Goal: Task Accomplishment & Management: Manage account settings

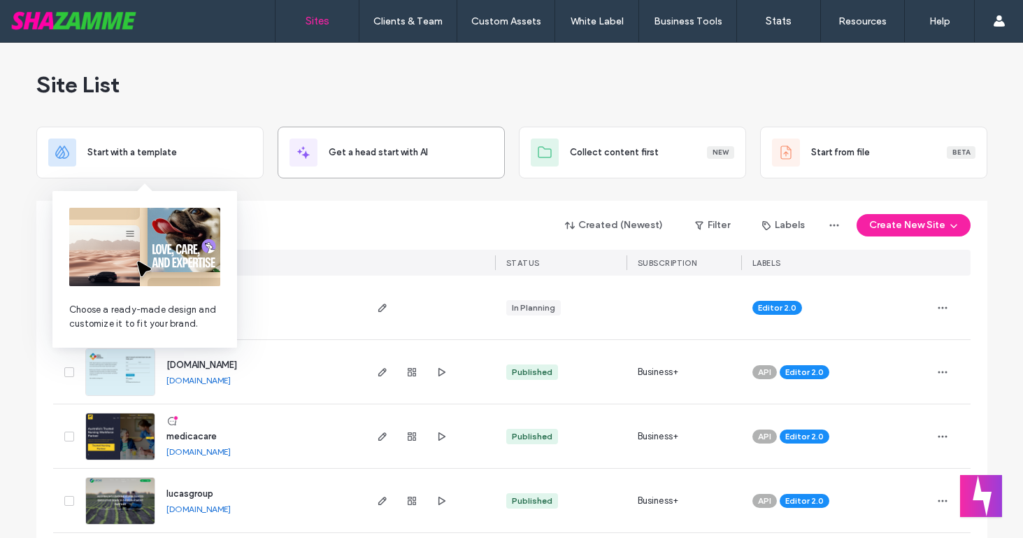
click at [301, 178] on div "Get a head start with AI" at bounding box center [391, 153] width 227 height 52
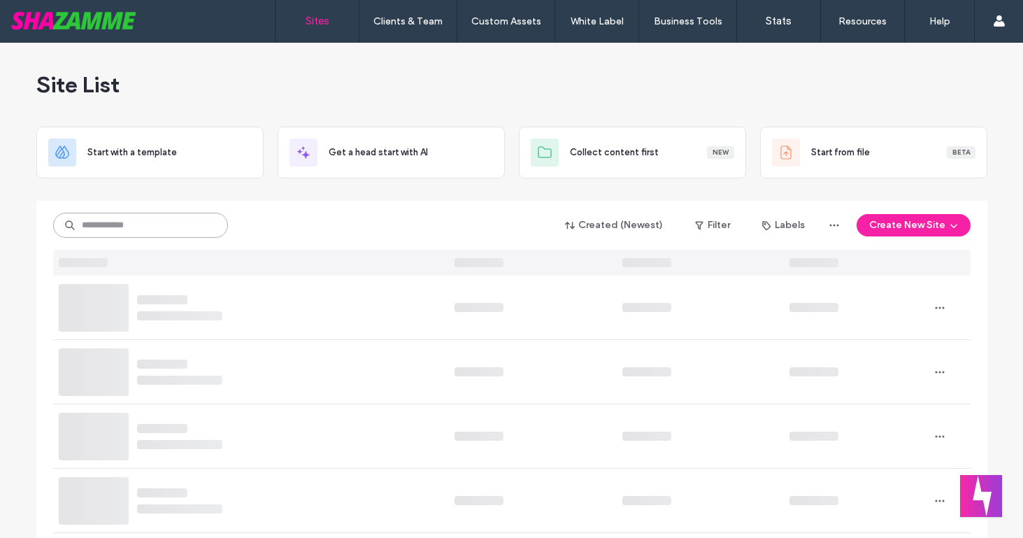
click at [180, 229] on input at bounding box center [140, 225] width 175 height 25
type input "***"
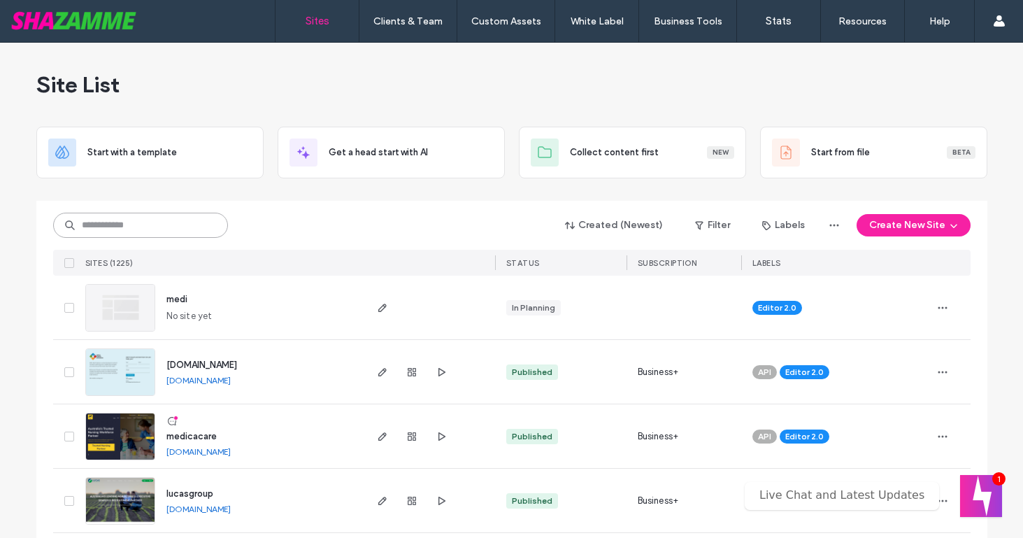
click at [111, 225] on input at bounding box center [140, 225] width 175 height 25
type input "***"
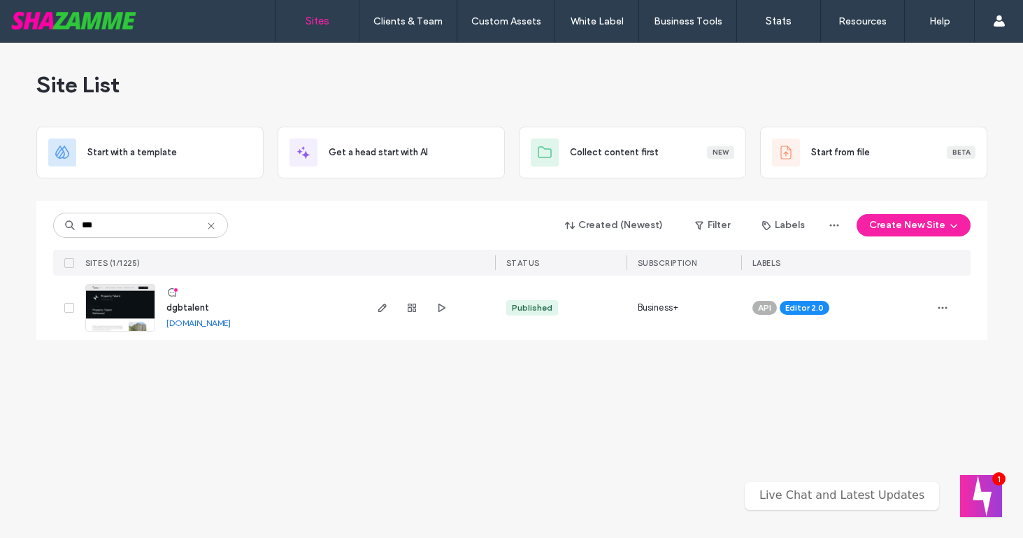
click at [199, 306] on span "dgbtalent" at bounding box center [187, 307] width 43 height 10
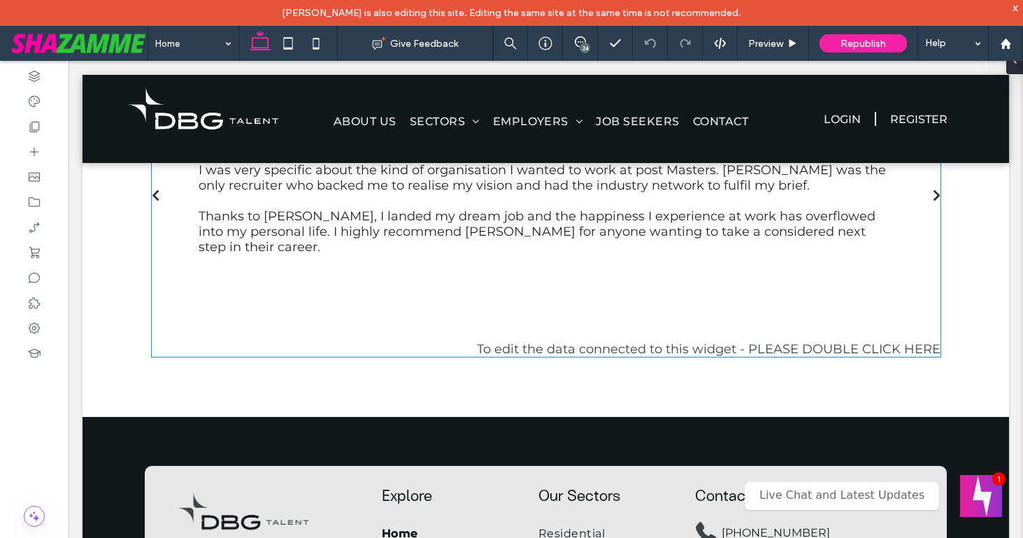
scroll to position [1565, 0]
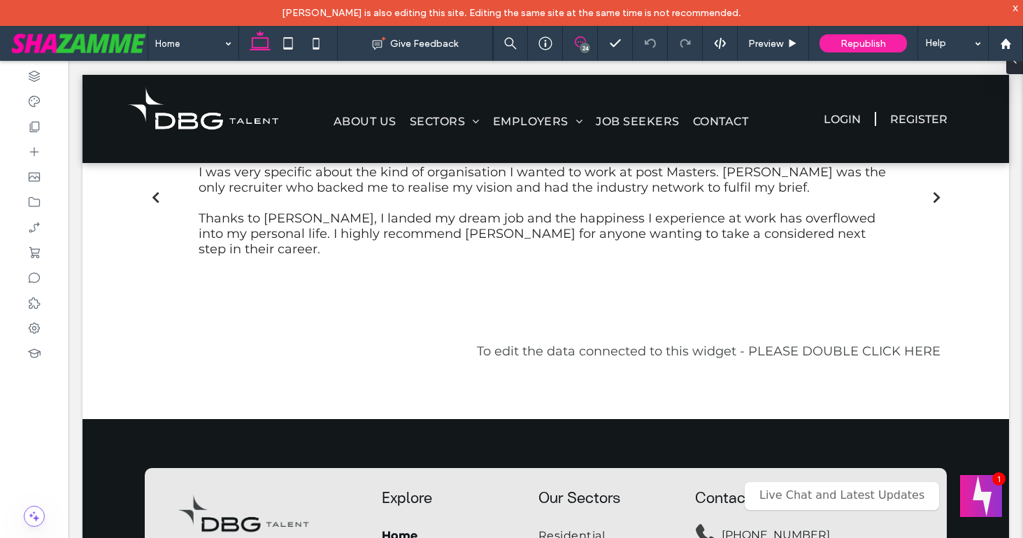
click at [580, 45] on icon at bounding box center [580, 41] width 11 height 11
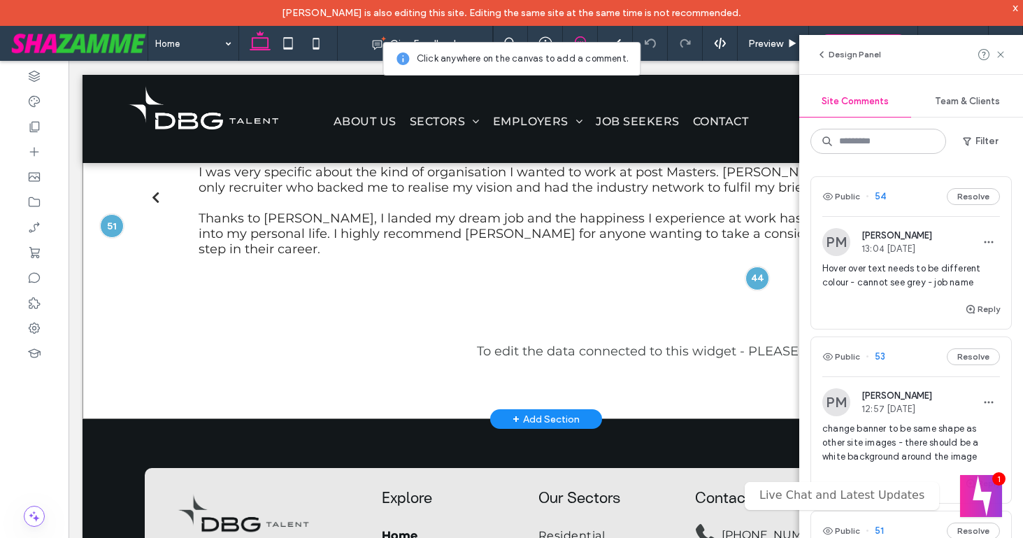
click at [104, 402] on div "Testimonials I was very specific about the kind of organization I wanted to wor…" at bounding box center [546, 192] width 927 height 453
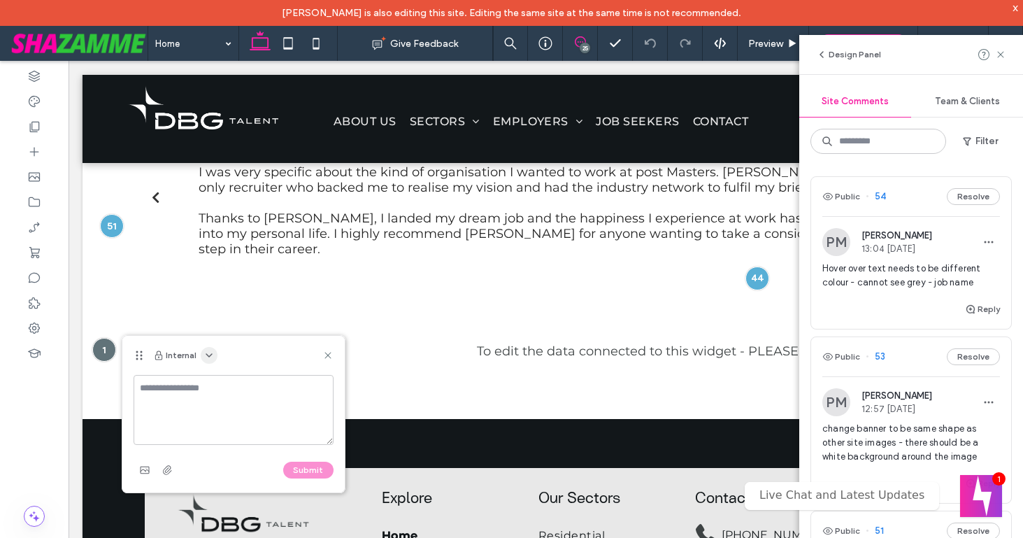
click at [205, 355] on icon "button" at bounding box center [209, 355] width 11 height 11
click at [213, 389] on span "Public - visible to clients & team" at bounding box center [278, 390] width 138 height 14
click at [209, 391] on textarea at bounding box center [234, 410] width 200 height 70
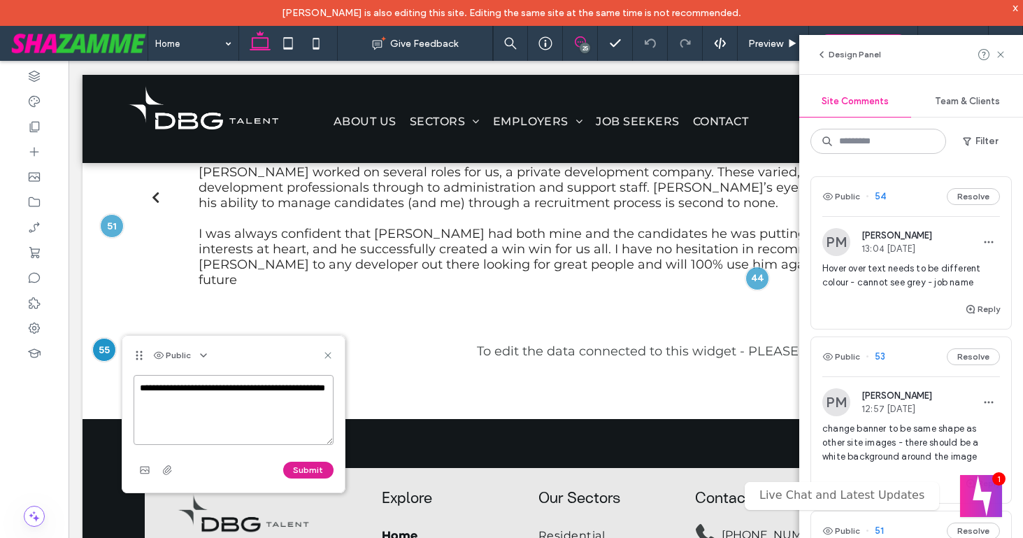
type textarea "**********"
click at [303, 468] on button "Submit" at bounding box center [308, 470] width 50 height 17
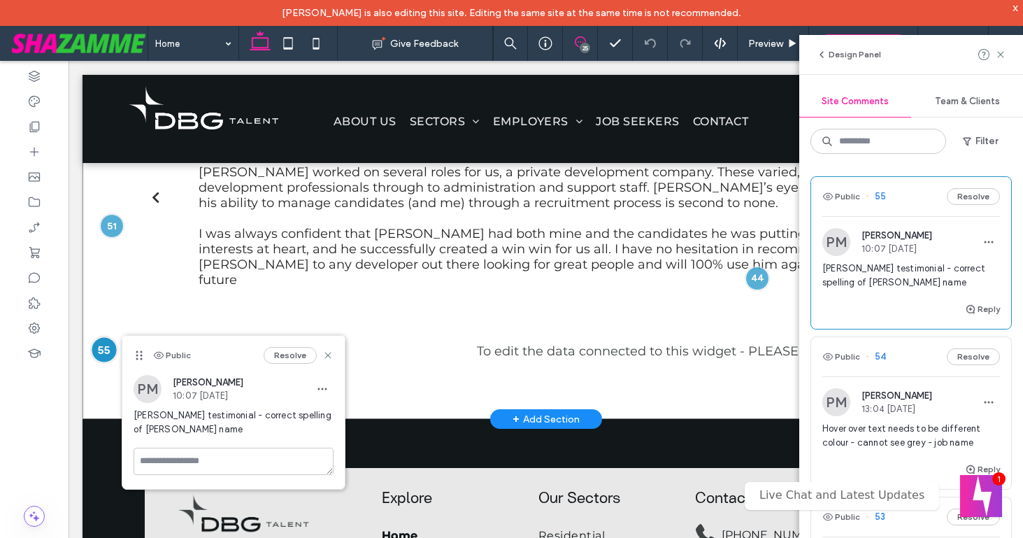
click at [96, 363] on div at bounding box center [104, 350] width 26 height 26
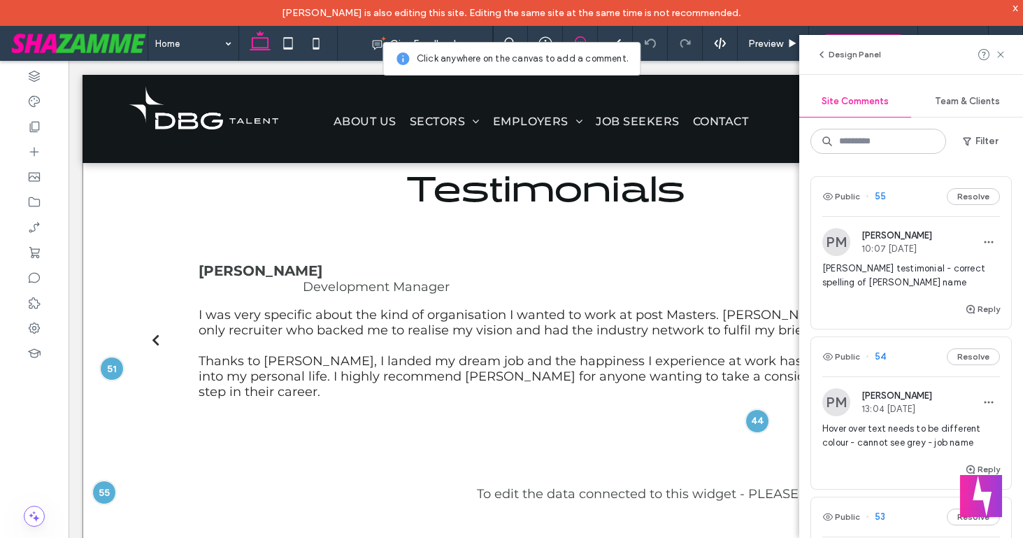
scroll to position [1406, 0]
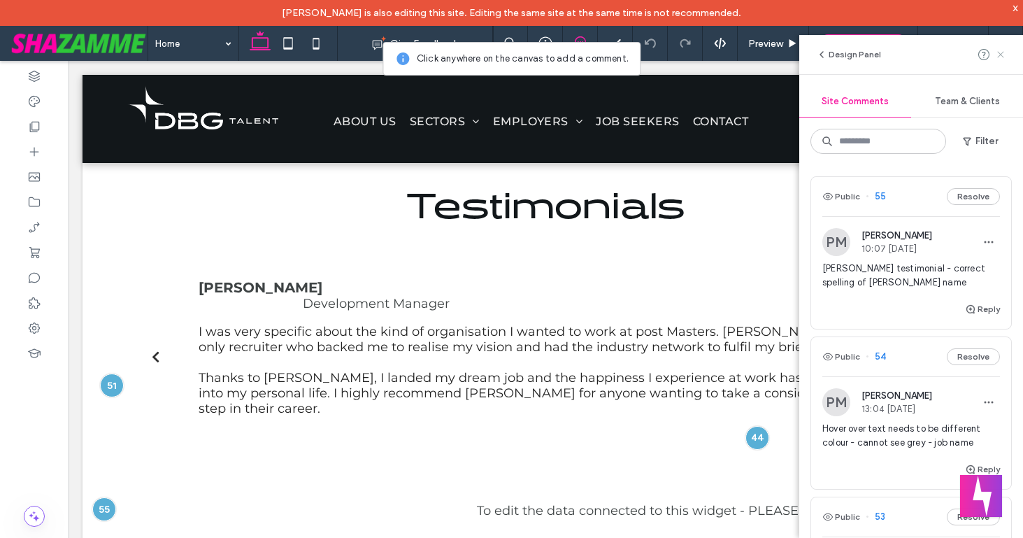
click at [1001, 54] on use at bounding box center [1000, 54] width 6 height 6
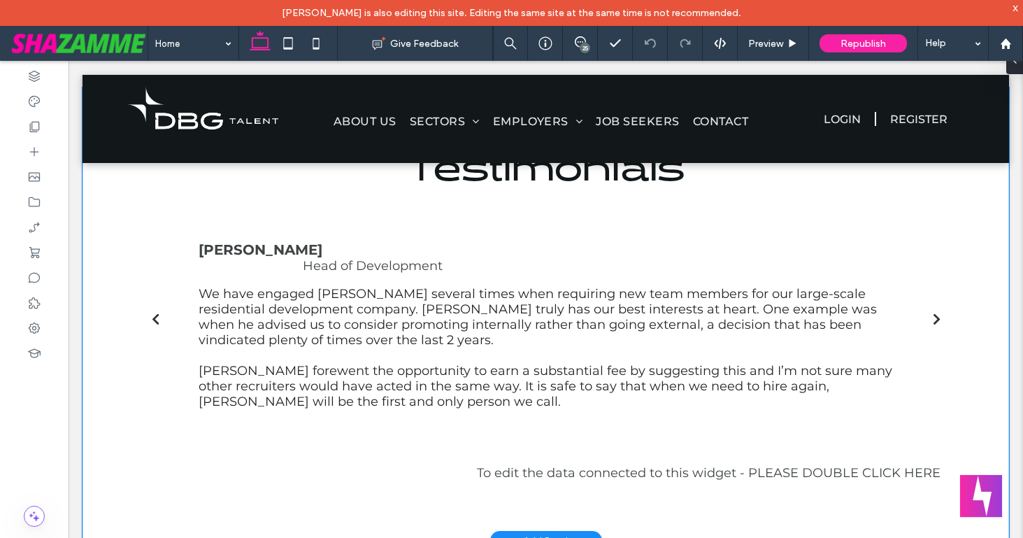
scroll to position [1440, 0]
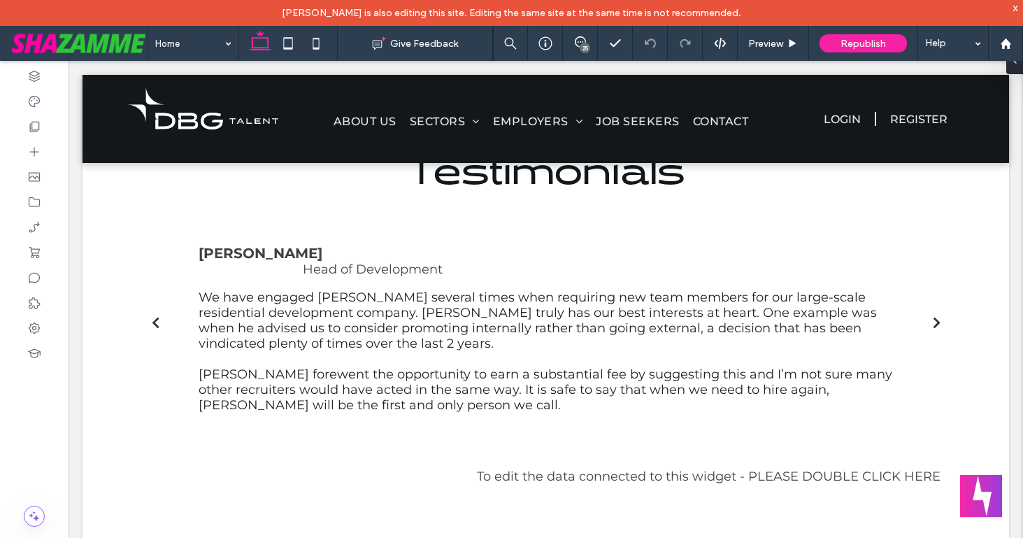
click at [584, 48] on div "25" at bounding box center [585, 48] width 10 height 10
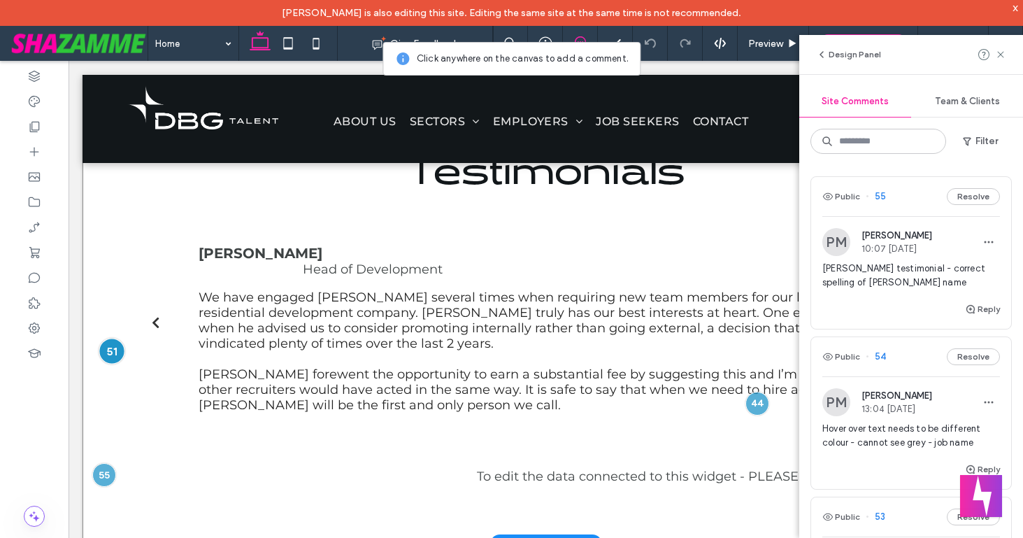
click at [109, 364] on div at bounding box center [112, 351] width 26 height 26
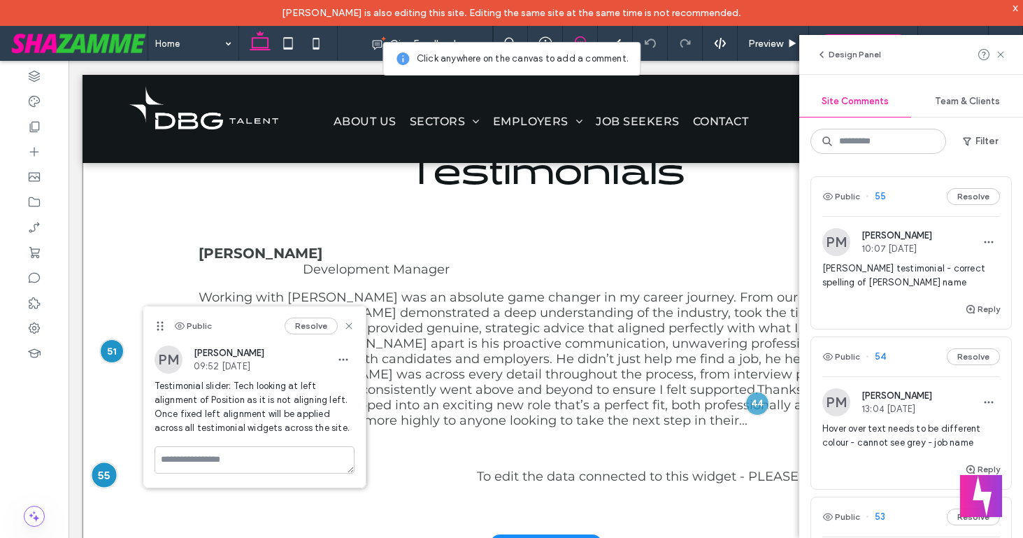
click at [104, 488] on div at bounding box center [104, 475] width 26 height 26
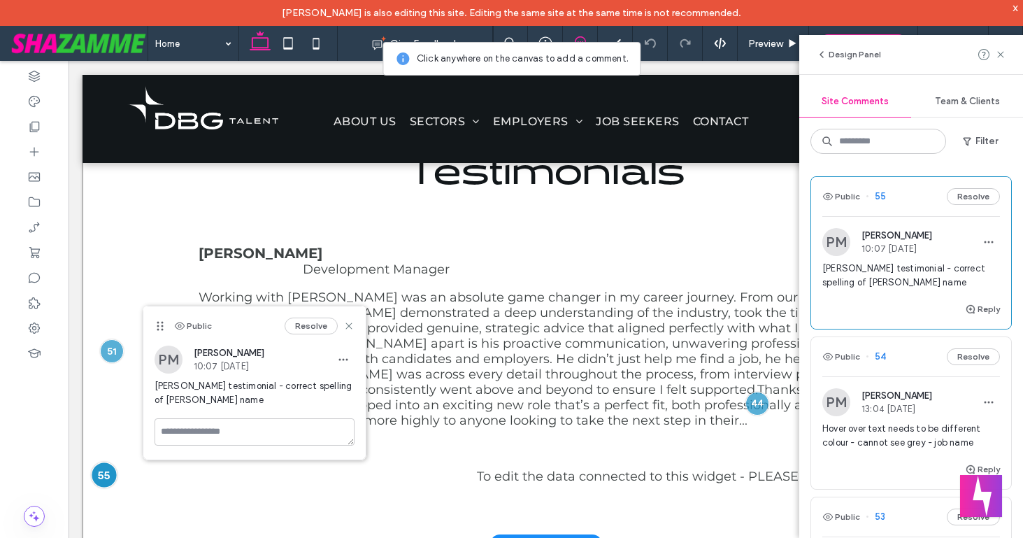
click at [104, 488] on div at bounding box center [104, 475] width 26 height 26
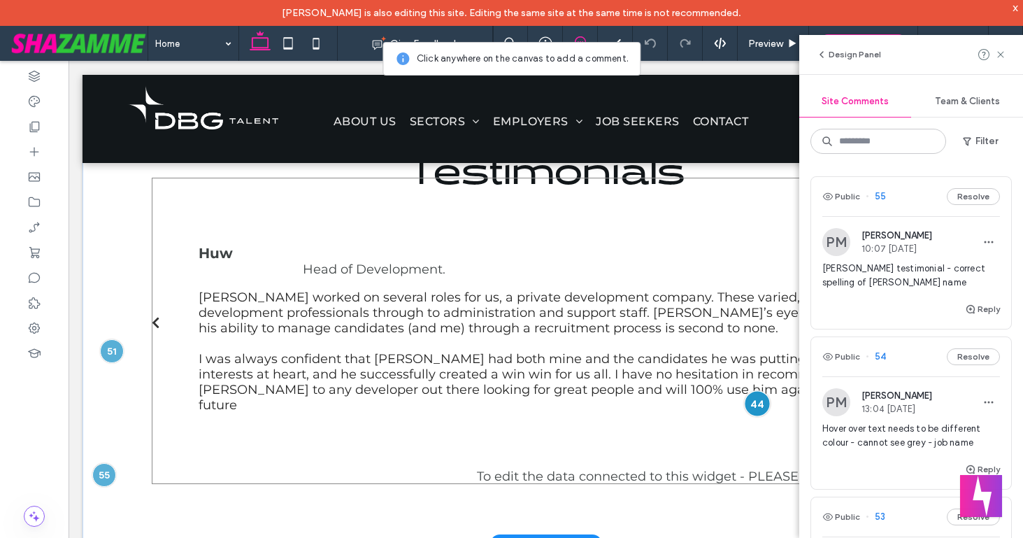
click at [754, 416] on div at bounding box center [757, 403] width 26 height 26
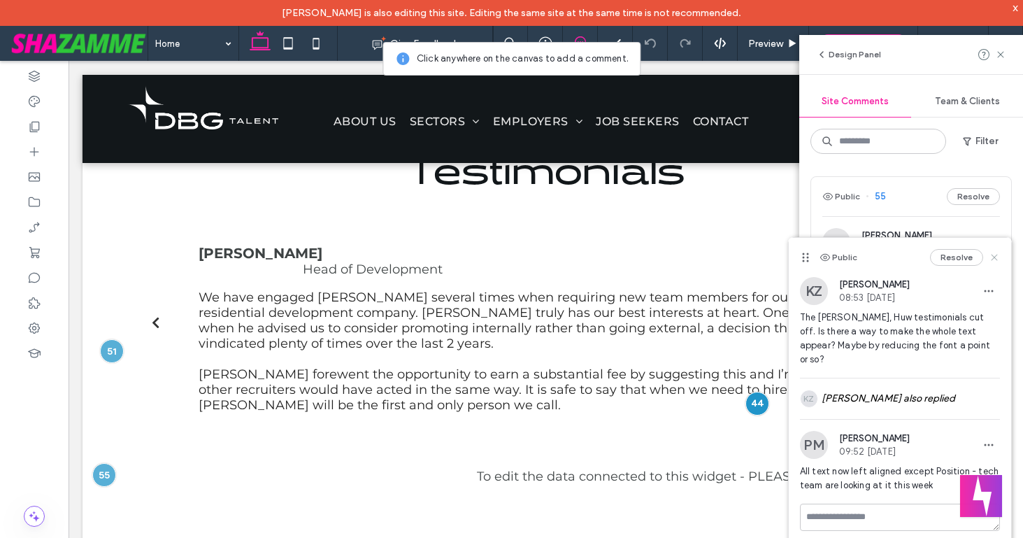
click at [996, 255] on use at bounding box center [994, 257] width 6 height 6
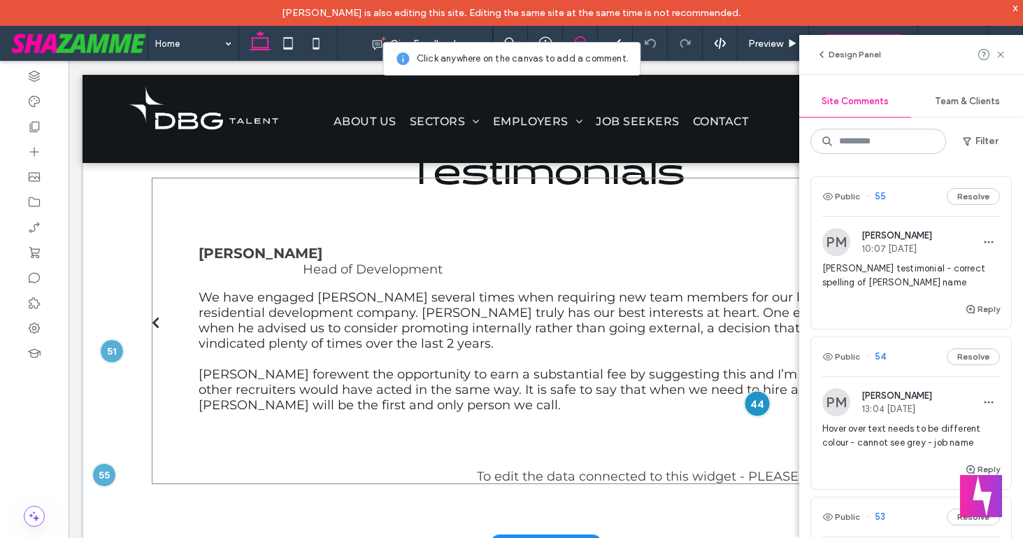
click at [755, 416] on div at bounding box center [757, 403] width 26 height 26
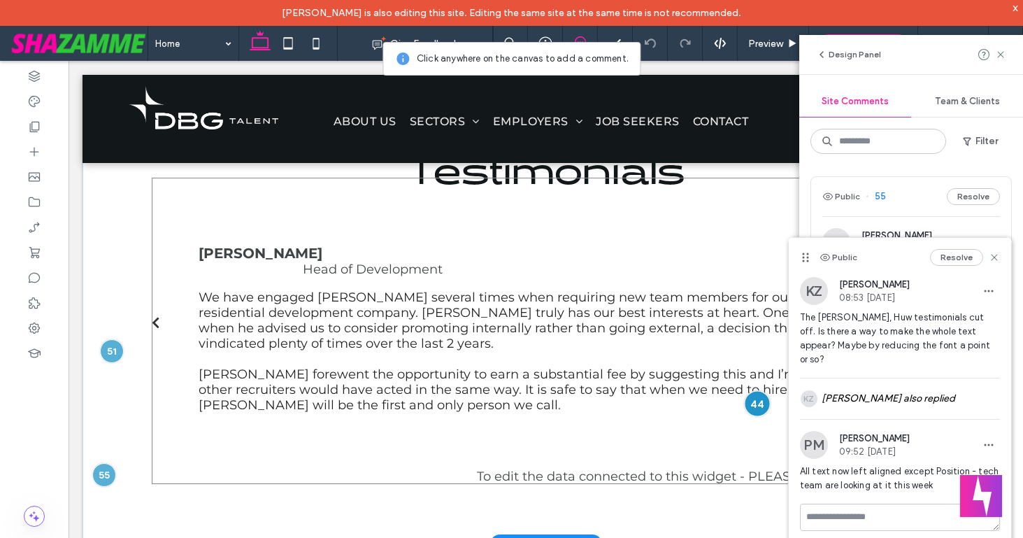
click at [755, 416] on div at bounding box center [757, 403] width 26 height 26
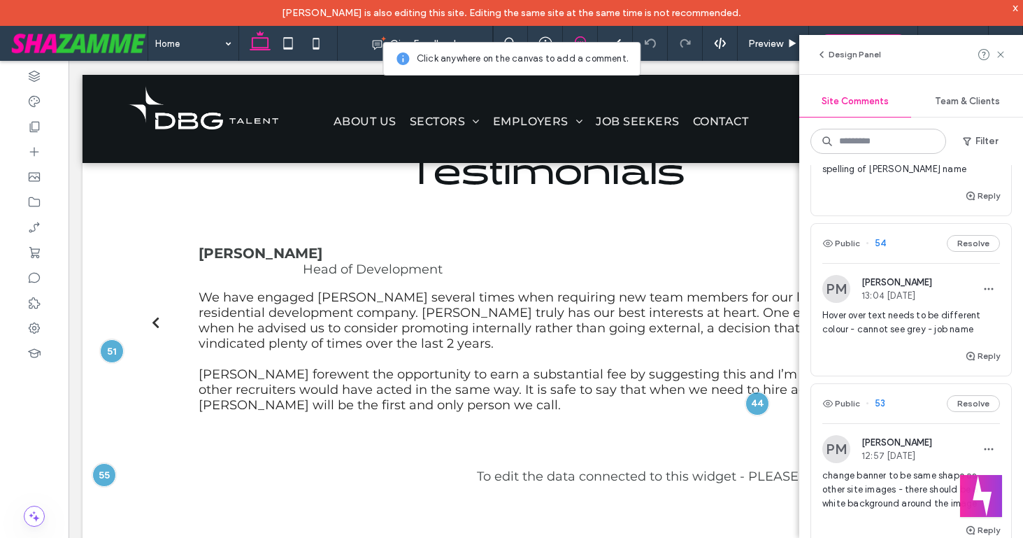
scroll to position [156, 0]
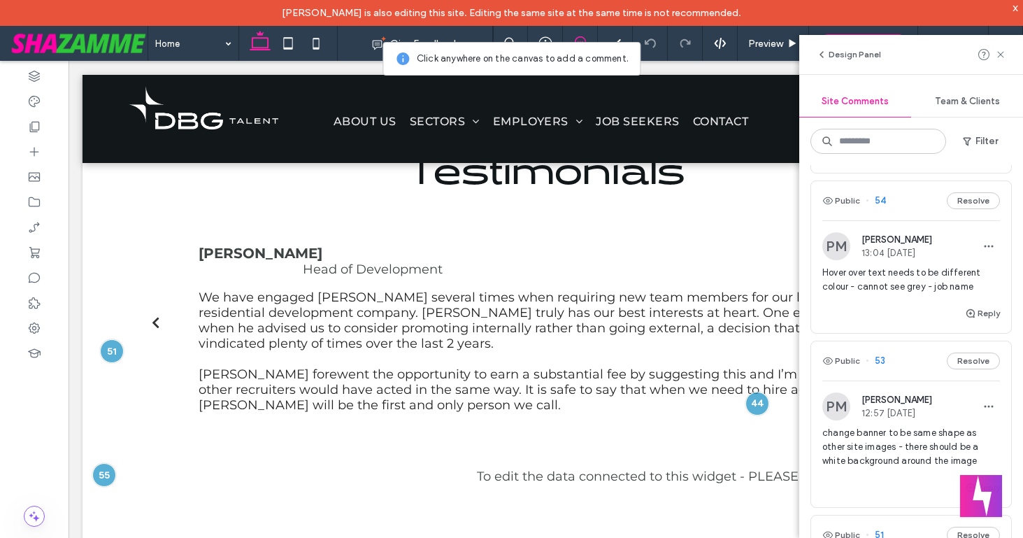
click at [890, 276] on span "Hover over text needs to be different colour - cannot see grey - job name" at bounding box center [911, 280] width 178 height 28
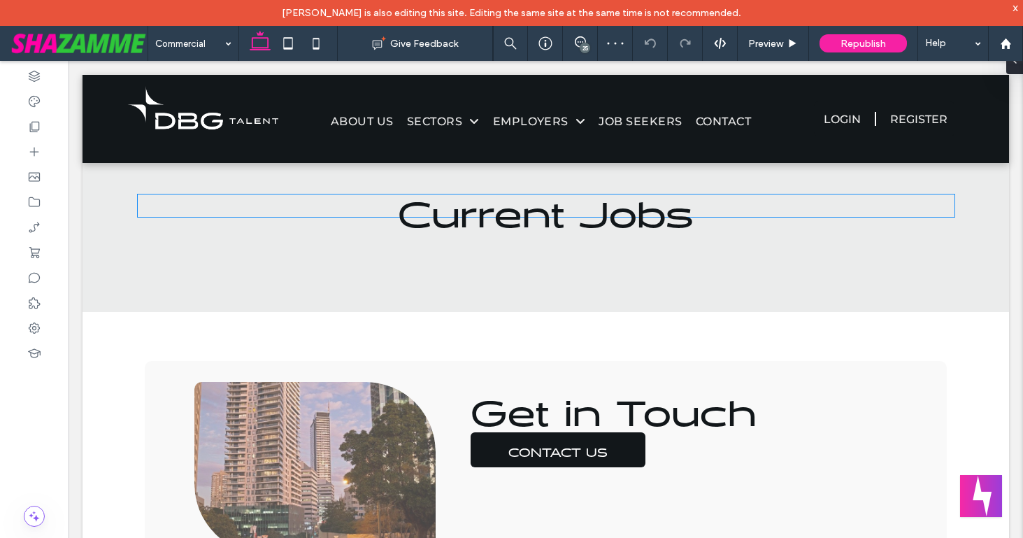
scroll to position [660, 0]
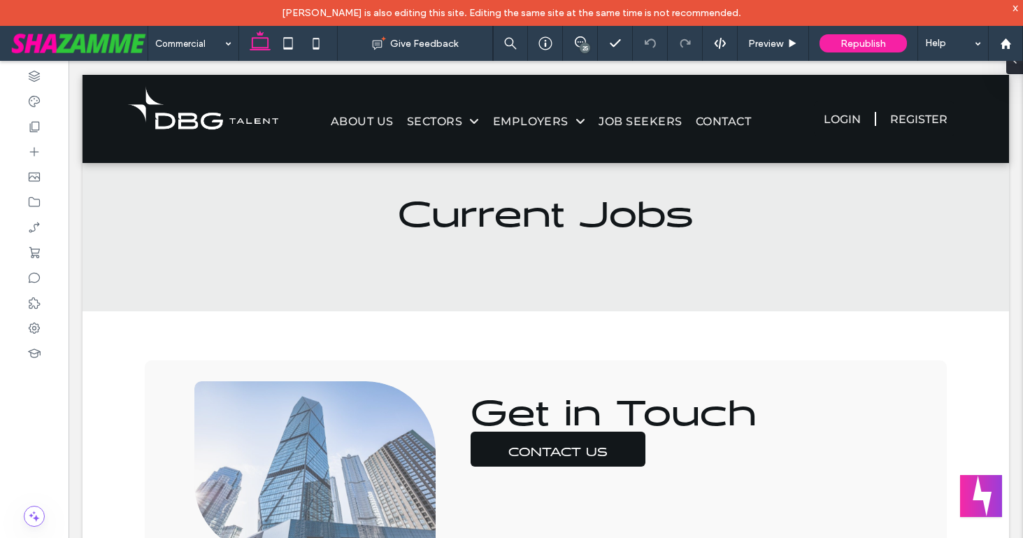
click at [584, 48] on div "25" at bounding box center [585, 48] width 10 height 10
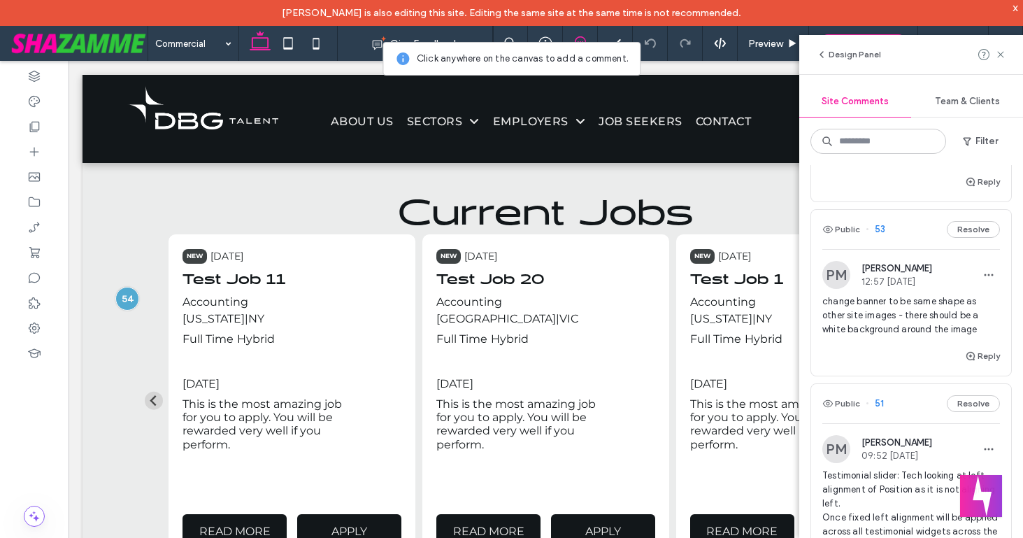
scroll to position [292, 0]
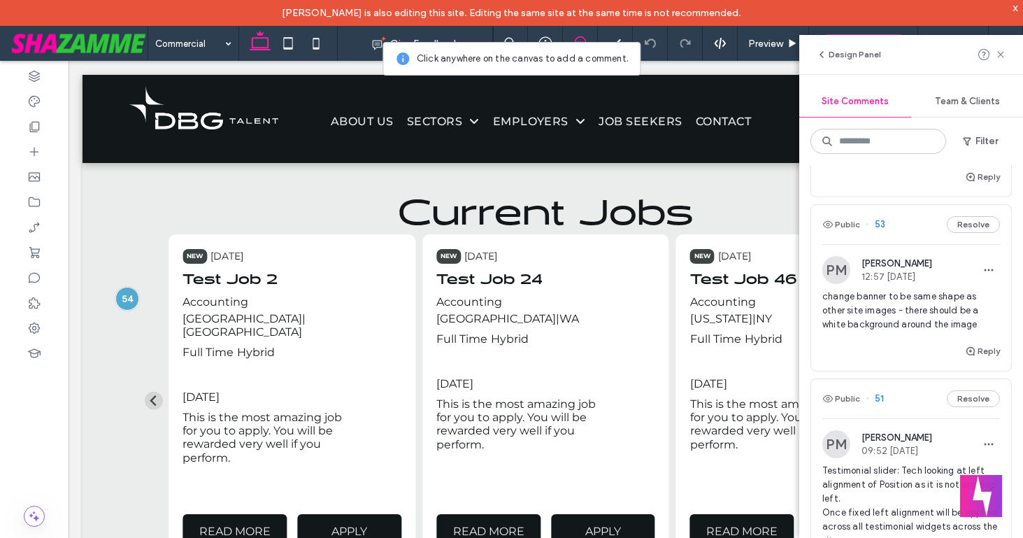
click at [859, 309] on span "change banner to be same shape as other site images - there should be a white b…" at bounding box center [911, 311] width 178 height 42
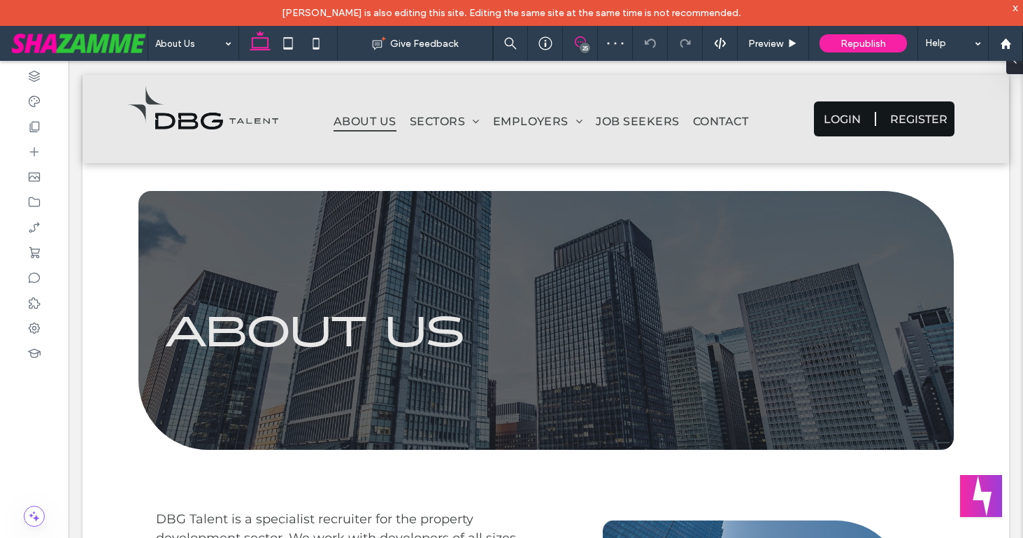
click at [583, 40] on icon at bounding box center [580, 41] width 11 height 11
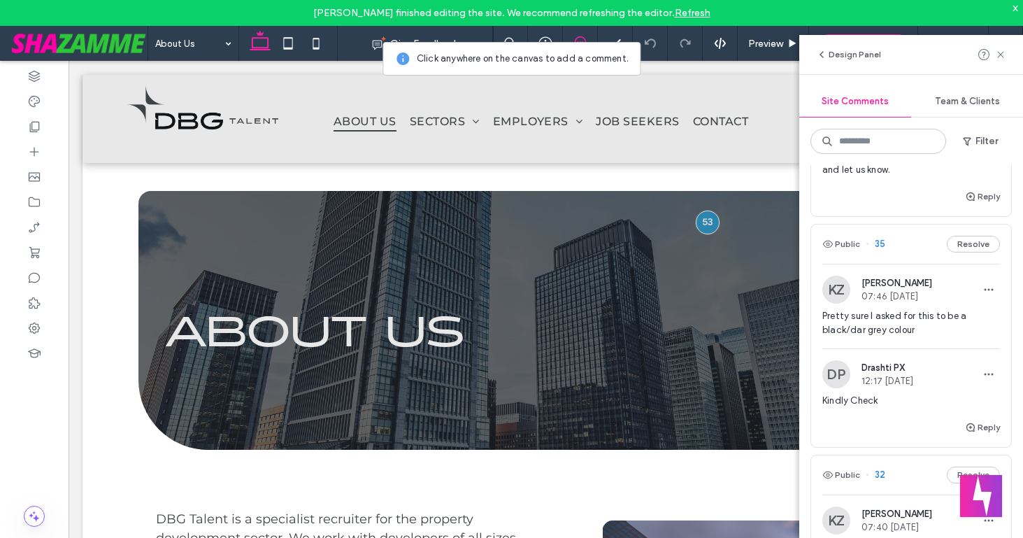
scroll to position [2497, 0]
click at [901, 330] on span "Pretty sure I asked for this to be a black/dar grey colour" at bounding box center [911, 321] width 178 height 28
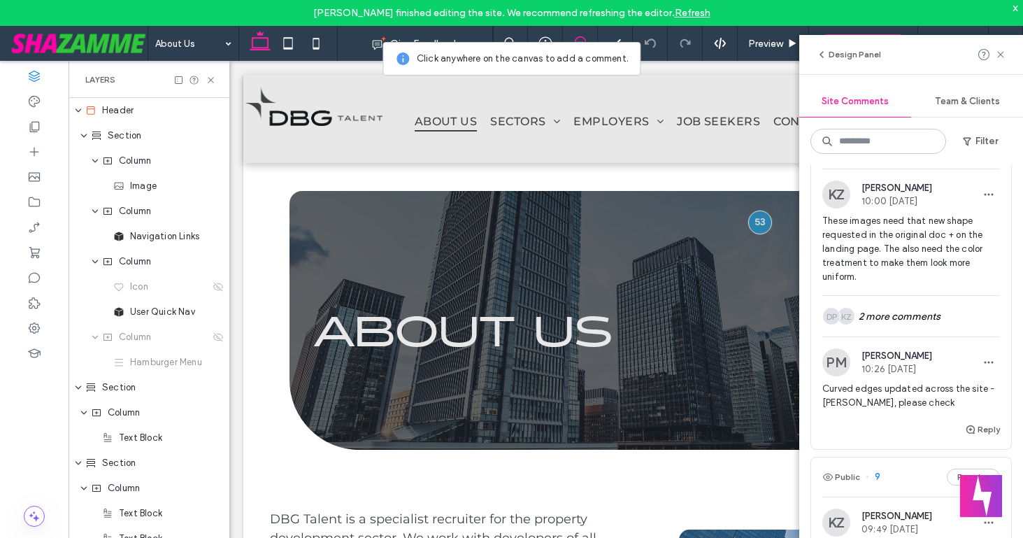
scroll to position [4895, 0]
click at [885, 257] on span "These images need that new shape requested in the original doc + on the landing…" at bounding box center [911, 250] width 178 height 70
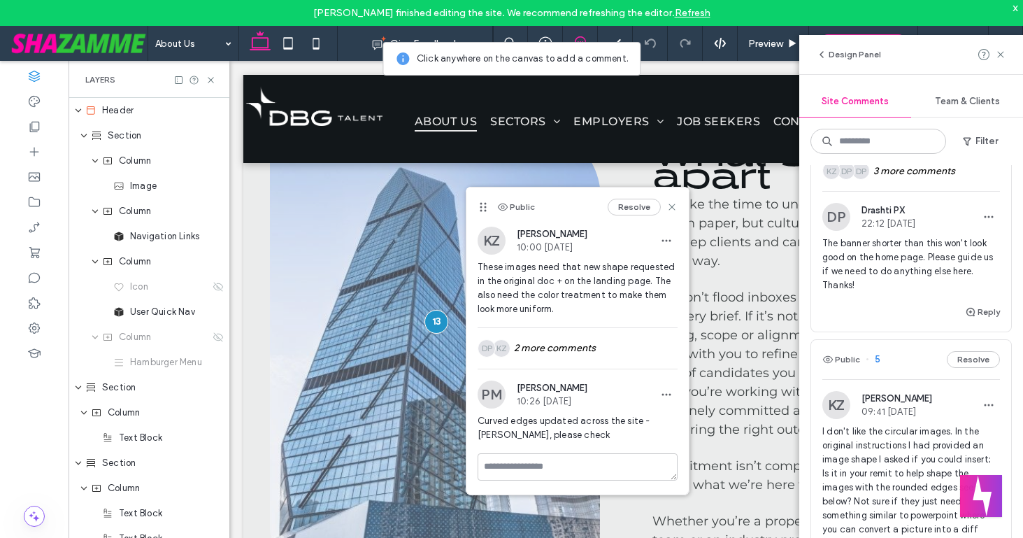
scroll to position [5683, 0]
click at [885, 257] on span "The banner shorter than this won't look good on the home page. Please guide us …" at bounding box center [911, 264] width 178 height 56
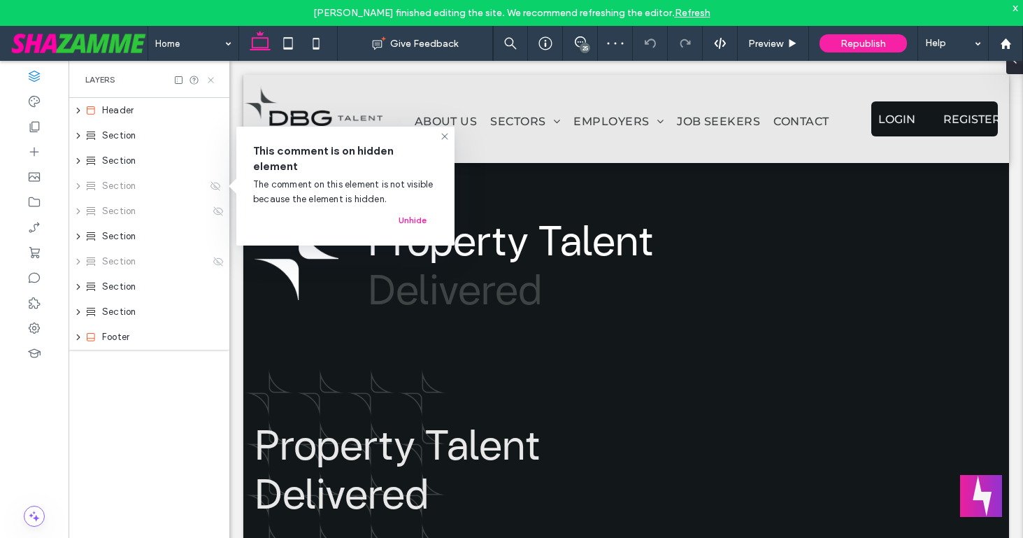
click at [212, 80] on icon at bounding box center [211, 80] width 10 height 10
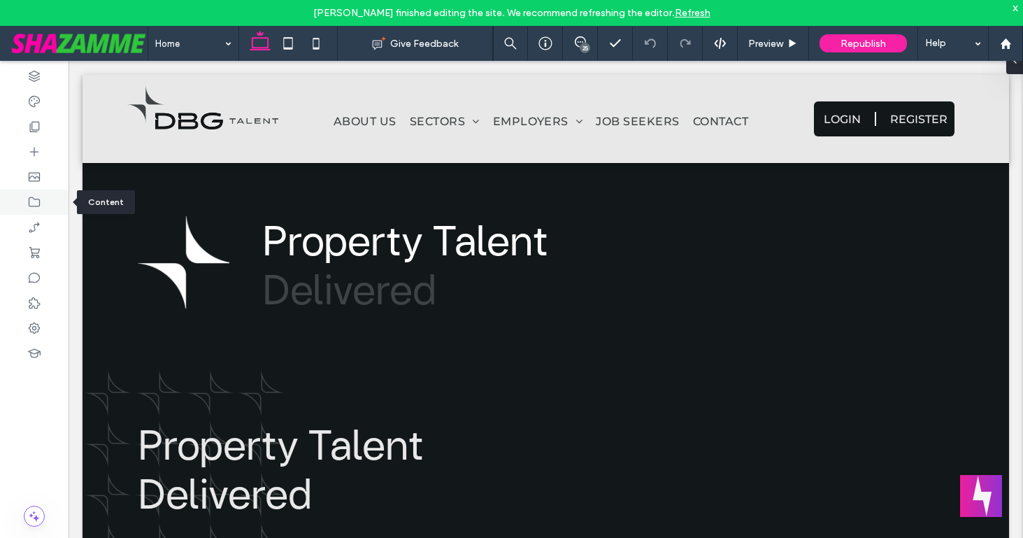
click at [42, 204] on div at bounding box center [34, 202] width 69 height 25
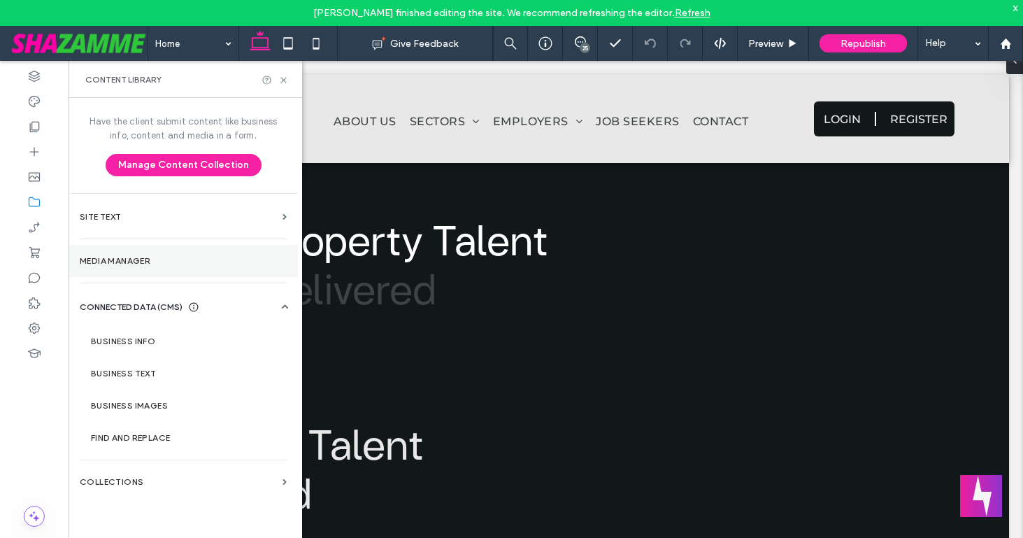
click at [110, 256] on label "Media Manager" at bounding box center [183, 261] width 207 height 10
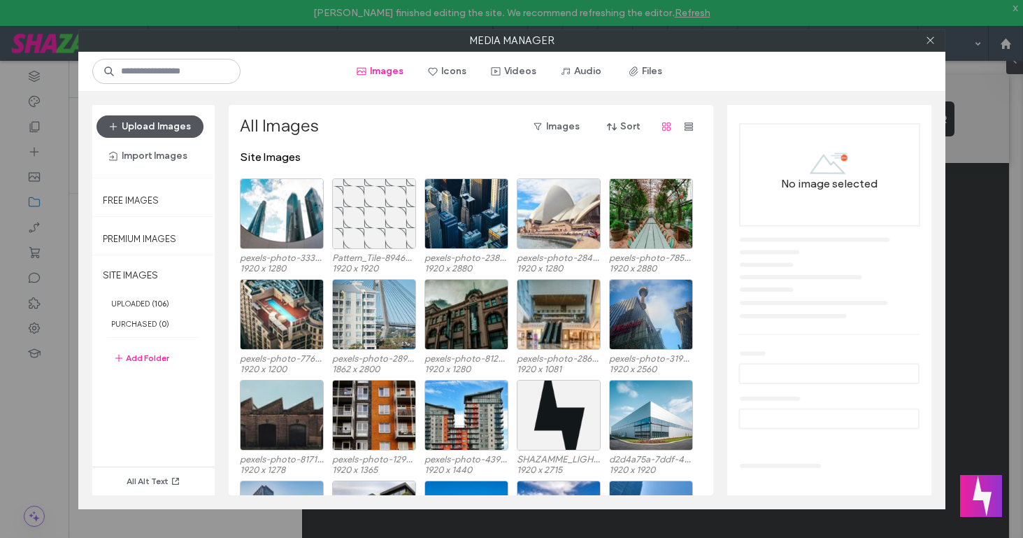
click at [147, 125] on button "Upload Images" at bounding box center [150, 126] width 107 height 22
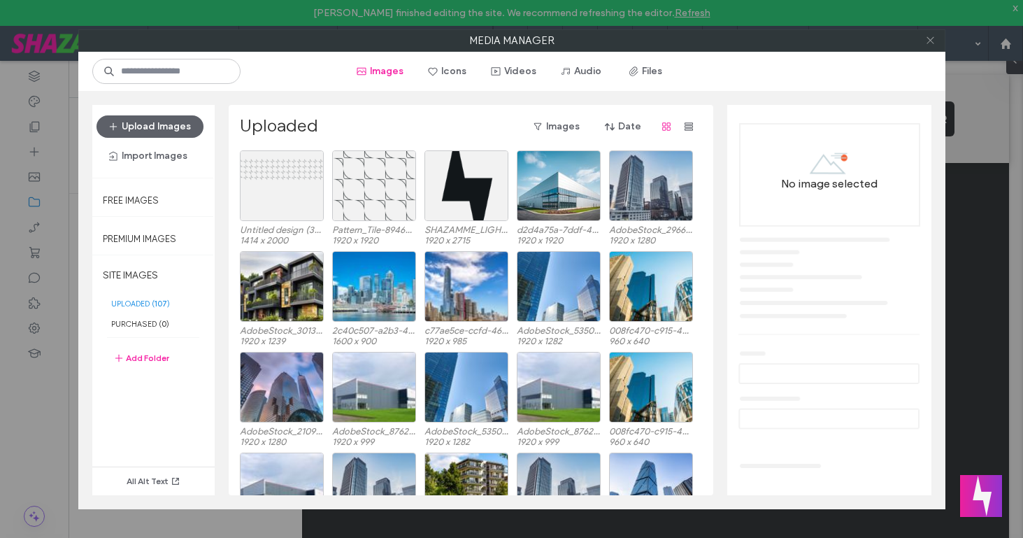
click at [929, 41] on icon at bounding box center [930, 40] width 10 height 10
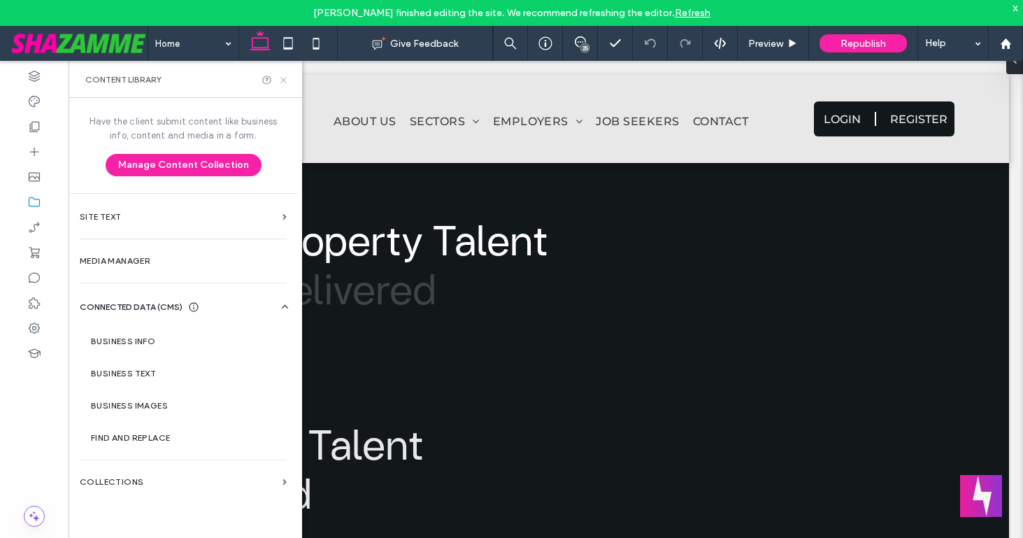
drag, startPoint x: 282, startPoint y: 82, endPoint x: 213, endPoint y: 27, distance: 88.1
click at [282, 82] on icon at bounding box center [283, 80] width 10 height 10
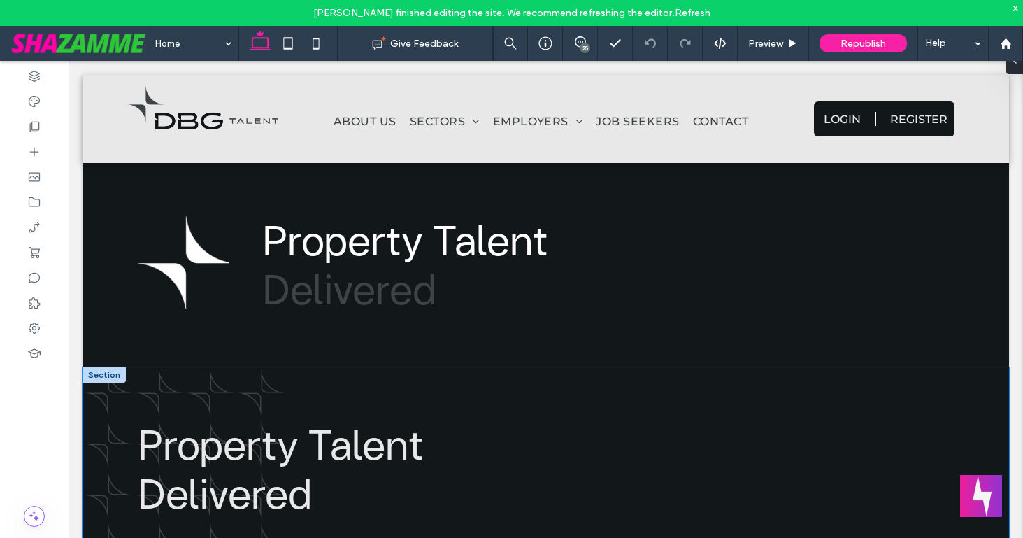
click at [167, 393] on div "Property Talent Delivered" at bounding box center [546, 469] width 839 height 204
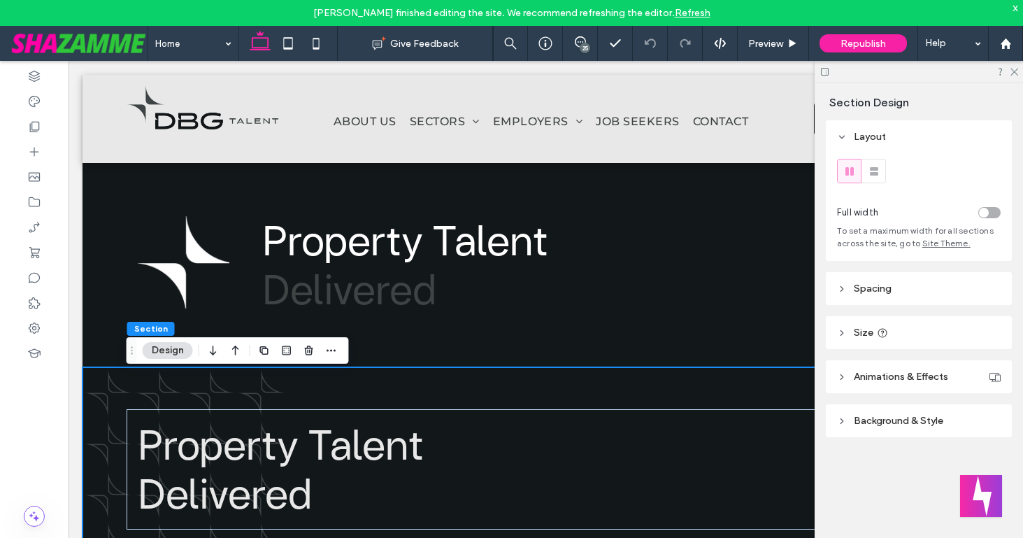
click at [904, 417] on span "Background & Style" at bounding box center [899, 421] width 90 height 12
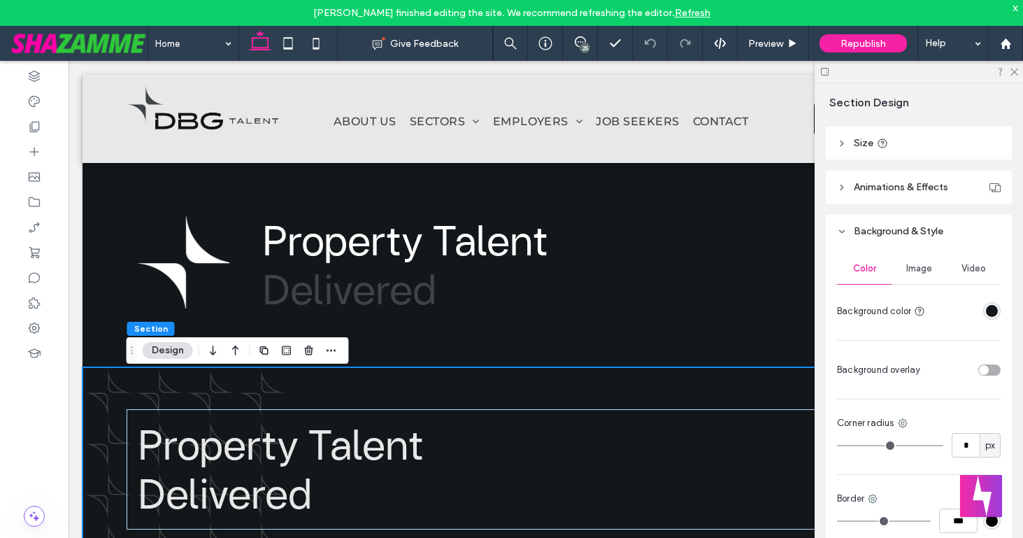
scroll to position [219, 0]
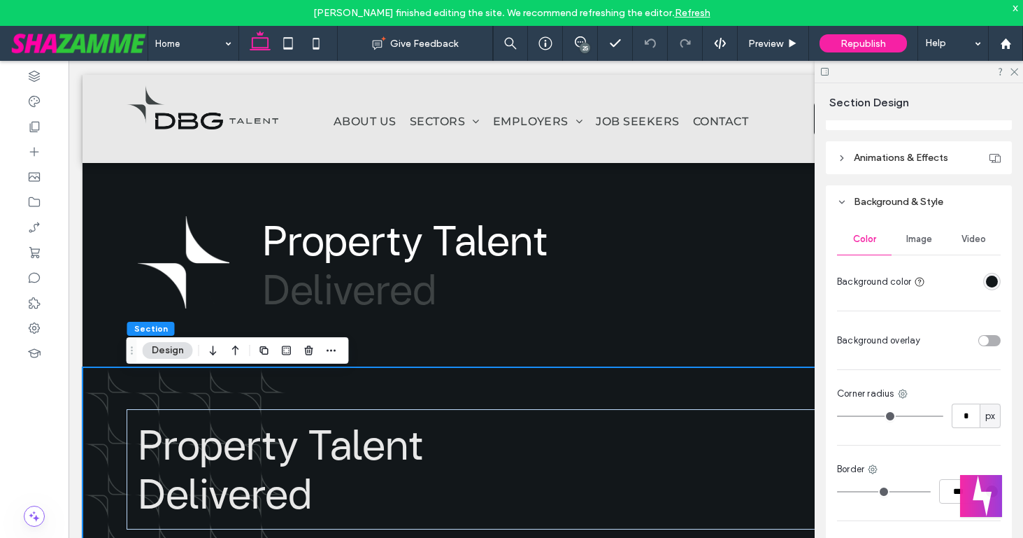
click at [915, 238] on span "Image" at bounding box center [919, 239] width 26 height 11
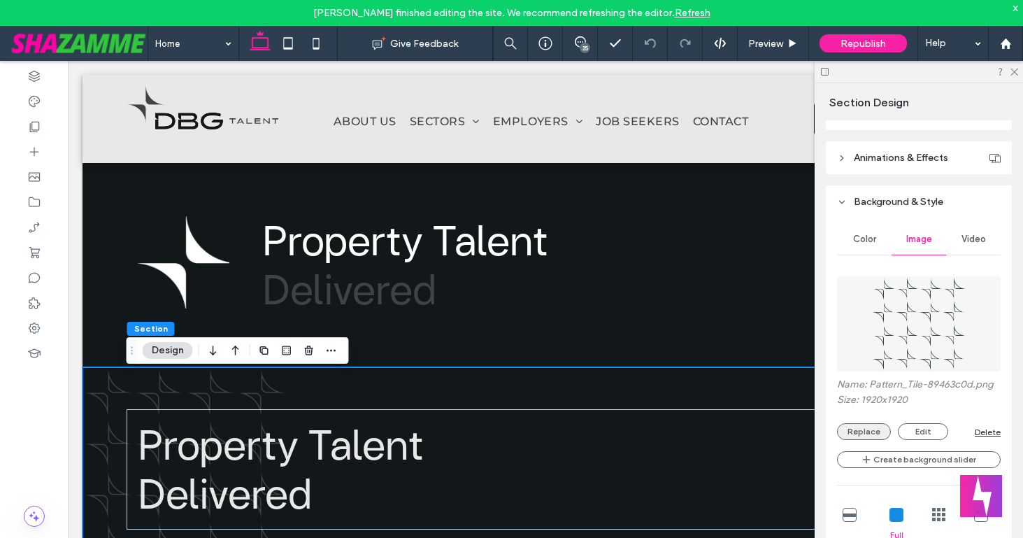
click at [861, 431] on button "Replace" at bounding box center [864, 431] width 54 height 17
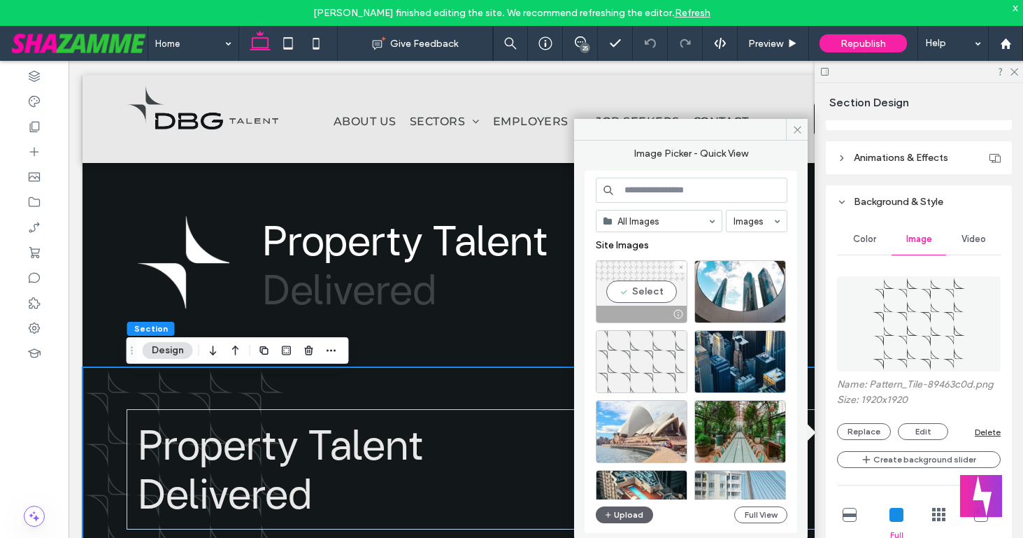
drag, startPoint x: 652, startPoint y: 294, endPoint x: 584, endPoint y: 234, distance: 91.6
click at [652, 294] on div "Select" at bounding box center [642, 291] width 92 height 63
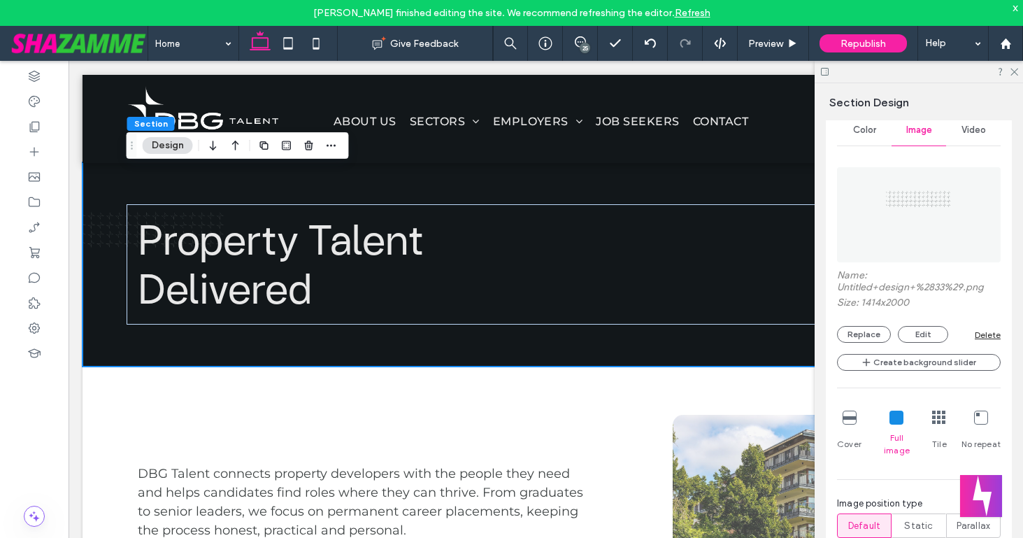
scroll to position [331, 0]
click at [850, 417] on icon at bounding box center [850, 414] width 14 height 14
click at [1012, 71] on icon at bounding box center [1013, 70] width 9 height 9
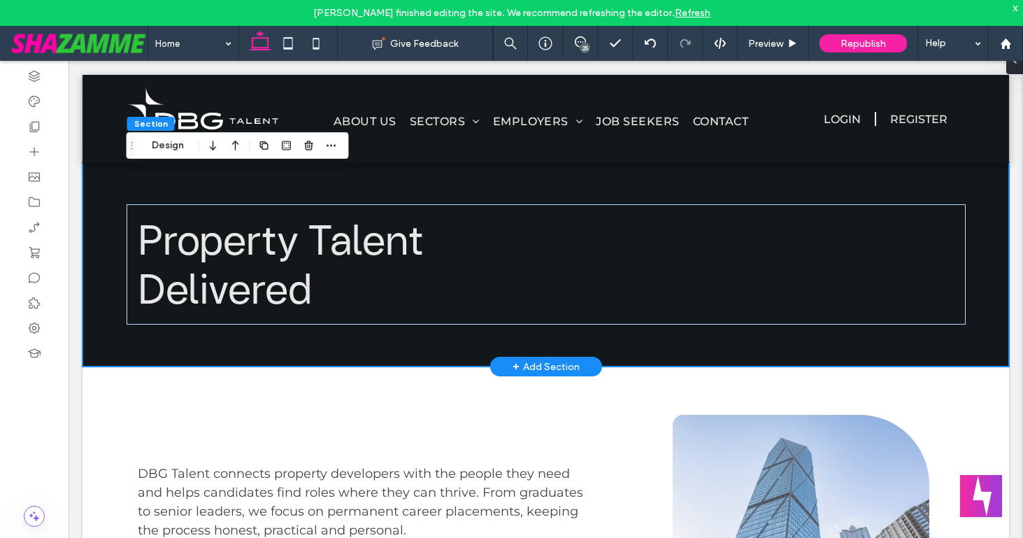
click at [735, 352] on div "Property Talent Delivered" at bounding box center [546, 264] width 839 height 204
click at [169, 145] on button "Design" at bounding box center [168, 145] width 50 height 17
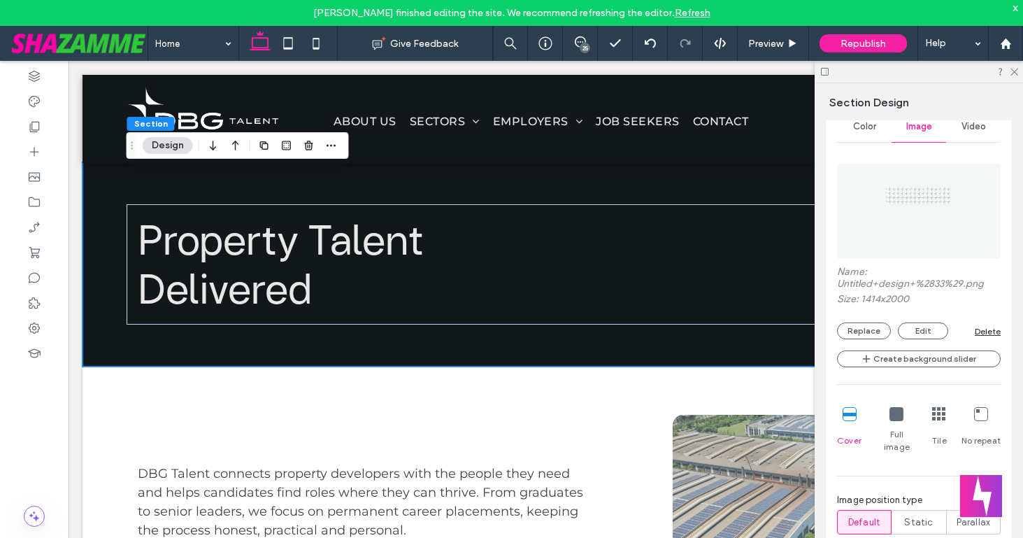
scroll to position [338, 0]
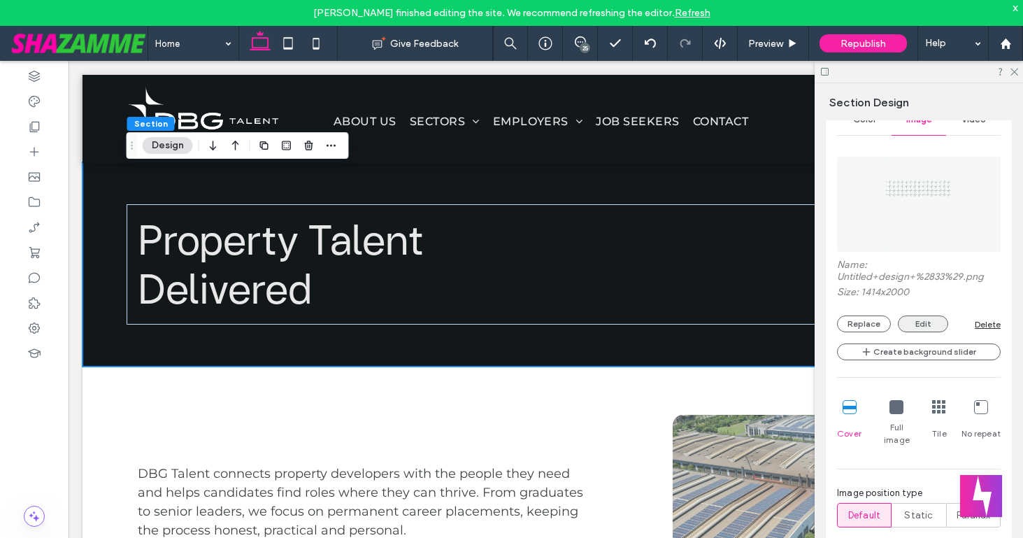
click at [913, 318] on button "Edit" at bounding box center [923, 323] width 50 height 17
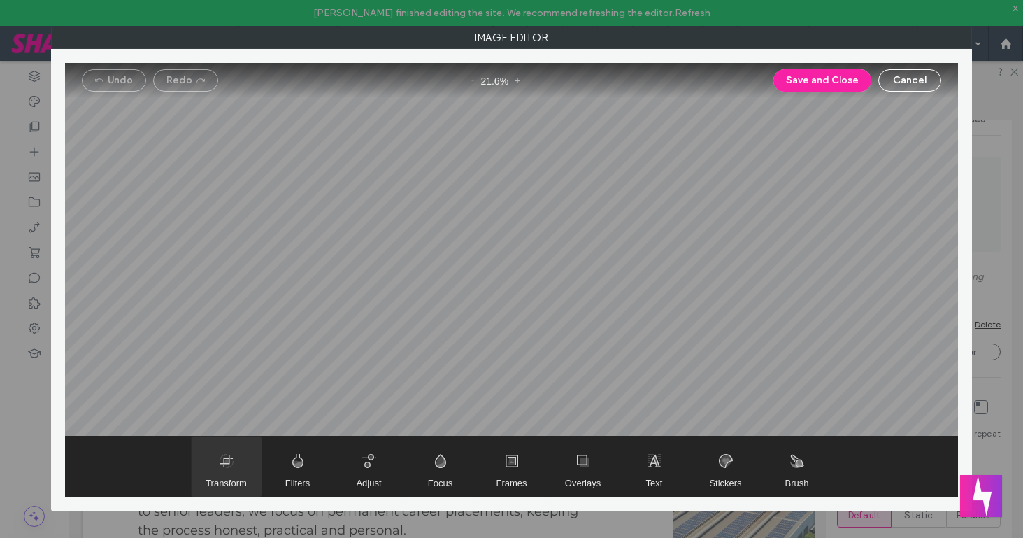
click at [236, 469] on span "Transform" at bounding box center [227, 466] width 70 height 60
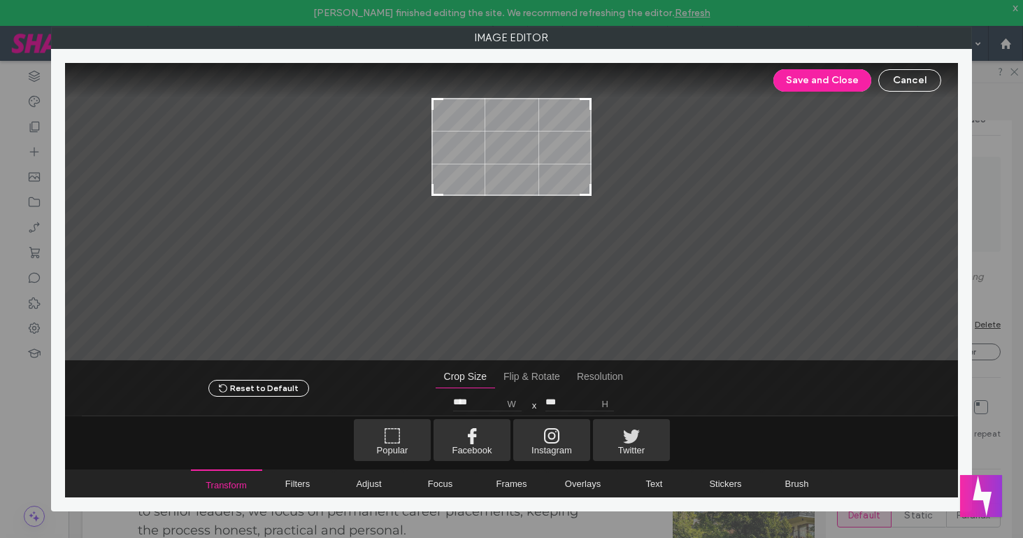
drag, startPoint x: 589, startPoint y: 320, endPoint x: 604, endPoint y: 192, distance: 129.5
click at [604, 192] on div at bounding box center [511, 211] width 893 height 297
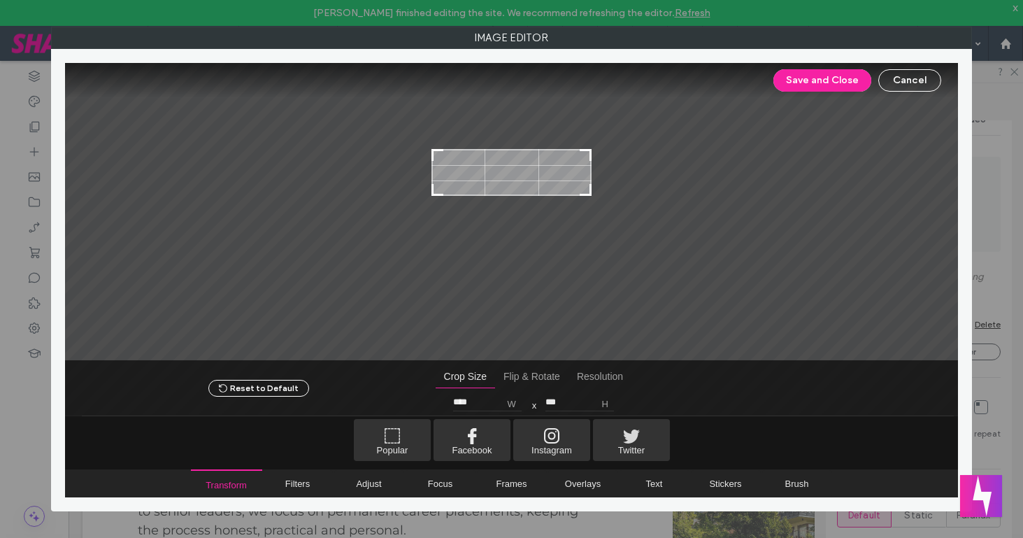
type input "***"
drag, startPoint x: 589, startPoint y: 98, endPoint x: 604, endPoint y: 150, distance: 54.5
click at [604, 150] on div at bounding box center [511, 211] width 893 height 297
click at [808, 82] on button "Save and Close" at bounding box center [822, 80] width 98 height 22
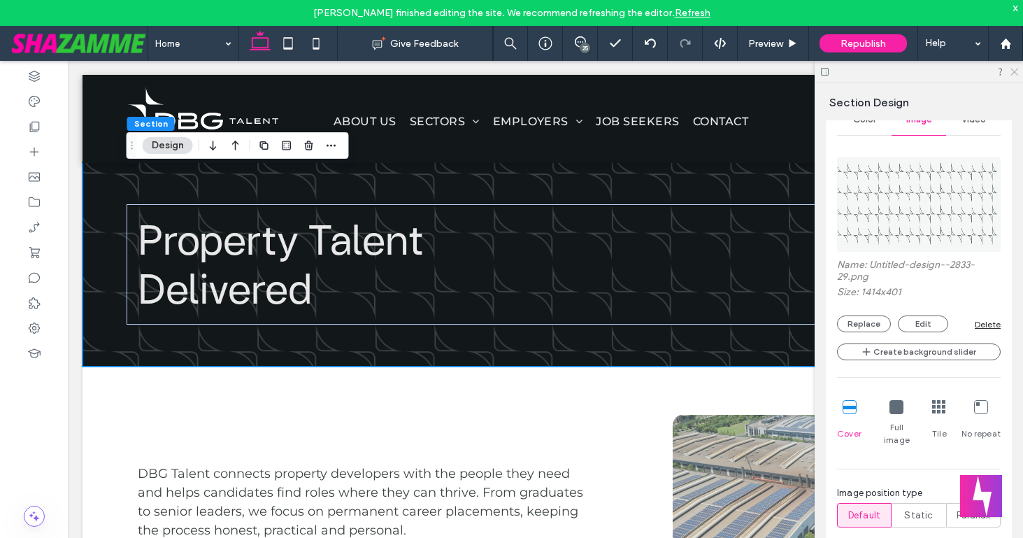
click at [1011, 73] on icon at bounding box center [1013, 70] width 9 height 9
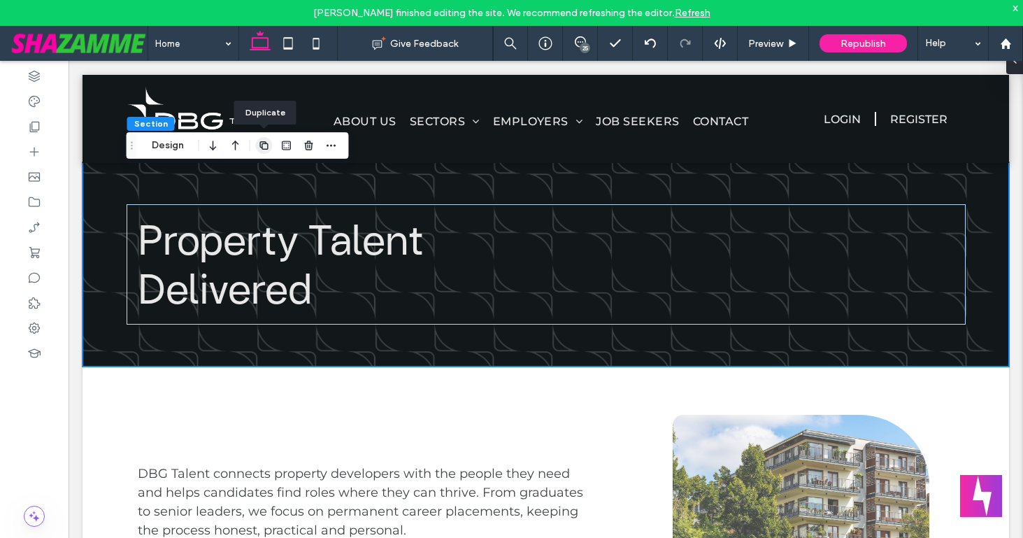
click at [262, 148] on use "button" at bounding box center [263, 145] width 8 height 8
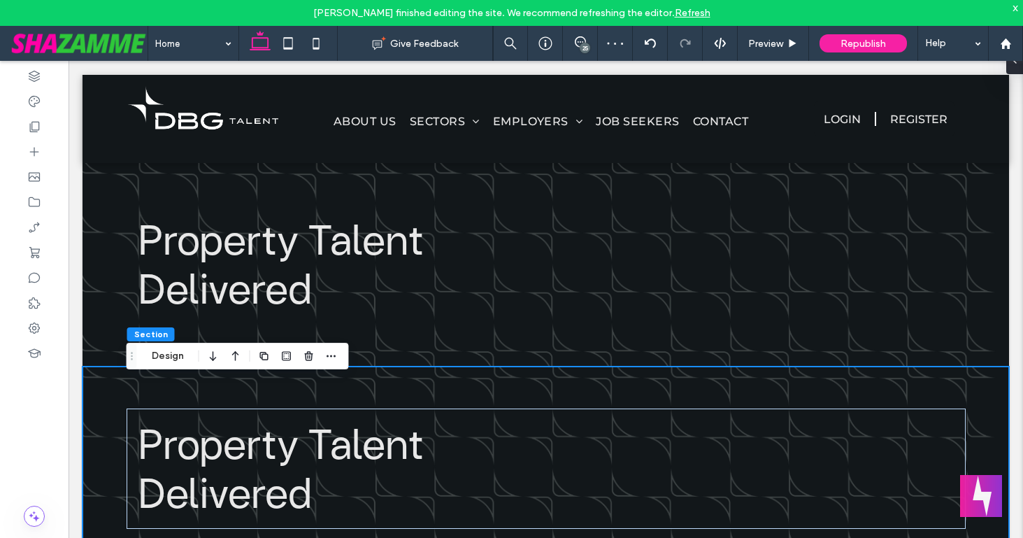
click at [241, 401] on div "Property Talent Delivered" at bounding box center [546, 468] width 839 height 204
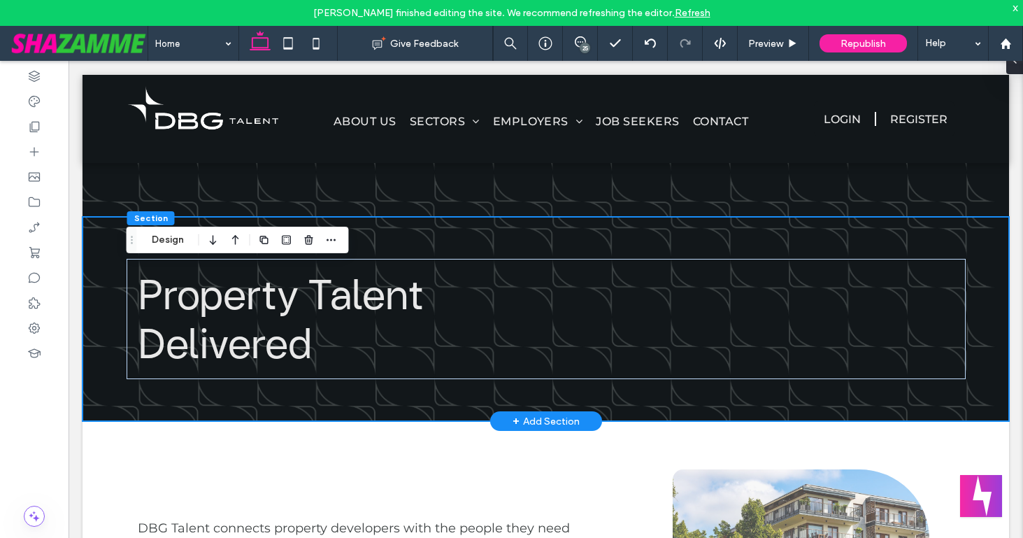
scroll to position [358, 0]
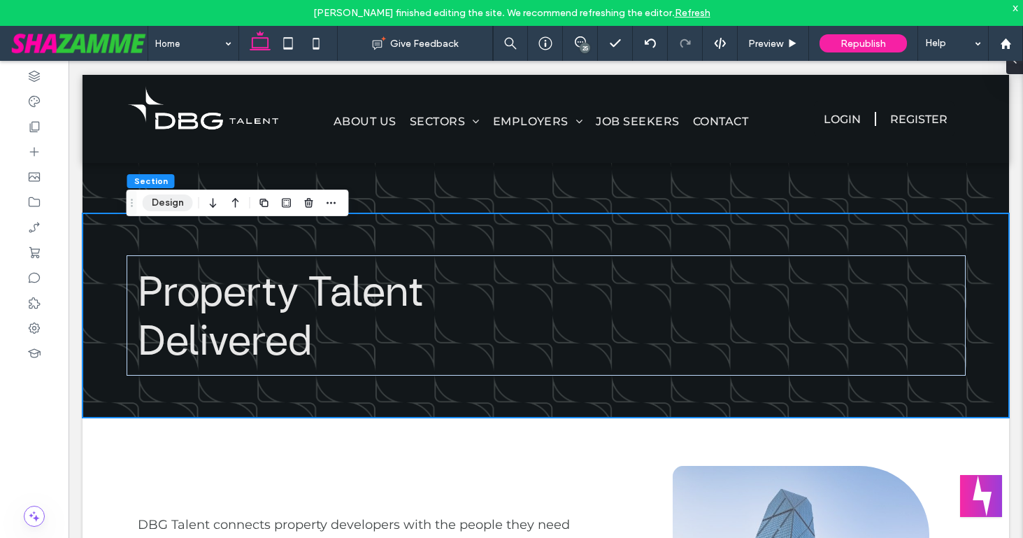
click at [169, 204] on button "Design" at bounding box center [168, 202] width 50 height 17
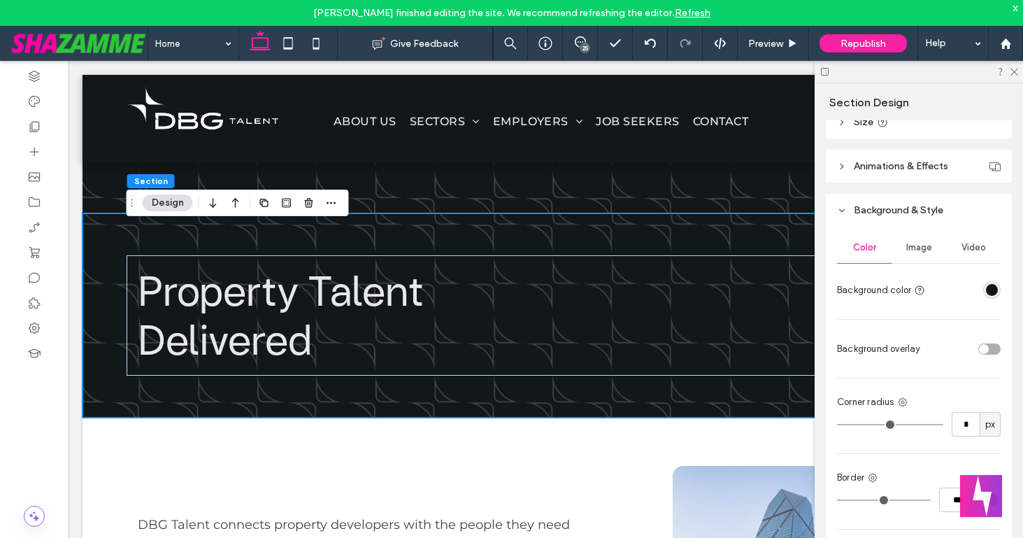
scroll to position [214, 0]
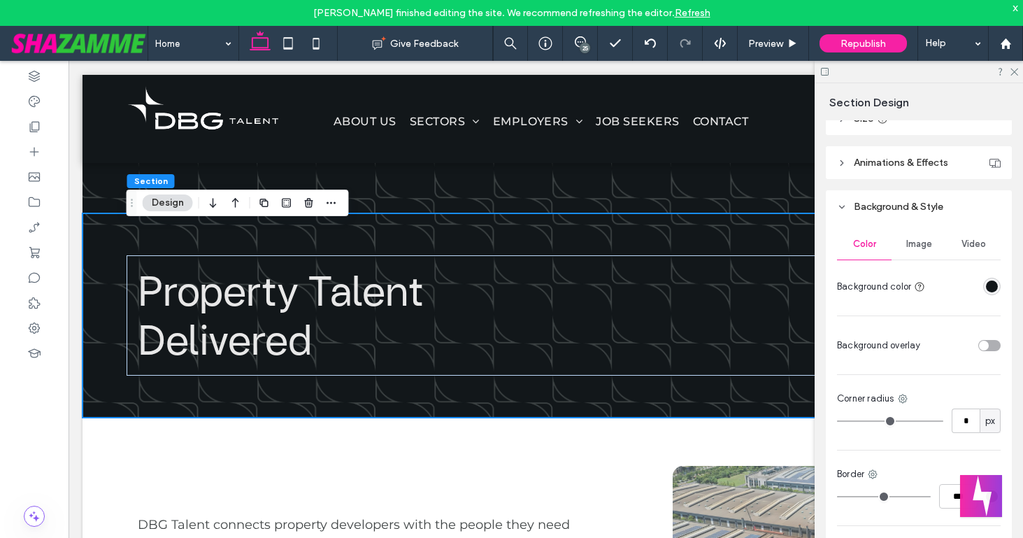
click at [991, 345] on div "toggle" at bounding box center [989, 345] width 22 height 11
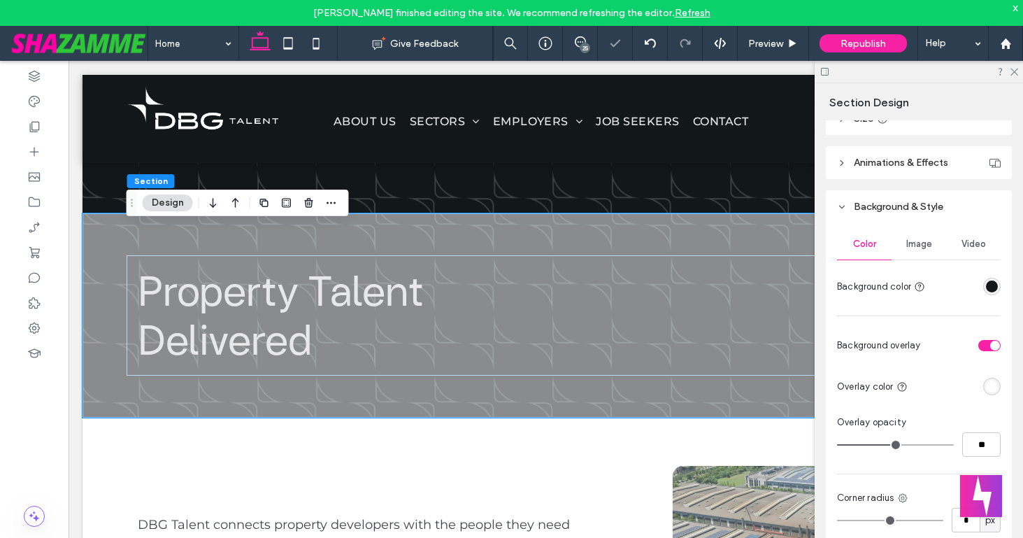
click at [992, 385] on div "rgba(255, 255, 255, 1)" at bounding box center [992, 386] width 12 height 12
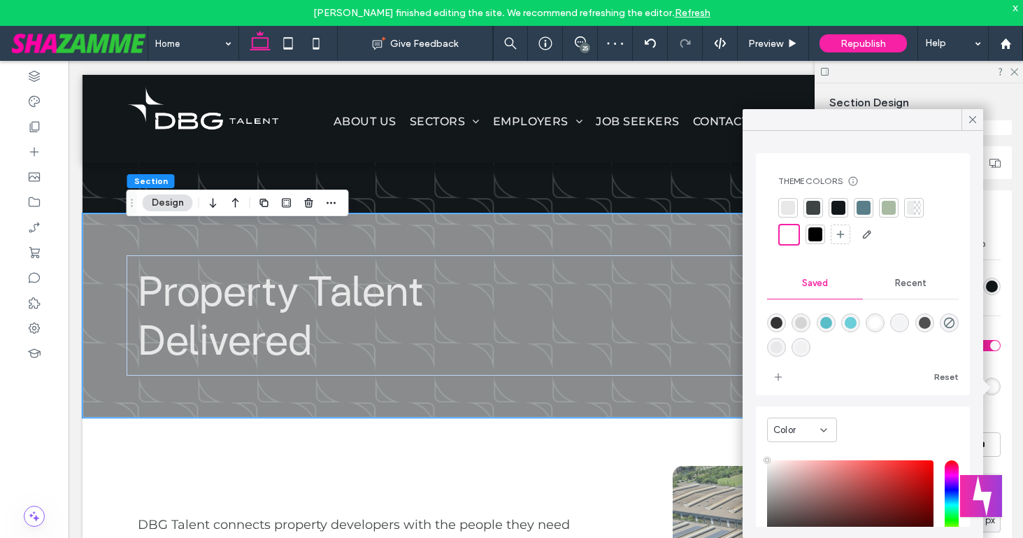
click at [841, 212] on div at bounding box center [838, 208] width 14 height 14
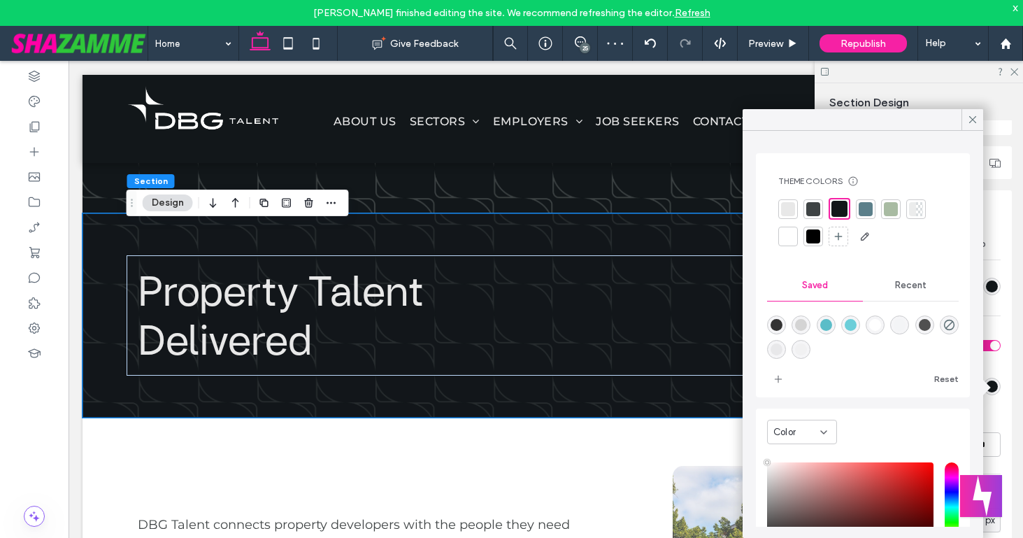
click at [815, 430] on div "Color" at bounding box center [796, 432] width 47 height 14
click at [803, 478] on span "Gradient" at bounding box center [793, 481] width 40 height 14
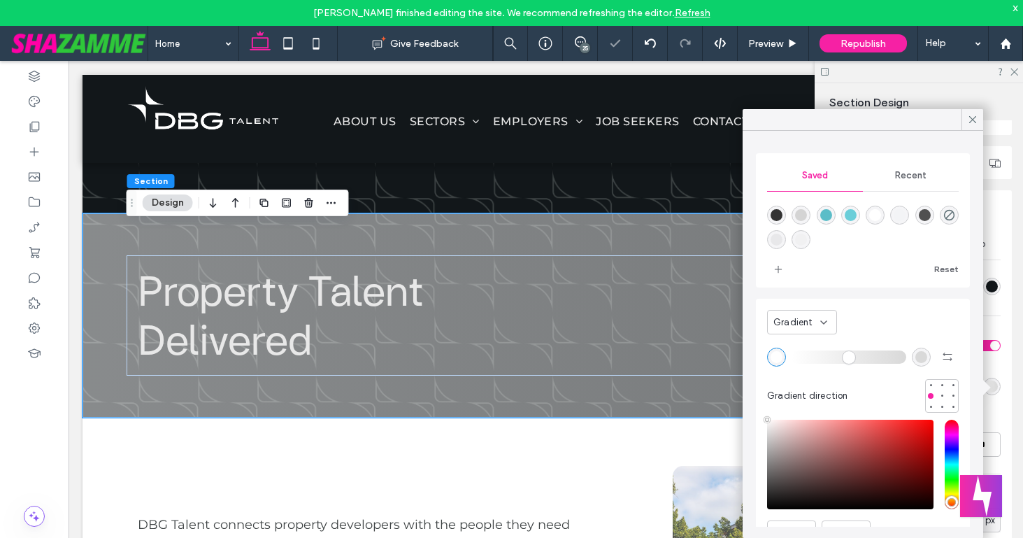
click at [921, 358] on div "rgba(217, 217, 217, 1)" at bounding box center [921, 357] width 12 height 12
click at [923, 217] on div "rgba(80,80,80,1)" at bounding box center [925, 215] width 12 height 12
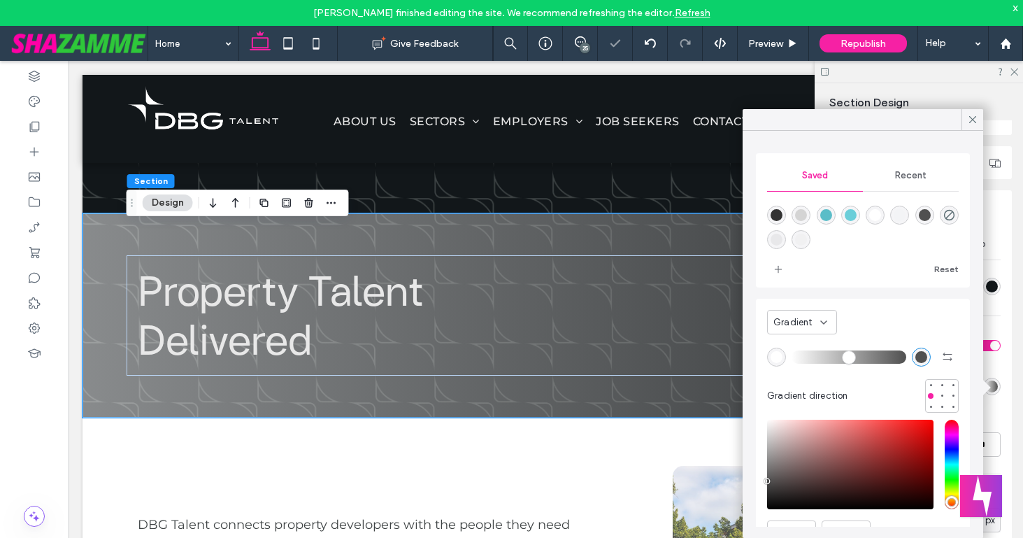
click at [776, 358] on div "rgba(255, 255, 255, 1)" at bounding box center [777, 357] width 12 height 12
click at [950, 217] on icon "rgba(0,0,0,0)" at bounding box center [949, 215] width 12 height 12
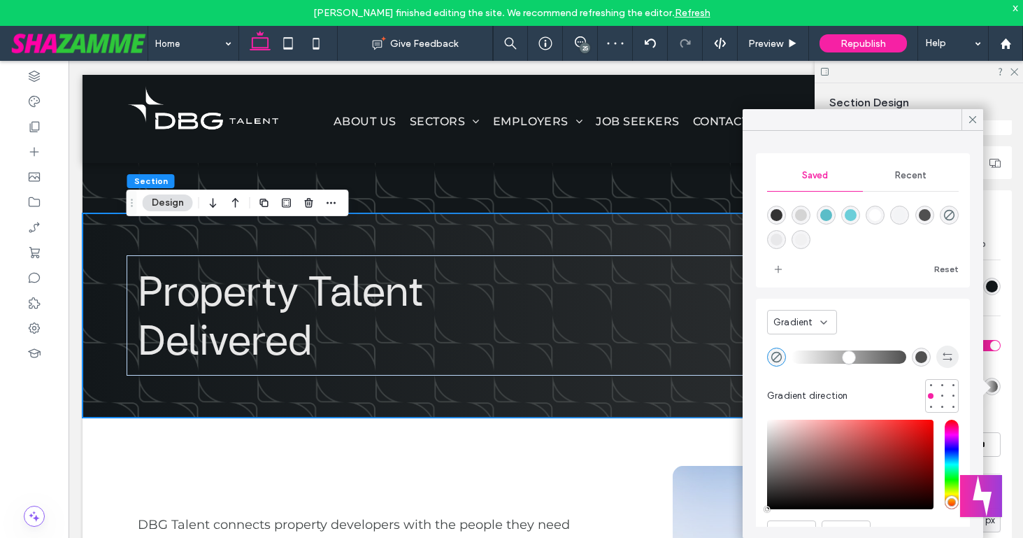
click at [948, 362] on icon "button" at bounding box center [947, 356] width 11 height 11
type input "*******"
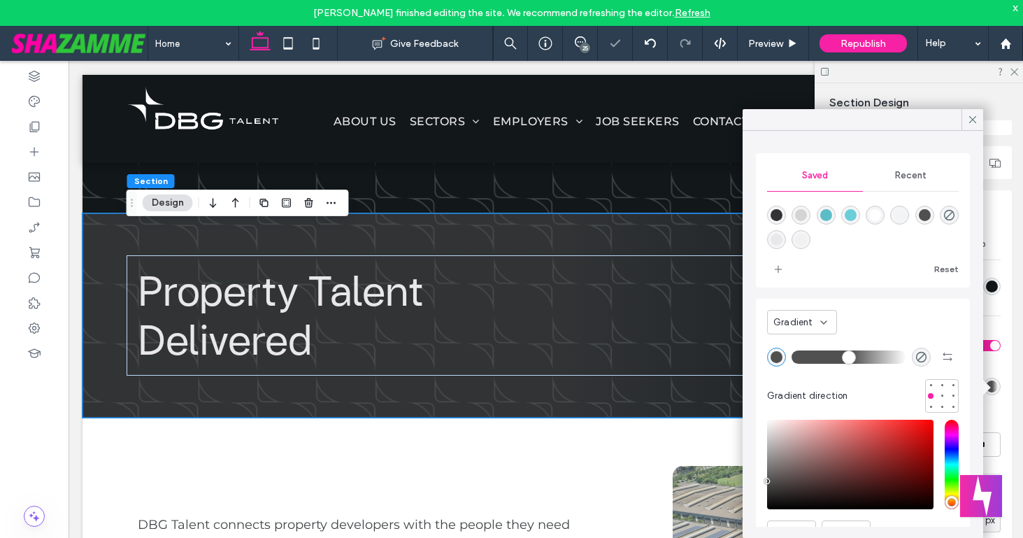
drag, startPoint x: 799, startPoint y: 358, endPoint x: 851, endPoint y: 360, distance: 52.5
type input "**"
click at [851, 357] on input "range" at bounding box center [849, 356] width 115 height 1
click at [771, 213] on div "rgba(51,51,51,1)" at bounding box center [777, 215] width 12 height 12
type input "*******"
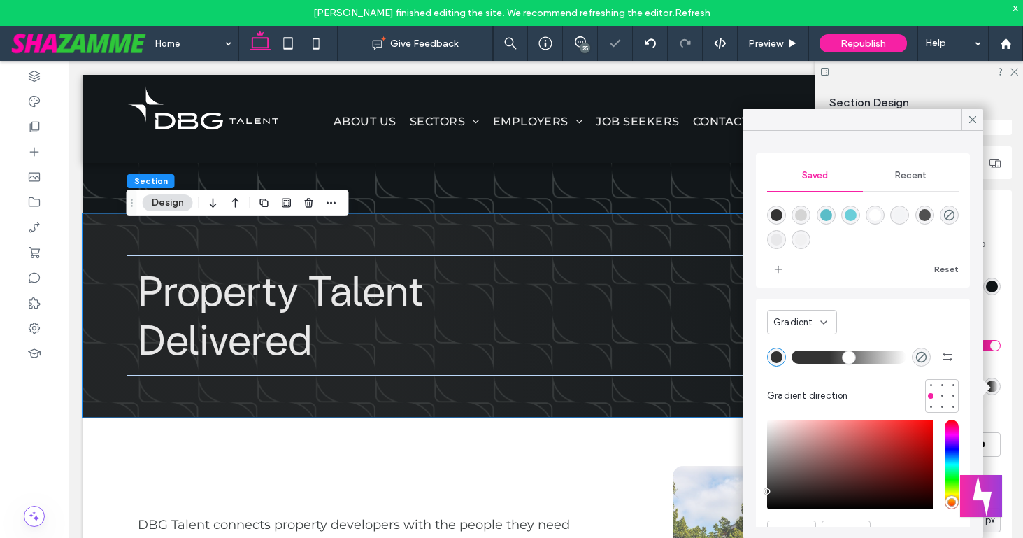
drag, startPoint x: 849, startPoint y: 357, endPoint x: 831, endPoint y: 357, distance: 17.5
type input "**"
click at [831, 357] on input "range" at bounding box center [849, 356] width 115 height 1
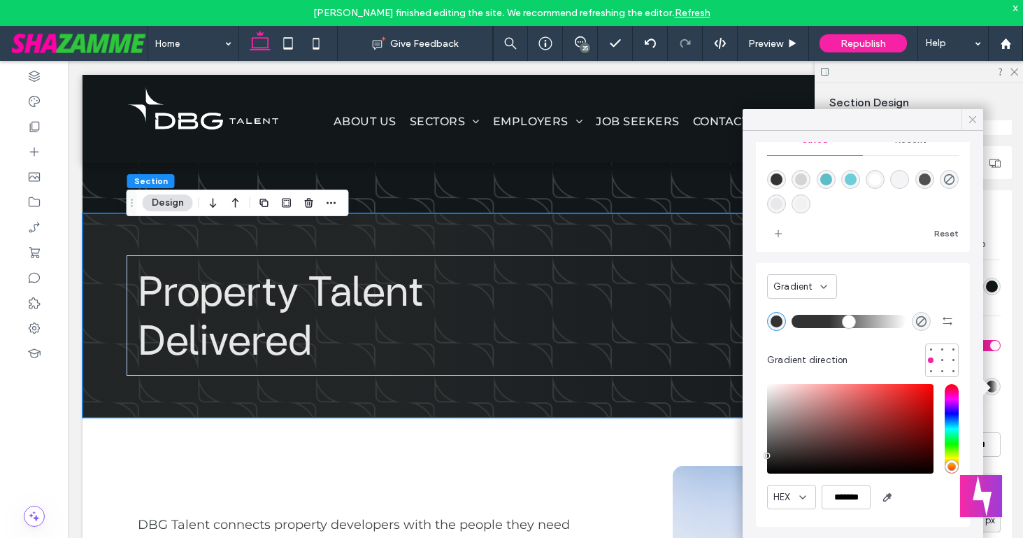
click at [974, 119] on icon at bounding box center [972, 119] width 13 height 13
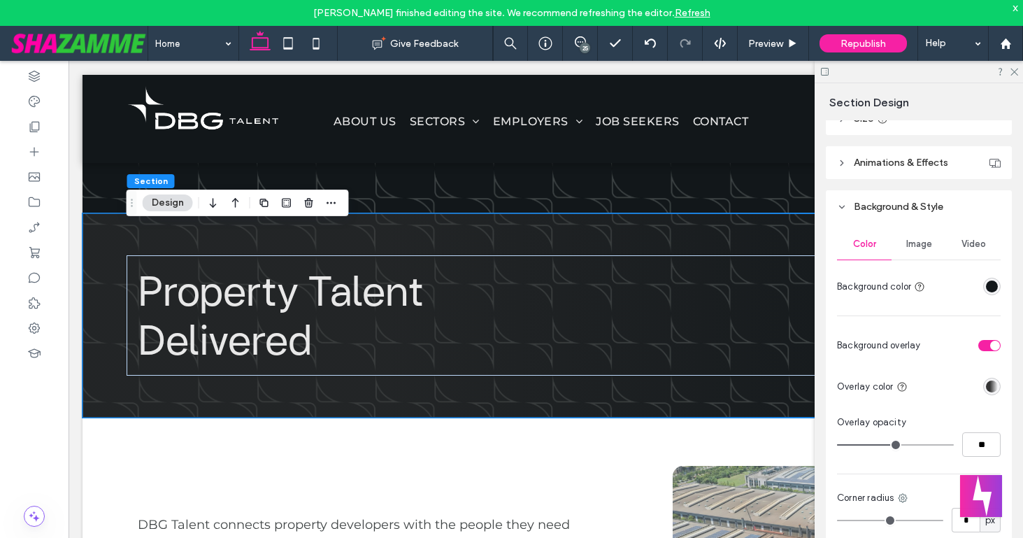
click at [990, 389] on div "linear-gradient(90deg, rgba(51, 51, 51, 1) 33%, rgba(0, 0, 0, 0) 100%)" at bounding box center [992, 386] width 12 height 12
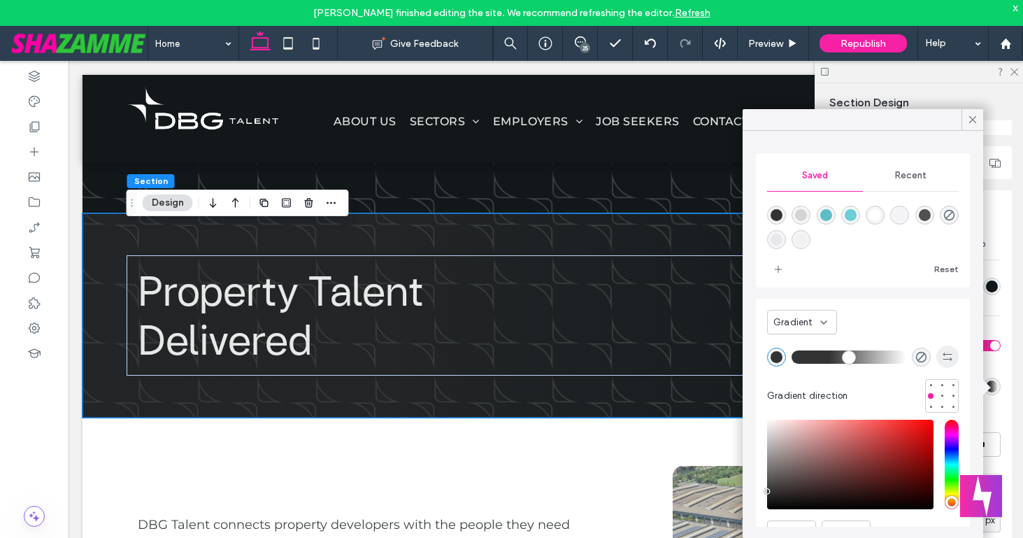
click at [947, 359] on icon "button" at bounding box center [947, 356] width 11 height 11
type input "*******"
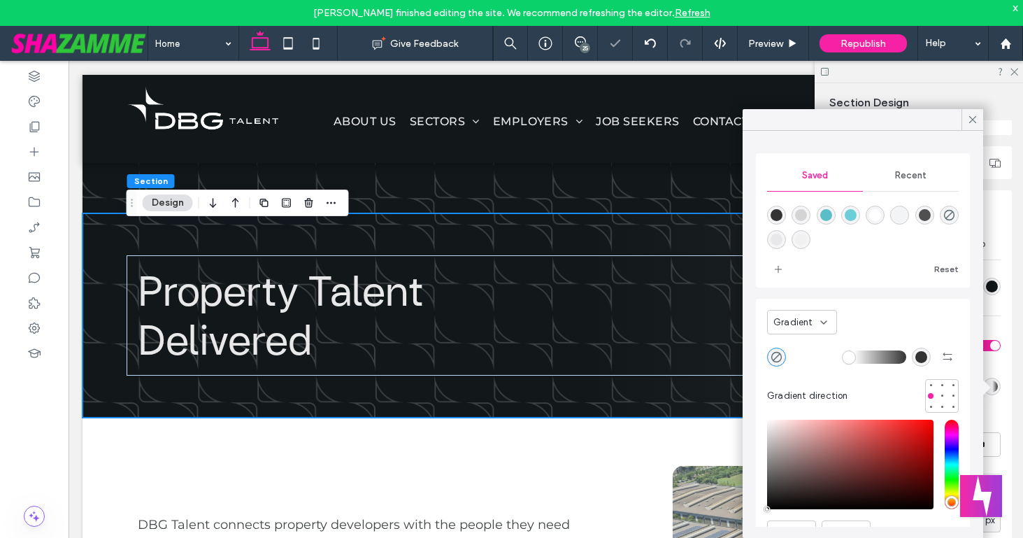
drag, startPoint x: 833, startPoint y: 353, endPoint x: 852, endPoint y: 354, distance: 19.6
click at [852, 356] on input "range" at bounding box center [849, 356] width 115 height 1
drag, startPoint x: 852, startPoint y: 354, endPoint x: 845, endPoint y: 352, distance: 7.3
type input "**"
click at [845, 356] on input "range" at bounding box center [849, 356] width 115 height 1
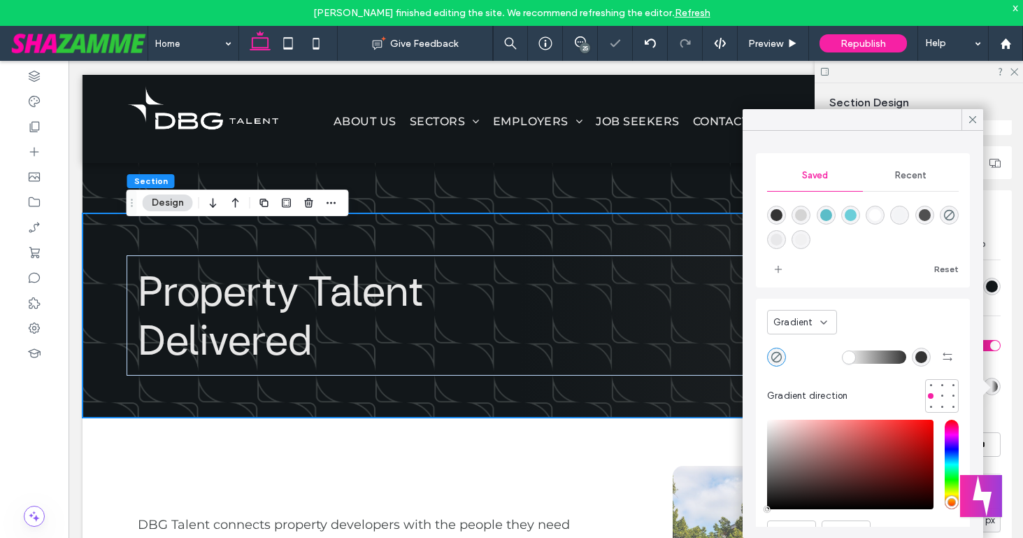
click at [920, 354] on div "rgba(51, 51, 51, 1)" at bounding box center [921, 357] width 12 height 12
type input "*******"
click at [775, 210] on div "rgba(51,51,51,1)" at bounding box center [777, 215] width 12 height 12
drag, startPoint x: 844, startPoint y: 359, endPoint x: 827, endPoint y: 359, distance: 16.8
click at [827, 357] on input "range" at bounding box center [849, 356] width 115 height 1
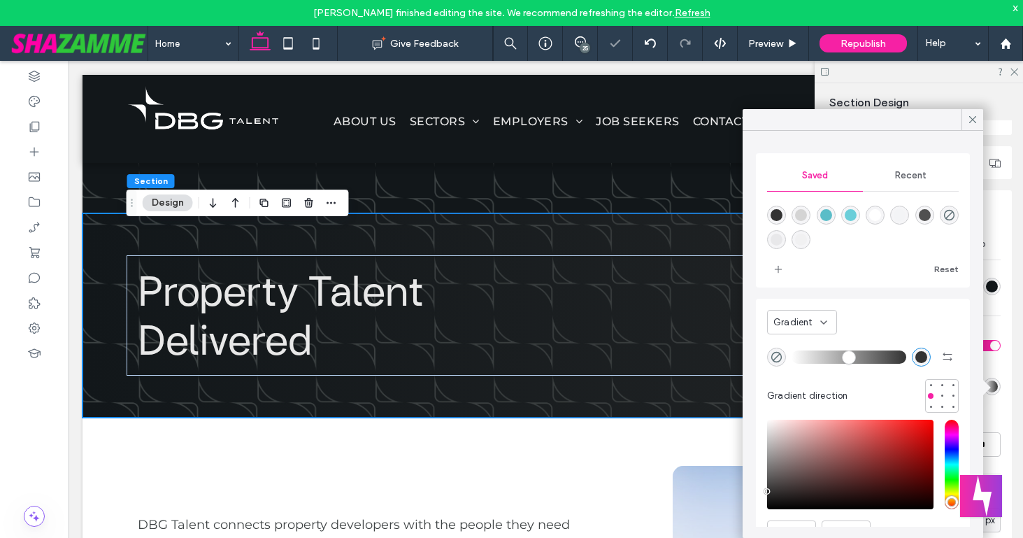
drag, startPoint x: 827, startPoint y: 359, endPoint x: 796, endPoint y: 357, distance: 31.5
click at [796, 357] on input "range" at bounding box center [849, 356] width 115 height 1
drag, startPoint x: 799, startPoint y: 355, endPoint x: 820, endPoint y: 356, distance: 21.0
type input "**"
click at [820, 356] on input "range" at bounding box center [849, 356] width 115 height 1
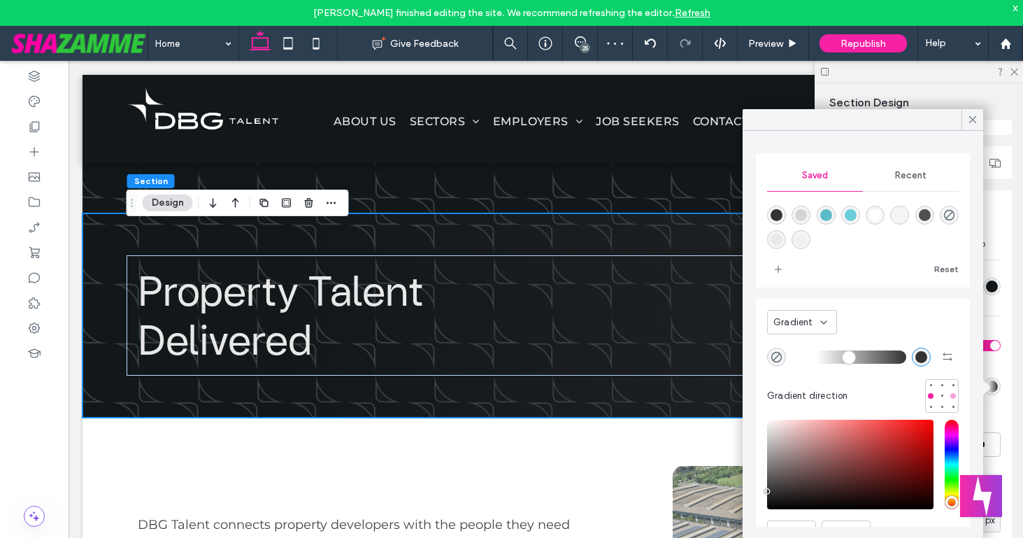
click at [952, 397] on div at bounding box center [953, 396] width 6 height 6
type input "*******"
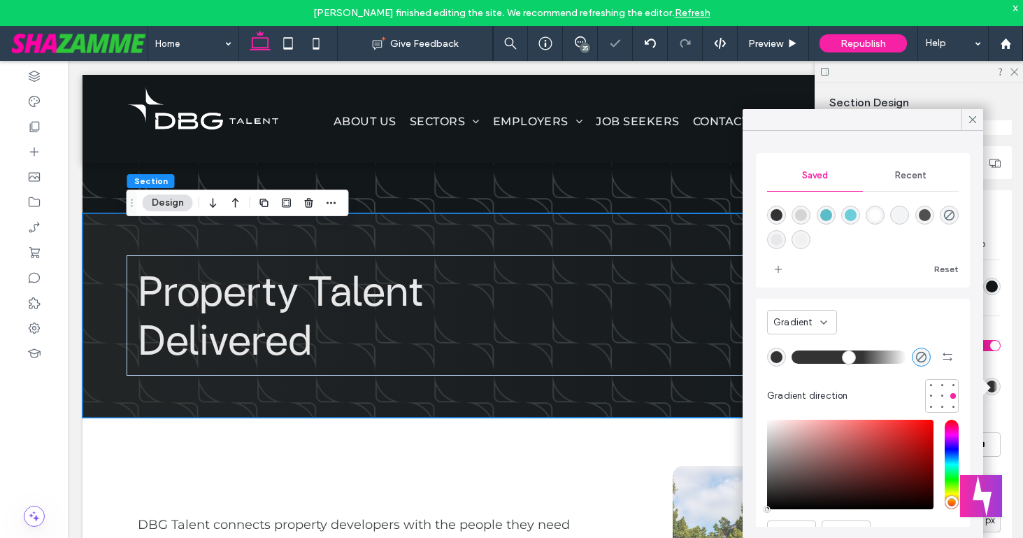
drag, startPoint x: 822, startPoint y: 358, endPoint x: 863, endPoint y: 359, distance: 40.6
click at [863, 357] on input "range" at bounding box center [849, 356] width 115 height 1
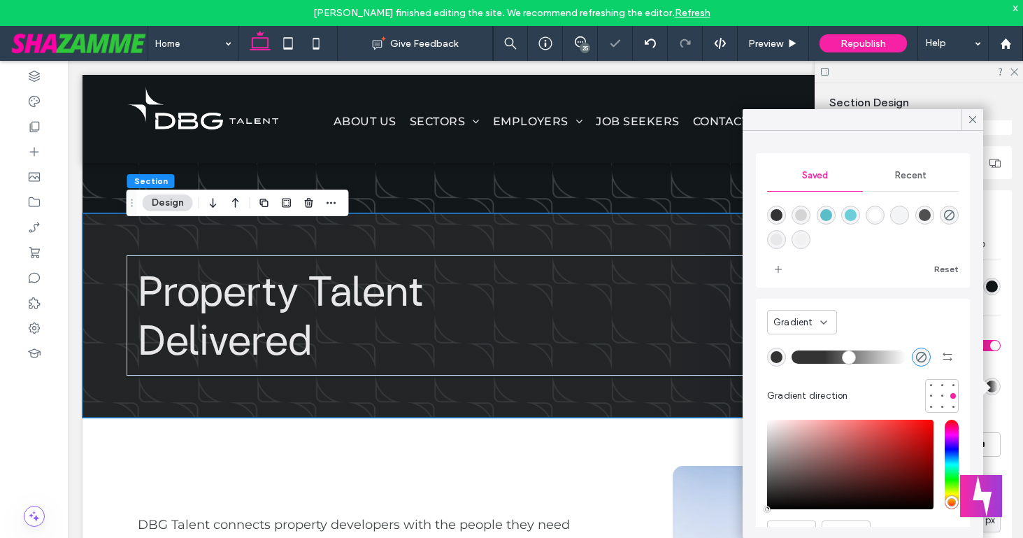
type input "**"
drag, startPoint x: 863, startPoint y: 359, endPoint x: 824, endPoint y: 360, distance: 38.5
click at [824, 357] on input "range" at bounding box center [849, 356] width 115 height 1
click at [971, 117] on use at bounding box center [972, 119] width 7 height 7
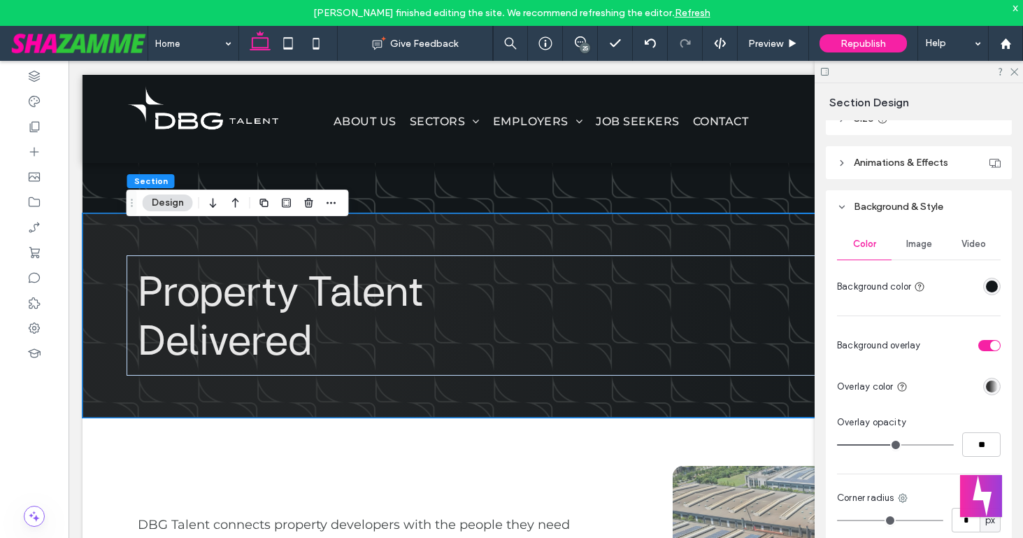
click at [1019, 66] on div at bounding box center [919, 72] width 208 height 22
click at [1013, 76] on div at bounding box center [919, 72] width 208 height 22
click at [1011, 66] on icon at bounding box center [1013, 70] width 9 height 9
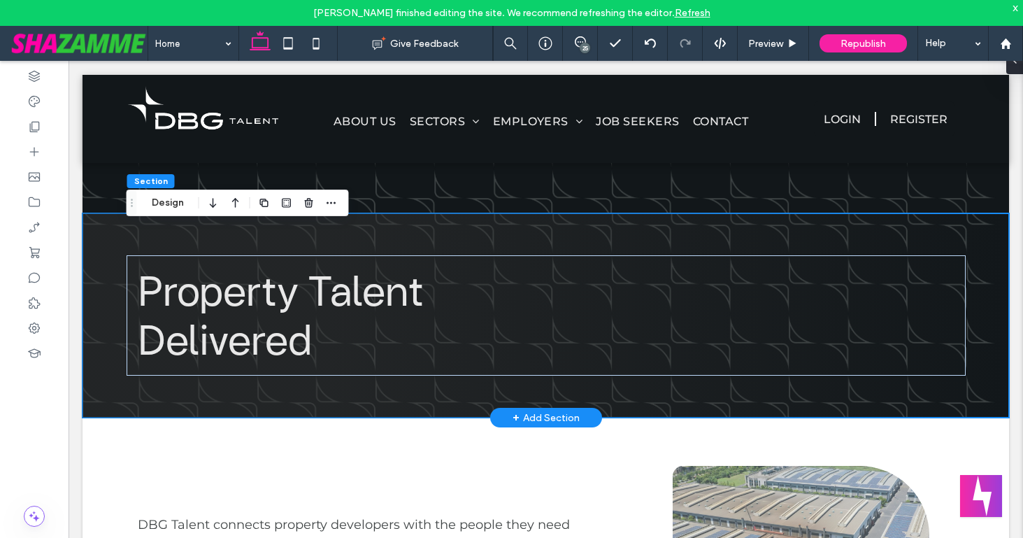
click at [831, 248] on div "Property Talent Delivered" at bounding box center [546, 315] width 839 height 204
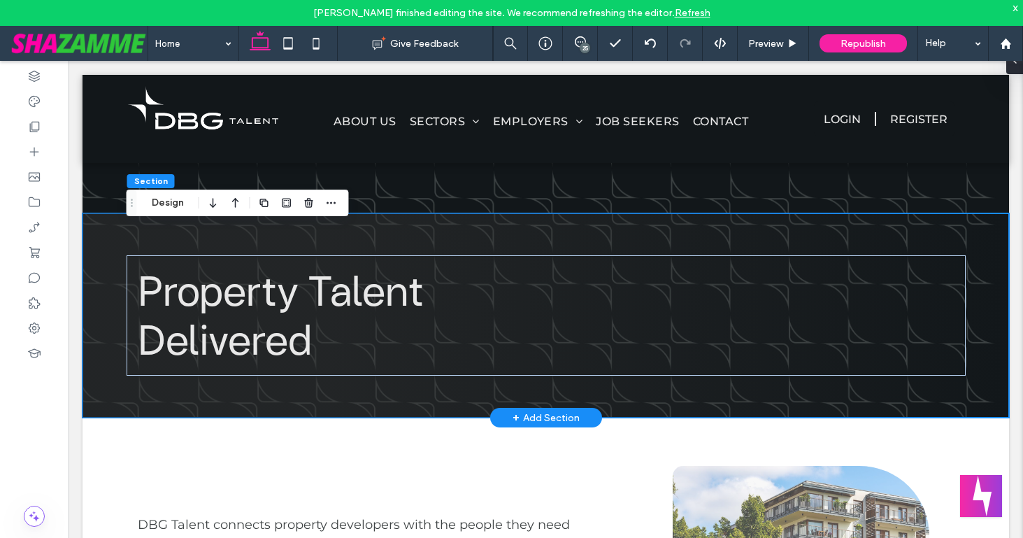
click at [680, 408] on div "Property Talent Delivered" at bounding box center [546, 315] width 839 height 204
click at [174, 206] on button "Design" at bounding box center [168, 202] width 50 height 17
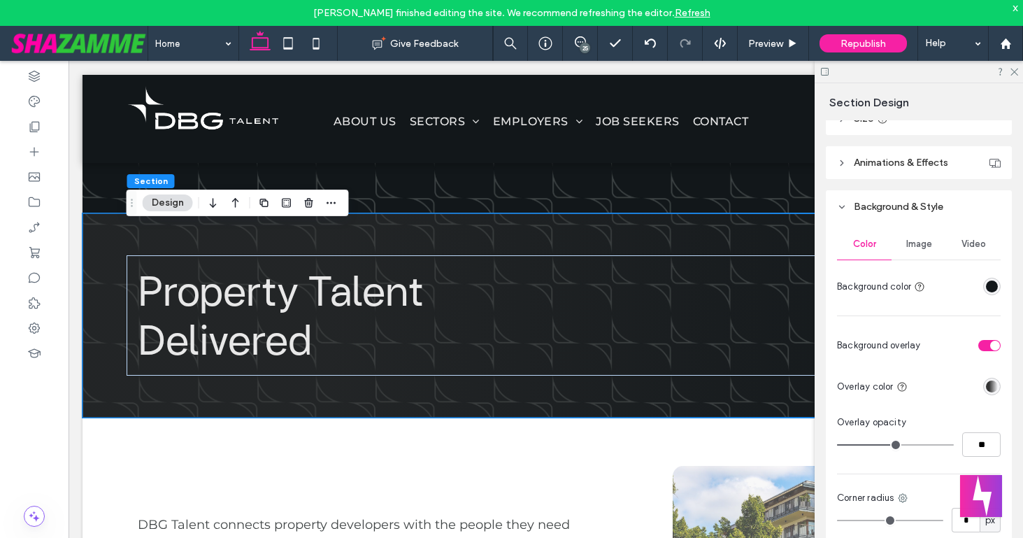
click at [994, 284] on div "rgba(18, 23, 26, 1)" at bounding box center [992, 286] width 12 height 12
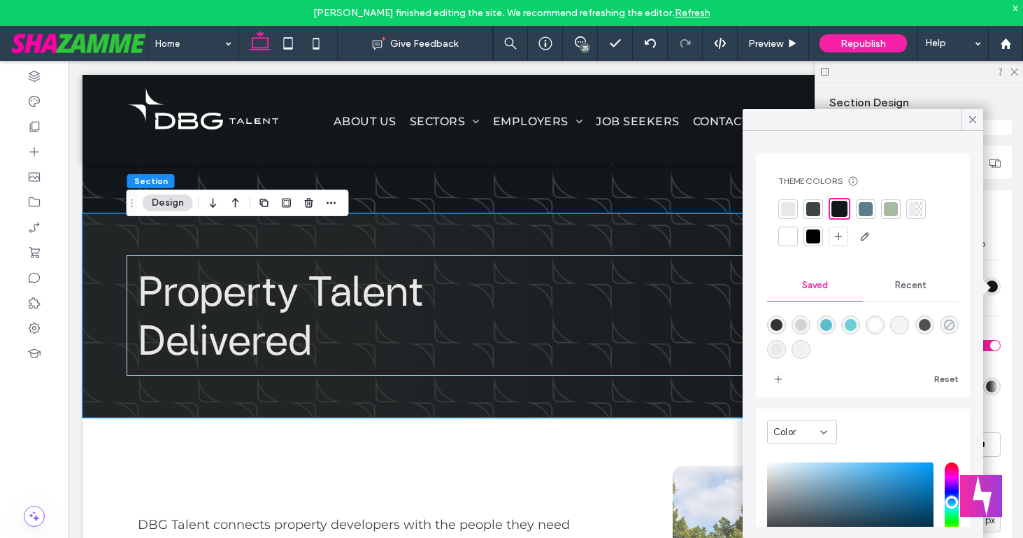
click at [948, 324] on icon "rgba(0,0,0,0)" at bounding box center [949, 325] width 12 height 12
type input "*******"
type input "*"
type input "**"
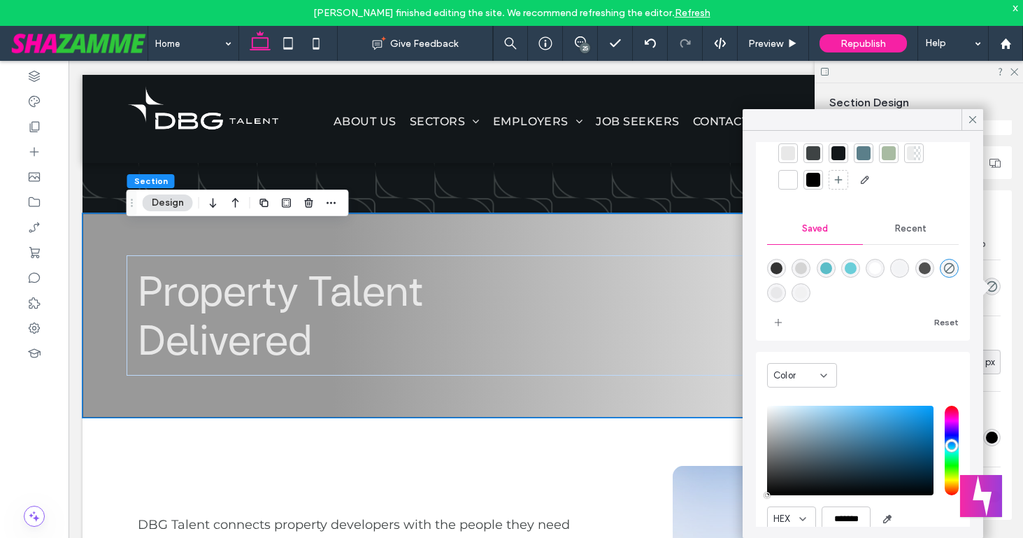
scroll to position [50, 0]
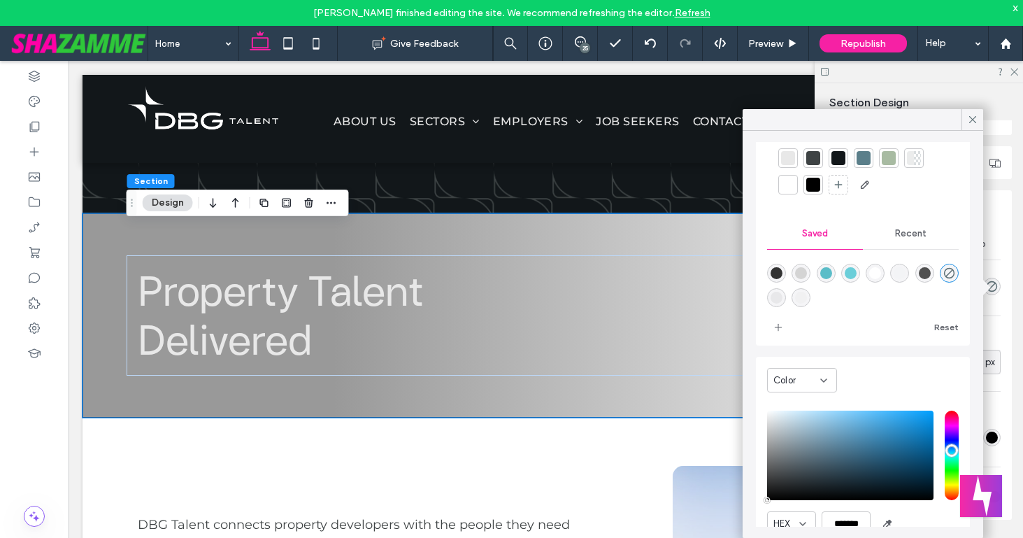
click at [828, 383] on icon at bounding box center [823, 380] width 11 height 11
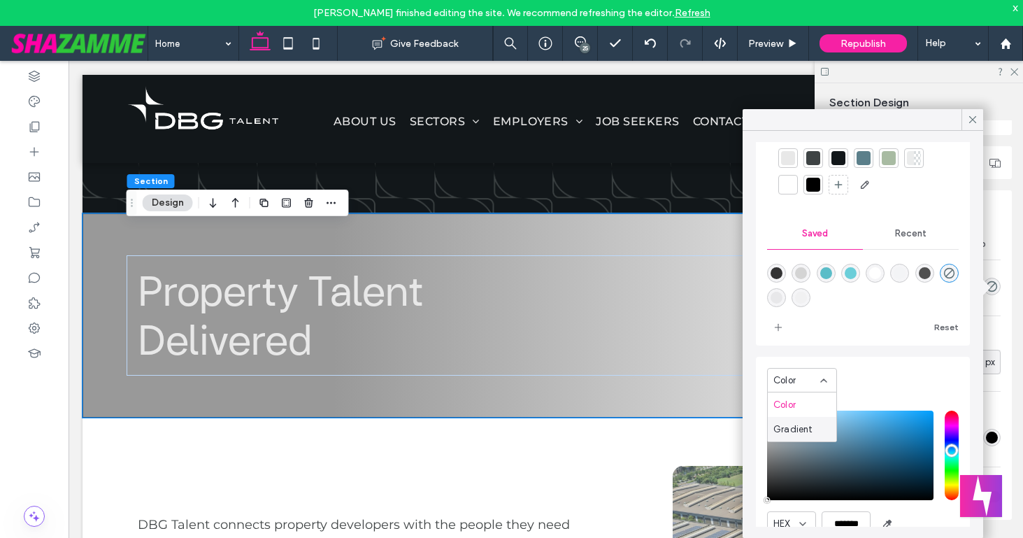
click at [808, 424] on span "Gradient" at bounding box center [793, 429] width 40 height 14
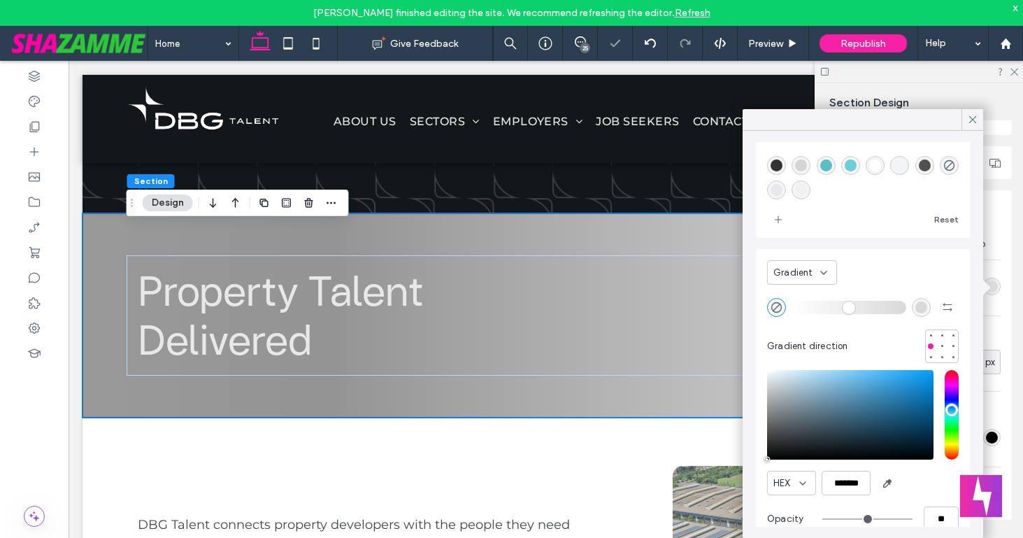
scroll to position [0, 0]
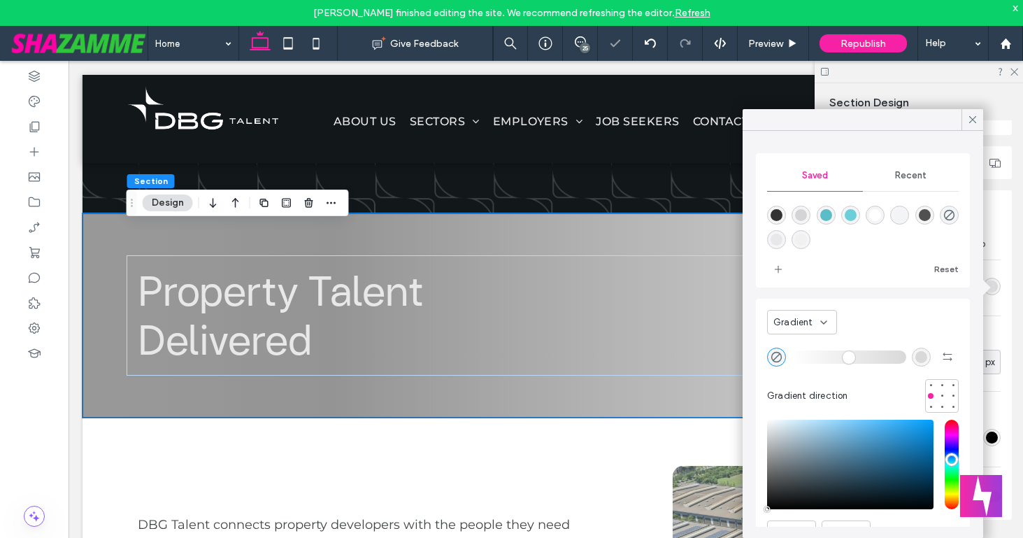
click at [921, 350] on div "rgba(217, 217, 217, 1)" at bounding box center [921, 357] width 19 height 19
type input "*******"
type input "***"
type input "****"
click at [775, 213] on div "rgba(51,51,51,1)" at bounding box center [777, 215] width 12 height 12
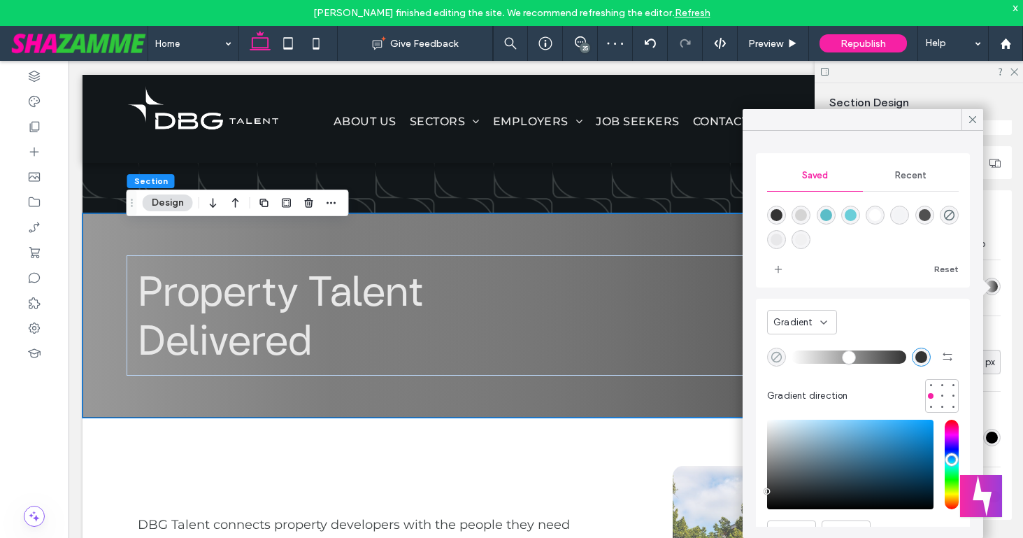
click at [780, 355] on use "rgba(0,0,0,0)" at bounding box center [776, 356] width 10 height 10
type input "*******"
type input "*"
type input "**"
type input "*"
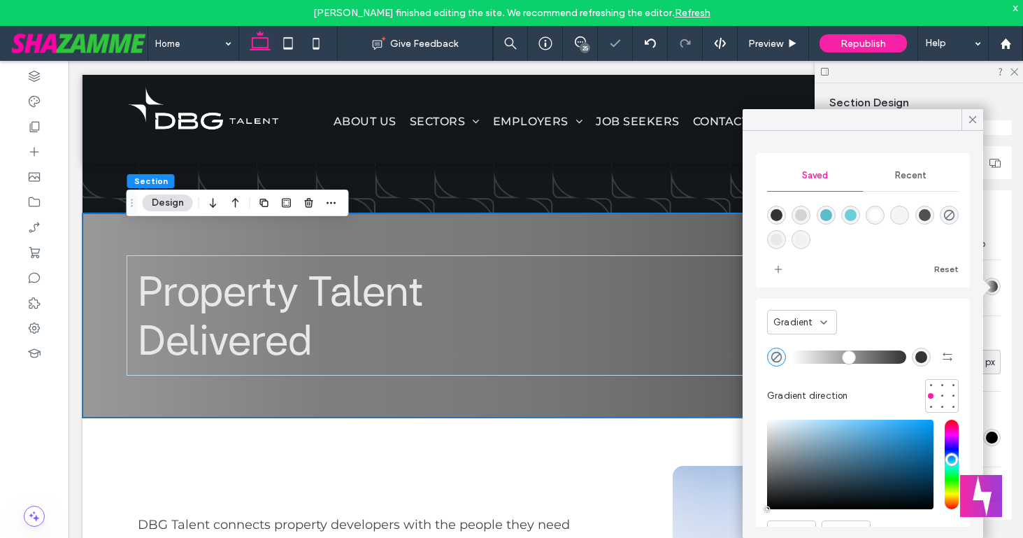
drag, startPoint x: 797, startPoint y: 357, endPoint x: 784, endPoint y: 355, distance: 12.8
click at [792, 356] on input "range" at bounding box center [849, 356] width 115 height 1
click at [776, 355] on icon "rgba(0,0,0,0)" at bounding box center [777, 357] width 12 height 12
click at [923, 213] on div "rgba(80,80,80,1)" at bounding box center [925, 215] width 12 height 12
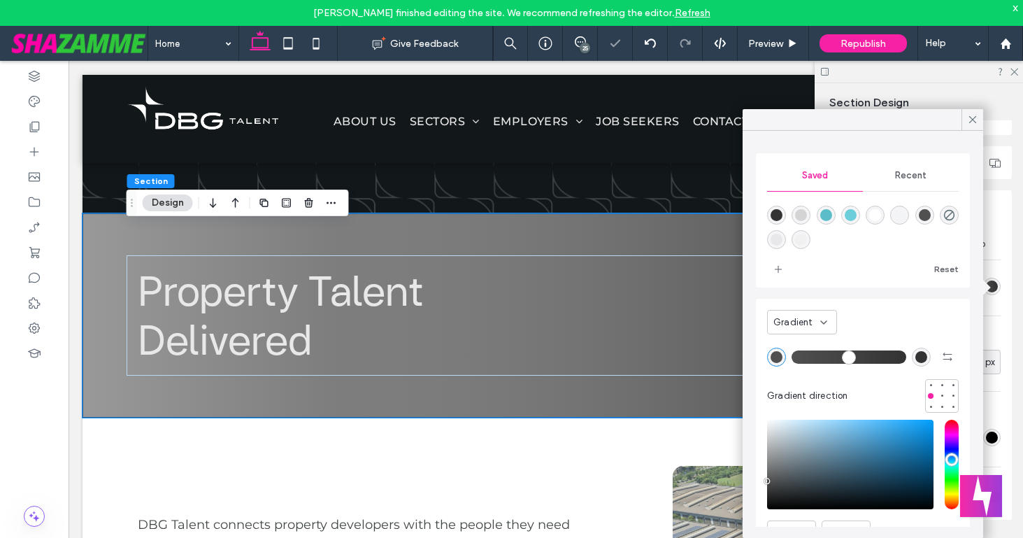
type input "*******"
type input "***"
type input "****"
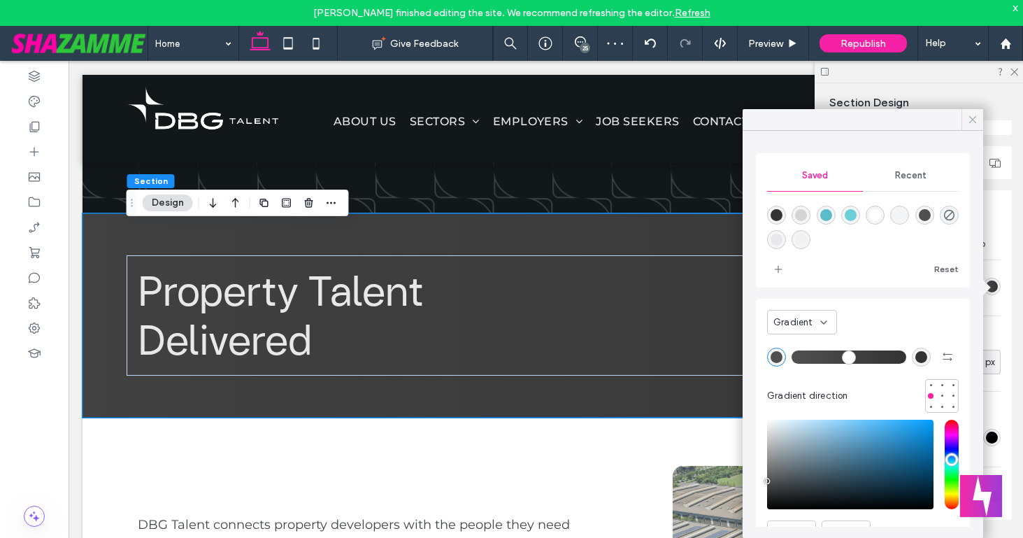
click at [971, 118] on use at bounding box center [972, 119] width 7 height 7
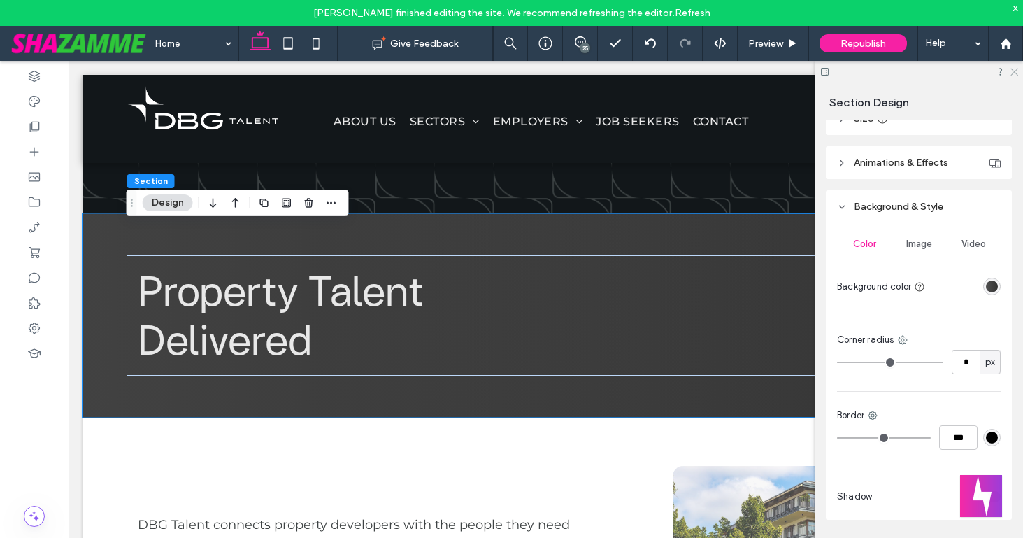
click at [1011, 71] on icon at bounding box center [1013, 70] width 9 height 9
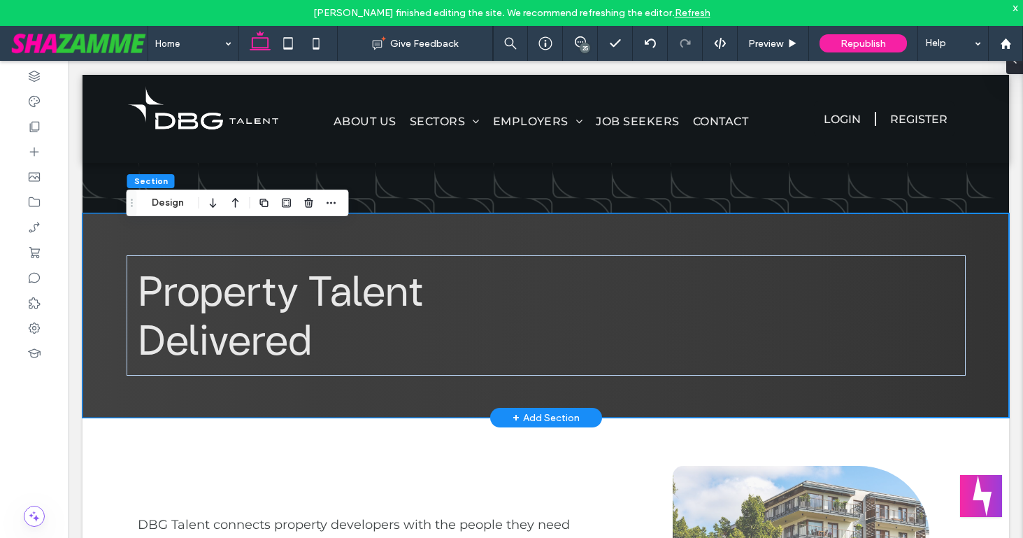
click at [898, 249] on div "Property Talent Delivered" at bounding box center [546, 315] width 839 height 204
click at [180, 205] on button "Design" at bounding box center [168, 202] width 50 height 17
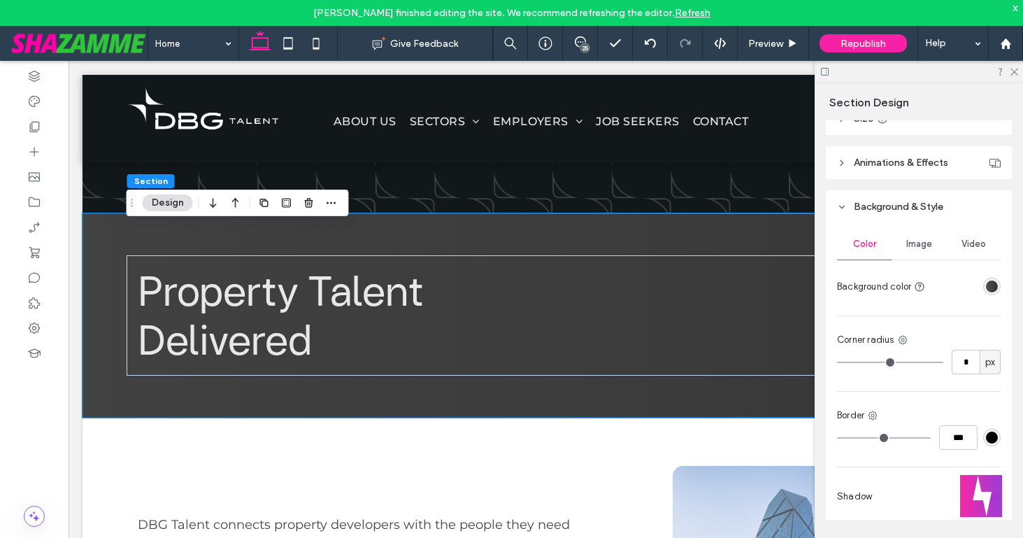
click at [992, 285] on div "linear-gradient(90deg, rgba(80, 80, 80, 1) 0%, rgba(51, 51, 51, 1) 100%)" at bounding box center [992, 286] width 12 height 12
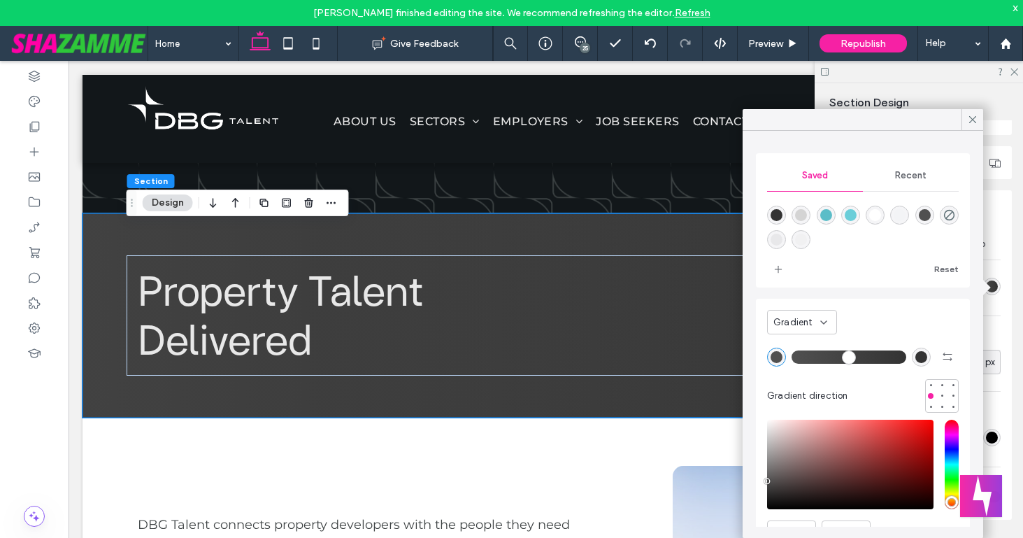
click at [925, 355] on div "rgba(51, 51, 51, 1)" at bounding box center [921, 357] width 12 height 12
click at [781, 213] on div "rgba(51,51,51,1)" at bounding box center [777, 215] width 12 height 12
click at [780, 356] on div "rgba(80, 80, 80, 1)" at bounding box center [777, 357] width 12 height 12
click at [917, 355] on div "rgba(51,51,51,1)" at bounding box center [921, 357] width 12 height 12
type input "*******"
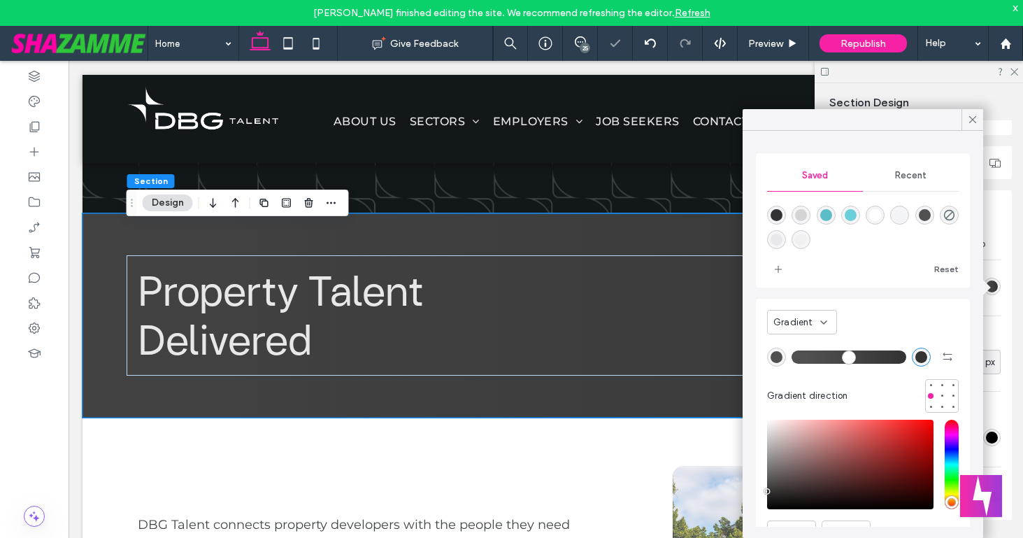
drag, startPoint x: 799, startPoint y: 358, endPoint x: 813, endPoint y: 358, distance: 13.3
click at [813, 357] on input "range" at bounding box center [849, 356] width 115 height 1
drag, startPoint x: 813, startPoint y: 358, endPoint x: 837, endPoint y: 359, distance: 24.5
click at [837, 357] on input "range" at bounding box center [849, 356] width 115 height 1
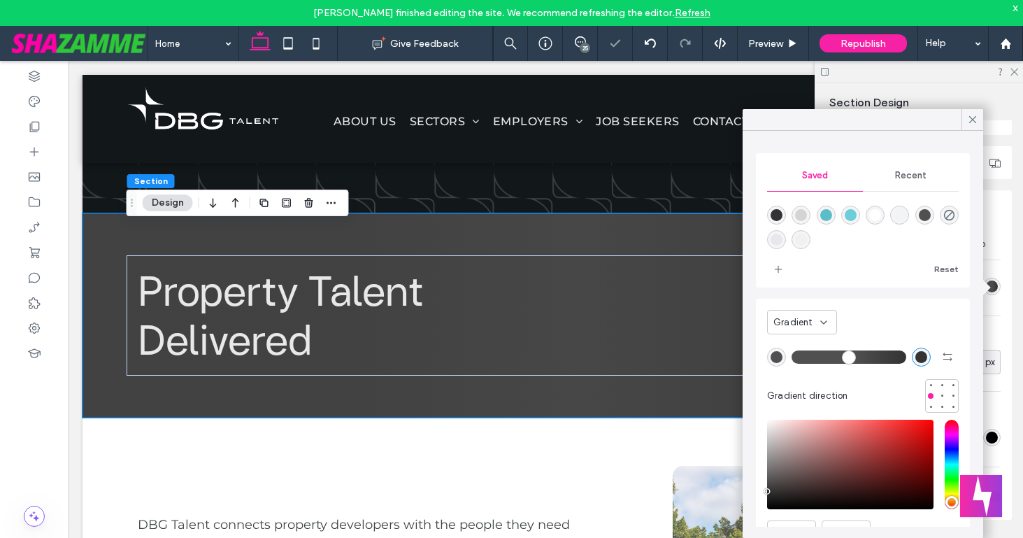
drag, startPoint x: 837, startPoint y: 359, endPoint x: 852, endPoint y: 359, distance: 15.4
click at [852, 357] on input "range" at bounding box center [849, 356] width 115 height 1
drag, startPoint x: 852, startPoint y: 359, endPoint x: 837, endPoint y: 358, distance: 15.4
type input "**"
click at [837, 357] on input "range" at bounding box center [849, 356] width 115 height 1
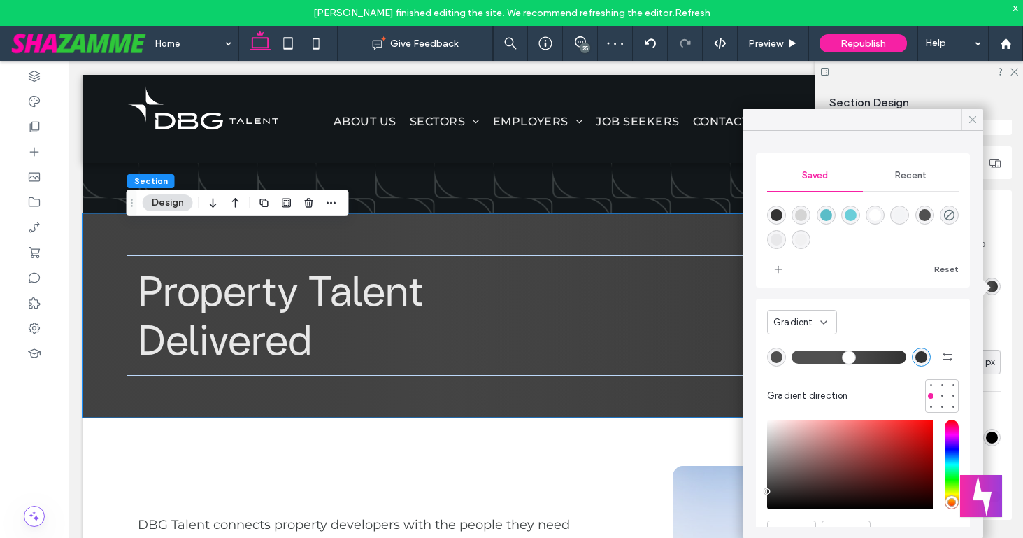
click at [966, 119] on icon at bounding box center [972, 119] width 13 height 13
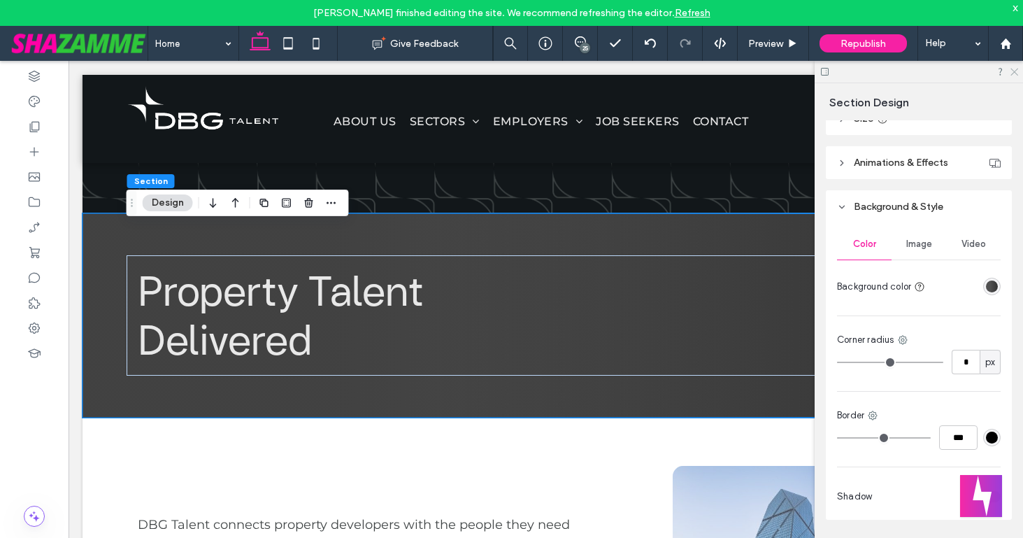
click at [1012, 71] on icon at bounding box center [1013, 70] width 9 height 9
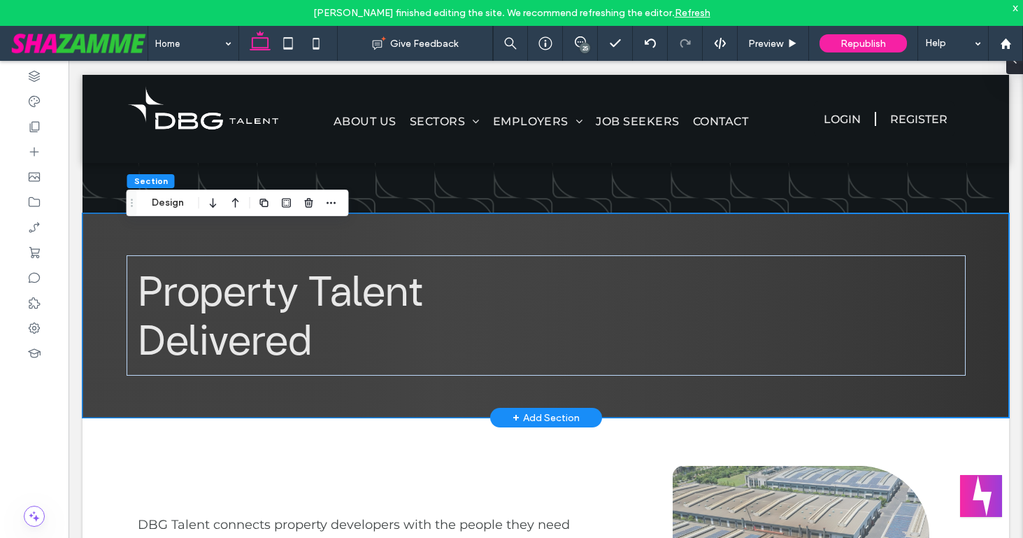
click at [859, 241] on div "Property Talent Delivered" at bounding box center [546, 315] width 839 height 204
click at [164, 204] on button "Design" at bounding box center [168, 202] width 50 height 17
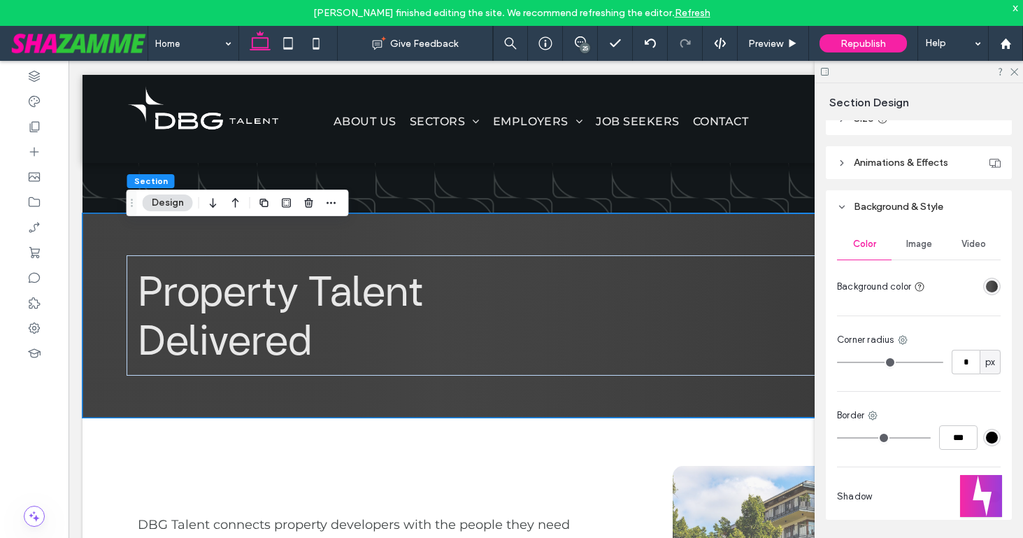
click at [990, 285] on div "linear-gradient(90deg, rgba(80, 80, 80, 1) 38%, rgba(51, 51, 51, 1) 100%)" at bounding box center [992, 286] width 12 height 12
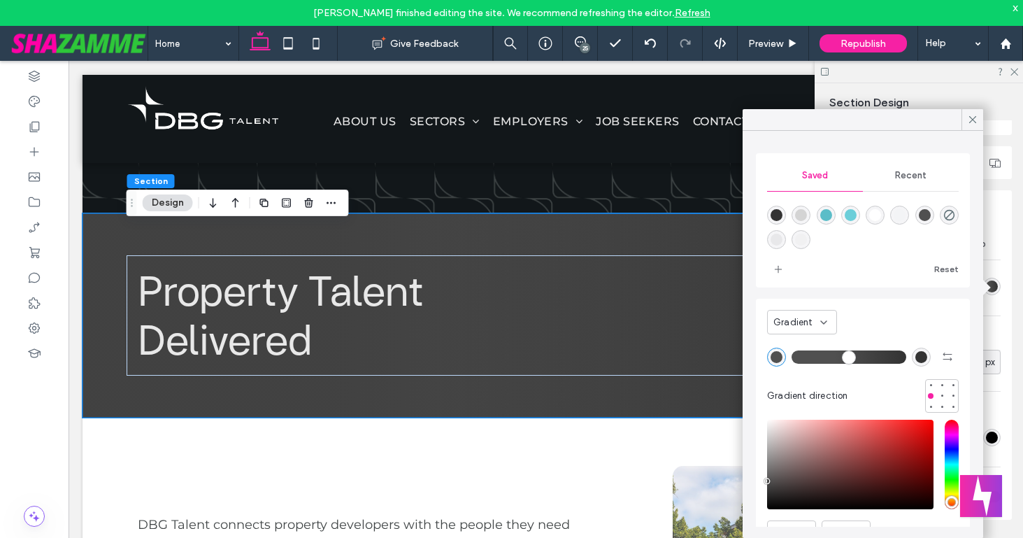
click at [819, 321] on icon at bounding box center [823, 322] width 11 height 11
click at [811, 339] on div "Color" at bounding box center [802, 346] width 69 height 24
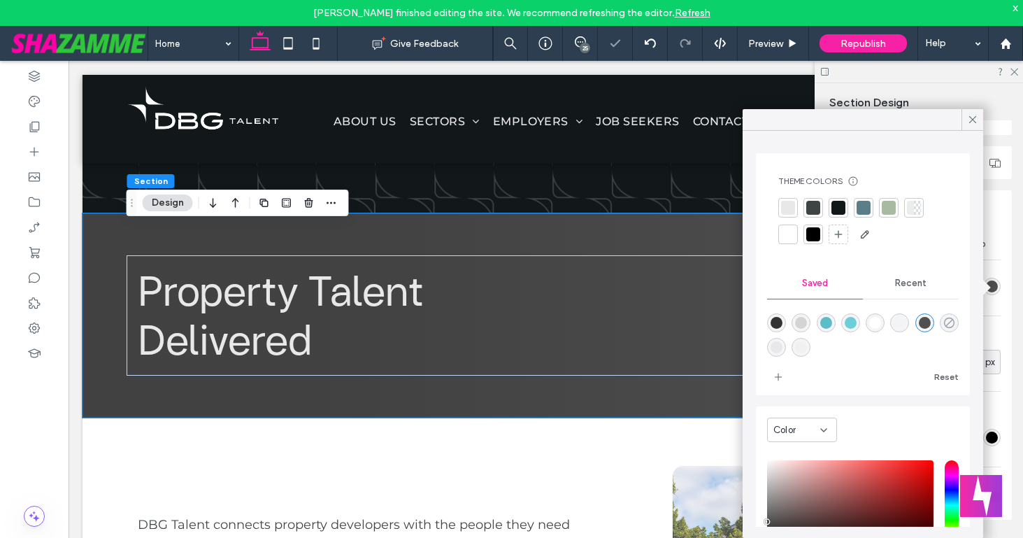
click at [945, 321] on icon "rgba(0,0,0,0)" at bounding box center [949, 323] width 12 height 12
type input "*******"
type input "*"
type input "**"
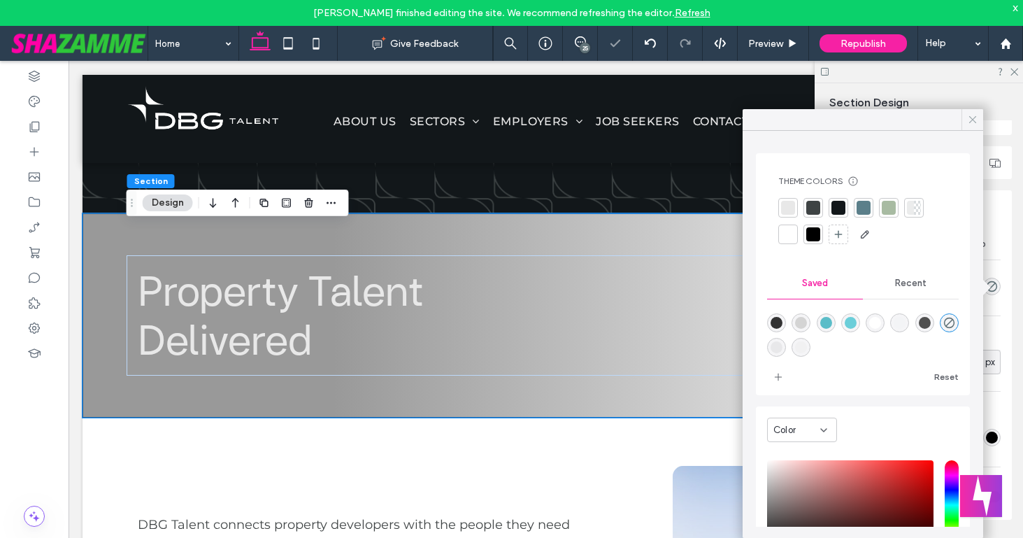
click at [971, 122] on icon at bounding box center [972, 119] width 13 height 13
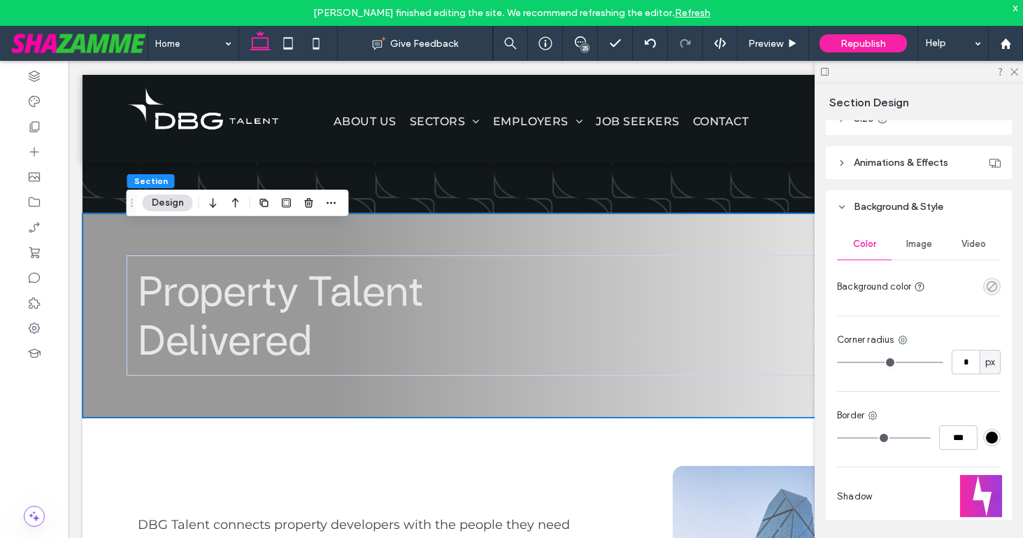
click at [993, 288] on icon "rgba(0,0,0,0)" at bounding box center [992, 286] width 12 height 12
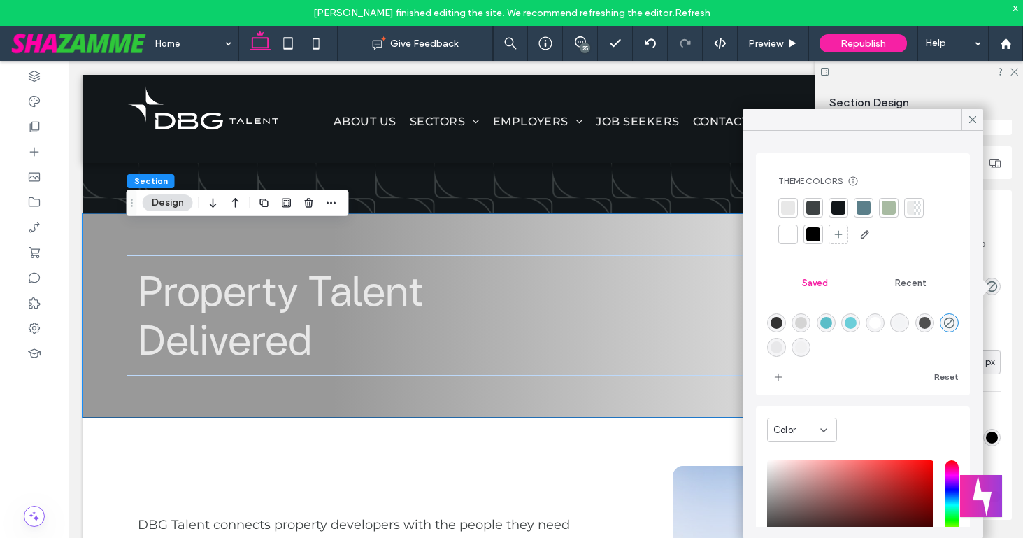
click at [810, 238] on div at bounding box center [813, 234] width 14 height 14
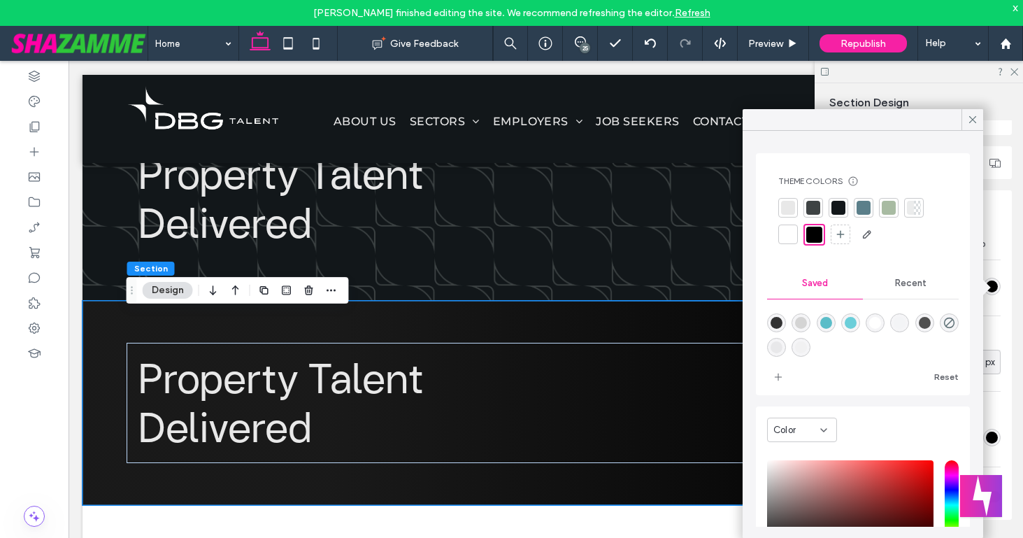
click at [836, 207] on div at bounding box center [838, 208] width 14 height 14
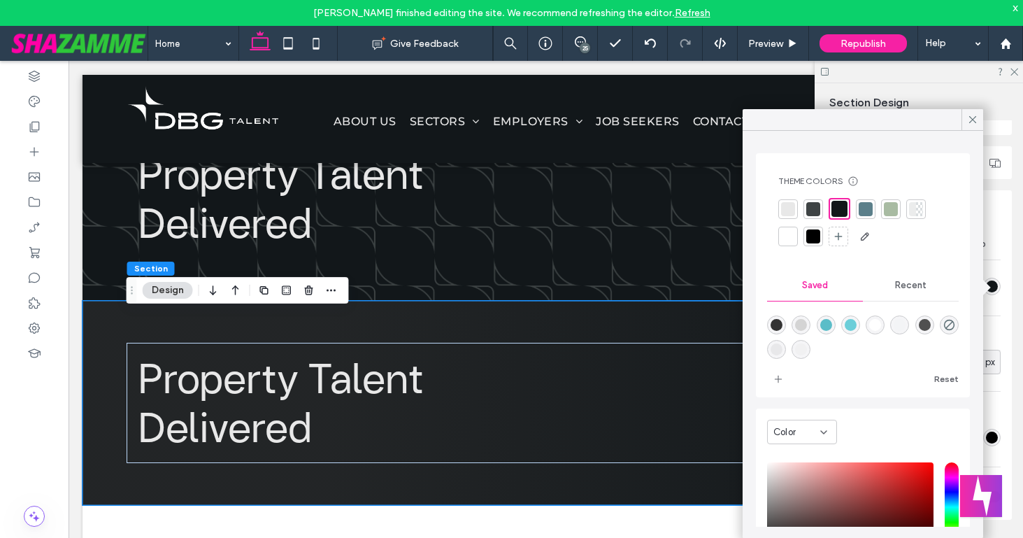
scroll to position [114, 0]
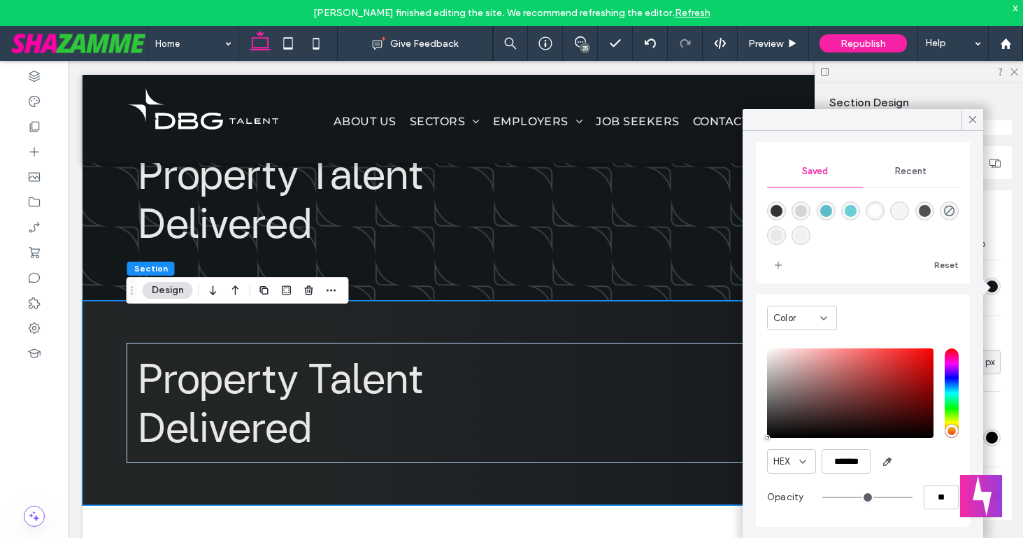
type input "**"
type input "***"
type input "**"
type input "***"
type input "**"
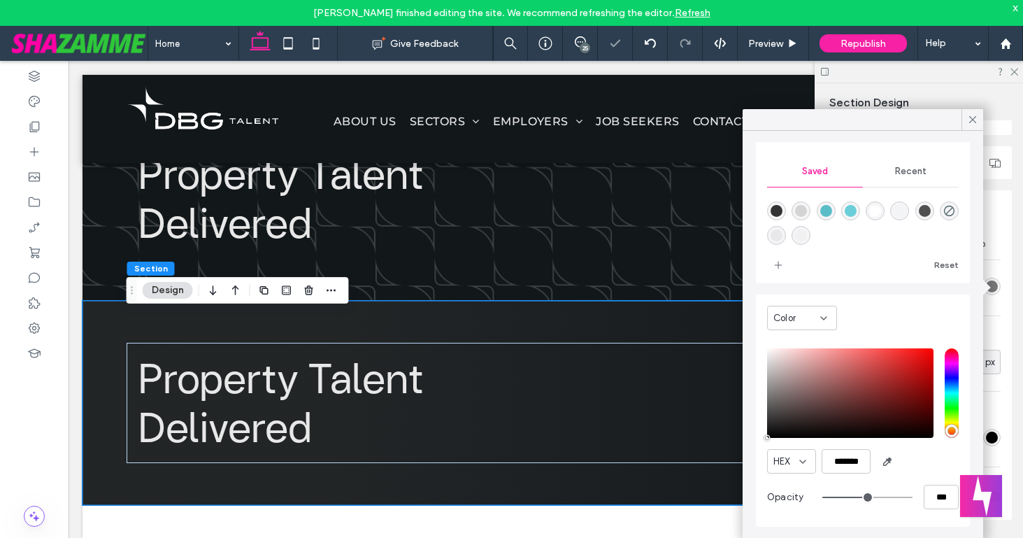
type input "***"
type input "**"
type input "***"
type input "**"
type input "***"
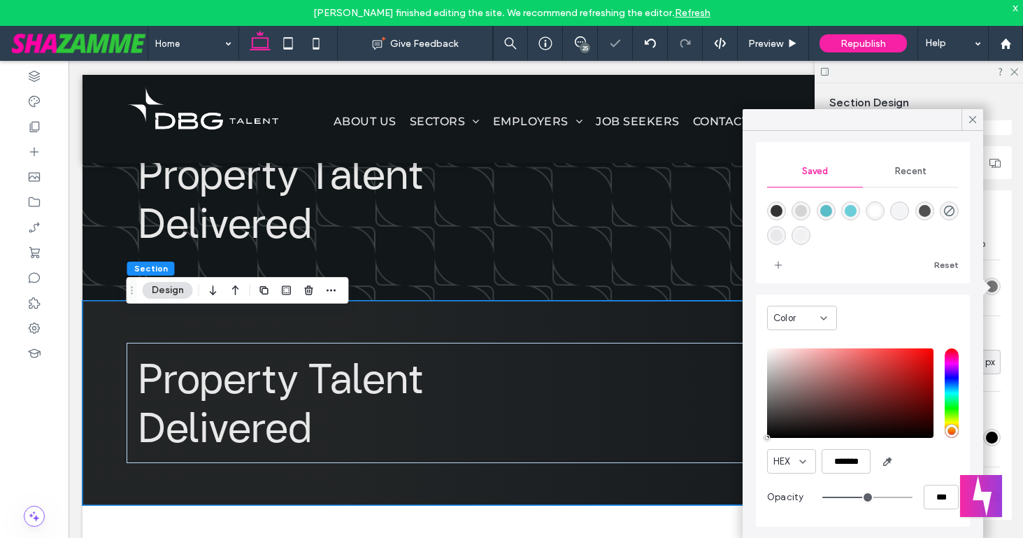
type input "***"
type input "****"
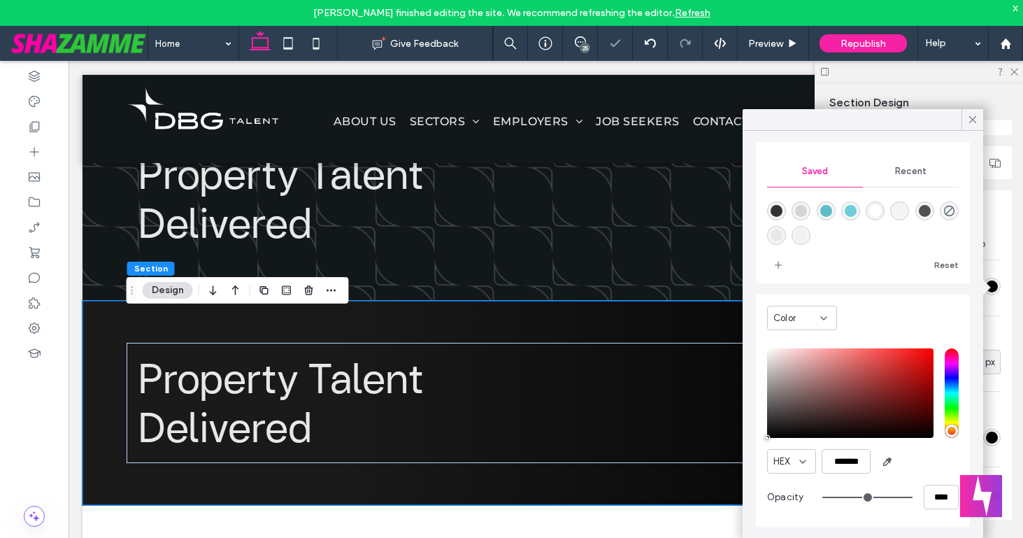
drag, startPoint x: 826, startPoint y: 496, endPoint x: 910, endPoint y: 500, distance: 84.0
type input "***"
click at [910, 498] on input "range" at bounding box center [867, 497] width 90 height 1
click at [975, 117] on icon at bounding box center [972, 119] width 13 height 13
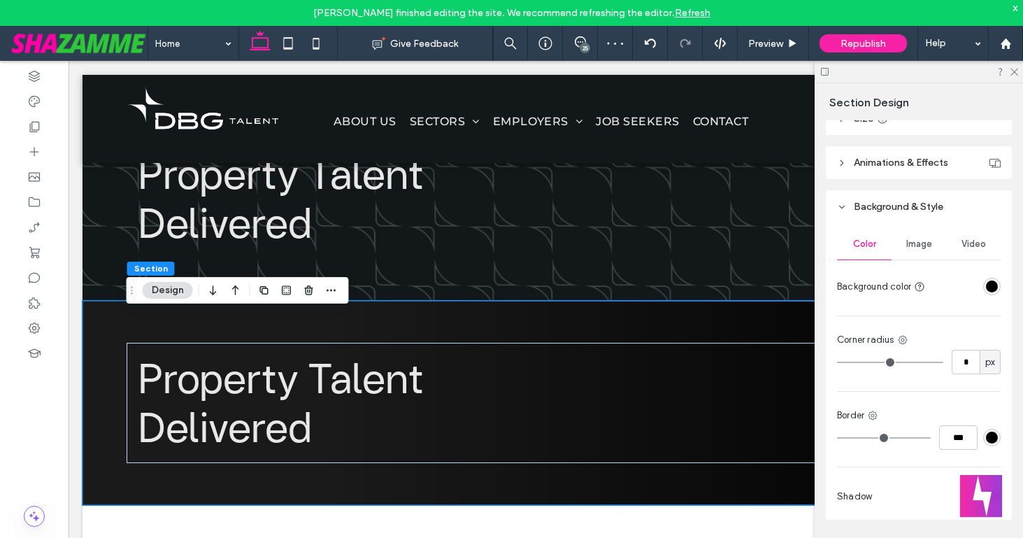
click at [920, 249] on span "Image" at bounding box center [919, 243] width 26 height 11
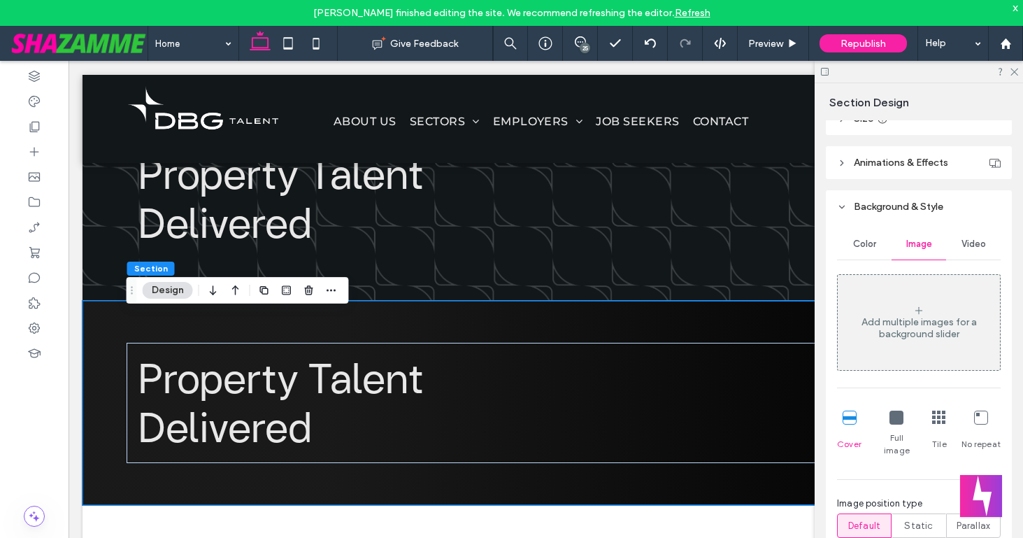
click at [901, 312] on div "Add multiple images for a background slider" at bounding box center [919, 322] width 162 height 92
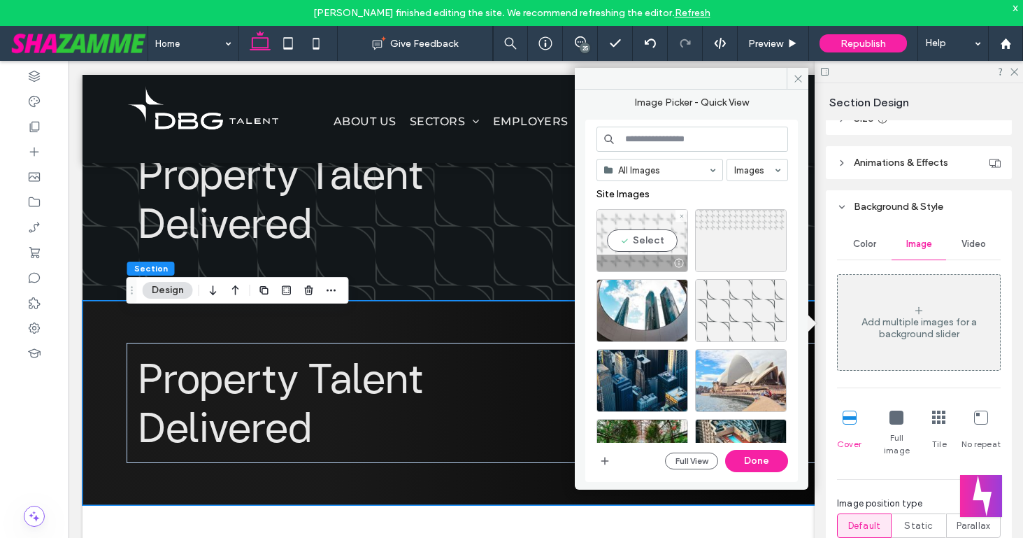
click at [646, 241] on div "Select" at bounding box center [643, 240] width 92 height 63
click at [751, 459] on button "Done" at bounding box center [756, 461] width 63 height 22
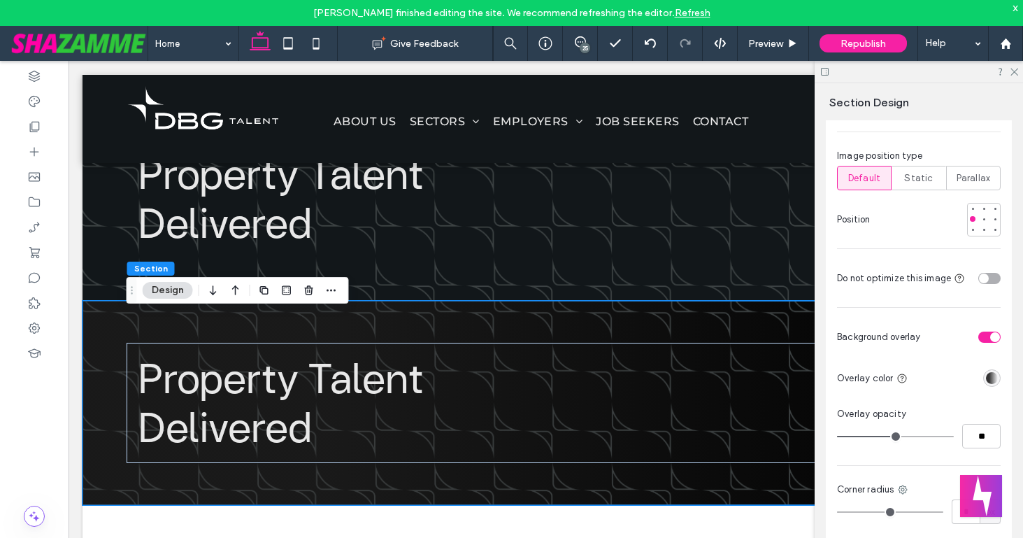
scroll to position [713, 0]
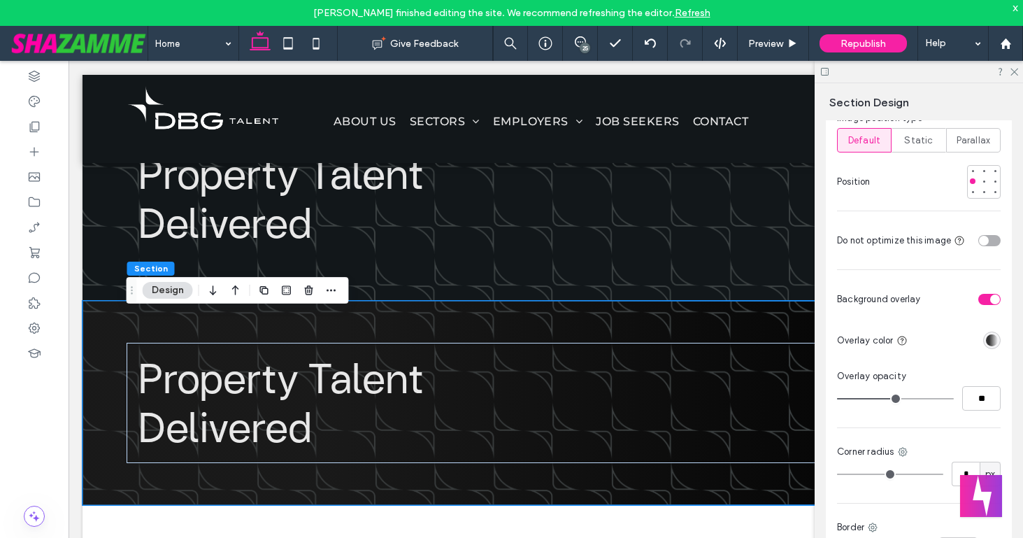
type input "**"
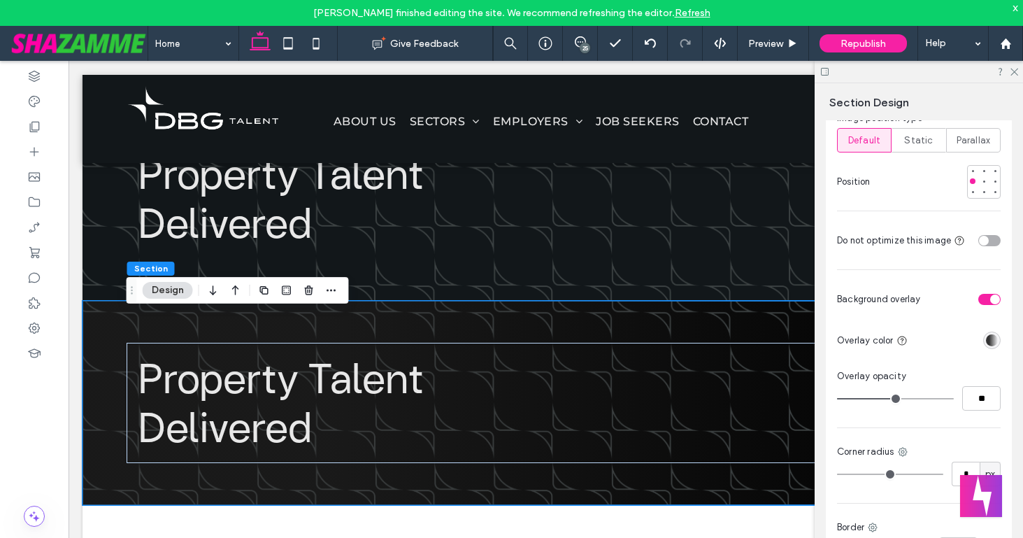
type input "**"
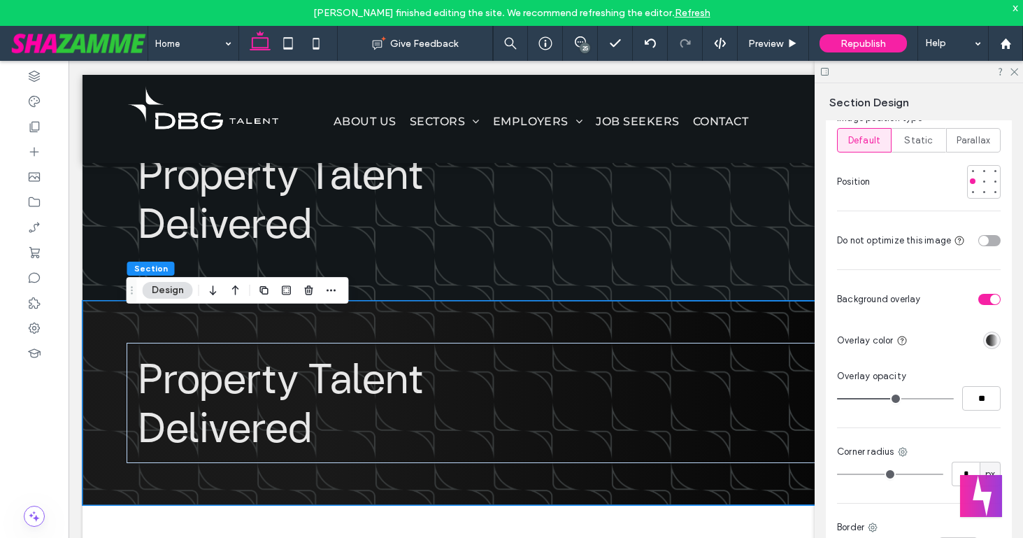
type input "**"
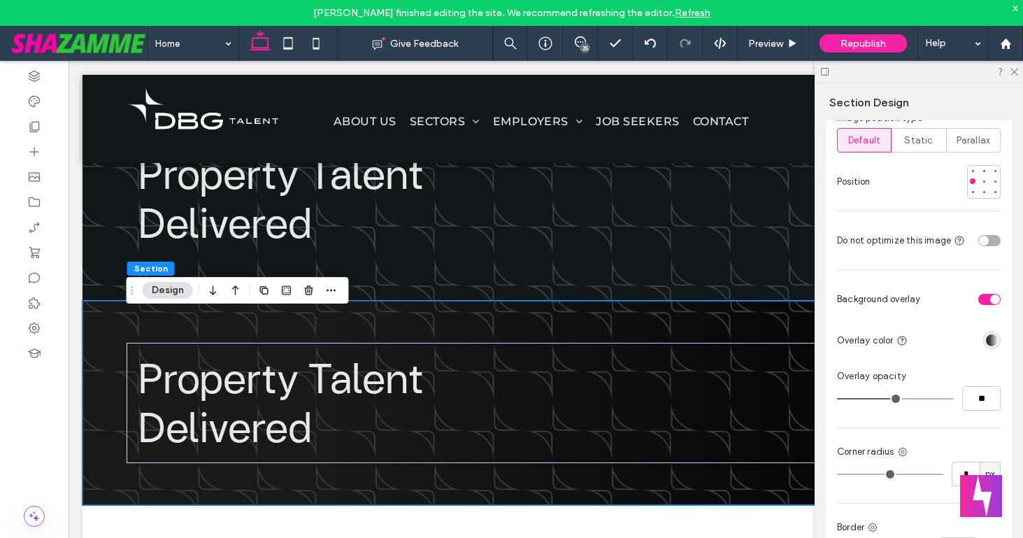
type input "**"
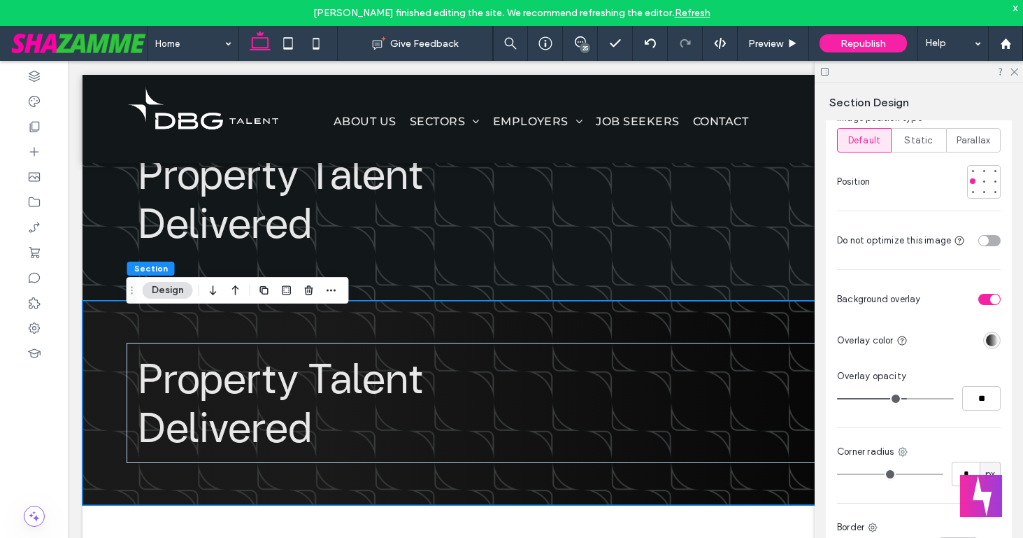
type input "**"
drag, startPoint x: 896, startPoint y: 385, endPoint x: 908, endPoint y: 385, distance: 12.6
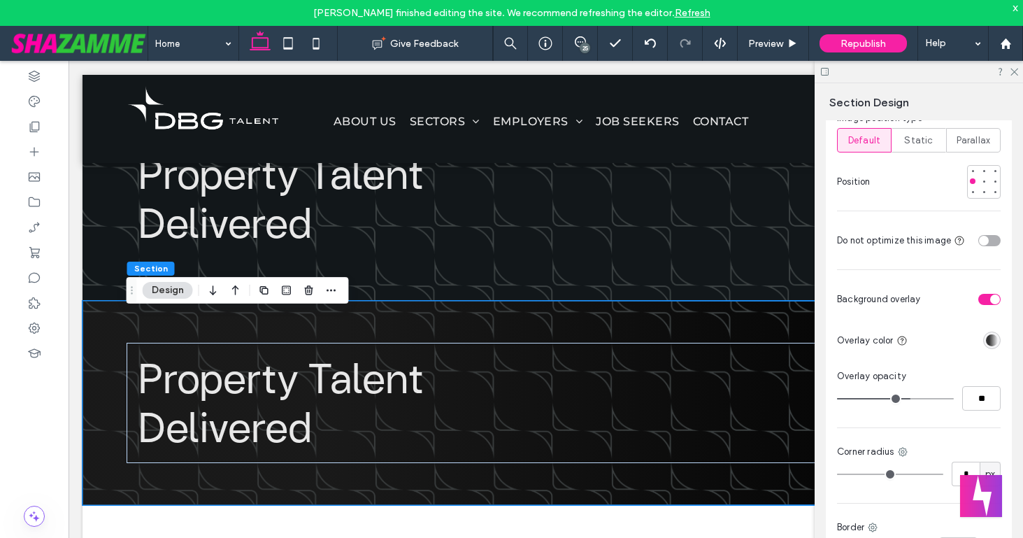
click at [908, 398] on input "range" at bounding box center [895, 398] width 117 height 1
type input "**"
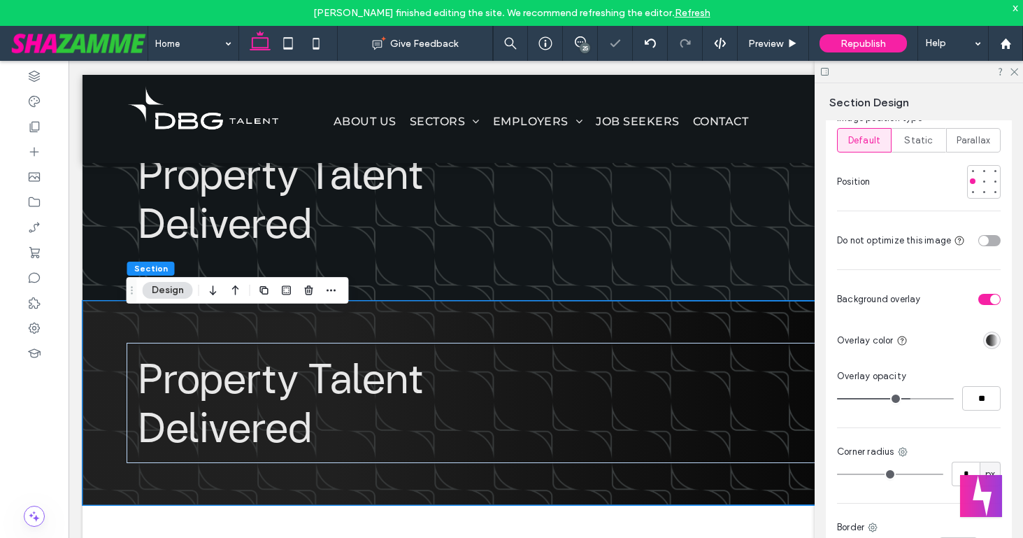
type input "**"
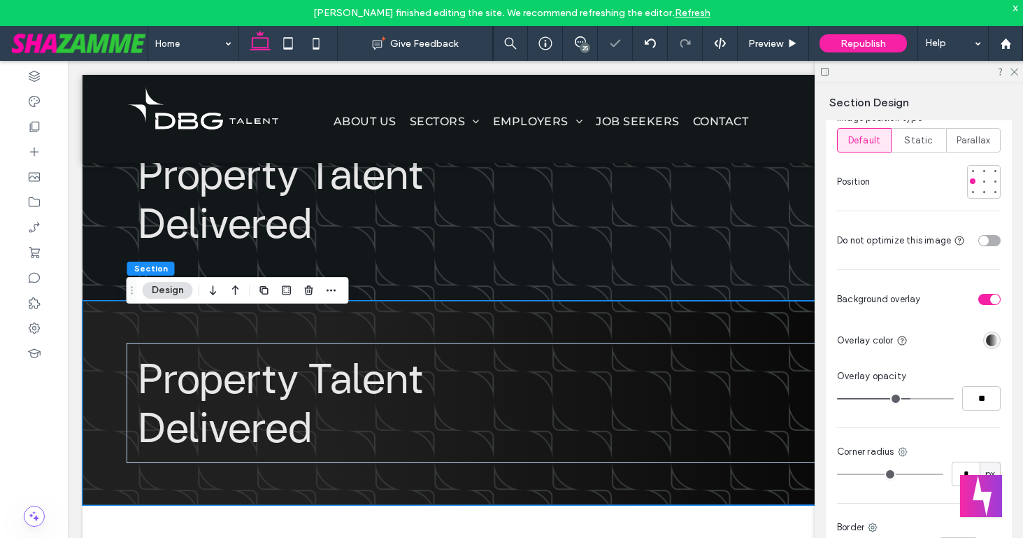
type input "**"
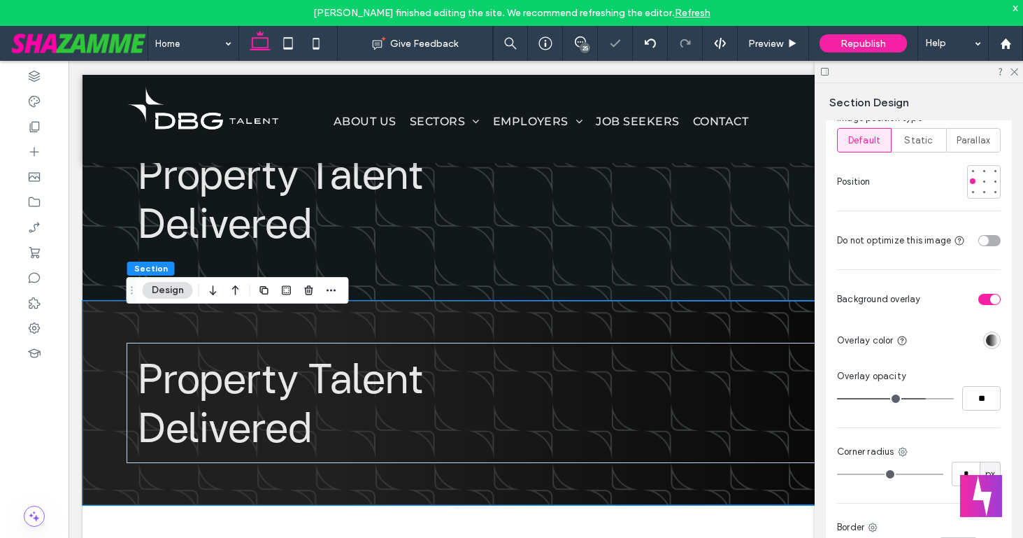
type input "**"
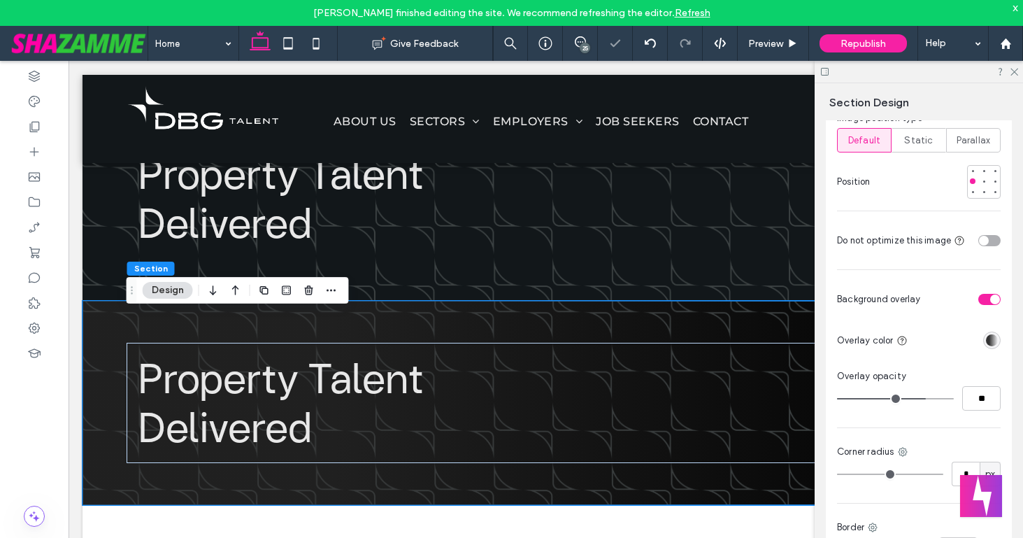
type input "**"
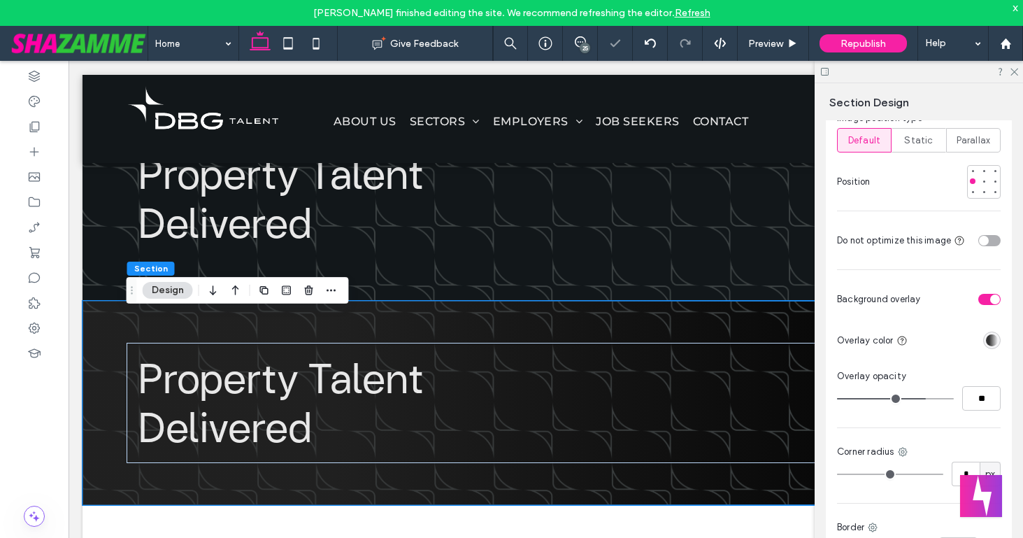
drag, startPoint x: 908, startPoint y: 385, endPoint x: 934, endPoint y: 385, distance: 25.2
click at [933, 398] on input "range" at bounding box center [895, 398] width 117 height 1
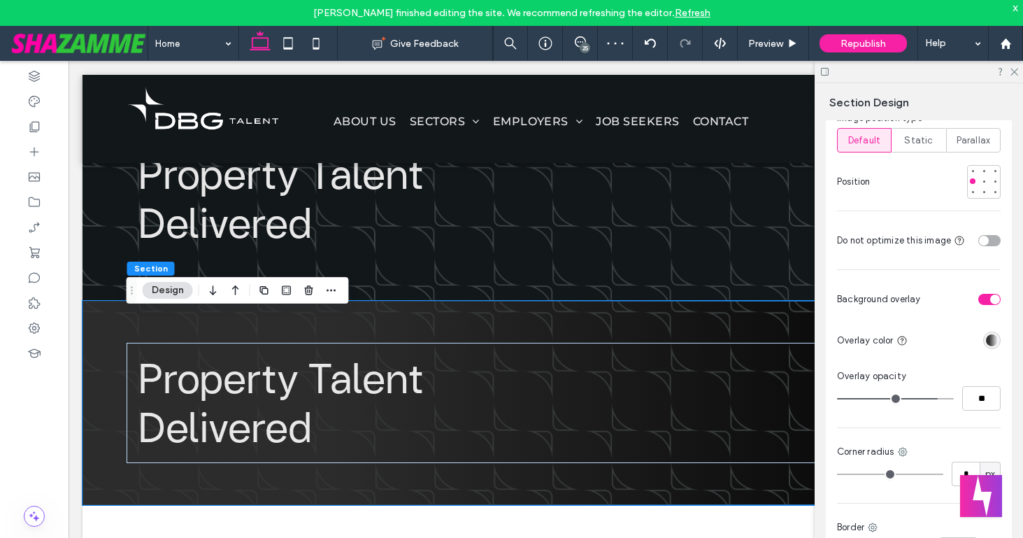
type input "**"
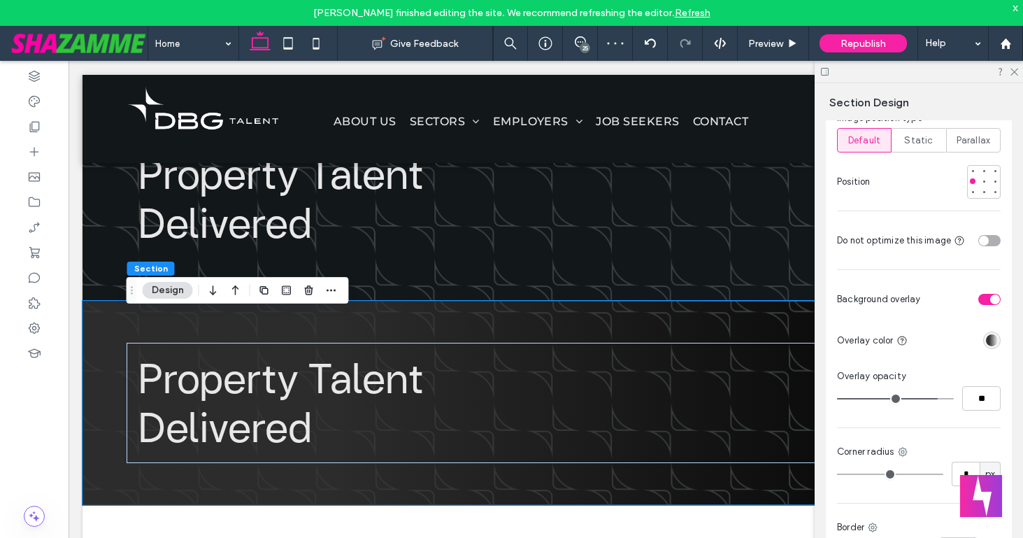
type input "**"
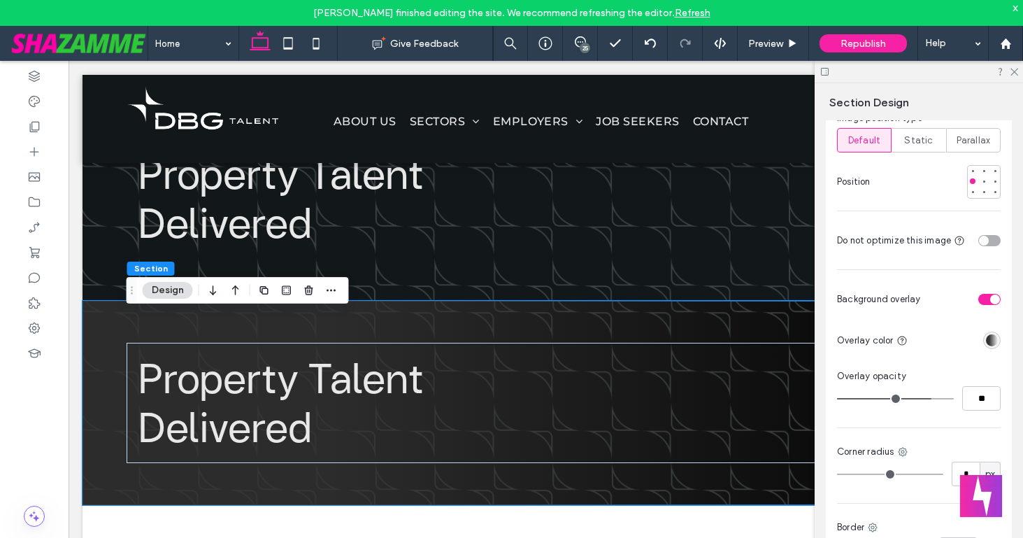
type input "**"
click at [927, 398] on input "range" at bounding box center [895, 398] width 117 height 1
click at [991, 334] on div "linear-gradient(450deg, rgba(51, 51, 51, 1) 27%, rgba(0, 0, 0, 0) 100%)" at bounding box center [992, 340] width 12 height 12
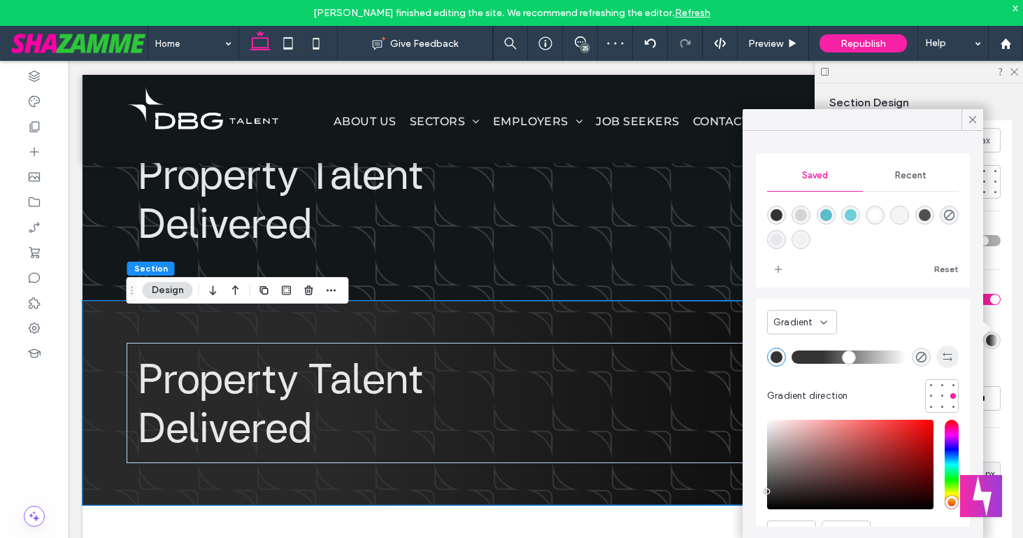
click at [948, 351] on icon "button" at bounding box center [947, 356] width 11 height 11
type input "*******"
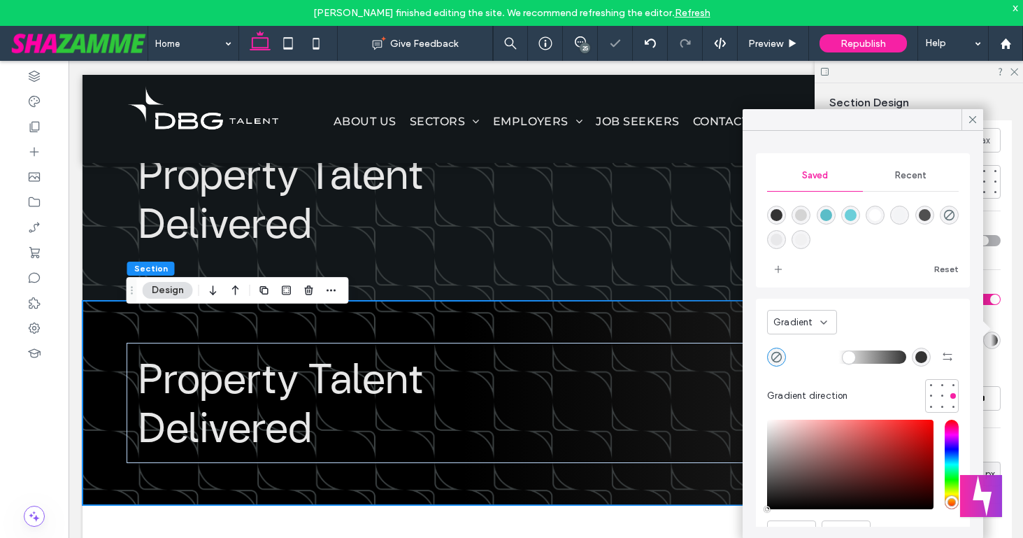
drag, startPoint x: 830, startPoint y: 357, endPoint x: 839, endPoint y: 357, distance: 9.1
type input "**"
click at [839, 357] on input "range" at bounding box center [849, 356] width 115 height 1
click at [973, 117] on icon at bounding box center [972, 119] width 13 height 13
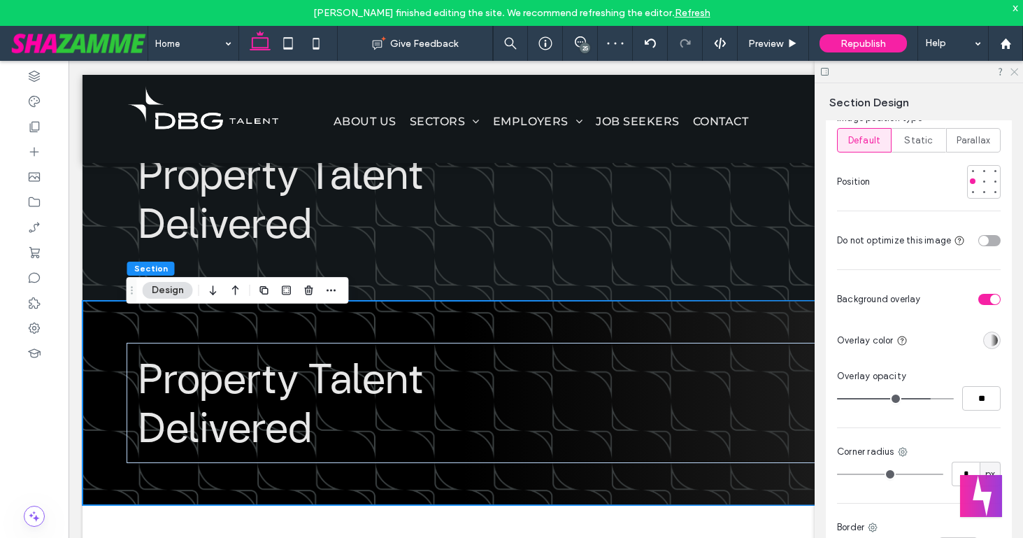
click at [1013, 69] on icon at bounding box center [1013, 70] width 9 height 9
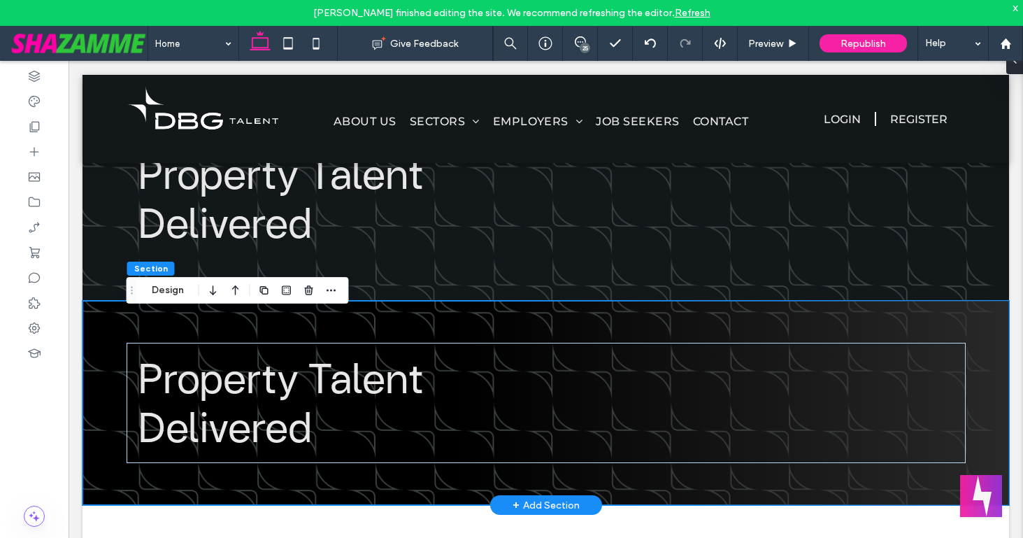
click at [863, 331] on div "Property Talent Delivered" at bounding box center [546, 403] width 839 height 204
click at [159, 292] on button "Design" at bounding box center [168, 290] width 50 height 17
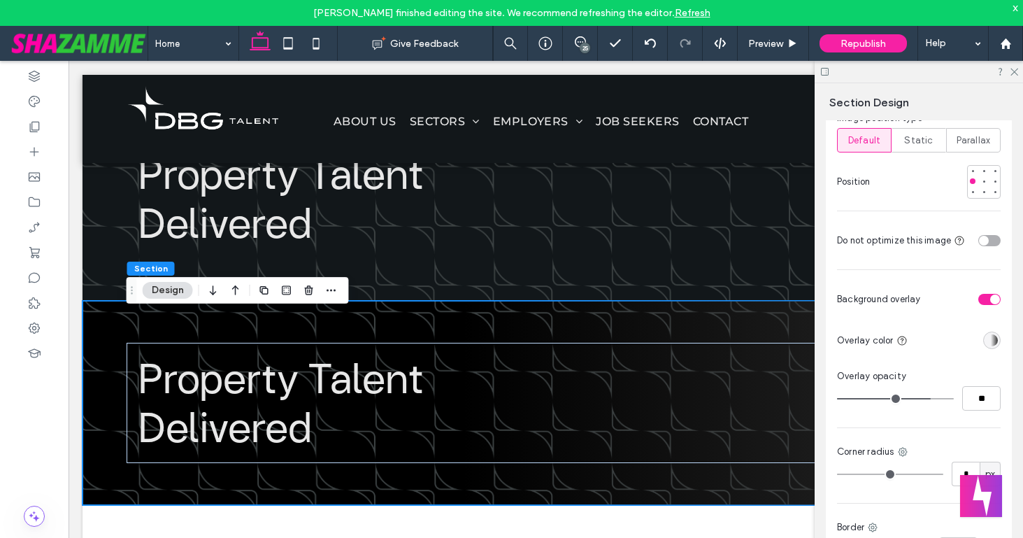
click at [987, 334] on div "linear-gradient(450deg, rgba(0, 0, 0, 0) 41%, rgba(51, 51, 51, 1) 100%)" at bounding box center [992, 340] width 12 height 12
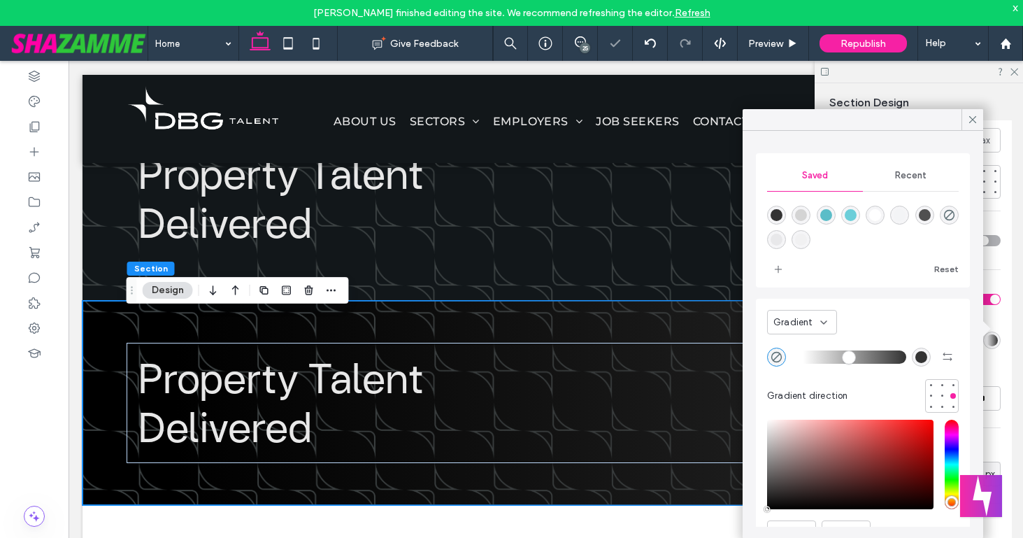
drag, startPoint x: 838, startPoint y: 357, endPoint x: 808, endPoint y: 357, distance: 29.4
click at [808, 357] on input "range" at bounding box center [849, 356] width 115 height 1
type input "*"
drag, startPoint x: 808, startPoint y: 357, endPoint x: 782, endPoint y: 357, distance: 26.6
click at [787, 357] on div at bounding box center [863, 356] width 192 height 22
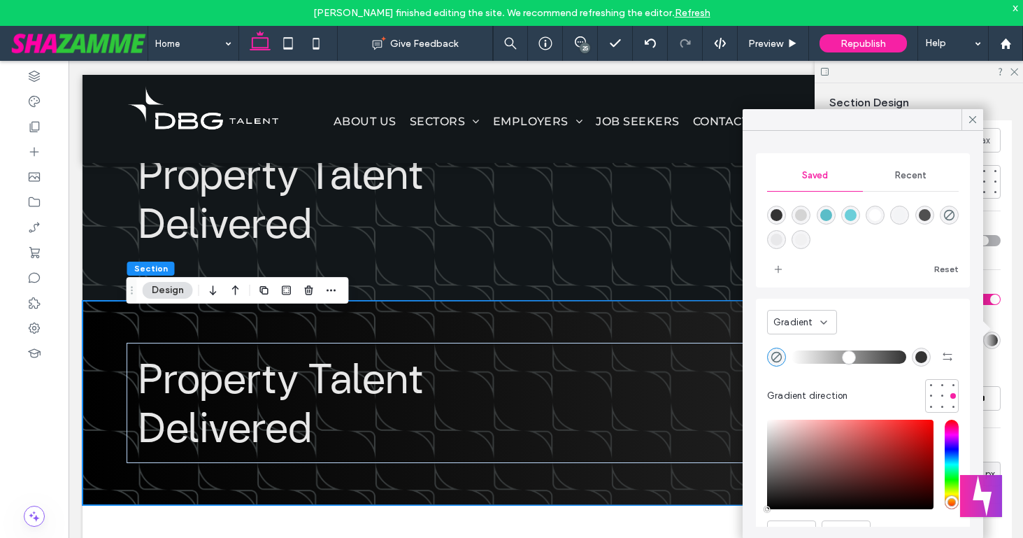
click at [919, 357] on div "rgba(51, 51, 51, 1)" at bounding box center [921, 357] width 12 height 12
click at [911, 176] on span "Recent" at bounding box center [910, 175] width 31 height 11
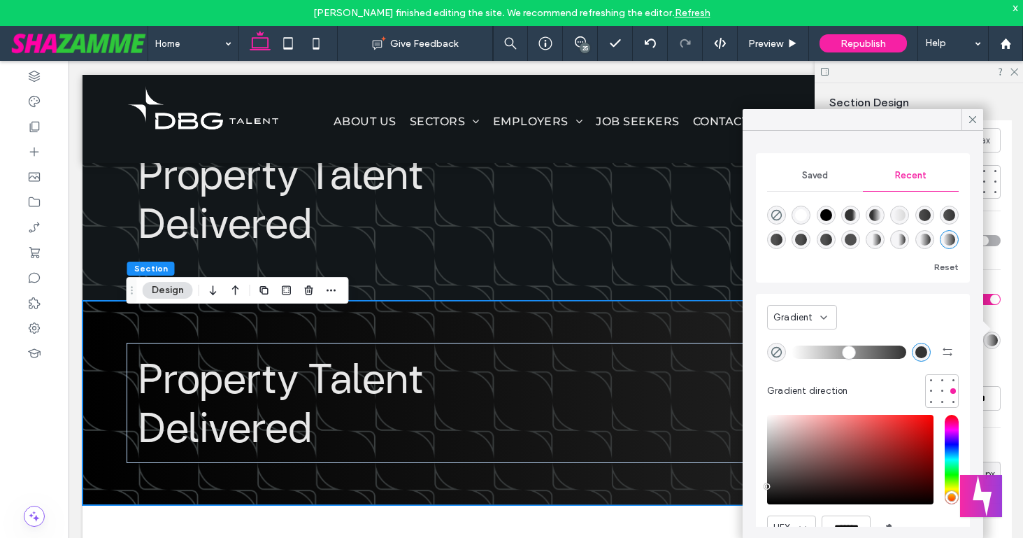
click at [825, 213] on div "rgba(0, 0, 0, 1)" at bounding box center [826, 215] width 12 height 12
type input "*******"
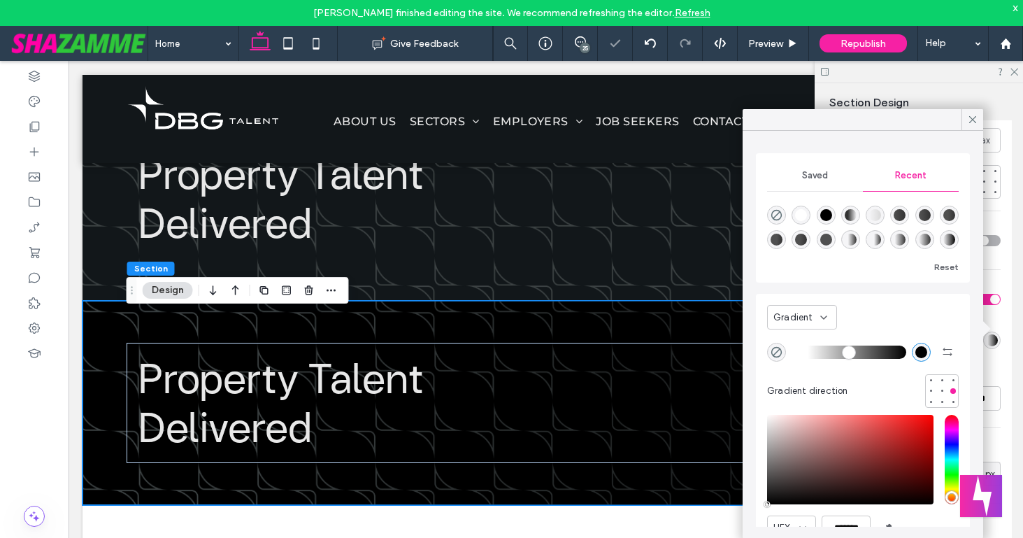
drag, startPoint x: 801, startPoint y: 348, endPoint x: 813, endPoint y: 348, distance: 11.2
click at [813, 351] on input "range" at bounding box center [849, 351] width 115 height 1
click at [948, 351] on icon "button" at bounding box center [947, 351] width 11 height 11
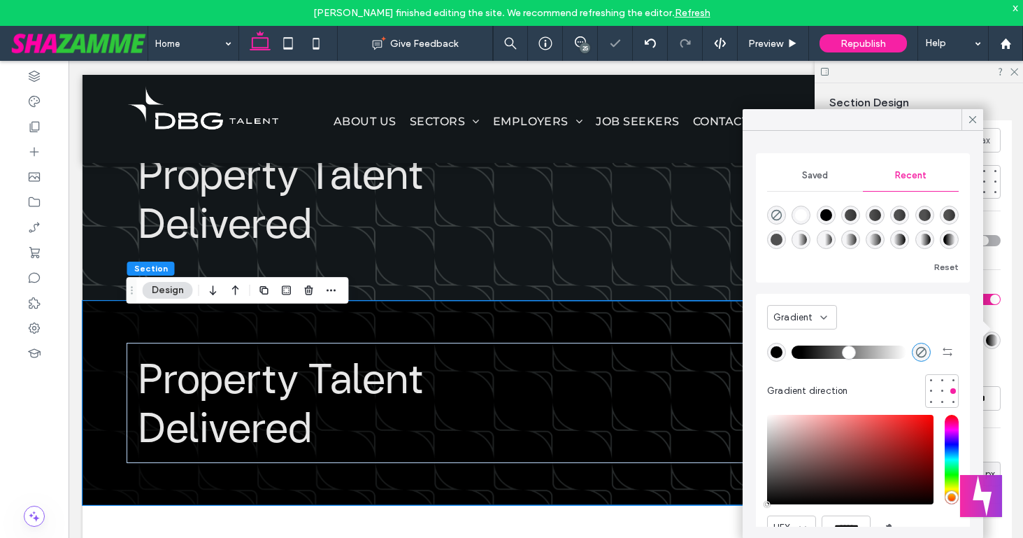
drag, startPoint x: 815, startPoint y: 351, endPoint x: 807, endPoint y: 351, distance: 7.7
click at [807, 351] on input "range" at bounding box center [849, 351] width 115 height 1
type input "*"
click at [804, 351] on input "range" at bounding box center [849, 351] width 115 height 1
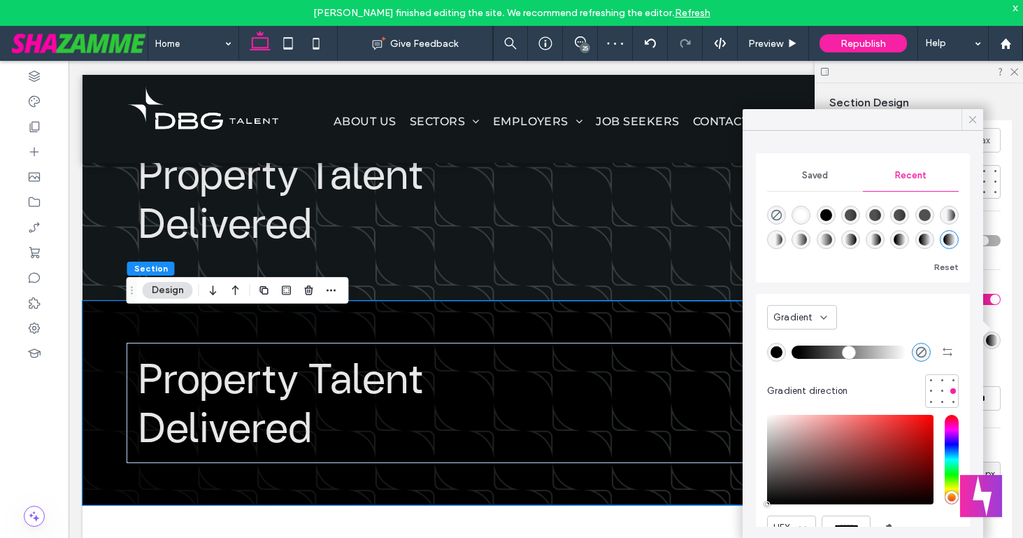
click at [969, 117] on icon at bounding box center [972, 119] width 13 height 13
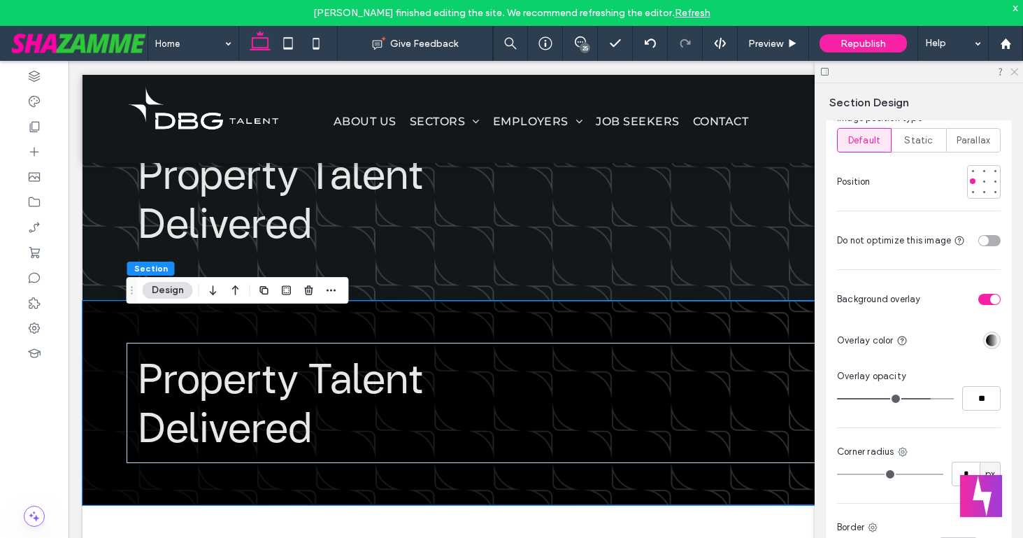
click at [1015, 66] on icon at bounding box center [1013, 70] width 9 height 9
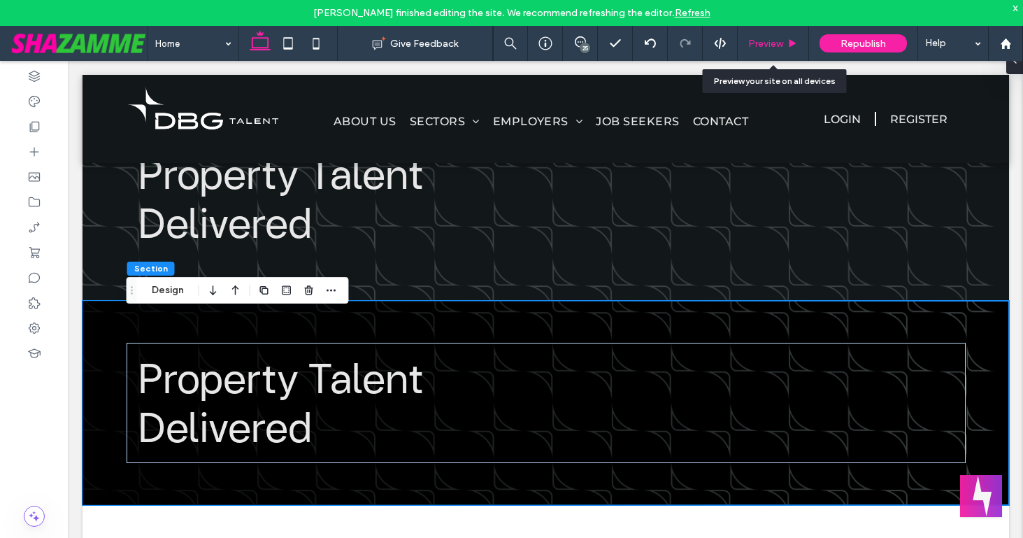
click at [772, 34] on div "Preview" at bounding box center [773, 43] width 71 height 35
click at [771, 41] on span "Preview" at bounding box center [765, 44] width 35 height 12
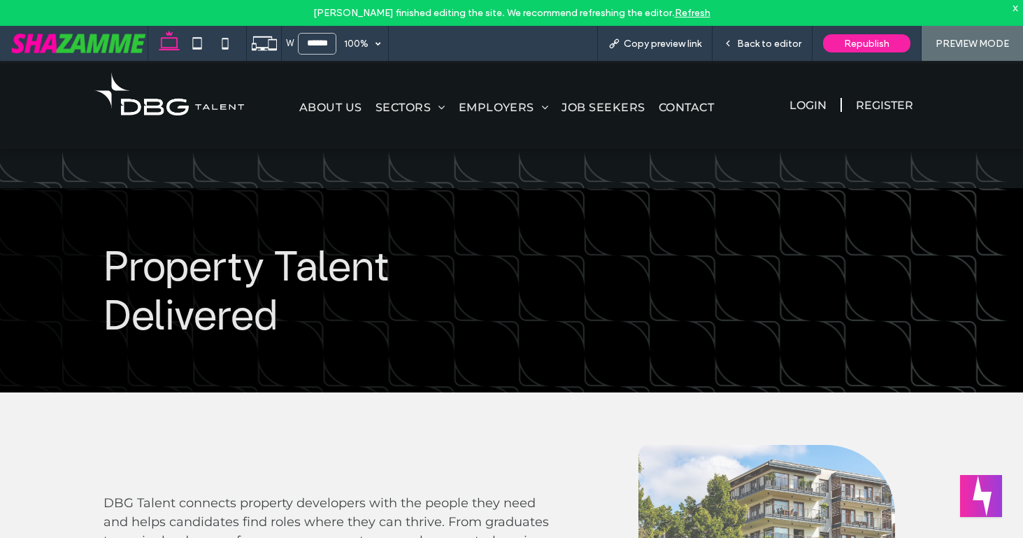
scroll to position [371, 0]
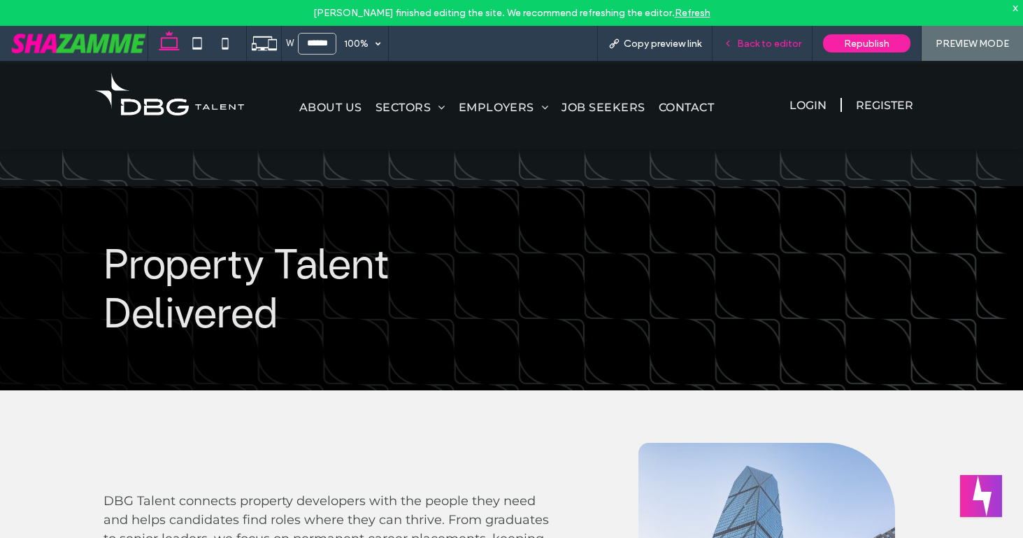
click at [757, 45] on span "Back to editor" at bounding box center [769, 44] width 64 height 12
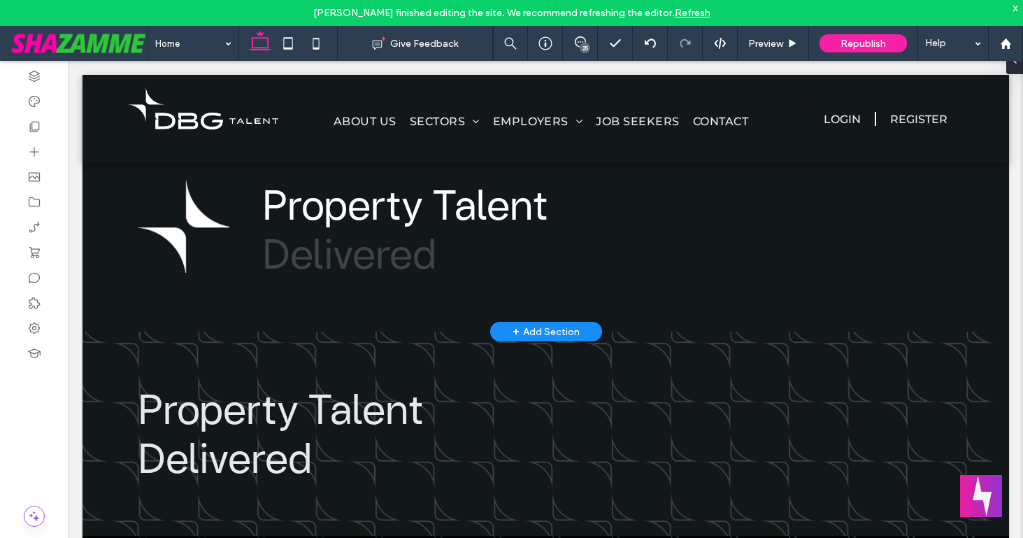
scroll to position [31, 0]
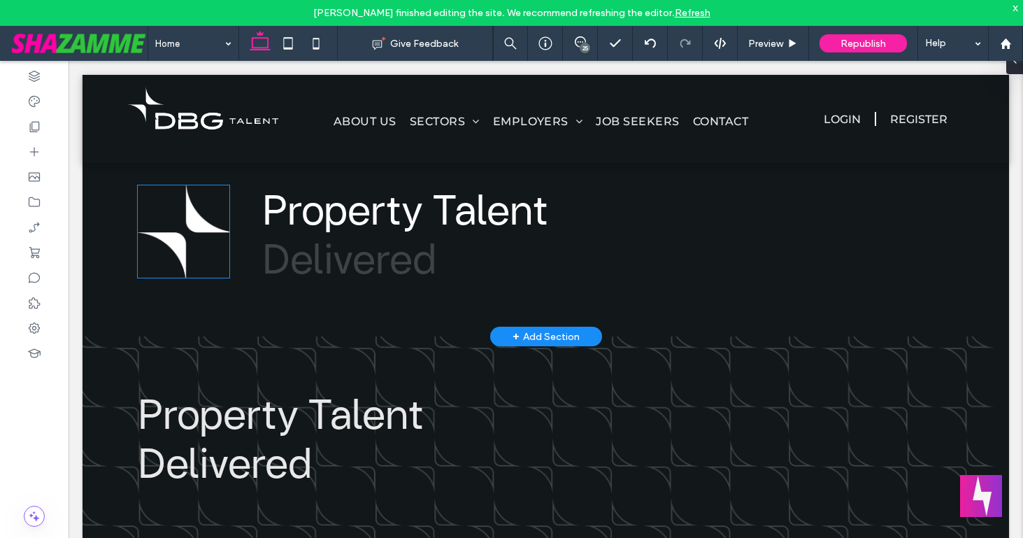
click at [194, 231] on img at bounding box center [184, 231] width 92 height 92
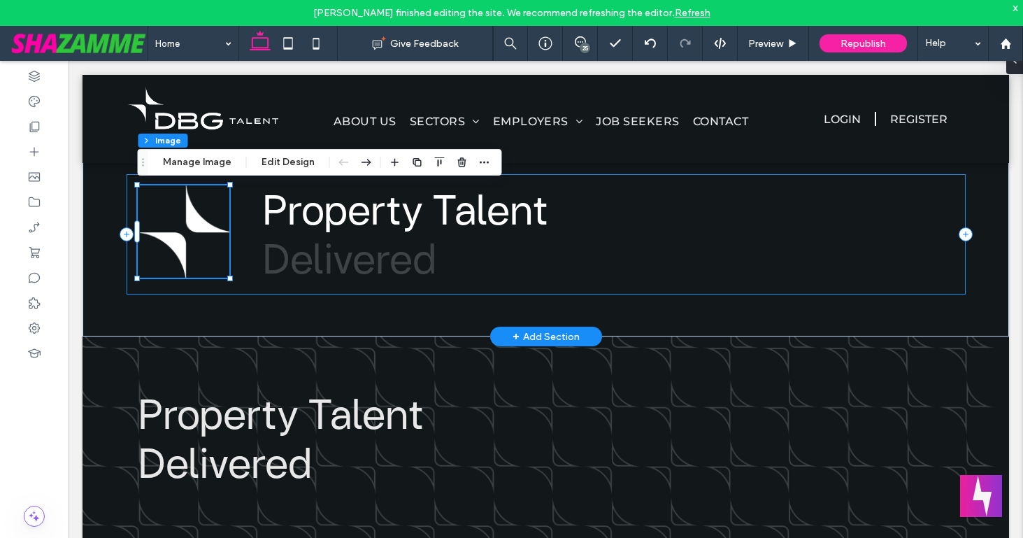
click at [255, 294] on div "Property Talent Delivered" at bounding box center [546, 234] width 839 height 120
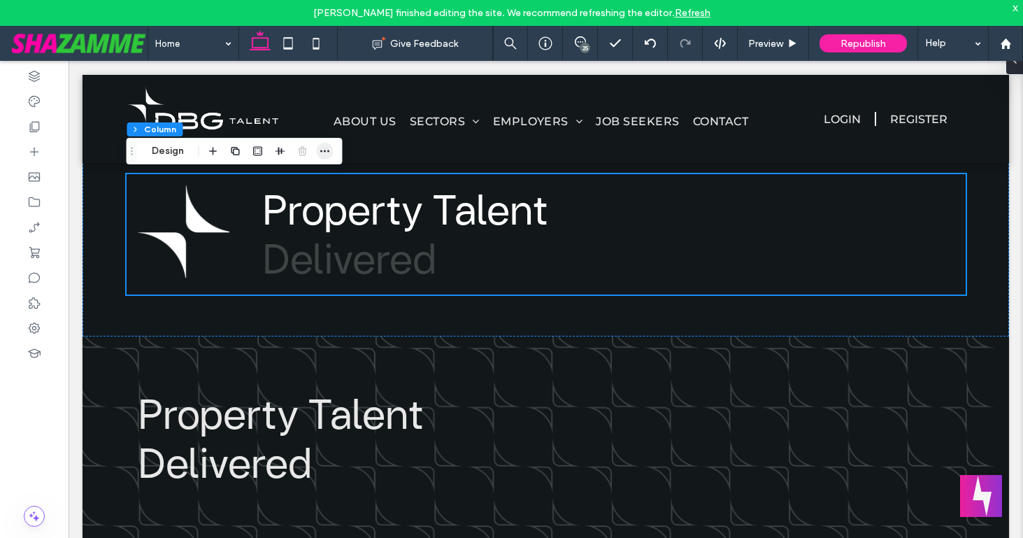
click at [322, 151] on icon "button" at bounding box center [325, 150] width 11 height 11
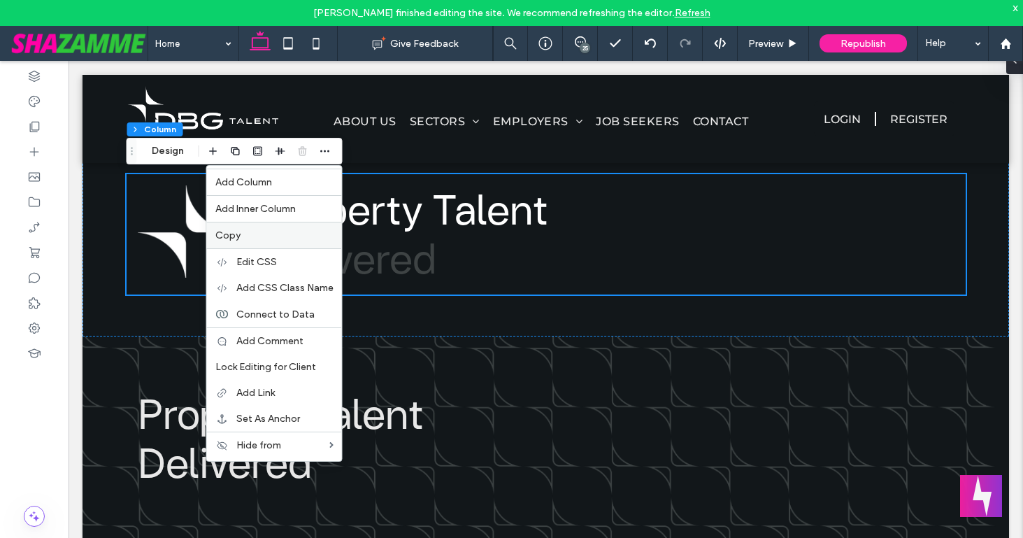
click at [265, 237] on label "Copy" at bounding box center [274, 235] width 118 height 12
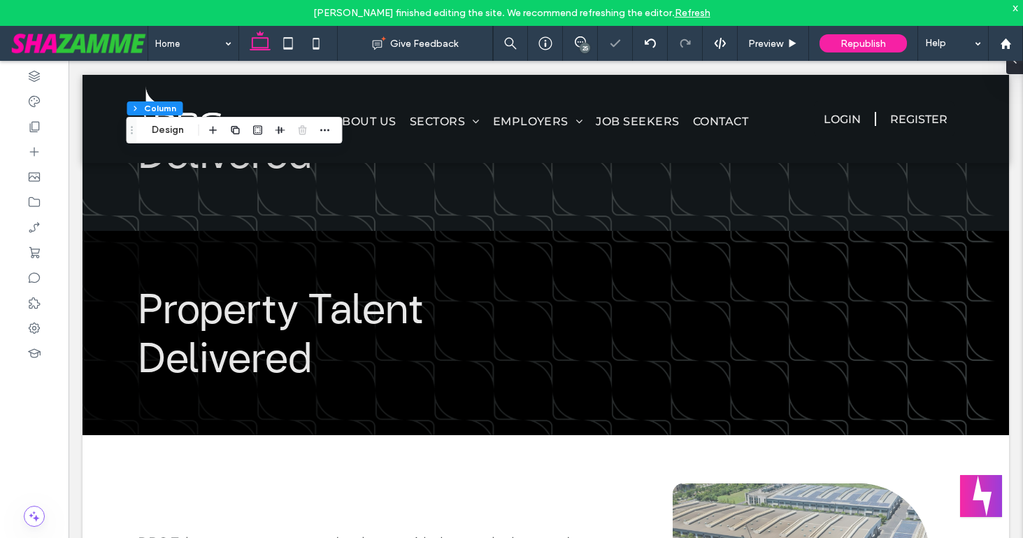
scroll to position [370, 0]
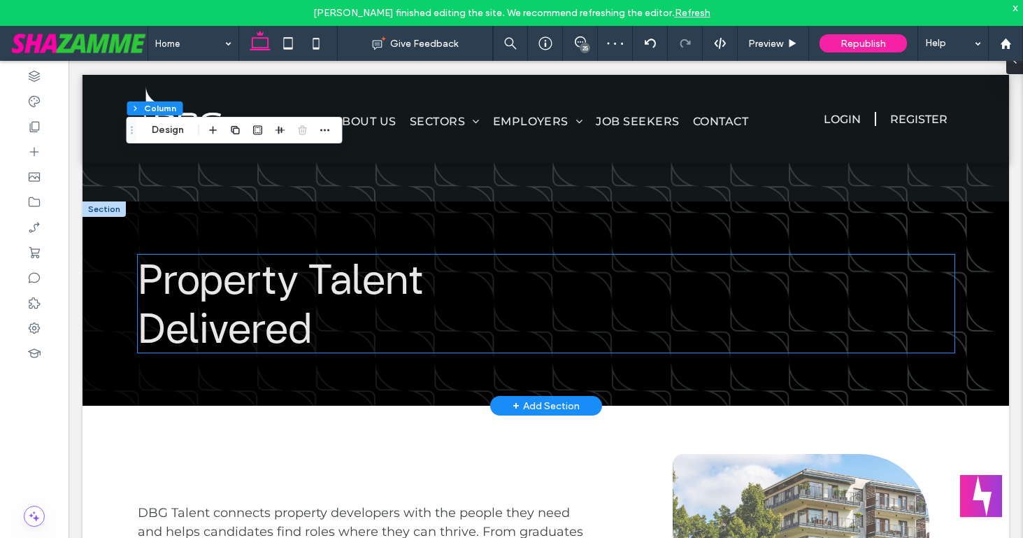
click at [291, 279] on span "Property Talent" at bounding box center [281, 279] width 286 height 48
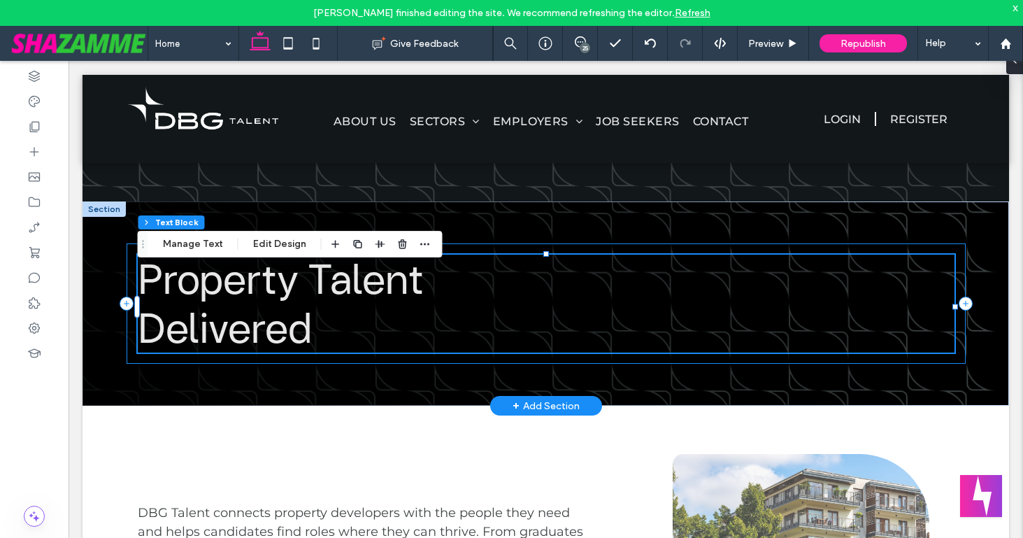
click at [129, 273] on div "Property Talent Delivered" at bounding box center [546, 303] width 839 height 120
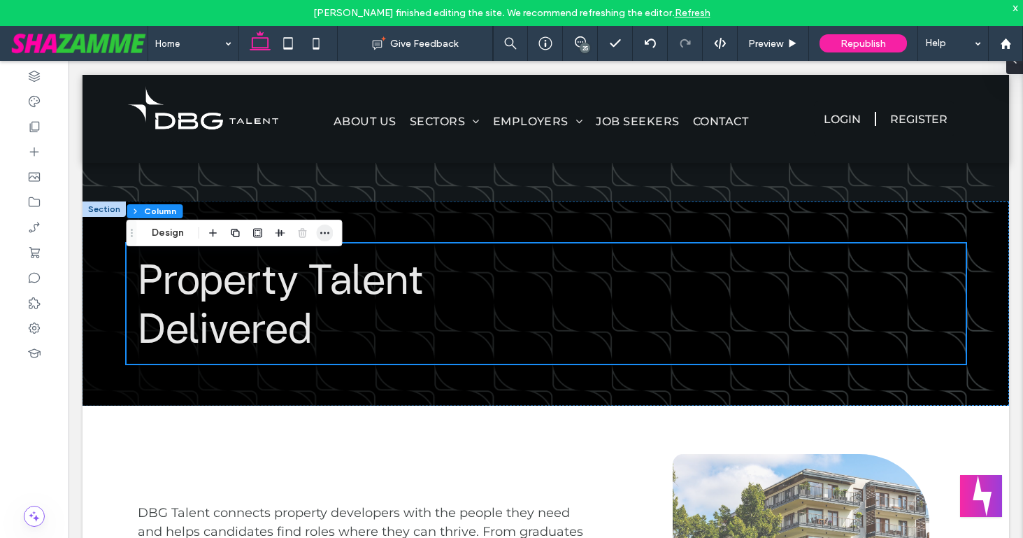
click at [324, 233] on use "button" at bounding box center [324, 233] width 9 height 2
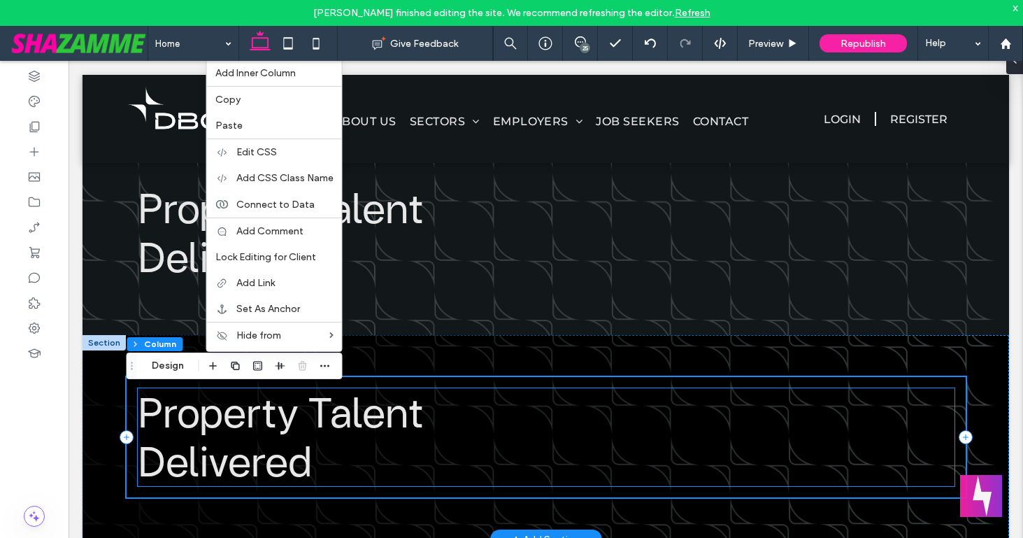
scroll to position [234, 0]
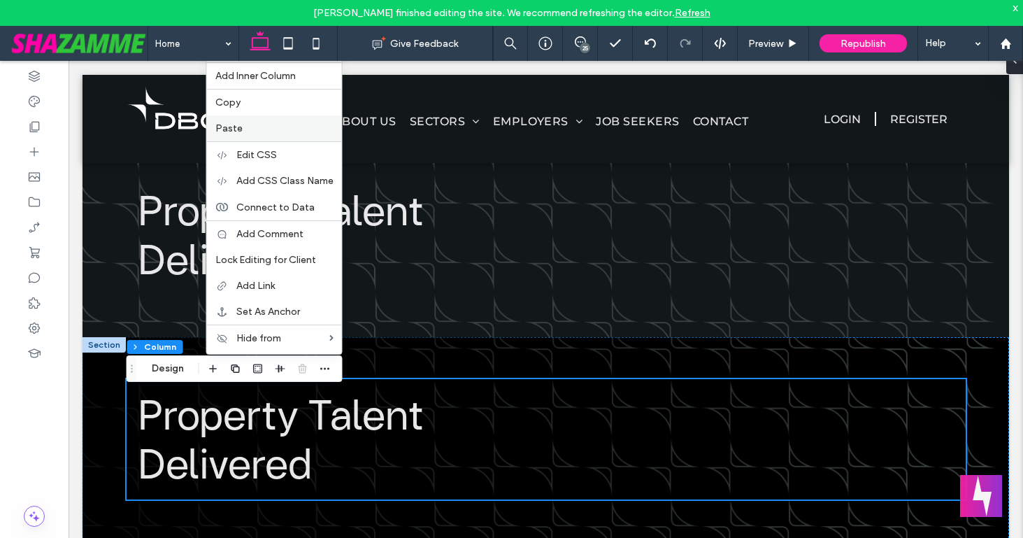
click at [249, 123] on label "Paste" at bounding box center [274, 128] width 118 height 12
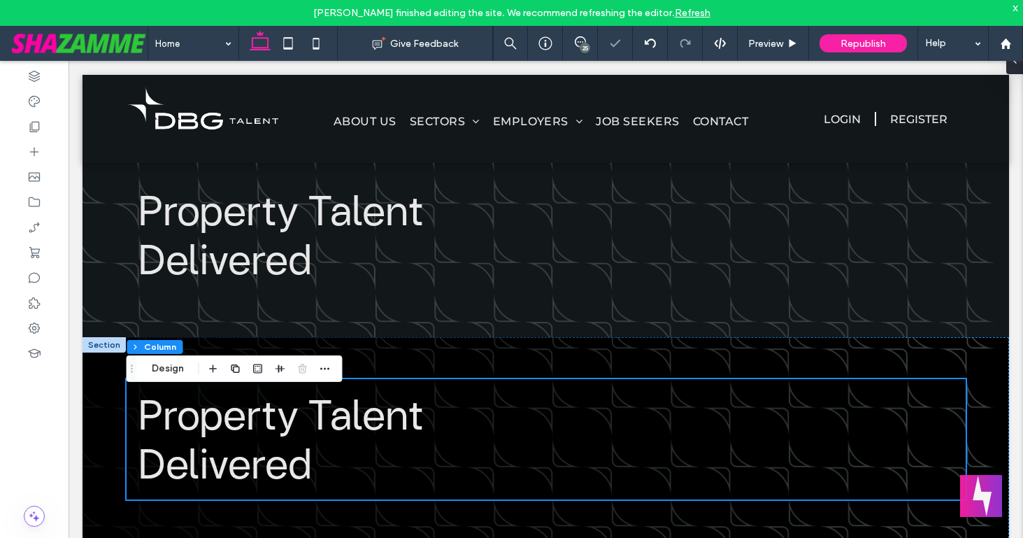
type input "**"
type input "***"
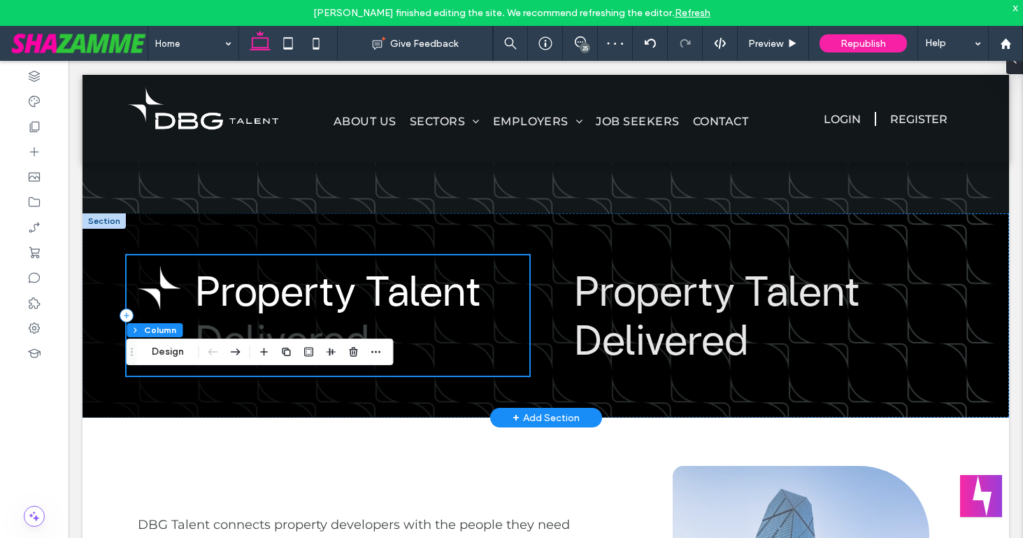
scroll to position [407, 0]
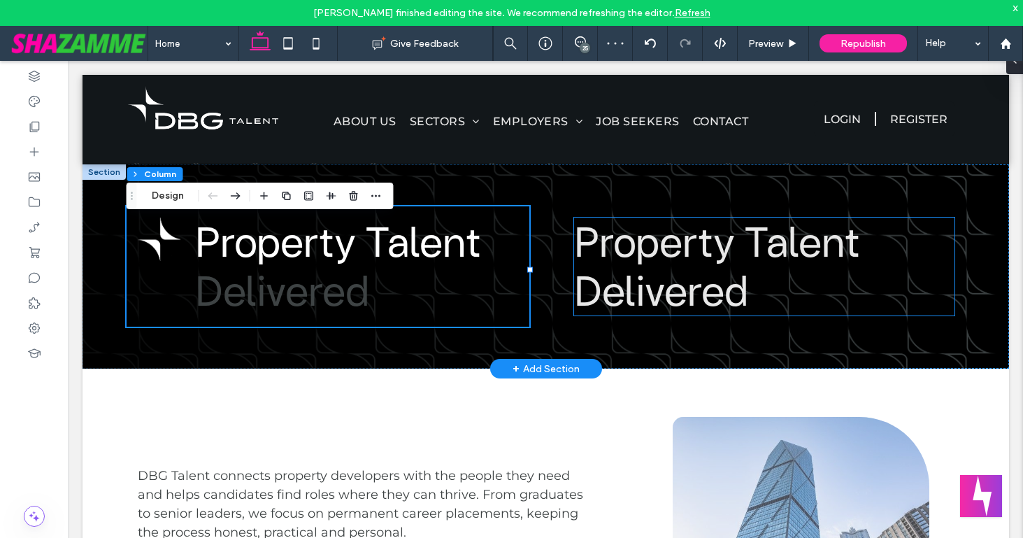
click at [646, 282] on span "Delivered" at bounding box center [661, 291] width 174 height 48
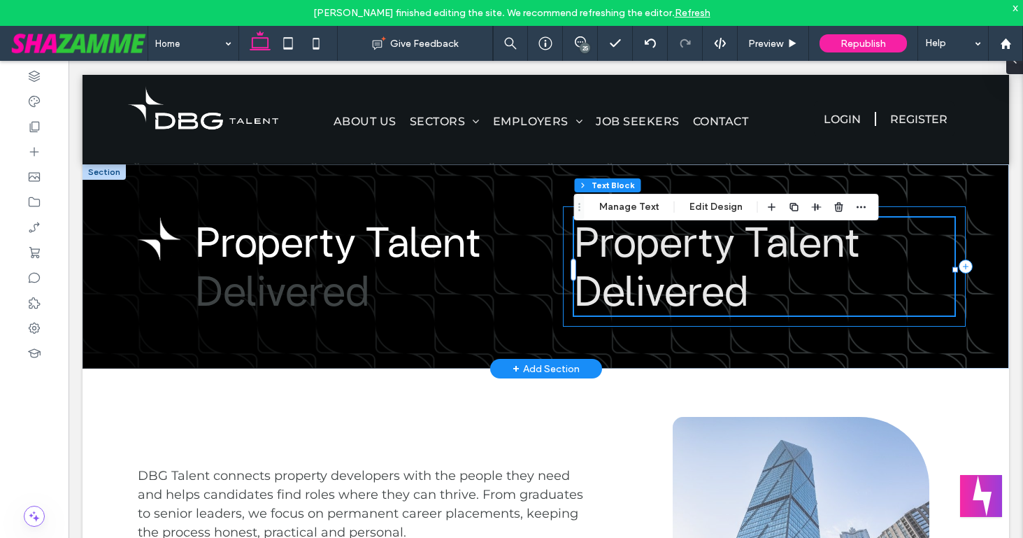
click at [564, 269] on div "Property Talent Delivered" at bounding box center [764, 266] width 403 height 120
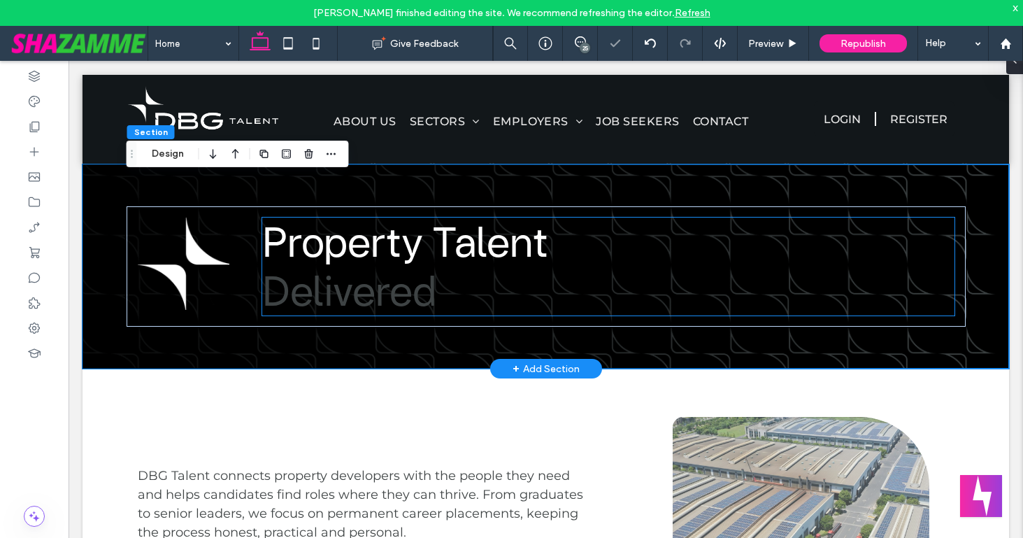
click at [401, 310] on span "Delivered" at bounding box center [349, 291] width 174 height 48
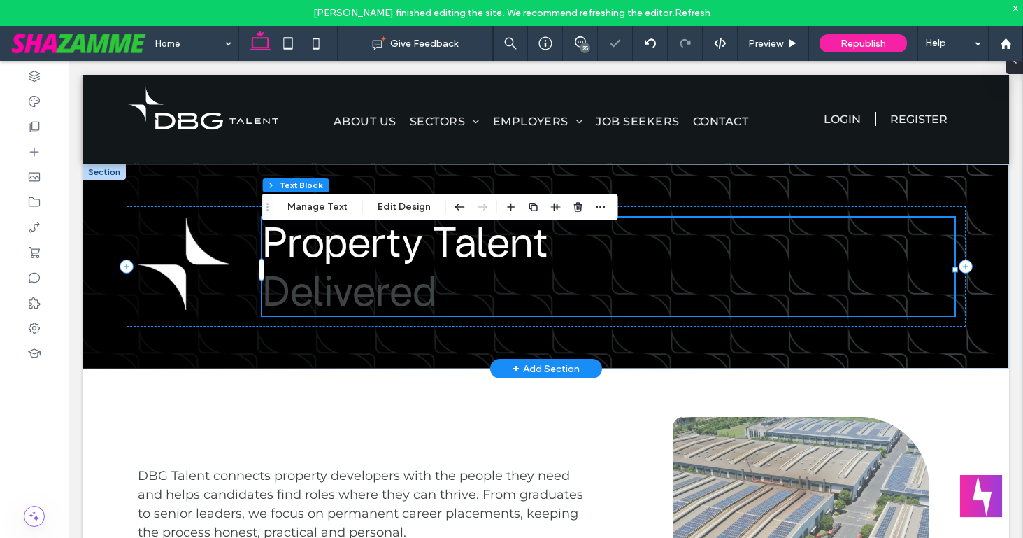
click at [401, 310] on span "Delivered" at bounding box center [349, 291] width 174 height 48
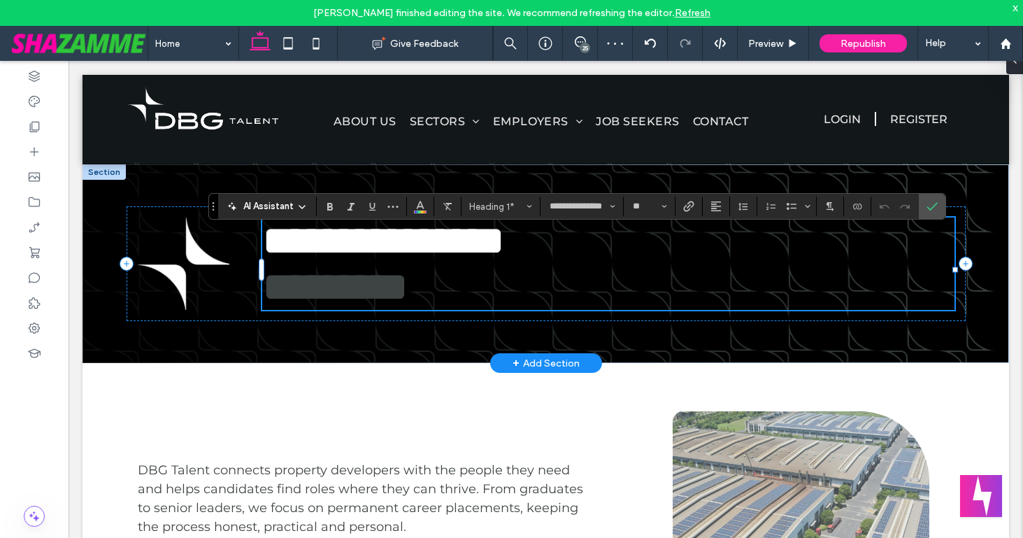
click at [408, 308] on span "*********" at bounding box center [335, 287] width 146 height 42
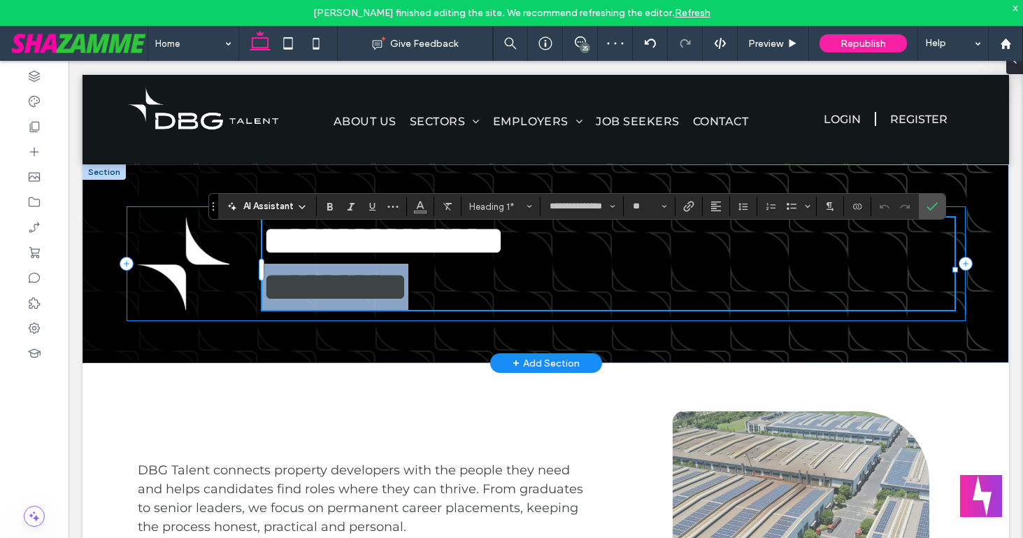
drag, startPoint x: 445, startPoint y: 308, endPoint x: 232, endPoint y: 303, distance: 212.6
click at [232, 303] on div "**********" at bounding box center [546, 263] width 839 height 115
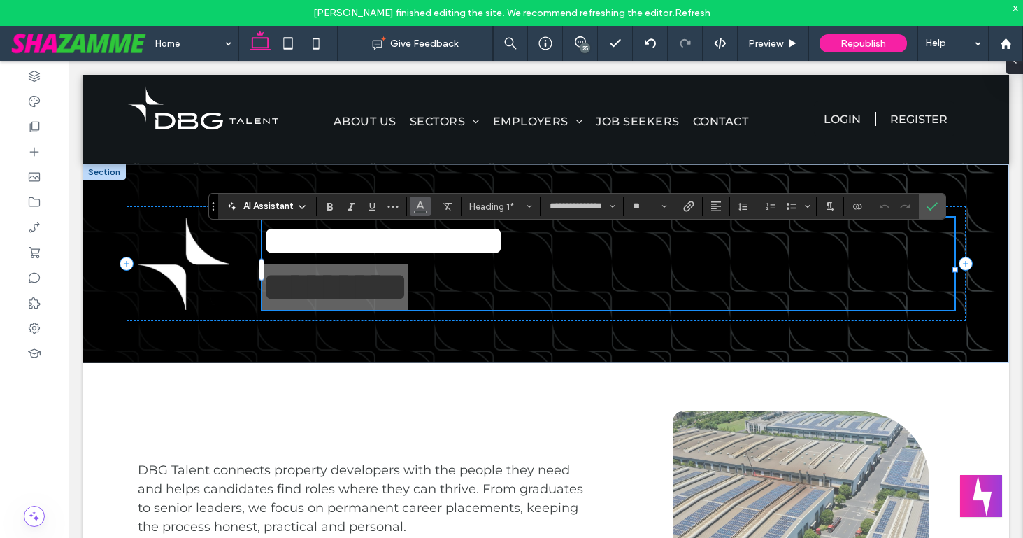
click at [418, 208] on icon "Color" at bounding box center [420, 204] width 11 height 11
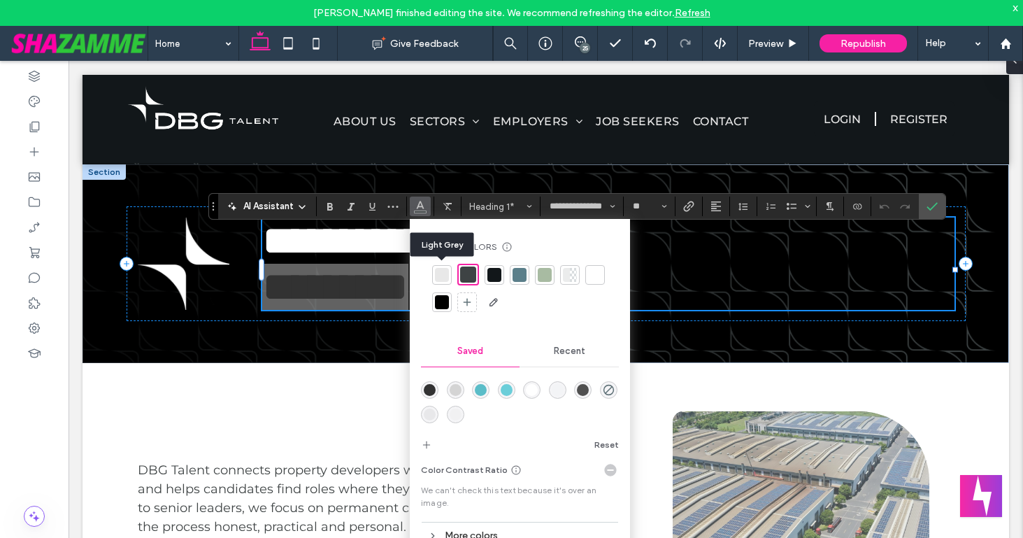
click at [441, 277] on div at bounding box center [442, 275] width 14 height 14
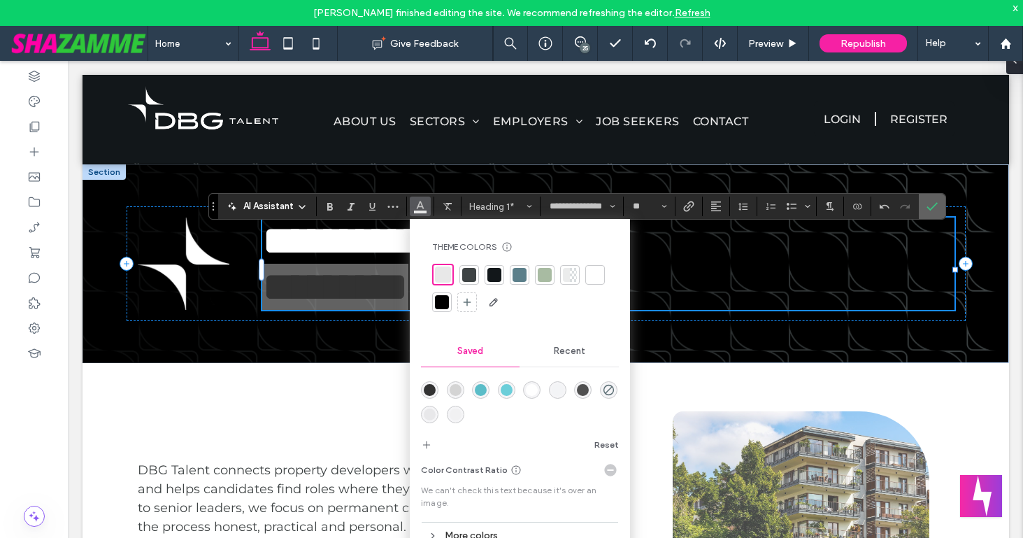
click at [931, 206] on icon "Confirm" at bounding box center [932, 206] width 11 height 11
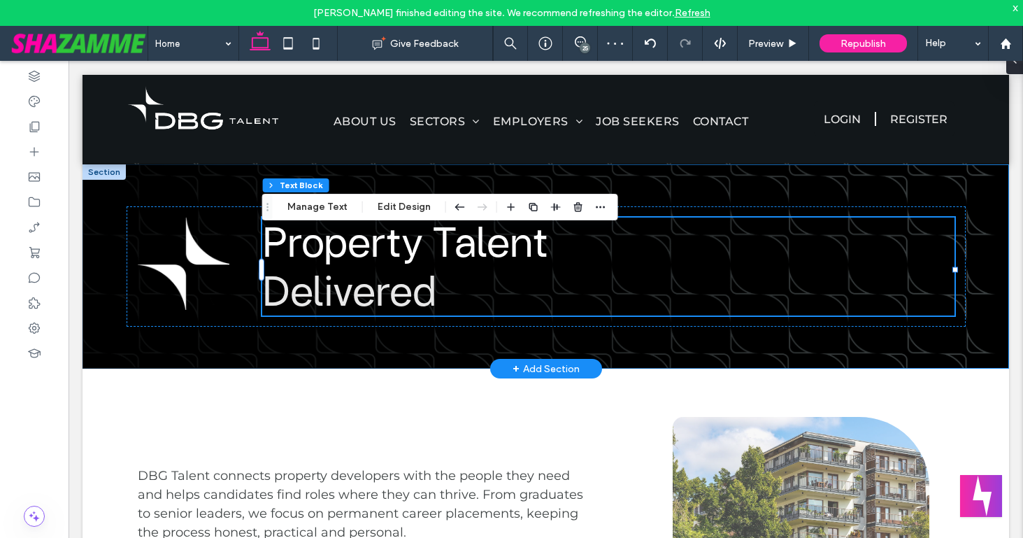
click at [242, 369] on div "Property Talent Delivered" at bounding box center [546, 266] width 839 height 204
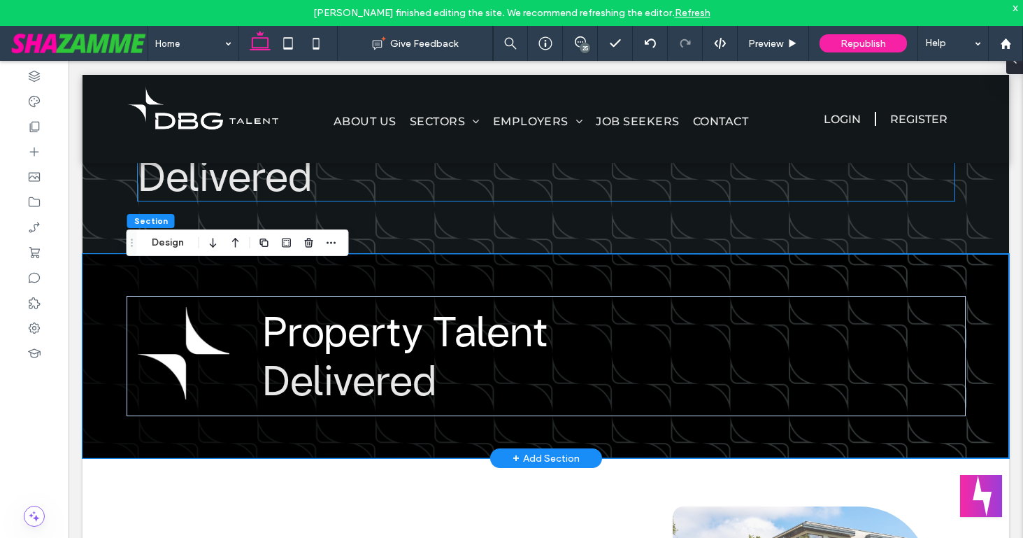
scroll to position [322, 0]
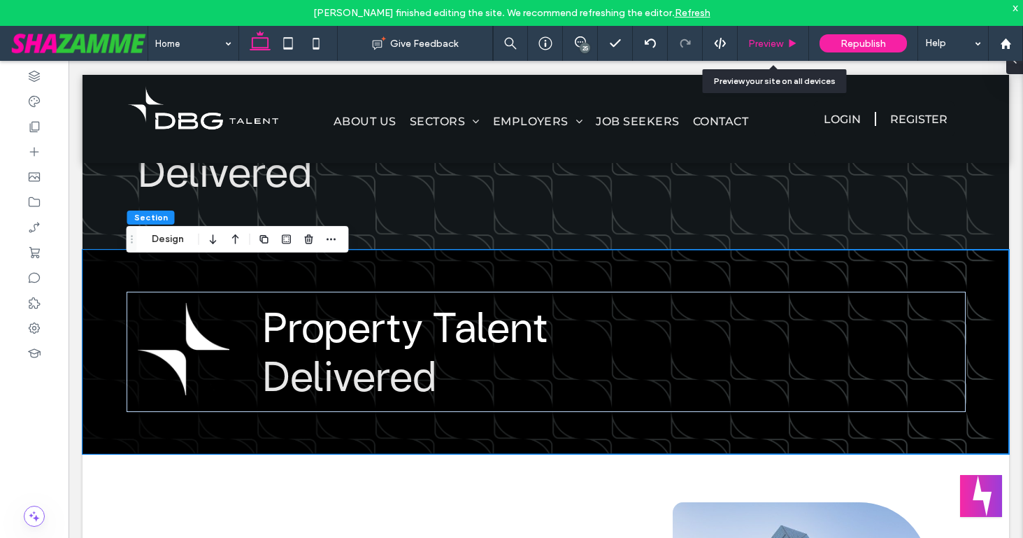
click at [755, 38] on span "Preview" at bounding box center [765, 44] width 35 height 12
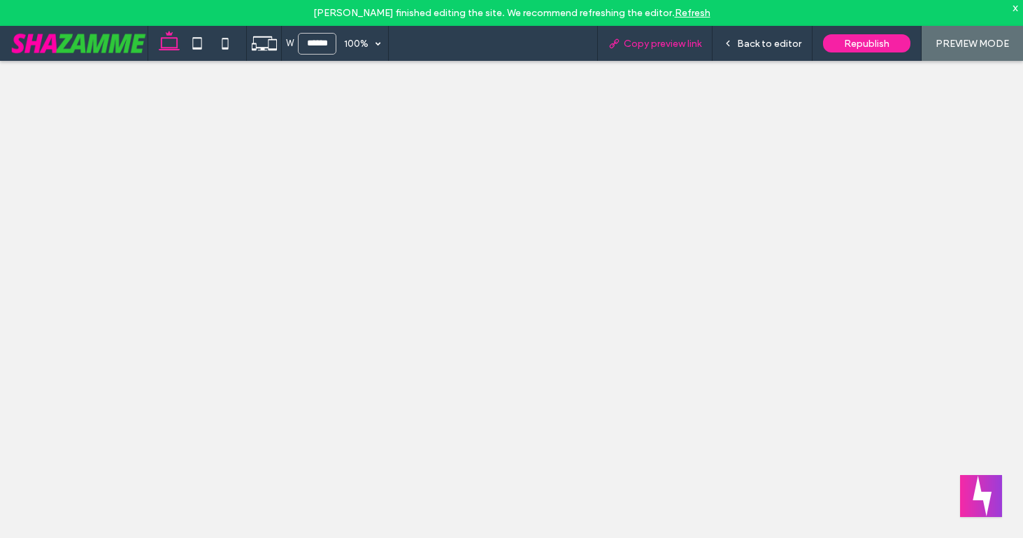
click at [747, 50] on div "Back to editor" at bounding box center [763, 43] width 100 height 35
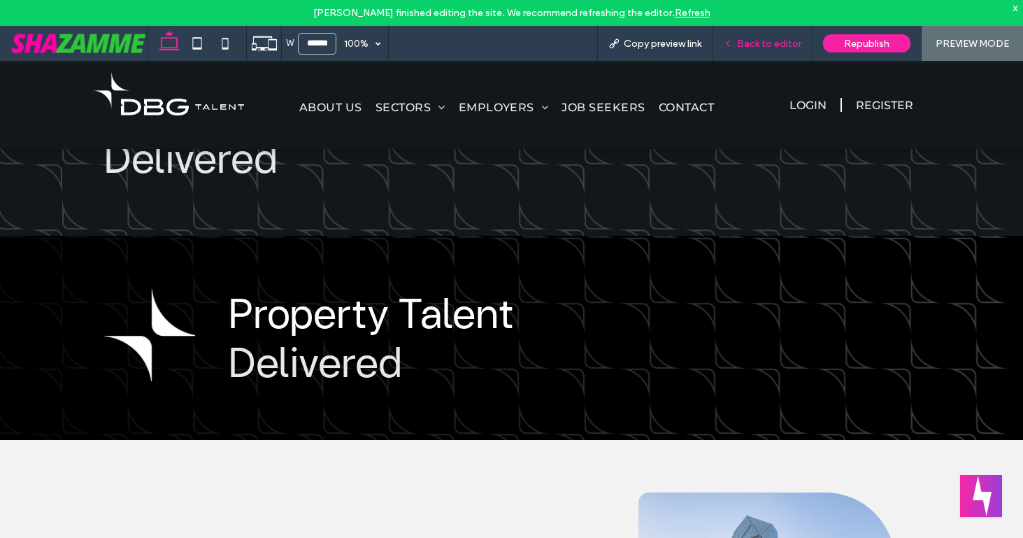
click at [748, 38] on span "Back to editor" at bounding box center [769, 44] width 64 height 12
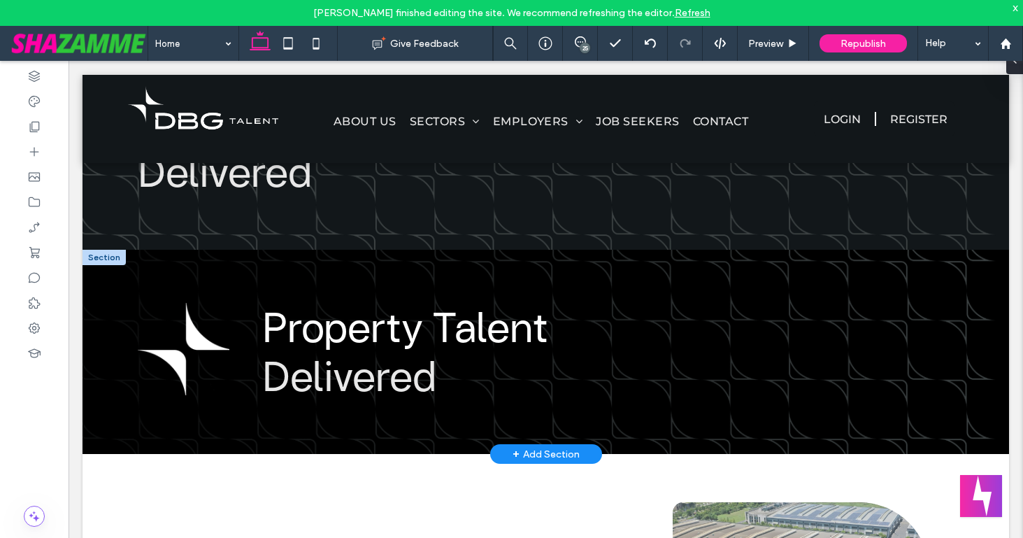
click at [95, 265] on div at bounding box center [104, 257] width 43 height 15
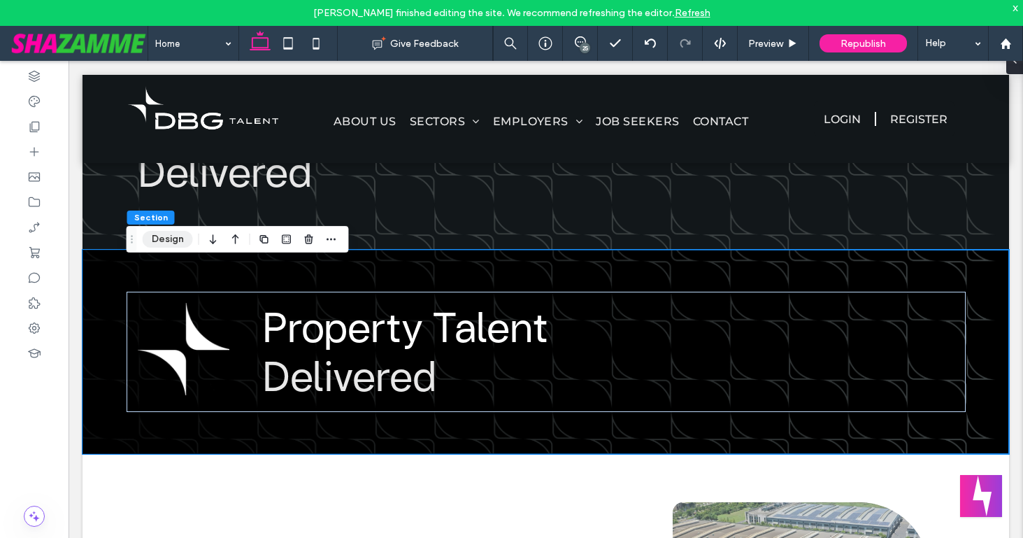
click at [162, 243] on button "Design" at bounding box center [168, 239] width 50 height 17
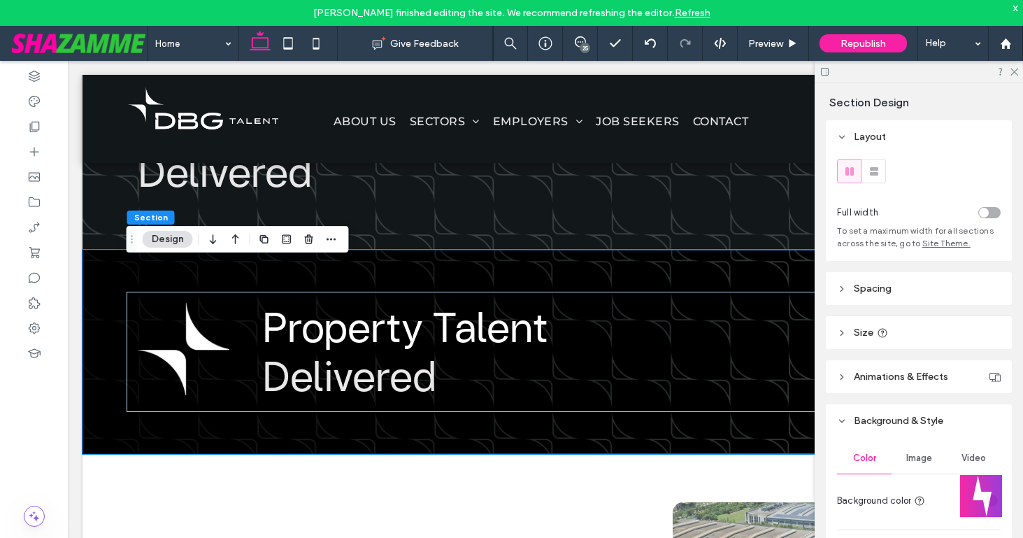
click at [880, 293] on span "Spacing" at bounding box center [873, 289] width 38 height 12
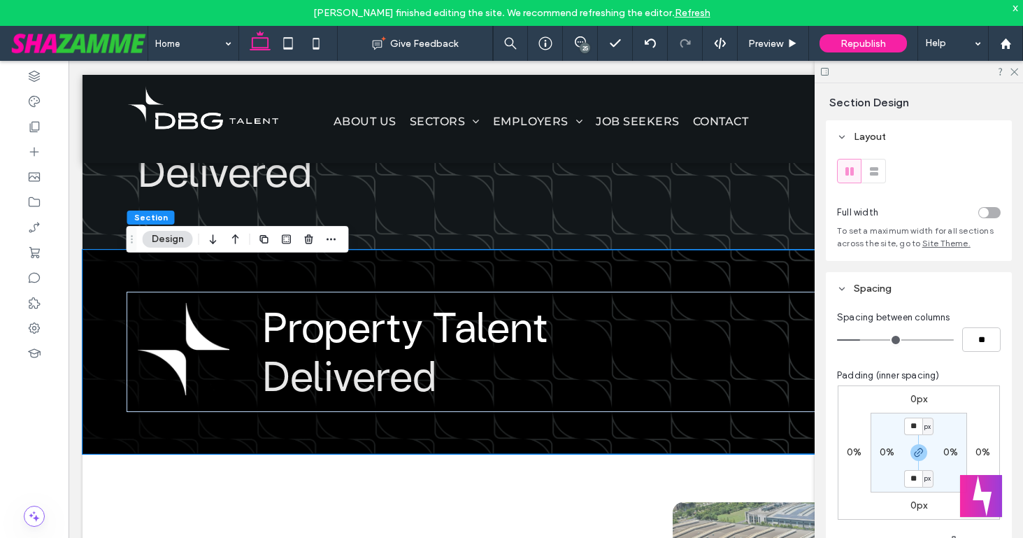
click at [916, 401] on label "0px" at bounding box center [919, 399] width 17 height 12
type input "*"
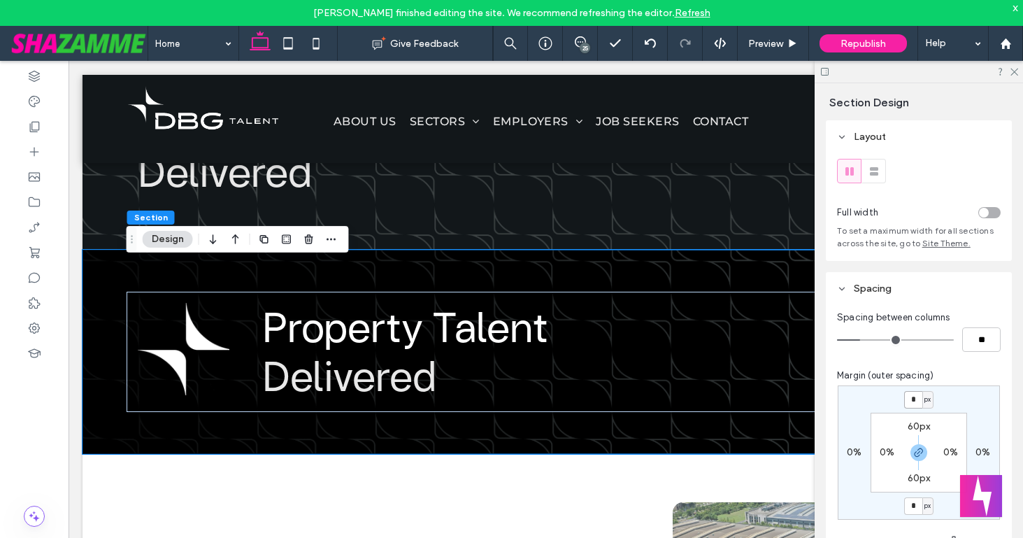
click at [910, 400] on input "*" at bounding box center [913, 399] width 18 height 17
click at [919, 449] on icon "button" at bounding box center [918, 452] width 11 height 11
click at [913, 401] on input "*" at bounding box center [913, 399] width 18 height 17
click at [911, 401] on input "*" at bounding box center [913, 399] width 18 height 17
type input "**"
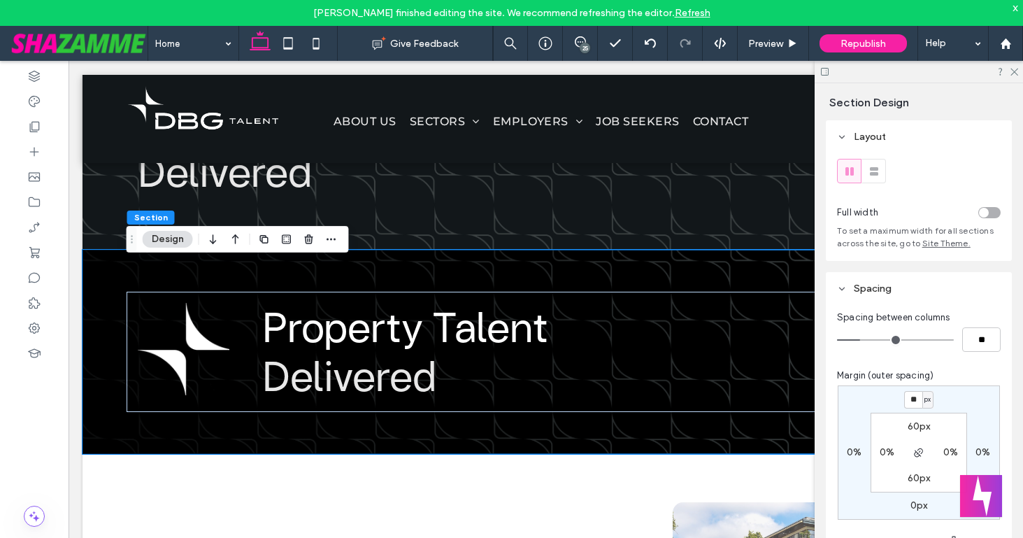
type input "**"
click at [892, 407] on div "** px 0% 0px 0% 60px 0% 60px 0%" at bounding box center [919, 452] width 162 height 134
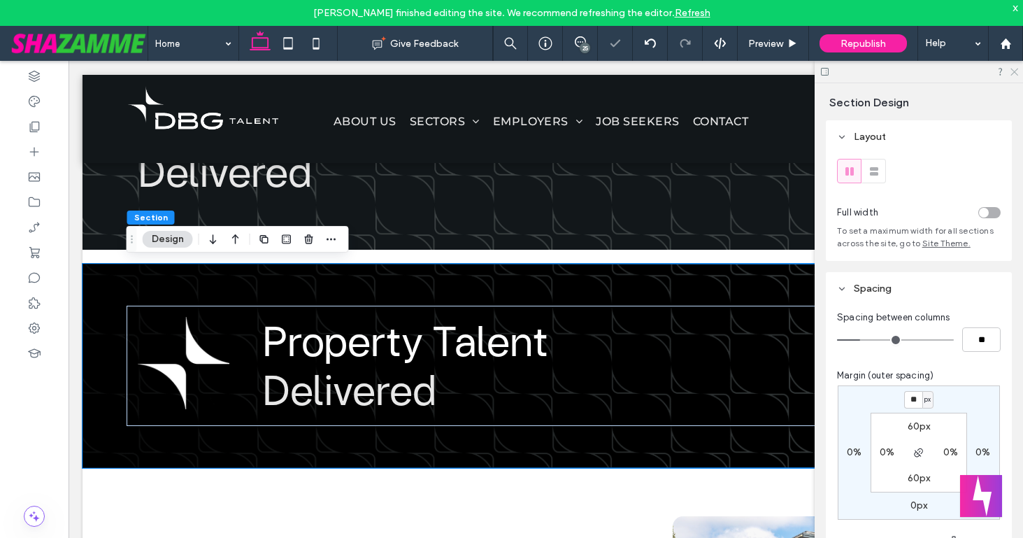
click at [1015, 73] on icon at bounding box center [1013, 70] width 9 height 9
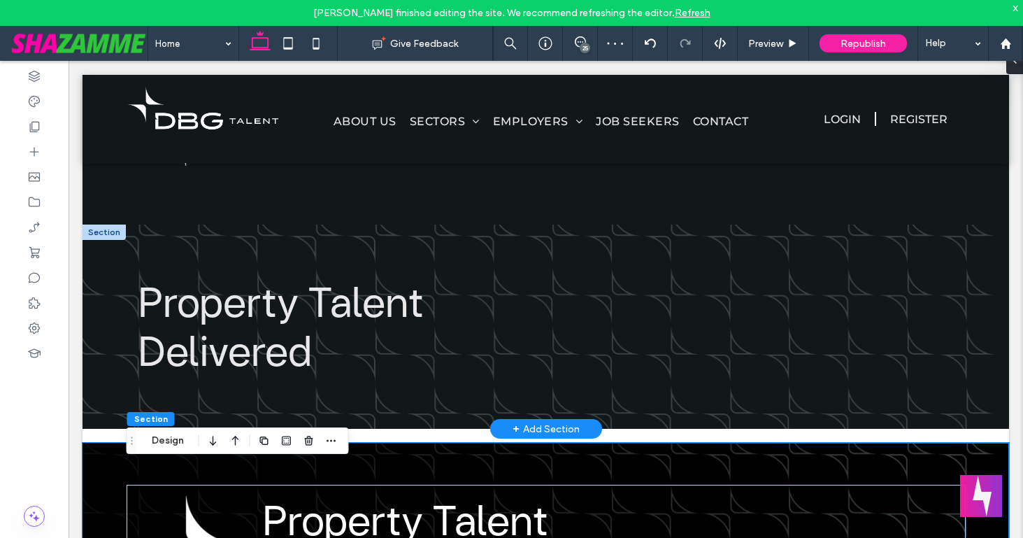
scroll to position [131, 0]
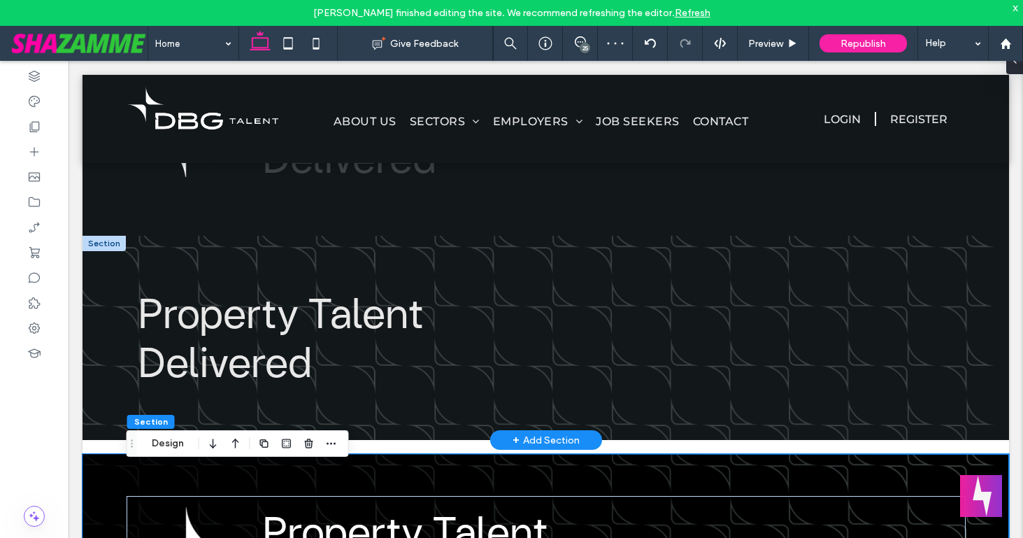
click at [109, 248] on div at bounding box center [104, 243] width 43 height 15
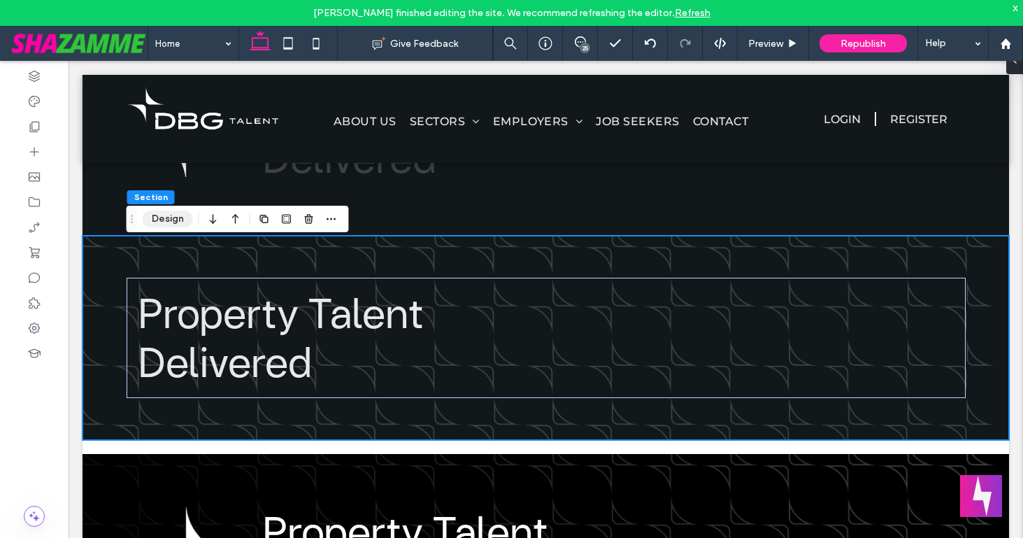
click at [166, 217] on button "Design" at bounding box center [168, 218] width 50 height 17
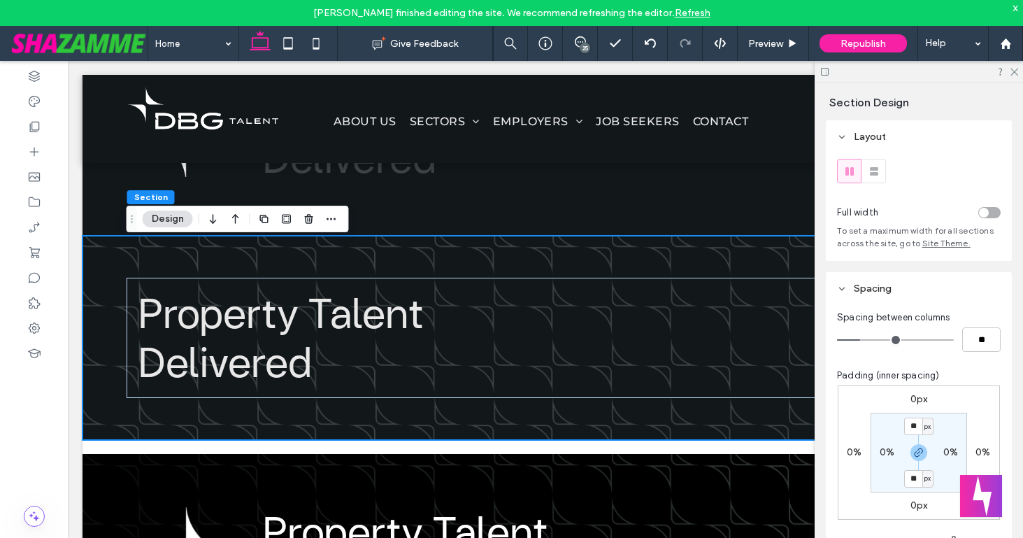
click at [916, 403] on label "0px" at bounding box center [919, 399] width 17 height 12
type input "*"
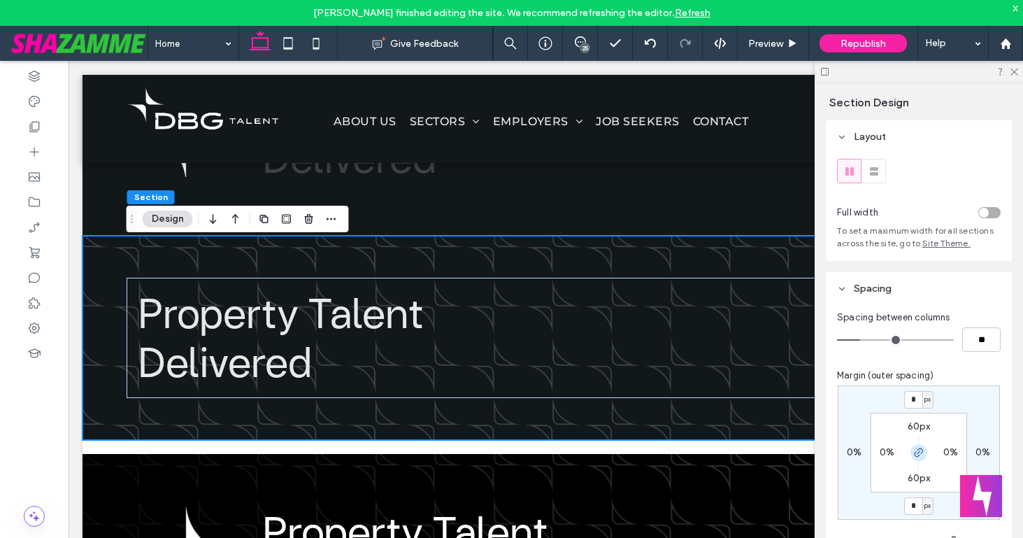
click at [920, 456] on icon "button" at bounding box center [918, 452] width 11 height 11
click at [913, 401] on input "*" at bounding box center [913, 399] width 18 height 17
click at [911, 399] on input "*" at bounding box center [913, 399] width 18 height 17
type input "**"
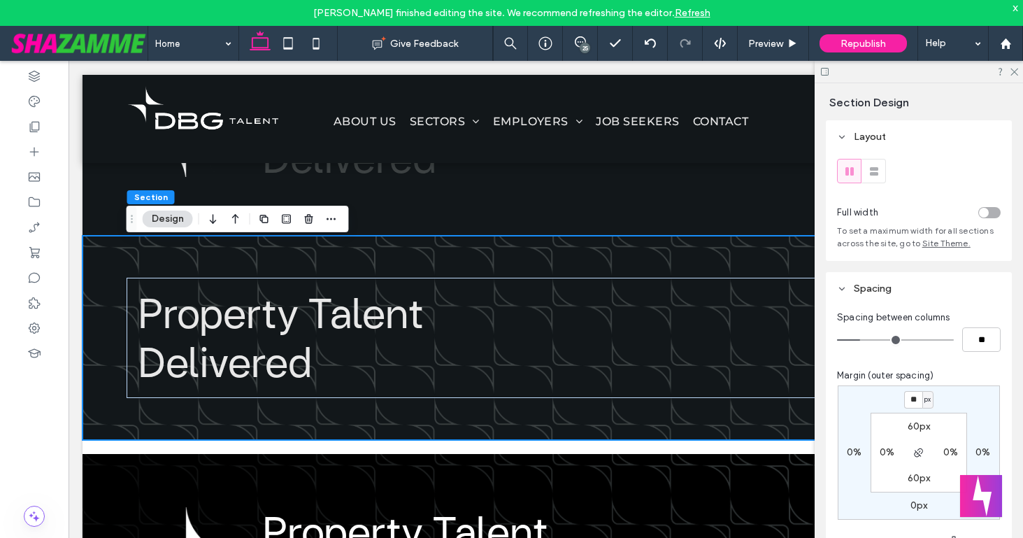
click at [883, 393] on div "** px 0% 0px 0% 60px 0% 60px 0%" at bounding box center [919, 452] width 162 height 134
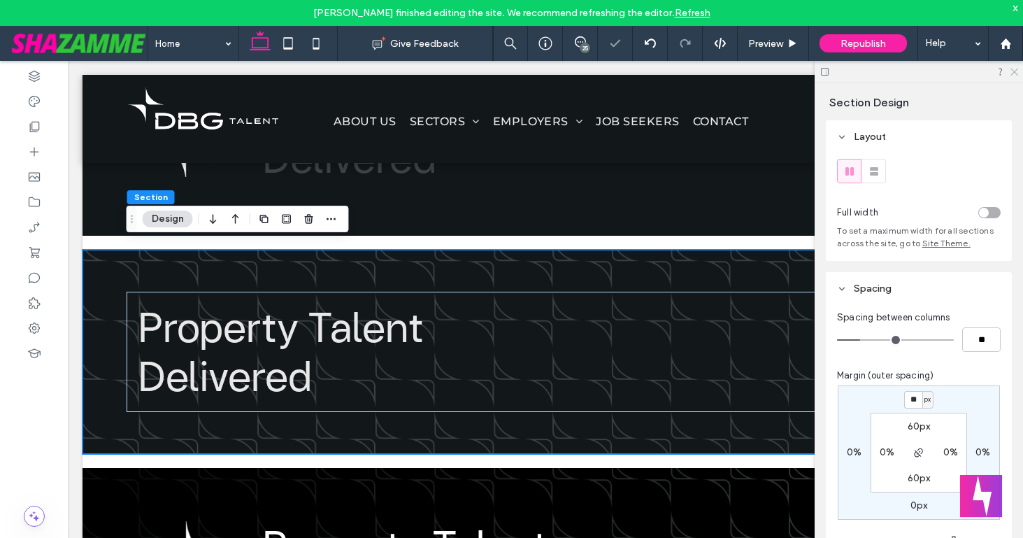
click at [1018, 69] on icon at bounding box center [1013, 70] width 9 height 9
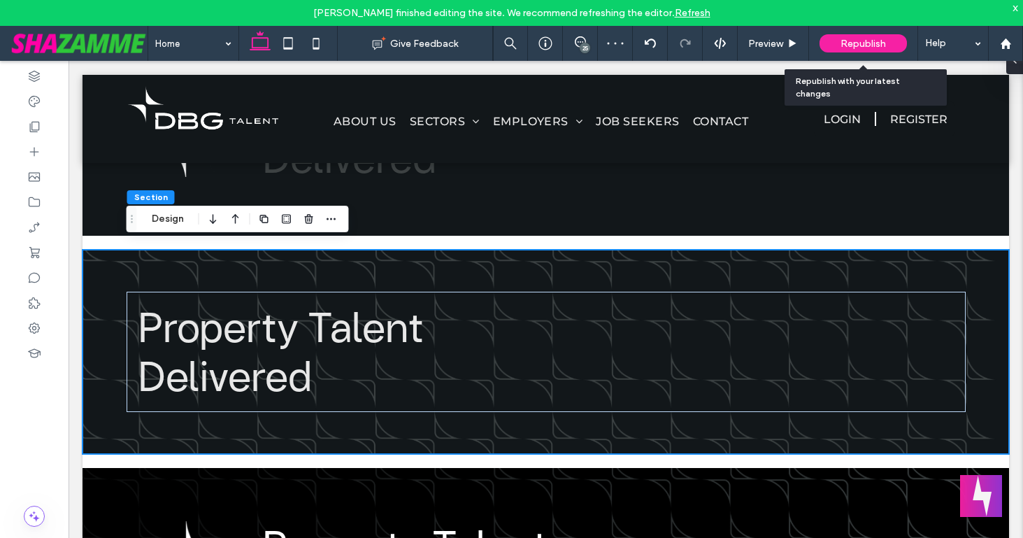
click at [847, 44] on span "Republish" at bounding box center [863, 44] width 45 height 12
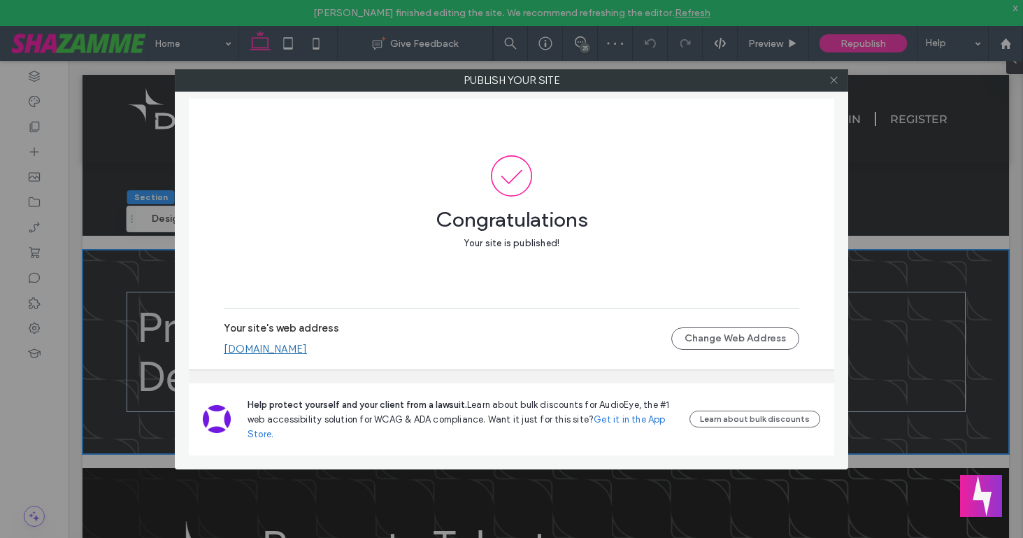
click at [830, 81] on icon at bounding box center [834, 80] width 10 height 10
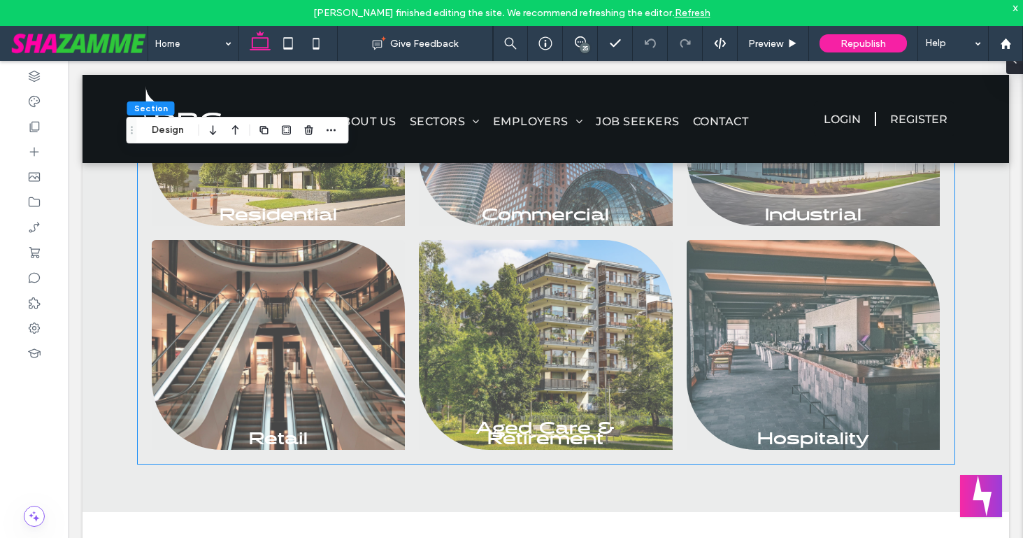
scroll to position [1255, 0]
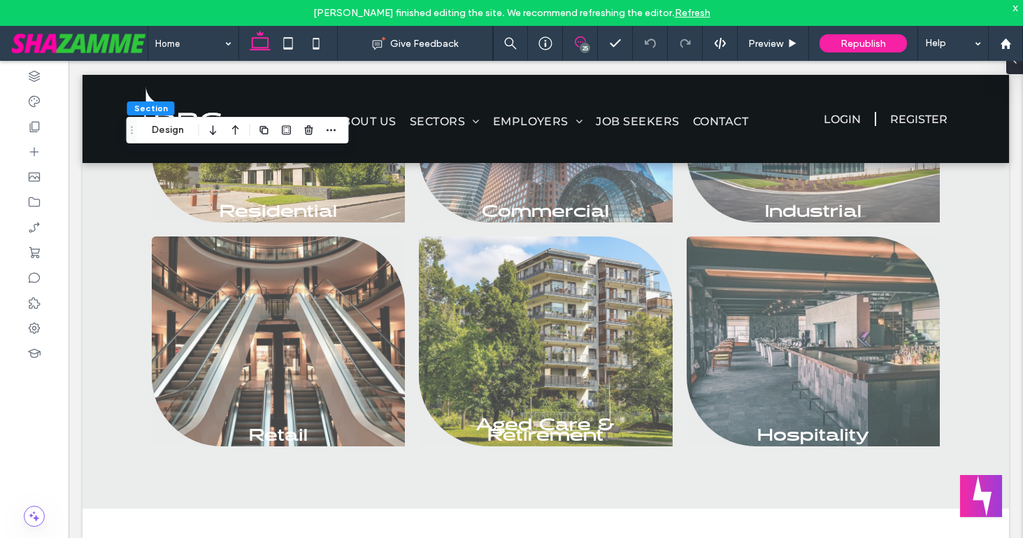
click at [580, 42] on use at bounding box center [580, 41] width 11 height 11
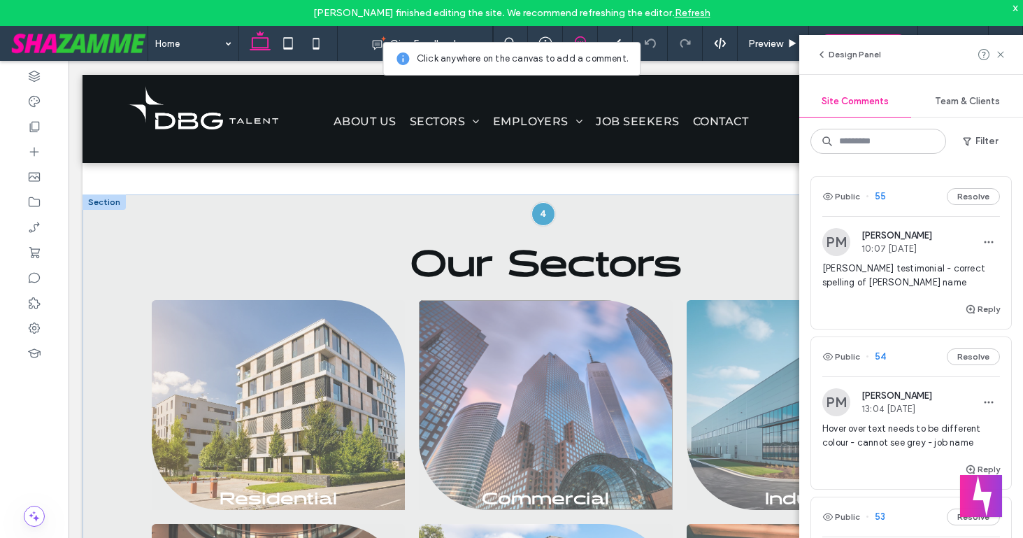
scroll to position [959, 0]
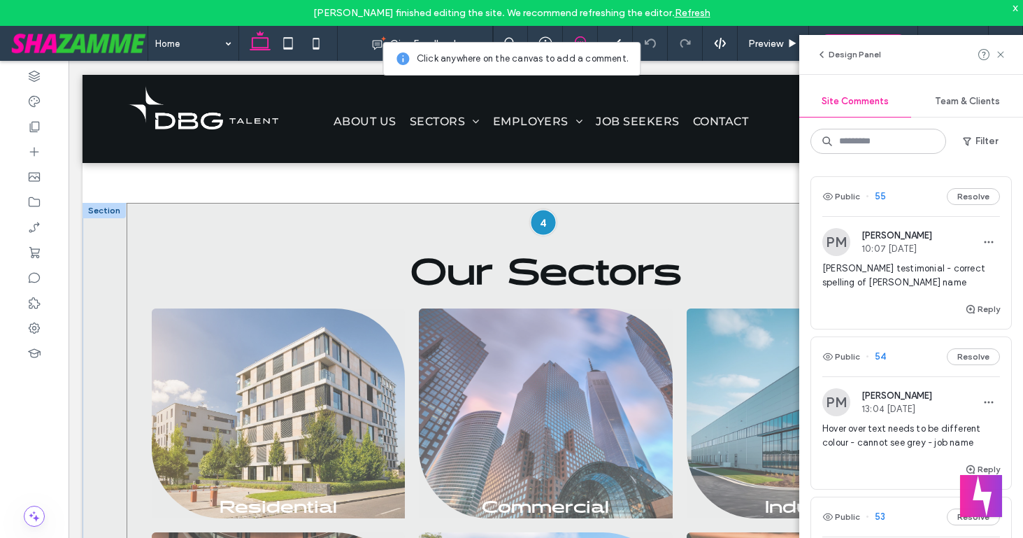
click at [543, 234] on div at bounding box center [543, 222] width 26 height 26
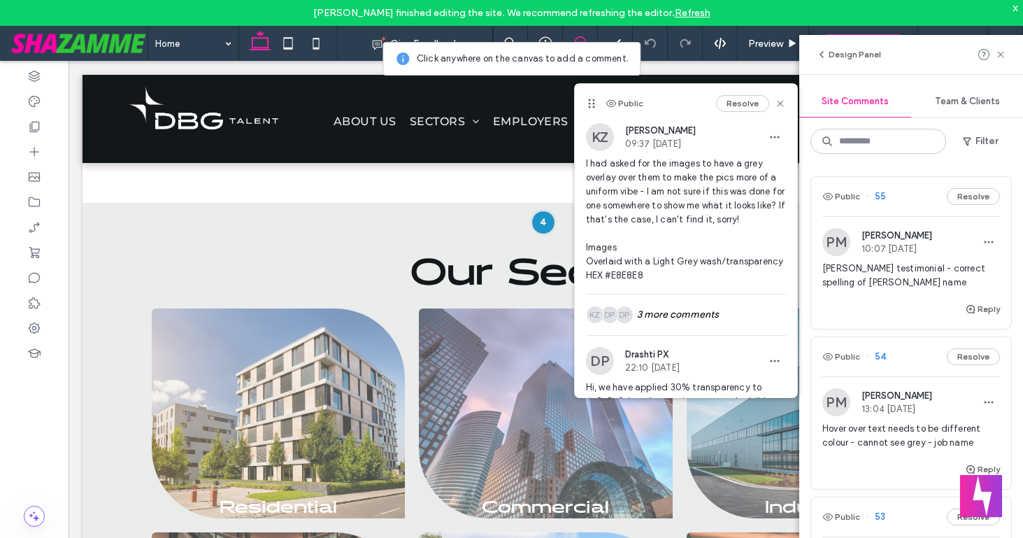
scroll to position [119, 0]
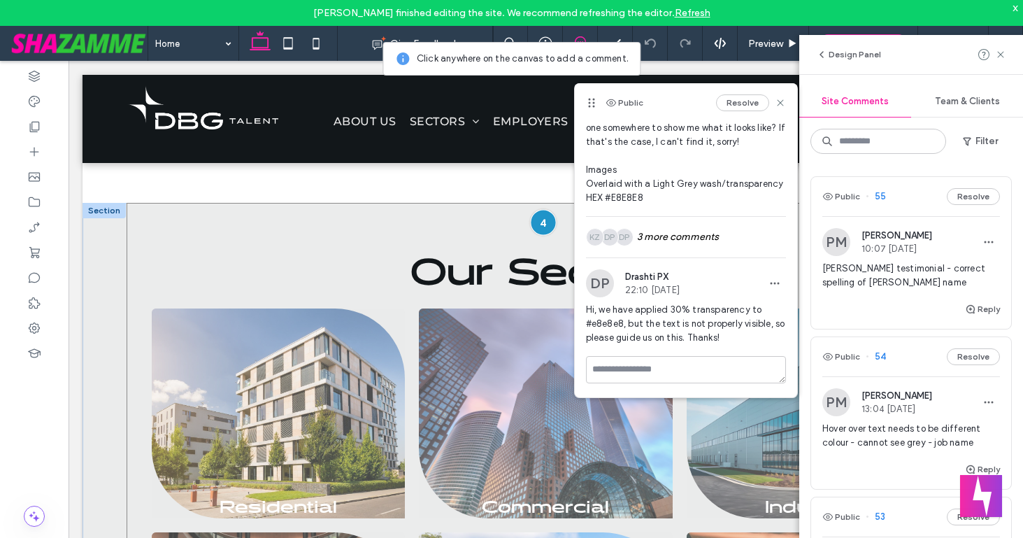
click at [540, 235] on div at bounding box center [543, 222] width 26 height 26
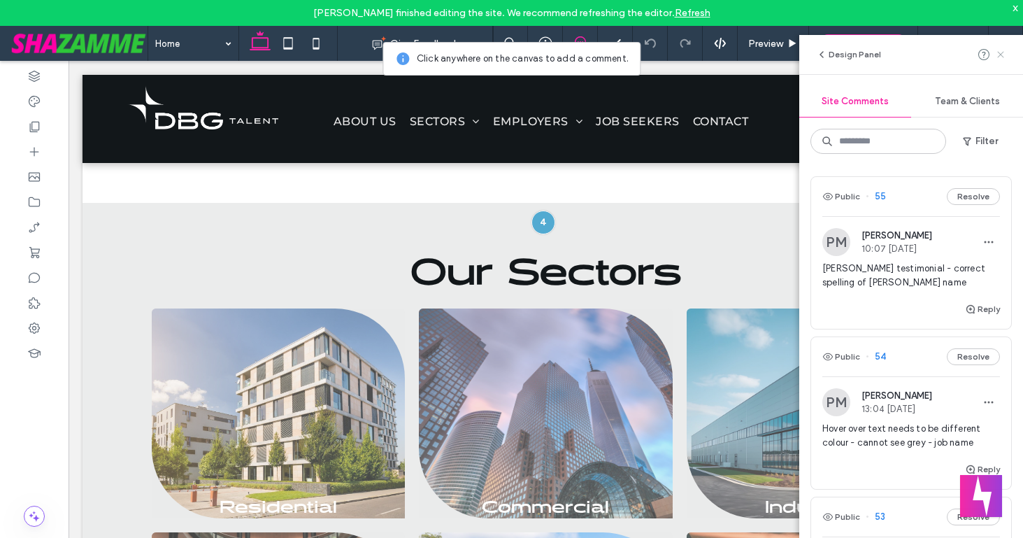
click at [1000, 55] on icon at bounding box center [1000, 54] width 11 height 11
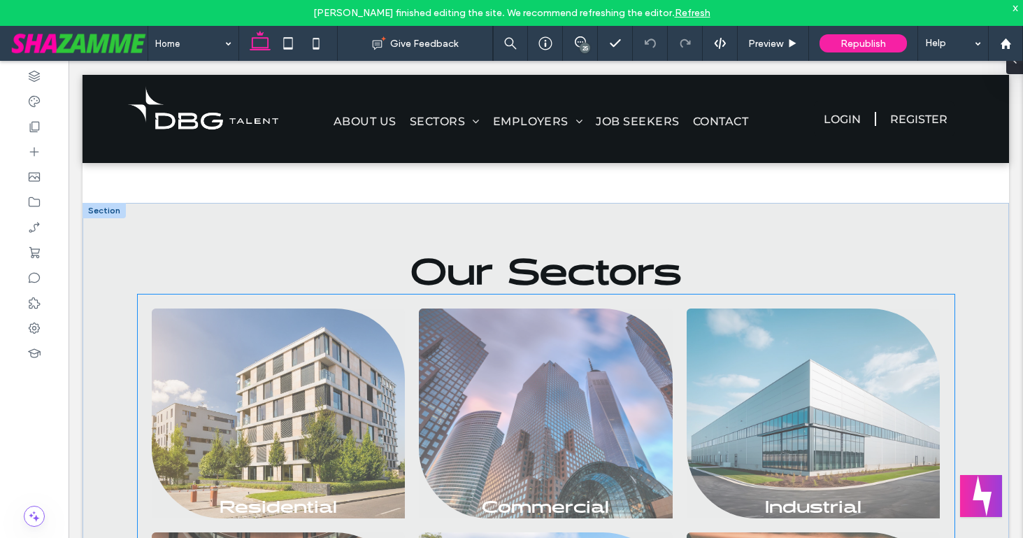
click at [564, 448] on link at bounding box center [546, 413] width 254 height 210
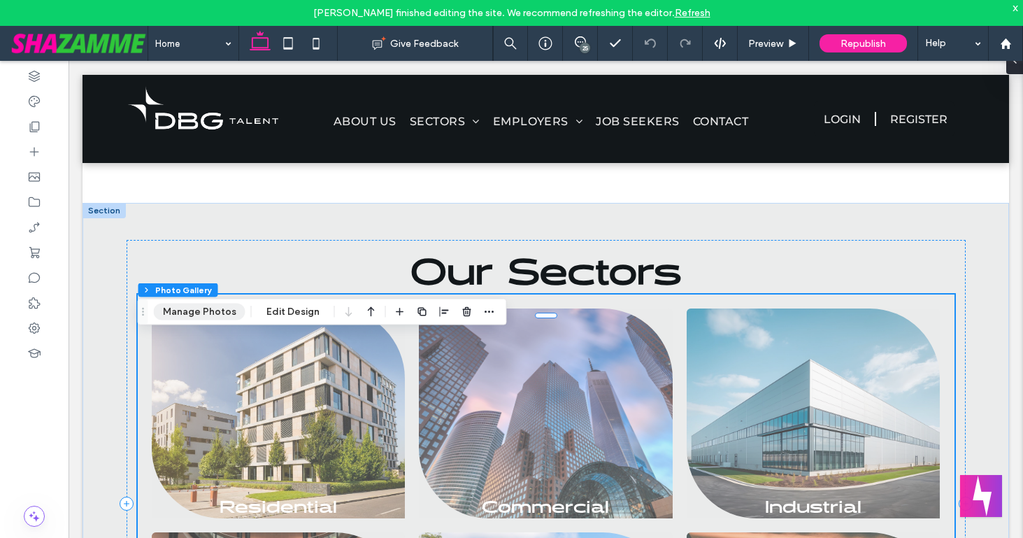
click at [214, 307] on button "Manage Photos" at bounding box center [200, 312] width 92 height 17
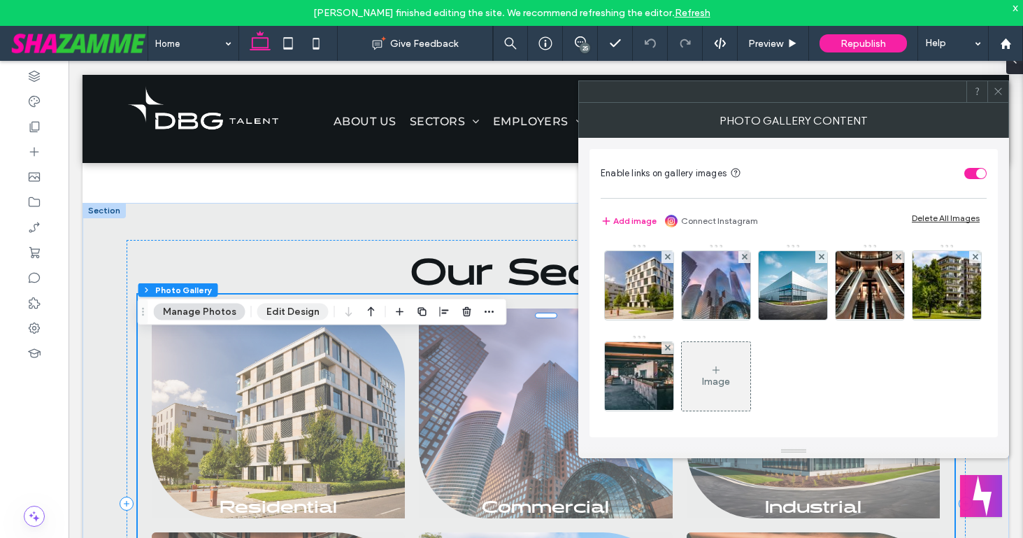
click at [281, 313] on button "Edit Design" at bounding box center [292, 312] width 71 height 17
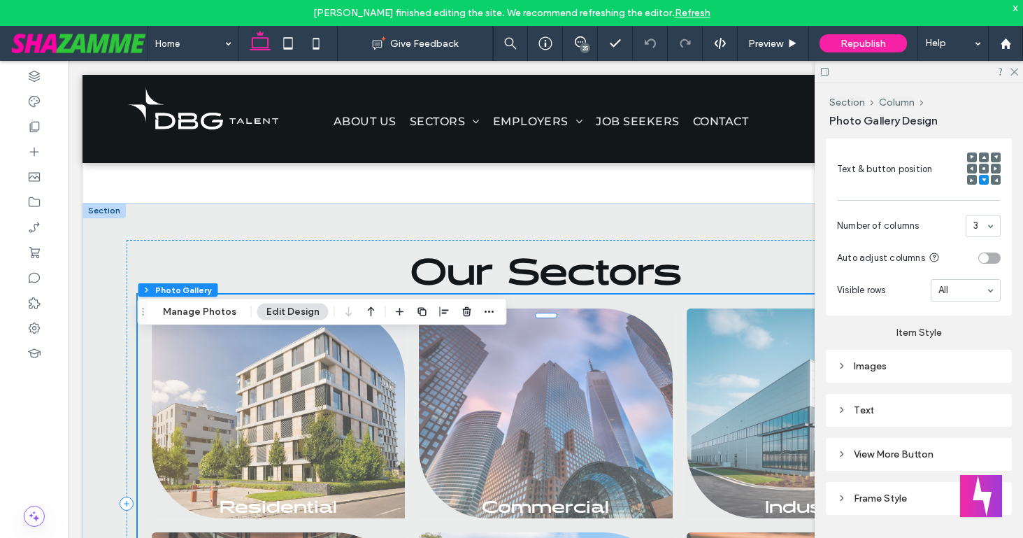
scroll to position [559, 0]
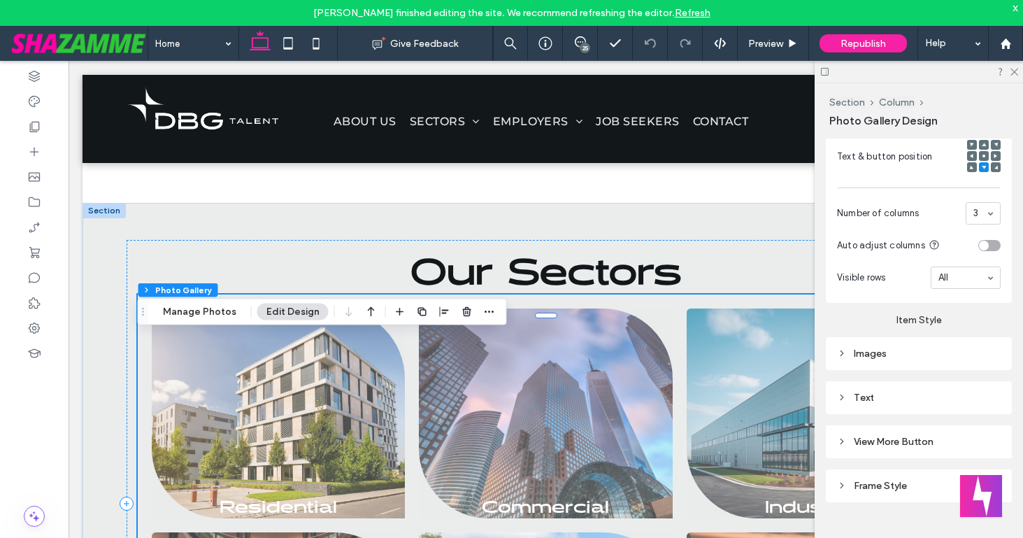
click at [890, 353] on div "Images" at bounding box center [919, 354] width 164 height 12
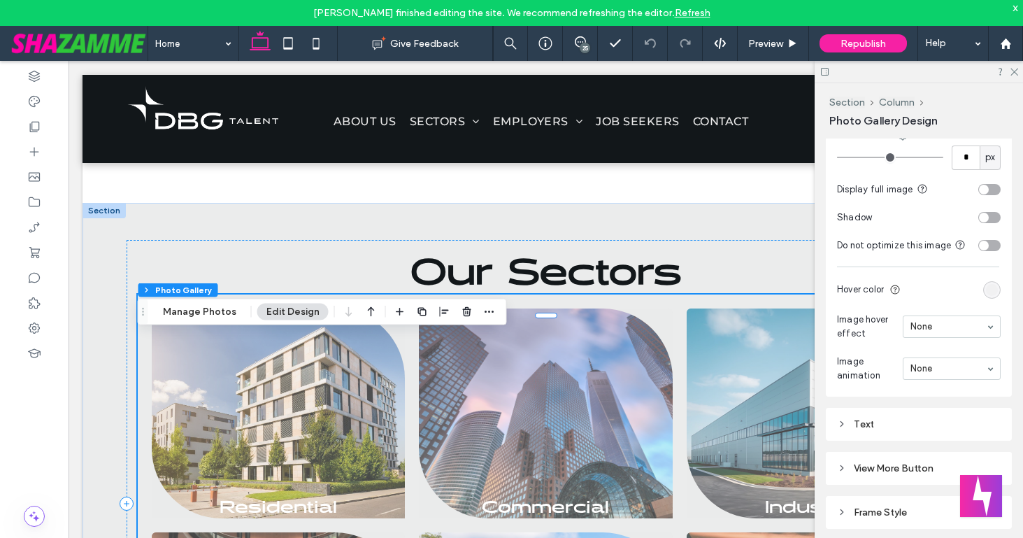
scroll to position [920, 0]
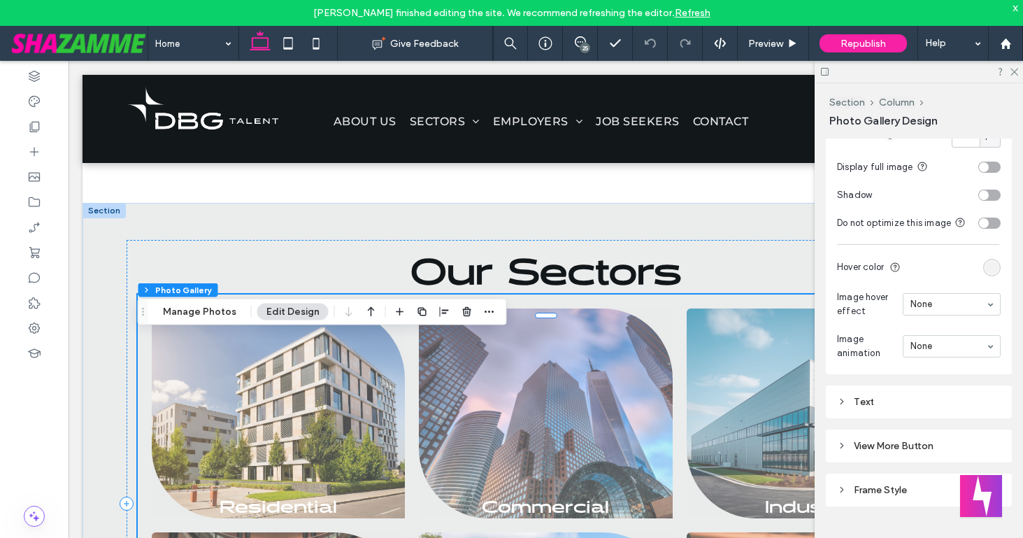
click at [994, 264] on div "rgba(232, 232, 232, 0.3)" at bounding box center [992, 268] width 12 height 12
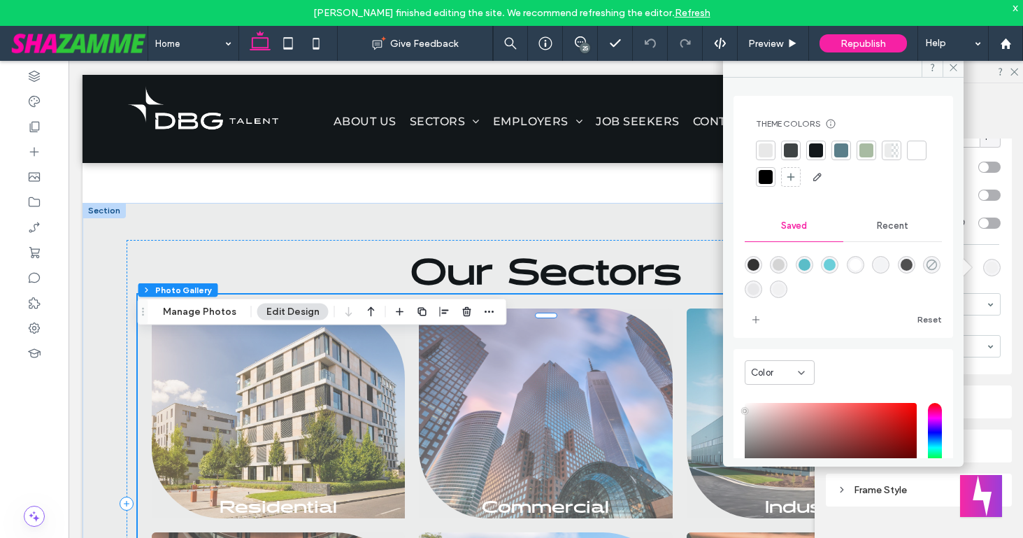
click at [927, 270] on use "rgba(0,0,0,0)" at bounding box center [932, 264] width 10 height 10
type input "*******"
type input "*"
type input "**"
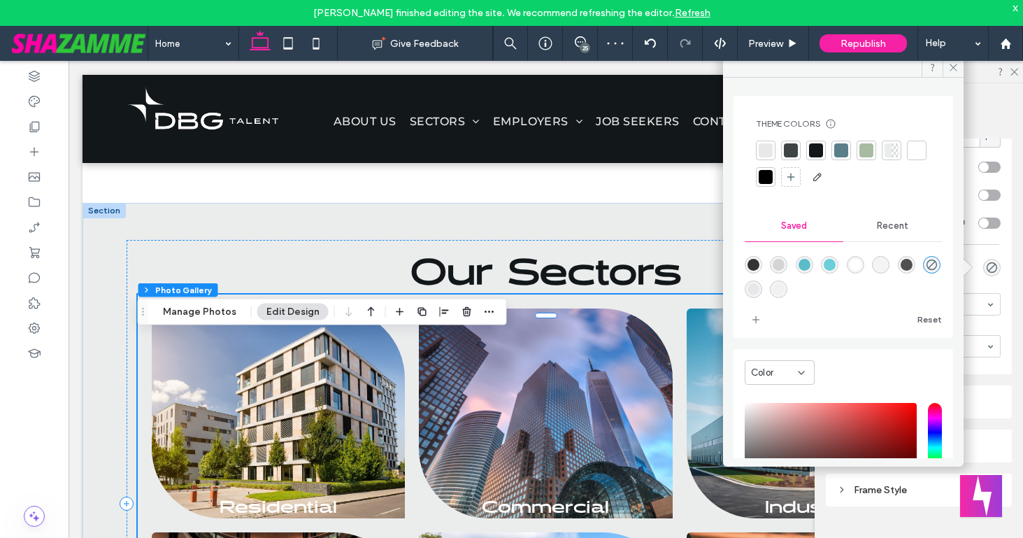
click at [790, 148] on div at bounding box center [791, 150] width 14 height 14
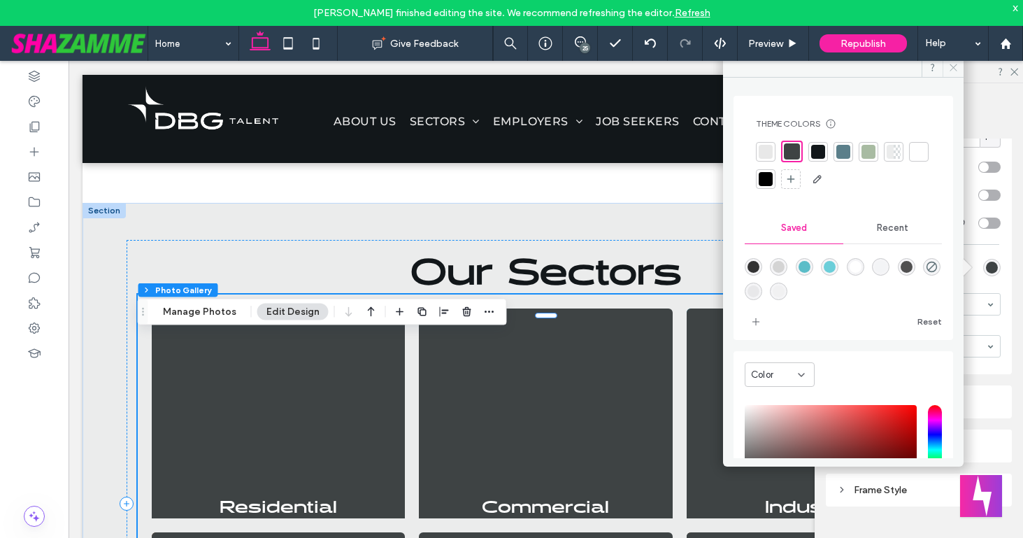
click at [952, 71] on icon at bounding box center [953, 67] width 10 height 10
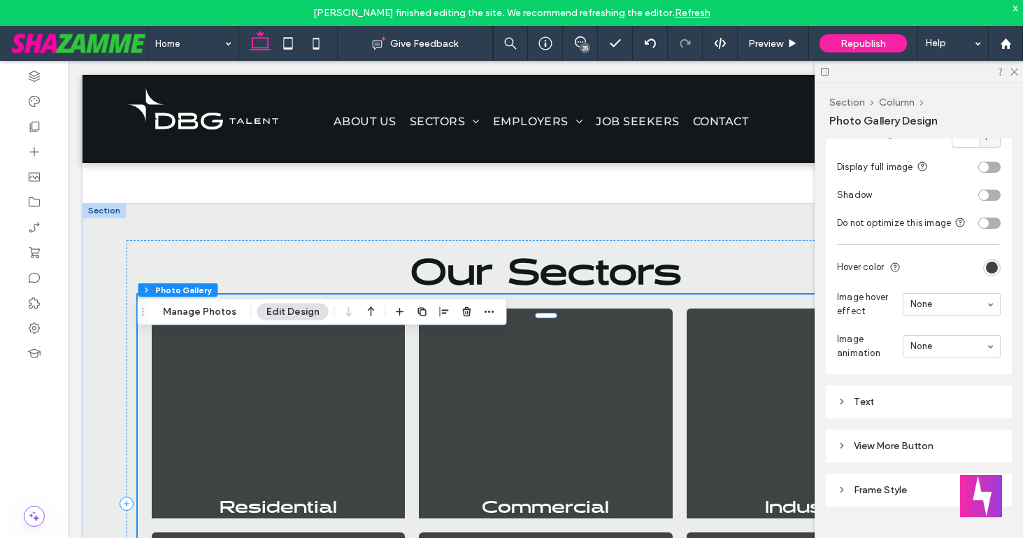
click at [987, 273] on div "rgba(62, 67, 68, 1)" at bounding box center [992, 268] width 12 height 12
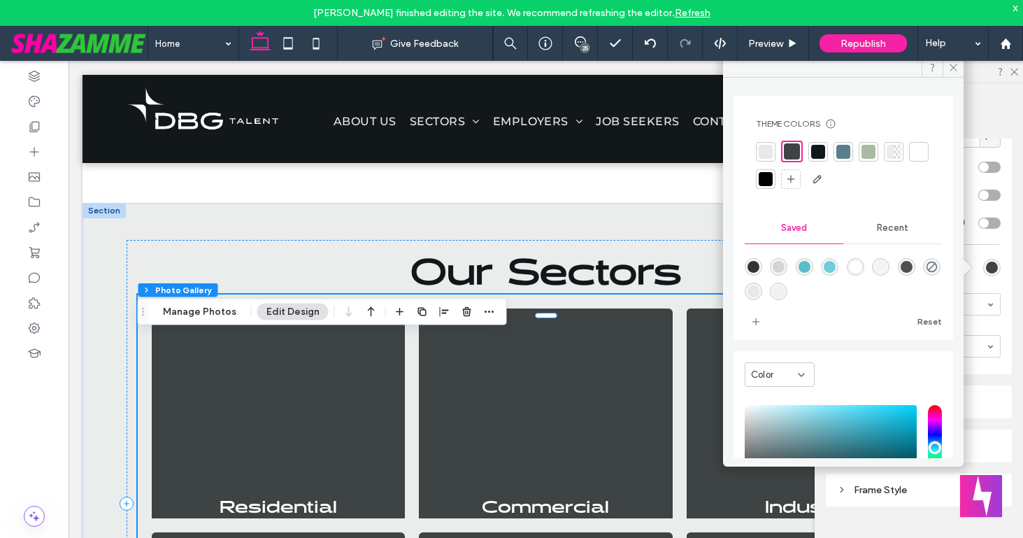
scroll to position [125, 0]
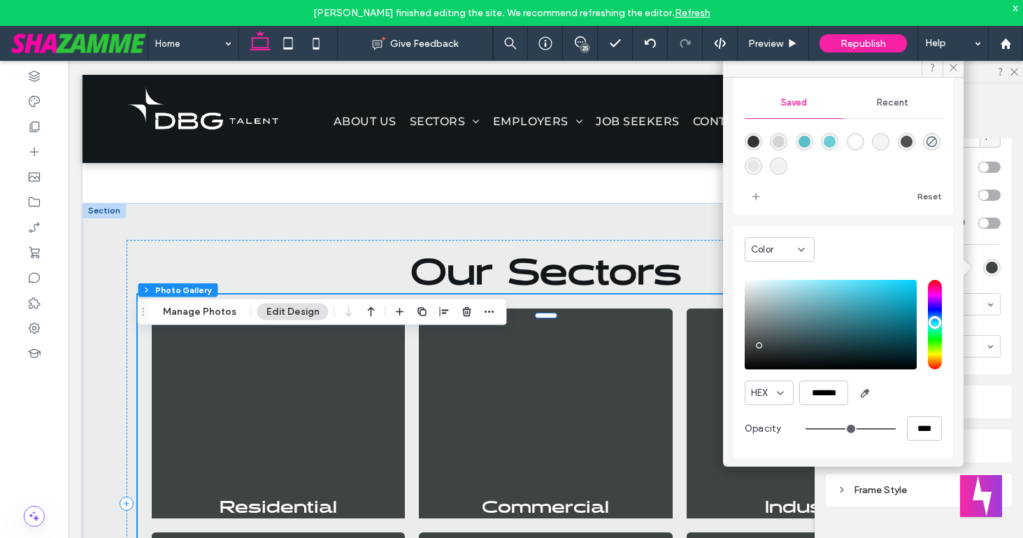
type input "**"
type input "***"
type input "**"
type input "***"
type input "**"
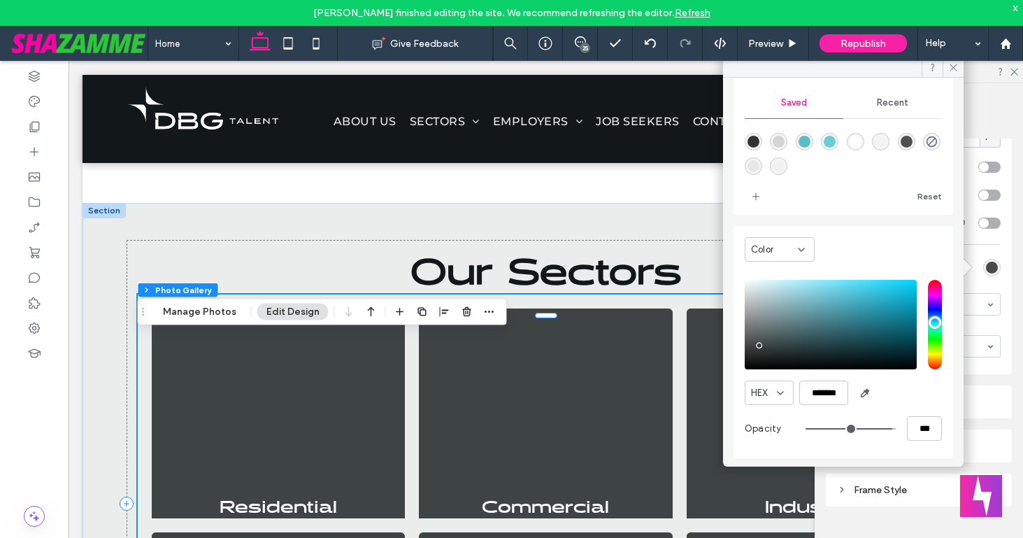
type input "***"
type input "**"
type input "***"
type input "**"
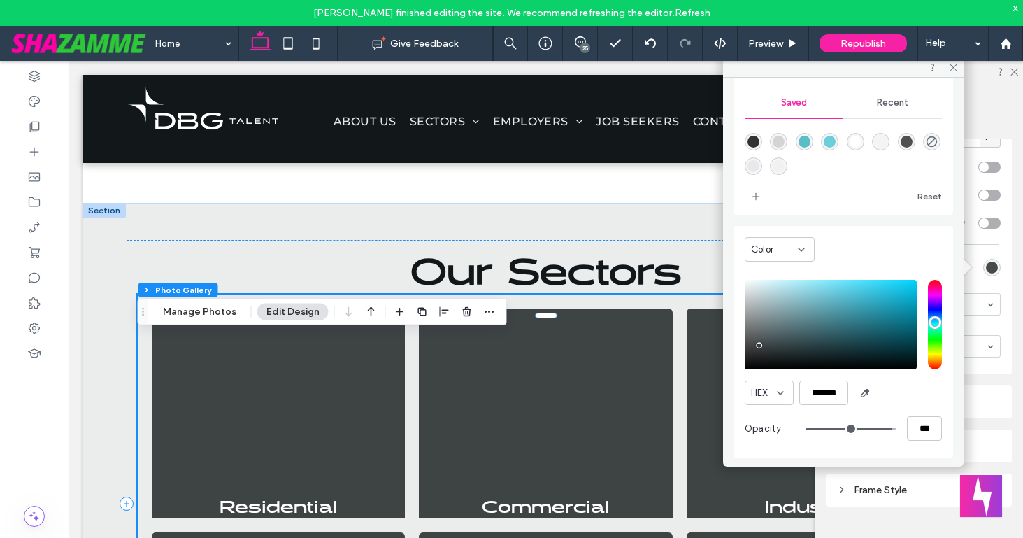
type input "***"
type input "**"
type input "***"
type input "**"
type input "***"
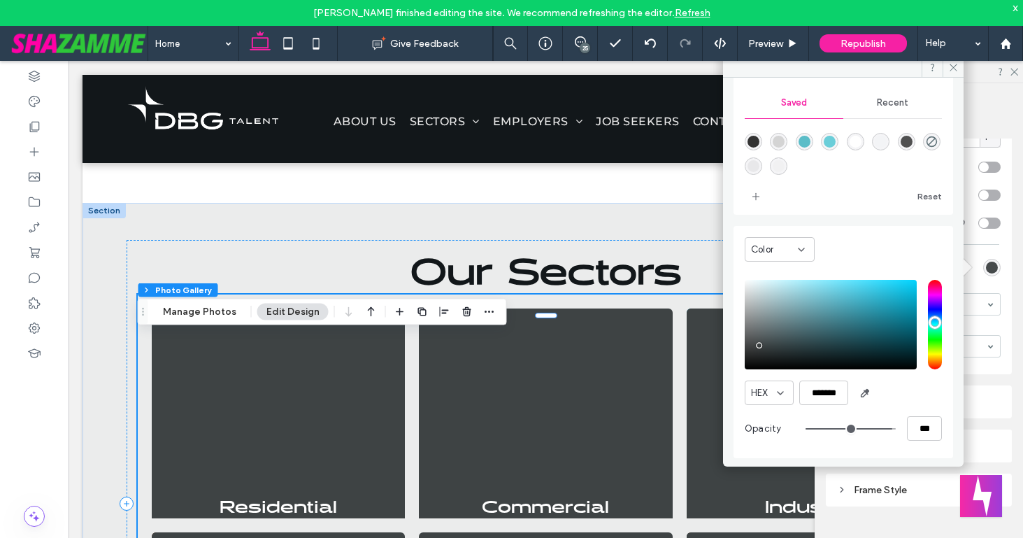
type input "**"
type input "***"
type input "**"
type input "***"
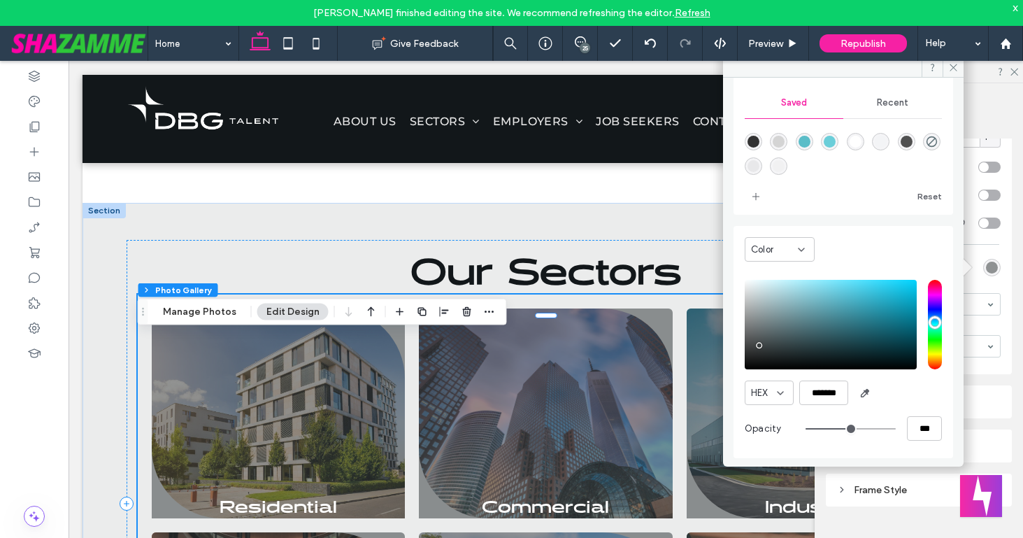
type input "**"
type input "***"
type input "**"
type input "***"
type input "**"
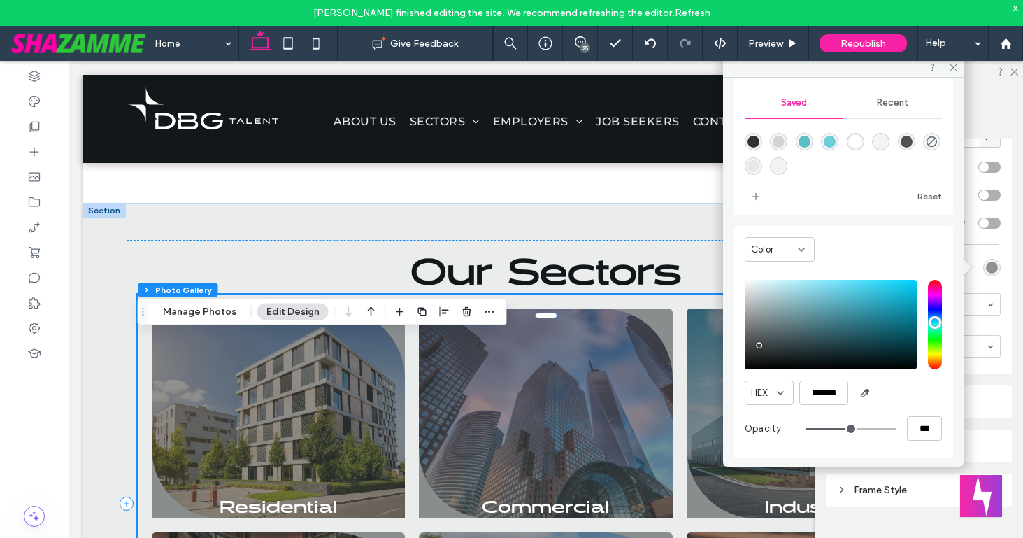
type input "***"
type input "**"
type input "***"
drag, startPoint x: 879, startPoint y: 427, endPoint x: 845, endPoint y: 427, distance: 33.6
click at [845, 428] on input "range" at bounding box center [851, 428] width 90 height 1
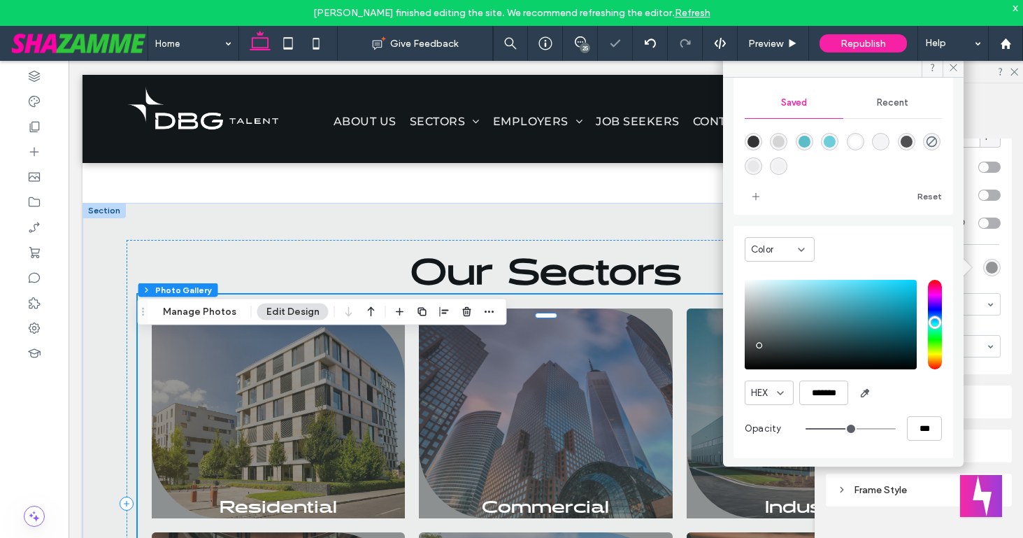
type input "**"
type input "***"
type input "**"
type input "***"
type input "**"
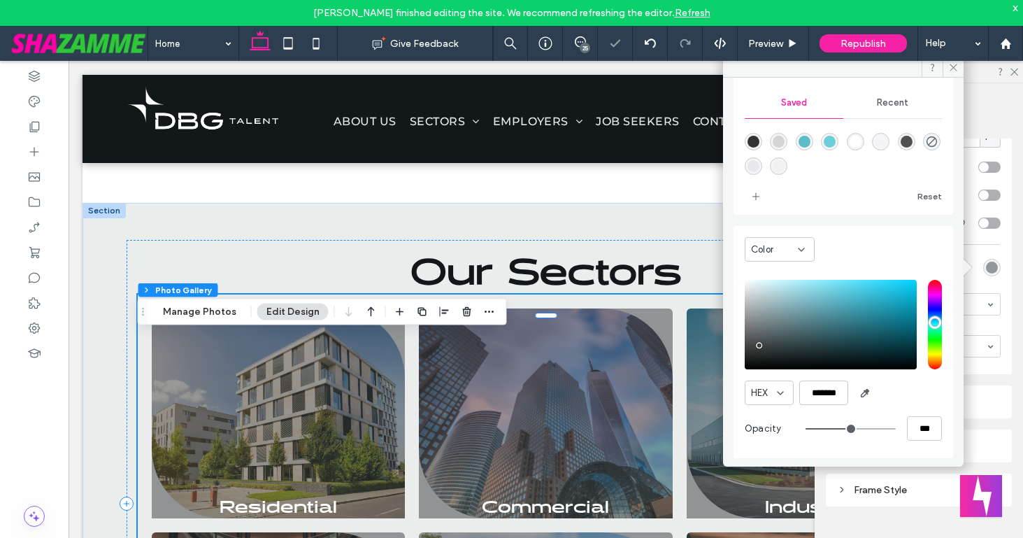
type input "***"
type input "**"
type input "***"
click at [843, 428] on input "range" at bounding box center [851, 428] width 90 height 1
type input "**"
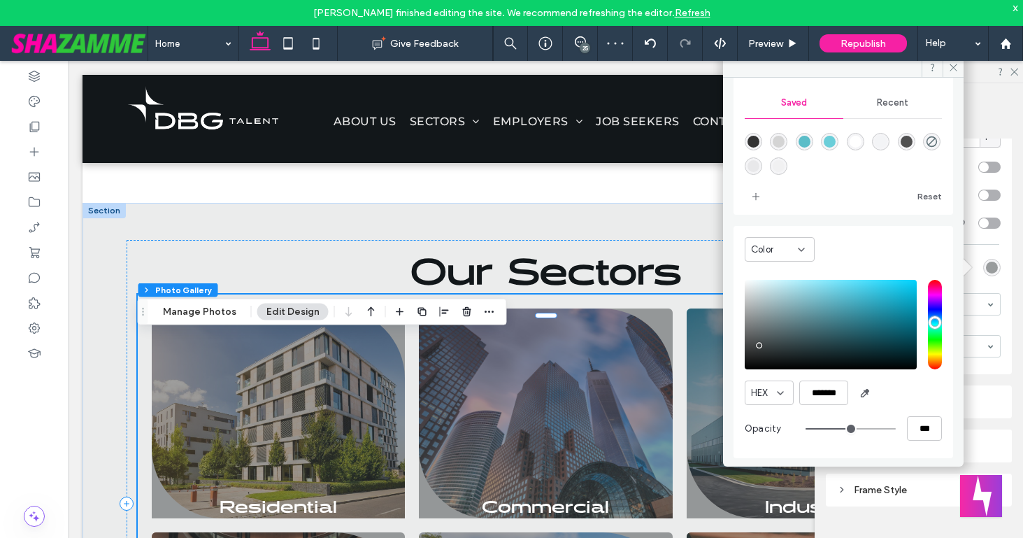
type input "***"
type input "**"
type input "***"
type input "**"
type input "***"
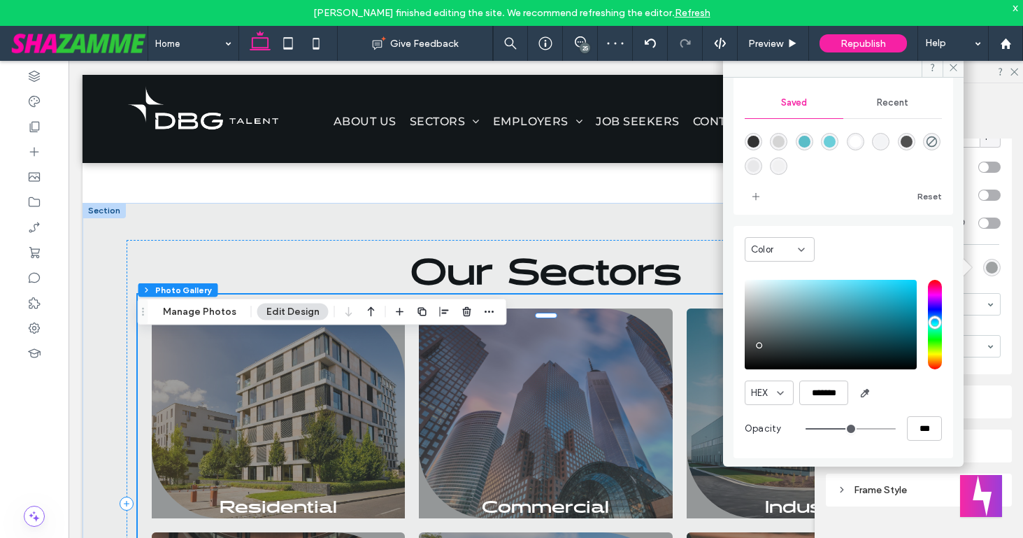
type input "**"
type input "***"
type input "**"
type input "***"
type input "**"
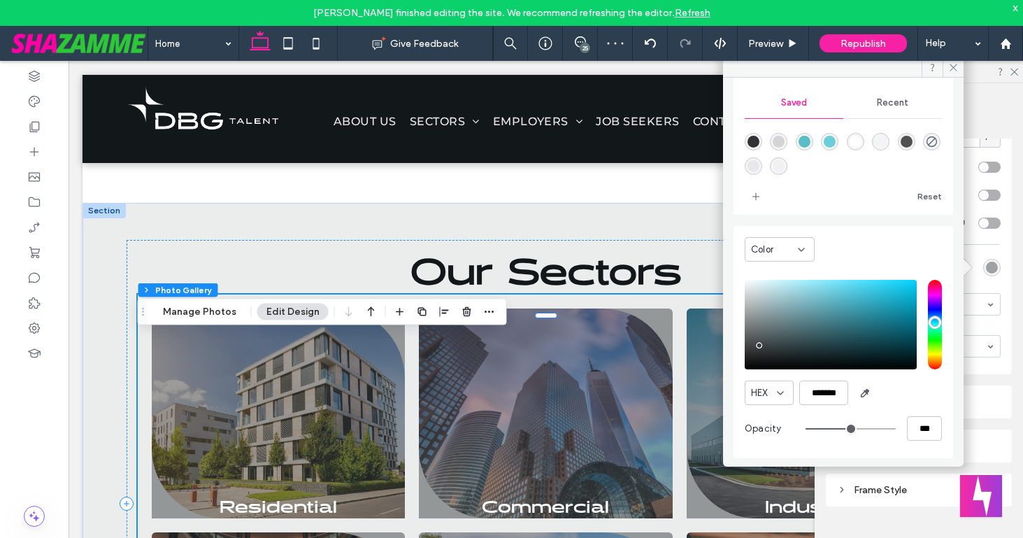
type input "***"
type input "**"
type input "***"
type input "**"
type input "***"
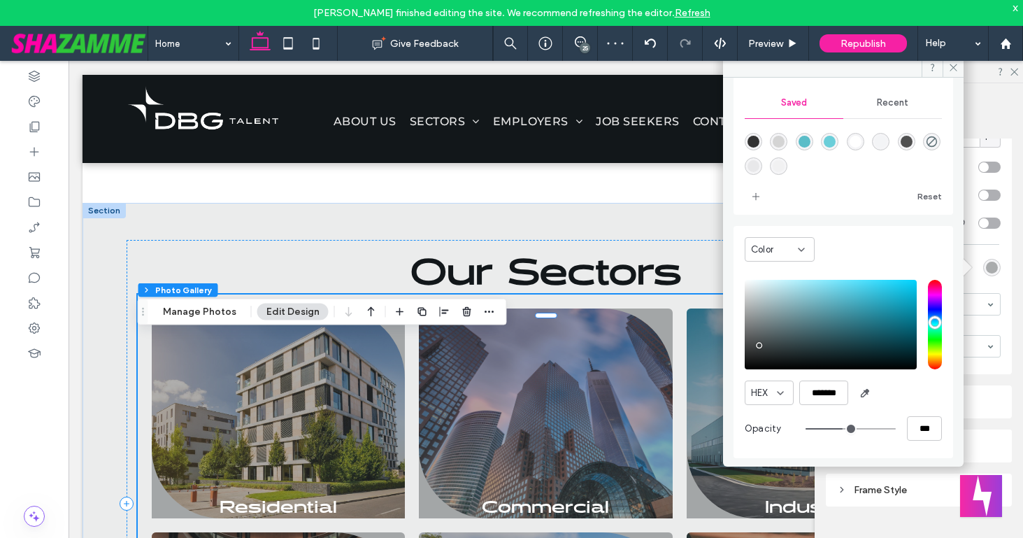
drag, startPoint x: 843, startPoint y: 427, endPoint x: 835, endPoint y: 427, distance: 7.7
click at [835, 428] on input "range" at bounding box center [851, 428] width 90 height 1
type input "**"
type input "***"
type input "**"
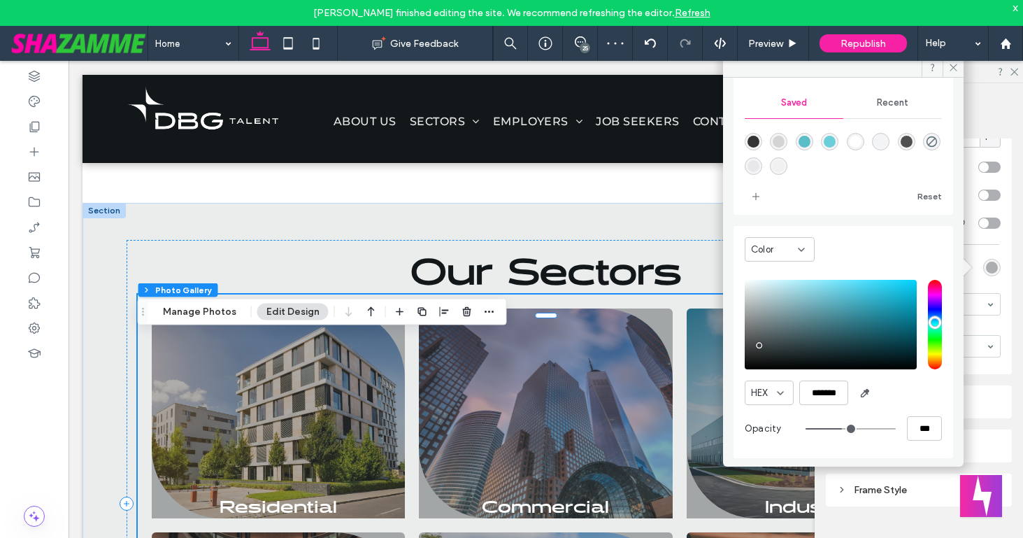
type input "***"
type input "**"
type input "***"
click at [834, 428] on input "range" at bounding box center [851, 428] width 90 height 1
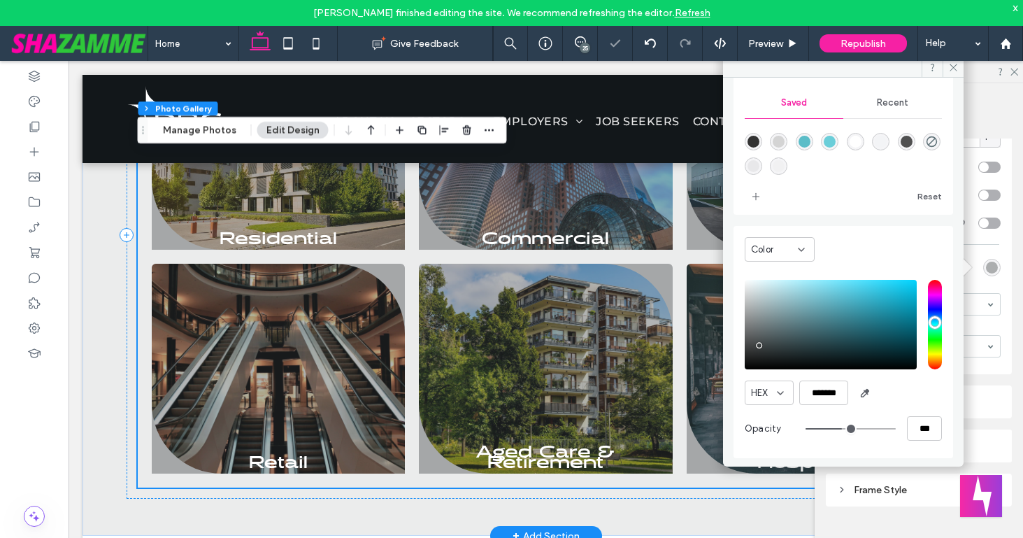
scroll to position [1283, 0]
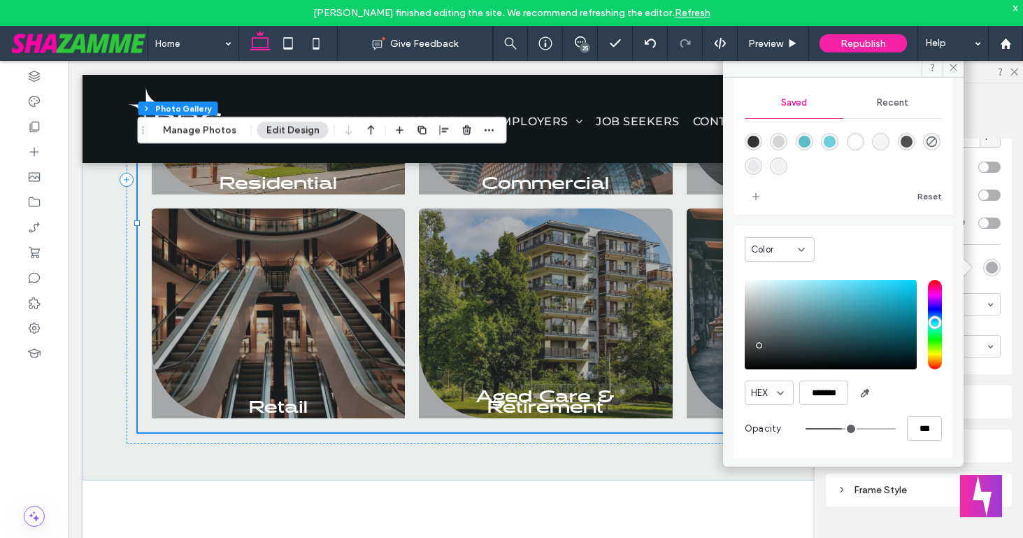
type input "**"
type input "***"
type input "**"
type input "***"
type input "**"
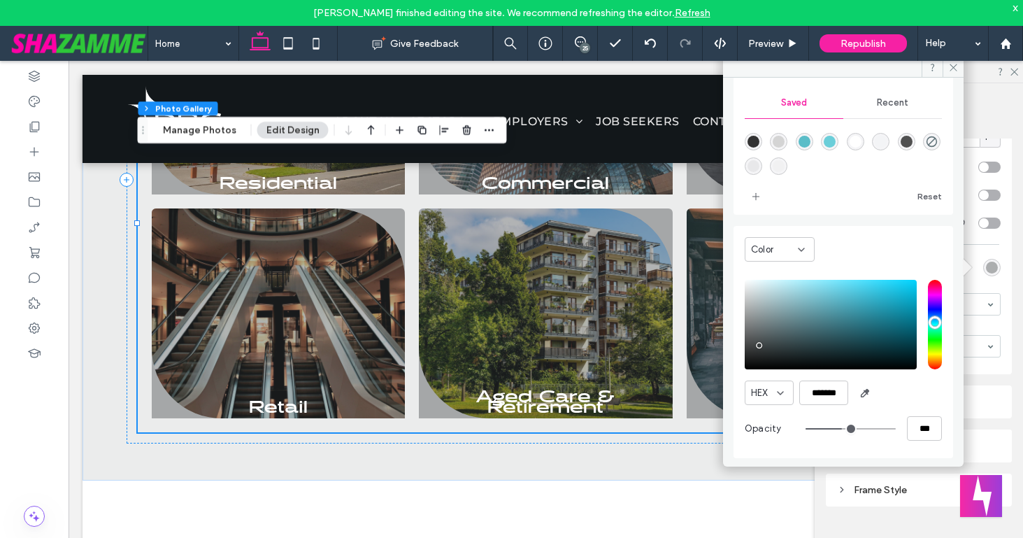
type input "***"
click at [836, 428] on input "range" at bounding box center [851, 428] width 90 height 1
type input "**"
type input "***"
type input "**"
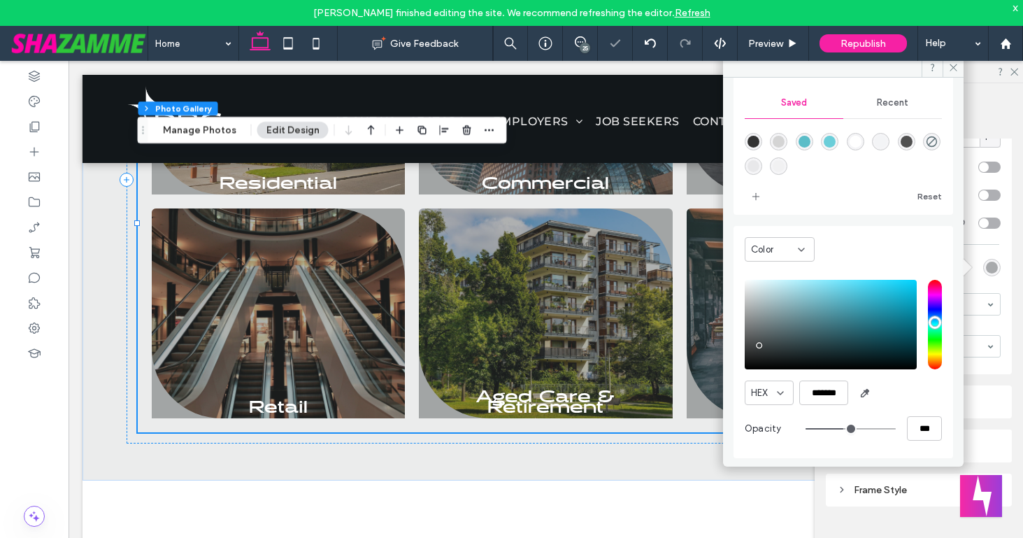
type input "***"
type input "**"
type input "***"
type input "**"
type input "***"
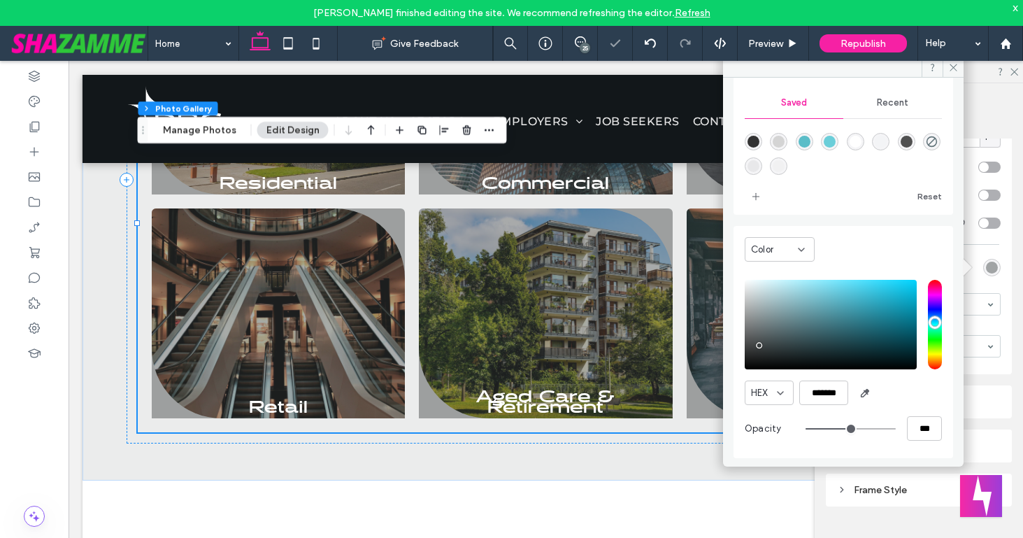
type input "**"
type input "***"
type input "**"
type input "***"
type input "**"
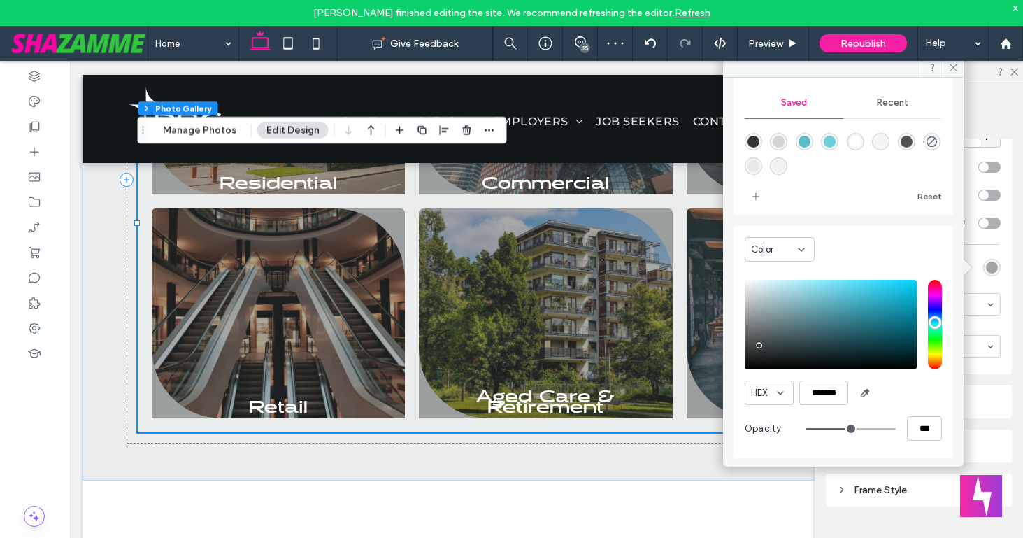
type input "***"
type input "**"
click at [838, 428] on input "range" at bounding box center [851, 428] width 90 height 1
click at [952, 65] on icon at bounding box center [953, 67] width 10 height 10
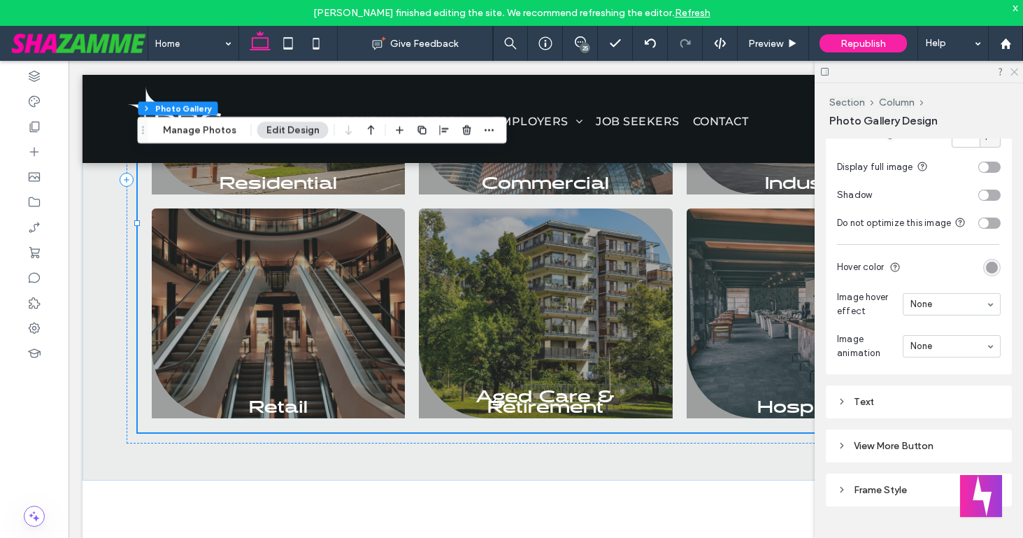
click at [1015, 70] on icon at bounding box center [1013, 70] width 9 height 9
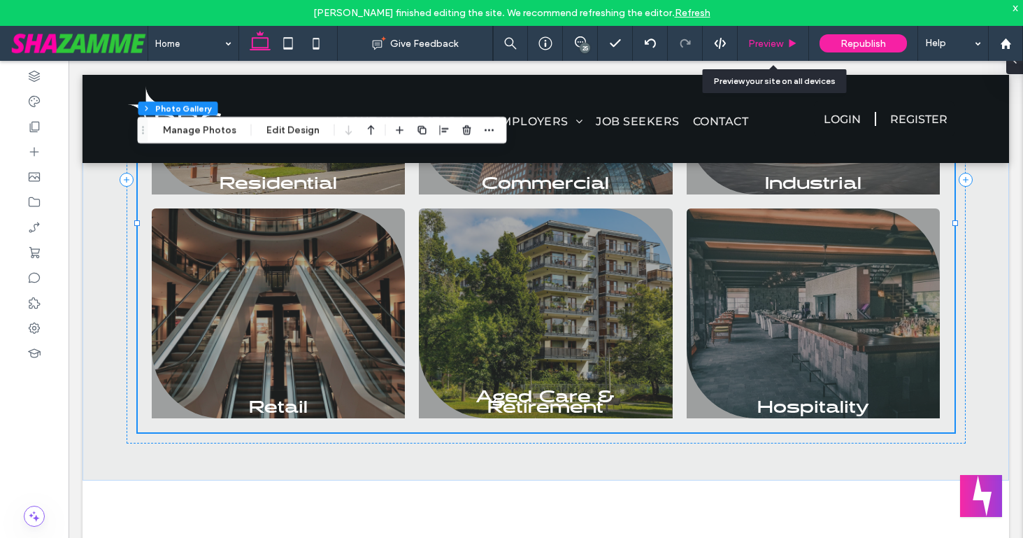
click at [771, 43] on span "Preview" at bounding box center [765, 44] width 35 height 12
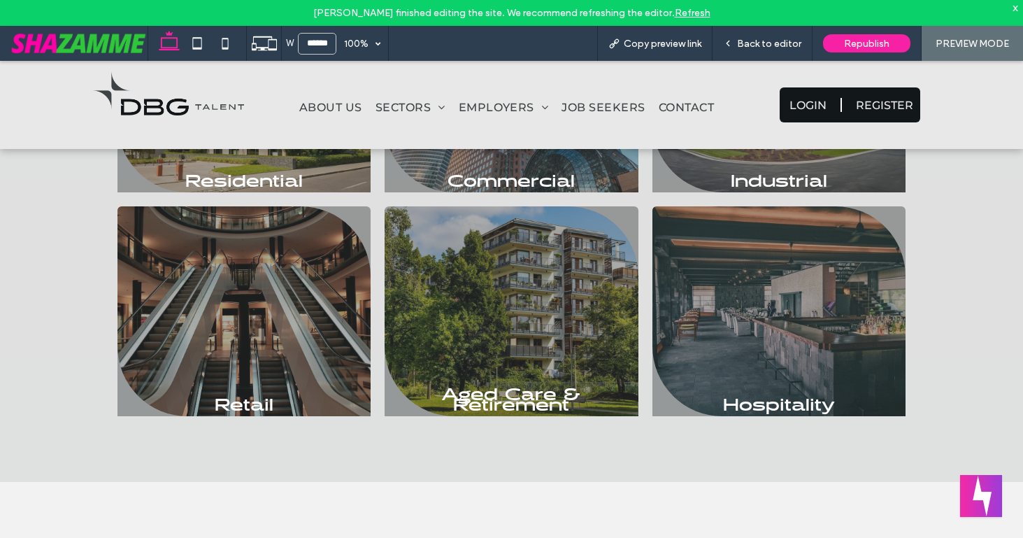
scroll to position [1290, 0]
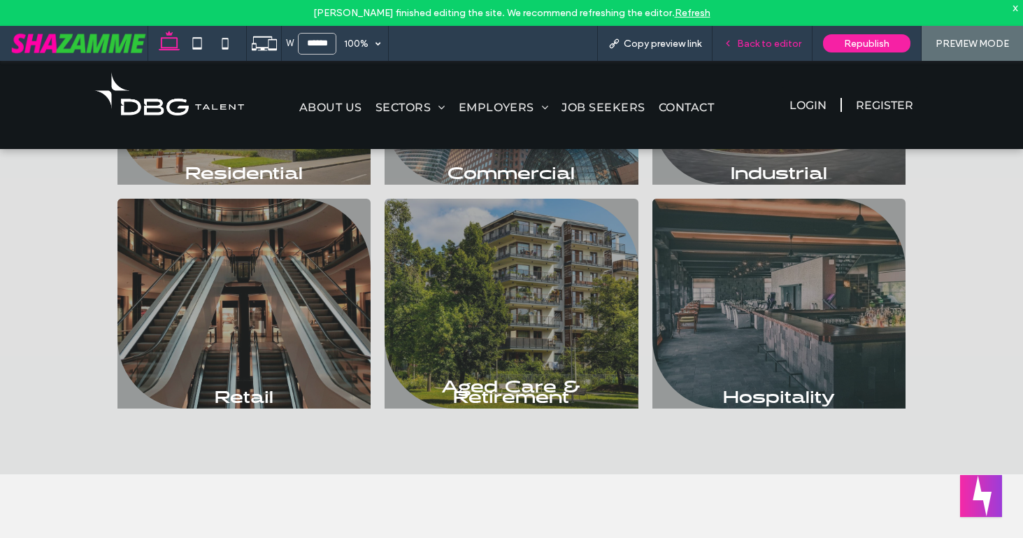
click at [750, 43] on span "Back to editor" at bounding box center [769, 44] width 64 height 12
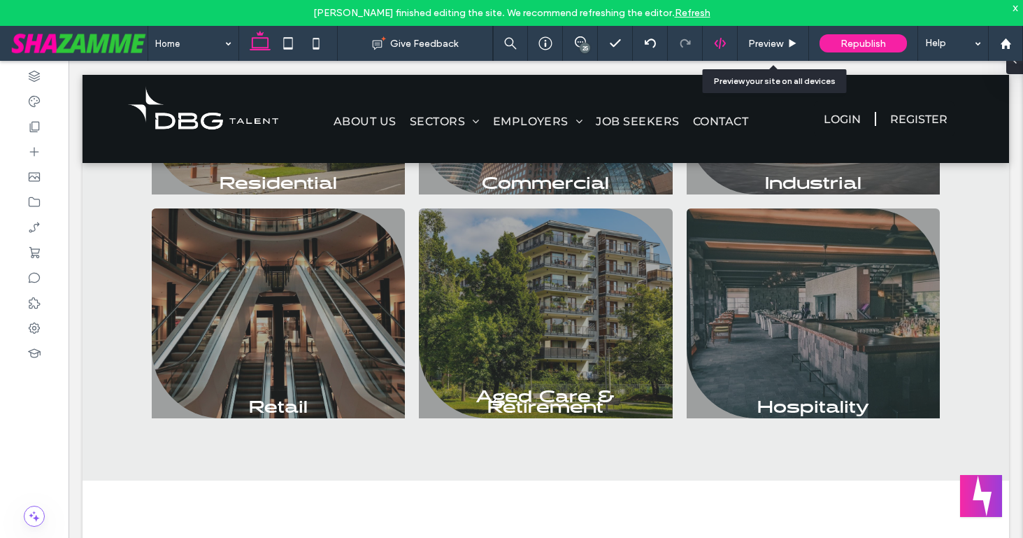
scroll to position [1283, 0]
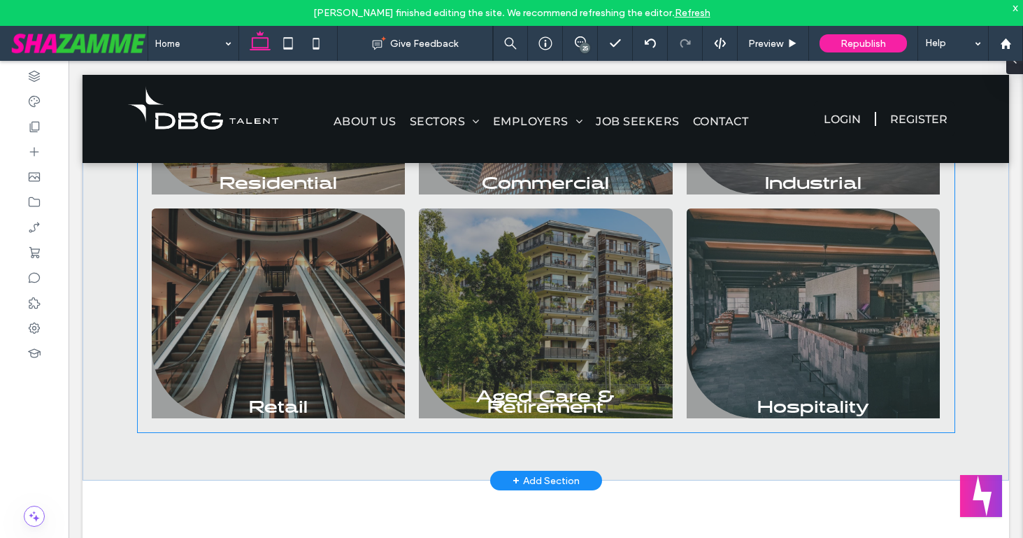
click at [508, 304] on link at bounding box center [546, 313] width 254 height 210
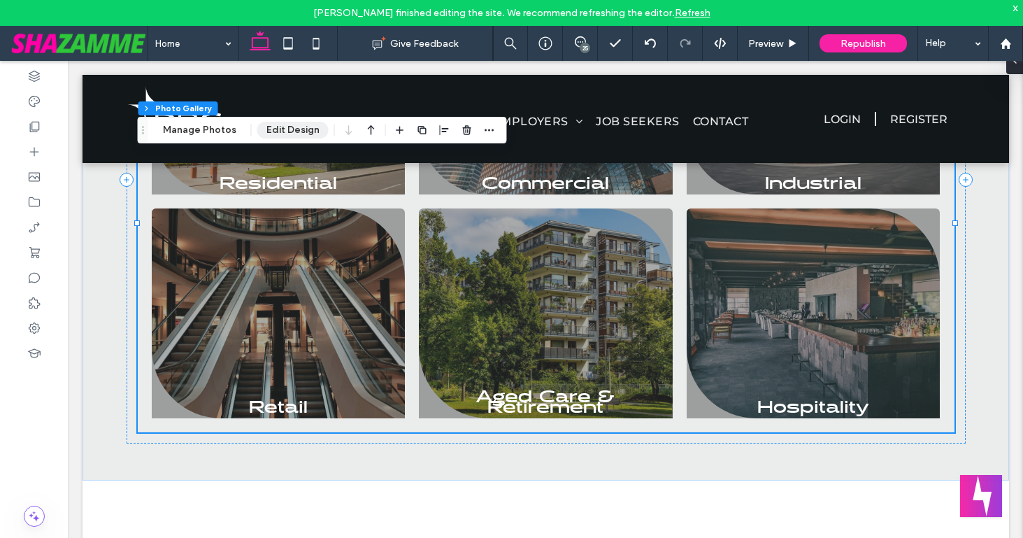
click at [279, 125] on button "Edit Design" at bounding box center [292, 130] width 71 height 17
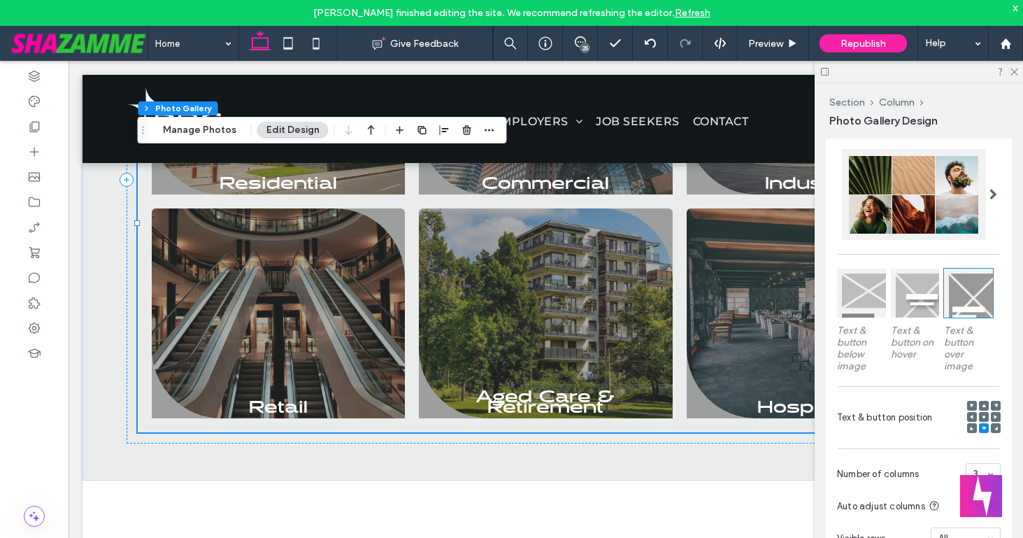
scroll to position [559, 0]
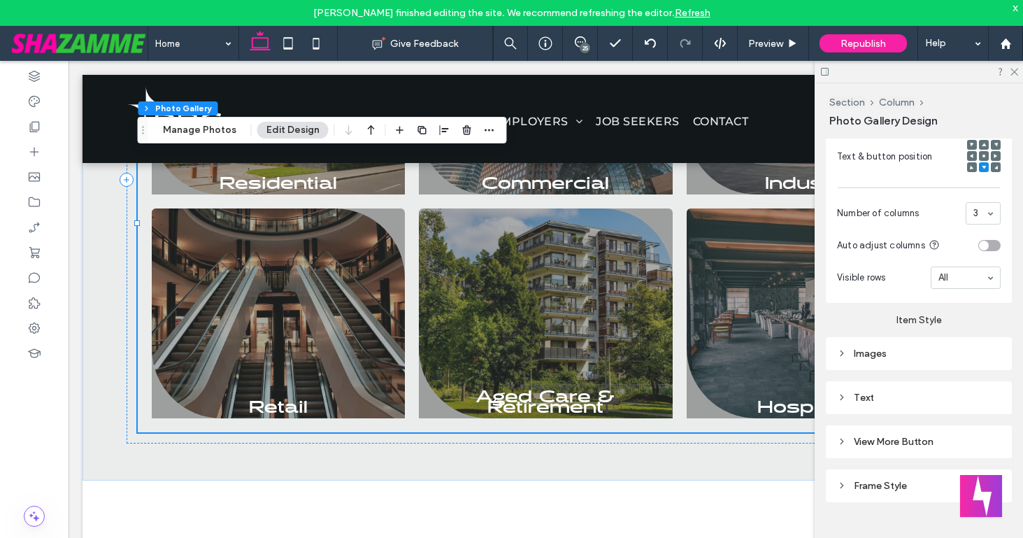
click at [876, 352] on div "Images" at bounding box center [919, 354] width 164 height 12
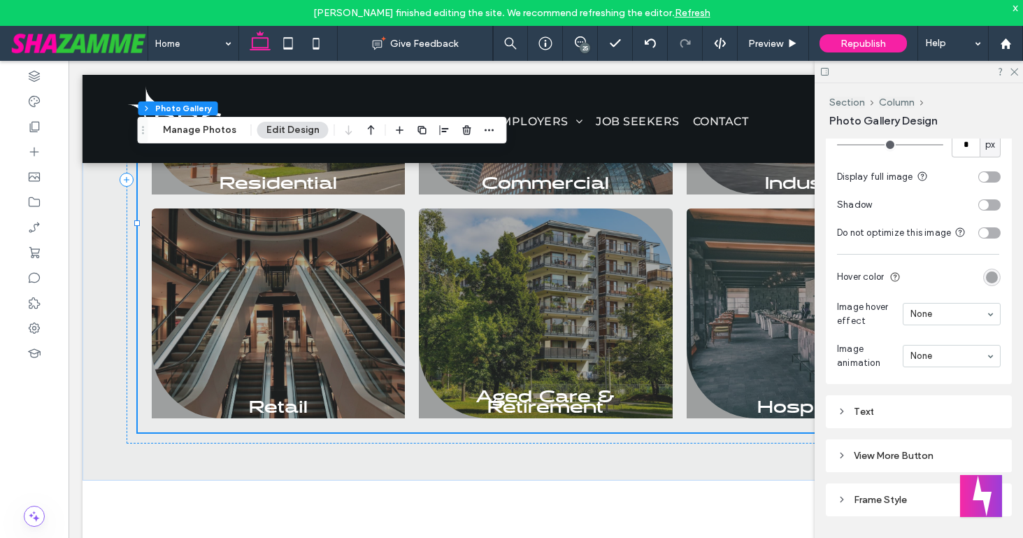
scroll to position [916, 0]
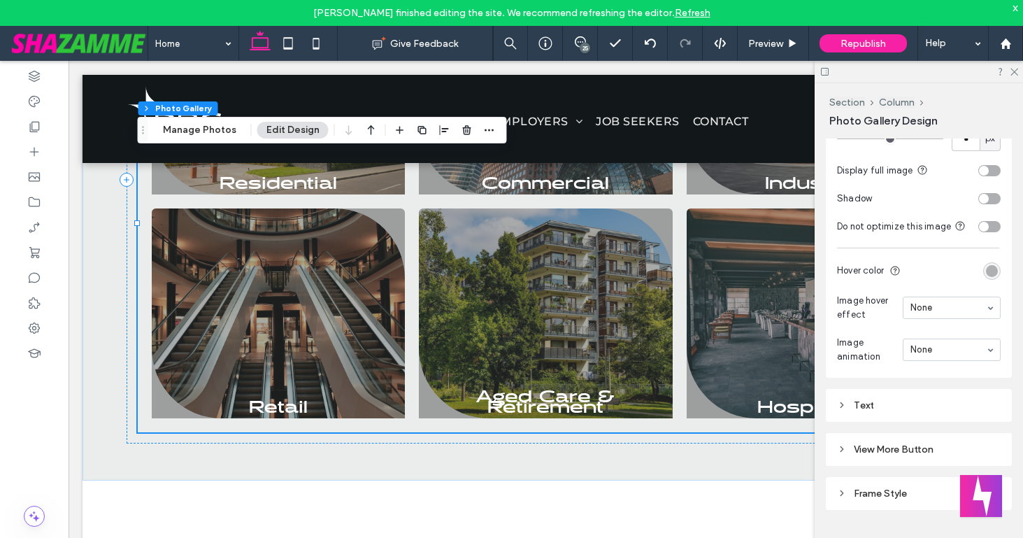
click at [995, 269] on div "rgba(62, 67, 68, 0.45)" at bounding box center [992, 271] width 12 height 12
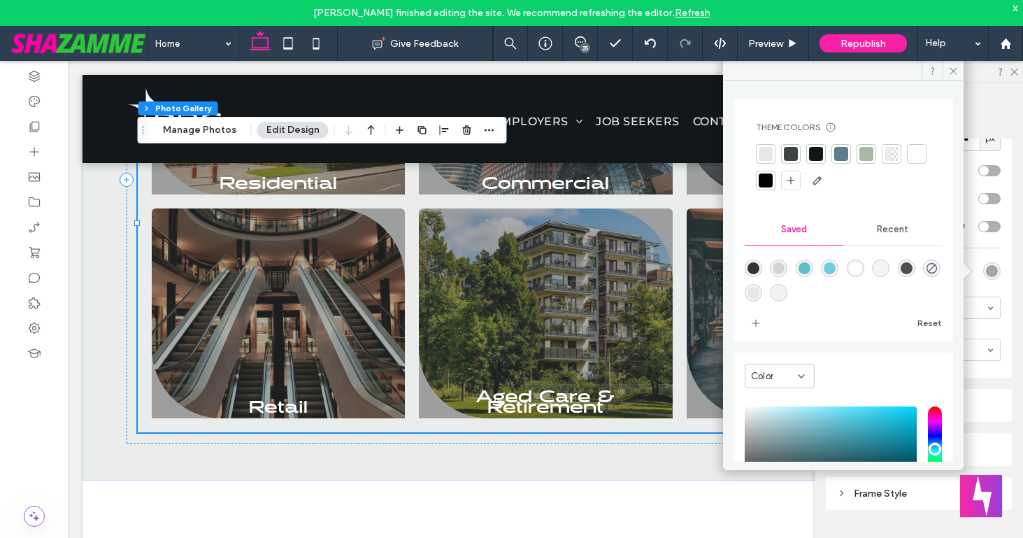
scroll to position [123, 0]
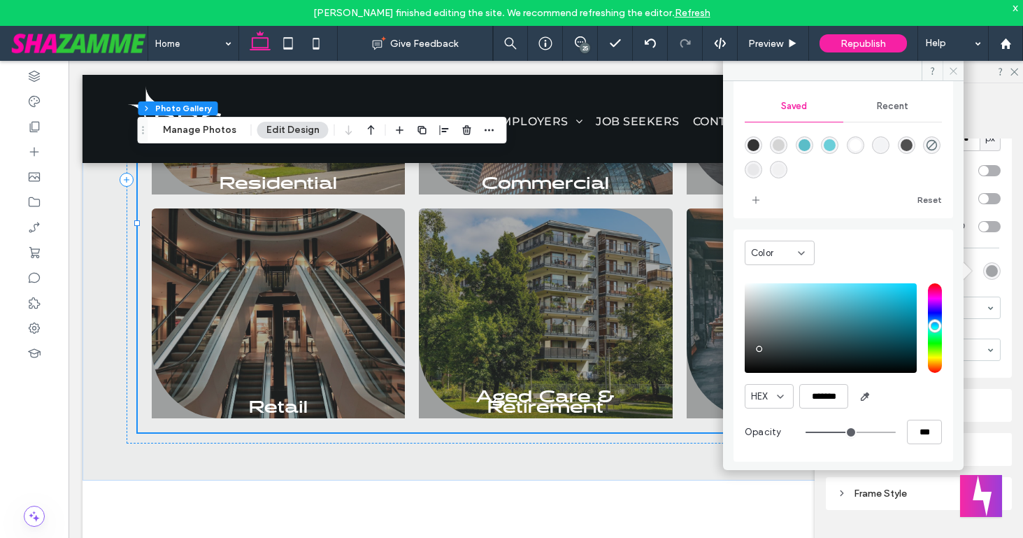
click at [951, 73] on icon at bounding box center [953, 71] width 10 height 10
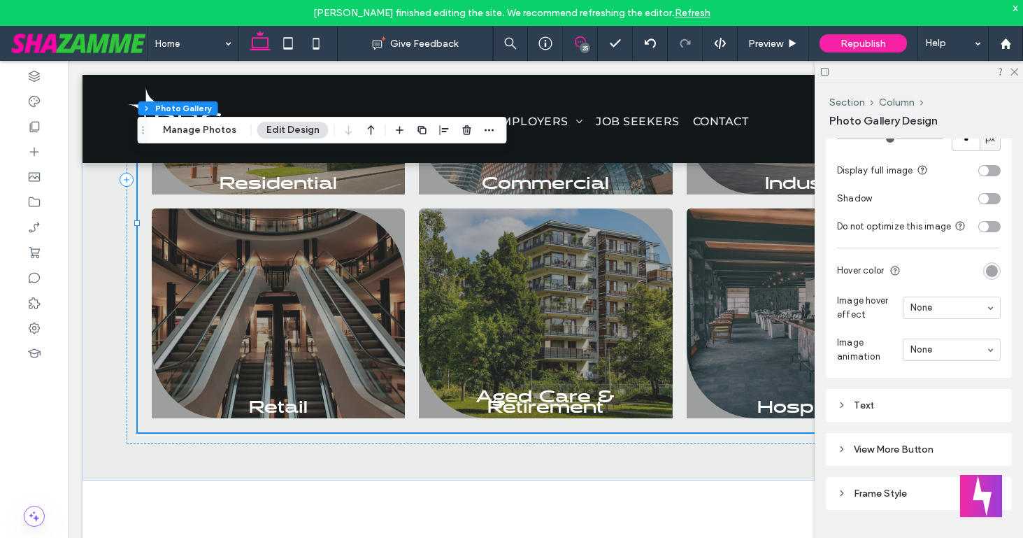
click at [580, 43] on icon at bounding box center [580, 41] width 11 height 11
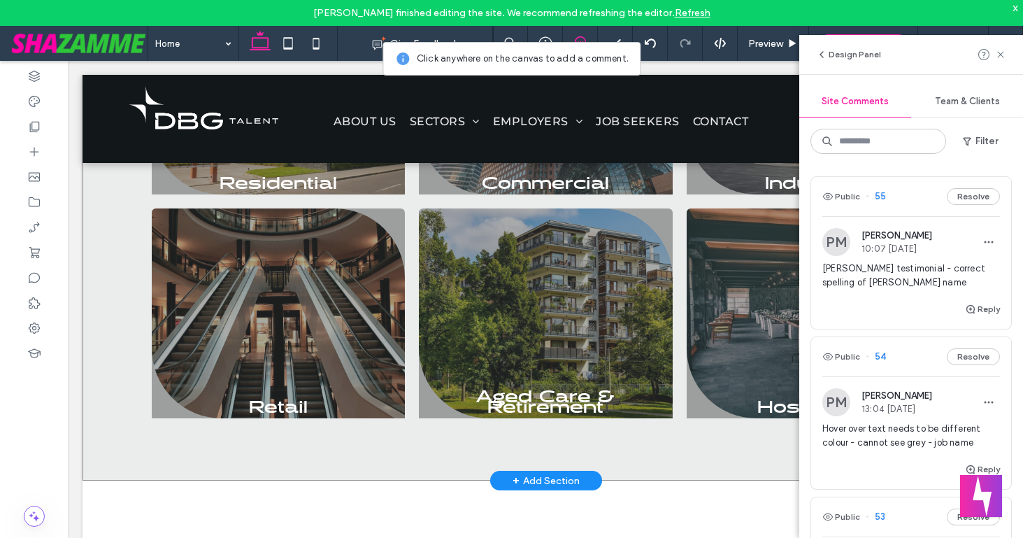
click at [103, 313] on div "Our Sectors Residential Breathtaking colors of our planet Button Commercial Por…" at bounding box center [546, 179] width 927 height 601
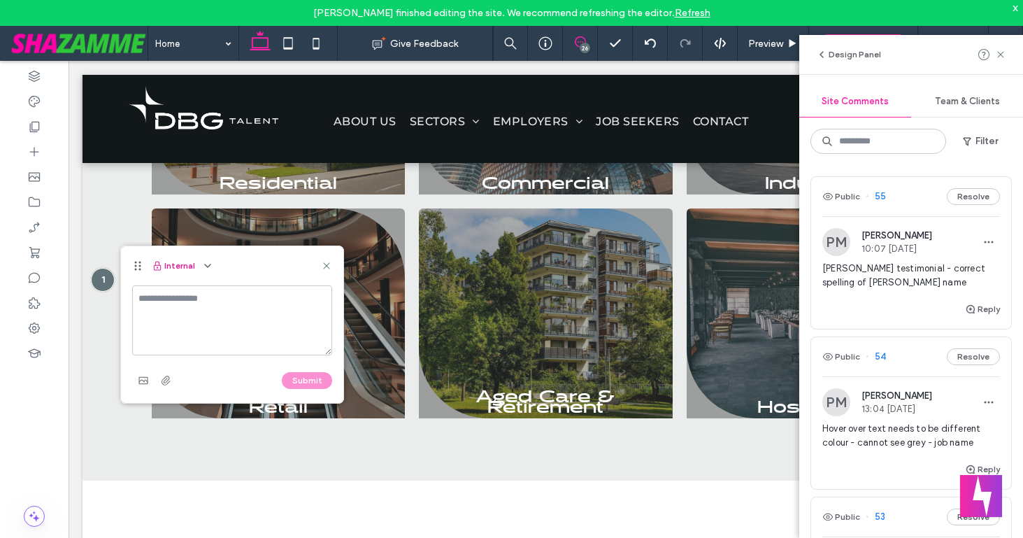
click at [189, 264] on button "Internal" at bounding box center [173, 265] width 43 height 17
click at [208, 266] on use "button" at bounding box center [208, 265] width 6 height 3
click at [218, 293] on span "Public - visible to clients & team" at bounding box center [277, 300] width 138 height 14
click at [218, 292] on textarea at bounding box center [232, 320] width 200 height 70
type textarea "**********"
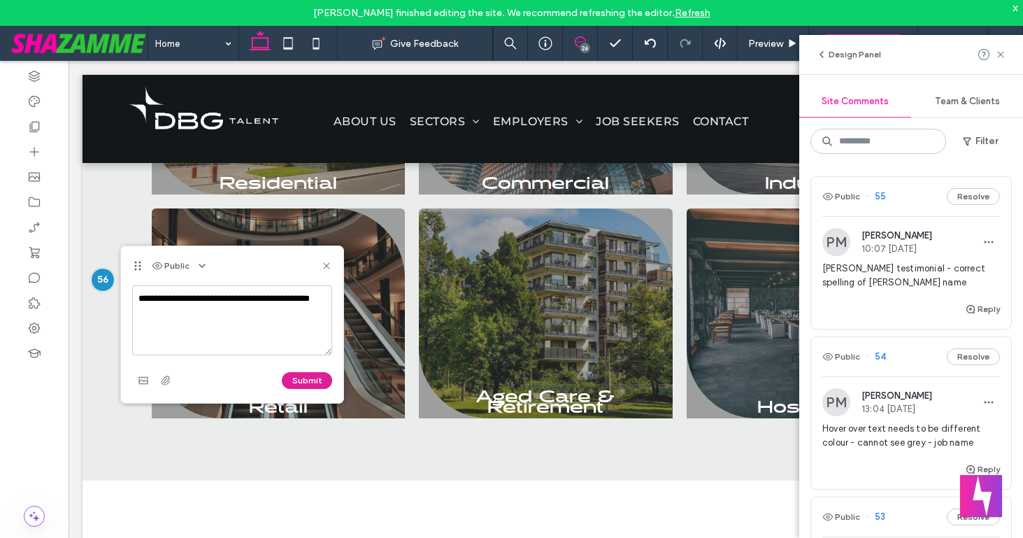
click at [297, 380] on button "Submit" at bounding box center [307, 380] width 50 height 17
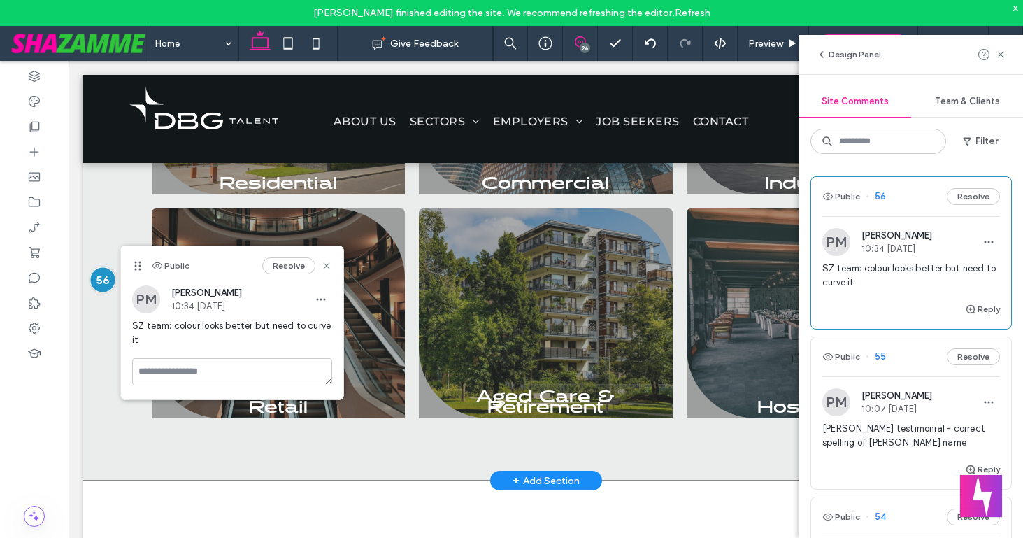
click at [106, 292] on div at bounding box center [103, 279] width 26 height 26
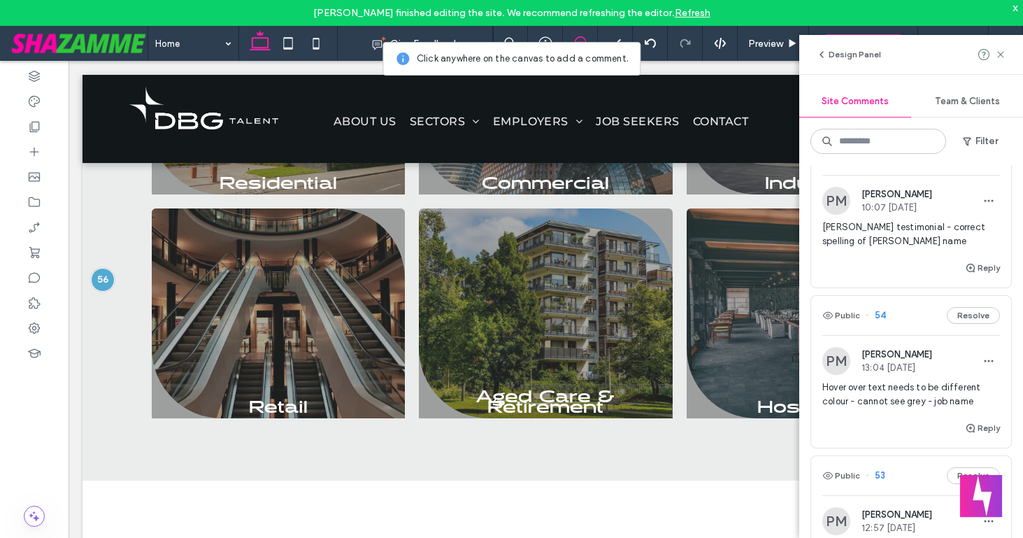
scroll to position [198, 0]
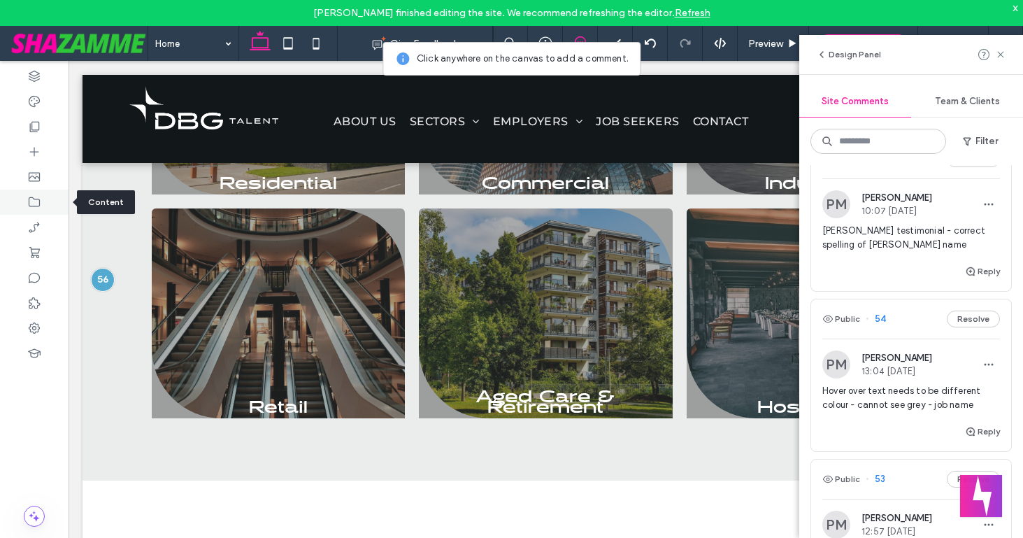
click at [39, 197] on icon at bounding box center [34, 202] width 14 height 14
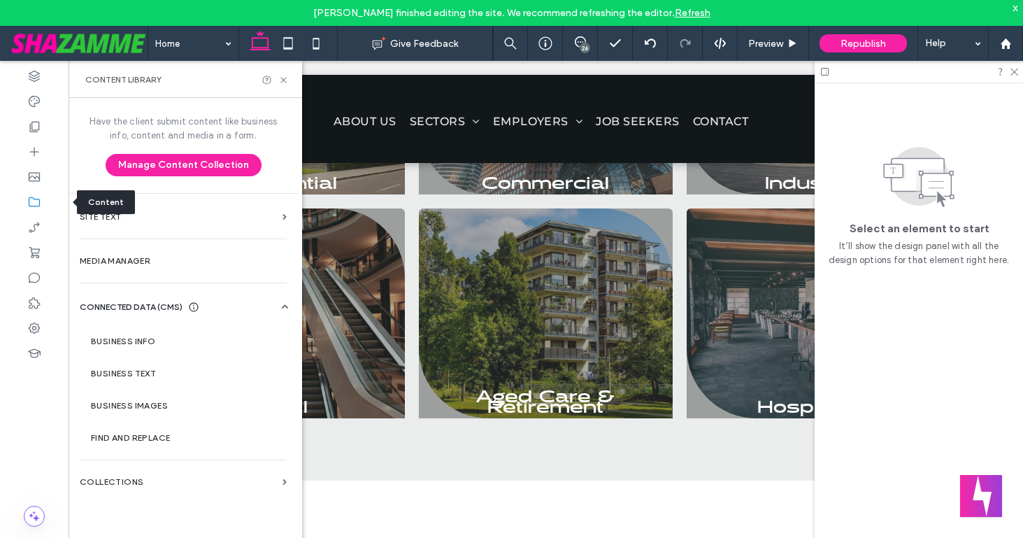
scroll to position [0, 0]
click at [109, 486] on label "Collections" at bounding box center [178, 482] width 197 height 10
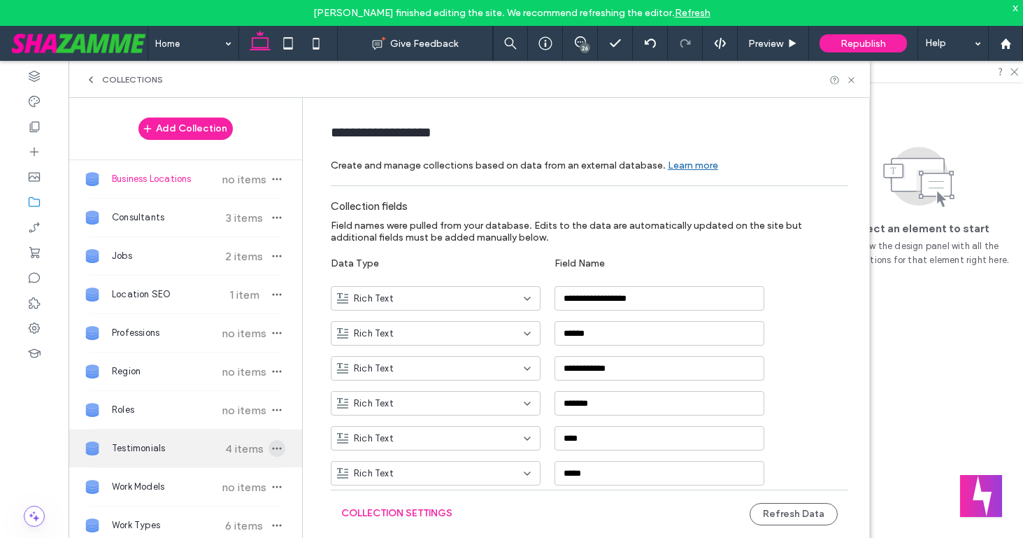
click at [271, 444] on icon "button" at bounding box center [276, 448] width 11 height 11
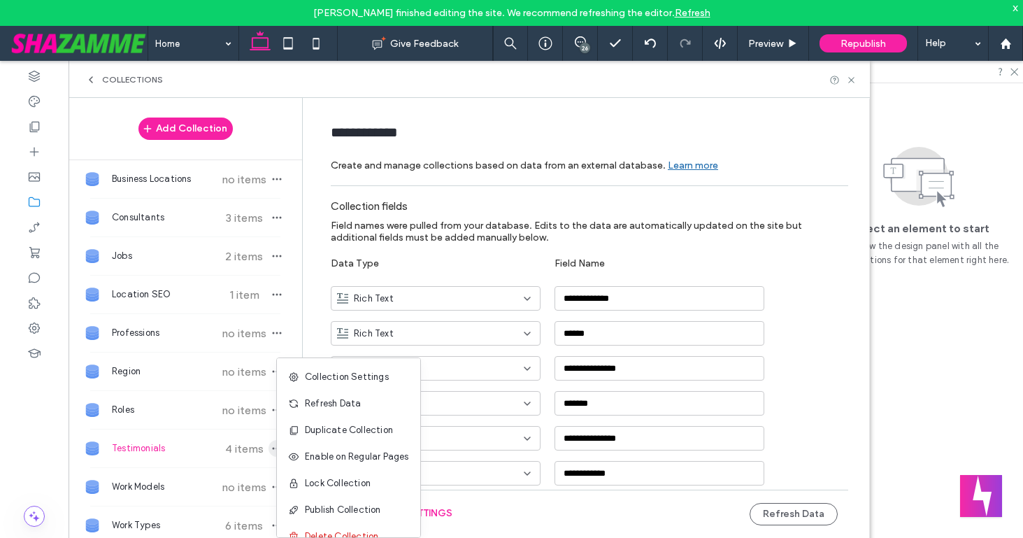
type input "**********"
click at [324, 401] on span "Refresh Data" at bounding box center [333, 404] width 56 height 14
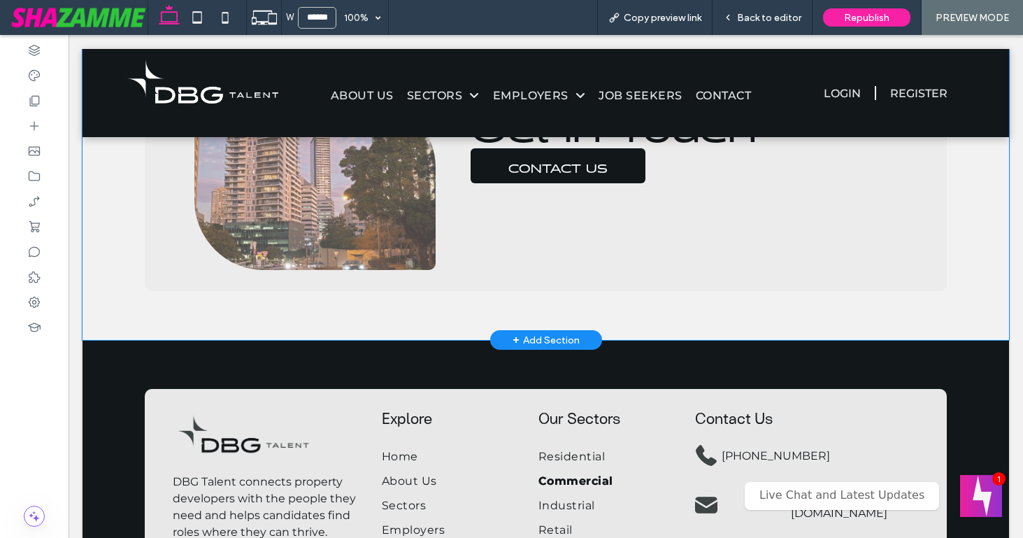
scroll to position [1234, 0]
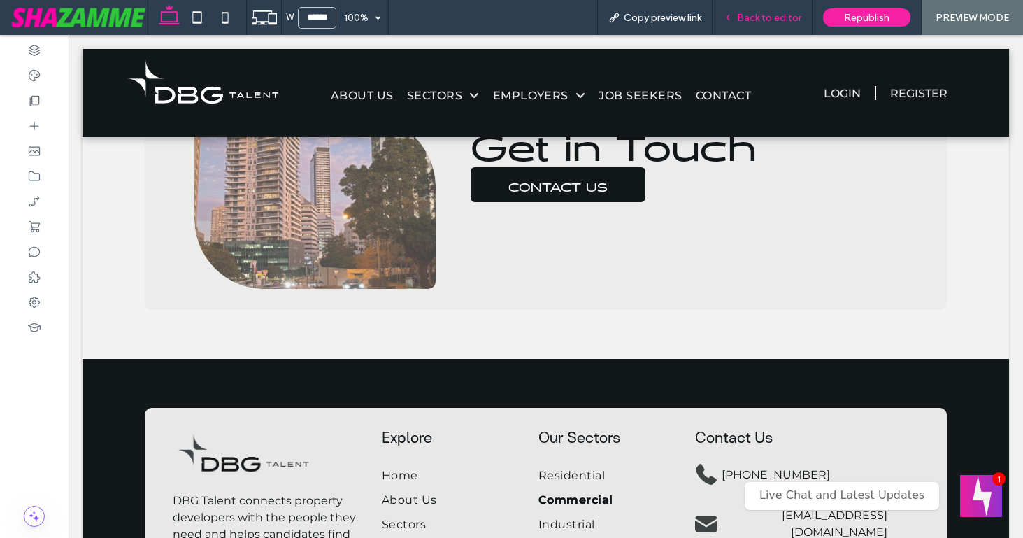
click at [754, 17] on span "Back to editor" at bounding box center [769, 18] width 64 height 12
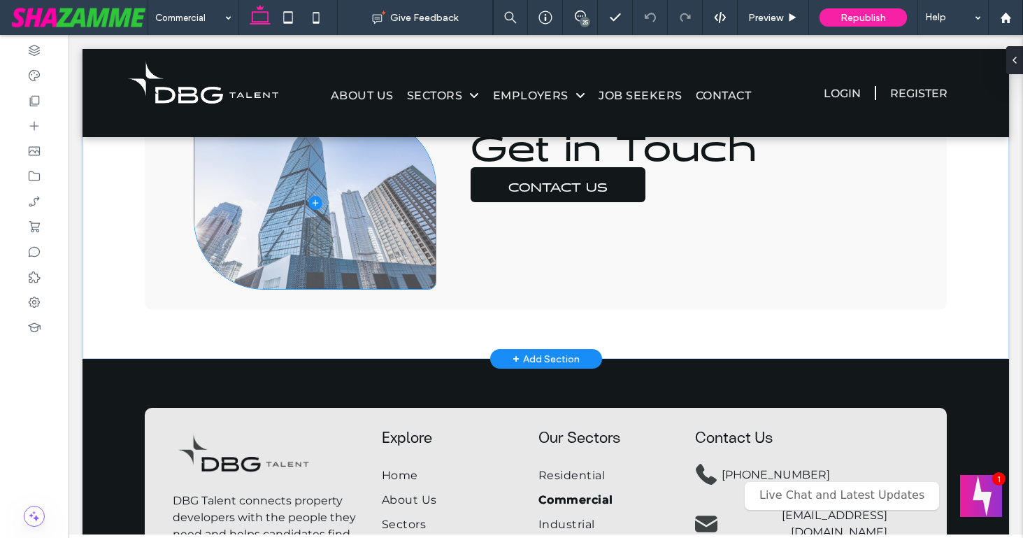
click at [359, 259] on span at bounding box center [315, 203] width 242 height 172
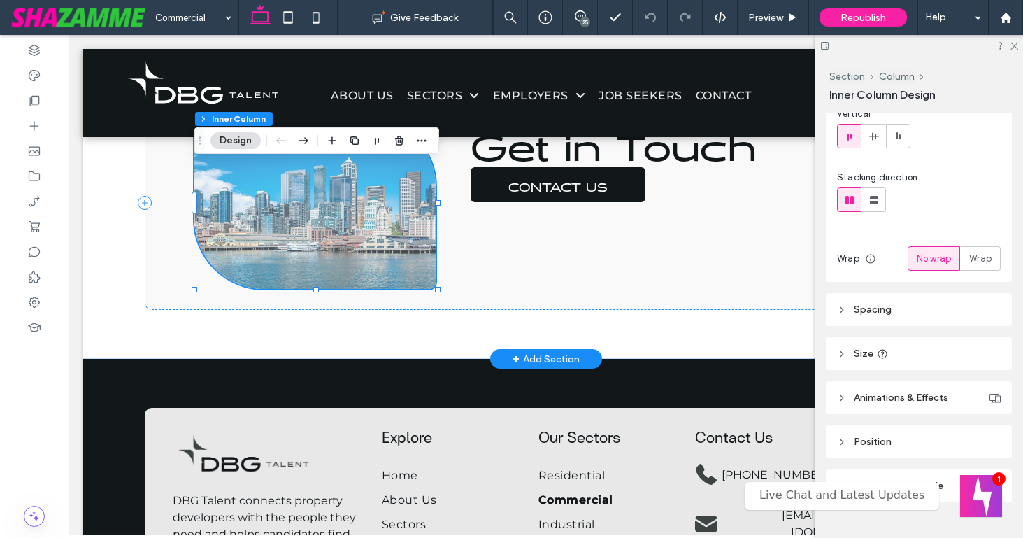
scroll to position [180, 0]
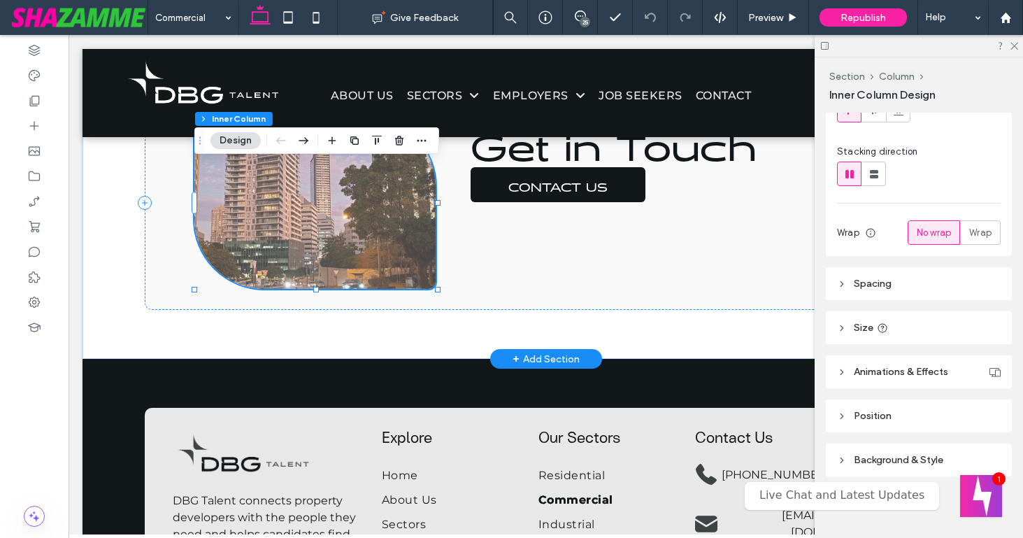
click at [892, 455] on span "Background & Style" at bounding box center [899, 460] width 90 height 12
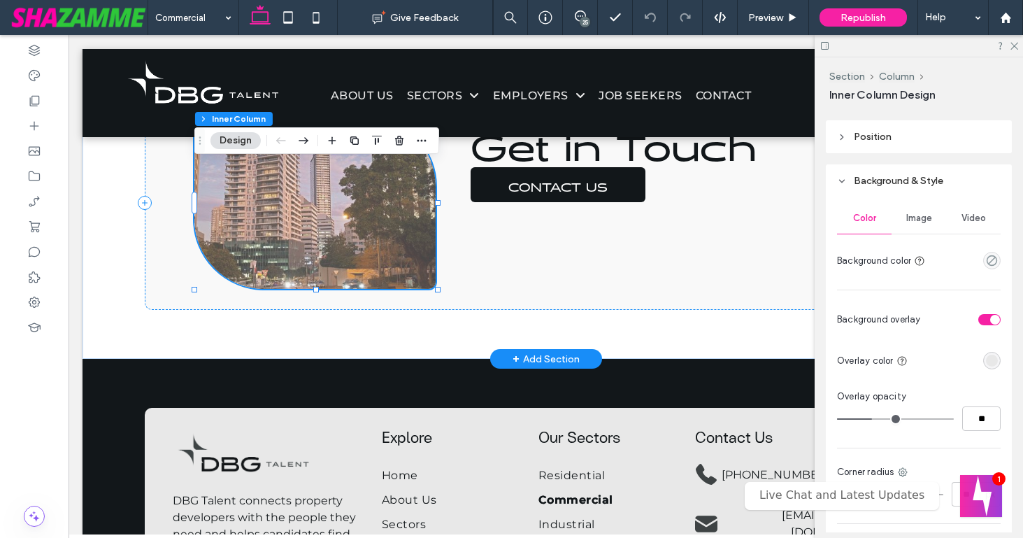
scroll to position [464, 0]
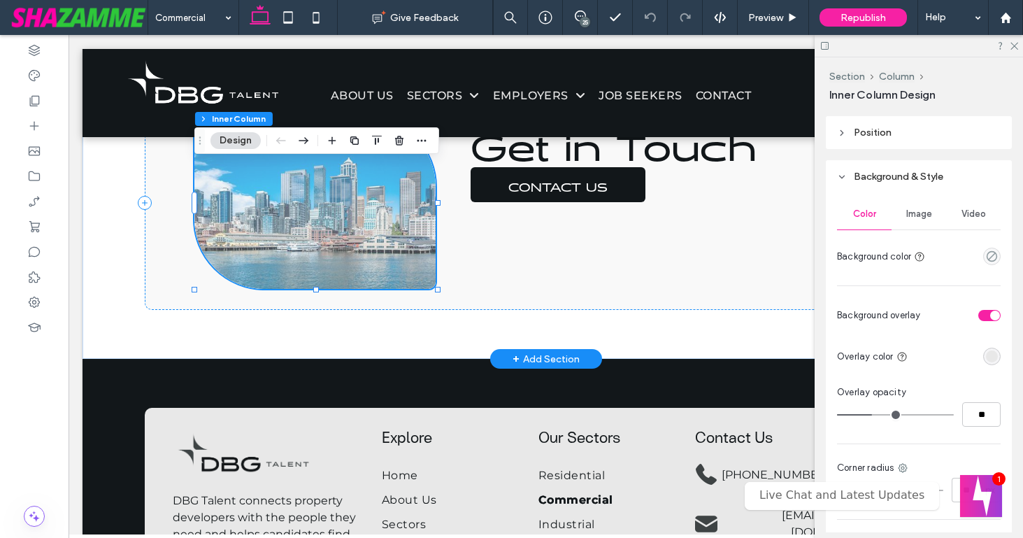
click at [992, 360] on div "rgba(232, 232, 232, 1)" at bounding box center [992, 356] width 12 height 12
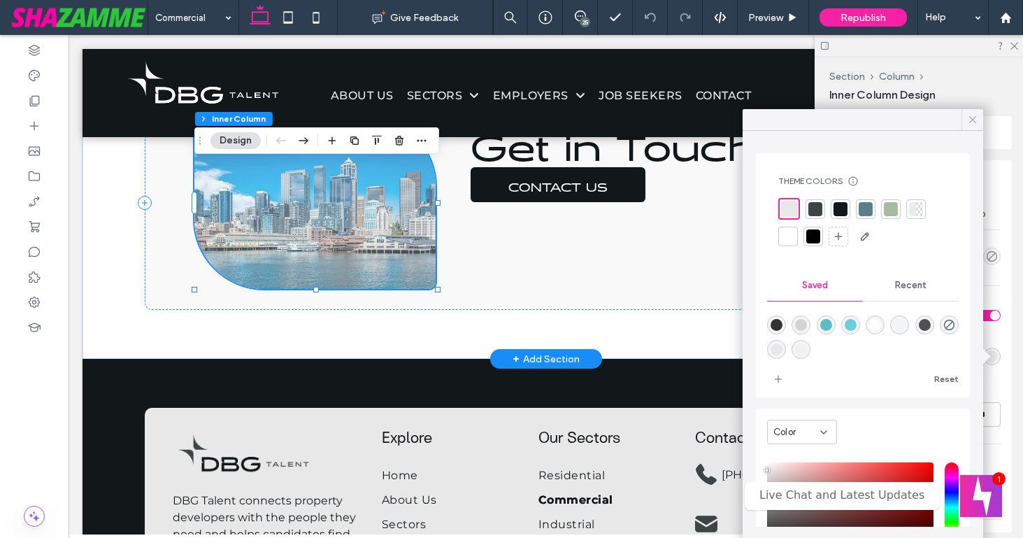
click at [970, 119] on icon at bounding box center [972, 119] width 13 height 13
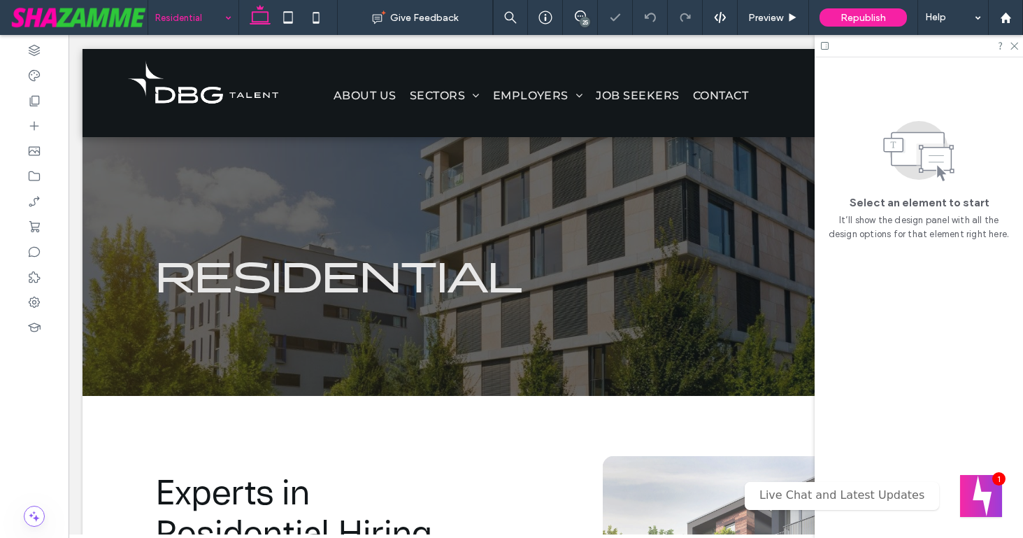
scroll to position [838, 0]
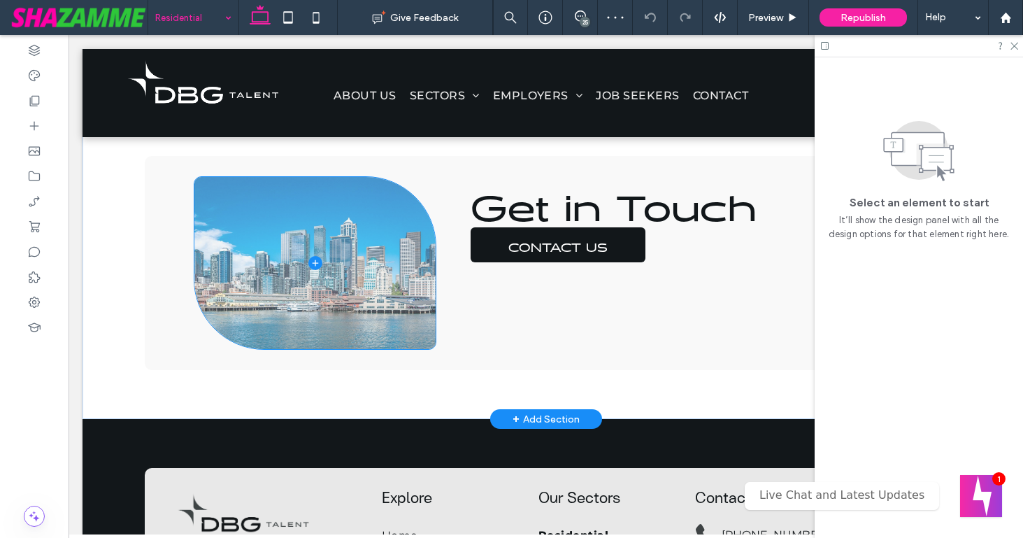
click at [271, 255] on span at bounding box center [315, 263] width 242 height 172
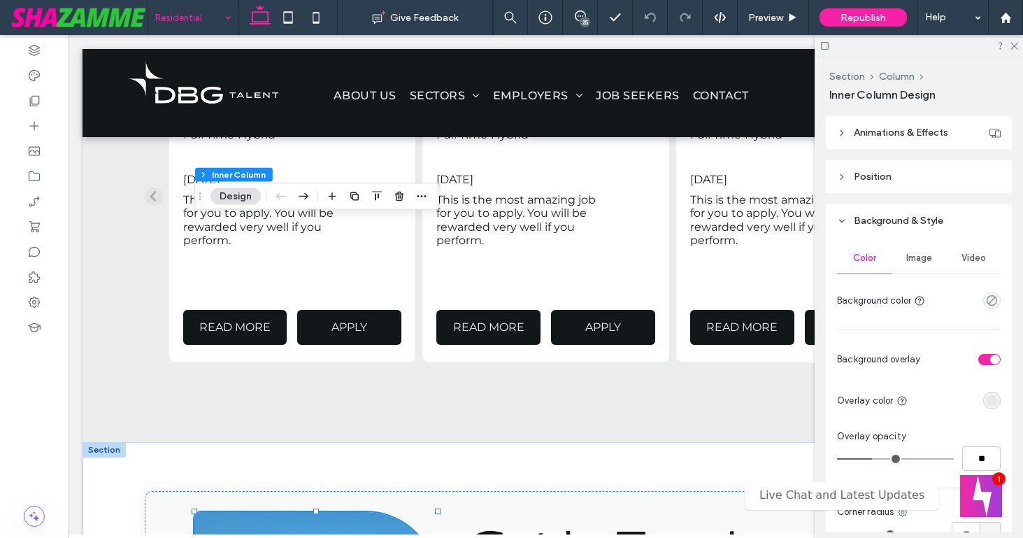
scroll to position [449, 0]
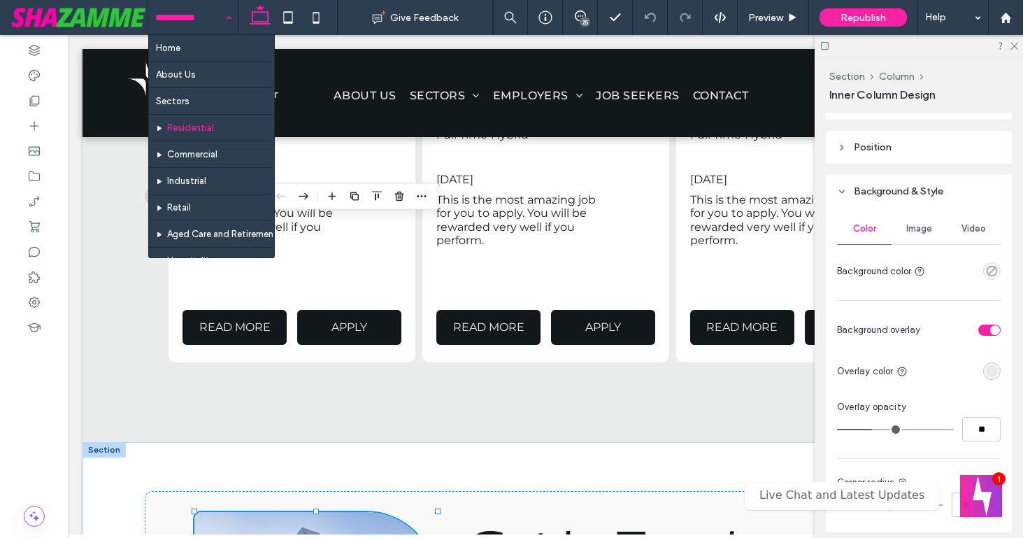
click at [194, 15] on input at bounding box center [189, 17] width 69 height 35
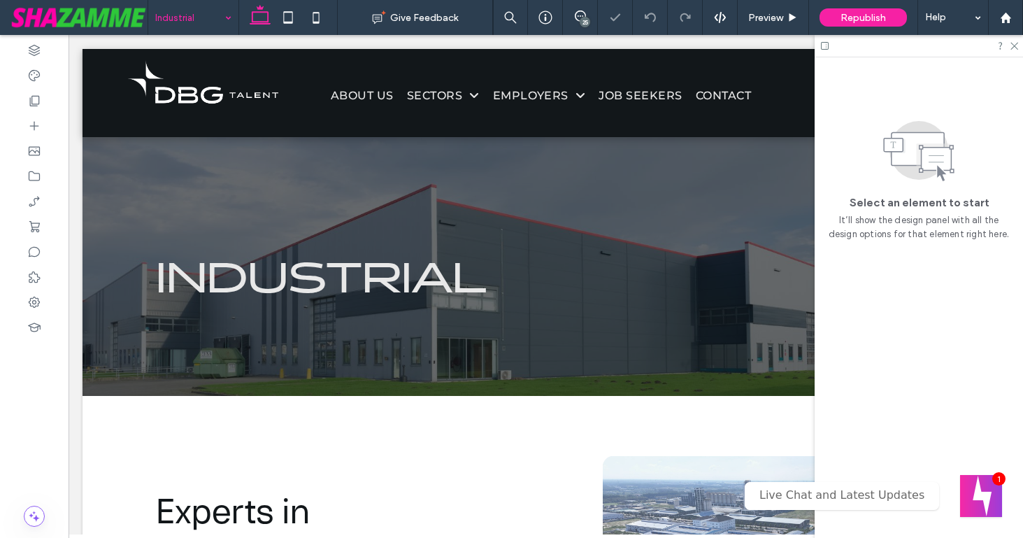
scroll to position [843, 0]
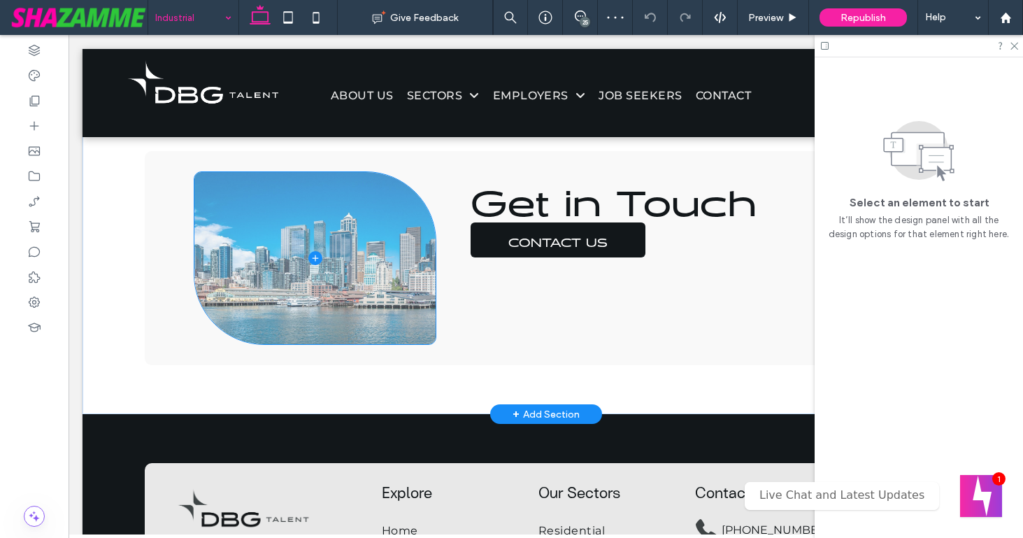
click at [273, 280] on span at bounding box center [315, 258] width 242 height 172
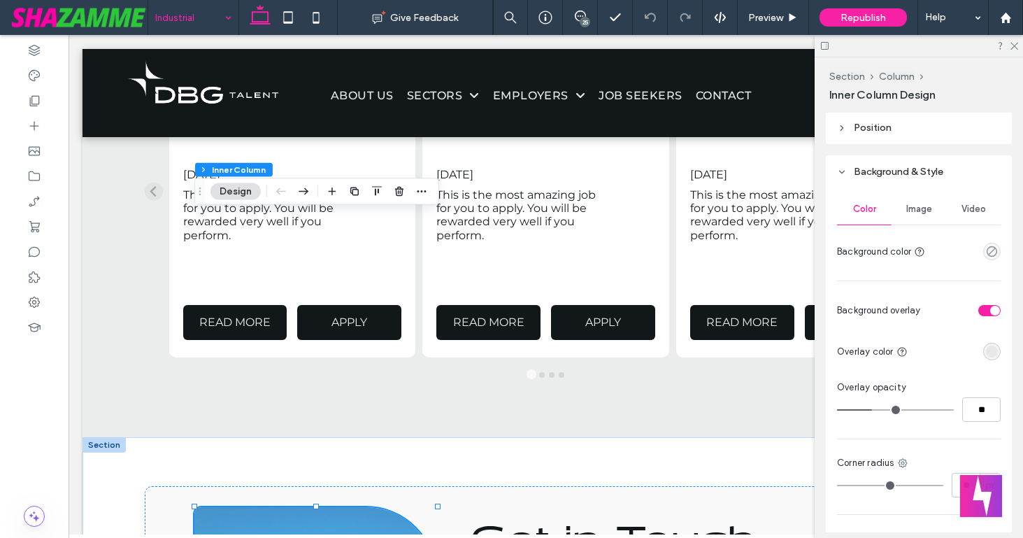
scroll to position [592, 0]
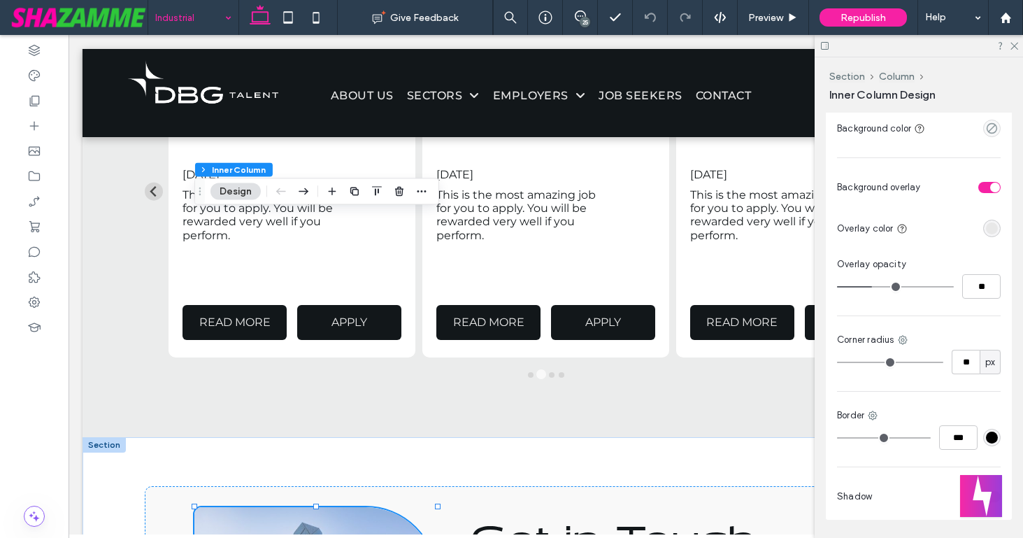
click at [194, 19] on input at bounding box center [189, 17] width 69 height 35
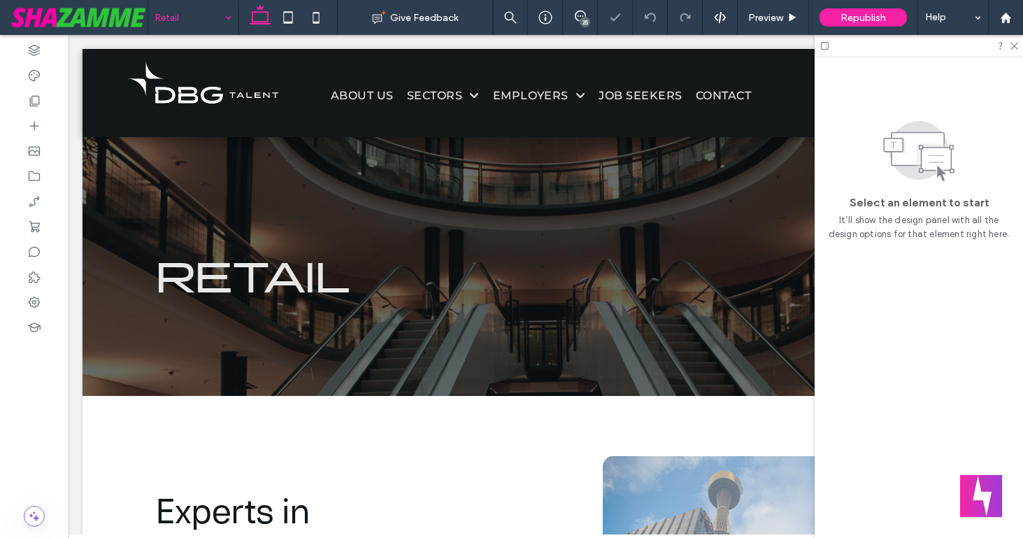
scroll to position [831, 0]
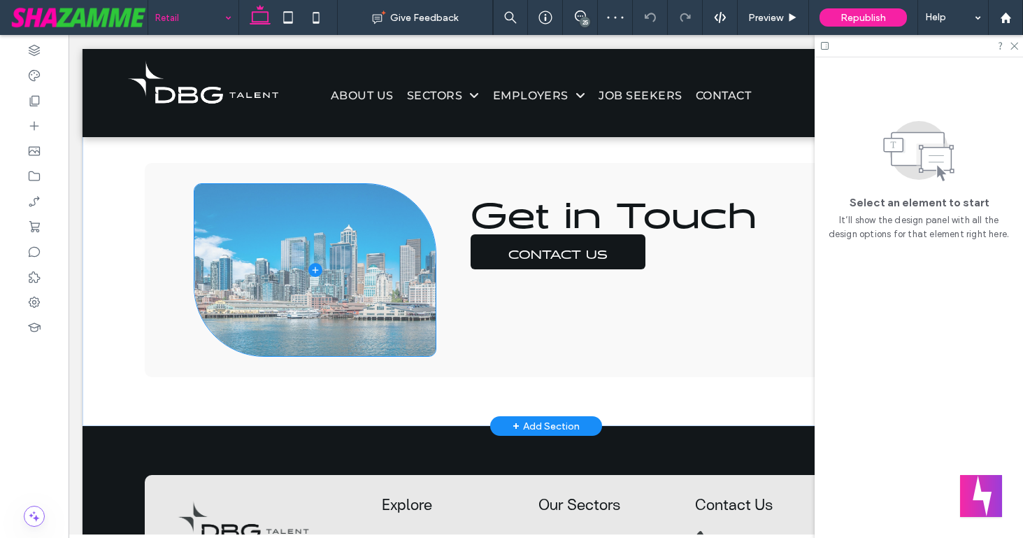
click at [266, 280] on span at bounding box center [315, 270] width 242 height 172
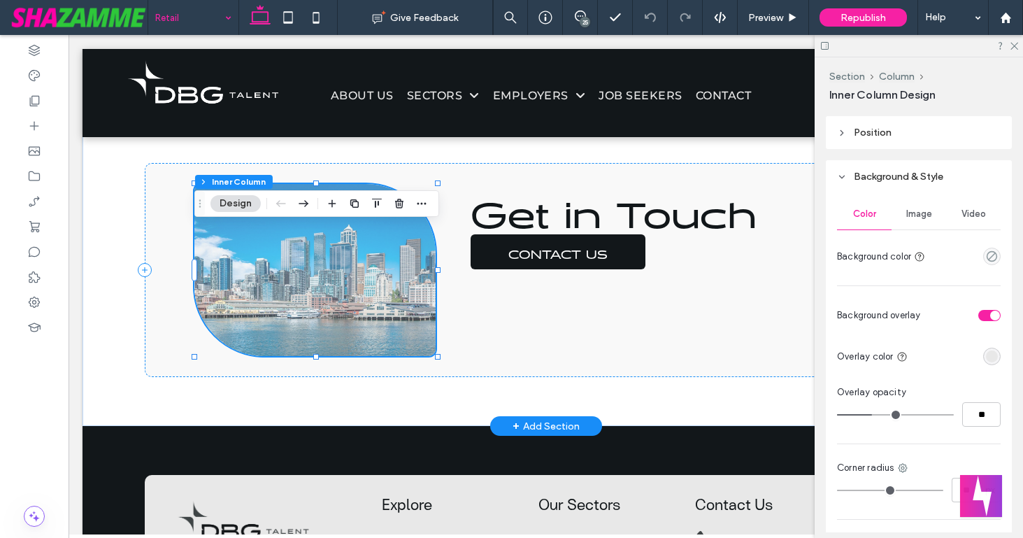
scroll to position [472, 0]
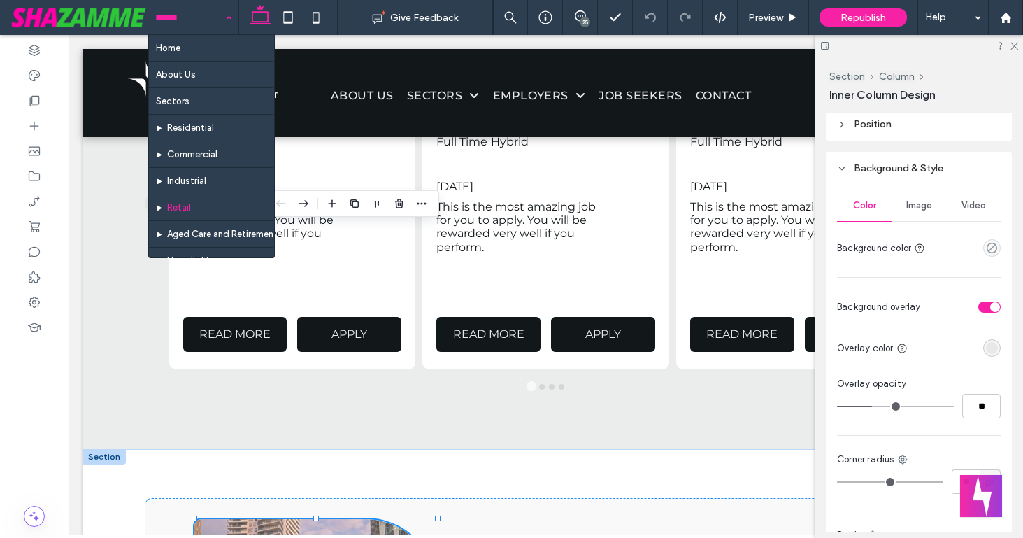
click at [180, 17] on input at bounding box center [189, 17] width 69 height 35
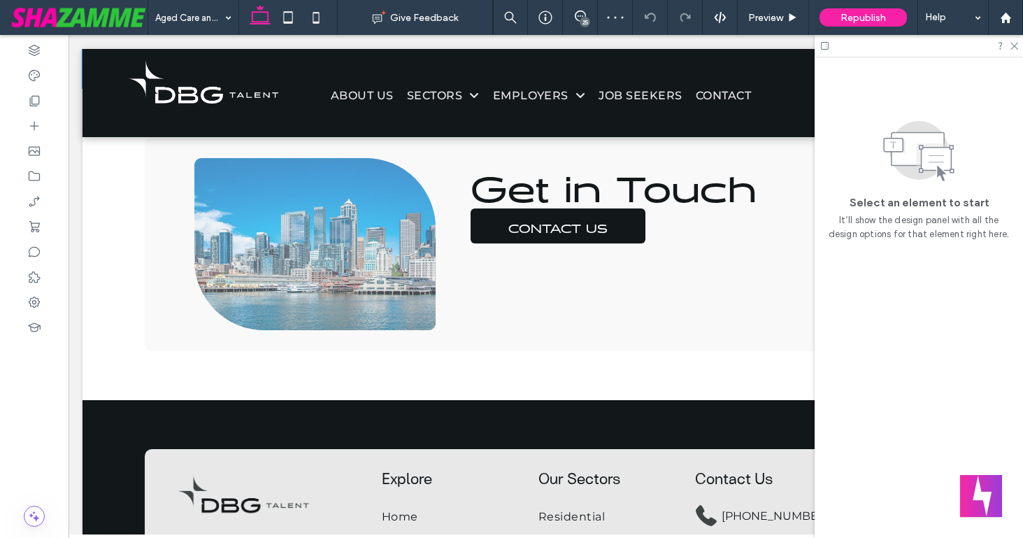
scroll to position [886, 0]
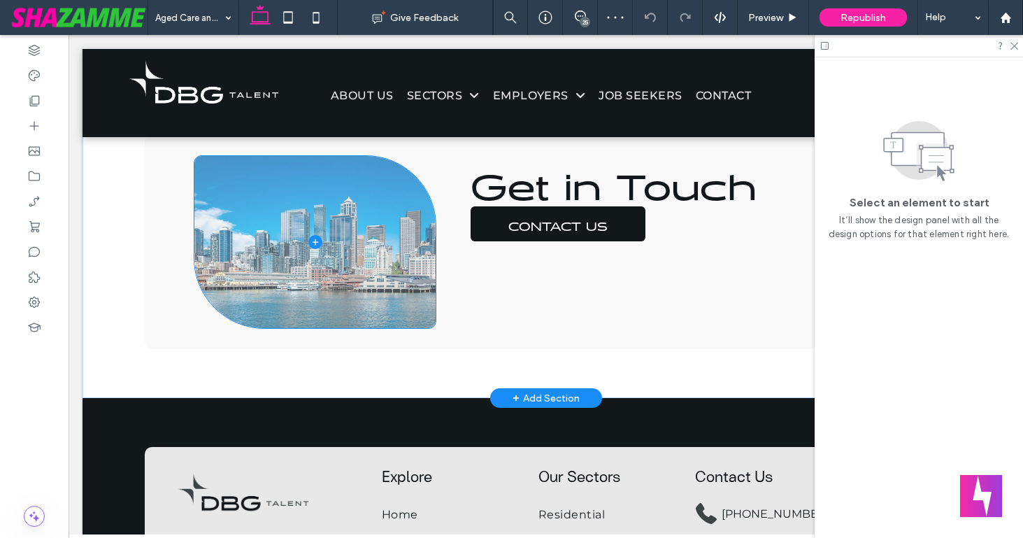
click at [266, 264] on span at bounding box center [315, 242] width 242 height 172
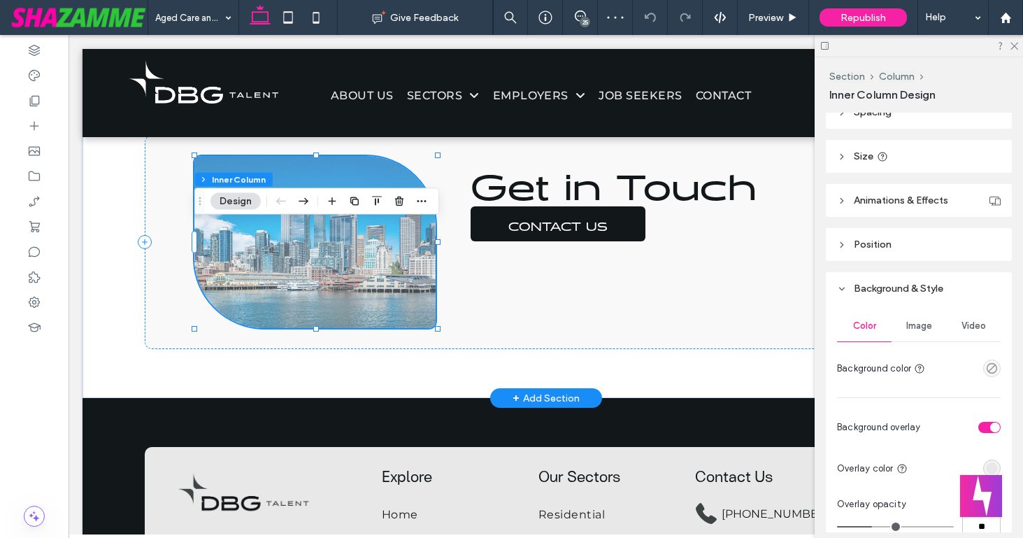
scroll to position [635, 0]
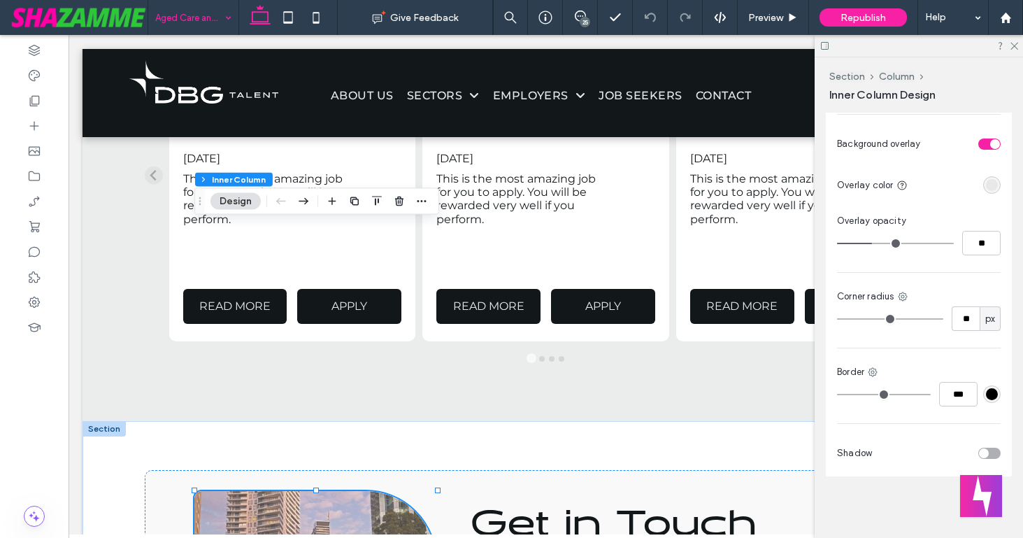
click at [170, 22] on input at bounding box center [189, 17] width 69 height 35
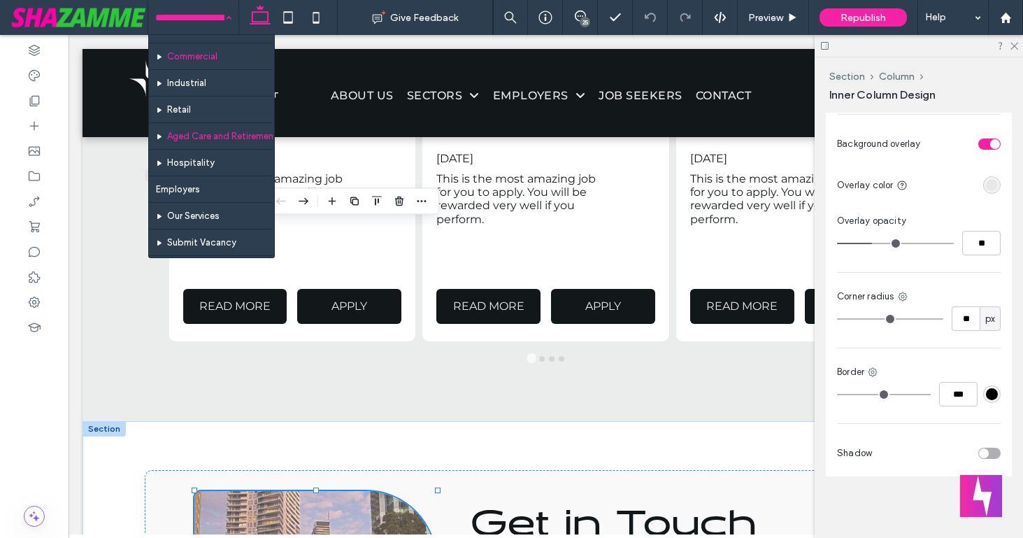
scroll to position [106, 0]
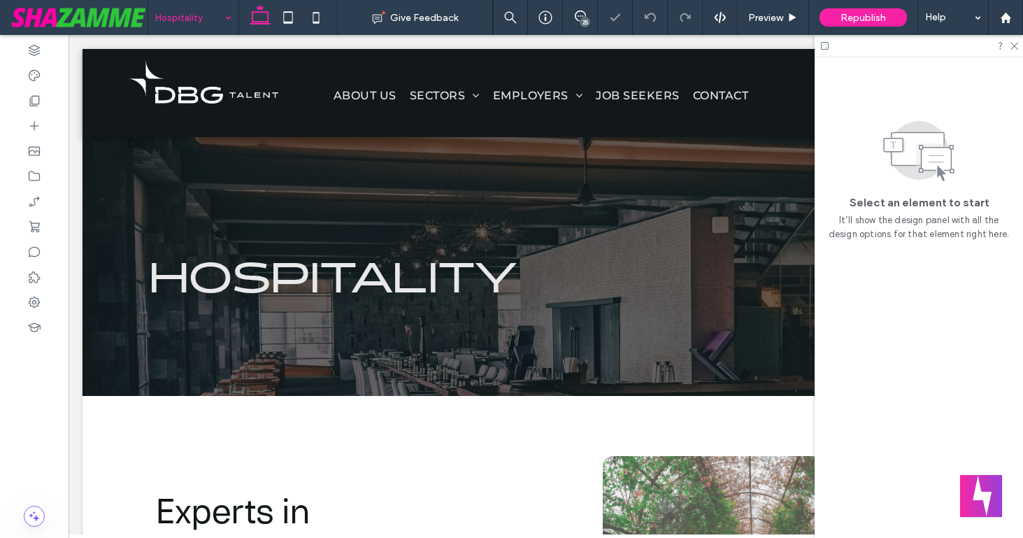
scroll to position [971, 0]
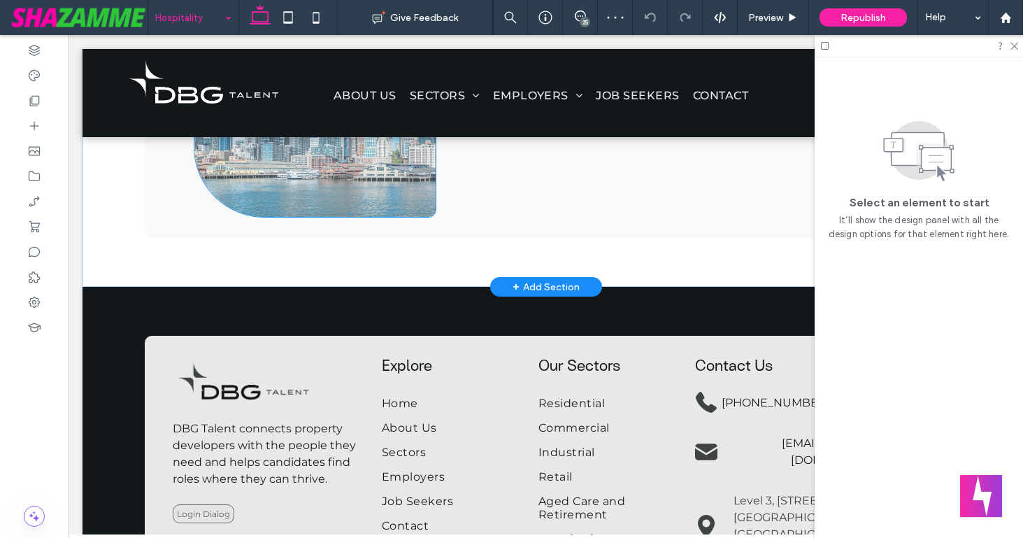
click at [285, 217] on span at bounding box center [315, 131] width 242 height 172
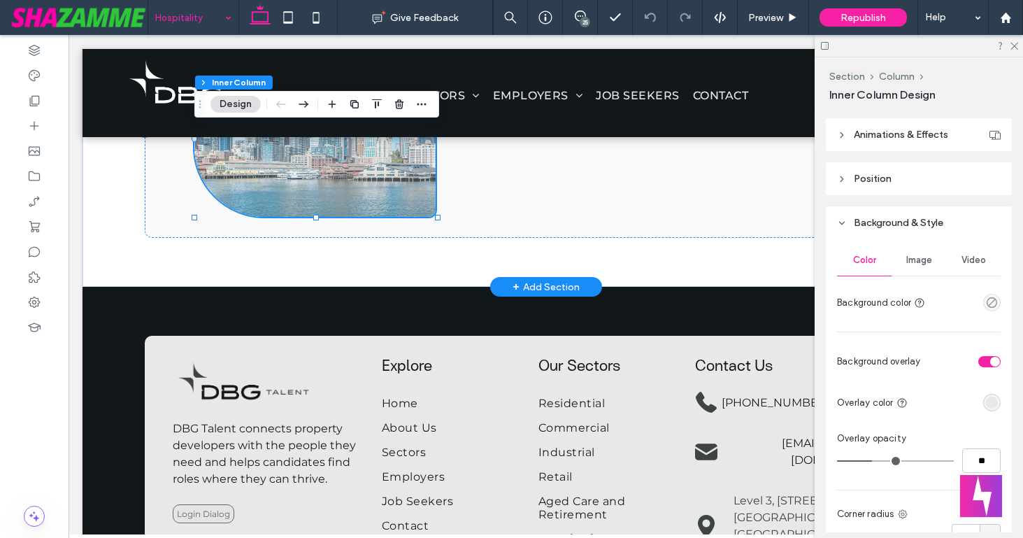
scroll to position [1310, 0]
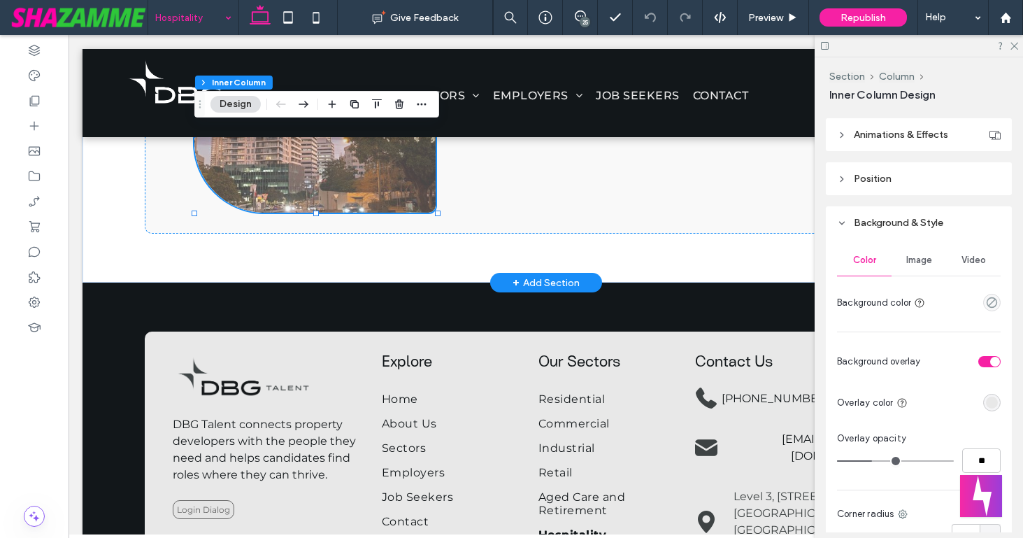
click at [183, 10] on input at bounding box center [189, 17] width 69 height 35
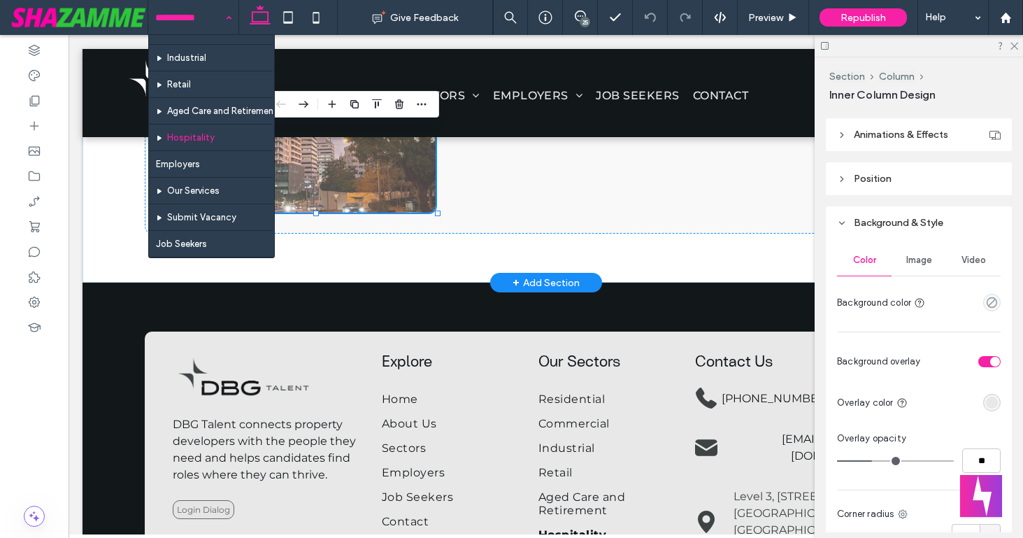
scroll to position [174, 0]
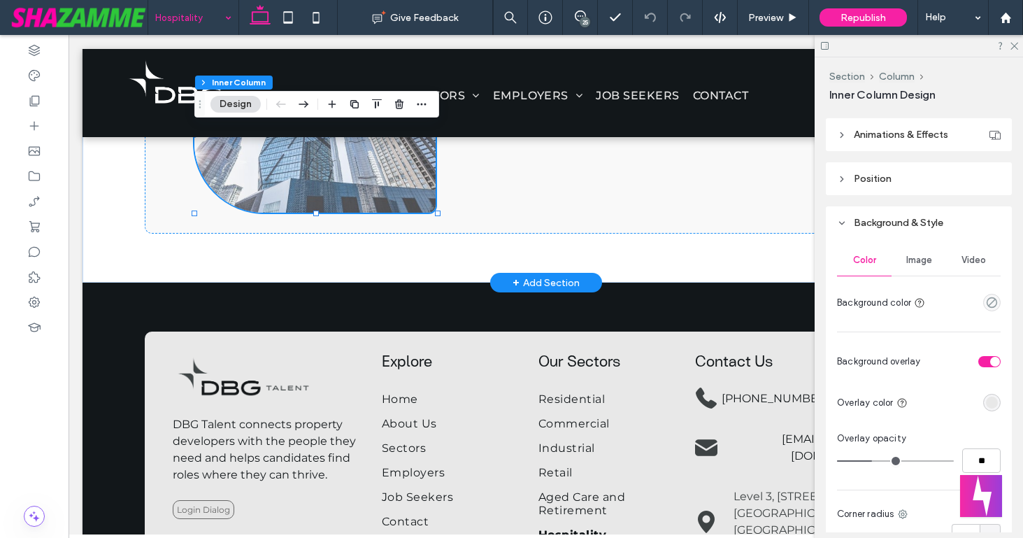
click at [227, 16] on div "Hospitality" at bounding box center [193, 17] width 90 height 35
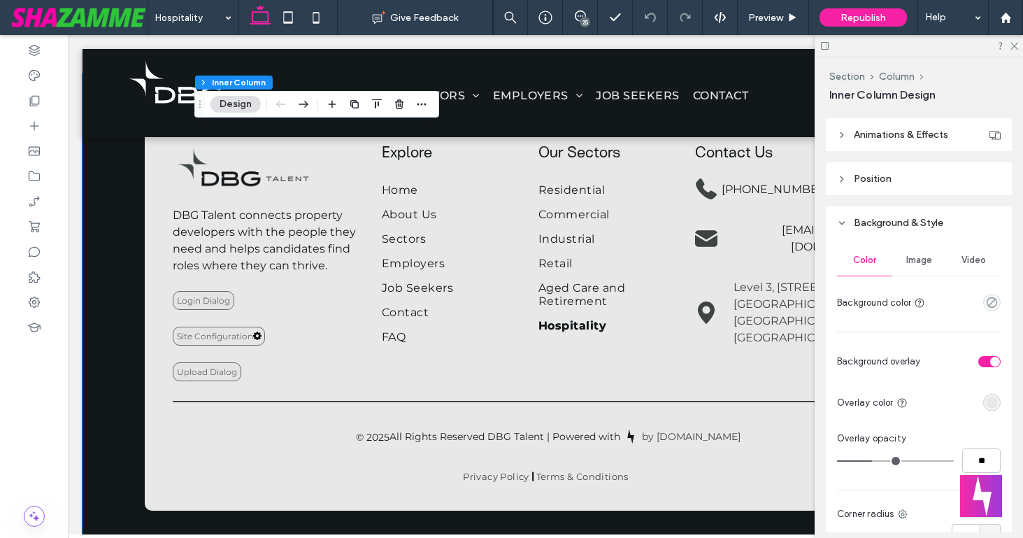
scroll to position [1518, 0]
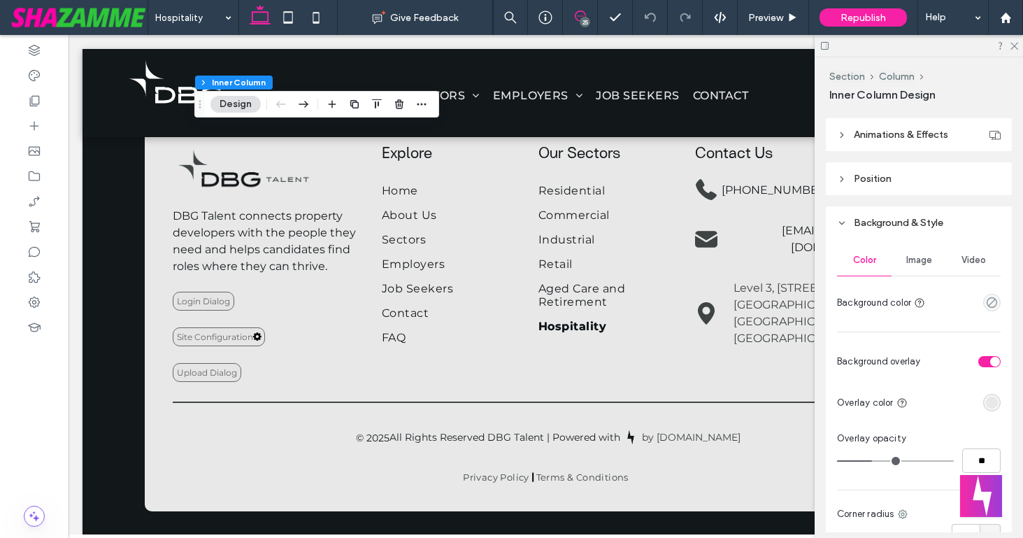
click at [580, 18] on icon at bounding box center [580, 15] width 11 height 11
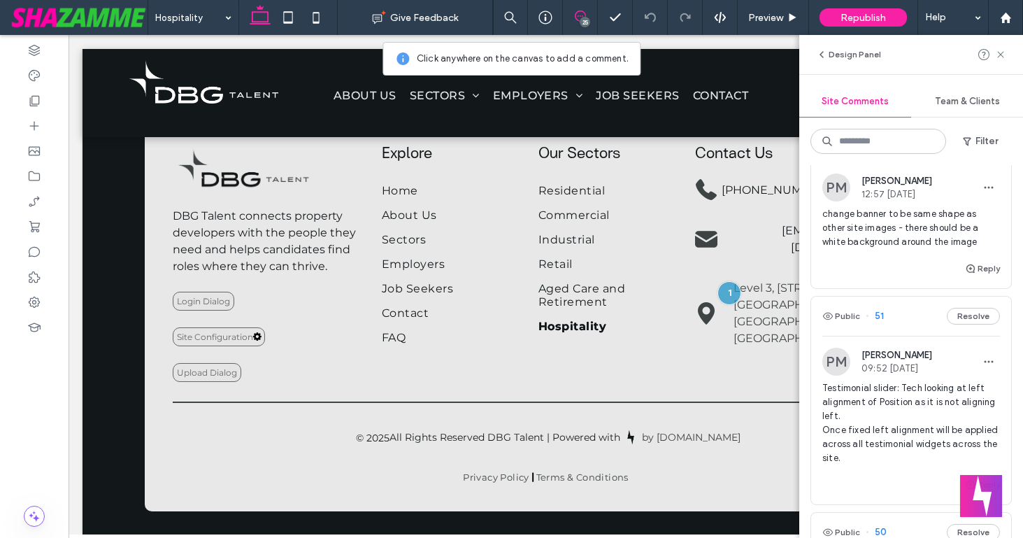
scroll to position [378, 0]
click at [987, 265] on button "Reply" at bounding box center [982, 265] width 35 height 17
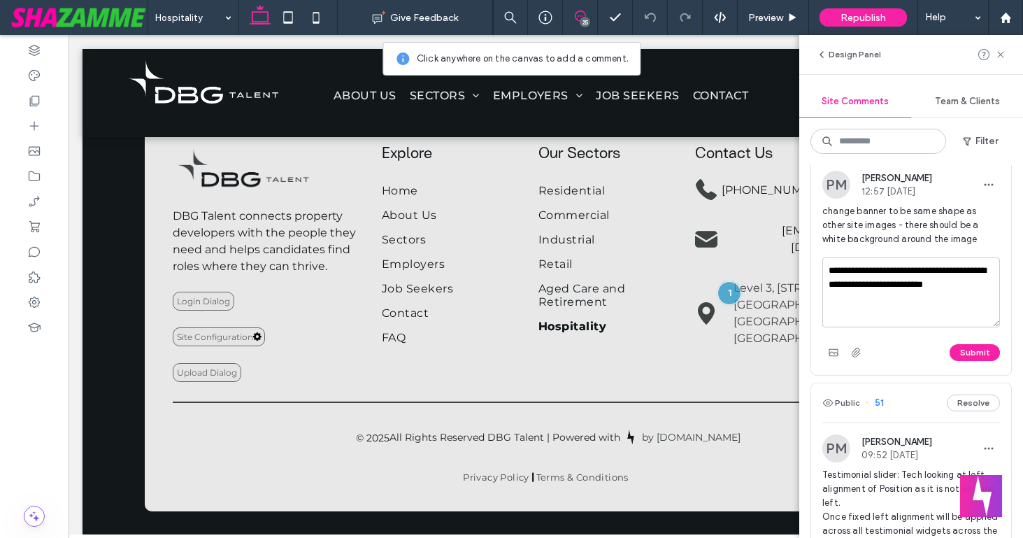
click at [850, 275] on textarea "**********" at bounding box center [911, 292] width 178 height 70
type textarea "**********"
click at [971, 347] on button "Submit" at bounding box center [975, 352] width 50 height 17
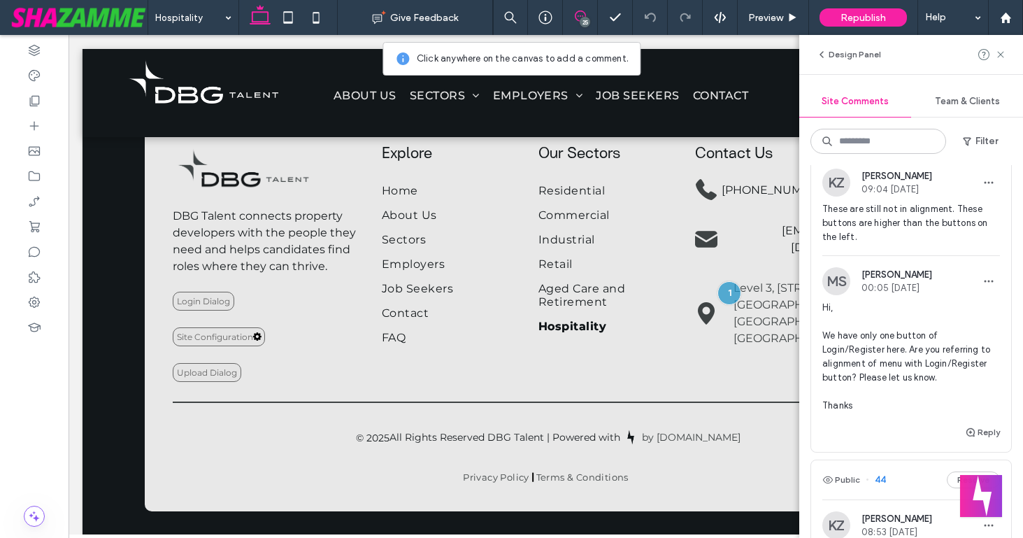
scroll to position [1713, 0]
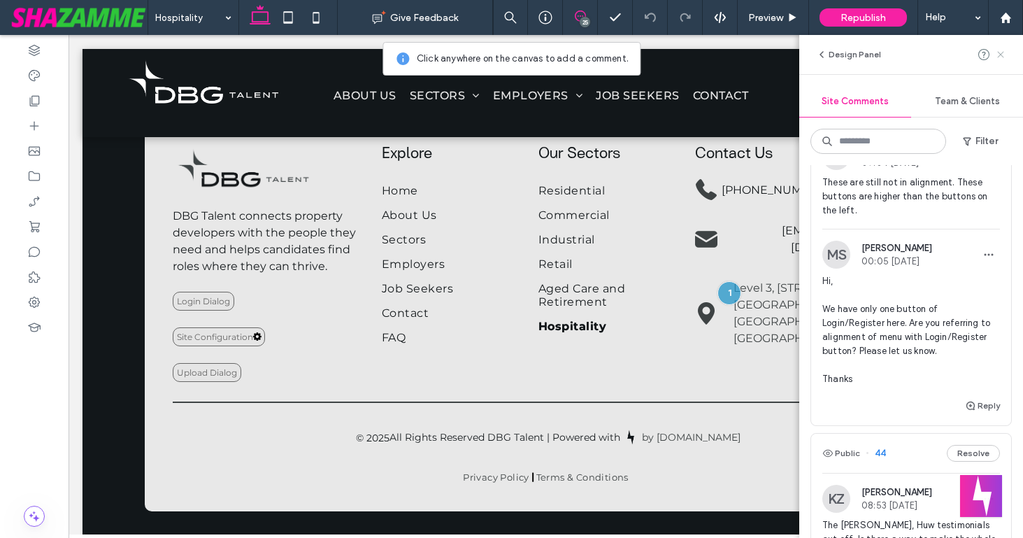
click at [999, 57] on icon at bounding box center [1000, 54] width 11 height 11
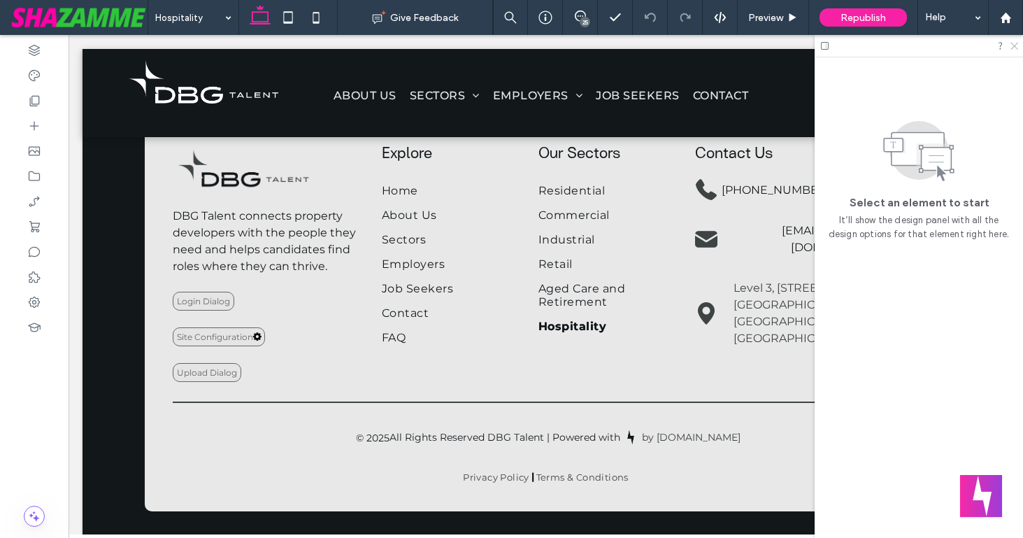
click at [1011, 47] on icon at bounding box center [1013, 45] width 9 height 9
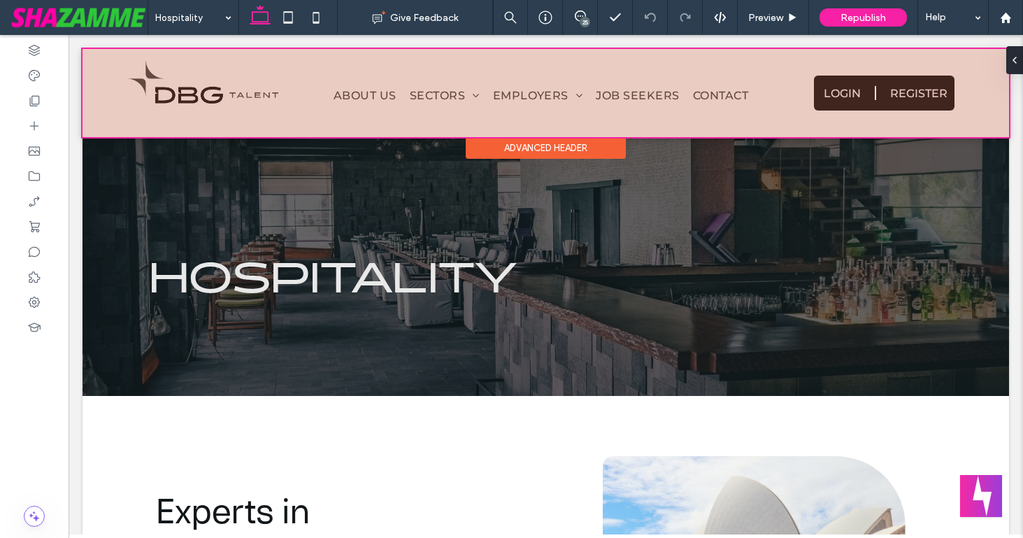
click at [837, 82] on div at bounding box center [546, 93] width 927 height 88
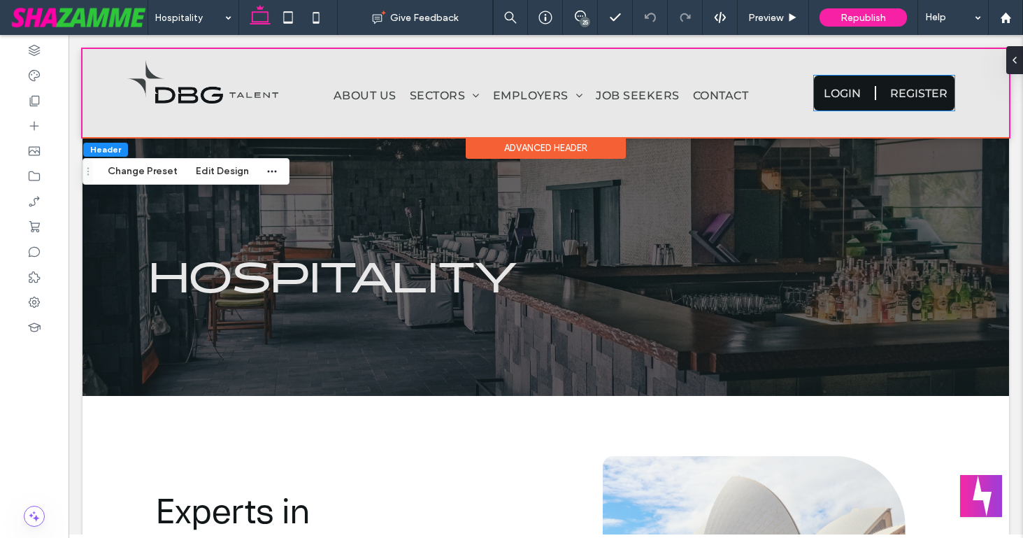
click at [837, 82] on link "LOGIN" at bounding box center [841, 93] width 54 height 35
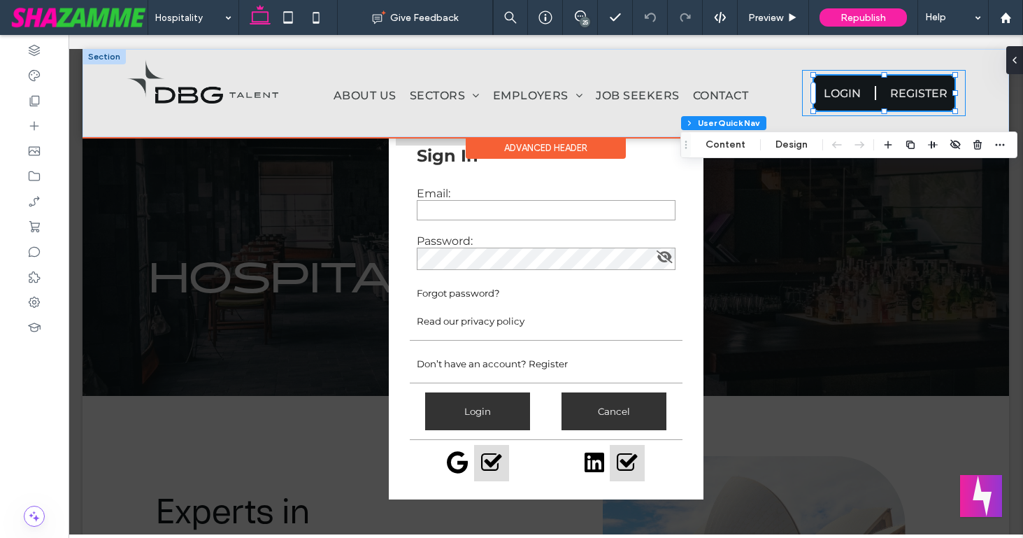
click at [805, 92] on div "LOGIN REGISTER User Dashboard Client Portal Signout" at bounding box center [883, 93] width 163 height 46
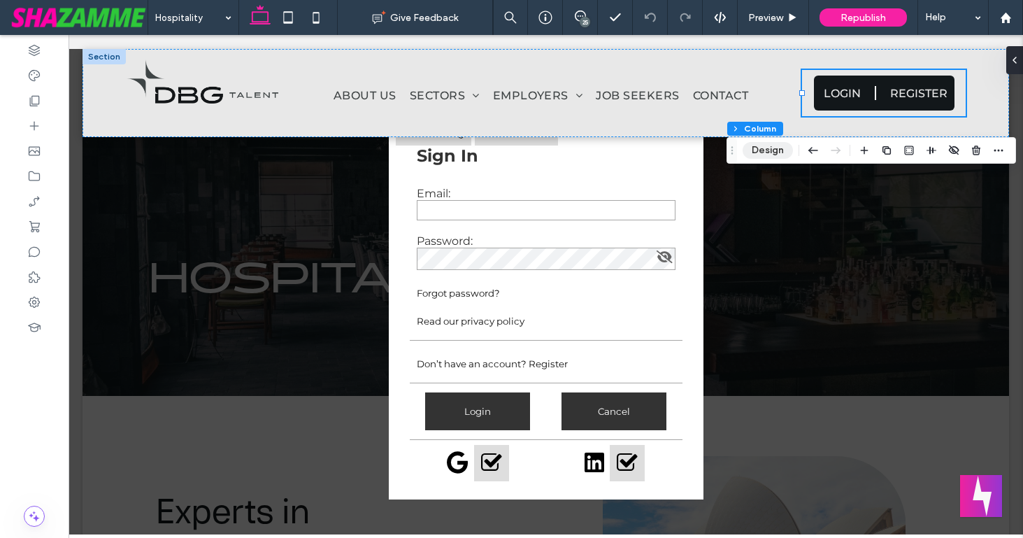
click at [759, 152] on button "Design" at bounding box center [768, 150] width 50 height 17
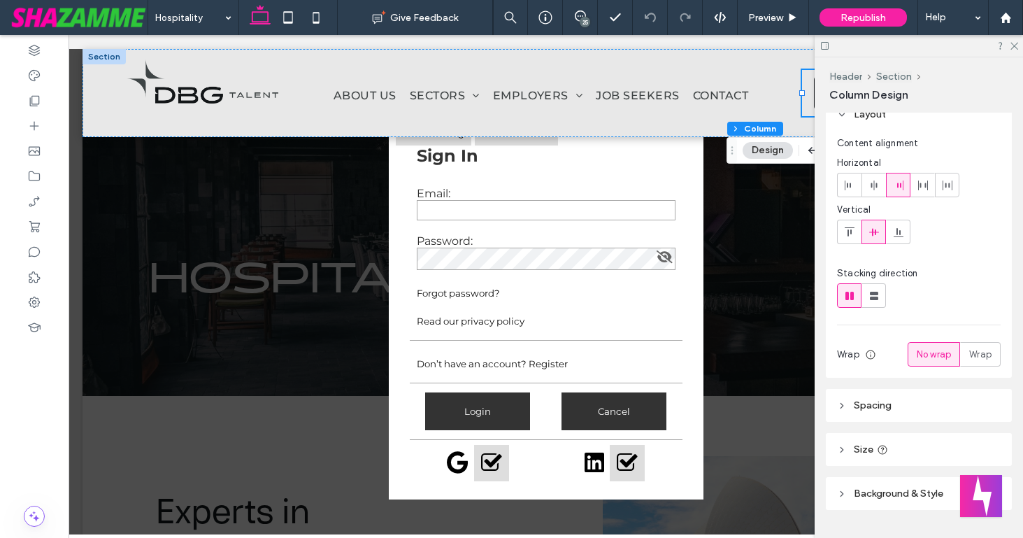
scroll to position [48, 0]
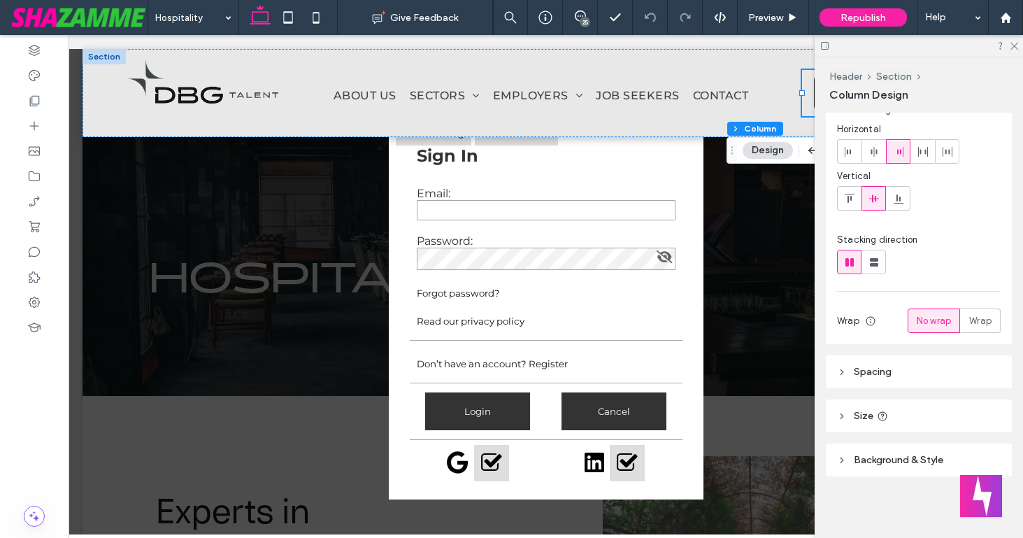
click at [864, 372] on span "Spacing" at bounding box center [873, 372] width 38 height 12
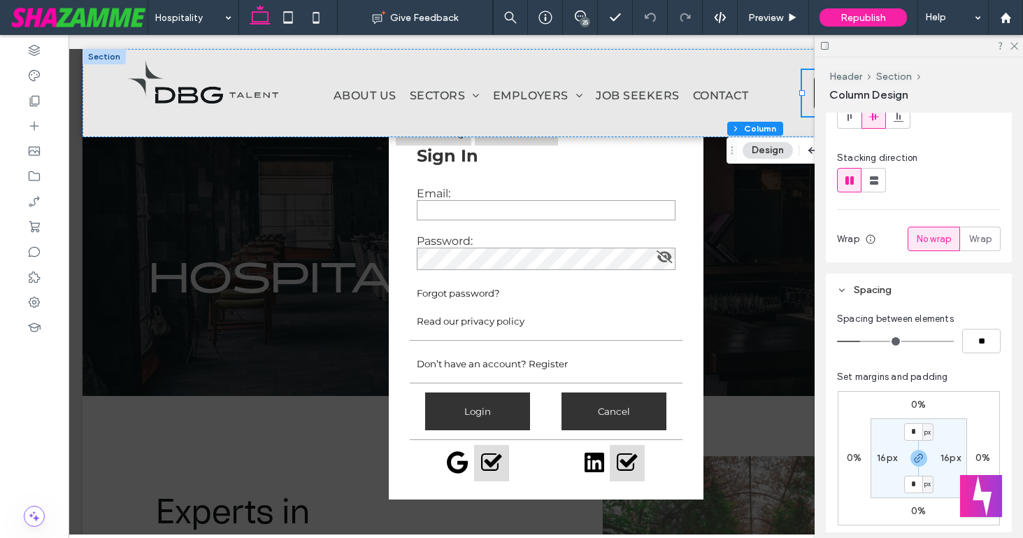
scroll to position [220, 0]
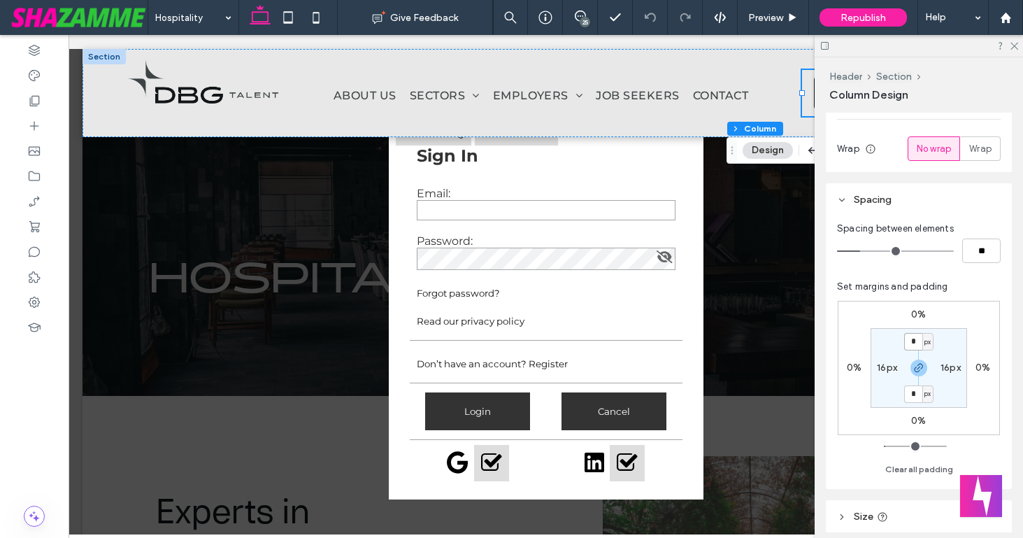
click at [910, 344] on input "*" at bounding box center [913, 341] width 18 height 17
click at [918, 365] on use "button" at bounding box center [919, 368] width 8 height 8
click at [915, 345] on input "*" at bounding box center [913, 341] width 18 height 17
type input "**"
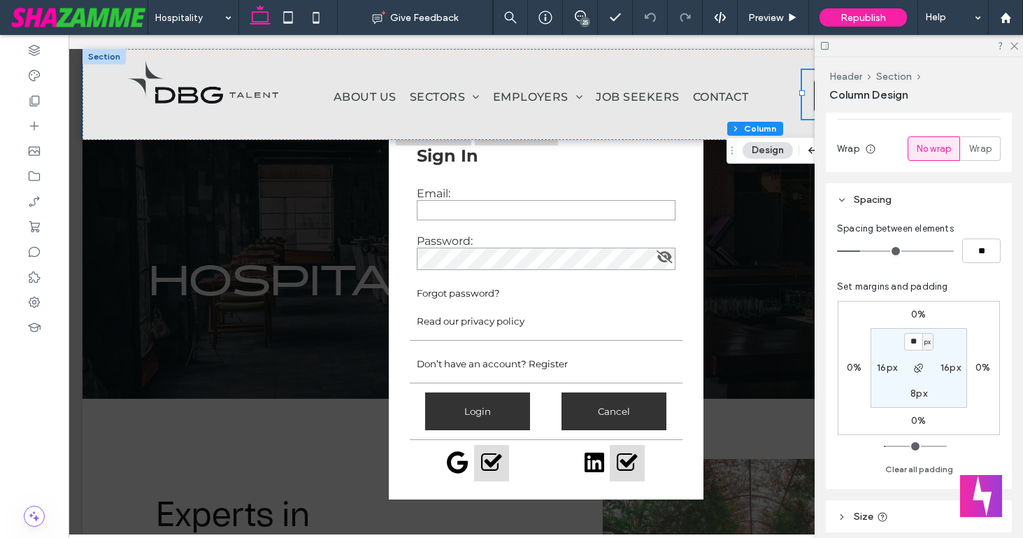
click at [878, 337] on section "** px 16px 8px 16px" at bounding box center [919, 368] width 97 height 80
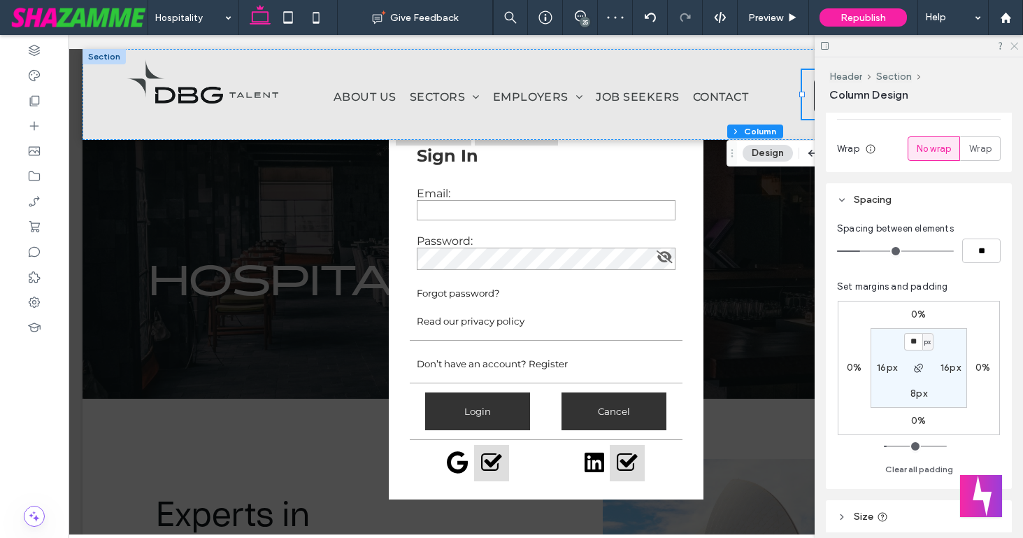
click at [1016, 48] on use at bounding box center [1015, 47] width 8 height 8
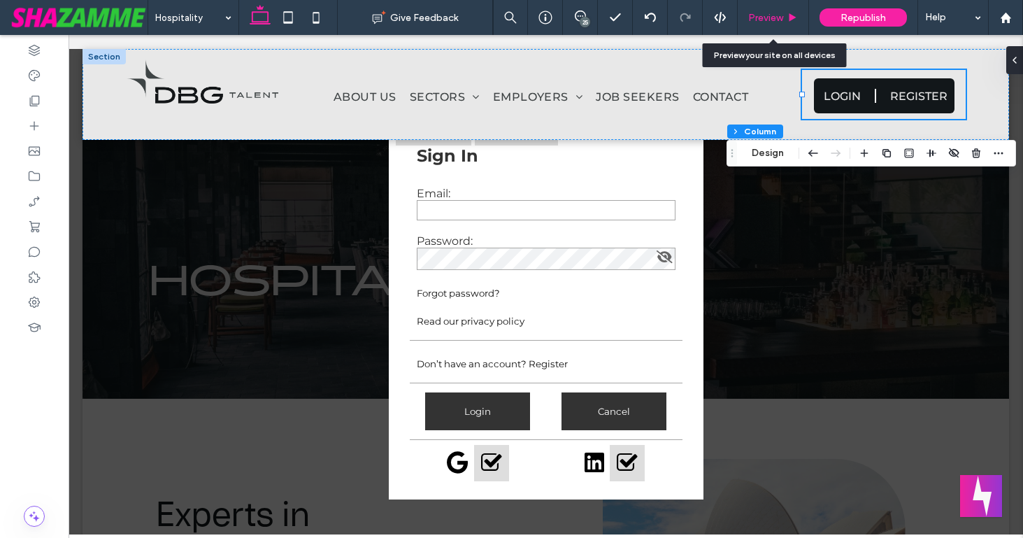
click at [766, 15] on span "Preview" at bounding box center [765, 18] width 35 height 12
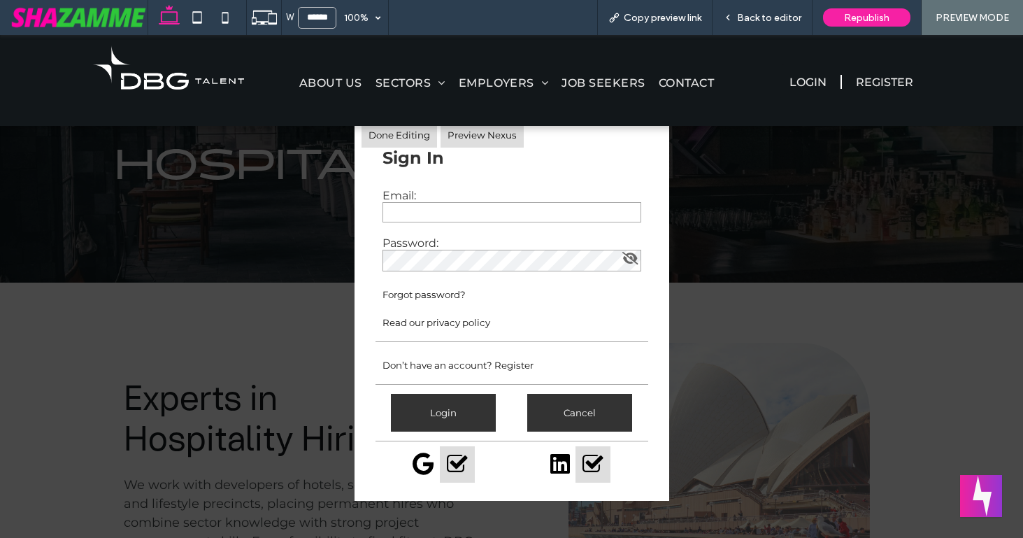
scroll to position [105, 0]
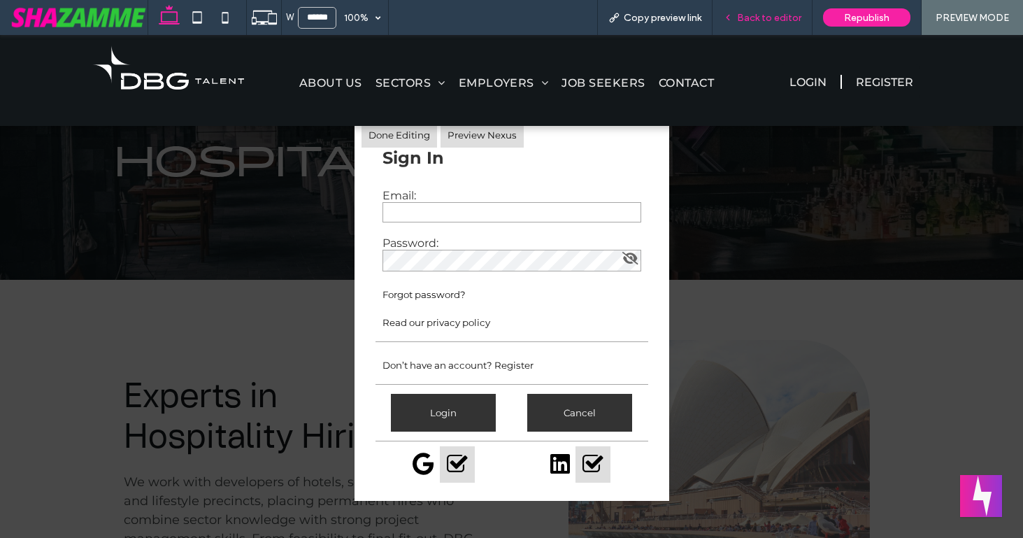
click at [770, 21] on span "Back to editor" at bounding box center [769, 18] width 64 height 12
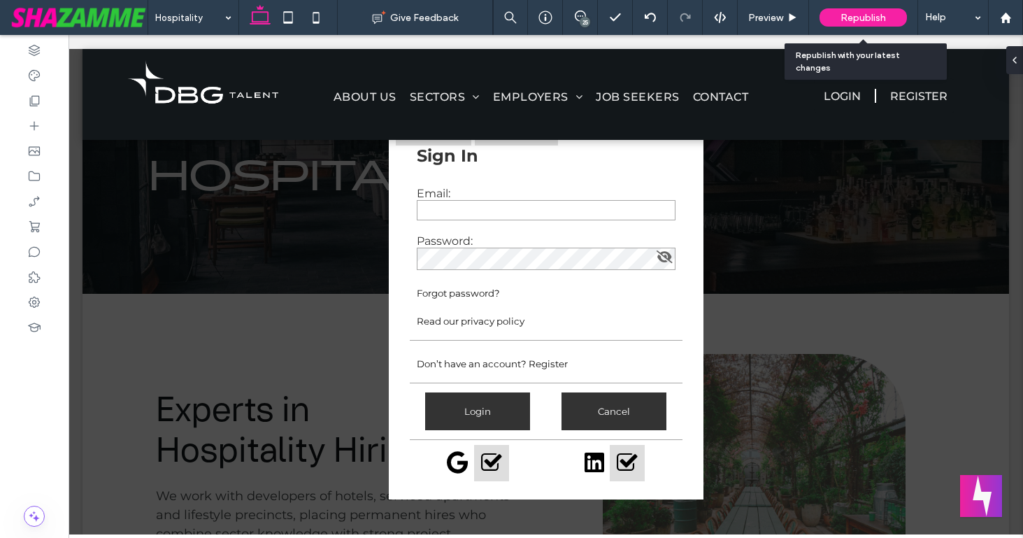
click at [871, 17] on span "Republish" at bounding box center [863, 18] width 45 height 12
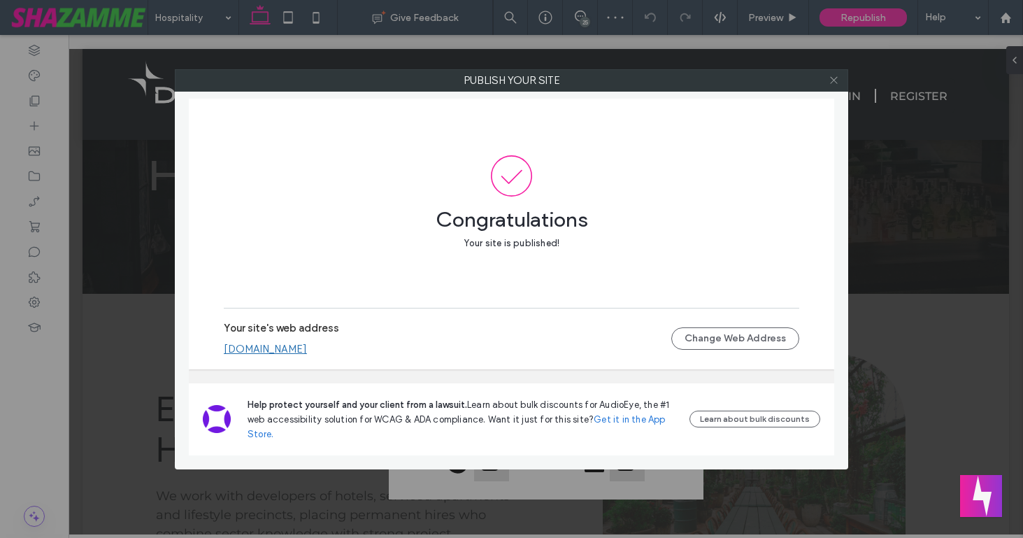
click at [833, 80] on use at bounding box center [833, 80] width 7 height 7
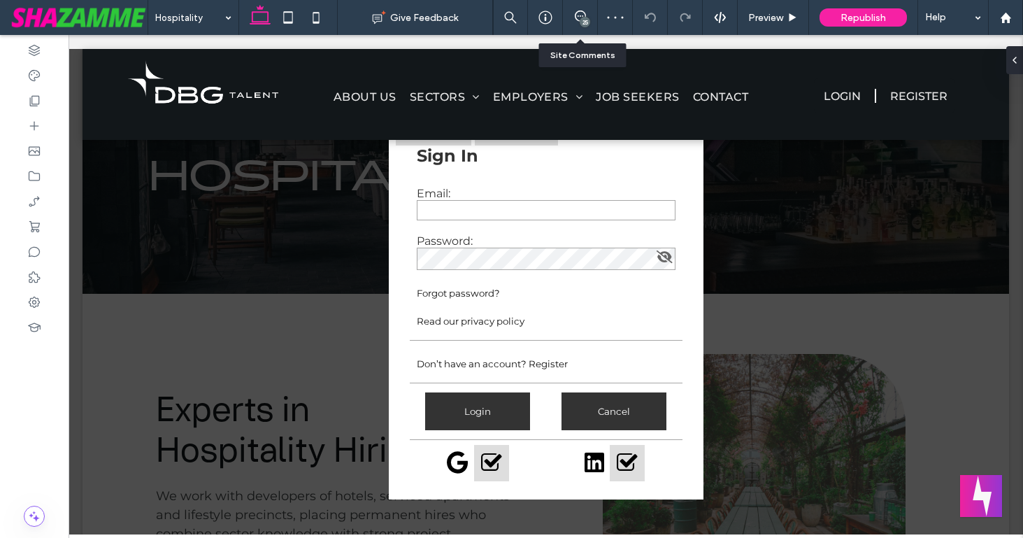
click at [576, 24] on div "25" at bounding box center [580, 17] width 35 height 35
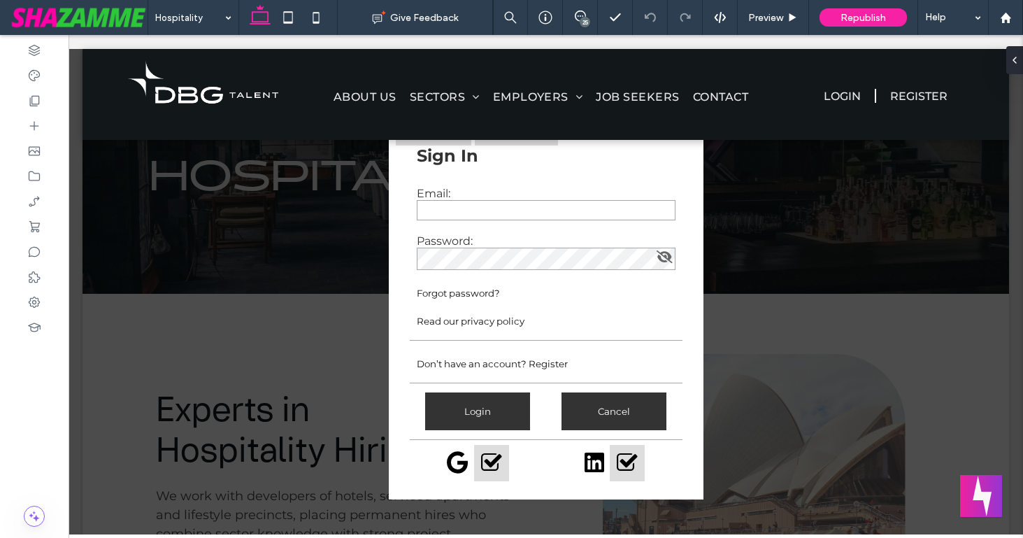
click at [582, 22] on div "25" at bounding box center [585, 22] width 10 height 10
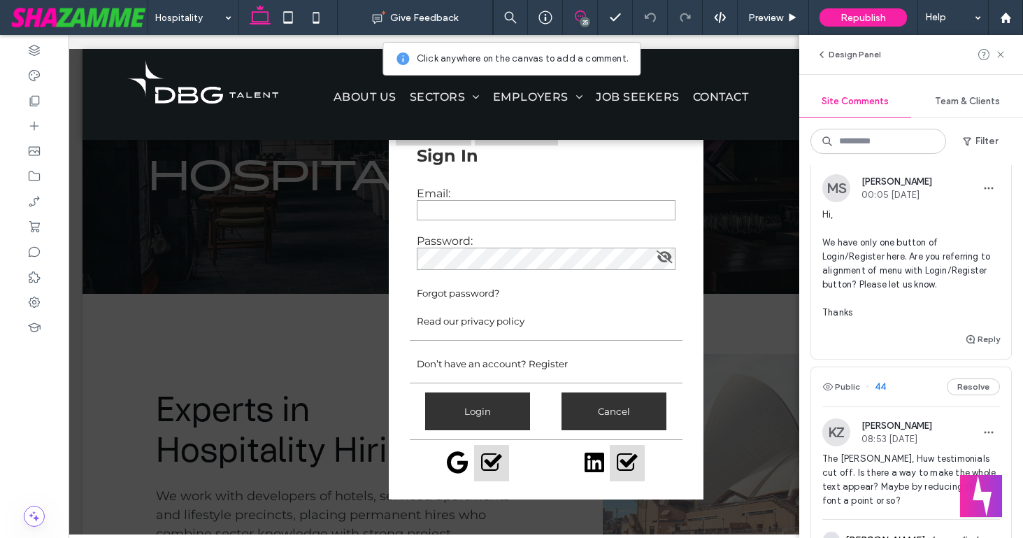
scroll to position [1792, 0]
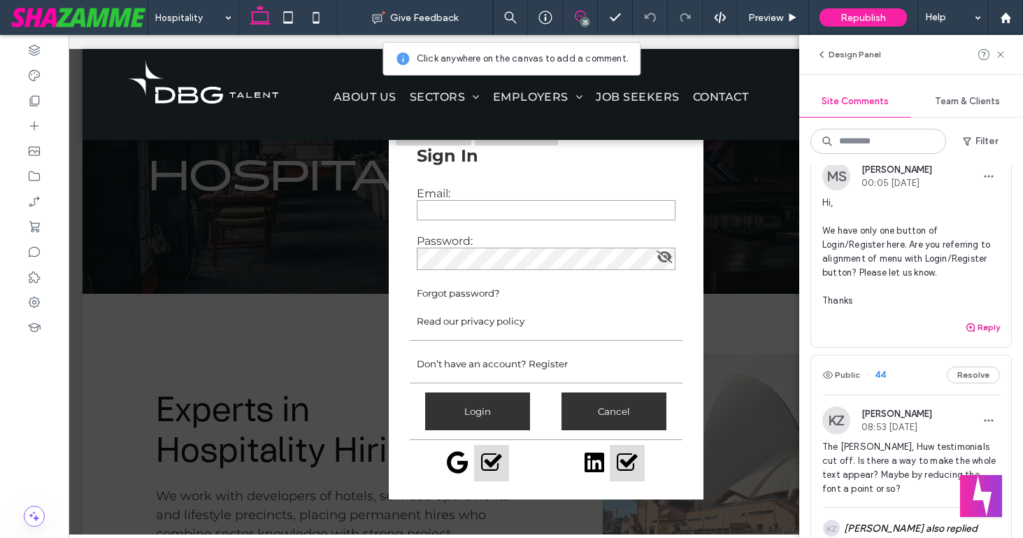
click at [990, 323] on button "Reply" at bounding box center [982, 327] width 35 height 17
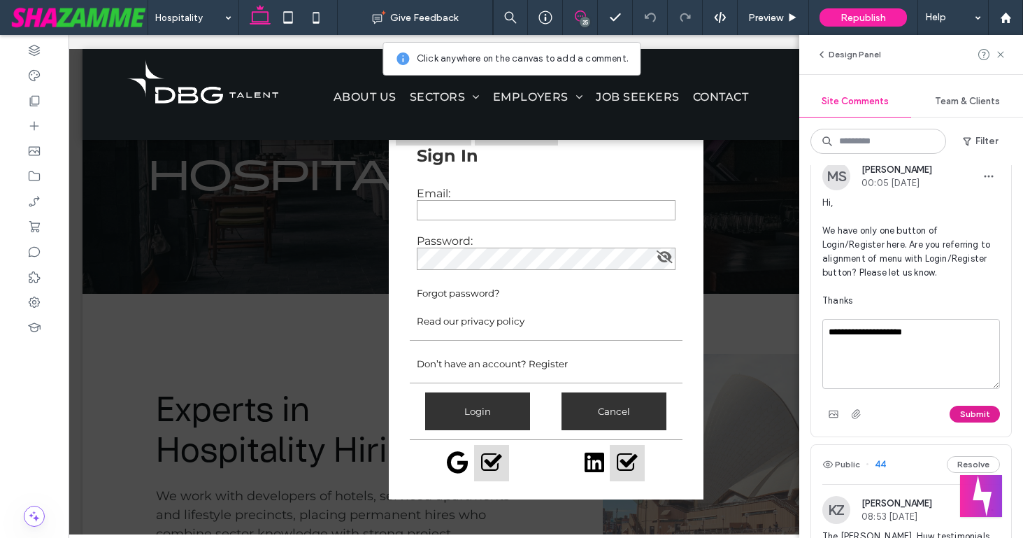
type textarea "**********"
click at [983, 415] on button "Submit" at bounding box center [975, 414] width 50 height 17
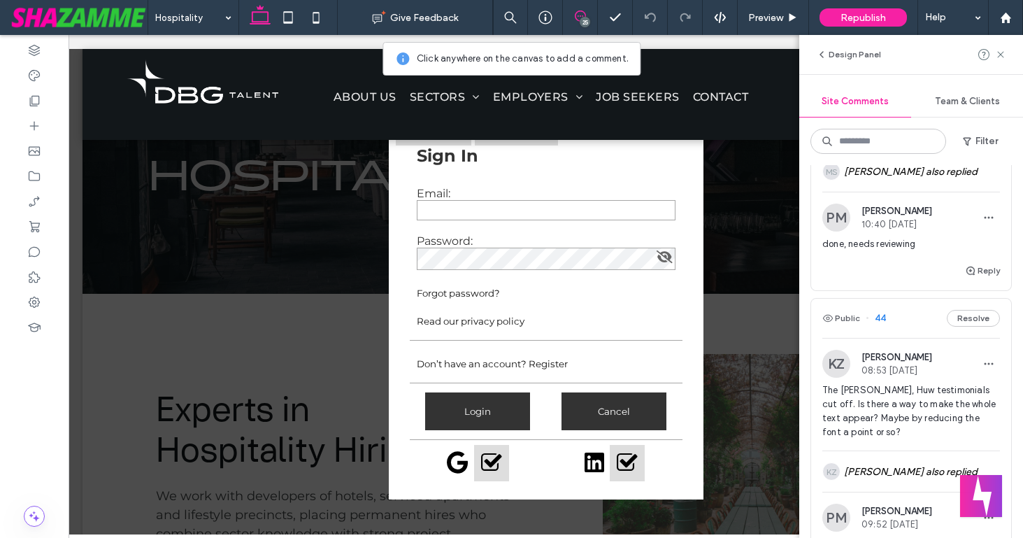
click at [806, 279] on div "Public 56 Resolve PM Paula Mogg 10:34 Aug 14 2025 SZ team: colour looks better …" at bounding box center [911, 351] width 224 height 373
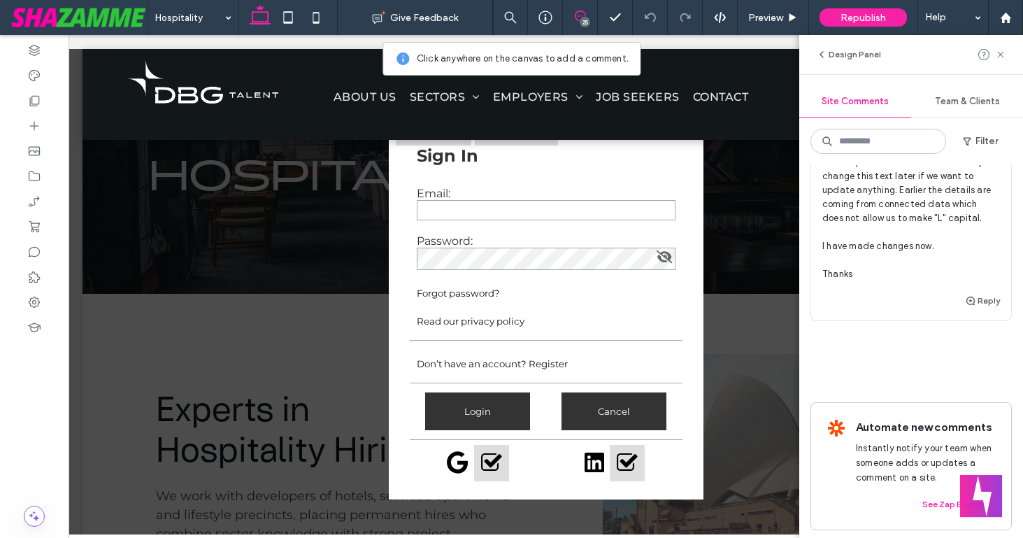
scroll to position [7315, 0]
click at [1000, 55] on use at bounding box center [1000, 54] width 6 height 6
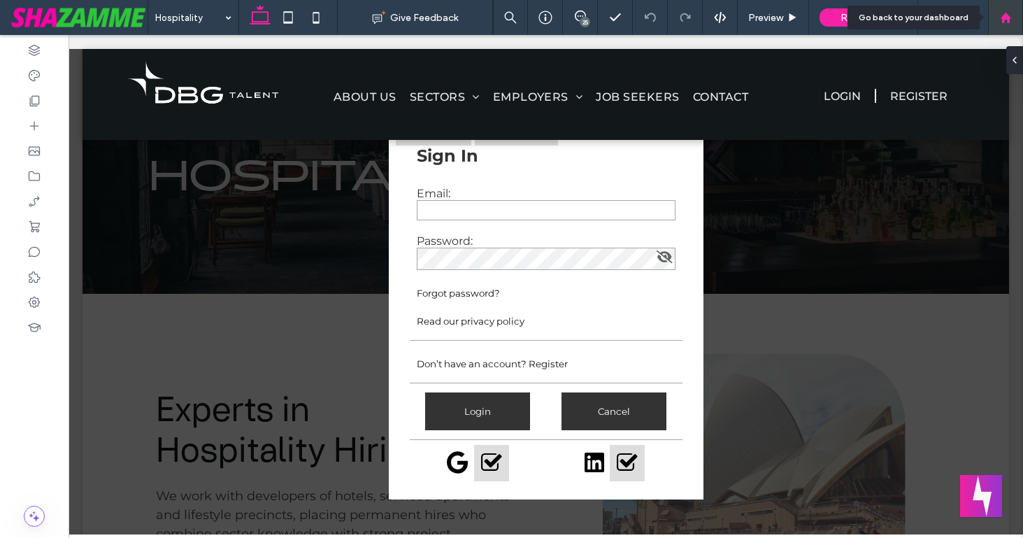
click at [1002, 17] on use at bounding box center [1005, 17] width 10 height 10
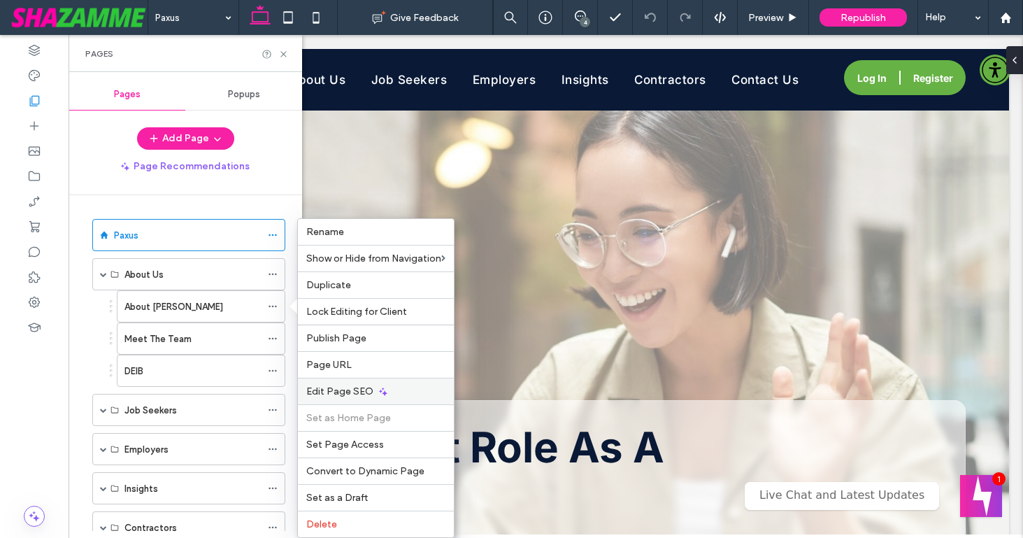
click at [329, 392] on span "Edit Page SEO" at bounding box center [339, 391] width 67 height 12
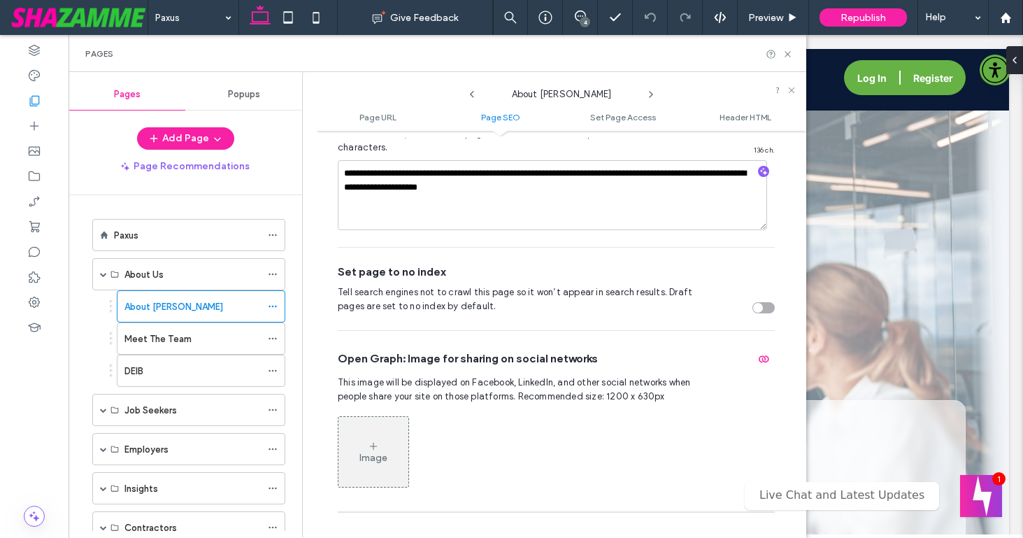
scroll to position [504, 0]
click at [271, 340] on icon at bounding box center [273, 339] width 10 height 10
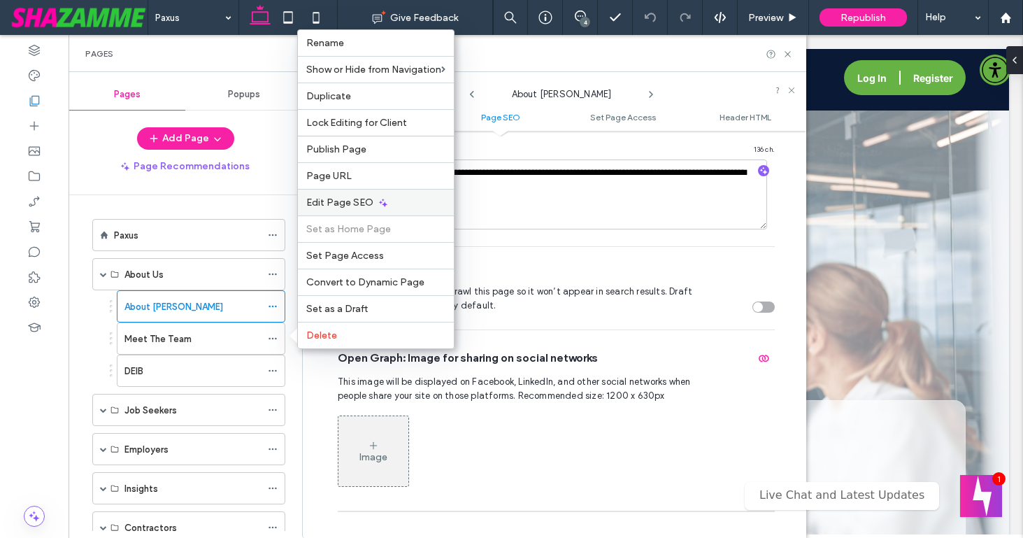
click at [344, 201] on span "Edit Page SEO" at bounding box center [339, 203] width 67 height 12
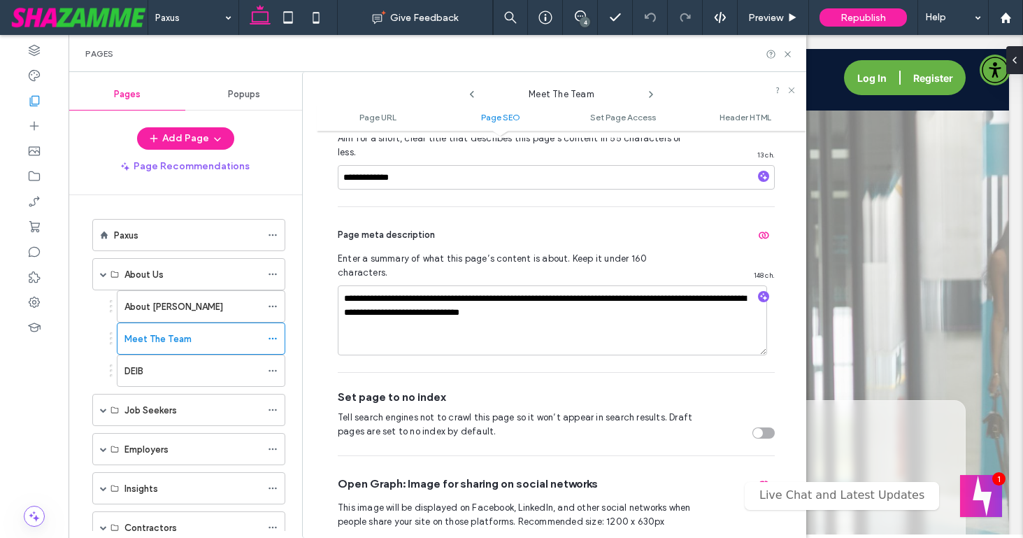
scroll to position [417, 0]
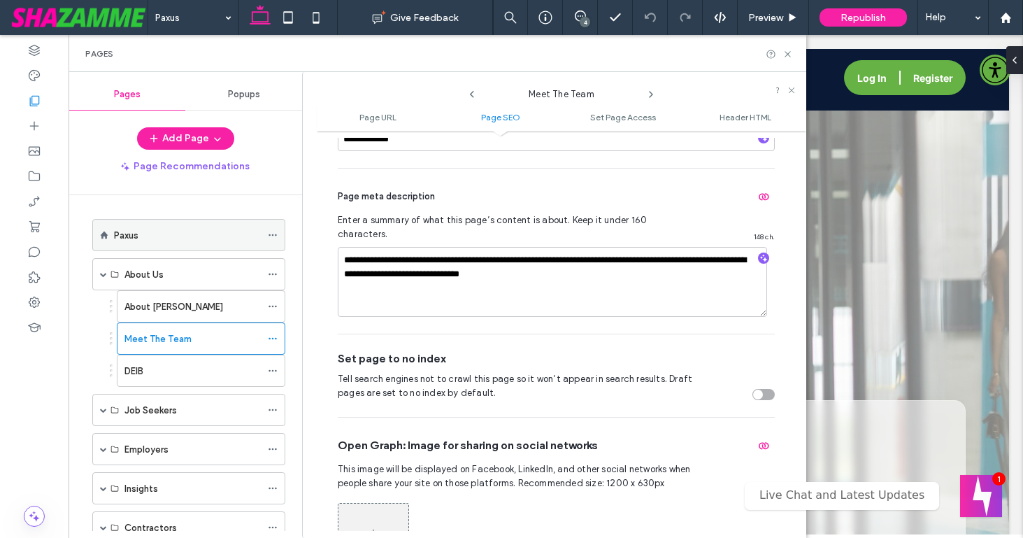
click at [276, 231] on icon at bounding box center [273, 235] width 10 height 10
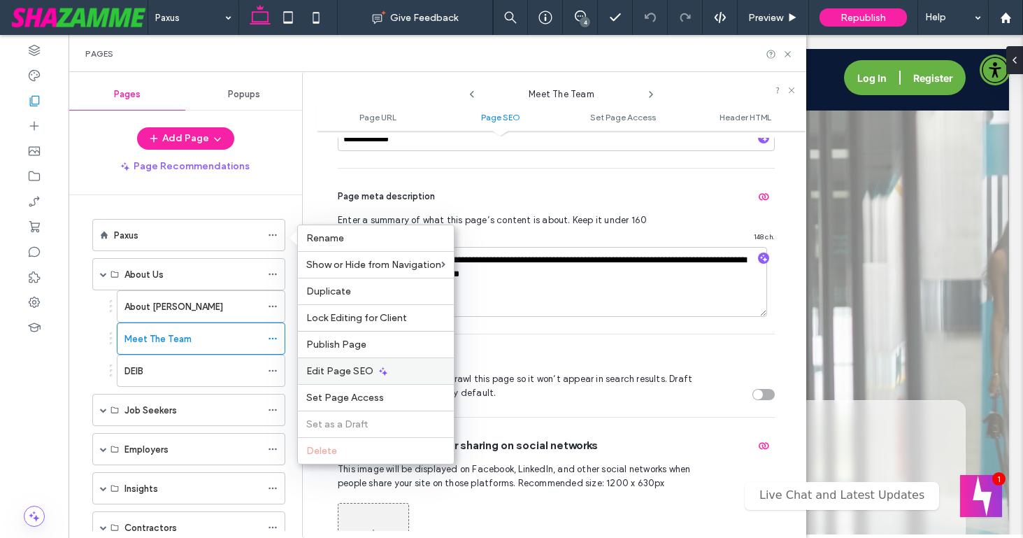
click at [330, 371] on span "Edit Page SEO" at bounding box center [339, 371] width 67 height 12
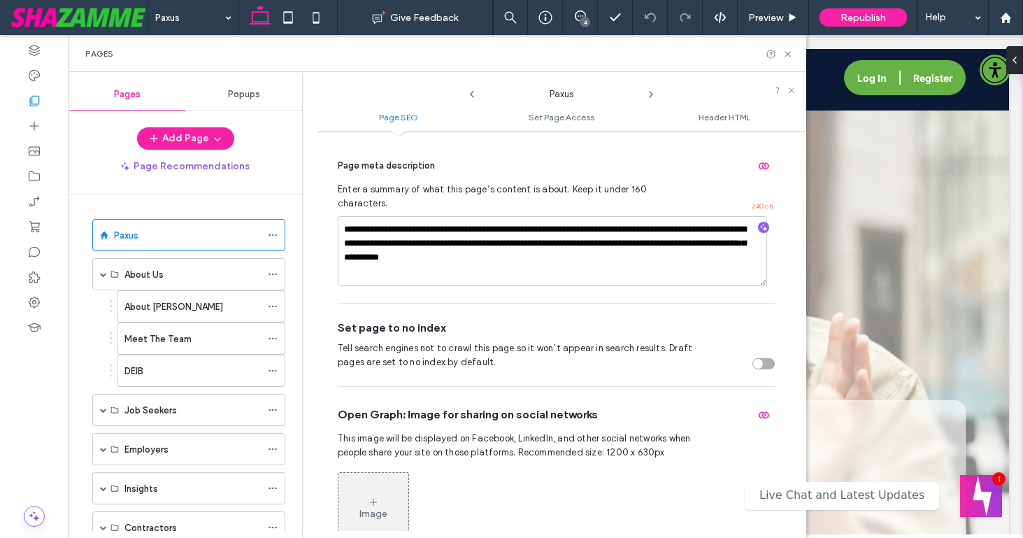
scroll to position [270, 0]
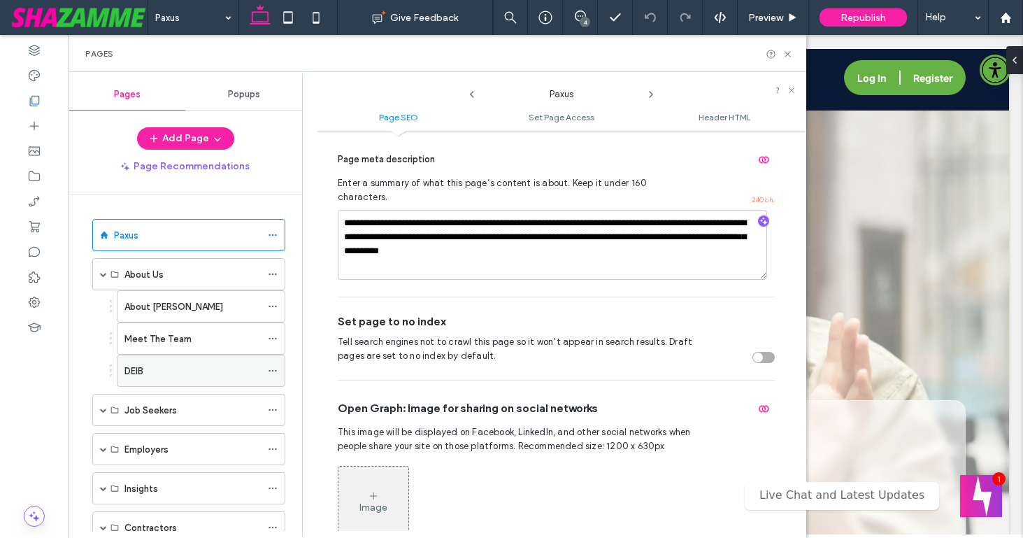
click at [271, 368] on icon at bounding box center [273, 371] width 10 height 10
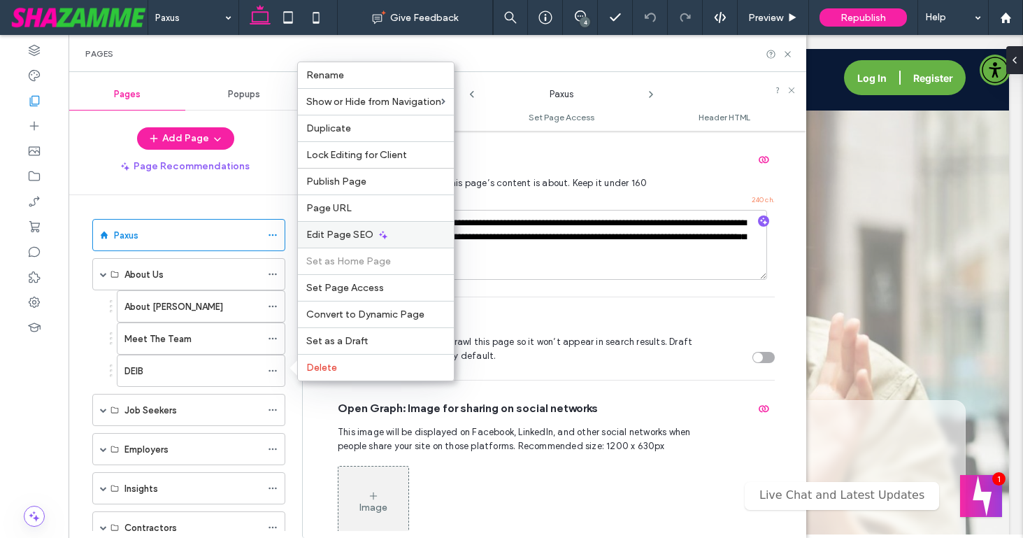
click at [357, 223] on div "Edit Page SEO" at bounding box center [376, 234] width 156 height 27
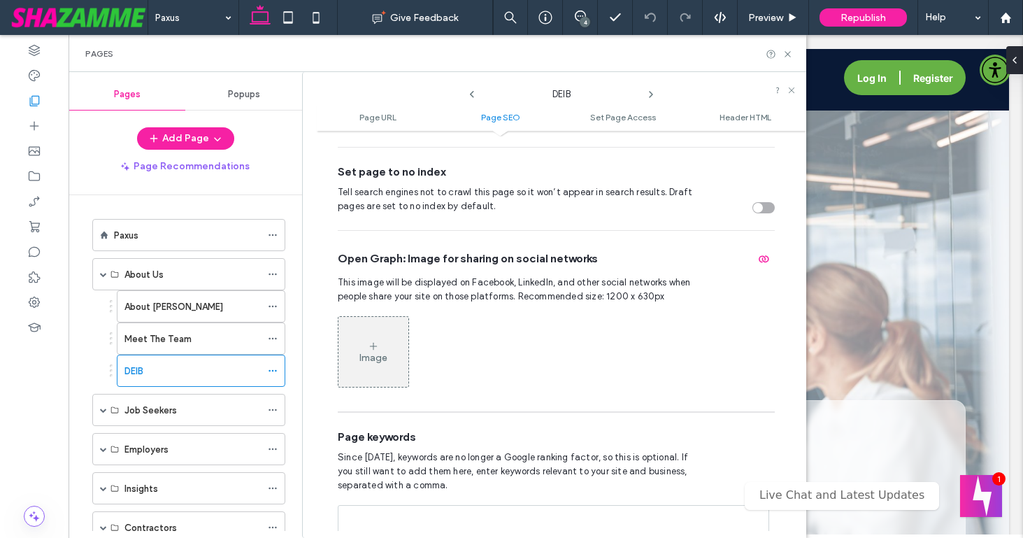
scroll to position [608, 0]
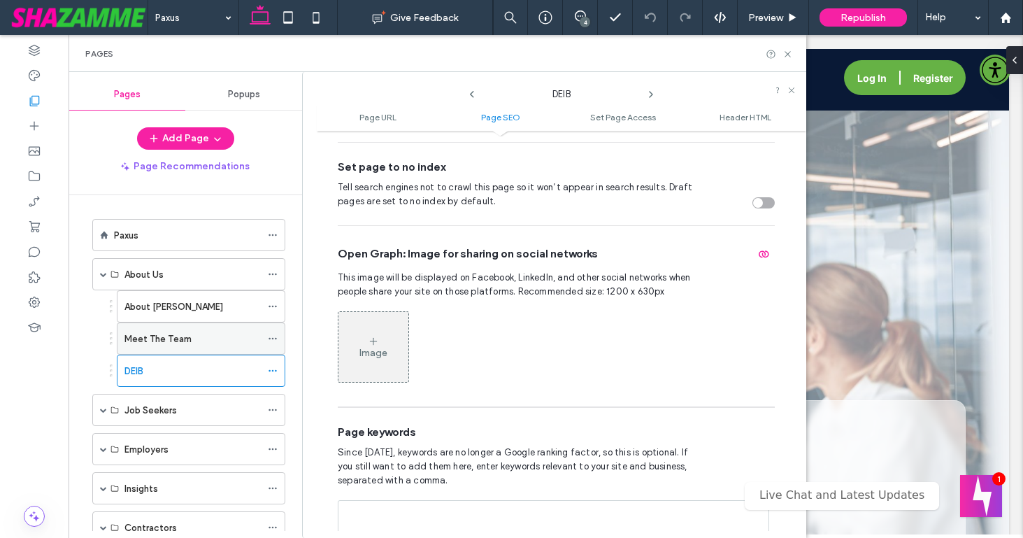
click at [272, 335] on icon at bounding box center [273, 339] width 10 height 10
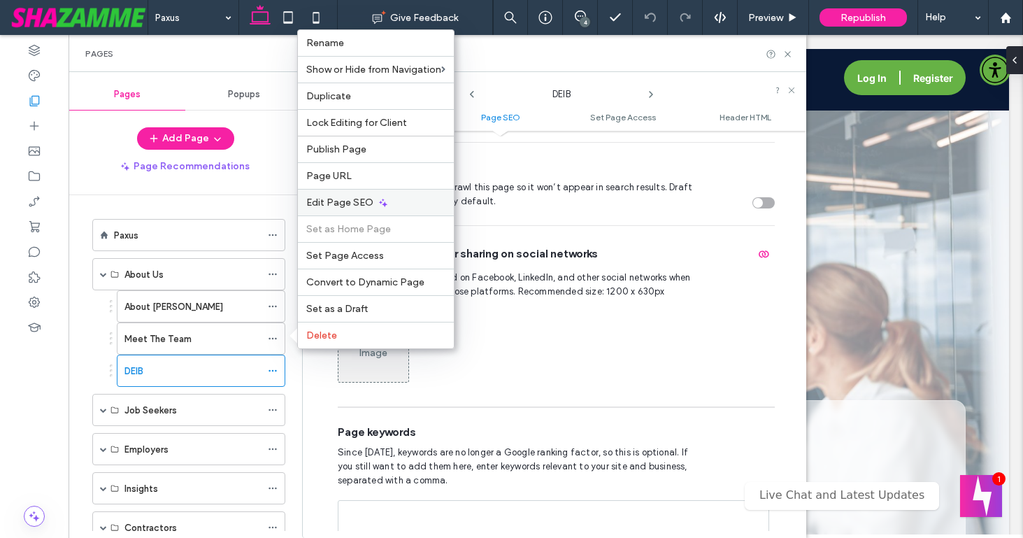
click at [386, 197] on icon at bounding box center [383, 202] width 11 height 11
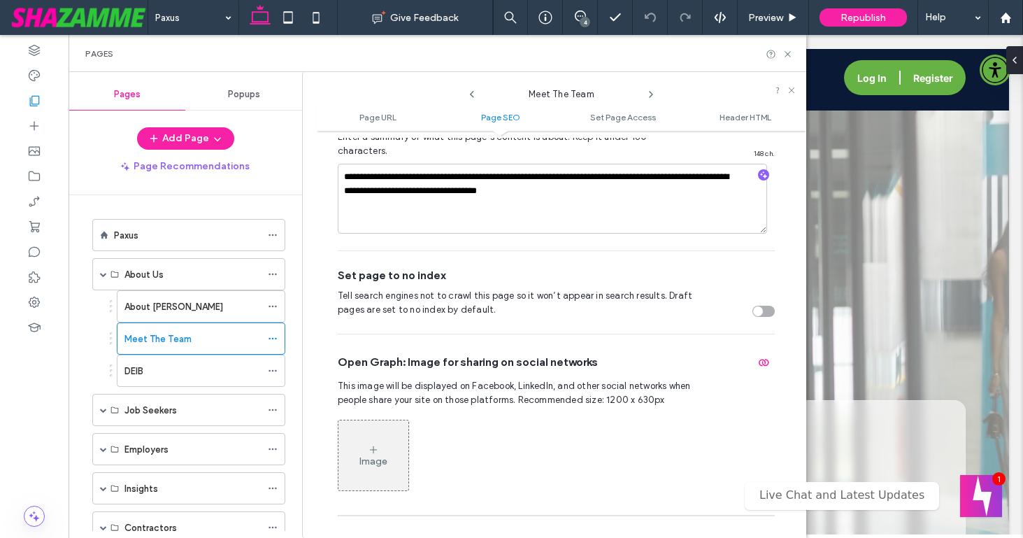
scroll to position [502, 0]
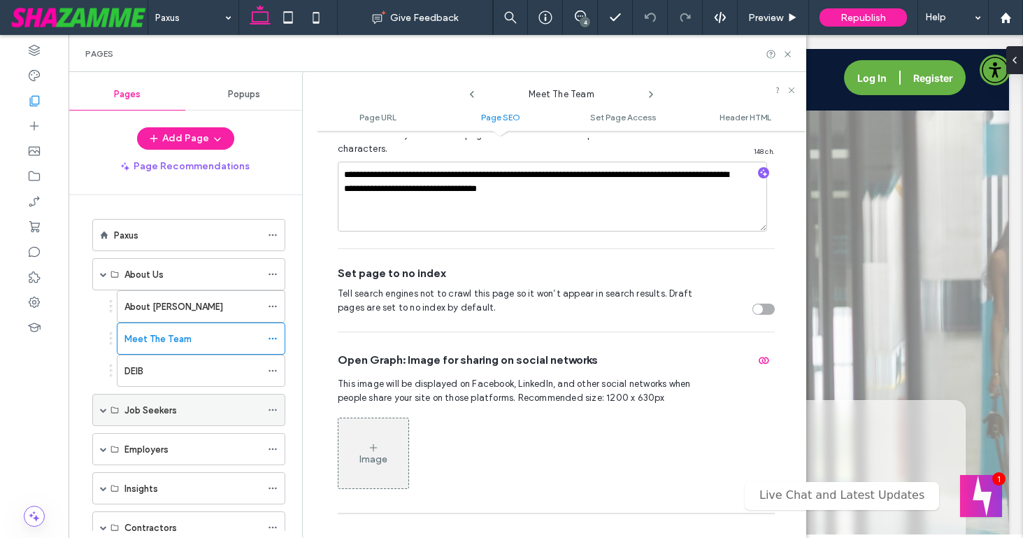
click at [101, 410] on span at bounding box center [103, 409] width 7 height 7
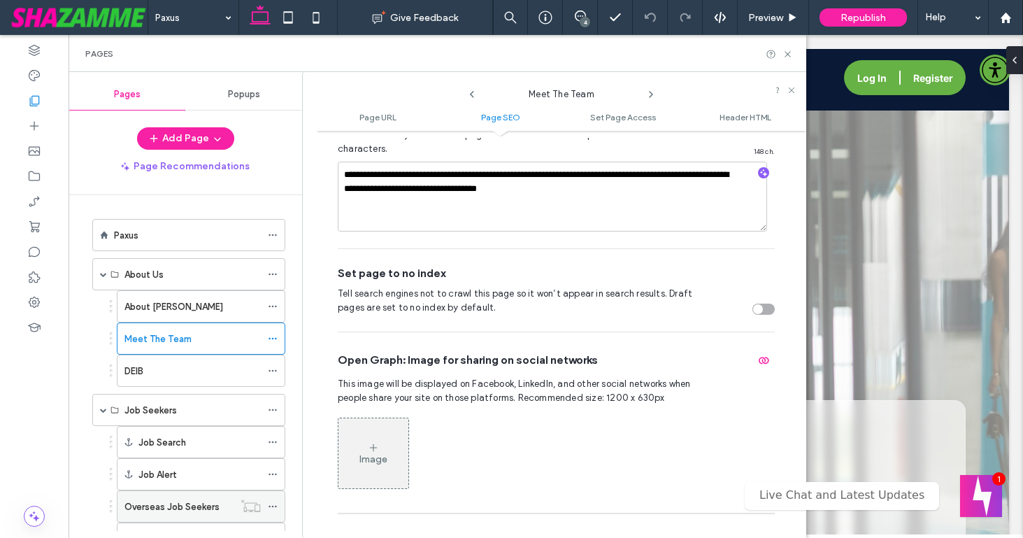
click at [273, 506] on icon at bounding box center [273, 506] width 10 height 10
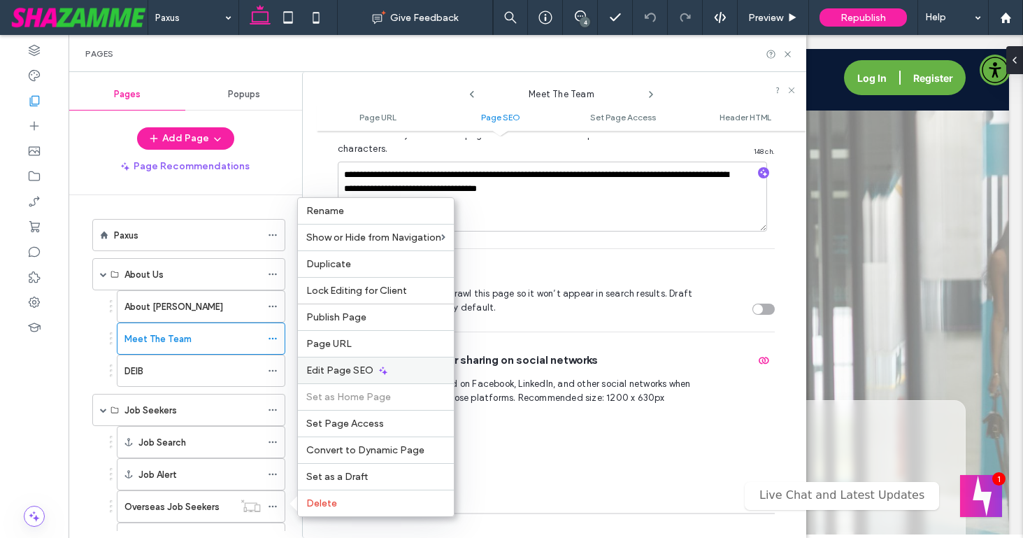
click at [351, 365] on span "Edit Page SEO" at bounding box center [339, 370] width 67 height 12
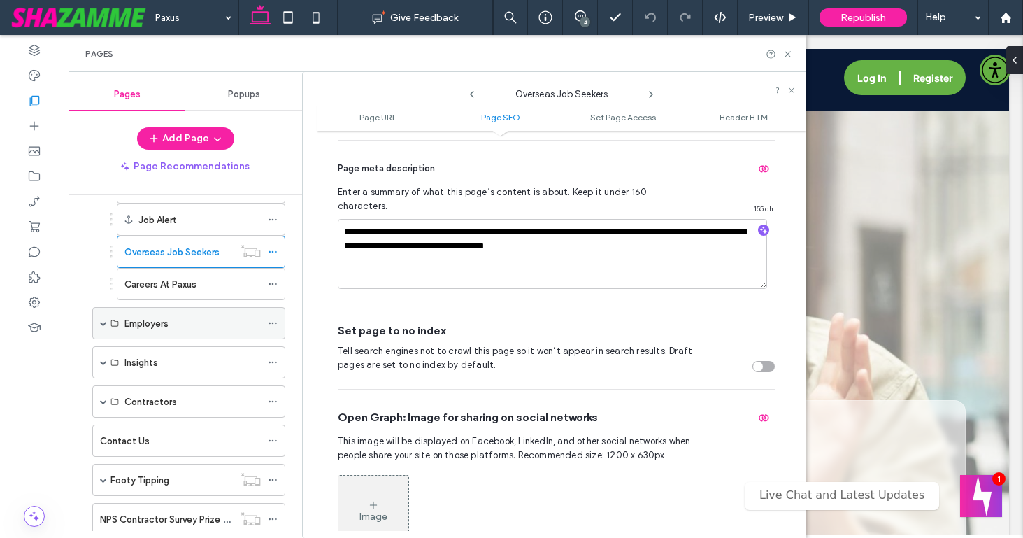
scroll to position [259, 0]
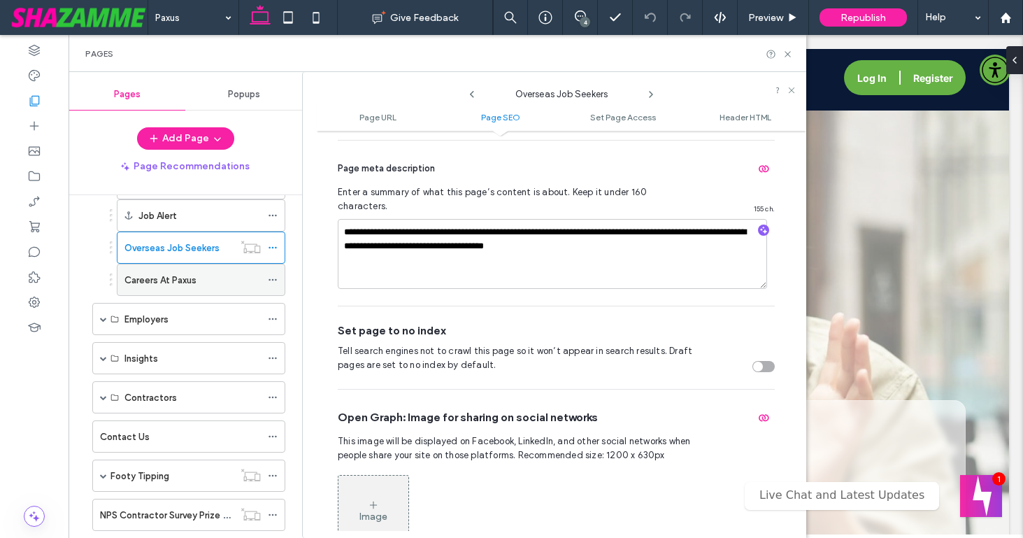
click at [275, 281] on icon at bounding box center [273, 280] width 10 height 10
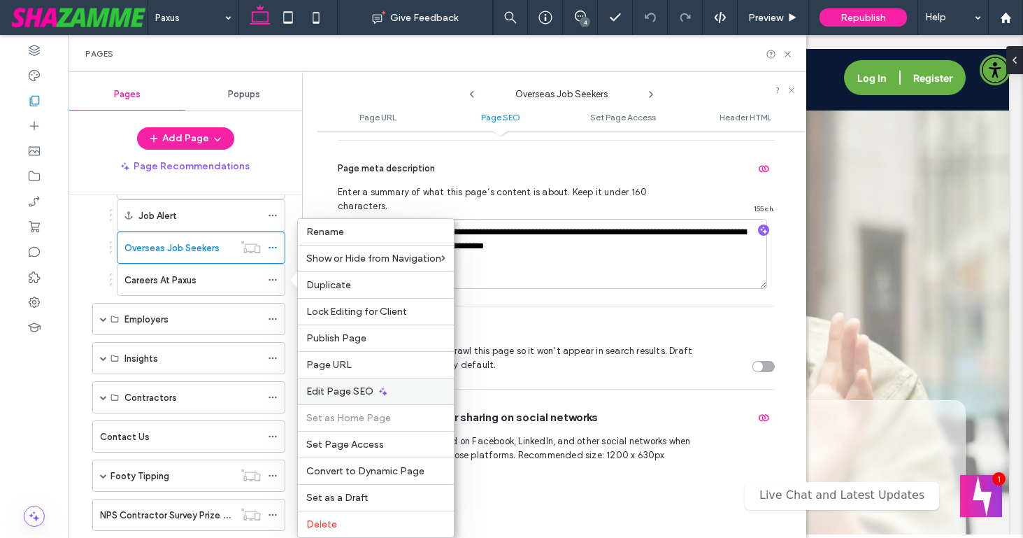
click at [324, 385] on span "Edit Page SEO" at bounding box center [339, 391] width 67 height 12
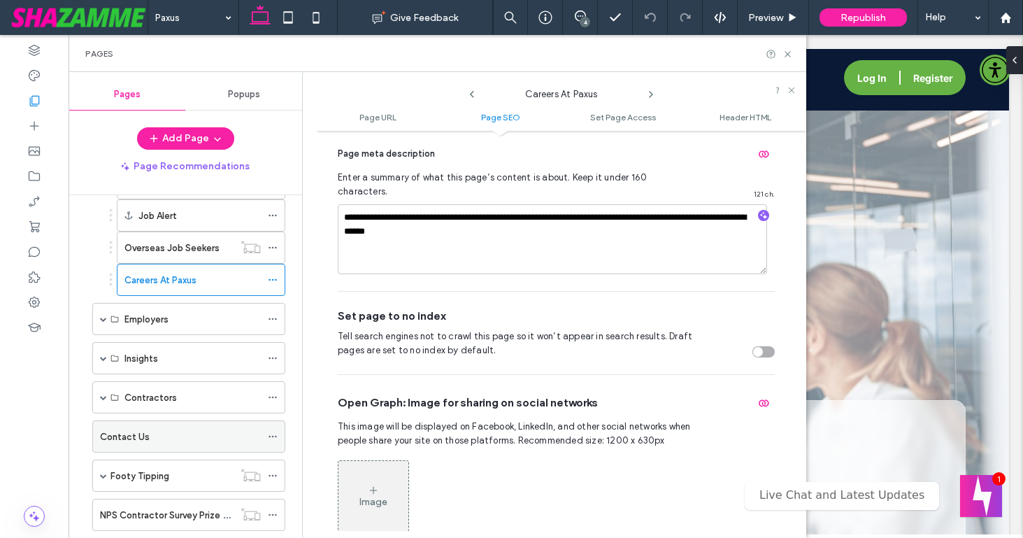
scroll to position [129, 0]
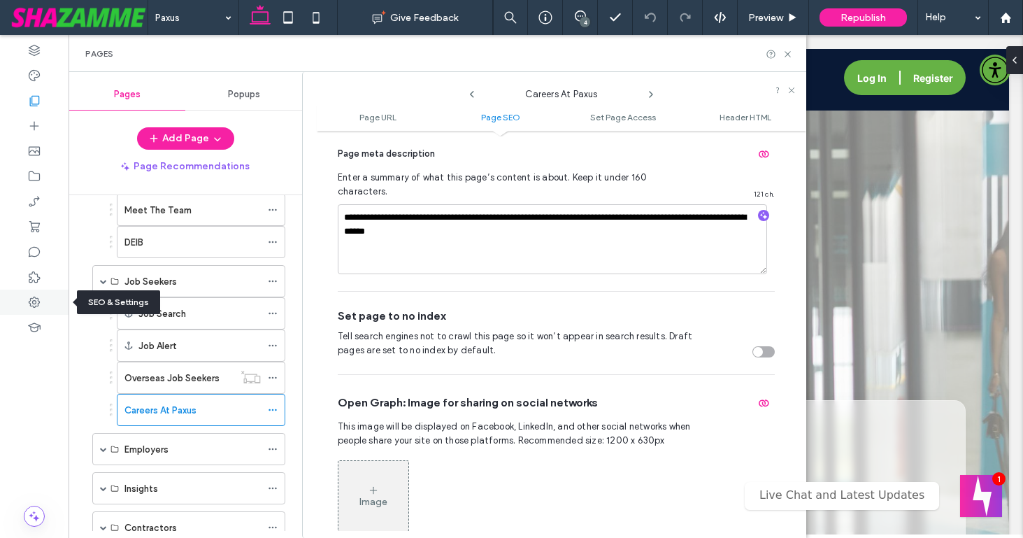
click at [31, 298] on use at bounding box center [34, 302] width 11 height 11
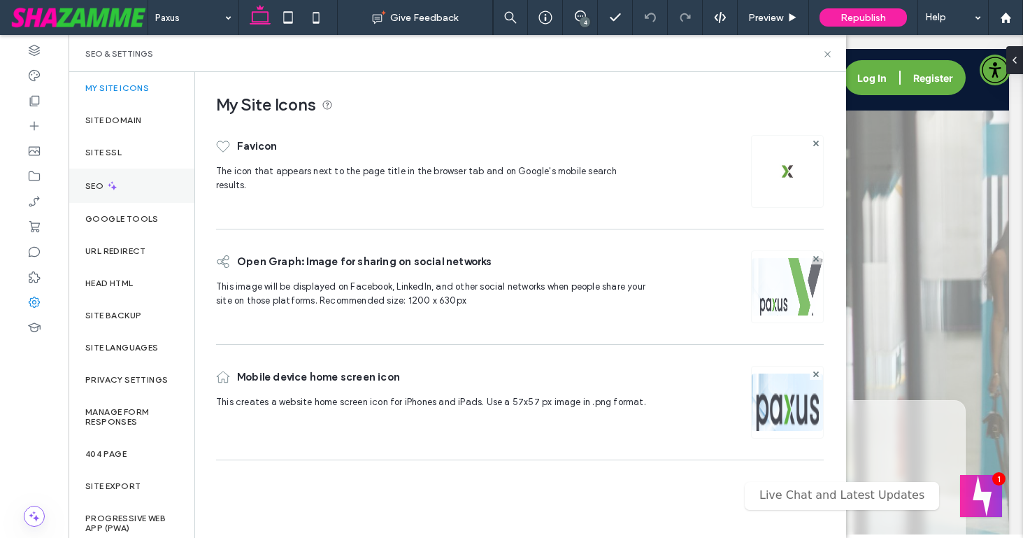
click at [95, 181] on label "SEO" at bounding box center [95, 186] width 21 height 10
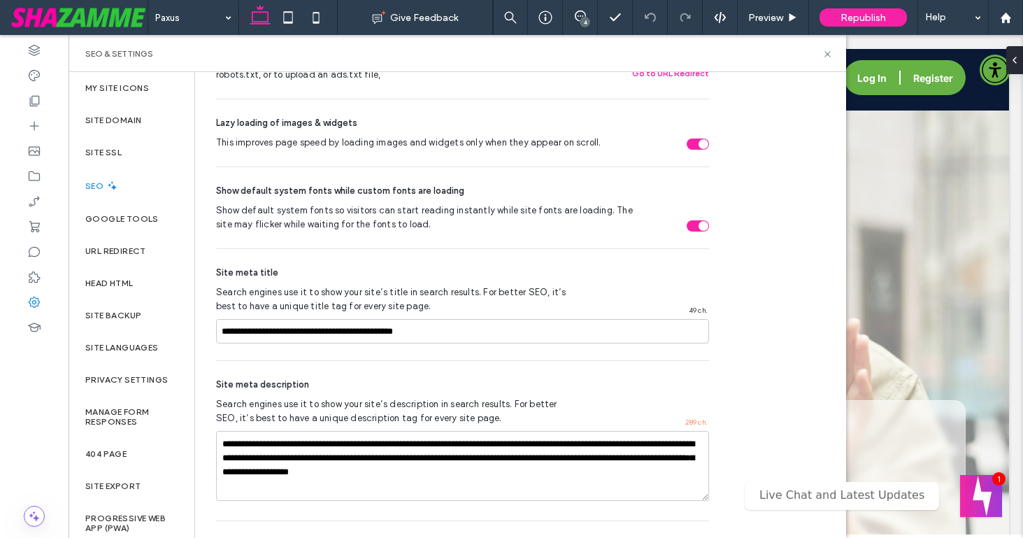
scroll to position [847, 0]
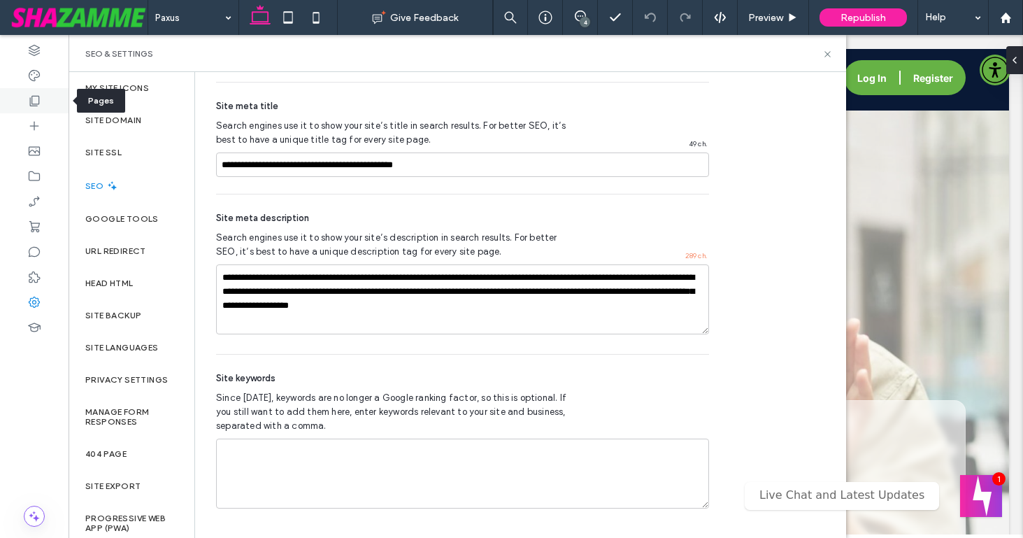
click at [30, 101] on icon at bounding box center [34, 101] width 14 height 14
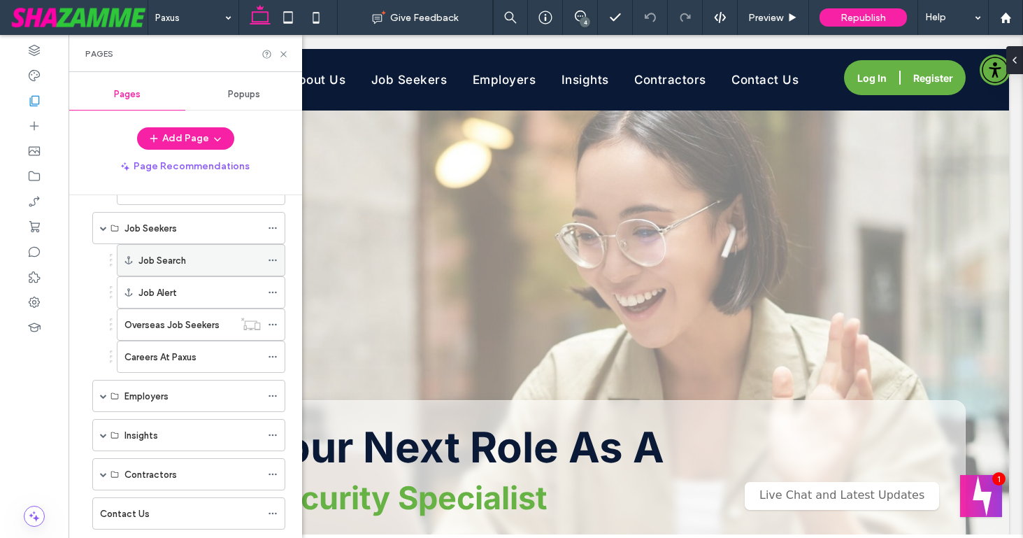
scroll to position [219, 0]
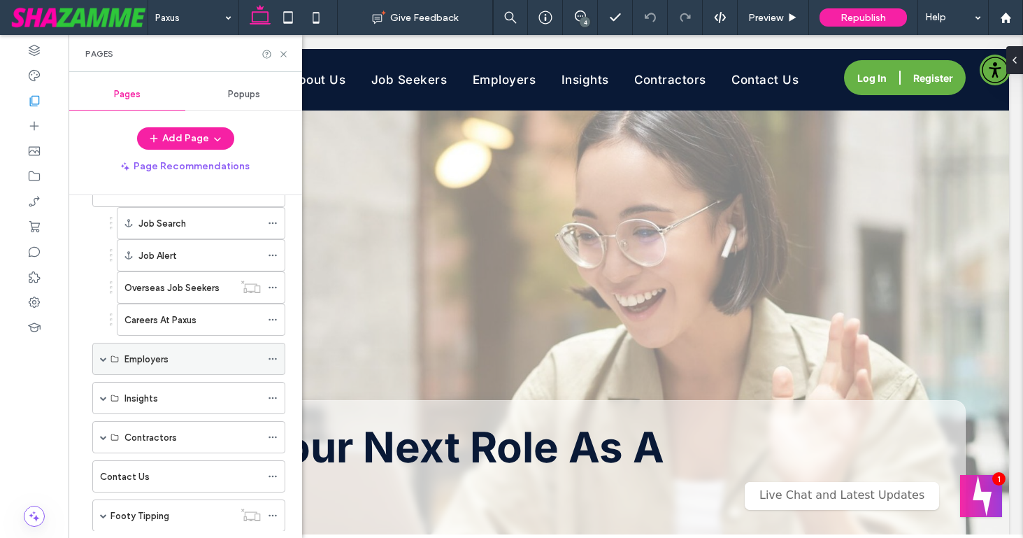
click at [103, 359] on span at bounding box center [103, 358] width 7 height 7
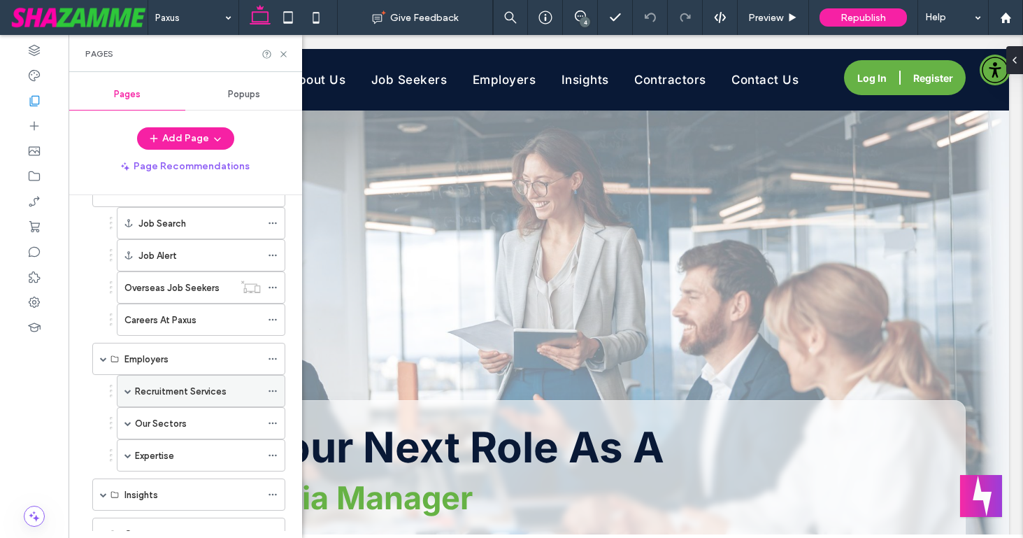
click at [276, 387] on icon at bounding box center [273, 391] width 10 height 10
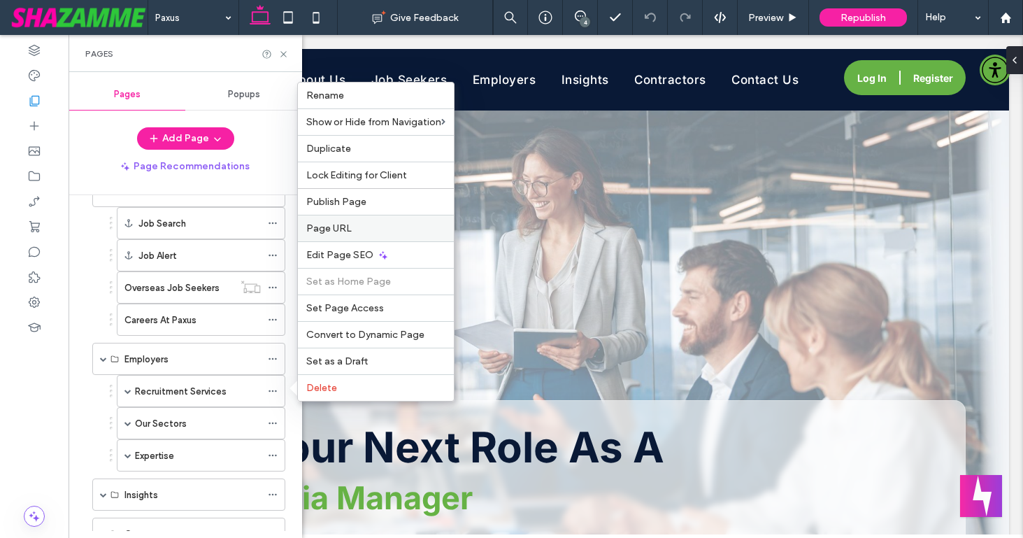
click at [350, 231] on label "Page URL" at bounding box center [375, 228] width 139 height 12
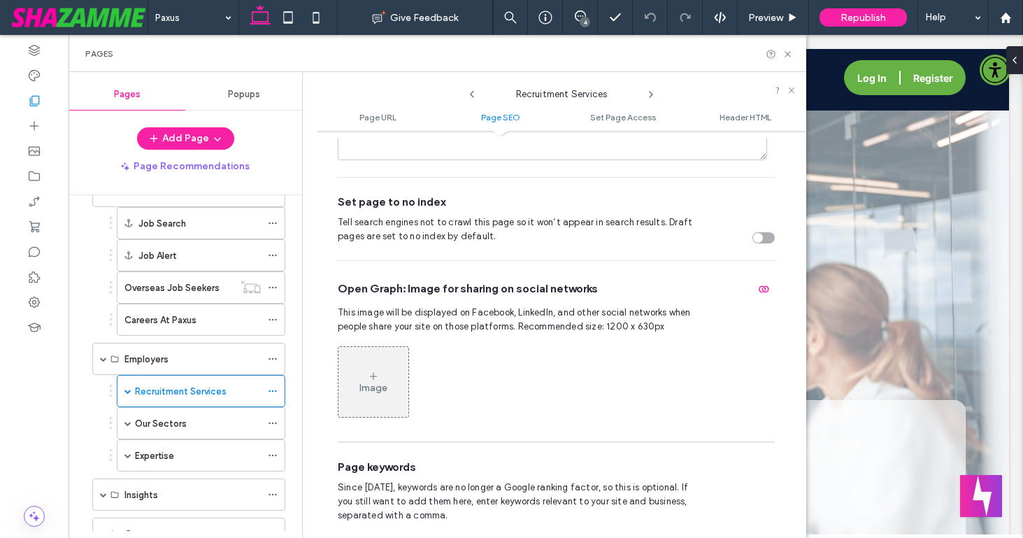
scroll to position [587, 0]
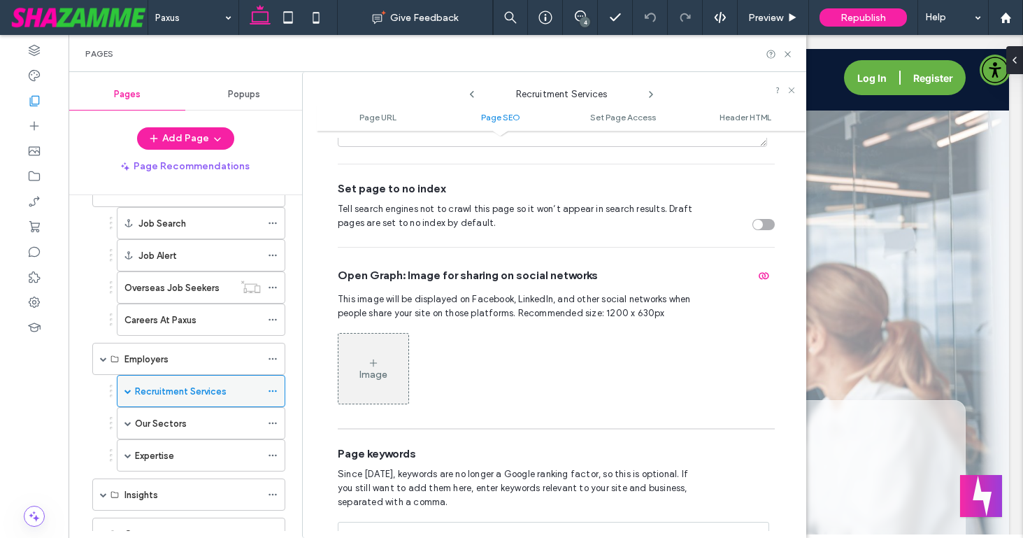
click at [129, 390] on span at bounding box center [127, 390] width 7 height 7
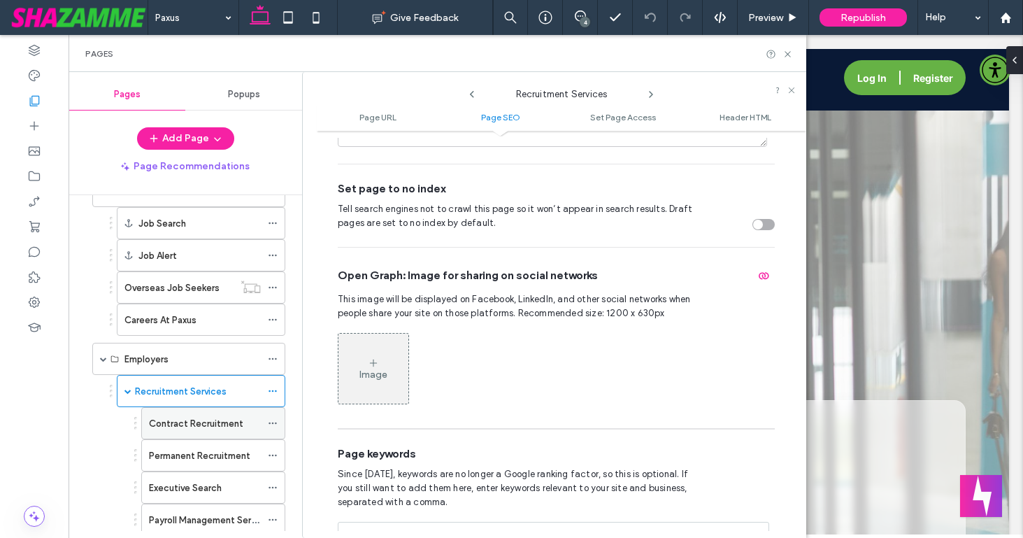
click at [272, 421] on icon at bounding box center [273, 423] width 10 height 10
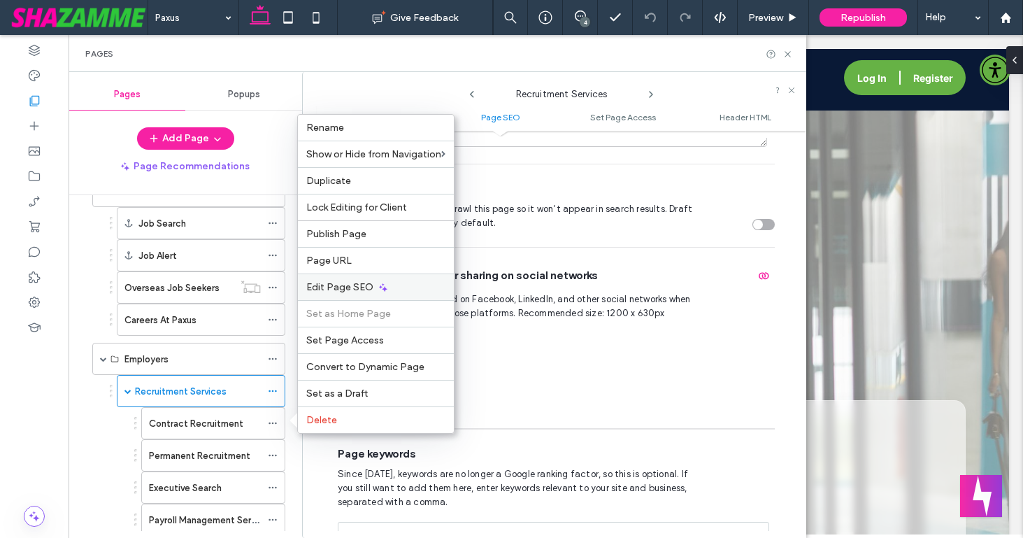
click at [353, 278] on div "Edit Page SEO" at bounding box center [376, 286] width 156 height 27
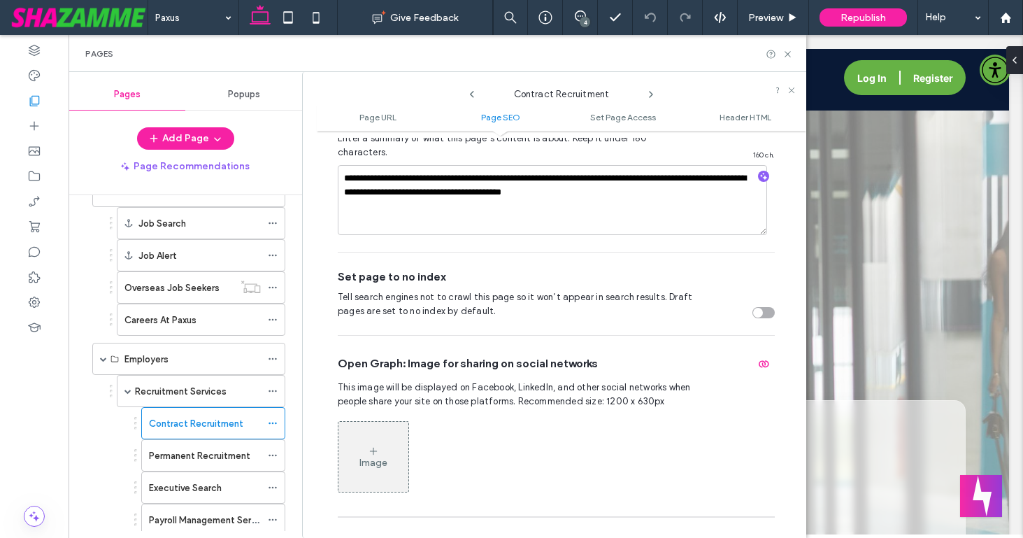
scroll to position [502, 0]
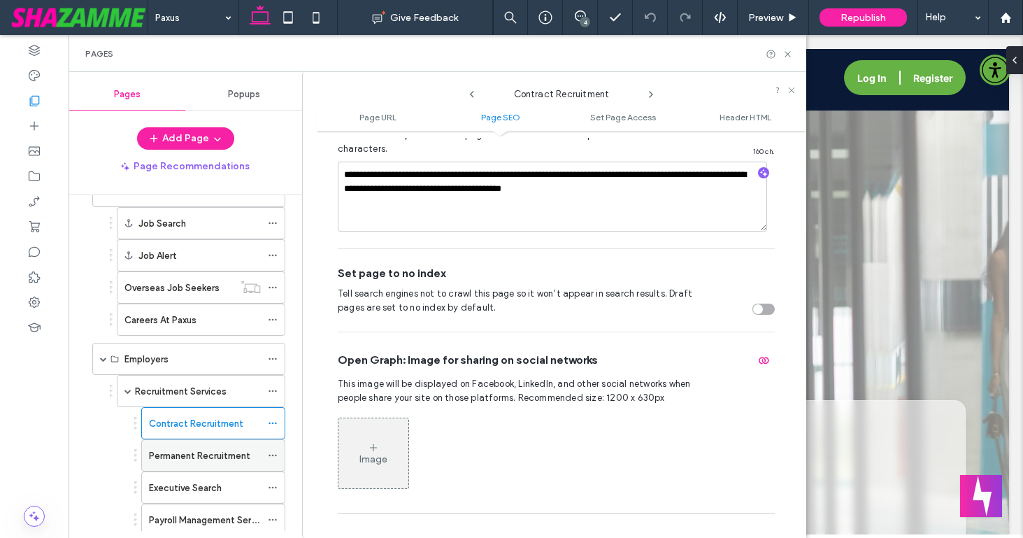
click at [276, 456] on icon at bounding box center [273, 455] width 10 height 10
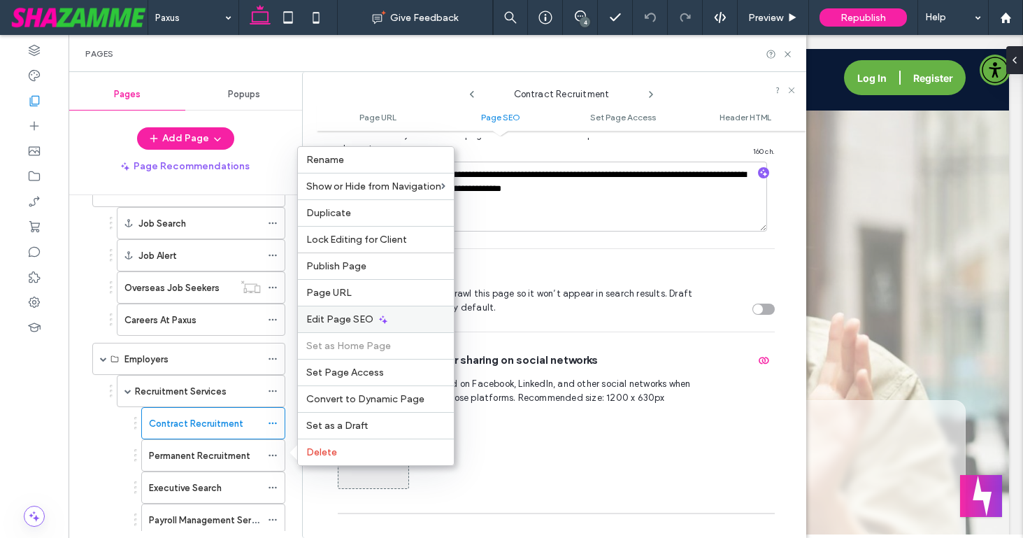
click at [345, 321] on span "Edit Page SEO" at bounding box center [339, 319] width 67 height 12
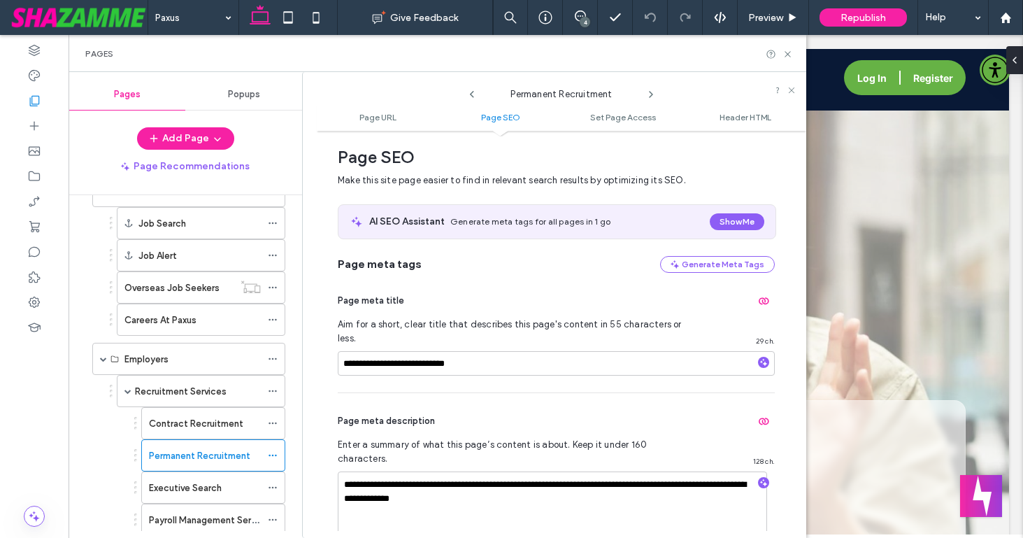
scroll to position [433, 0]
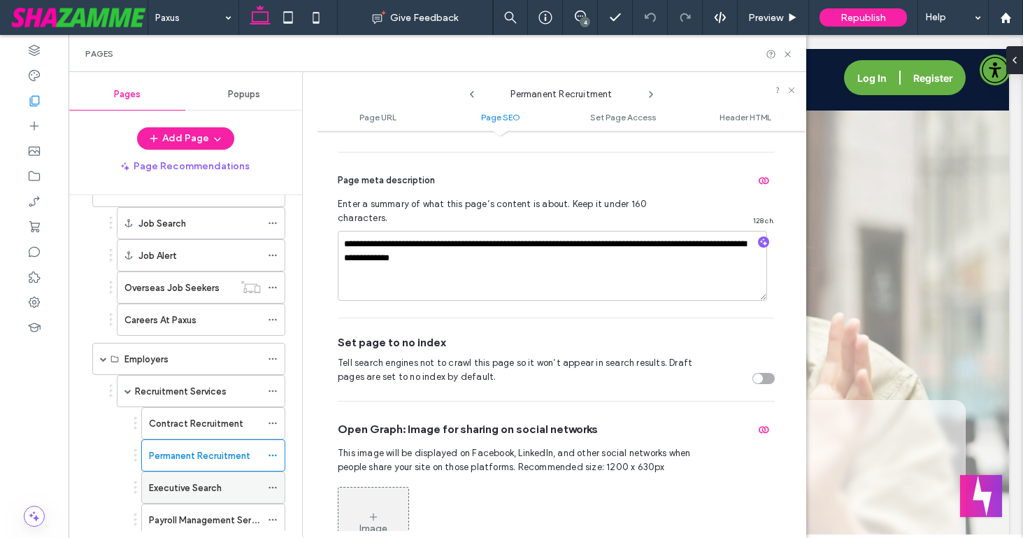
click at [273, 486] on icon at bounding box center [273, 488] width 10 height 10
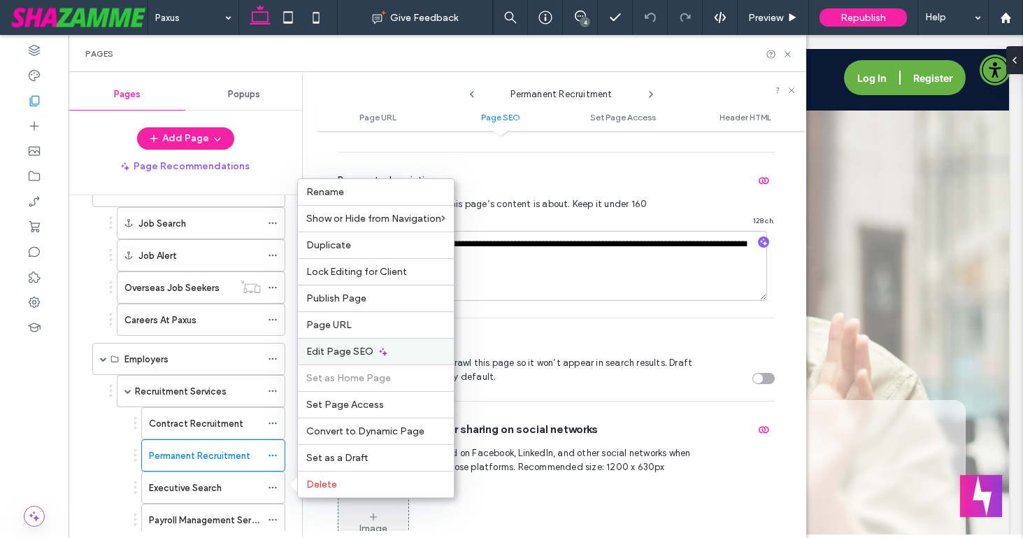
click at [339, 344] on div "Edit Page SEO" at bounding box center [376, 351] width 156 height 27
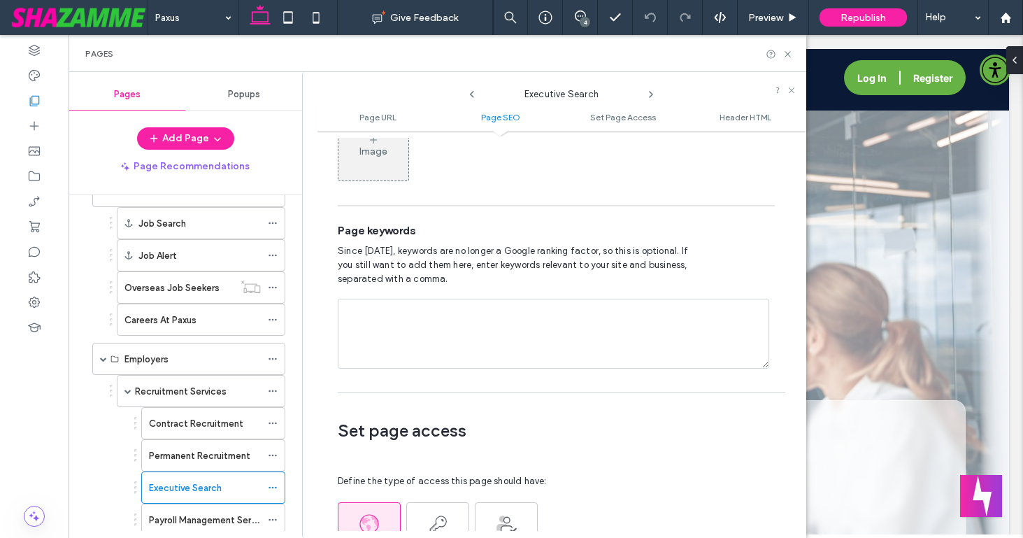
scroll to position [836, 0]
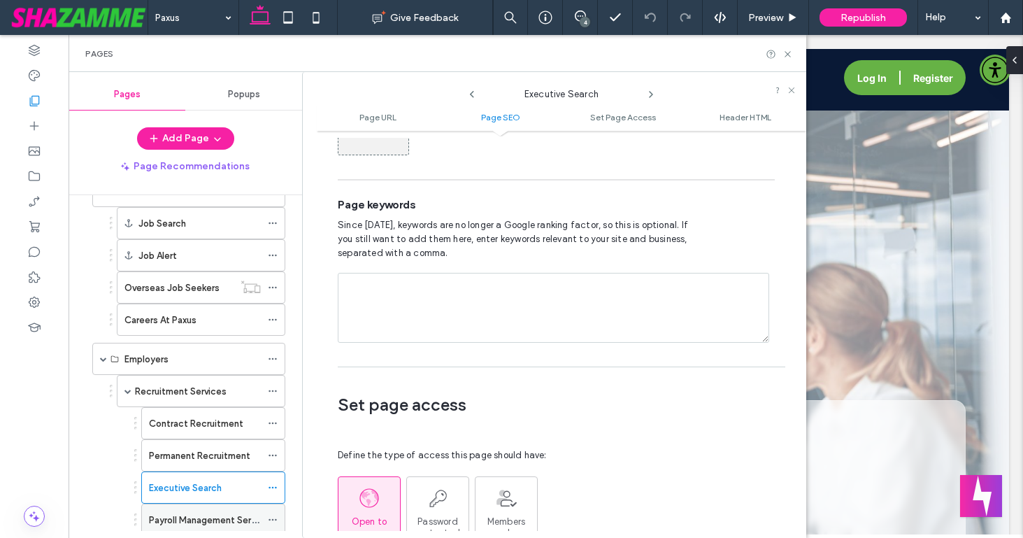
click at [270, 518] on icon at bounding box center [273, 520] width 10 height 10
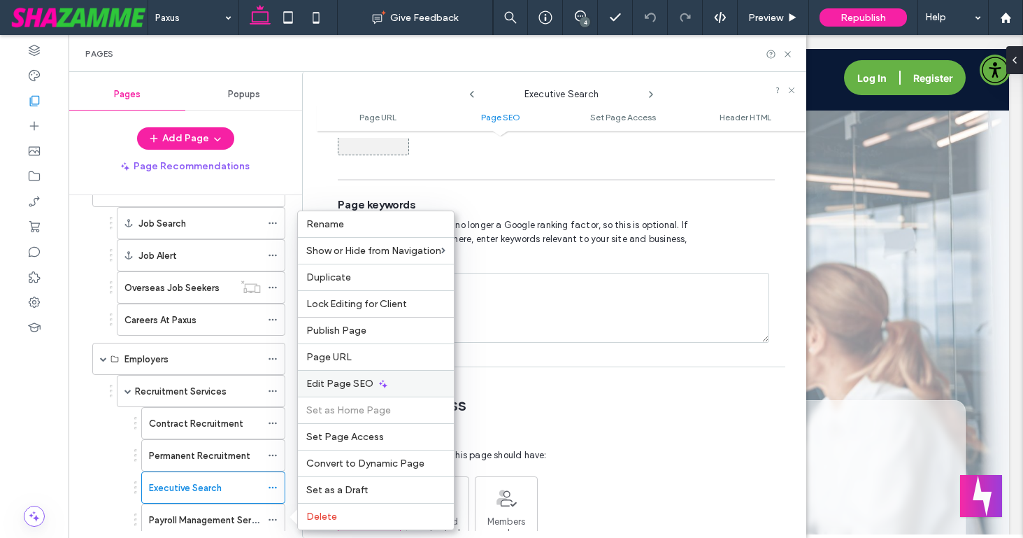
click at [345, 378] on span "Edit Page SEO" at bounding box center [339, 384] width 67 height 12
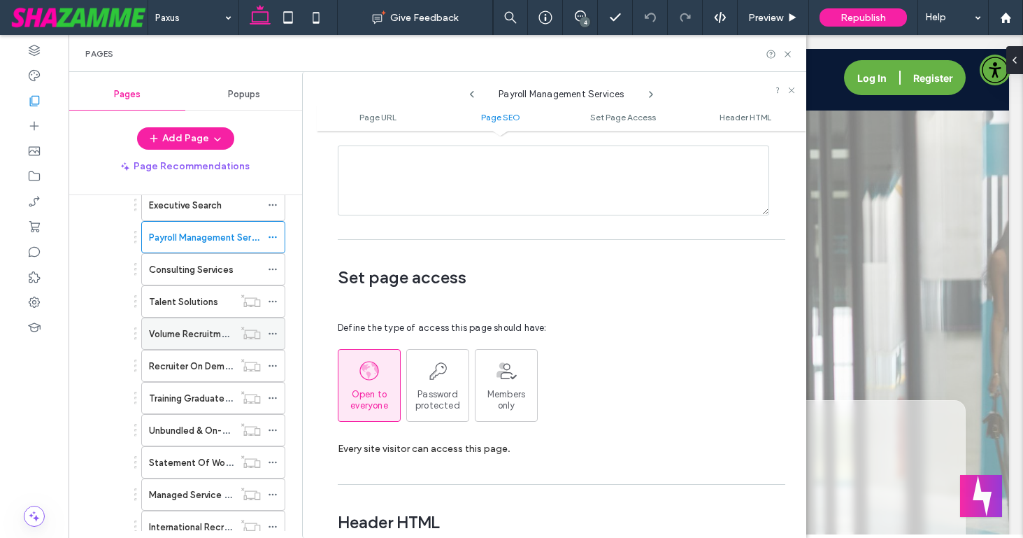
scroll to position [511, 0]
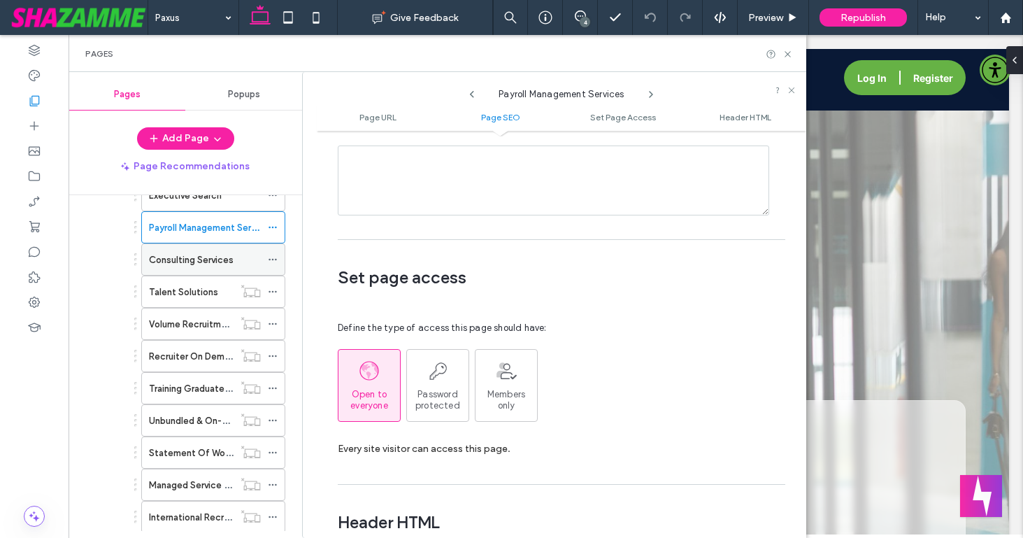
click at [272, 257] on icon at bounding box center [273, 260] width 10 height 10
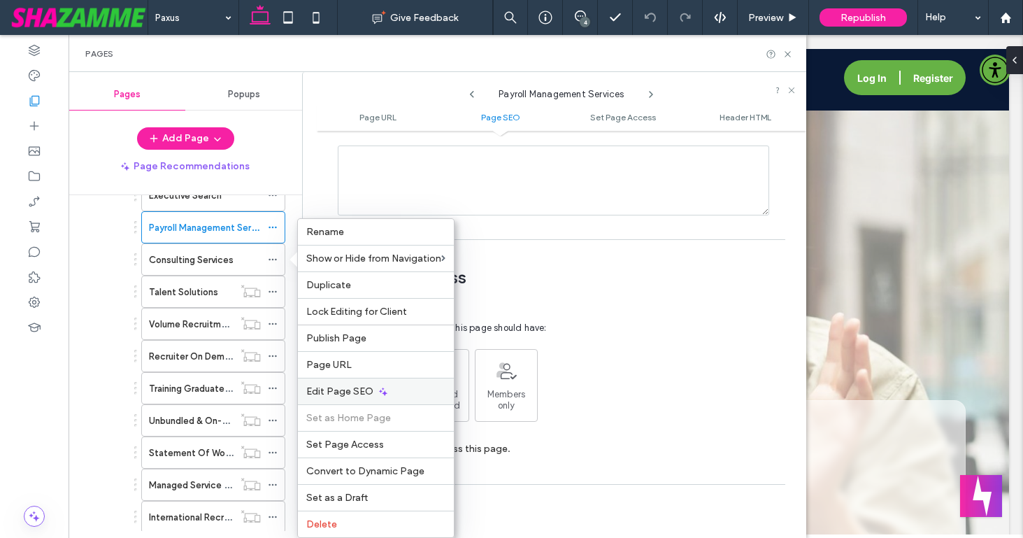
click at [321, 393] on span "Edit Page SEO" at bounding box center [339, 391] width 67 height 12
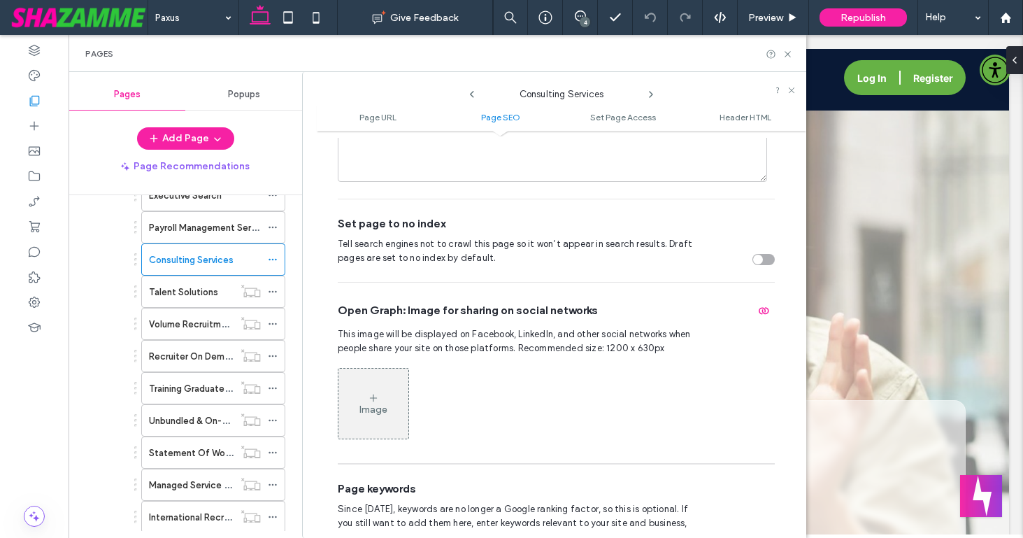
scroll to position [552, 0]
click at [272, 289] on icon at bounding box center [273, 292] width 10 height 10
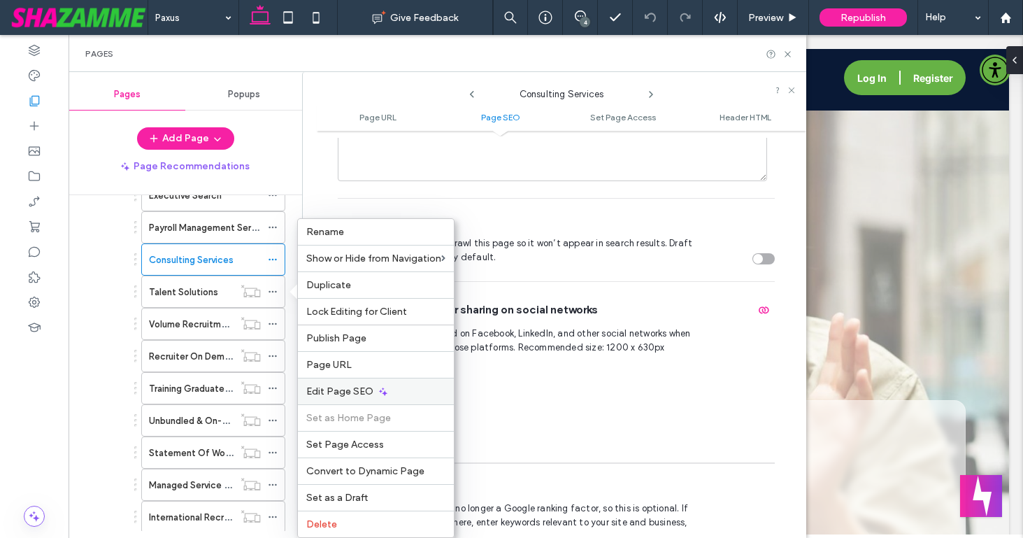
click at [326, 394] on span "Edit Page SEO" at bounding box center [339, 391] width 67 height 12
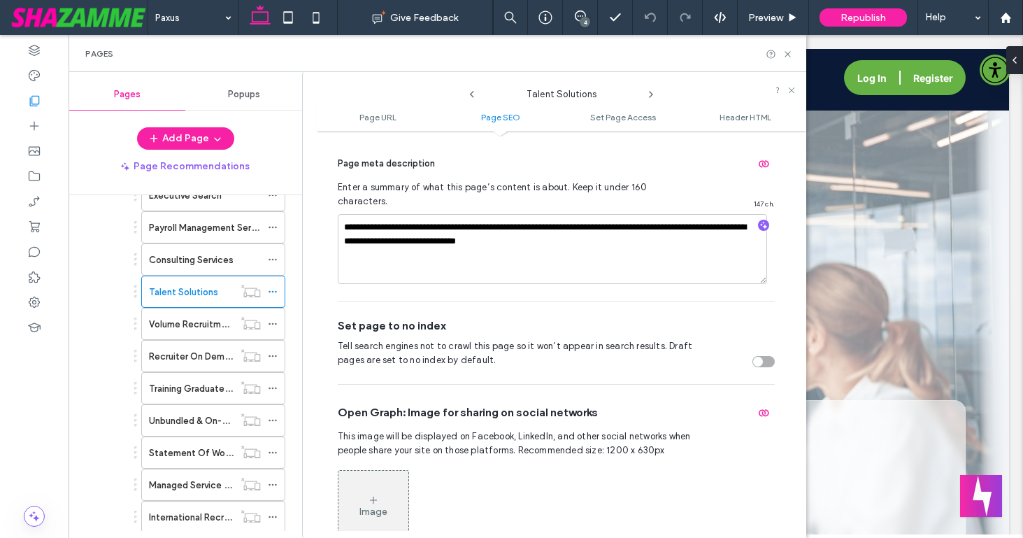
scroll to position [450, 0]
click at [271, 320] on icon at bounding box center [273, 324] width 10 height 10
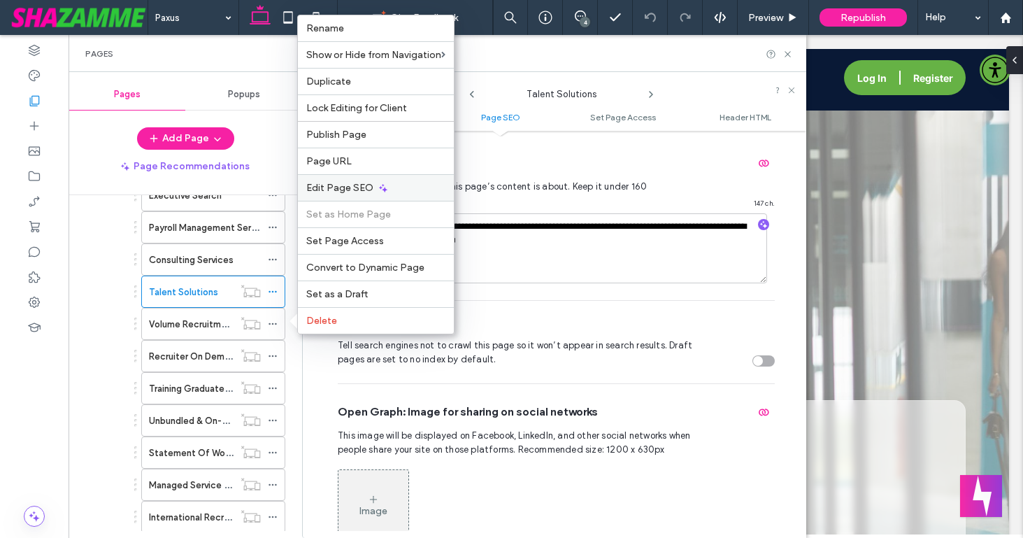
click at [349, 190] on span "Edit Page SEO" at bounding box center [339, 188] width 67 height 12
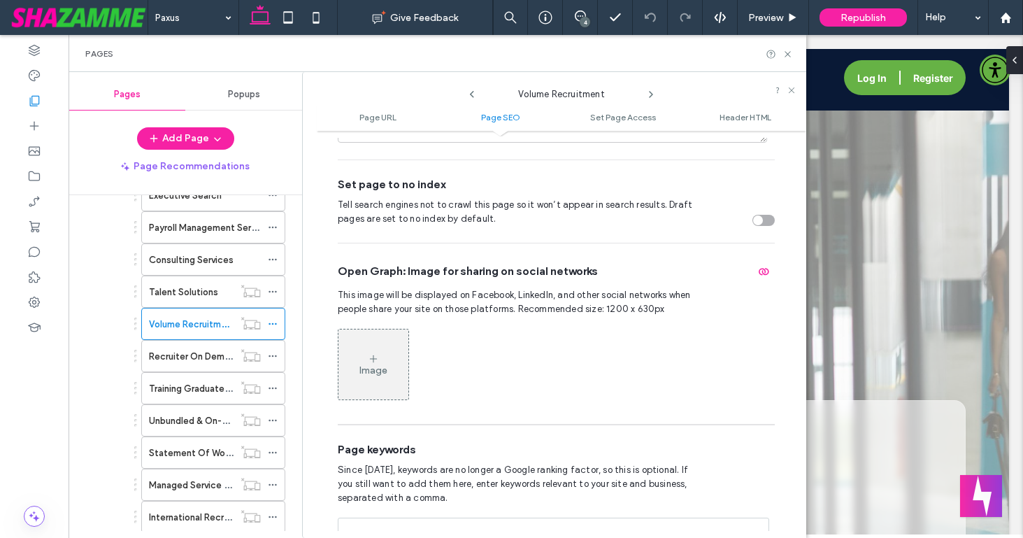
scroll to position [590, 0]
click at [274, 351] on icon at bounding box center [273, 356] width 10 height 10
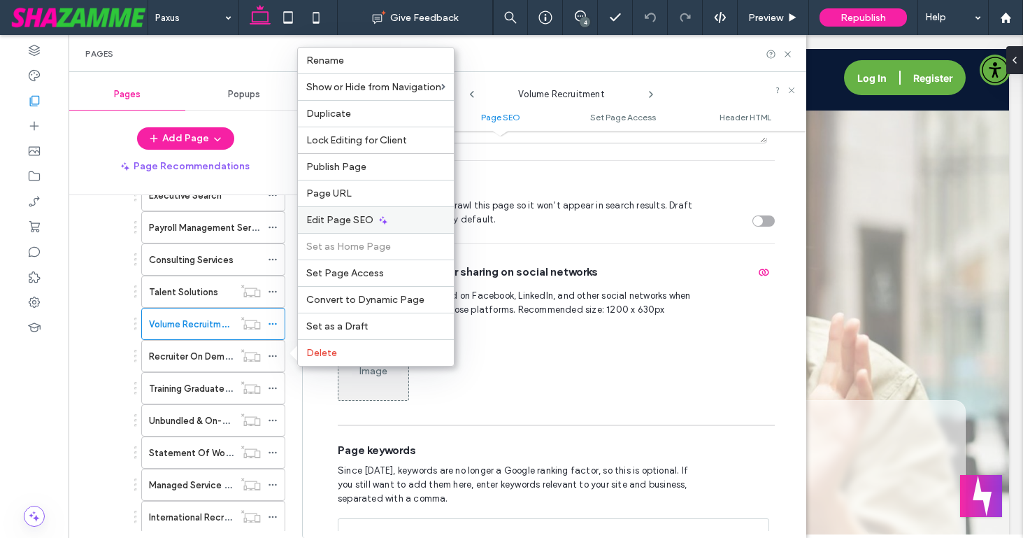
click at [340, 210] on div "Edit Page SEO" at bounding box center [376, 219] width 156 height 27
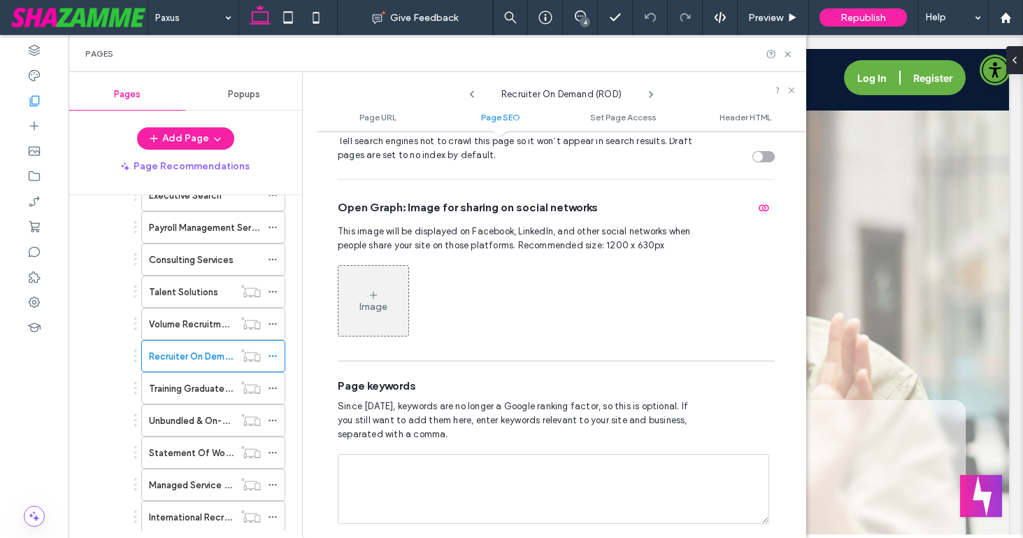
scroll to position [628, 0]
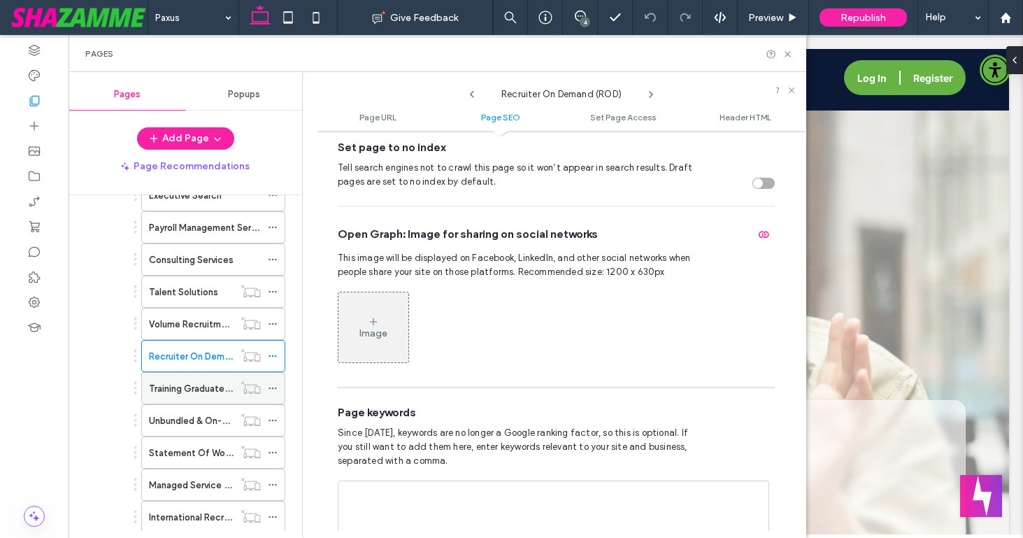
click at [275, 388] on use at bounding box center [273, 388] width 8 height 2
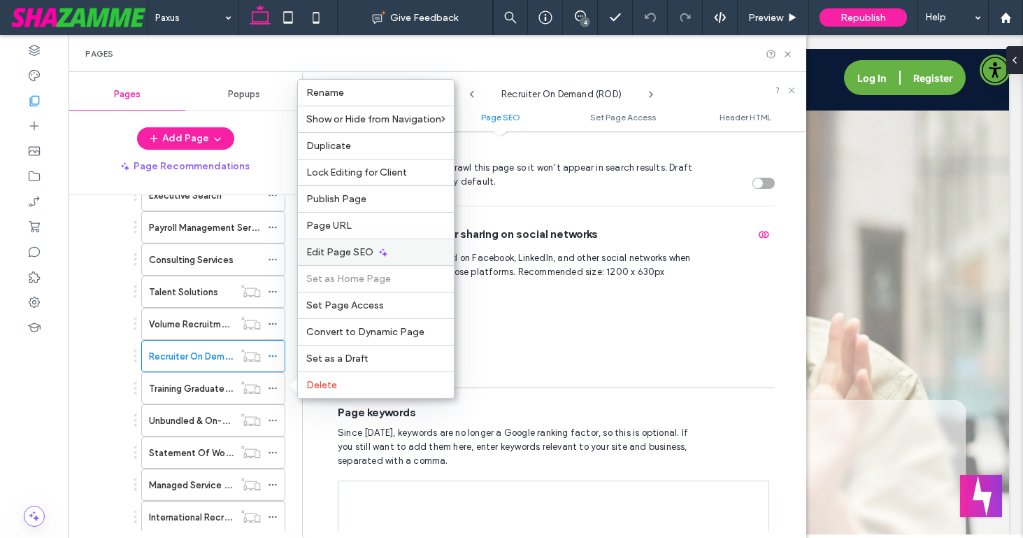
click at [361, 248] on span "Edit Page SEO" at bounding box center [339, 252] width 67 height 12
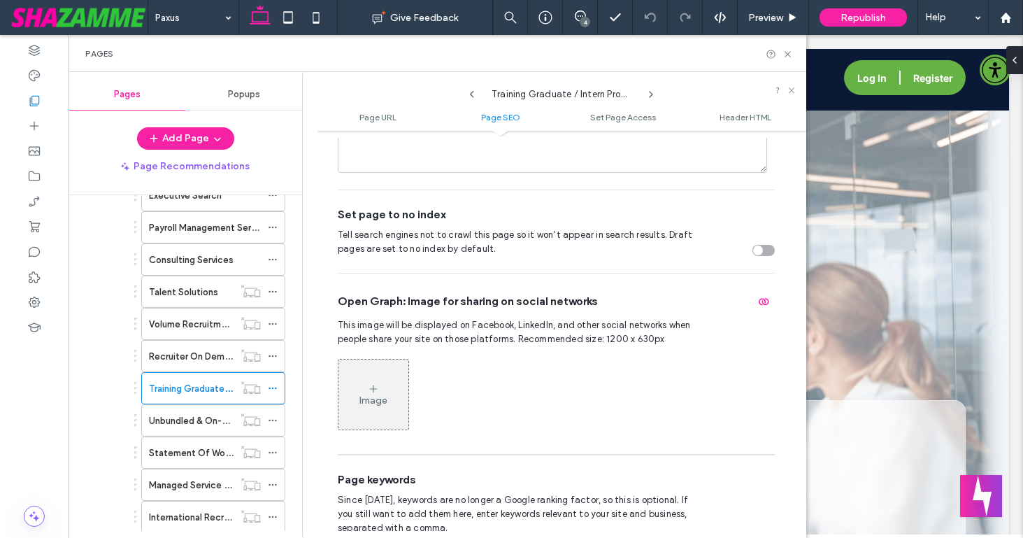
scroll to position [537, 0]
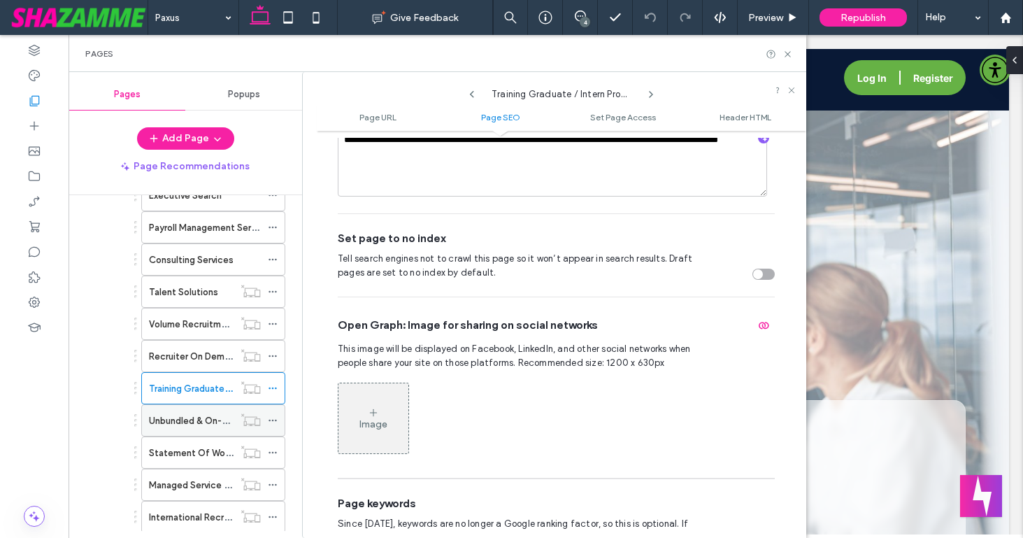
click at [272, 419] on icon at bounding box center [273, 420] width 10 height 10
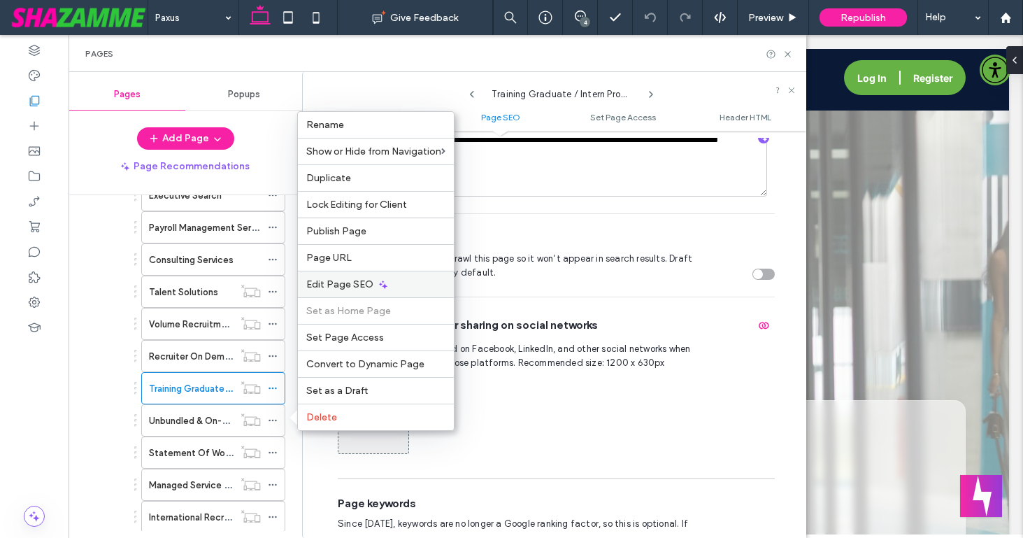
click at [343, 285] on span "Edit Page SEO" at bounding box center [339, 284] width 67 height 12
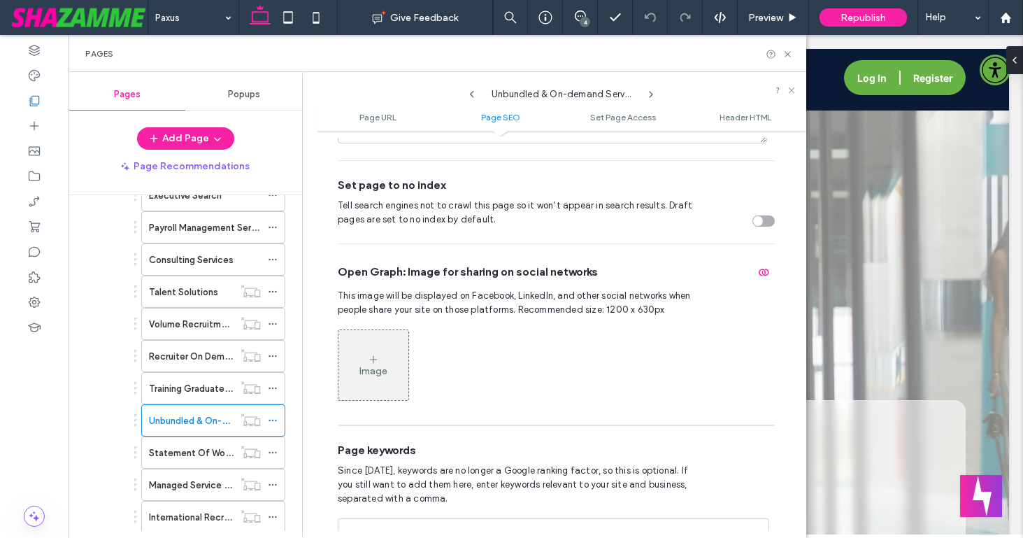
scroll to position [602, 0]
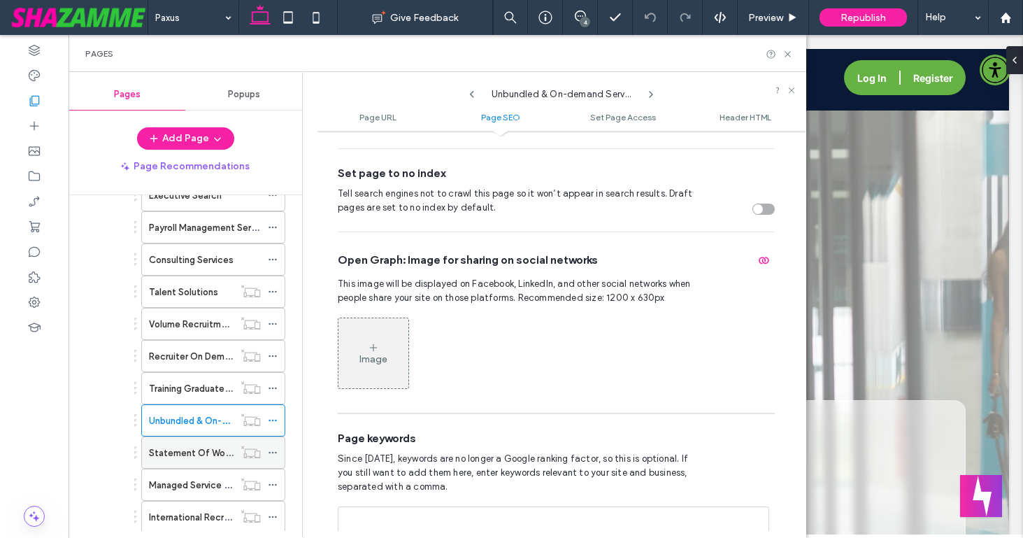
click at [273, 450] on icon at bounding box center [273, 453] width 10 height 10
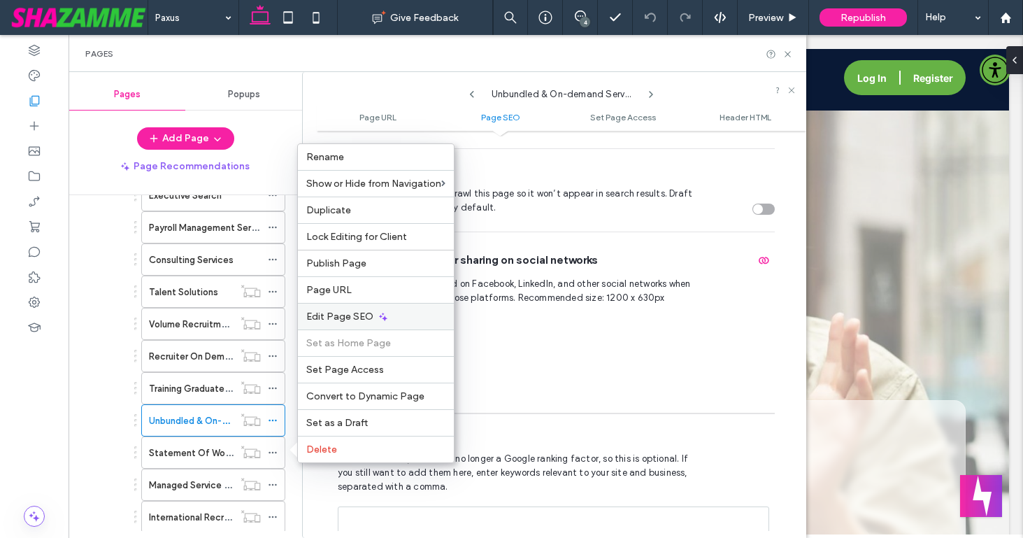
click at [343, 309] on div "Edit Page SEO" at bounding box center [376, 316] width 156 height 27
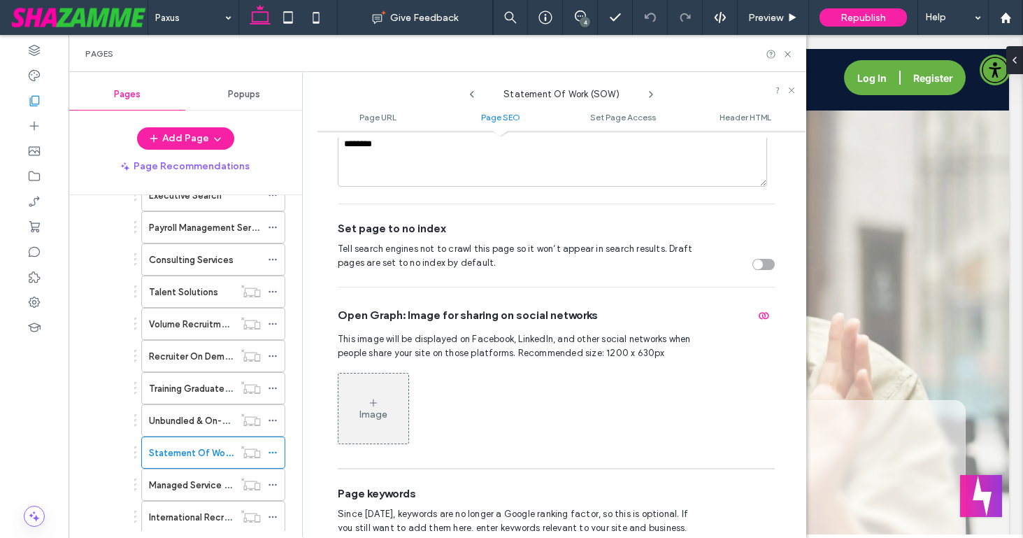
scroll to position [552, 0]
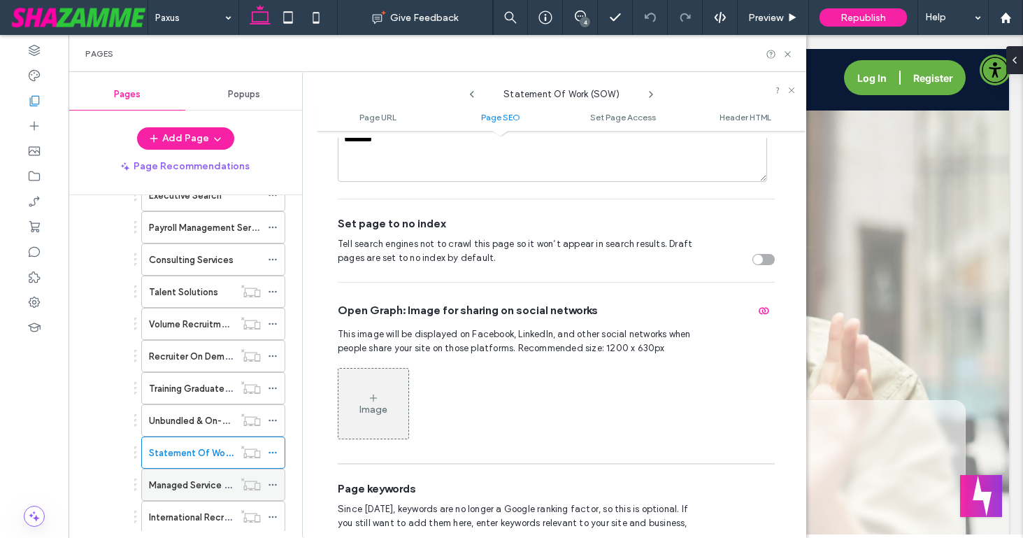
click at [275, 483] on icon at bounding box center [273, 485] width 10 height 10
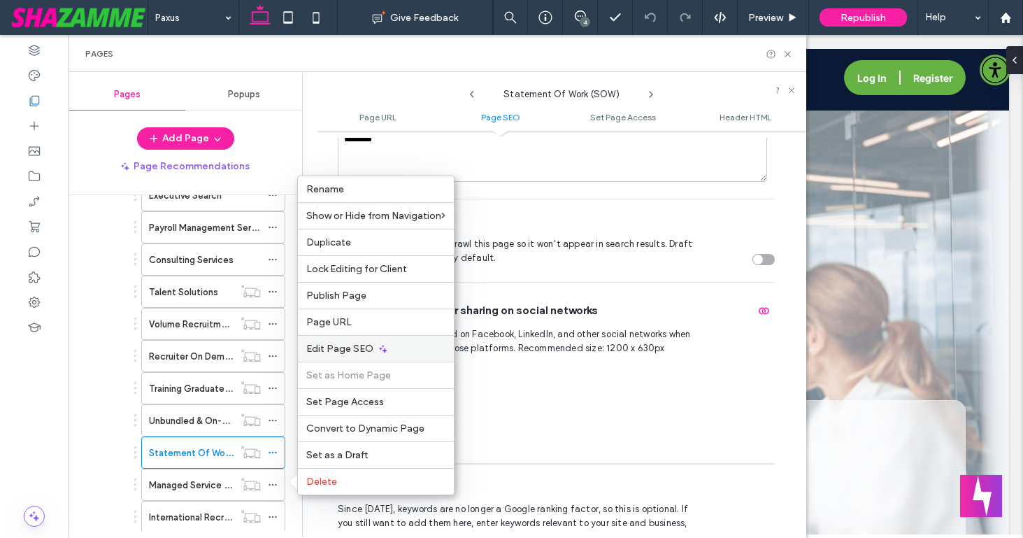
click at [349, 352] on span "Edit Page SEO" at bounding box center [339, 349] width 67 height 12
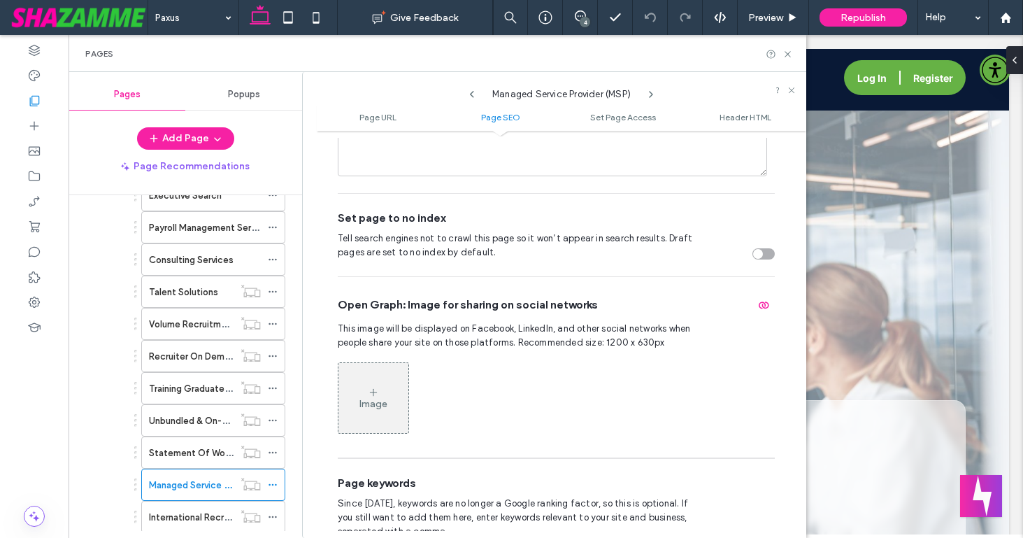
scroll to position [562, 0]
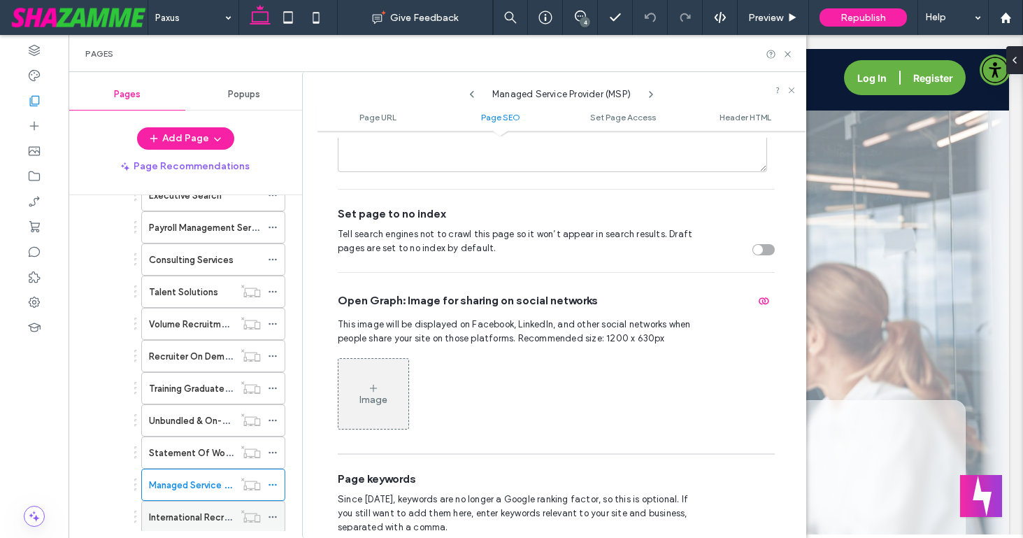
click at [274, 515] on icon at bounding box center [273, 517] width 10 height 10
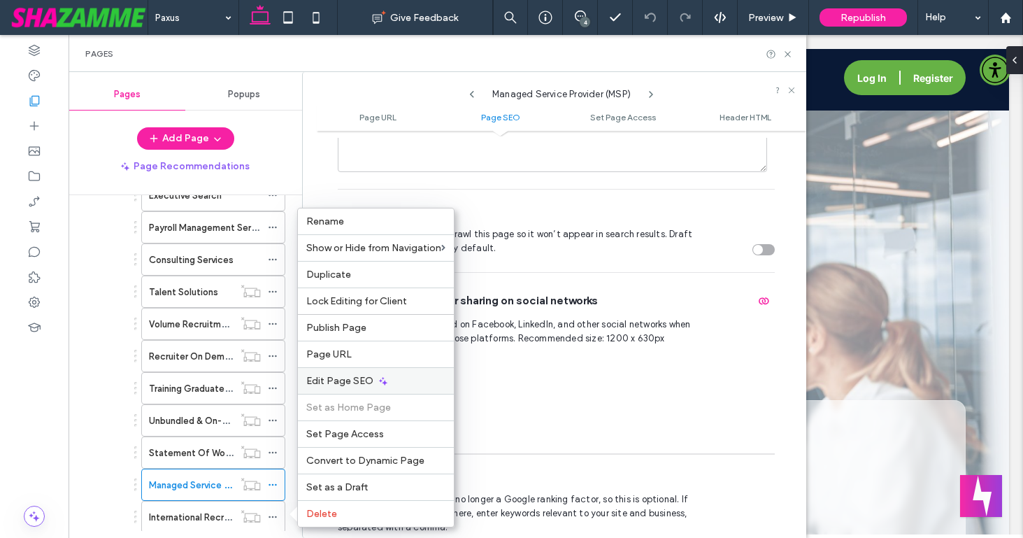
click at [336, 378] on span "Edit Page SEO" at bounding box center [339, 381] width 67 height 12
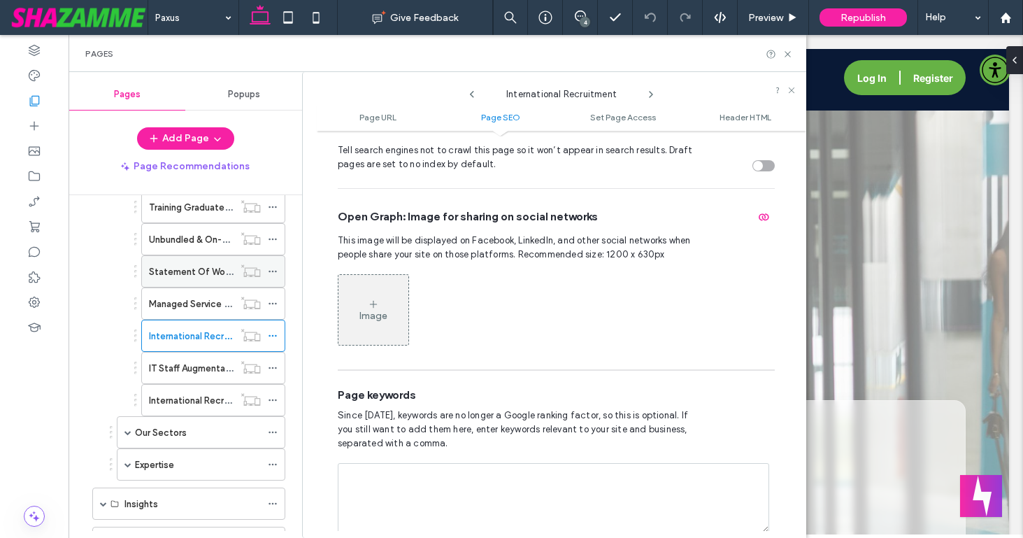
scroll to position [692, 0]
click at [276, 365] on icon at bounding box center [273, 369] width 10 height 10
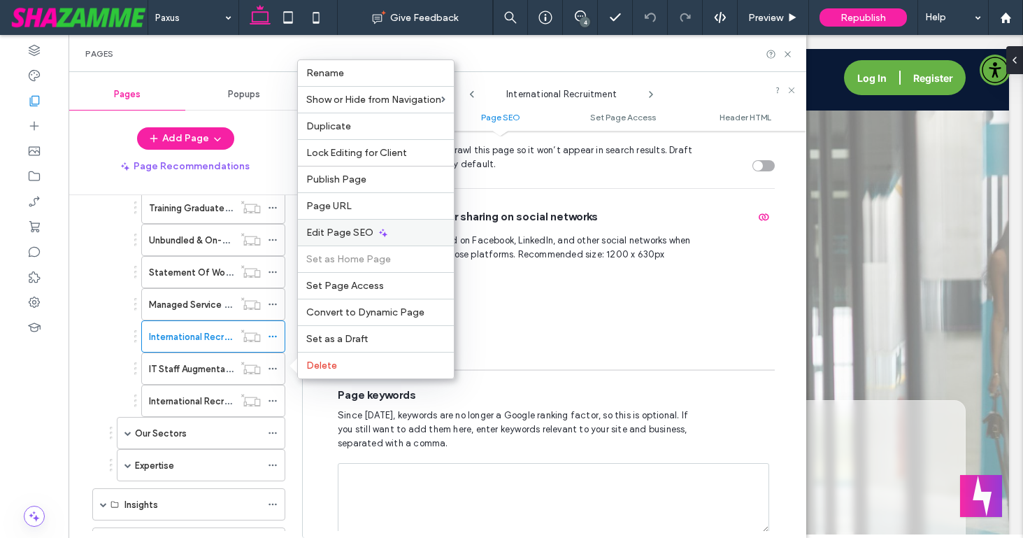
click at [337, 238] on div "Edit Page SEO" at bounding box center [376, 232] width 156 height 27
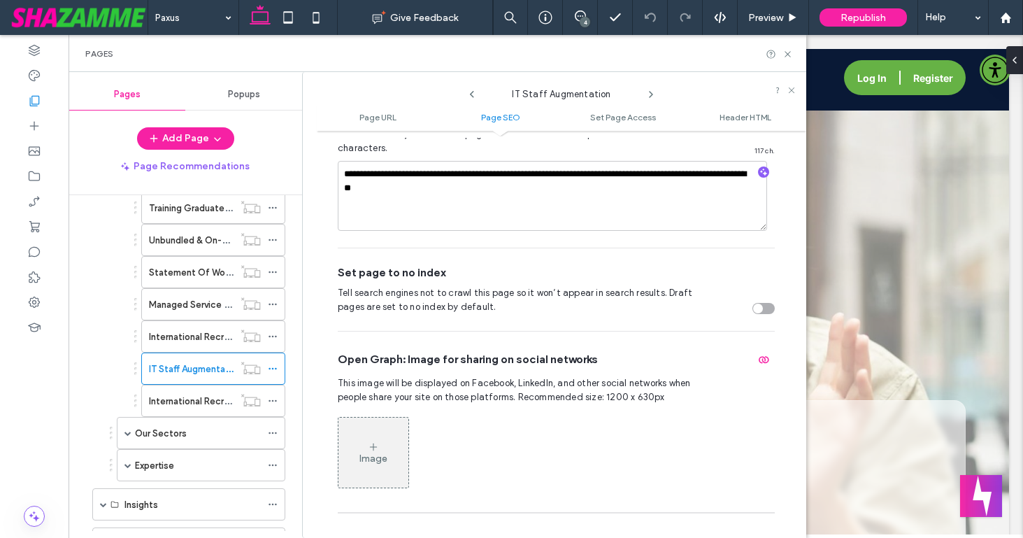
scroll to position [506, 0]
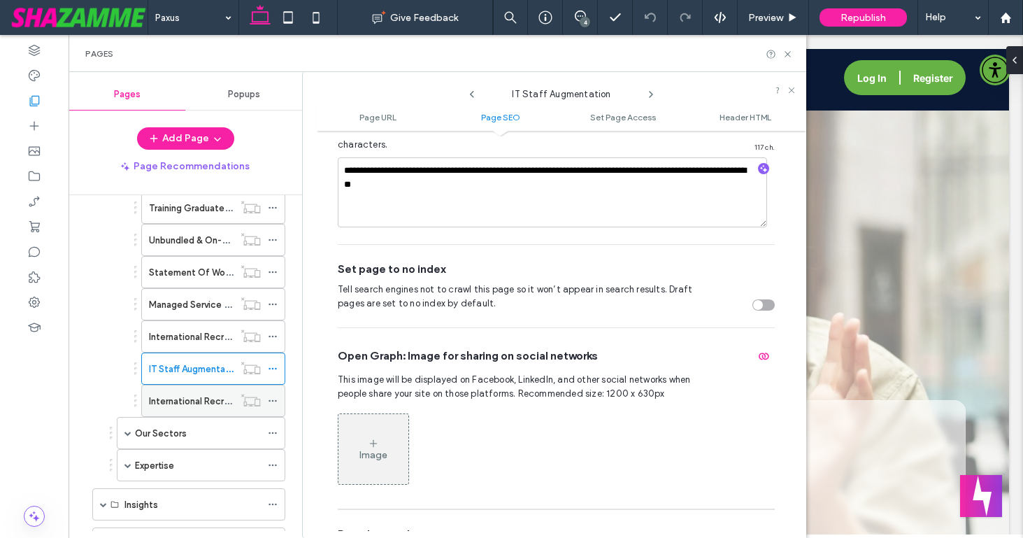
click at [272, 403] on icon at bounding box center [273, 401] width 10 height 10
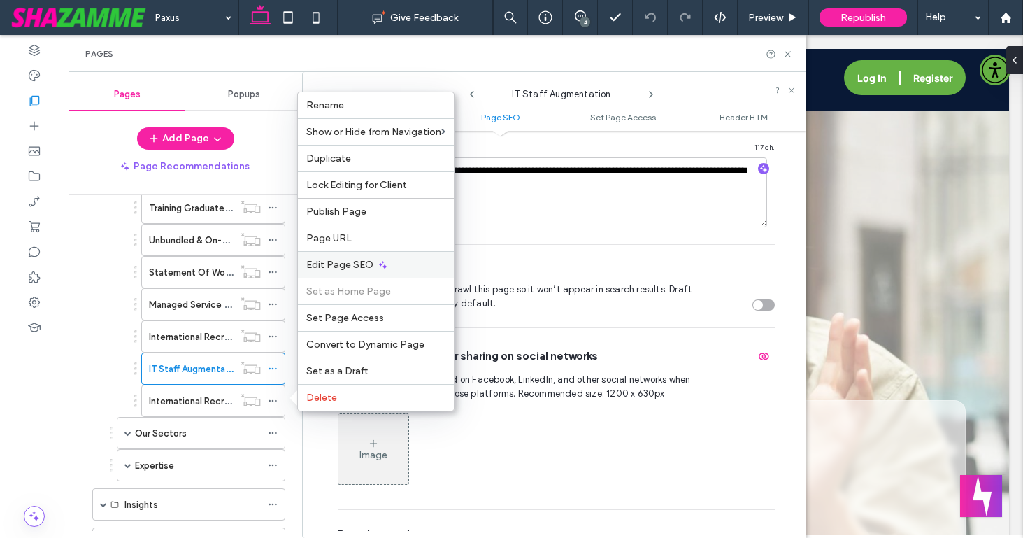
click at [342, 265] on span "Edit Page SEO" at bounding box center [339, 265] width 67 height 12
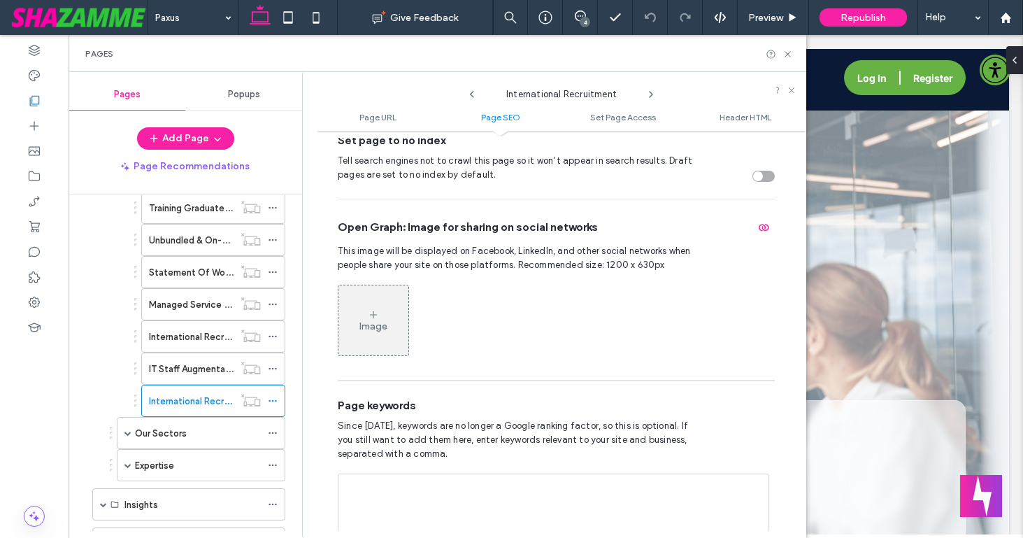
scroll to position [643, 0]
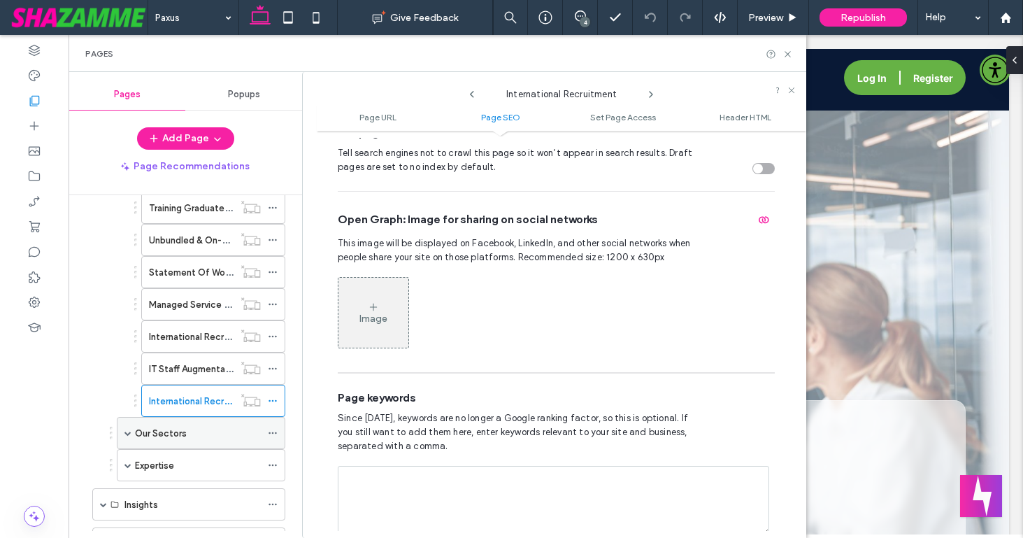
click at [275, 428] on icon at bounding box center [273, 433] width 10 height 10
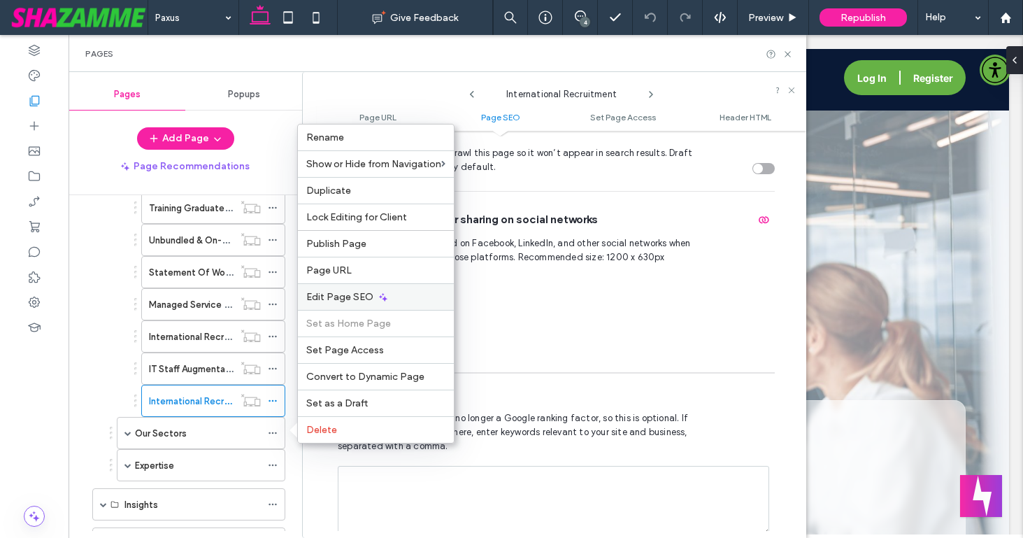
click at [332, 298] on span "Edit Page SEO" at bounding box center [339, 297] width 67 height 12
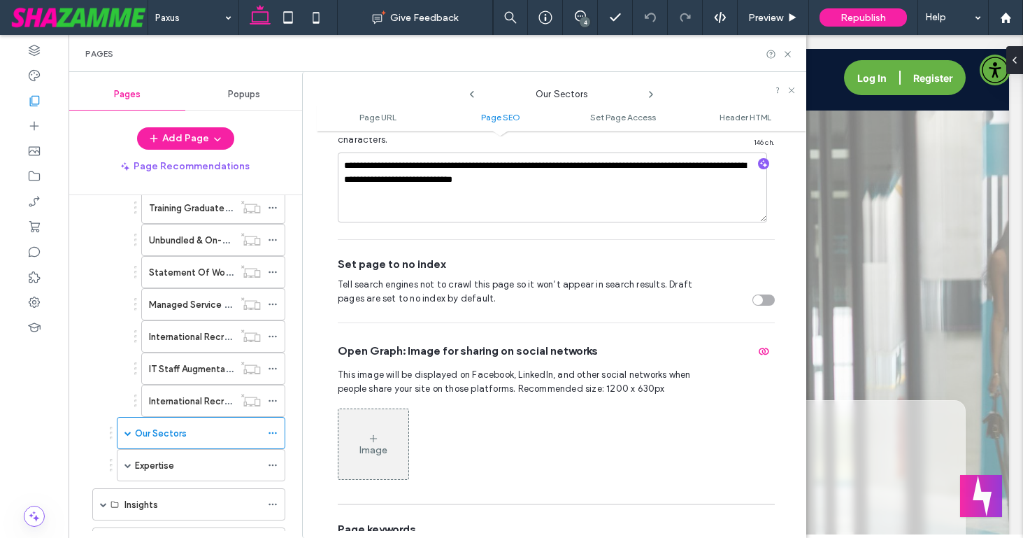
scroll to position [514, 0]
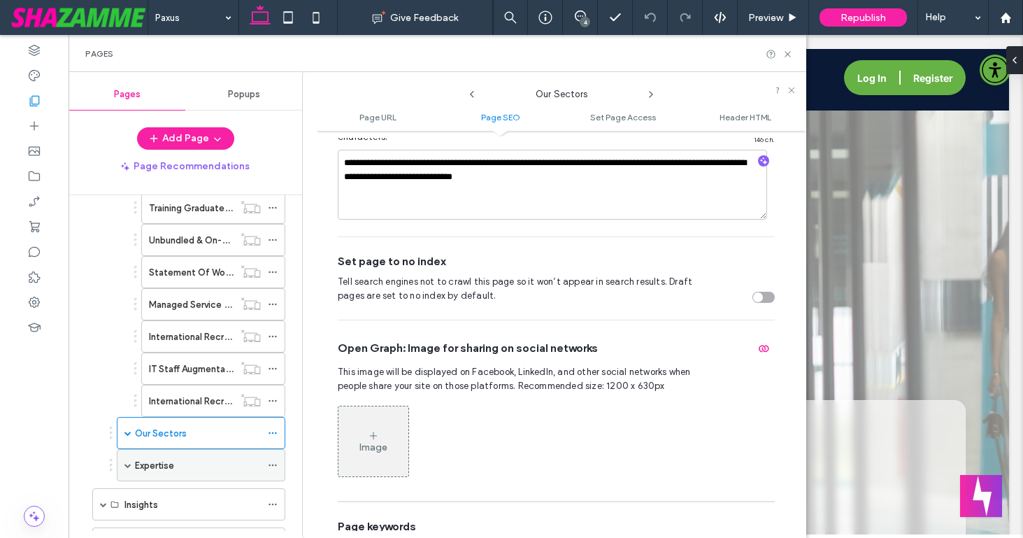
click at [271, 465] on use at bounding box center [273, 465] width 8 height 2
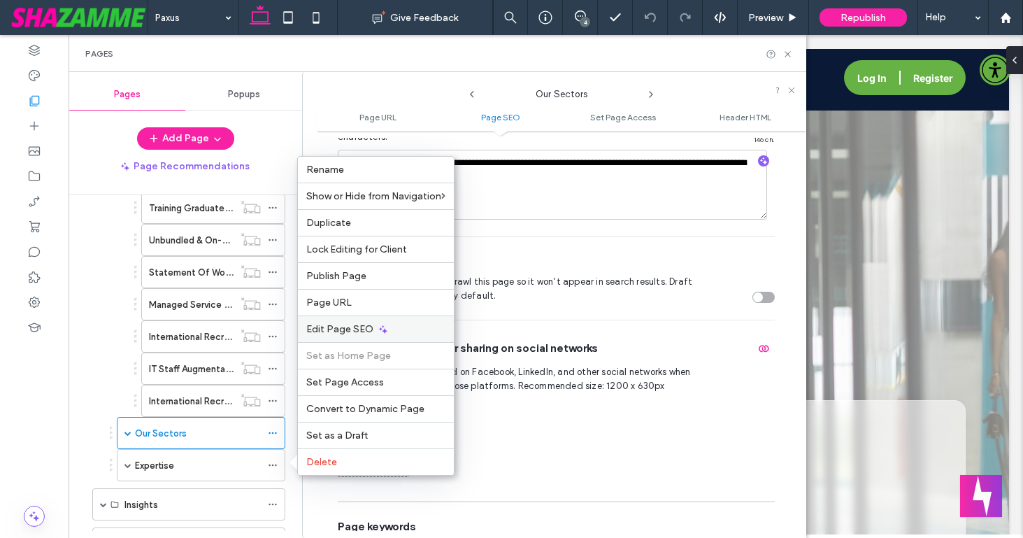
click at [337, 332] on span "Edit Page SEO" at bounding box center [339, 329] width 67 height 12
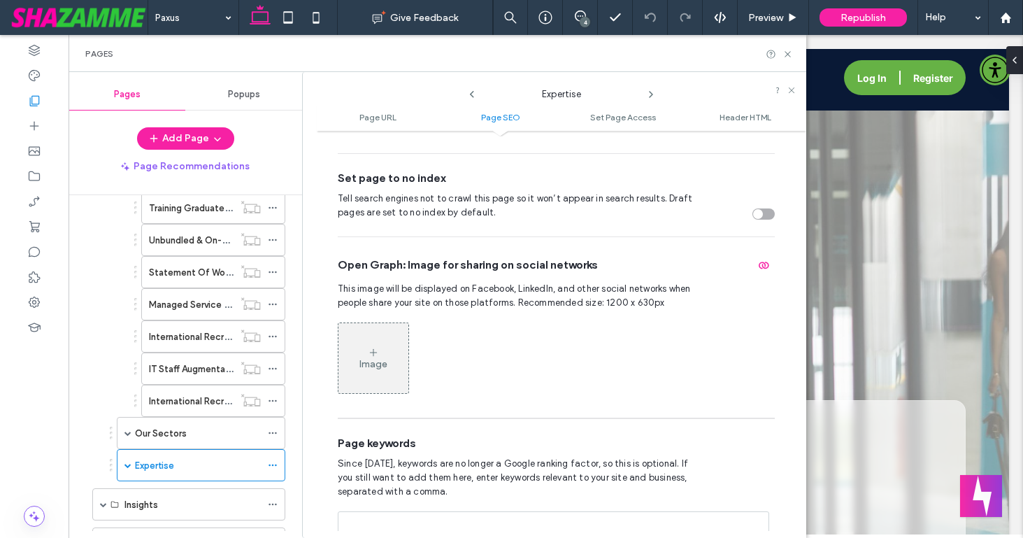
scroll to position [606, 0]
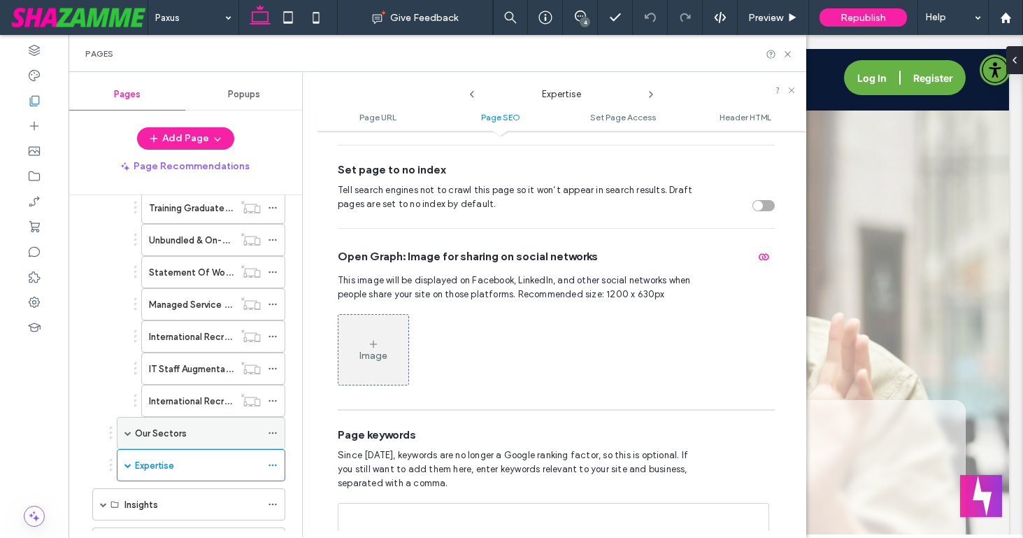
click at [129, 431] on span at bounding box center [127, 432] width 7 height 7
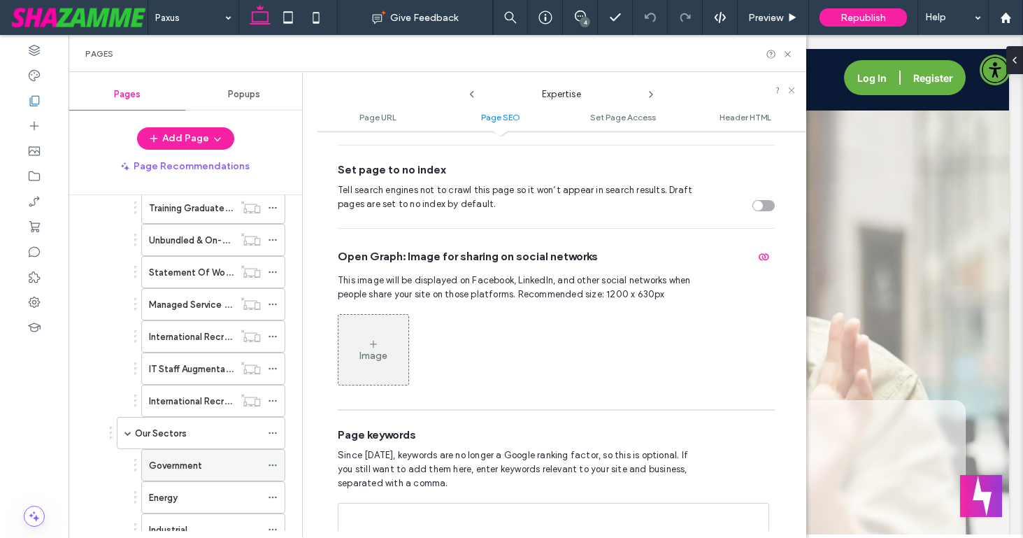
click at [272, 460] on icon at bounding box center [273, 465] width 10 height 10
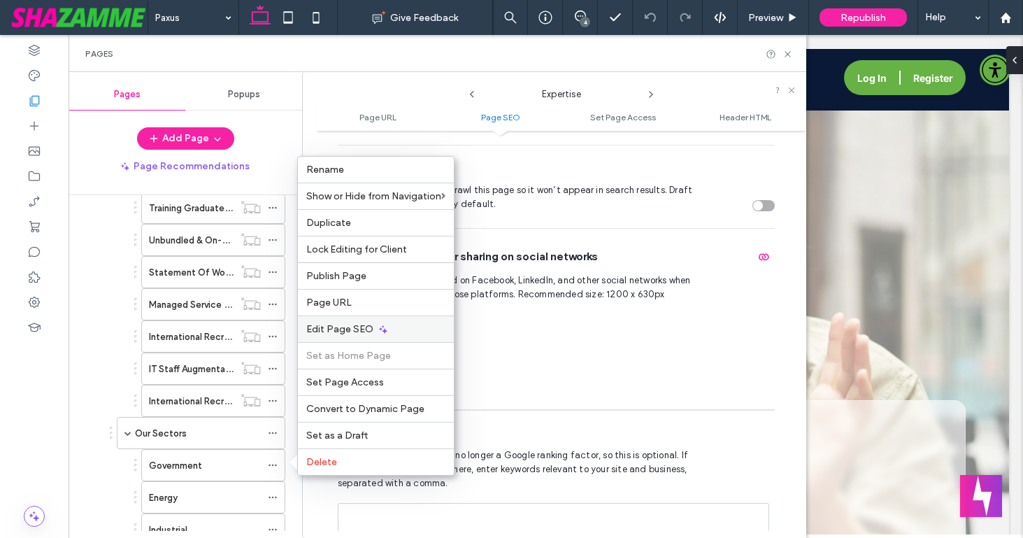
click at [322, 336] on div "Edit Page SEO" at bounding box center [376, 328] width 156 height 27
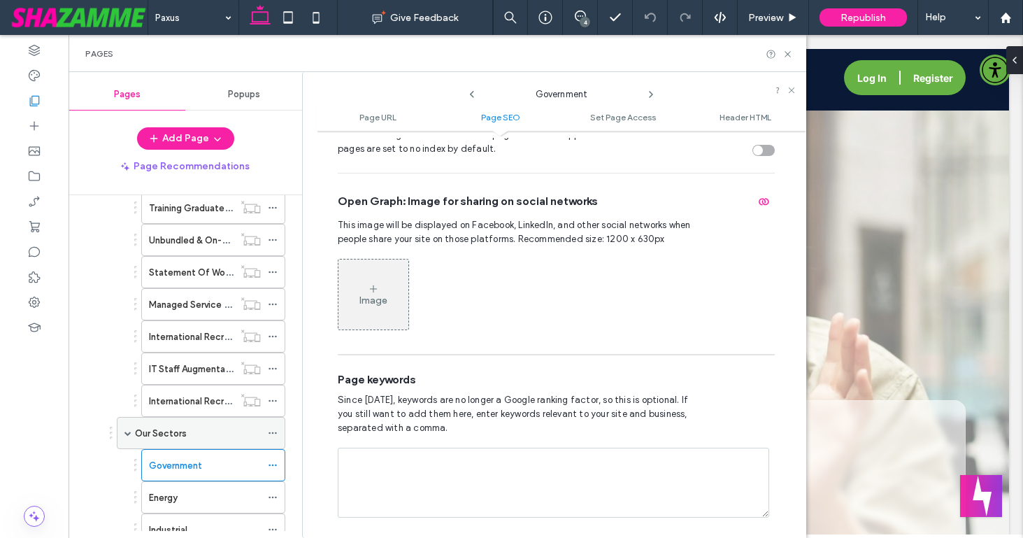
scroll to position [672, 0]
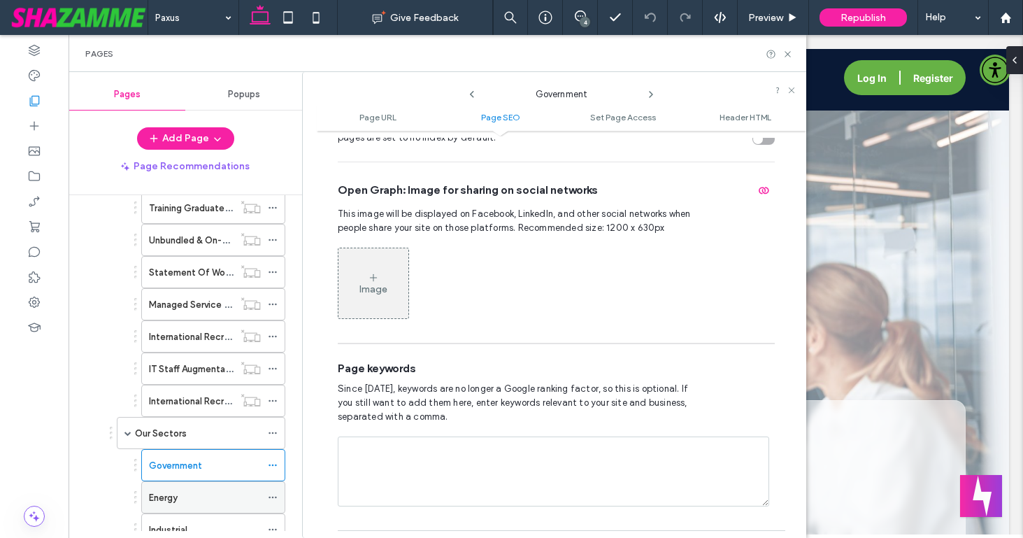
click at [270, 494] on icon at bounding box center [273, 497] width 10 height 10
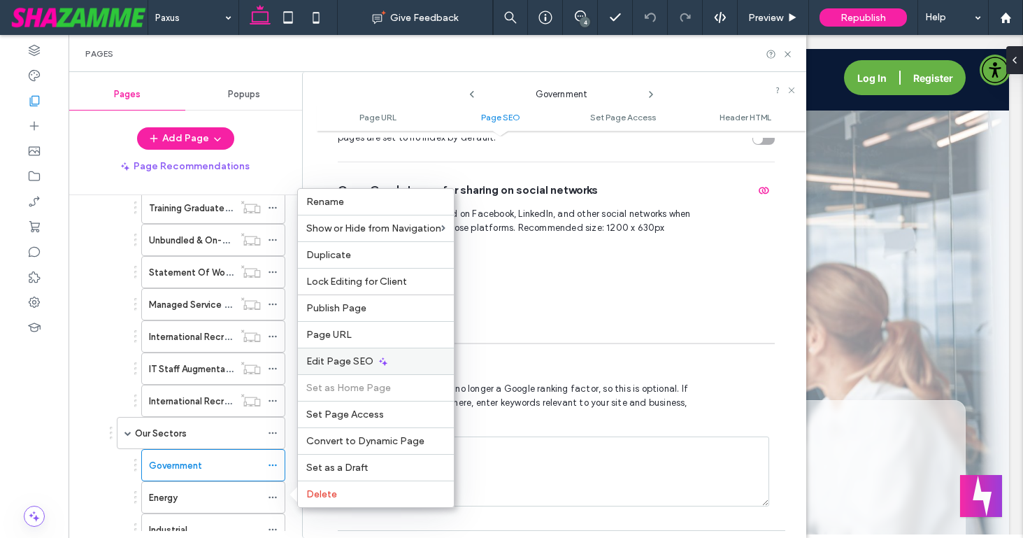
click at [346, 354] on div "Edit Page SEO" at bounding box center [376, 361] width 156 height 27
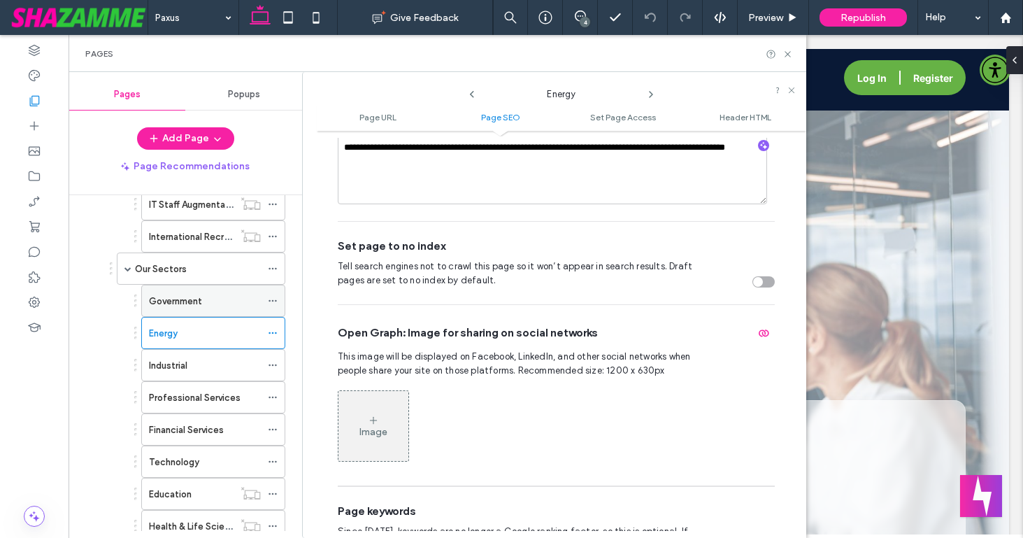
scroll to position [857, 0]
click at [270, 362] on icon at bounding box center [273, 364] width 10 height 10
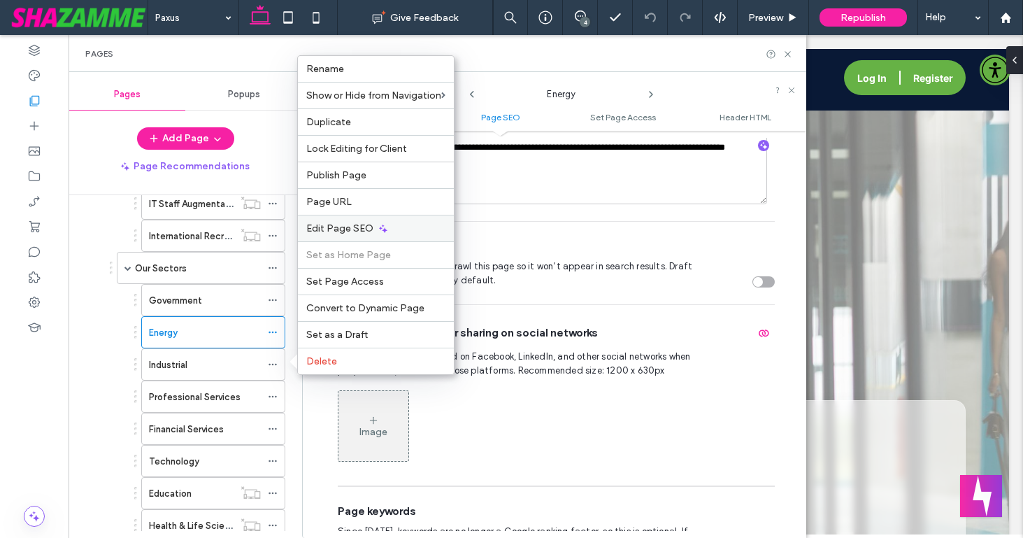
click at [348, 232] on span "Edit Page SEO" at bounding box center [339, 228] width 67 height 12
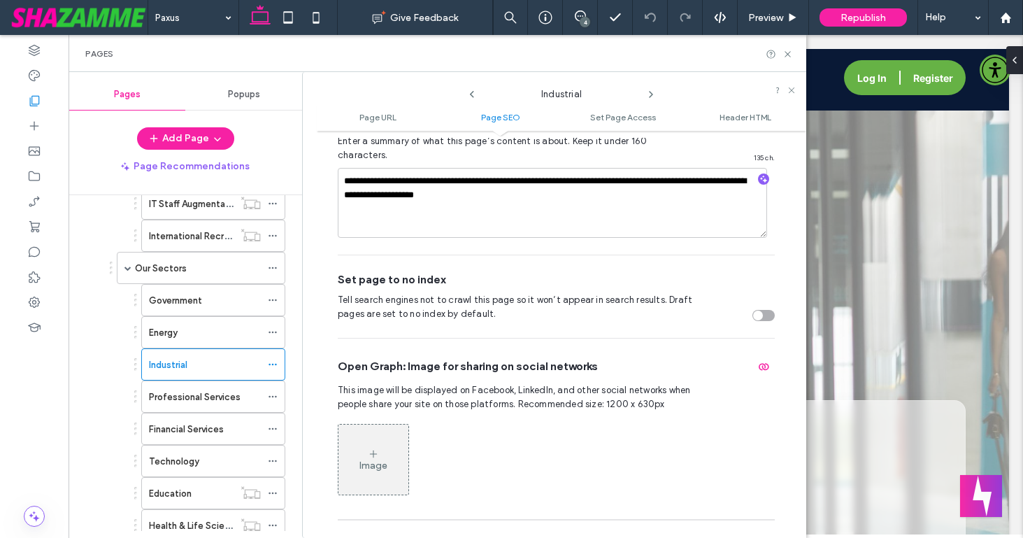
scroll to position [501, 0]
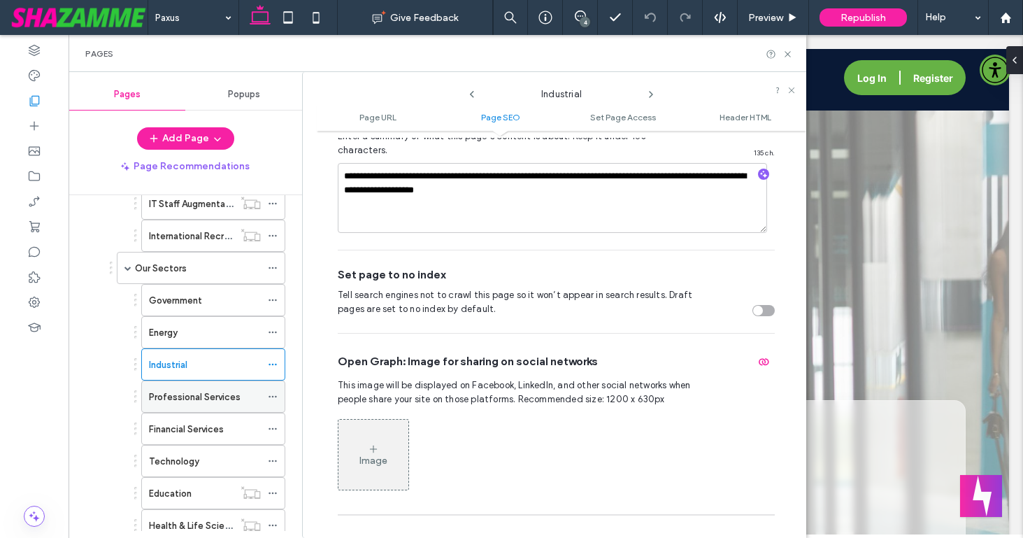
click at [274, 396] on icon at bounding box center [273, 397] width 10 height 10
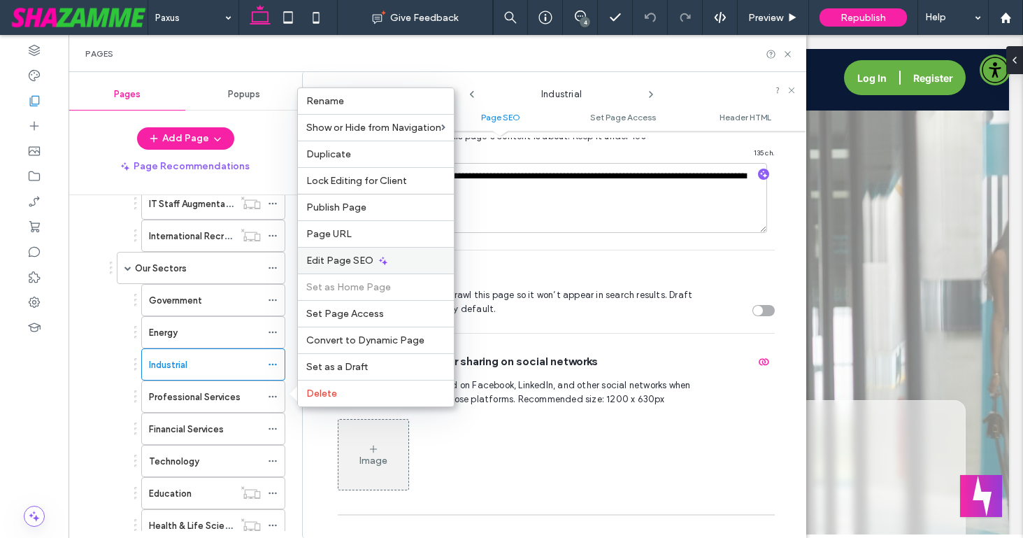
click at [343, 258] on span "Edit Page SEO" at bounding box center [339, 261] width 67 height 12
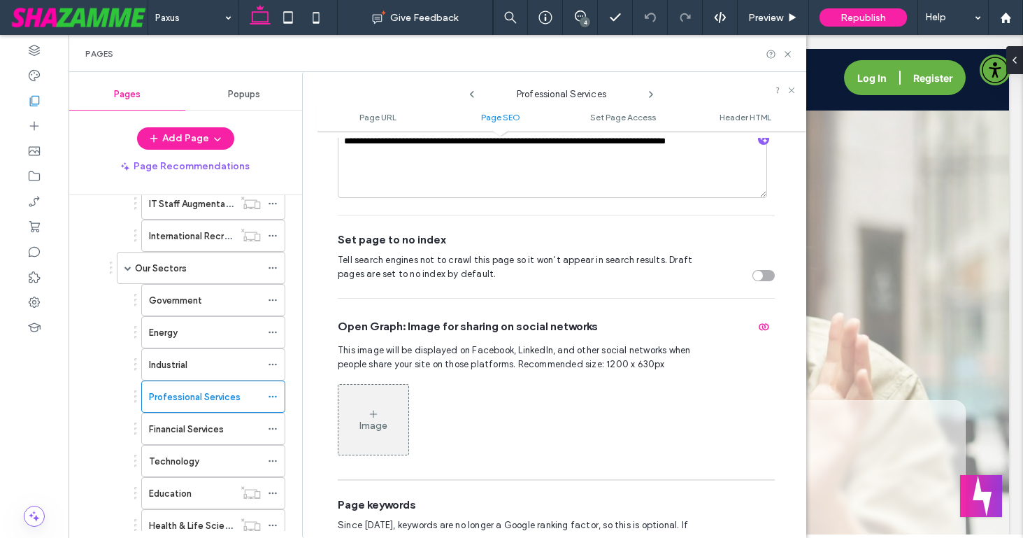
scroll to position [537, 0]
click at [273, 427] on icon at bounding box center [273, 429] width 10 height 10
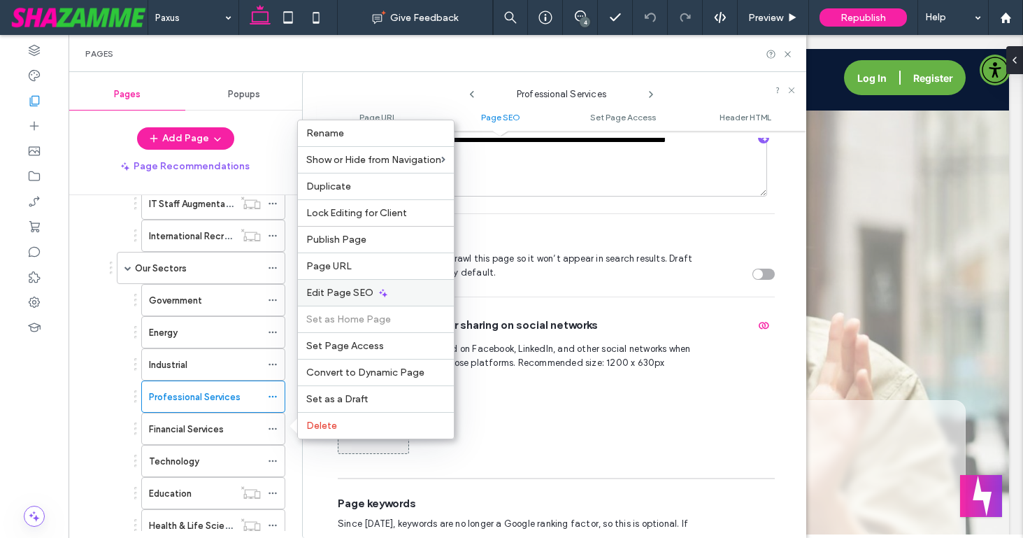
click at [339, 294] on span "Edit Page SEO" at bounding box center [339, 293] width 67 height 12
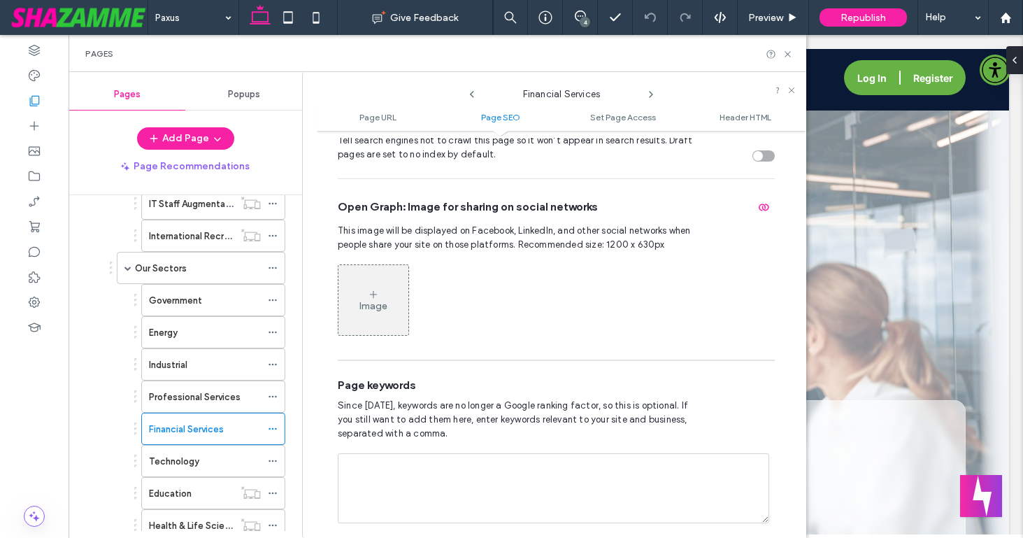
scroll to position [678, 0]
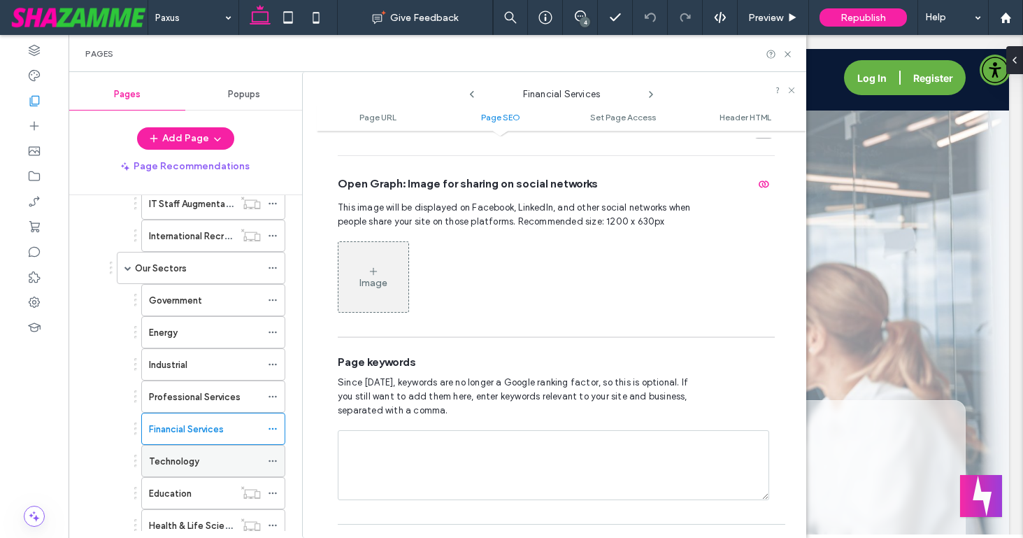
click at [270, 460] on use at bounding box center [273, 461] width 8 height 2
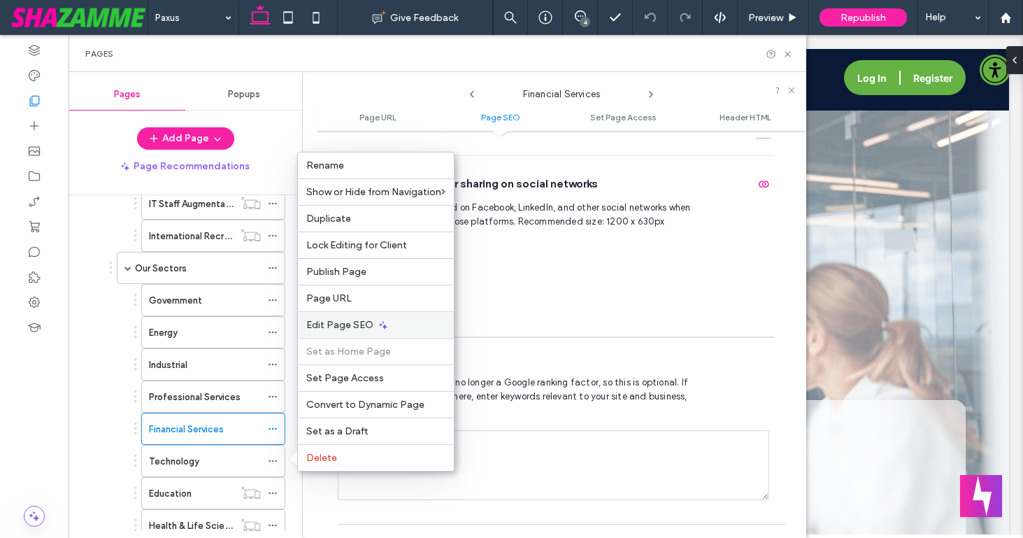
click at [343, 323] on span "Edit Page SEO" at bounding box center [339, 325] width 67 height 12
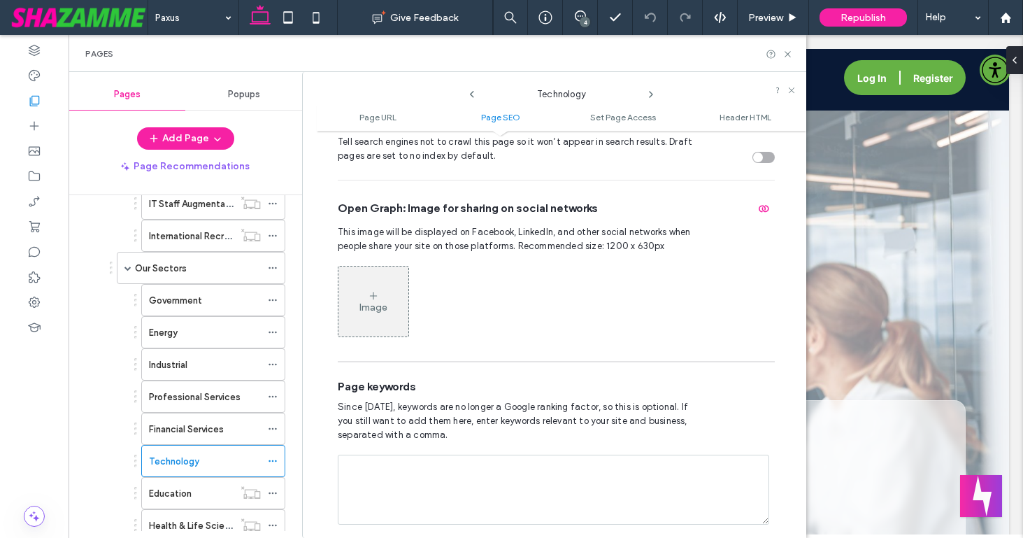
scroll to position [669, 0]
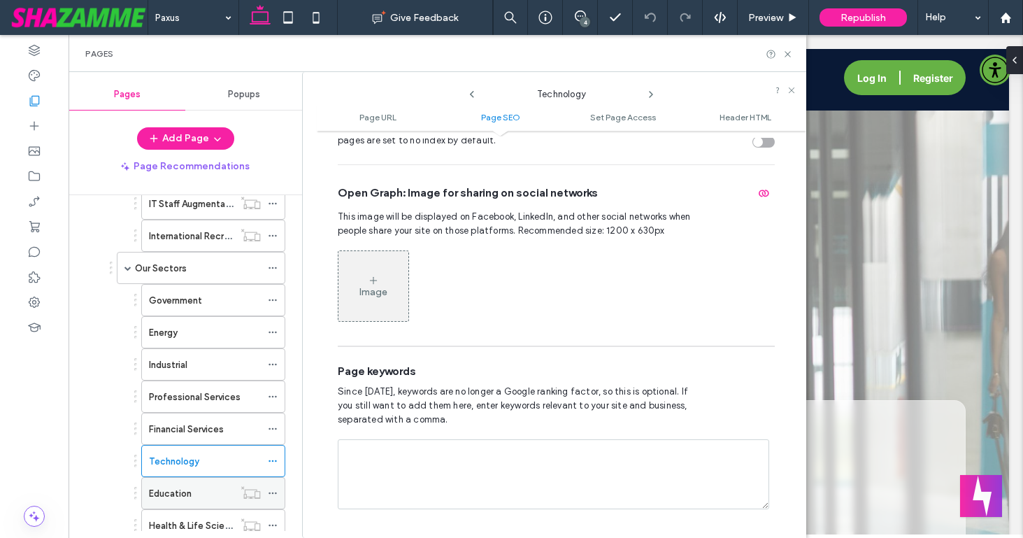
click at [269, 490] on icon at bounding box center [273, 493] width 10 height 10
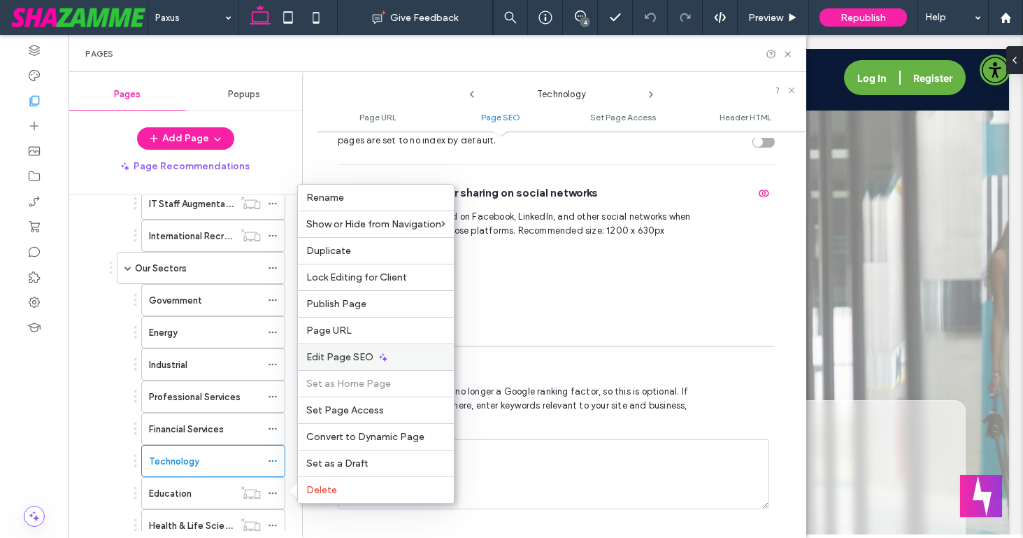
click at [328, 356] on span "Edit Page SEO" at bounding box center [339, 357] width 67 height 12
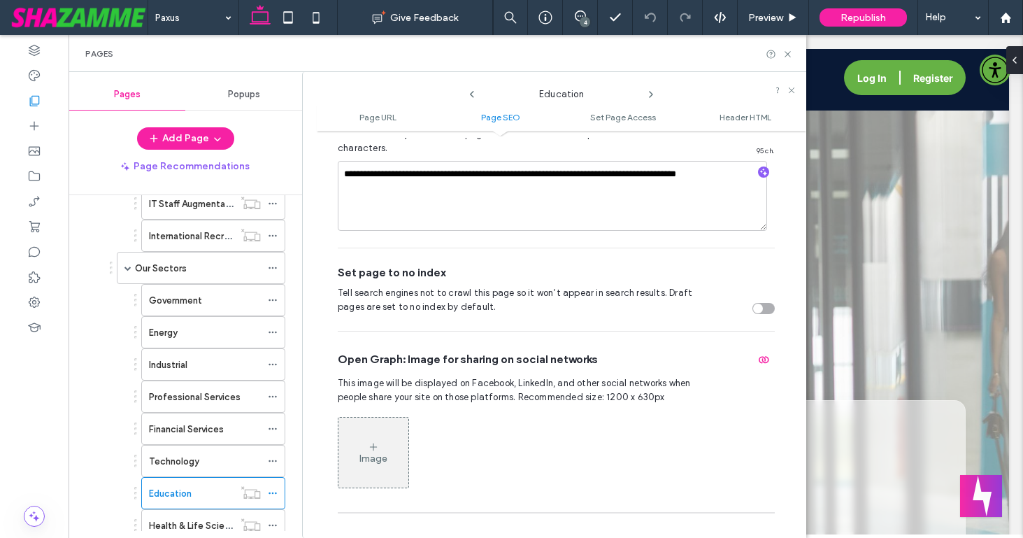
scroll to position [505, 0]
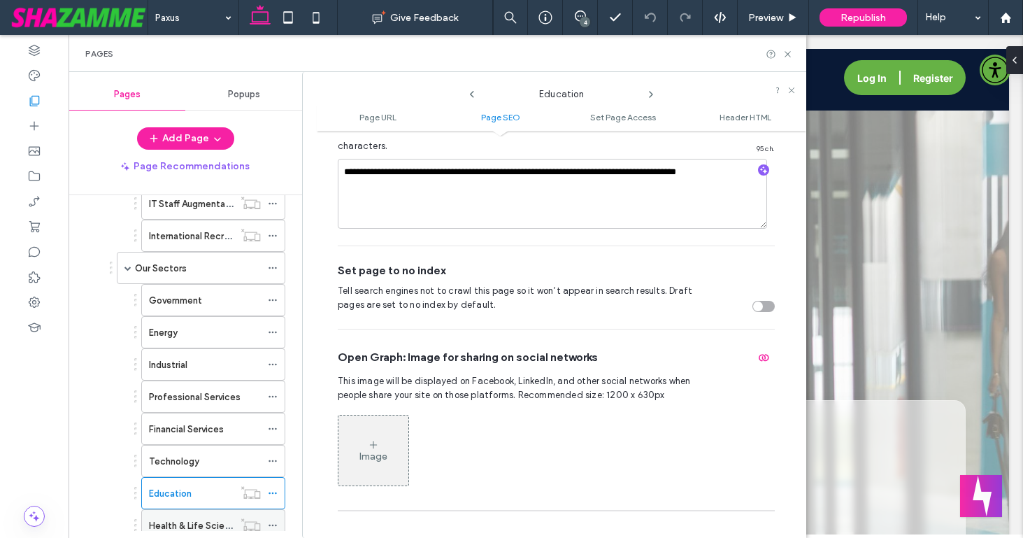
click at [275, 522] on icon at bounding box center [273, 525] width 10 height 10
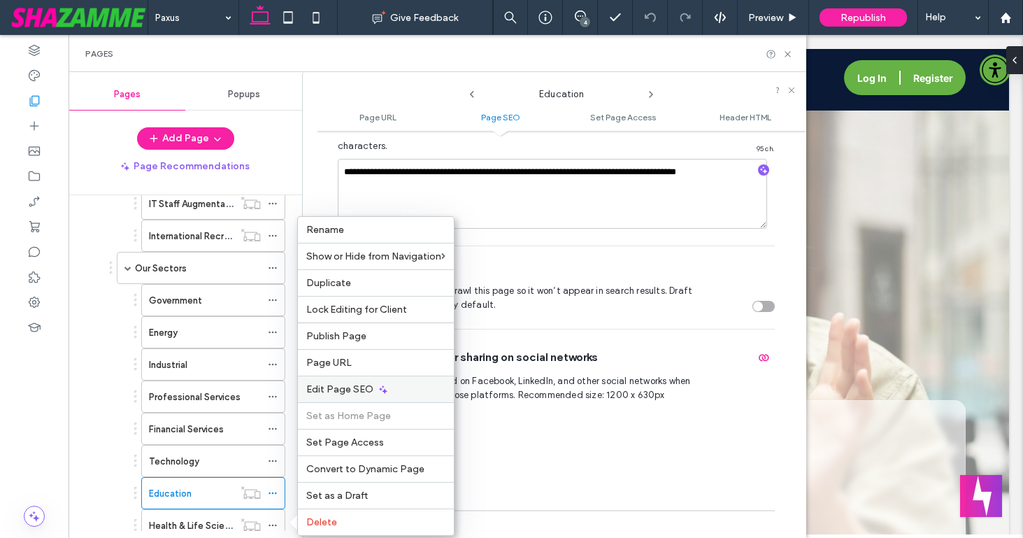
click at [343, 390] on span "Edit Page SEO" at bounding box center [339, 389] width 67 height 12
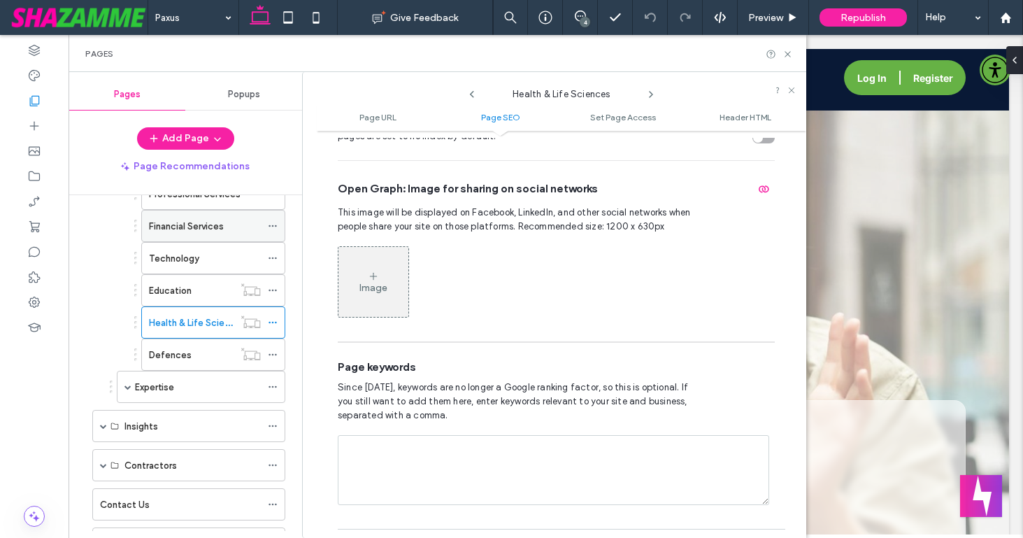
scroll to position [1073, 0]
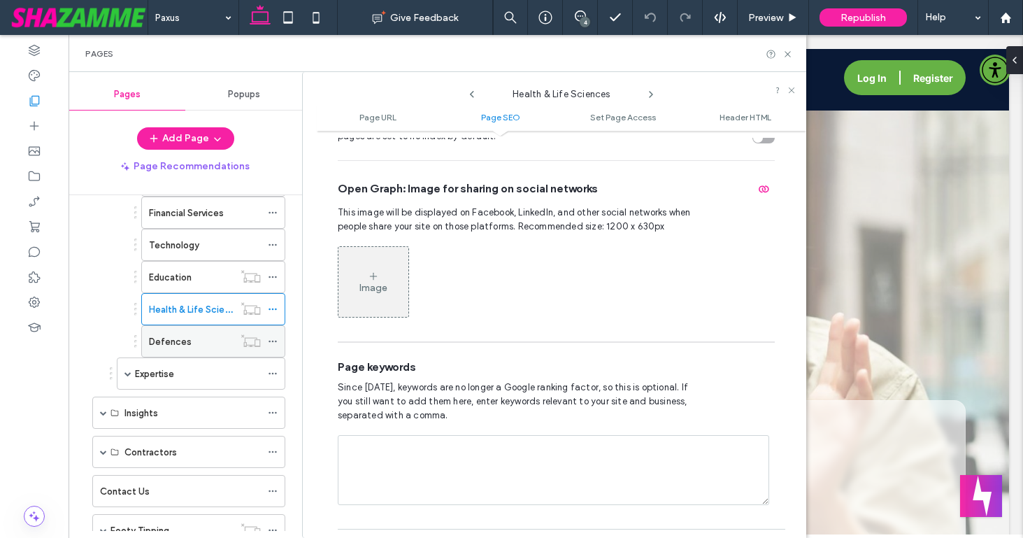
click at [270, 341] on use at bounding box center [273, 342] width 8 height 2
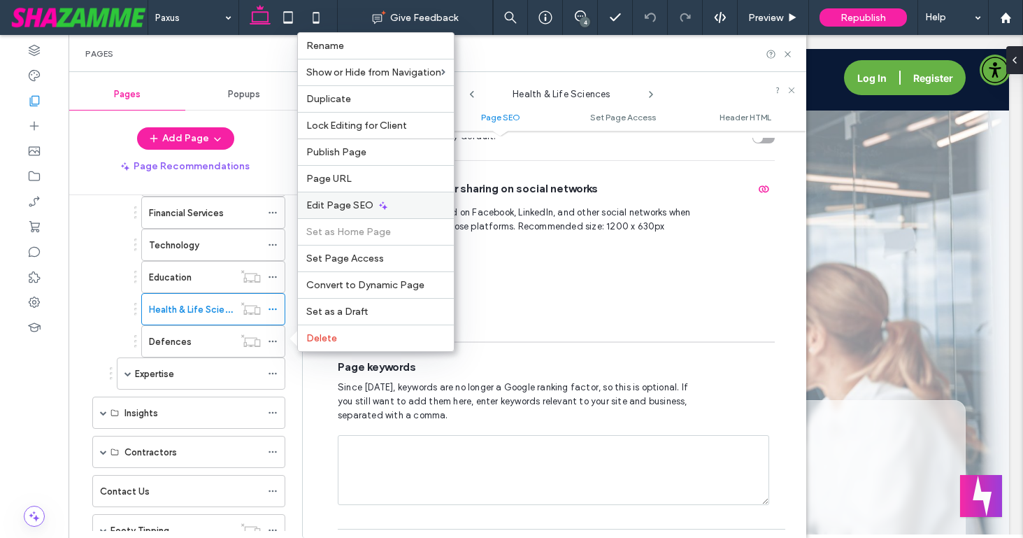
click at [343, 208] on span "Edit Page SEO" at bounding box center [339, 205] width 67 height 12
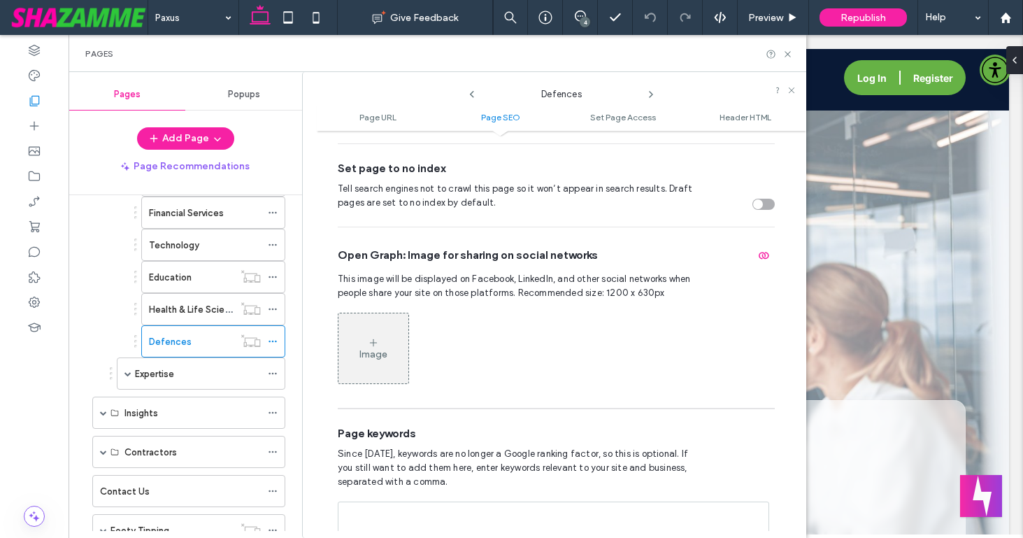
scroll to position [617, 0]
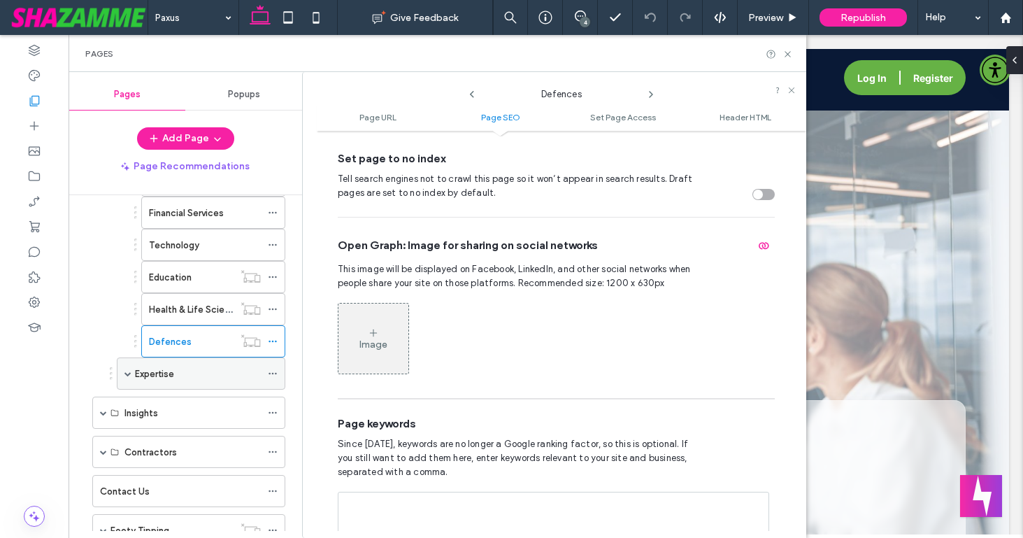
click at [271, 371] on icon at bounding box center [273, 374] width 10 height 10
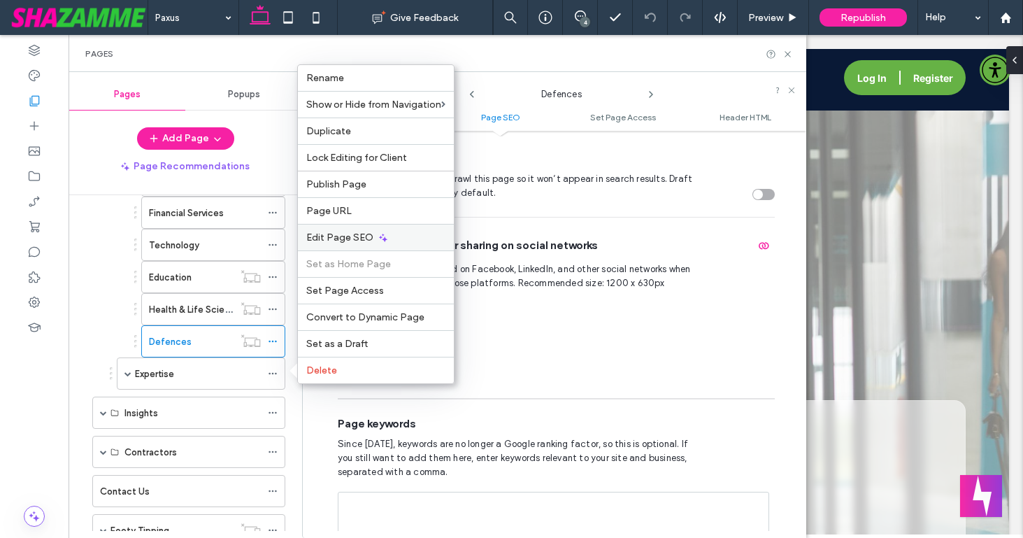
click at [347, 236] on span "Edit Page SEO" at bounding box center [339, 237] width 67 height 12
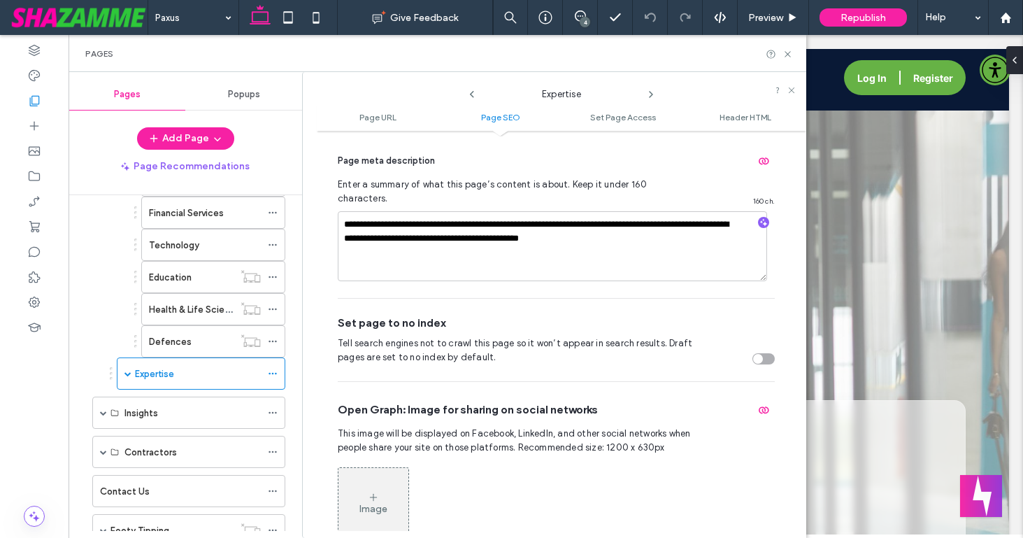
scroll to position [457, 0]
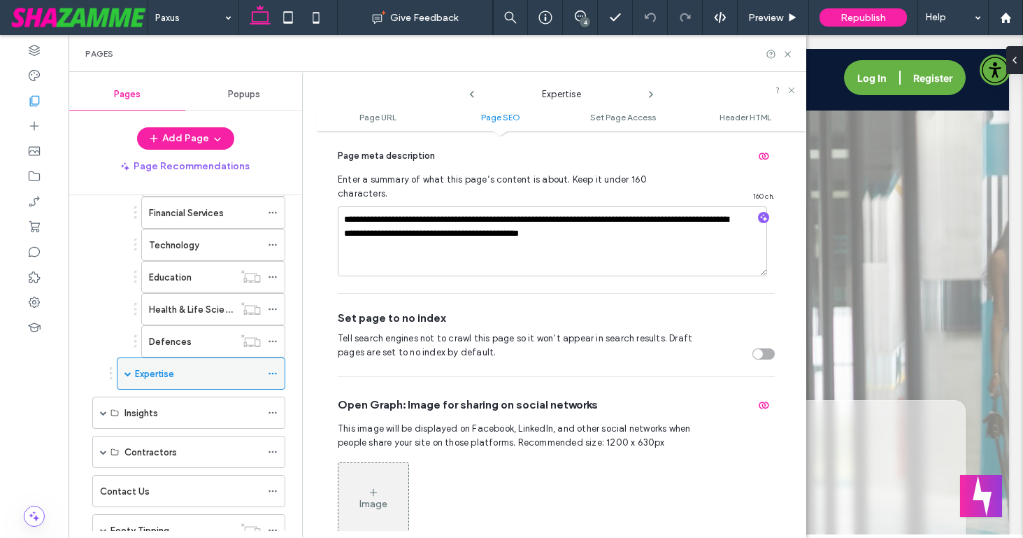
click at [129, 375] on span at bounding box center [127, 373] width 7 height 7
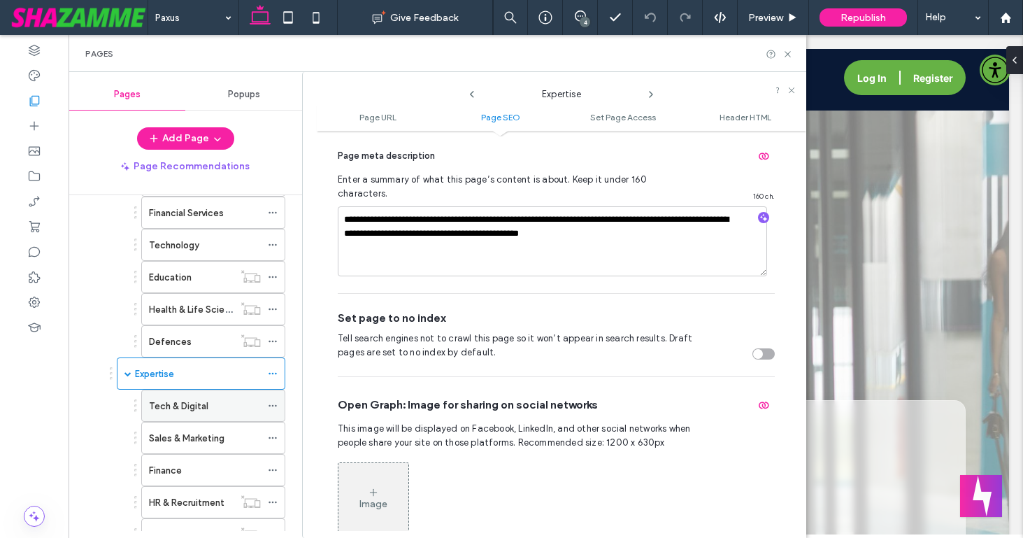
click at [273, 404] on icon at bounding box center [273, 406] width 10 height 10
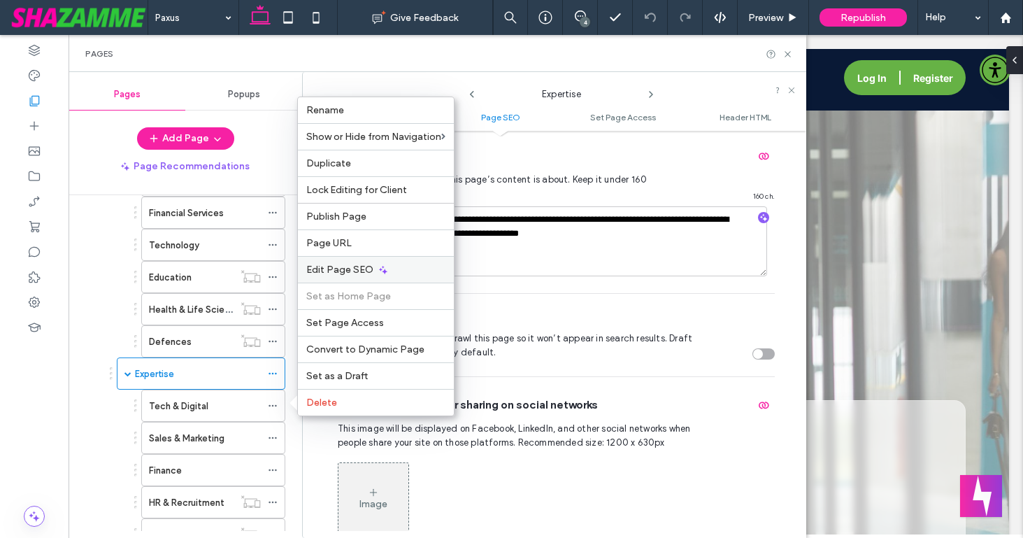
click at [333, 271] on span "Edit Page SEO" at bounding box center [339, 270] width 67 height 12
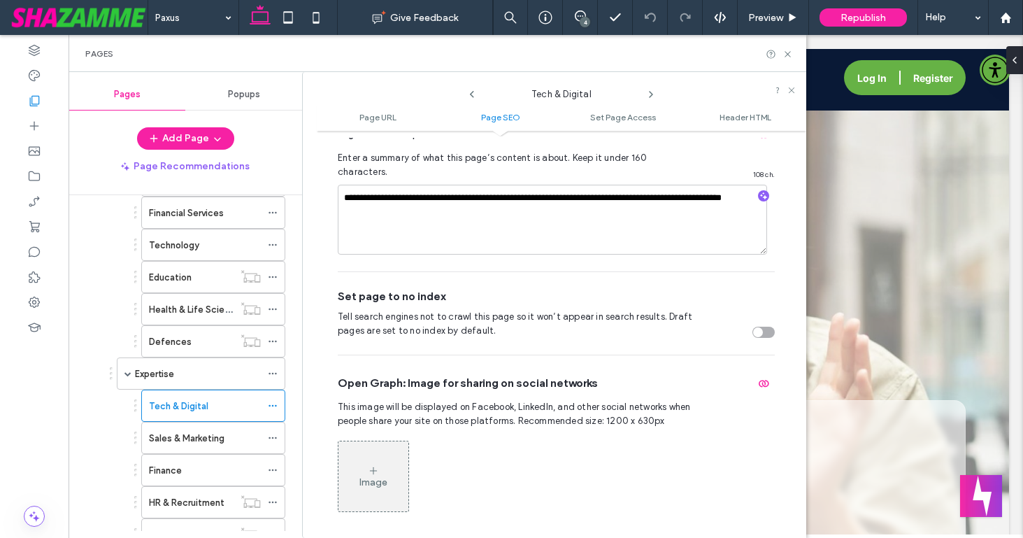
scroll to position [491, 0]
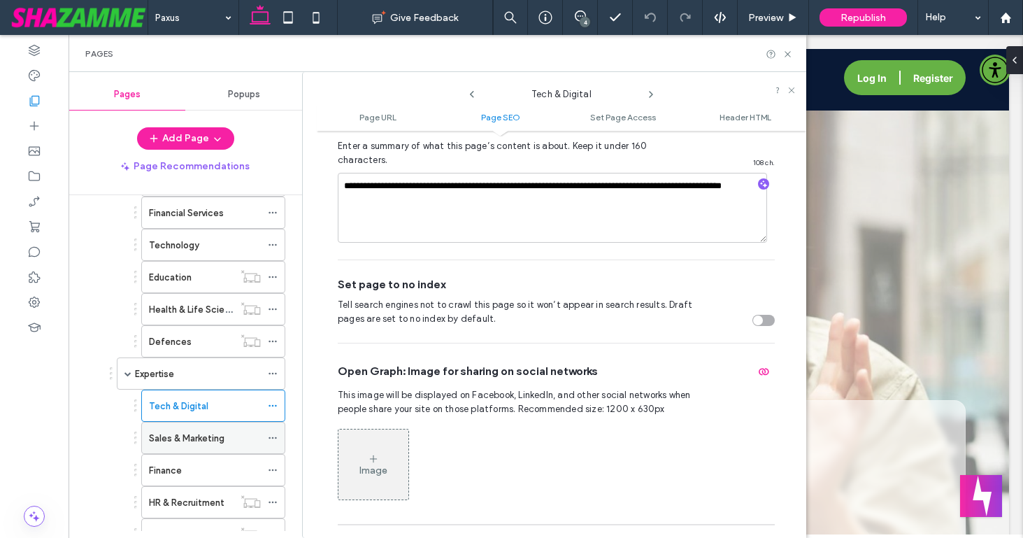
click at [273, 439] on icon at bounding box center [273, 438] width 10 height 10
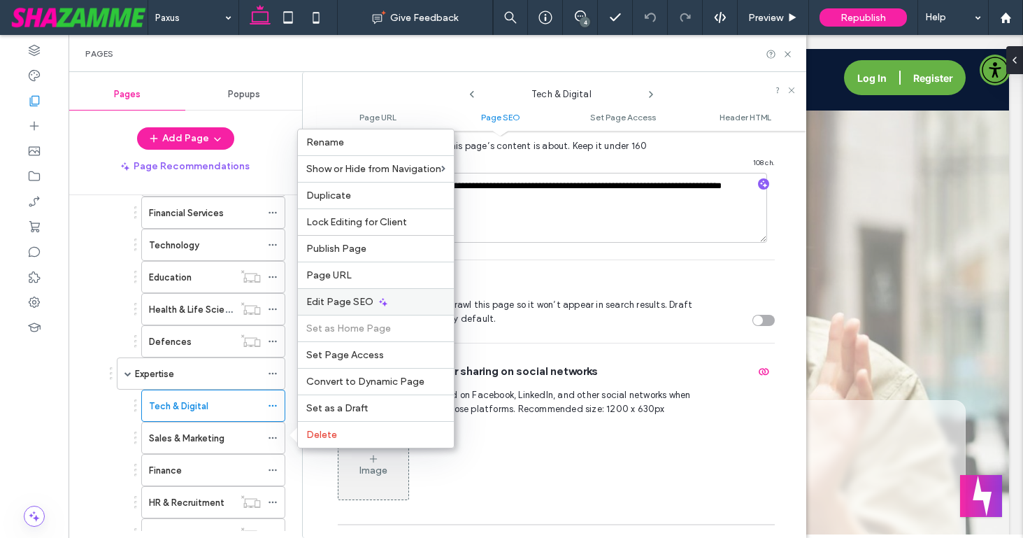
click at [340, 290] on div "Edit Page SEO" at bounding box center [376, 301] width 156 height 27
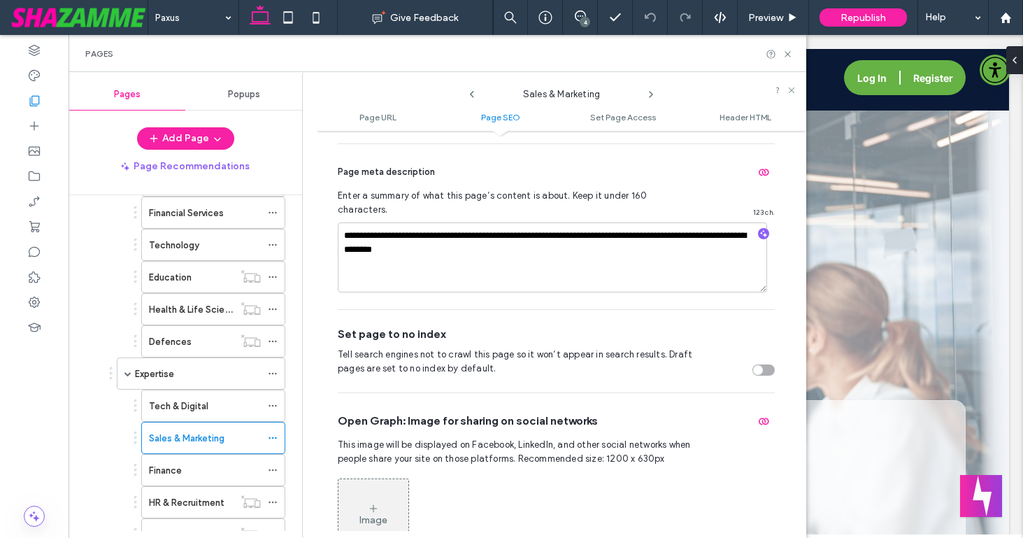
scroll to position [442, 0]
click at [270, 470] on icon at bounding box center [273, 470] width 10 height 10
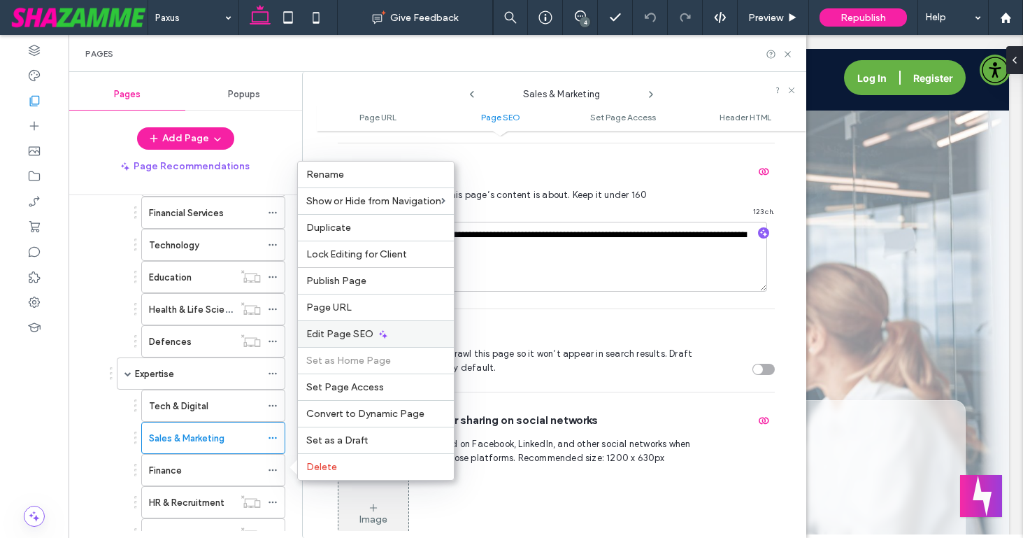
click at [336, 338] on span "Edit Page SEO" at bounding box center [339, 334] width 67 height 12
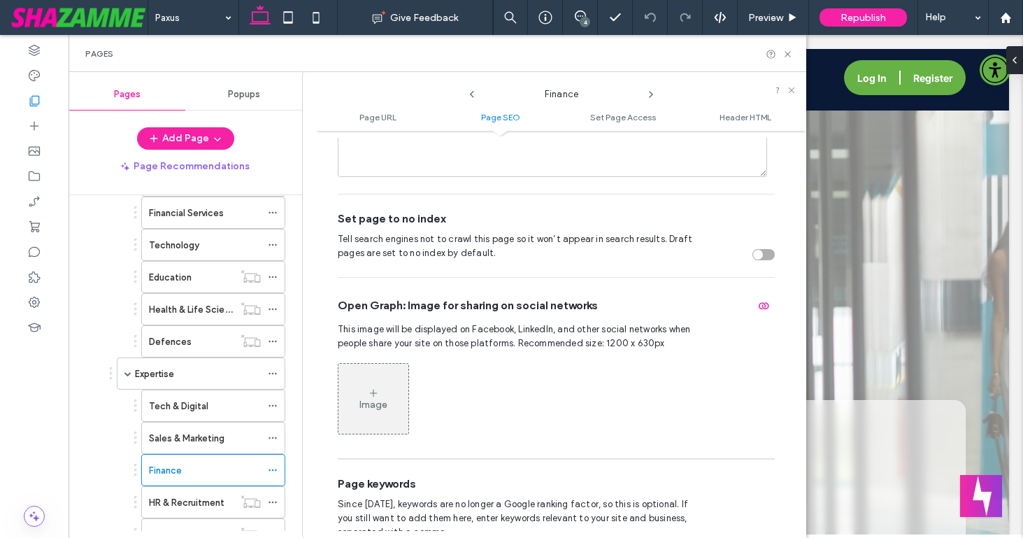
scroll to position [566, 0]
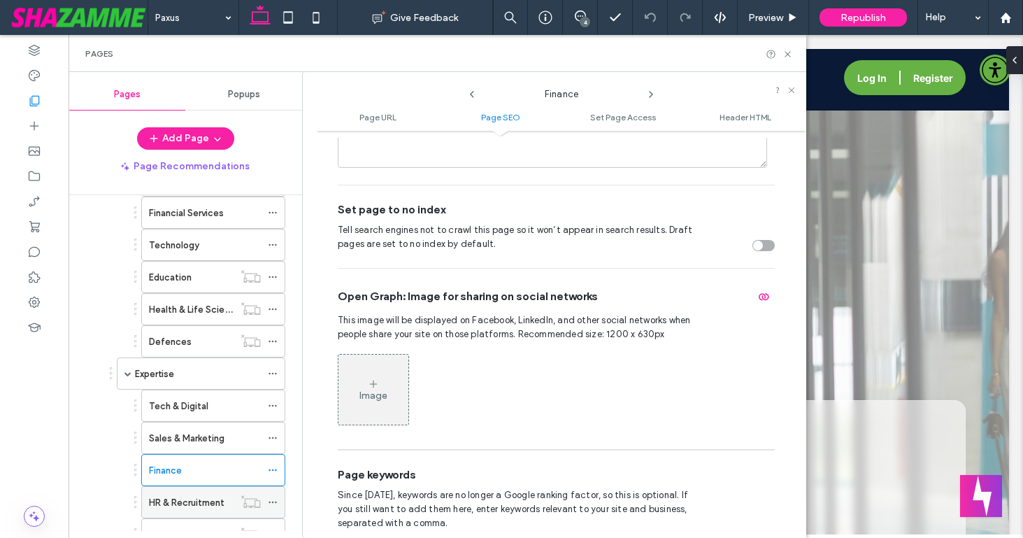
click at [270, 501] on icon at bounding box center [273, 502] width 10 height 10
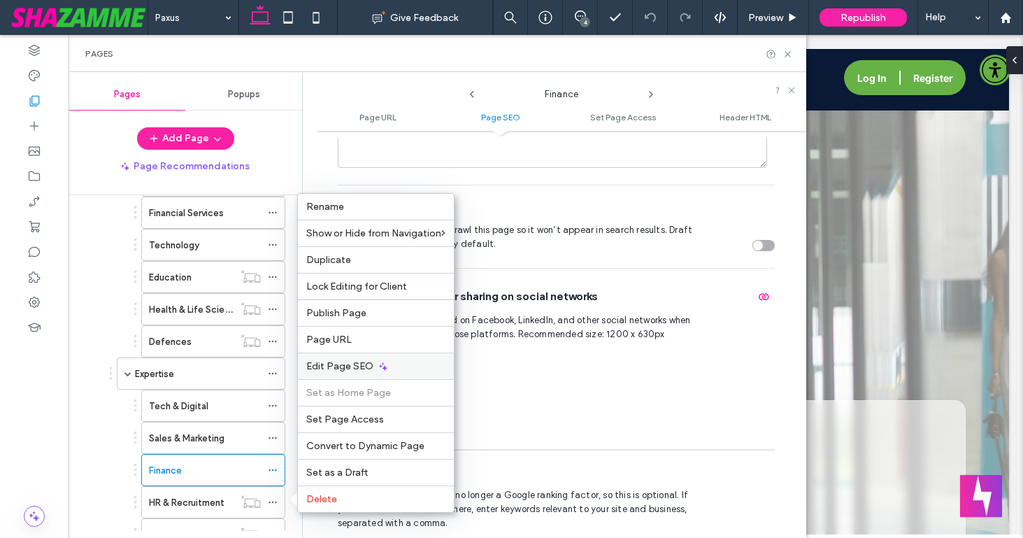
click at [314, 358] on div "Edit Page SEO" at bounding box center [376, 365] width 156 height 27
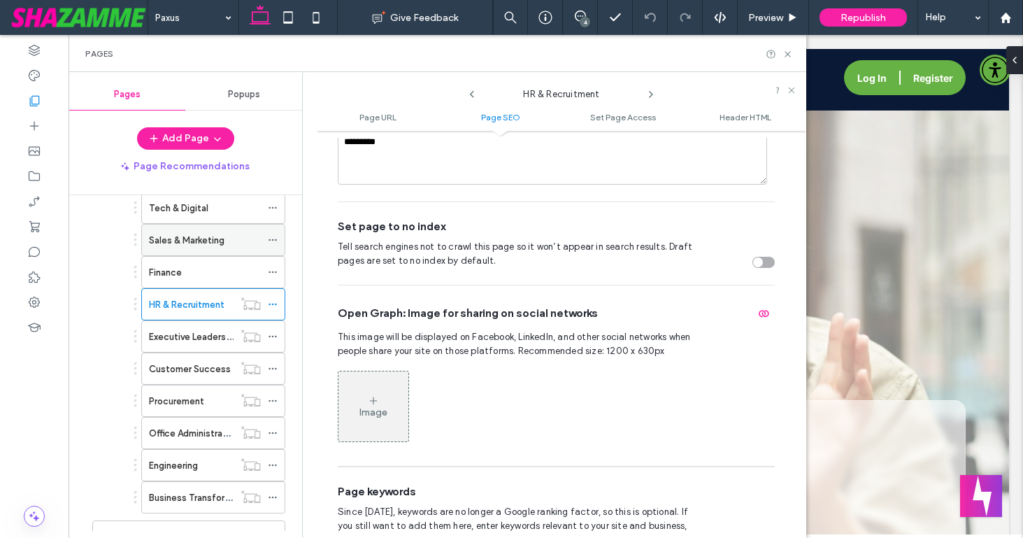
scroll to position [1285, 0]
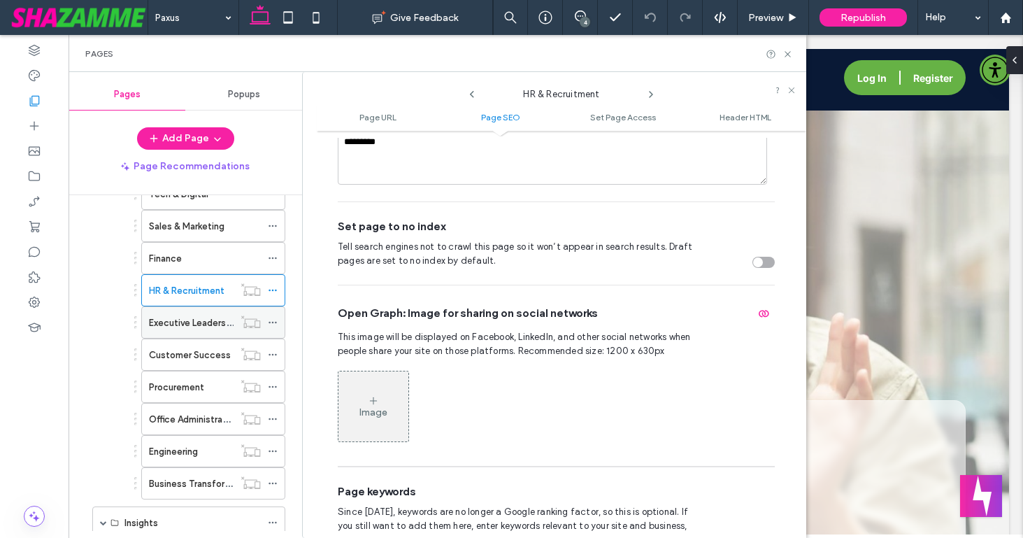
click at [269, 320] on icon at bounding box center [273, 322] width 10 height 10
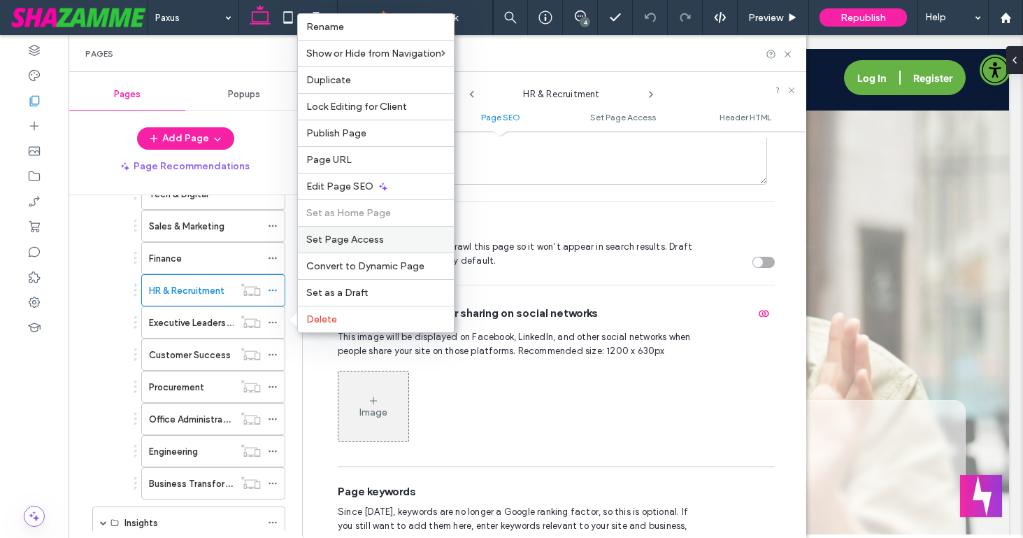
click at [335, 238] on span "Set Page Access" at bounding box center [345, 240] width 78 height 12
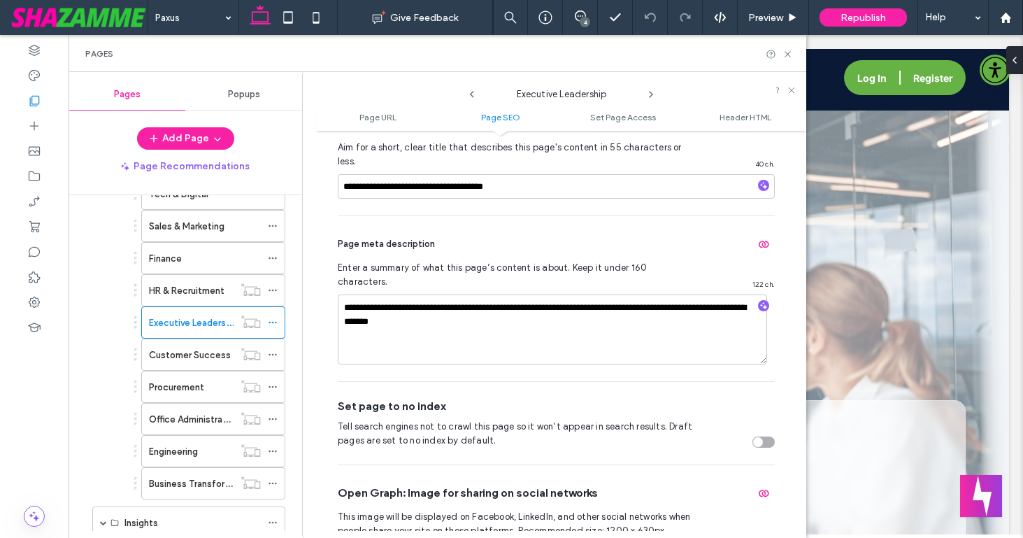
scroll to position [371, 0]
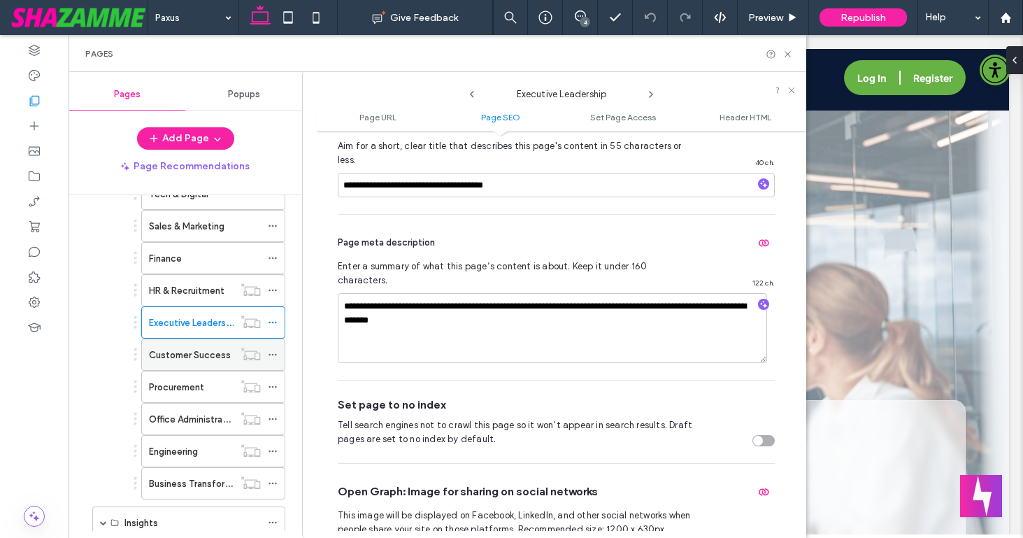
click at [273, 352] on icon at bounding box center [273, 355] width 10 height 10
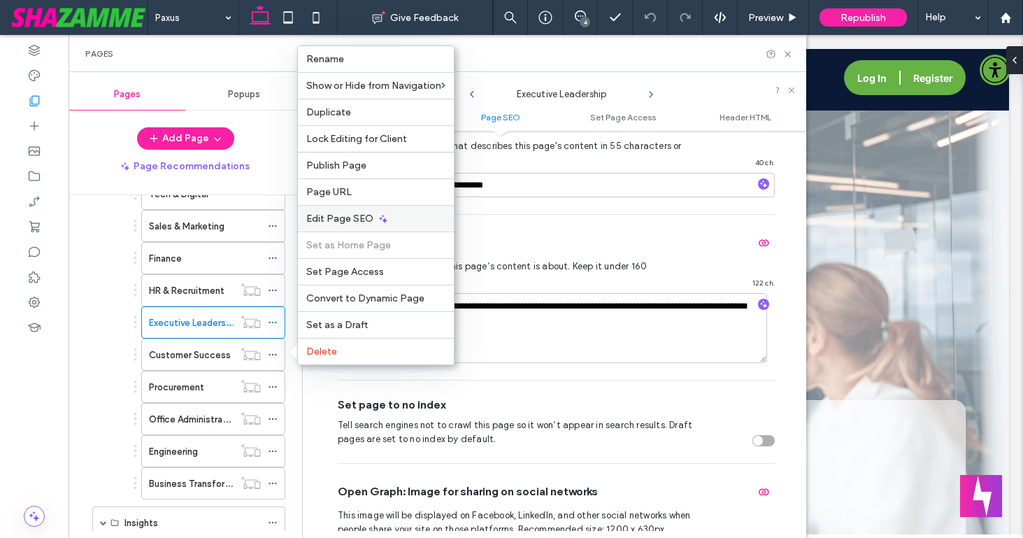
click at [347, 214] on span "Edit Page SEO" at bounding box center [339, 219] width 67 height 12
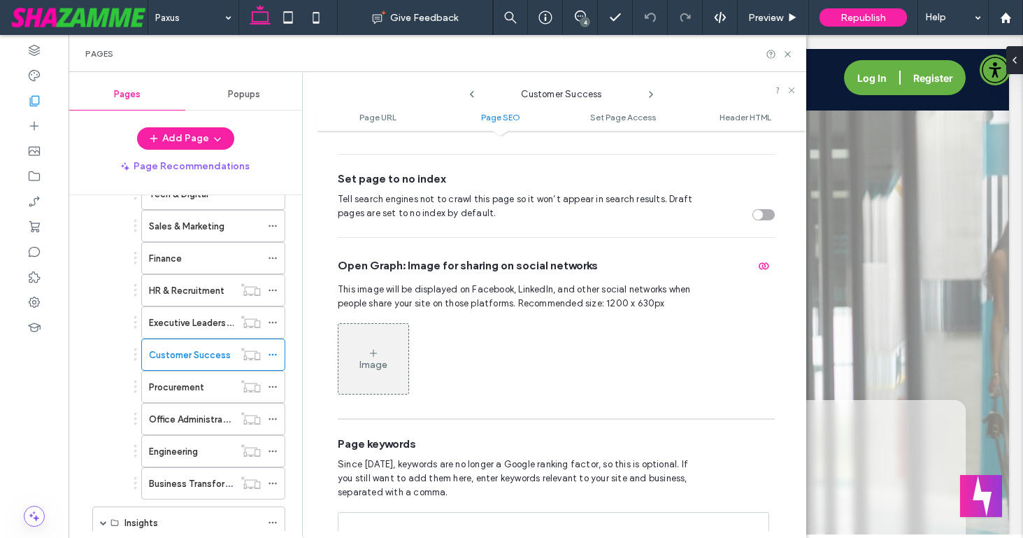
scroll to position [599, 0]
click at [273, 386] on use at bounding box center [273, 387] width 8 height 2
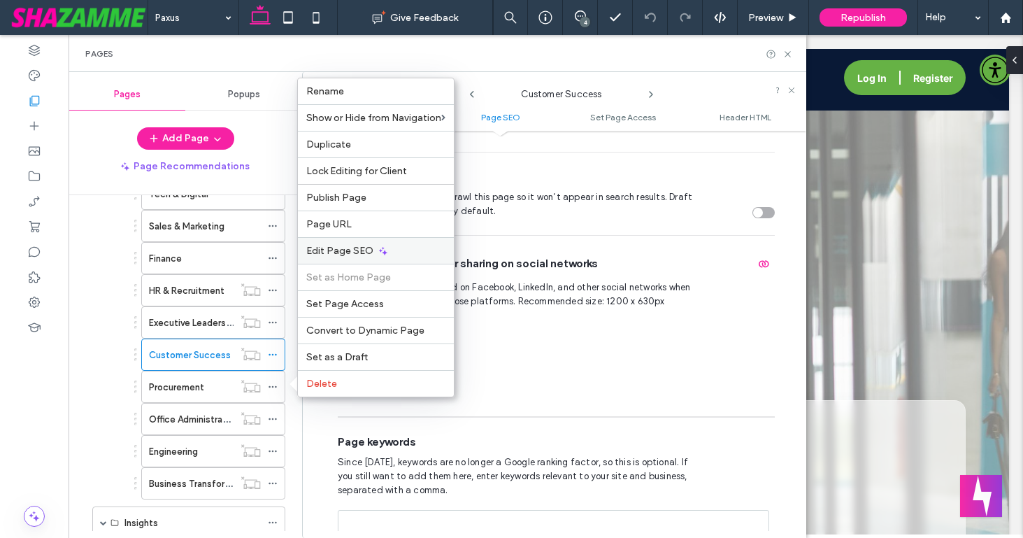
click at [345, 255] on span "Edit Page SEO" at bounding box center [339, 251] width 67 height 12
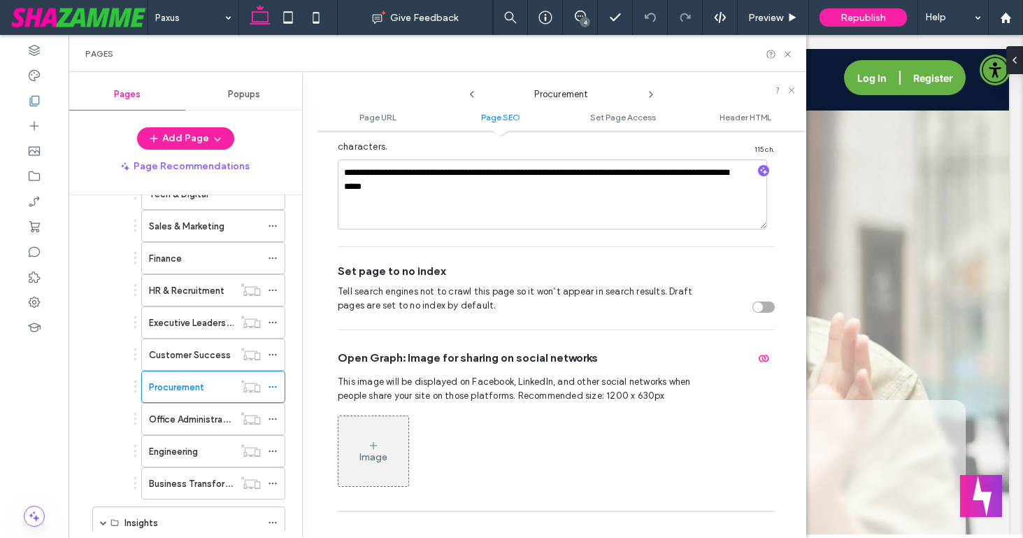
scroll to position [505, 0]
click at [269, 414] on icon at bounding box center [273, 419] width 10 height 10
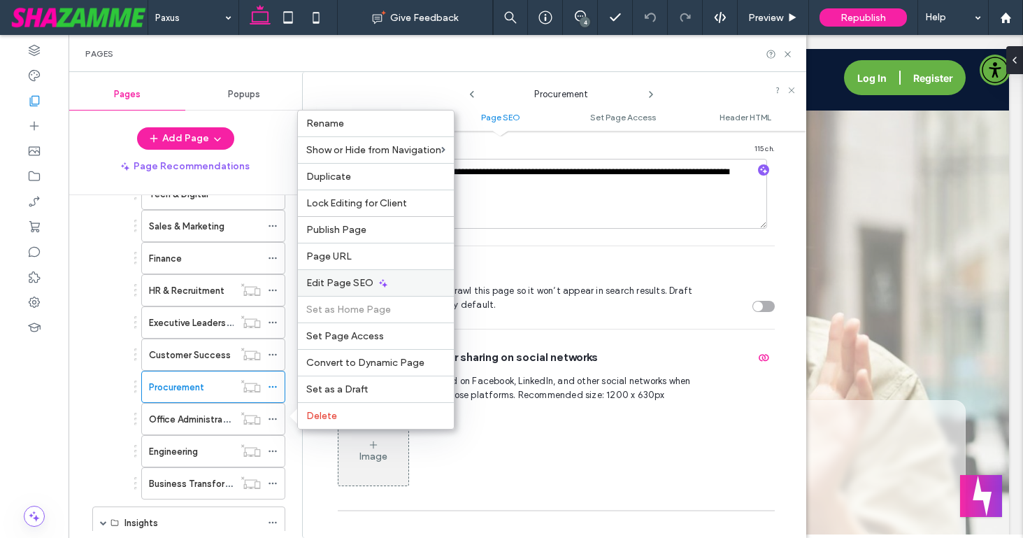
click at [322, 277] on span "Edit Page SEO" at bounding box center [339, 283] width 67 height 12
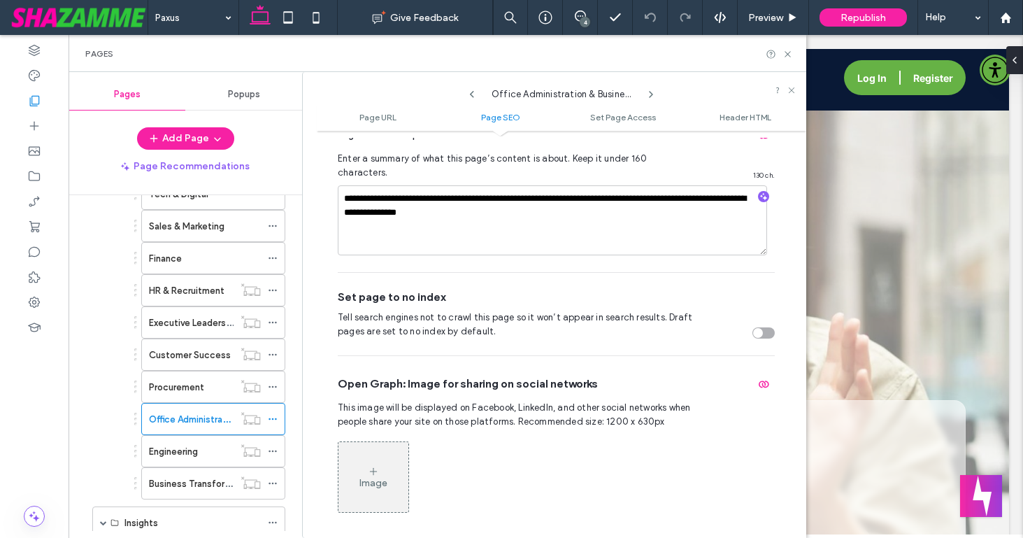
scroll to position [479, 0]
click at [269, 447] on icon at bounding box center [273, 451] width 10 height 10
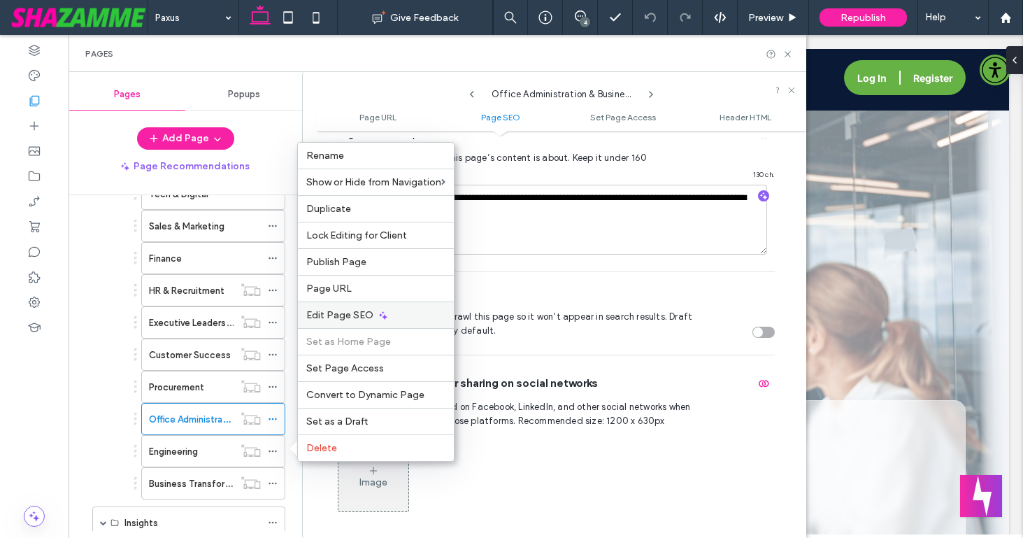
click at [330, 321] on div "Edit Page SEO" at bounding box center [376, 314] width 156 height 27
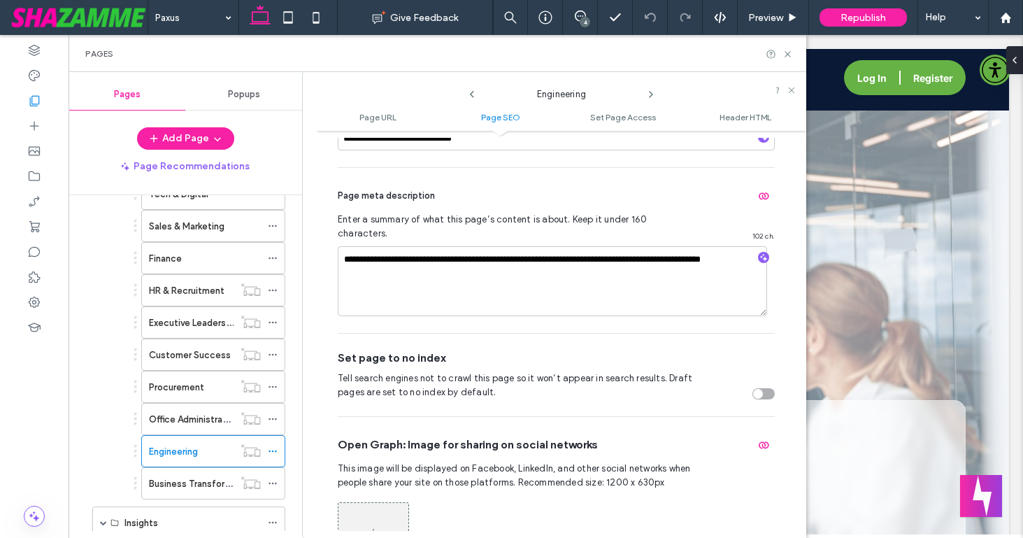
scroll to position [422, 0]
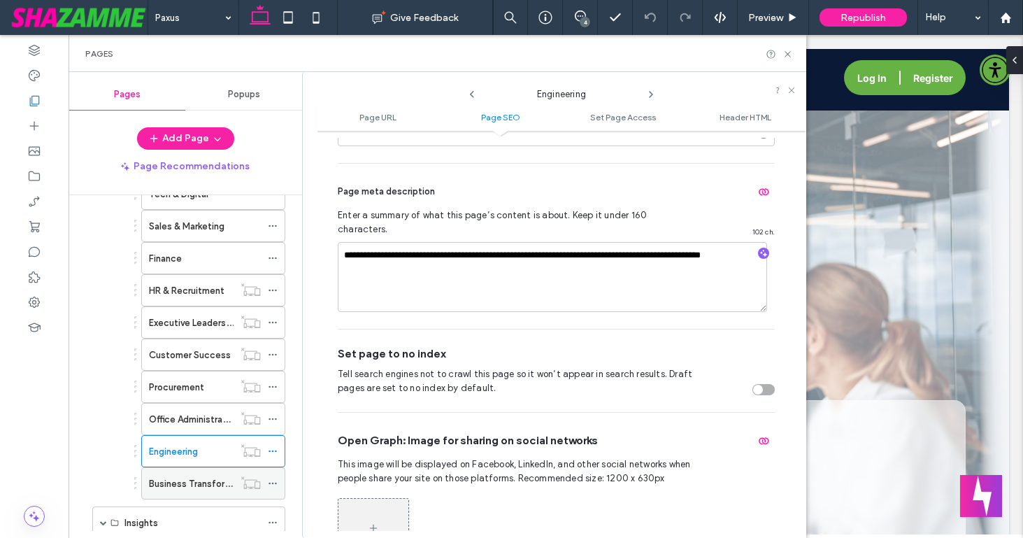
click at [271, 480] on icon at bounding box center [273, 483] width 10 height 10
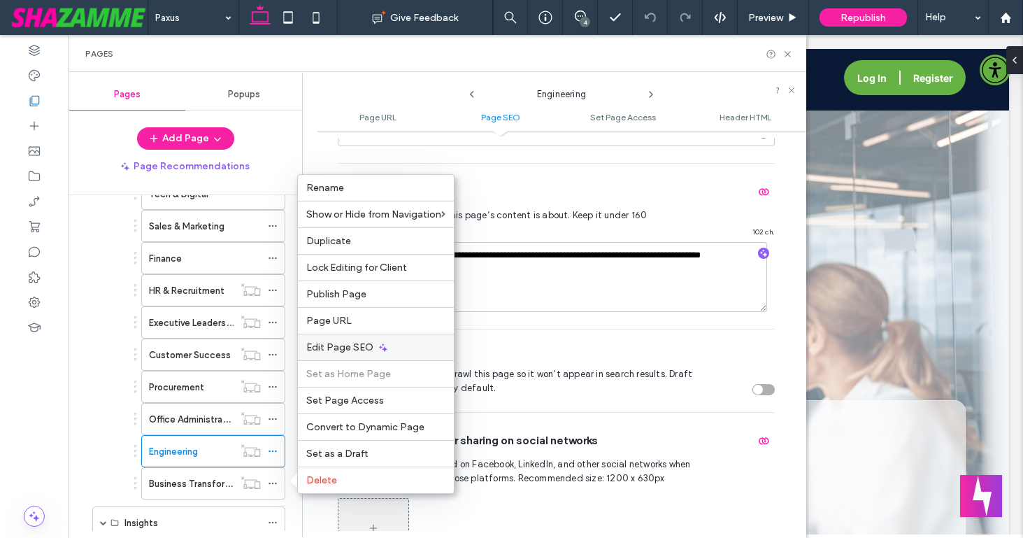
click at [331, 349] on span "Edit Page SEO" at bounding box center [339, 347] width 67 height 12
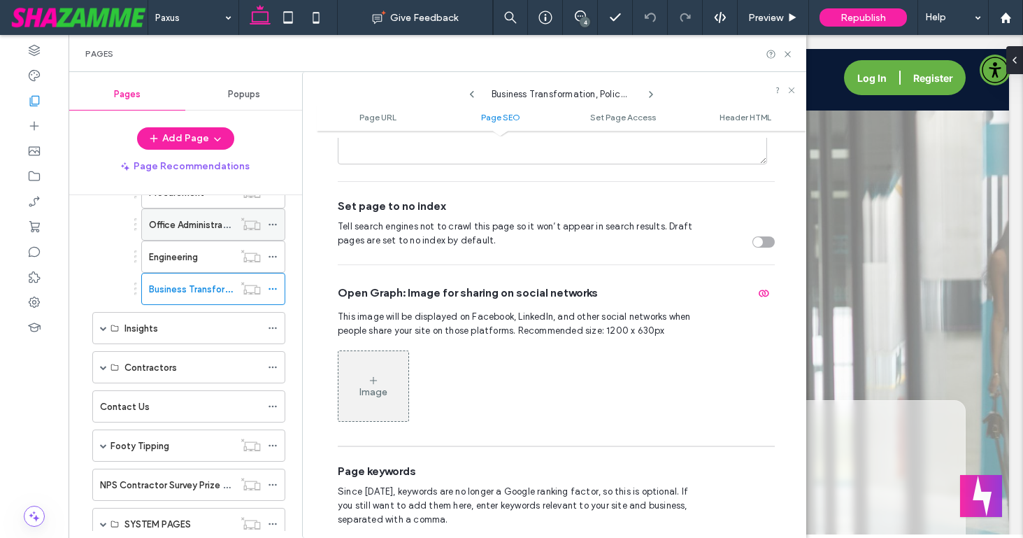
scroll to position [1484, 0]
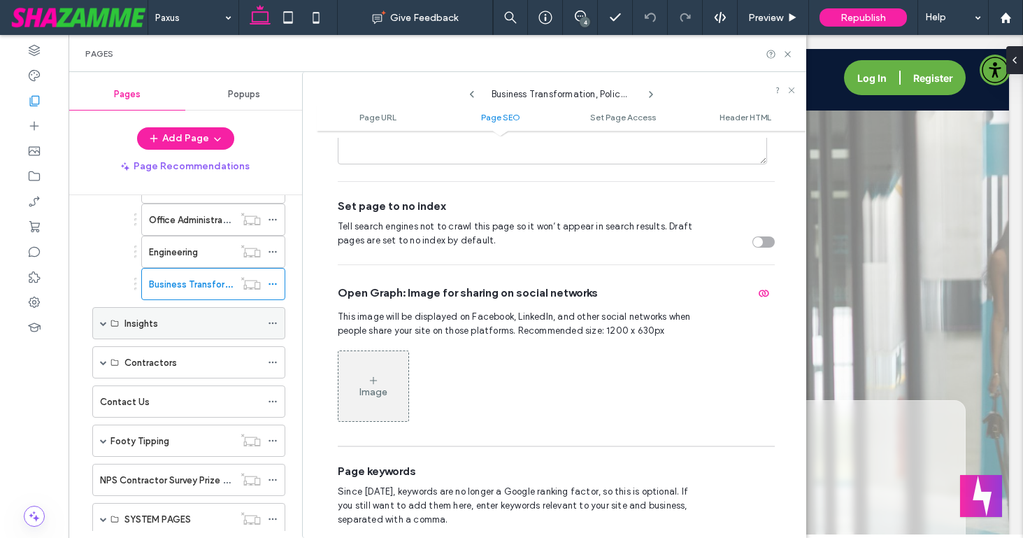
click at [106, 322] on span at bounding box center [103, 323] width 7 height 7
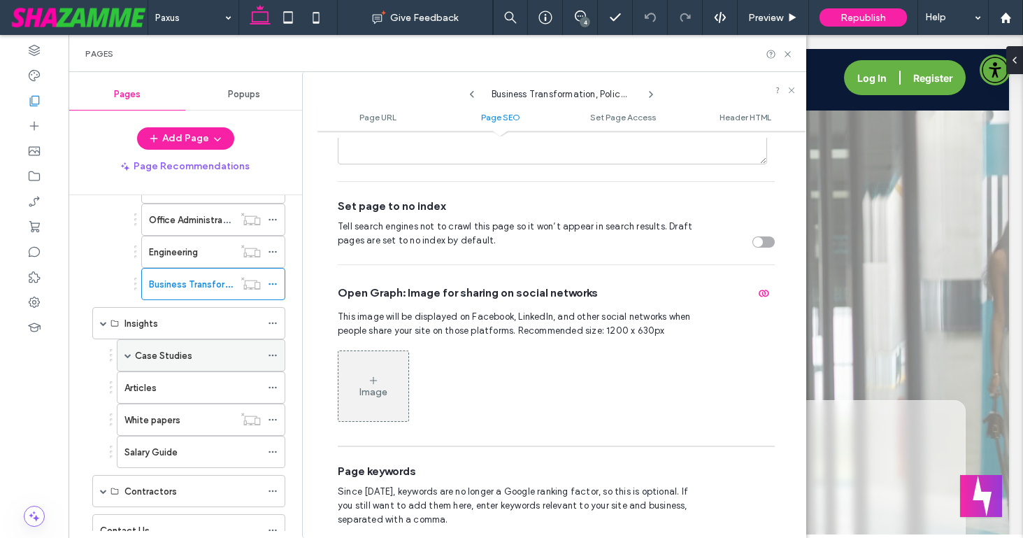
click at [271, 354] on icon at bounding box center [273, 355] width 10 height 10
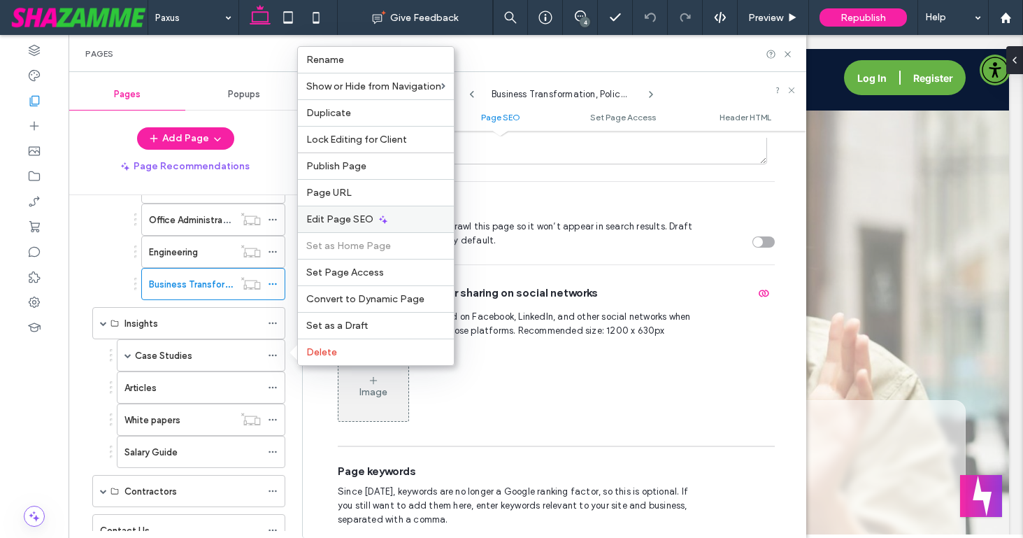
click at [338, 211] on div "Edit Page SEO" at bounding box center [376, 219] width 156 height 27
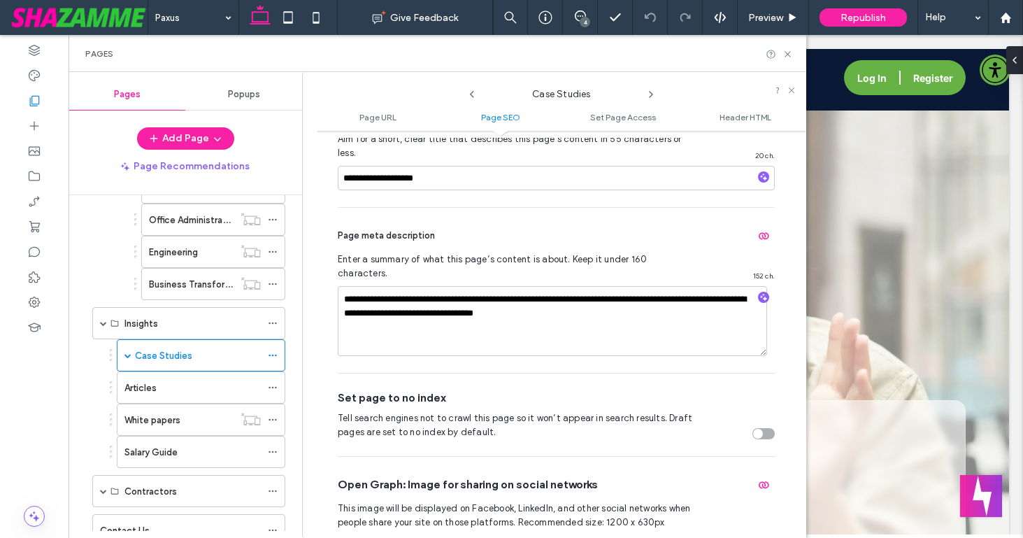
scroll to position [499, 0]
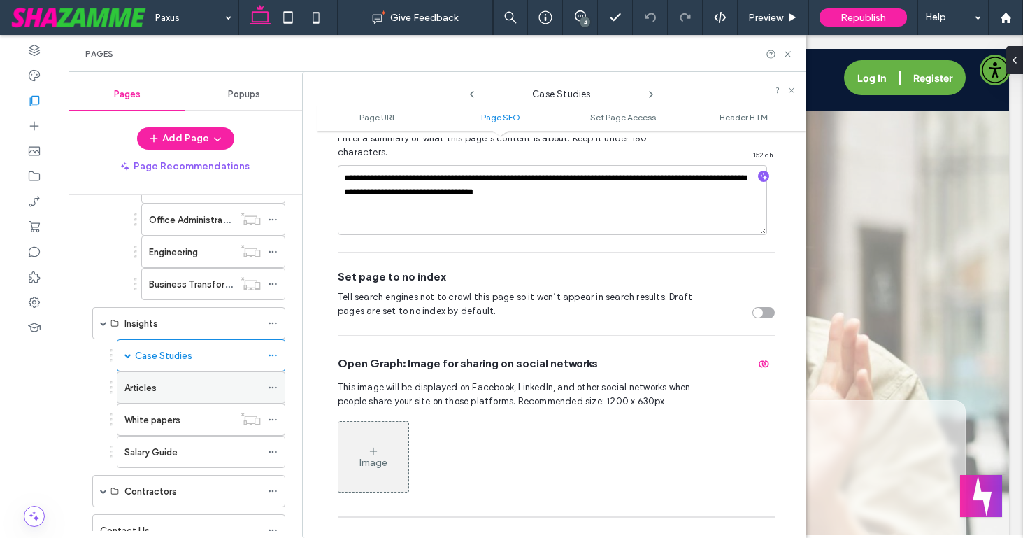
click at [147, 384] on label "Articles" at bounding box center [140, 388] width 32 height 24
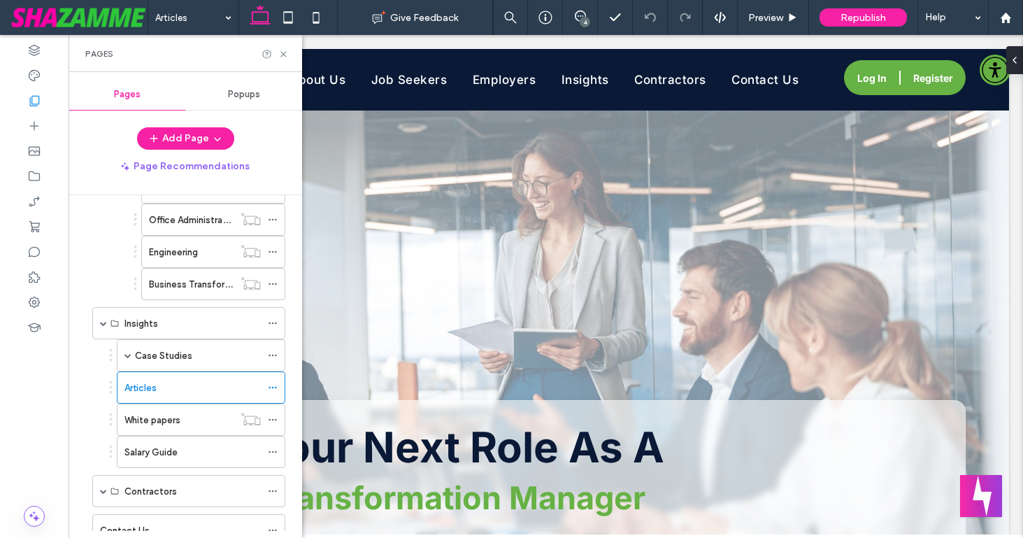
click at [269, 388] on div at bounding box center [511, 269] width 1023 height 538
click at [272, 387] on use at bounding box center [273, 388] width 8 height 2
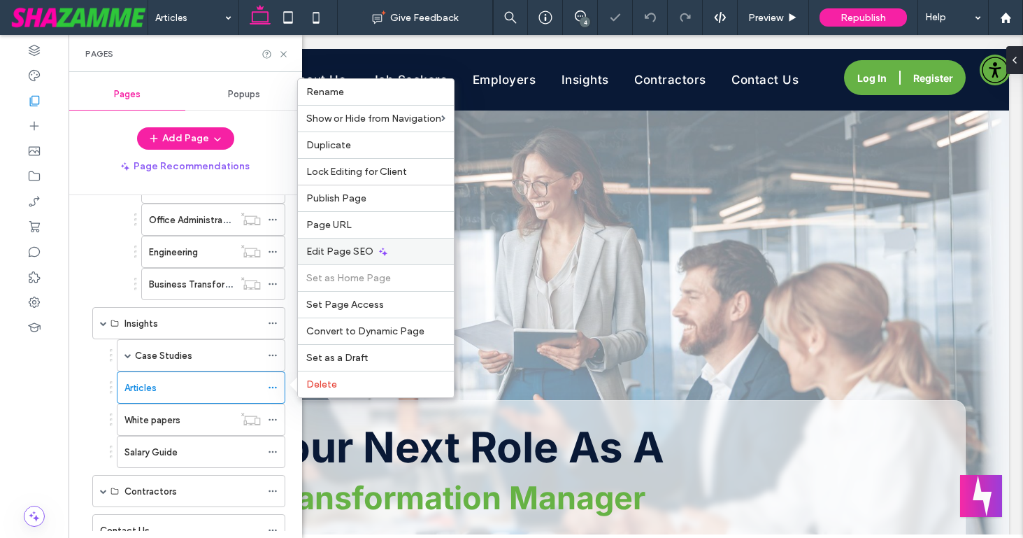
click at [336, 261] on div "Edit Page SEO" at bounding box center [376, 251] width 156 height 27
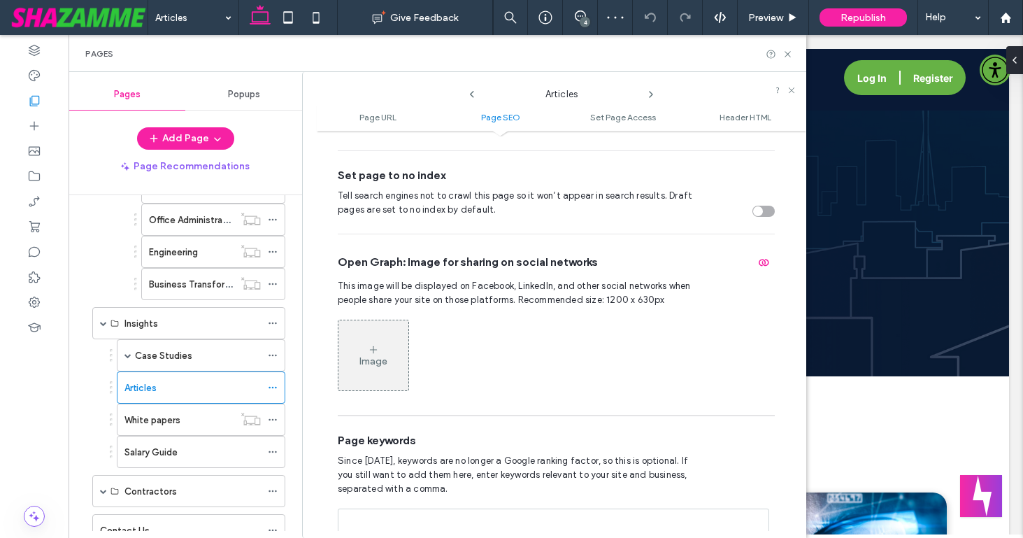
scroll to position [601, 0]
click at [271, 418] on icon at bounding box center [273, 420] width 10 height 10
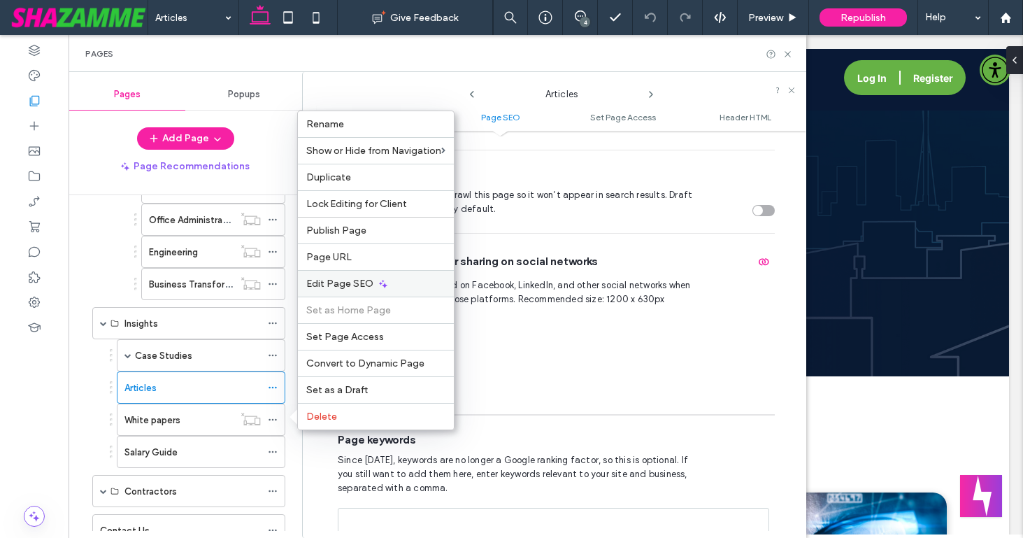
click at [344, 289] on span "Edit Page SEO" at bounding box center [339, 284] width 67 height 12
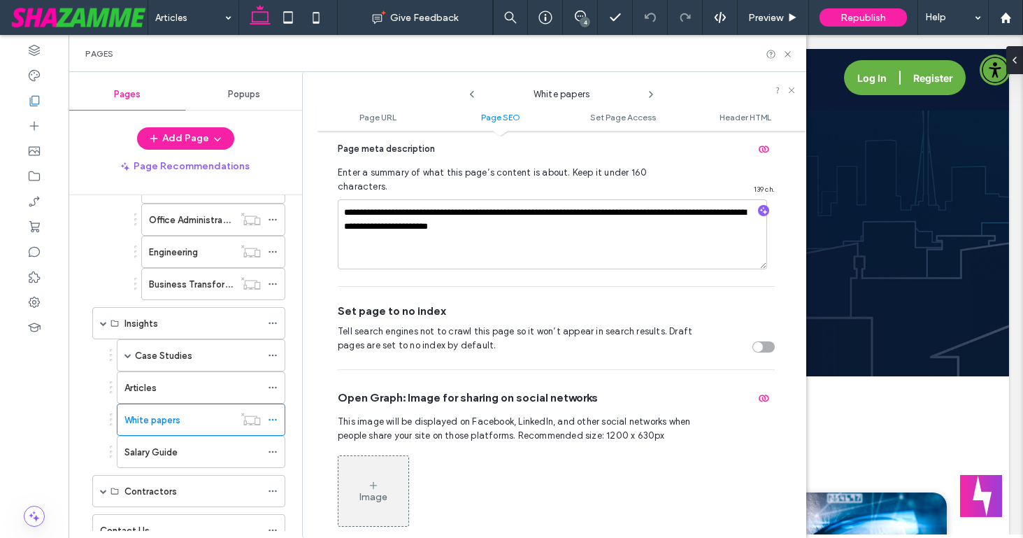
scroll to position [466, 0]
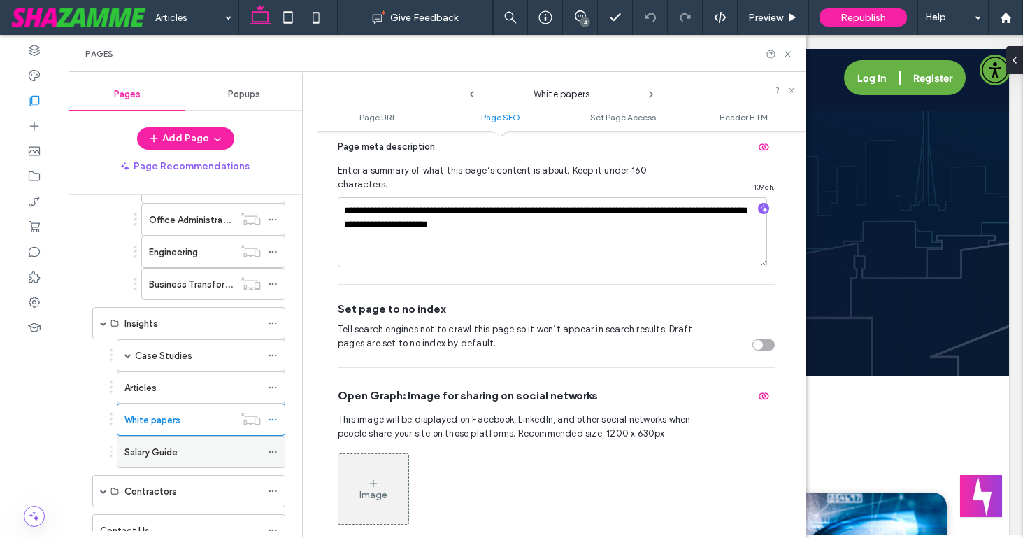
click at [270, 451] on use at bounding box center [273, 452] width 8 height 2
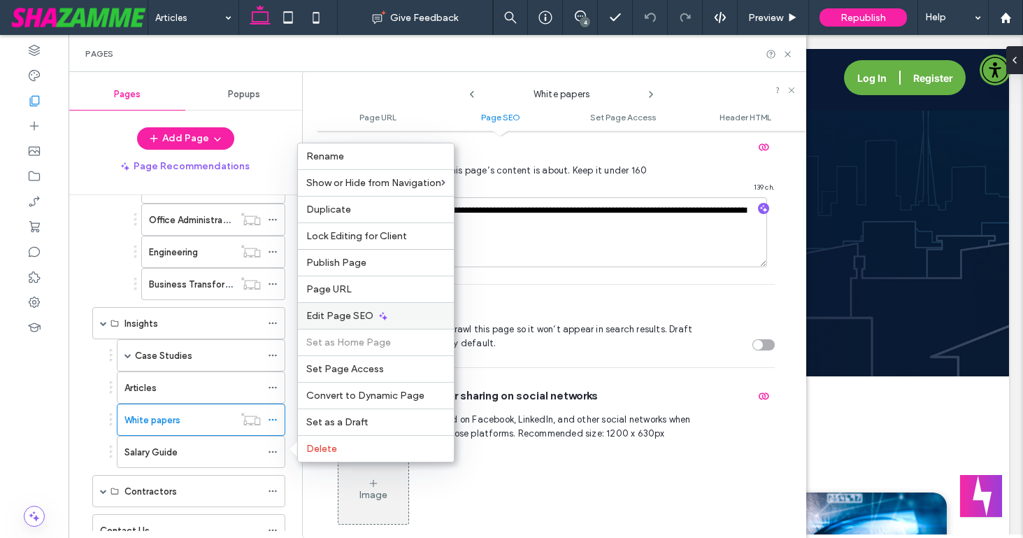
click at [341, 307] on div "Edit Page SEO" at bounding box center [376, 315] width 156 height 27
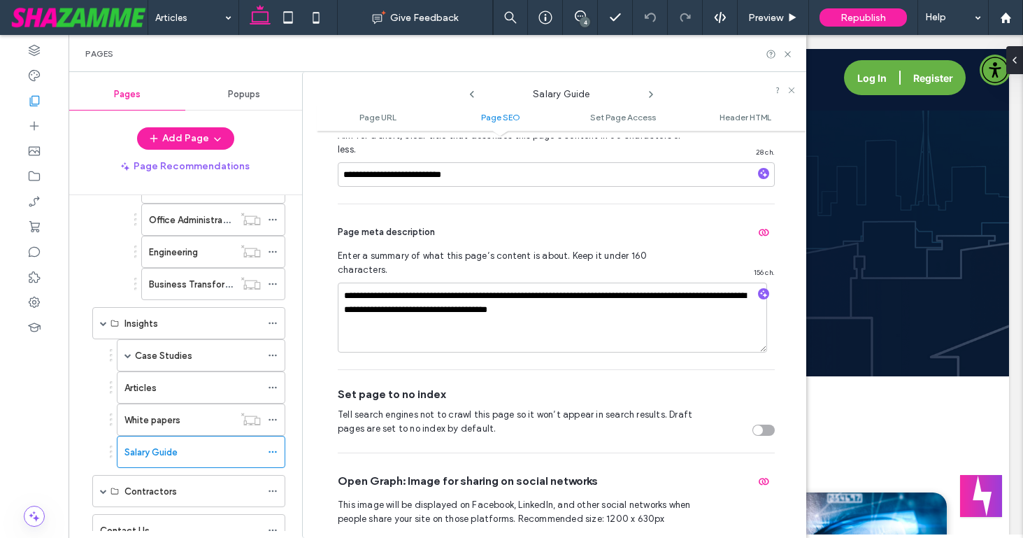
scroll to position [382, 0]
click at [129, 355] on span at bounding box center [127, 355] width 7 height 7
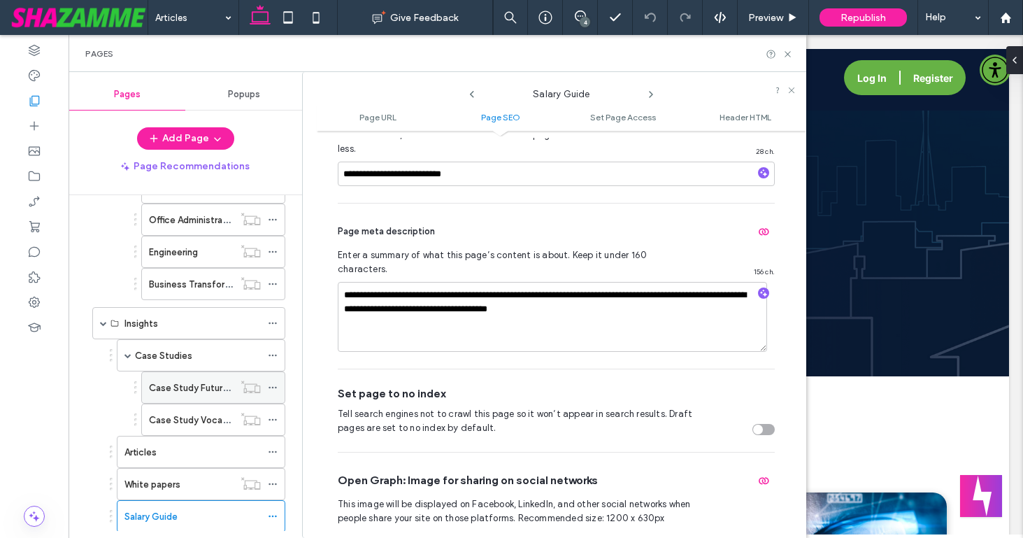
click at [271, 387] on icon at bounding box center [273, 388] width 10 height 10
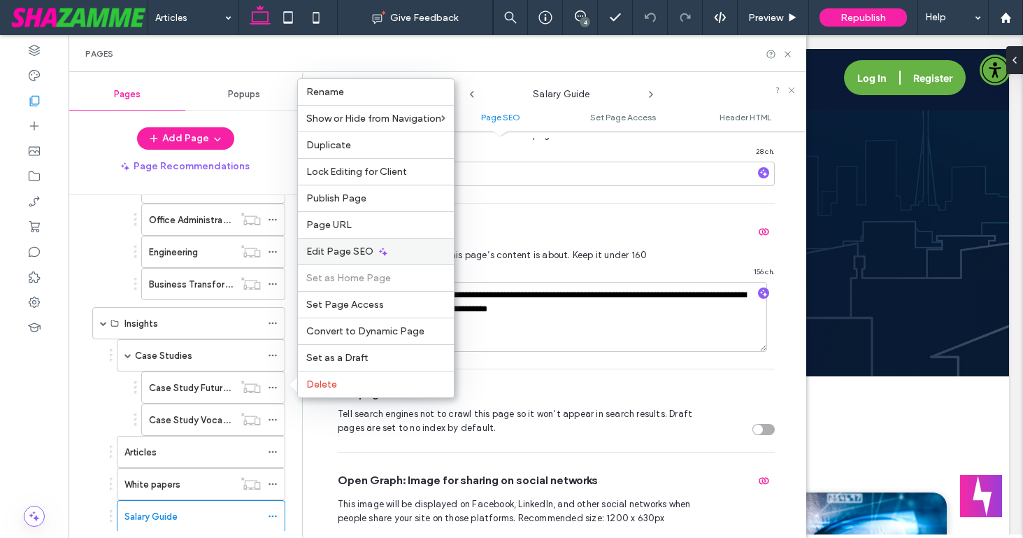
click at [341, 258] on div "Edit Page SEO" at bounding box center [376, 251] width 156 height 27
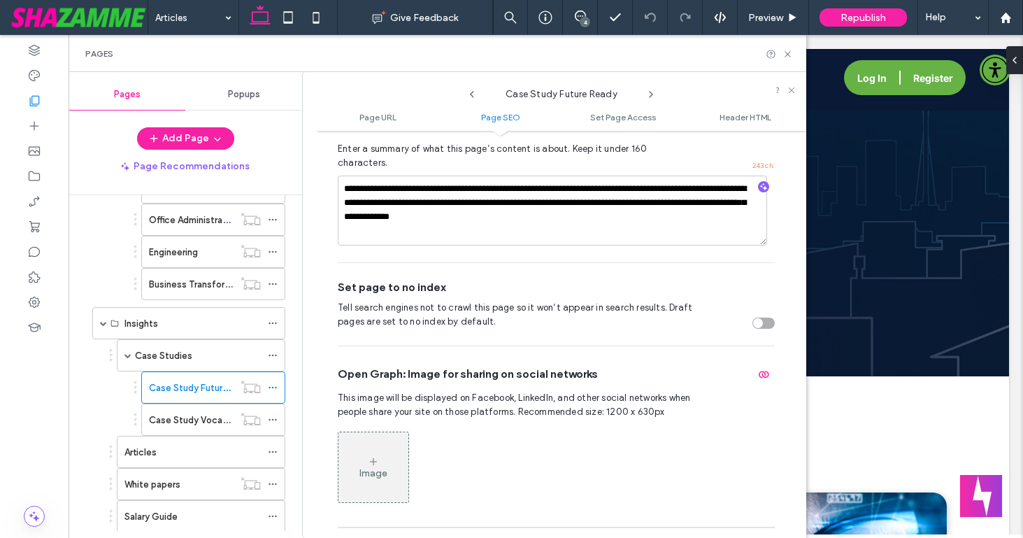
scroll to position [490, 0]
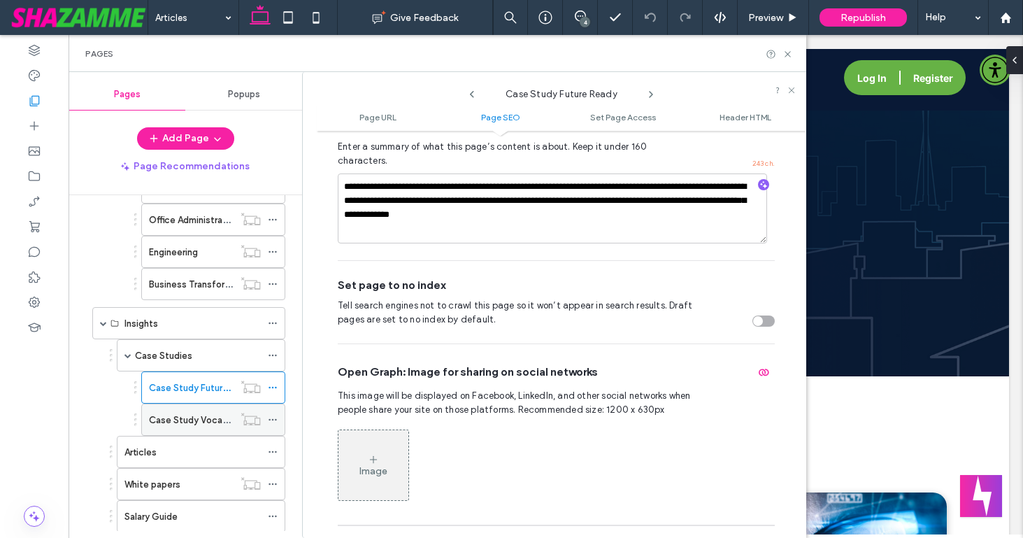
click at [269, 420] on use at bounding box center [273, 420] width 8 height 2
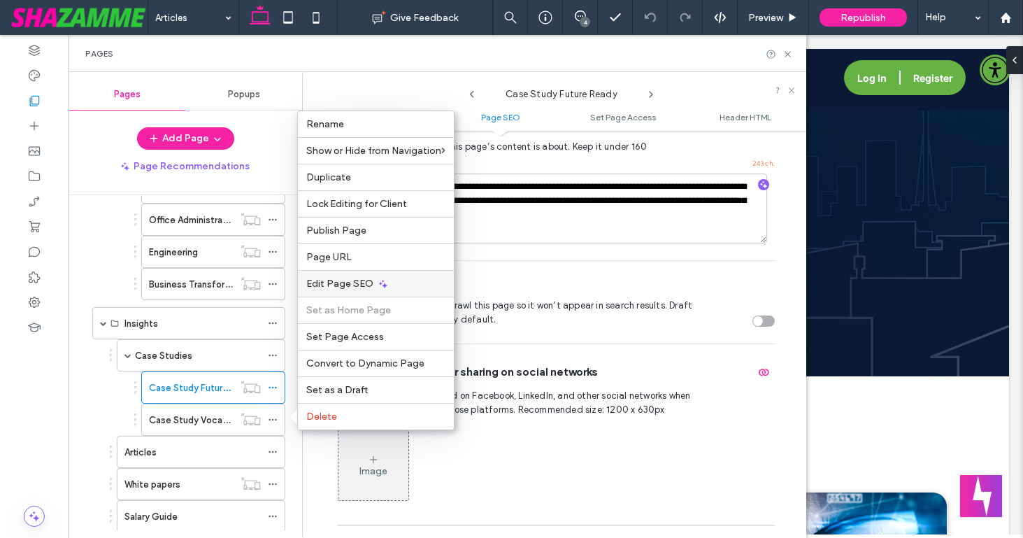
click at [334, 284] on span "Edit Page SEO" at bounding box center [339, 284] width 67 height 12
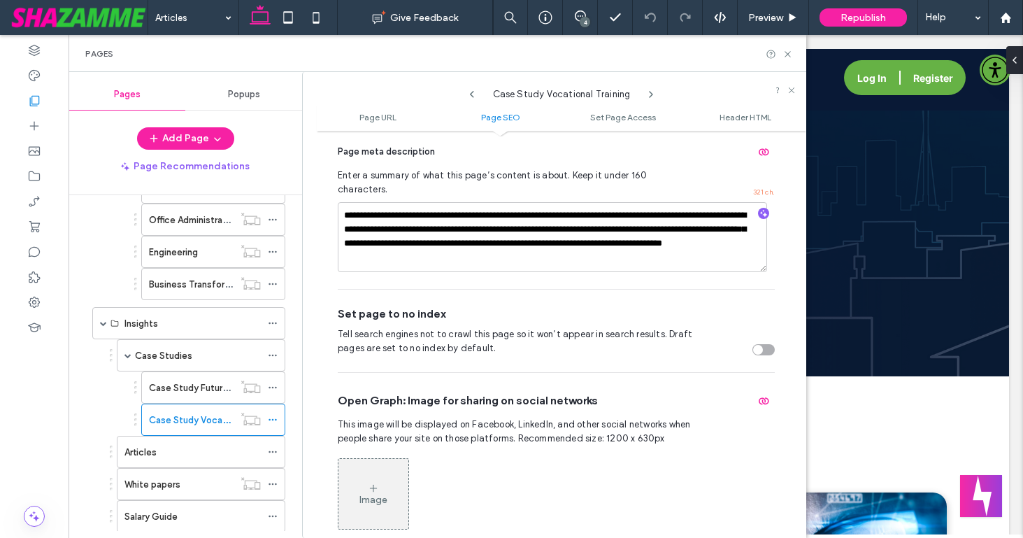
scroll to position [465, 0]
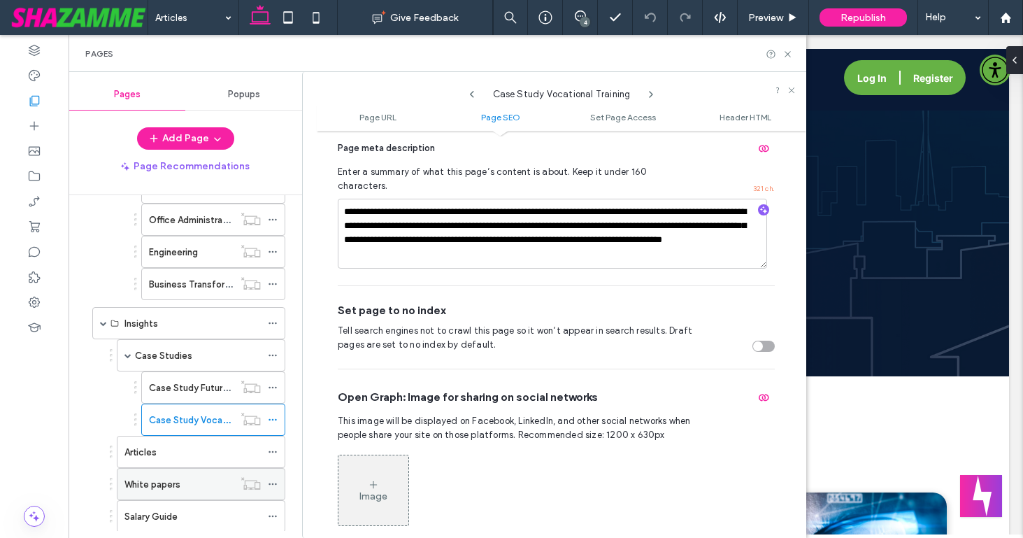
click at [274, 483] on icon at bounding box center [273, 484] width 10 height 10
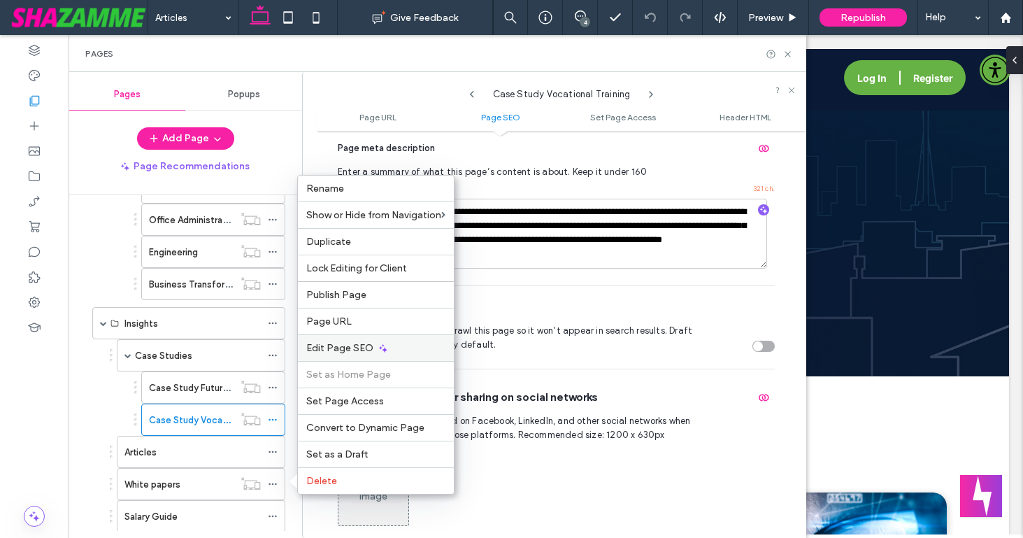
click at [337, 348] on span "Edit Page SEO" at bounding box center [339, 348] width 67 height 12
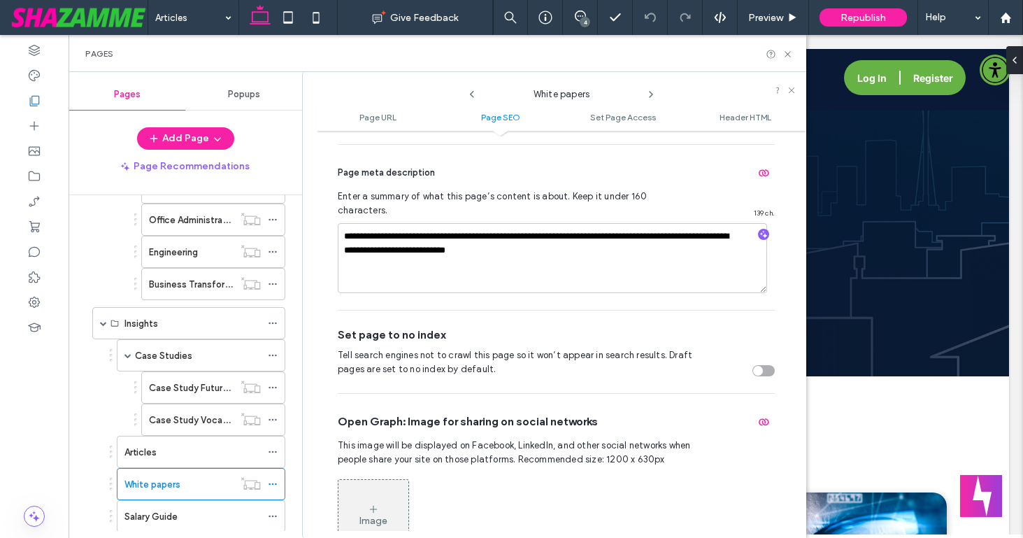
scroll to position [453, 0]
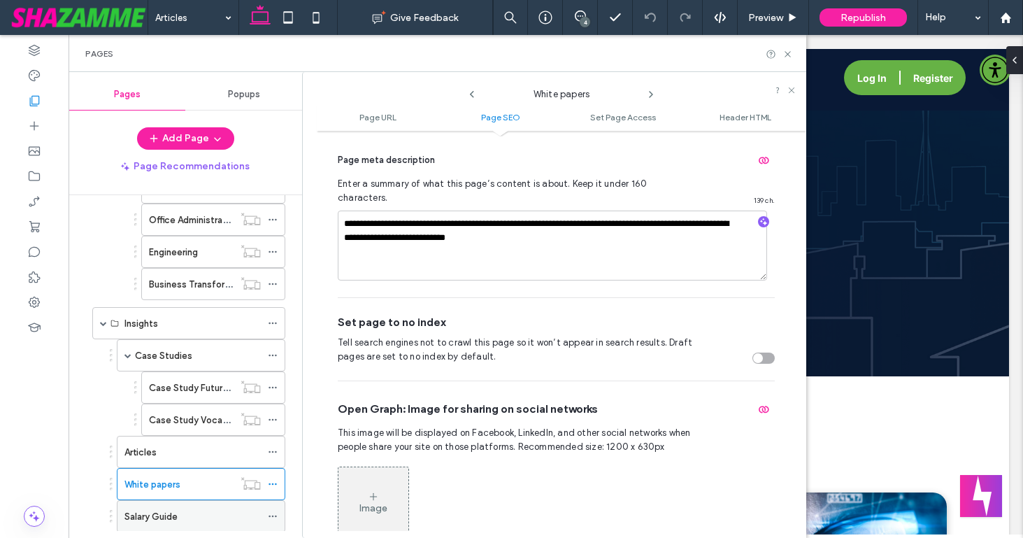
click at [272, 516] on use at bounding box center [273, 516] width 8 height 2
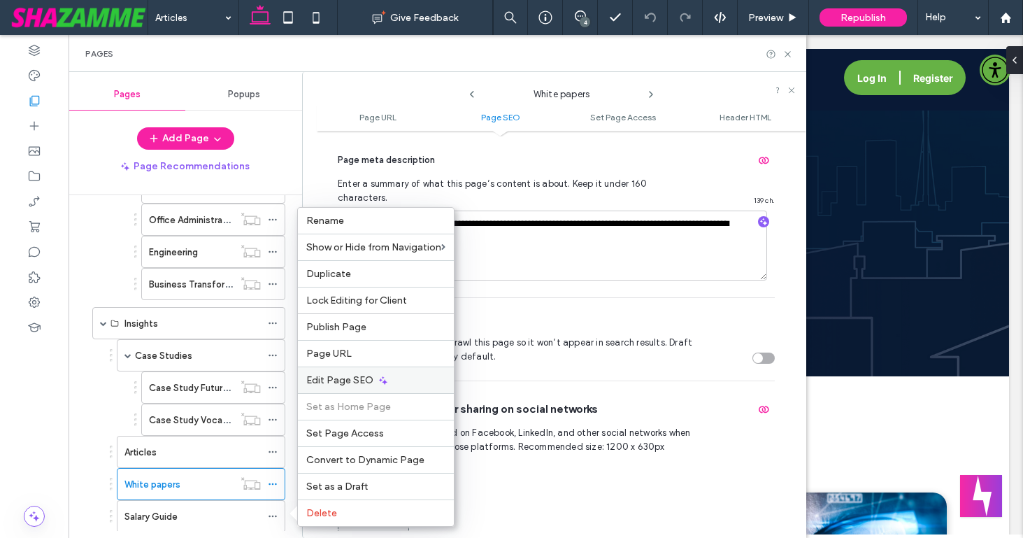
click at [328, 374] on span "Edit Page SEO" at bounding box center [339, 380] width 67 height 12
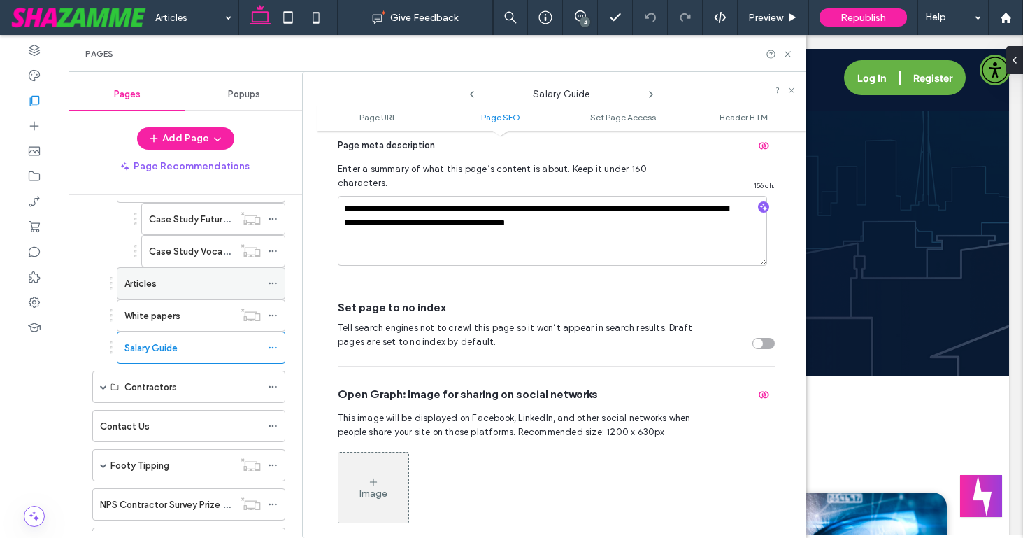
scroll to position [1655, 0]
click at [103, 385] on span at bounding box center [103, 384] width 7 height 7
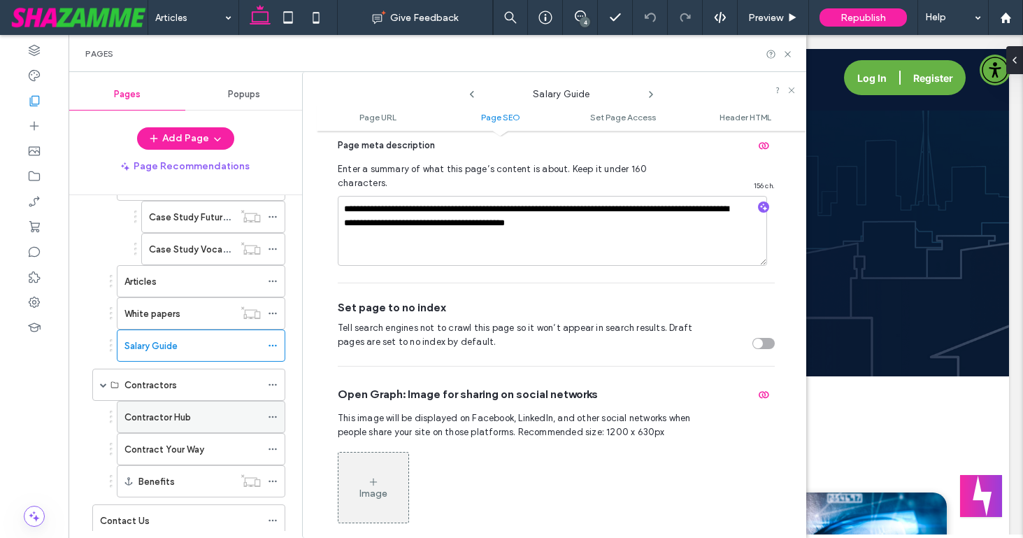
click at [274, 415] on icon at bounding box center [273, 417] width 10 height 10
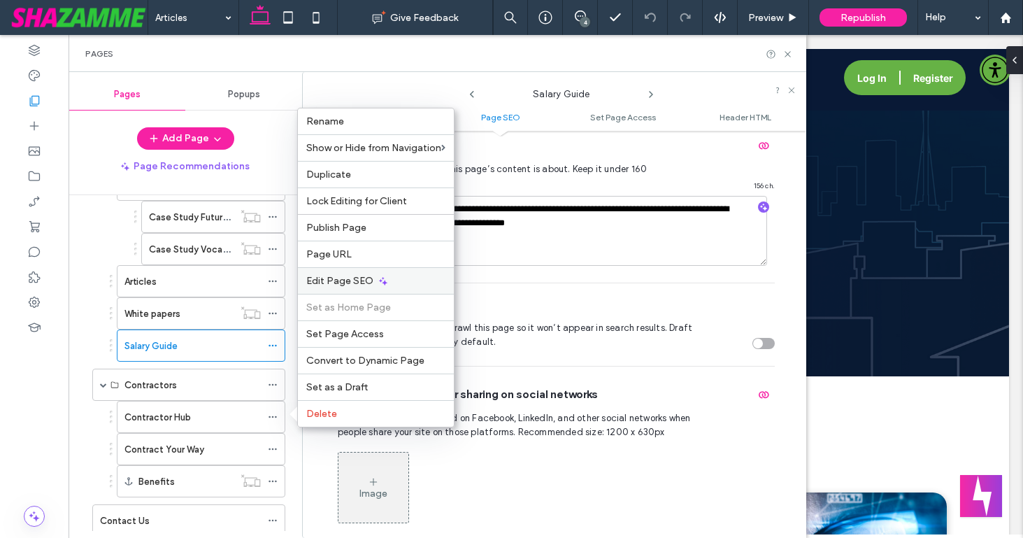
click at [327, 285] on span "Edit Page SEO" at bounding box center [339, 281] width 67 height 12
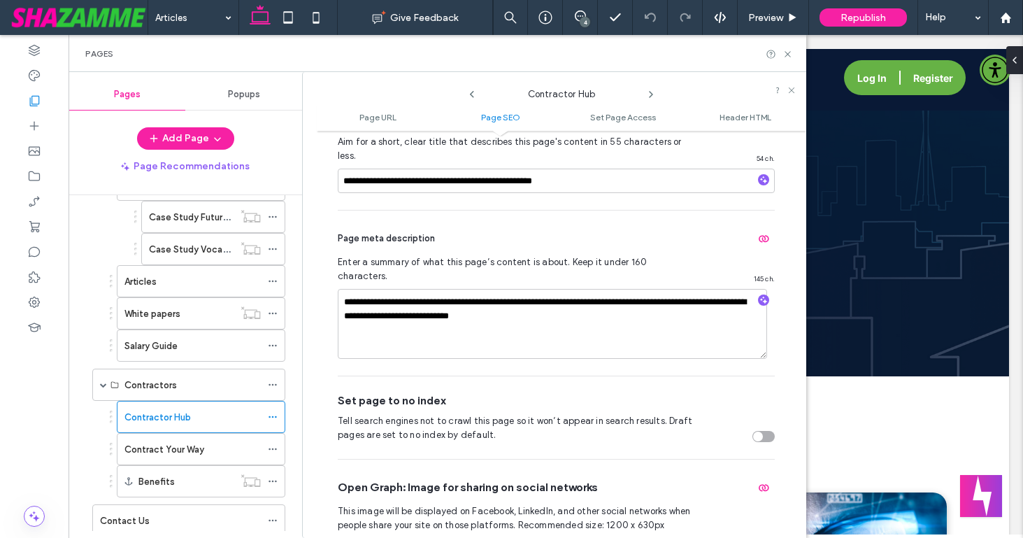
scroll to position [441, 0]
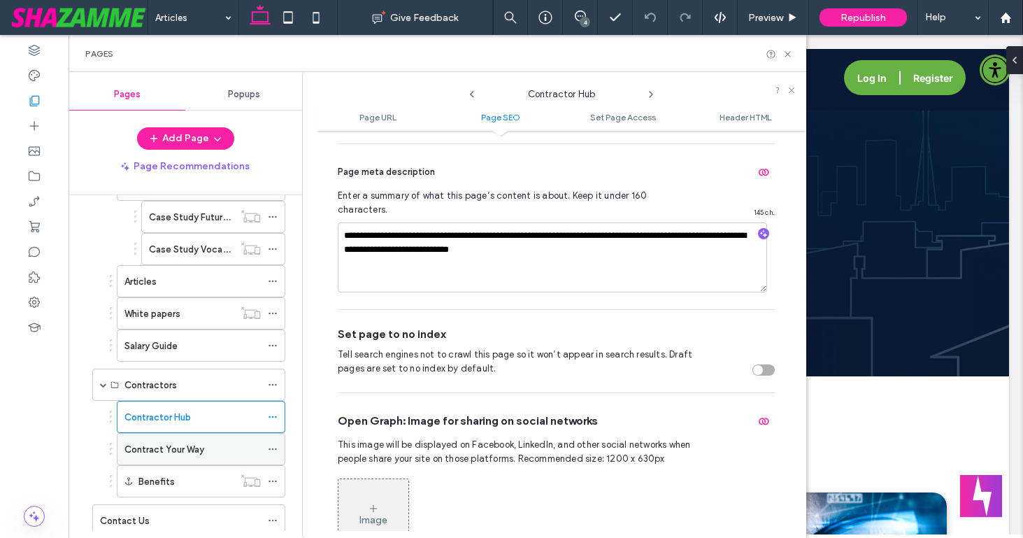
click at [274, 448] on icon at bounding box center [273, 449] width 10 height 10
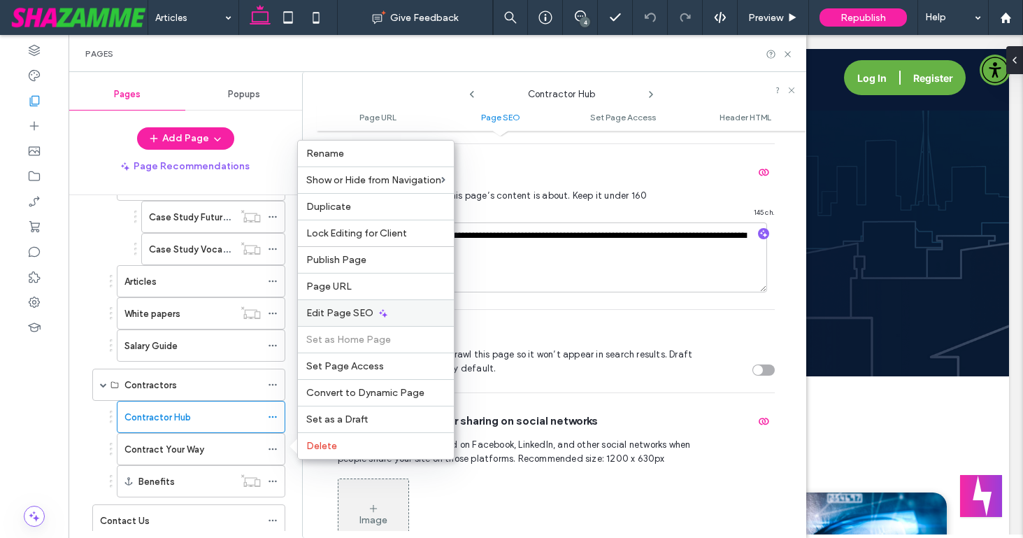
click at [337, 313] on span "Edit Page SEO" at bounding box center [339, 313] width 67 height 12
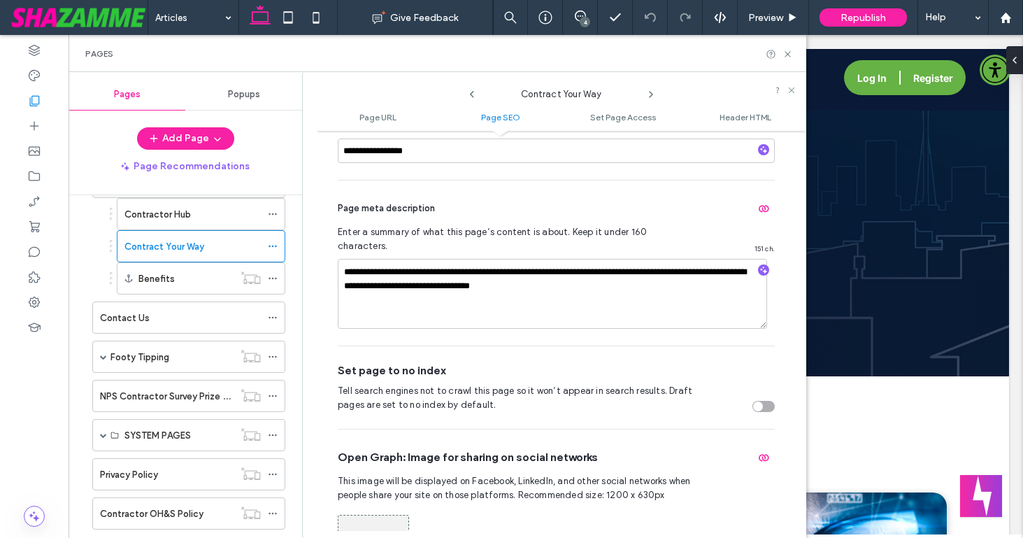
scroll to position [1871, 0]
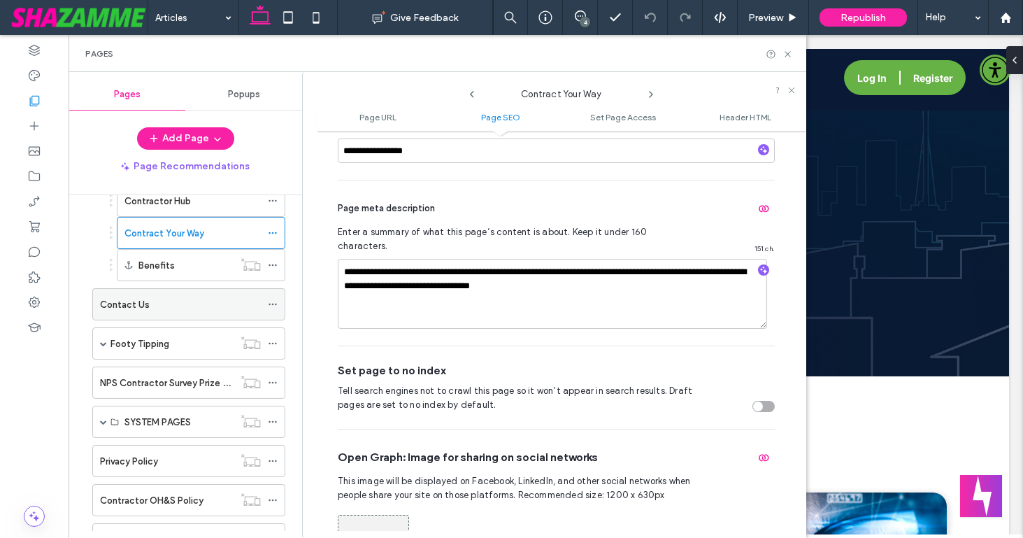
click at [271, 301] on icon at bounding box center [273, 304] width 10 height 10
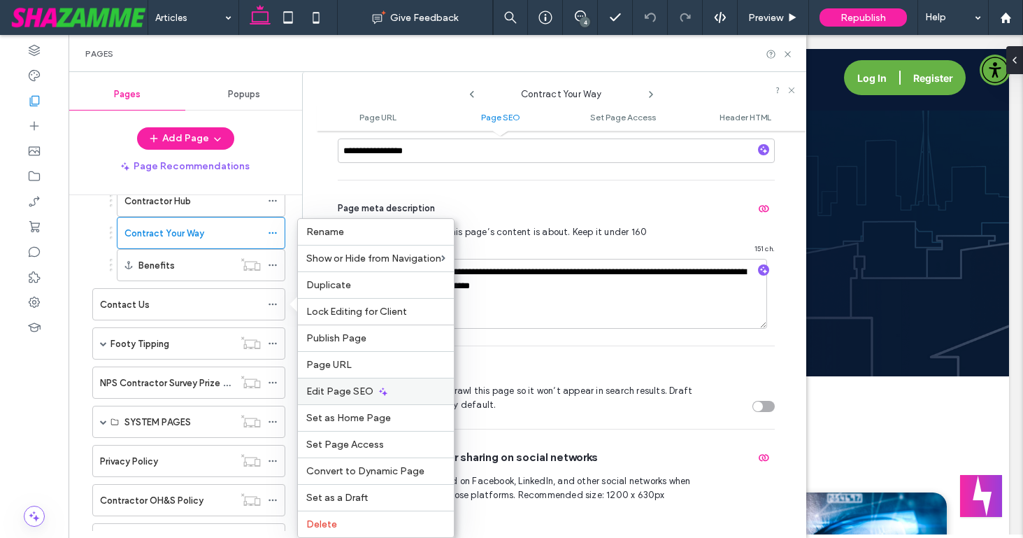
click at [319, 387] on span "Edit Page SEO" at bounding box center [339, 391] width 67 height 12
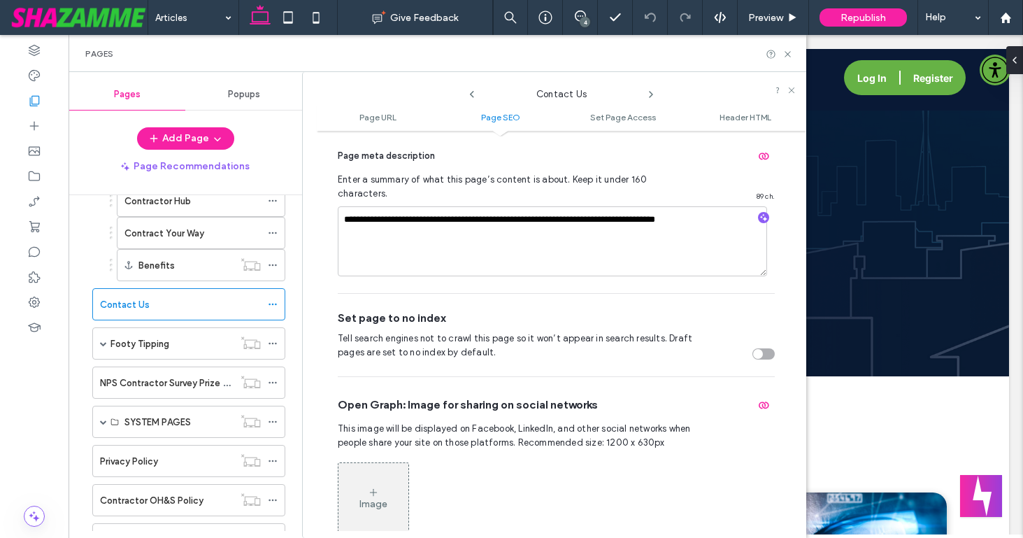
scroll to position [462, 0]
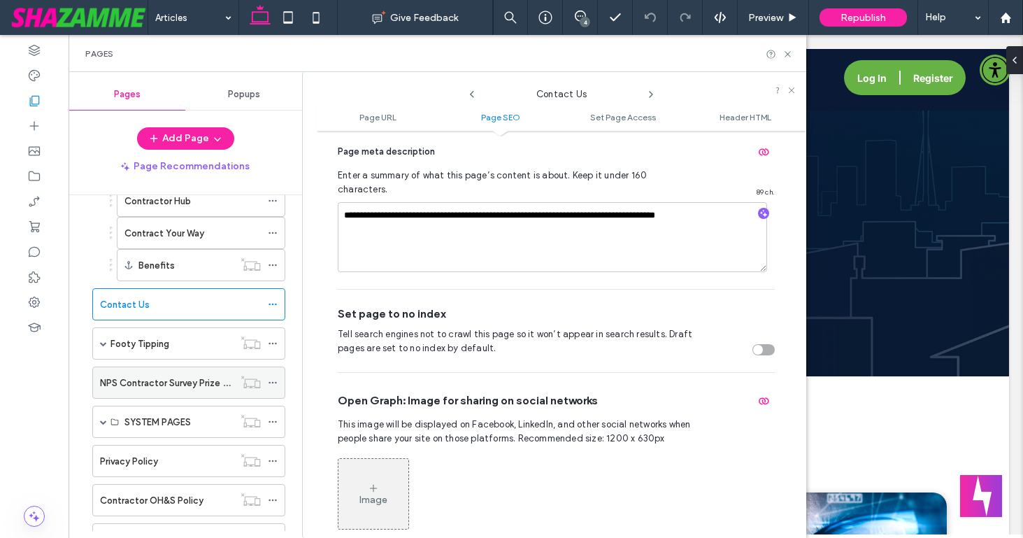
click at [271, 383] on icon at bounding box center [273, 383] width 10 height 10
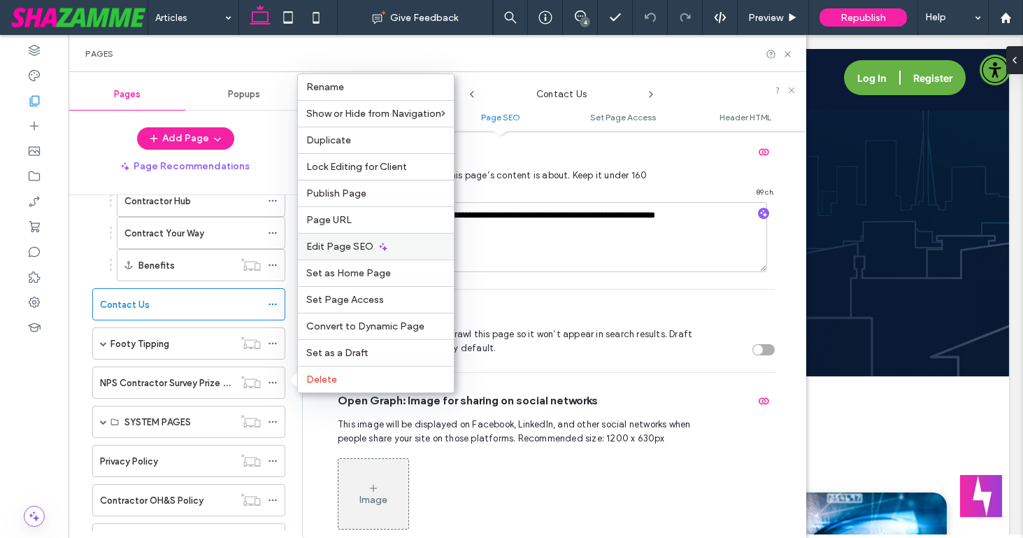
click at [326, 253] on div "Edit Page SEO" at bounding box center [376, 246] width 156 height 27
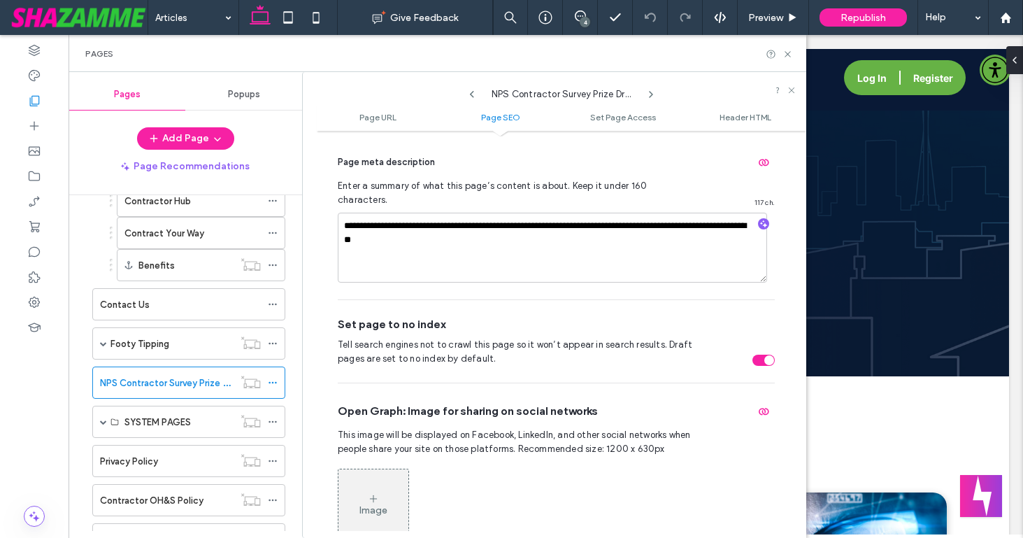
scroll to position [453, 0]
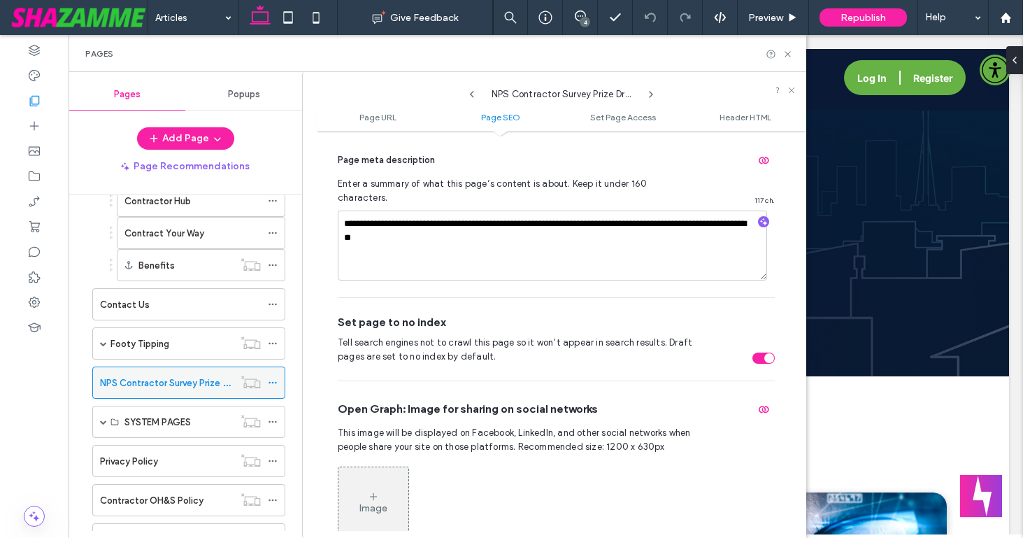
click at [213, 378] on label "NPS Contractor Survey Prize Draw T&Cs" at bounding box center [184, 383] width 169 height 24
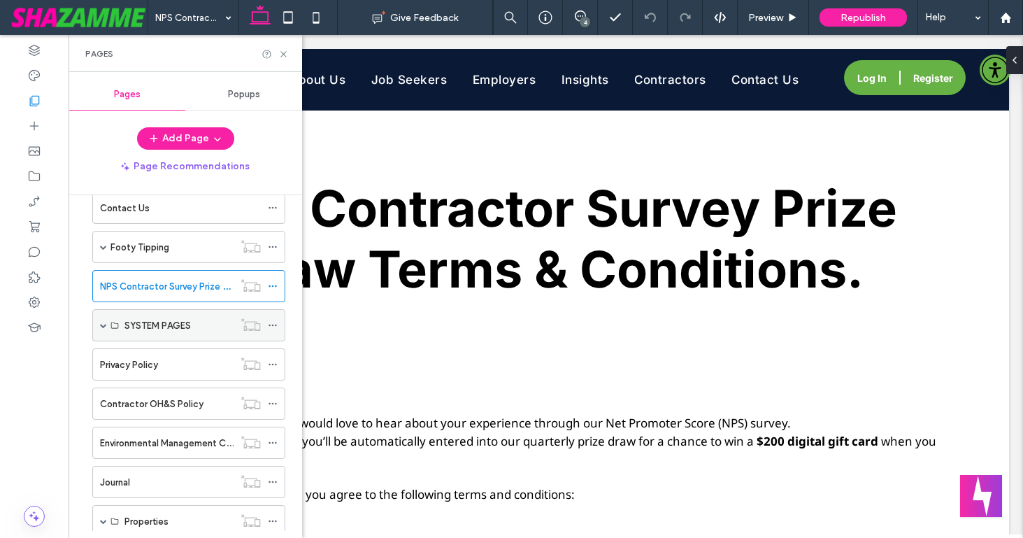
scroll to position [2001, 0]
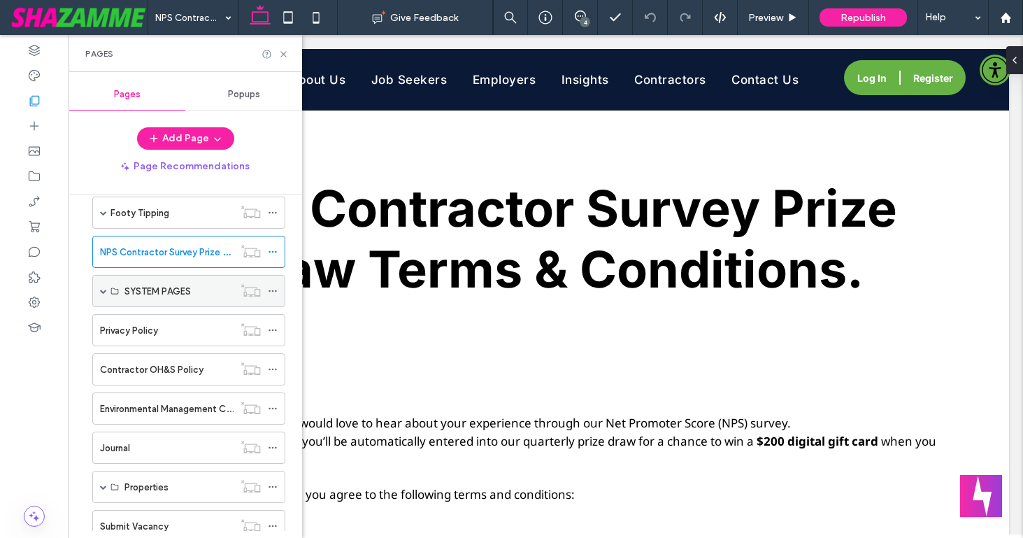
click at [101, 290] on span at bounding box center [103, 290] width 7 height 7
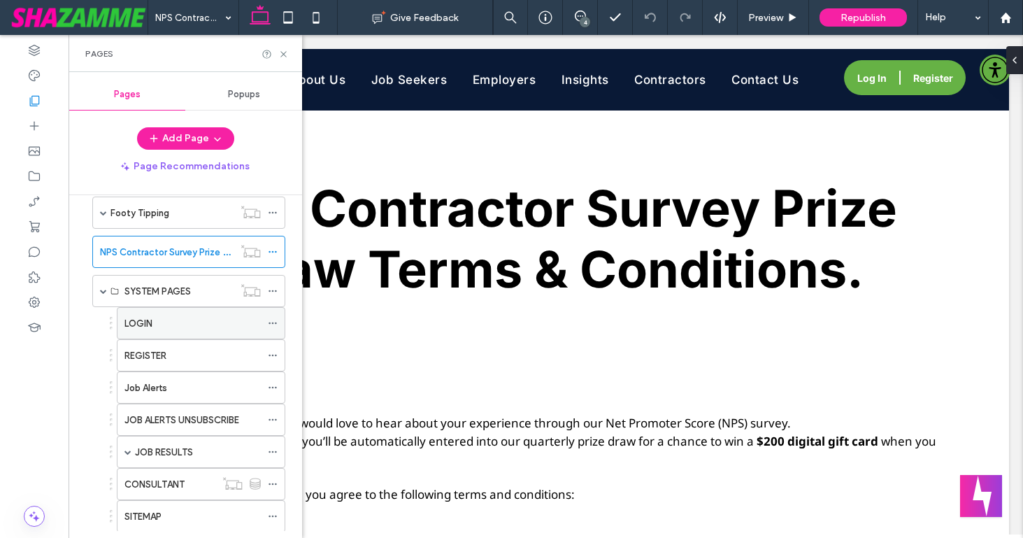
click at [271, 320] on icon at bounding box center [273, 323] width 10 height 10
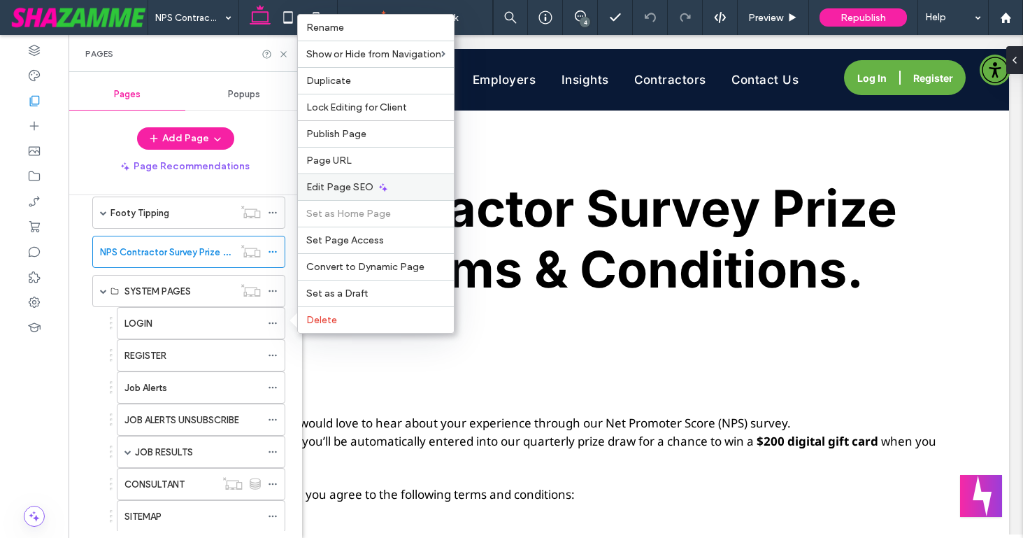
click at [341, 185] on span "Edit Page SEO" at bounding box center [339, 187] width 67 height 12
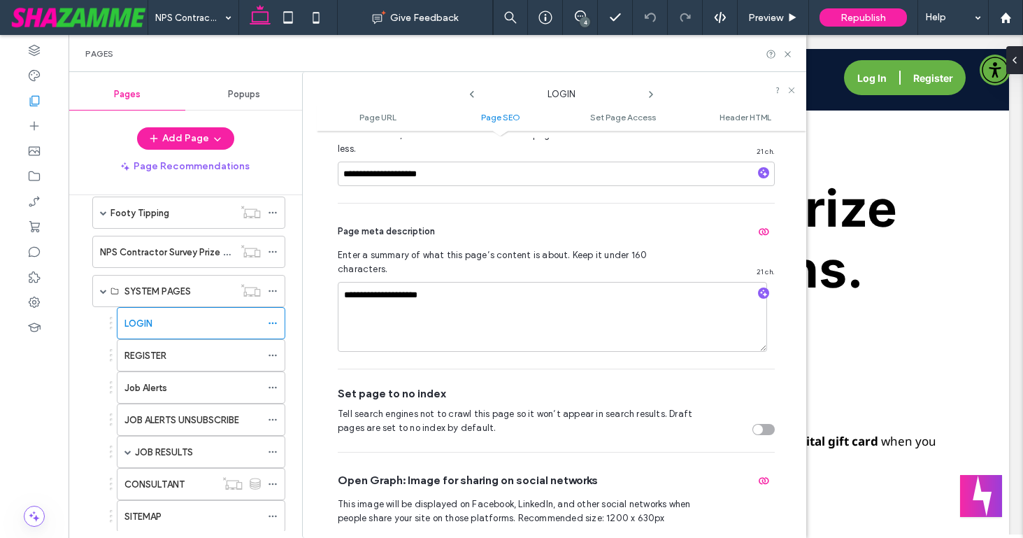
scroll to position [435, 0]
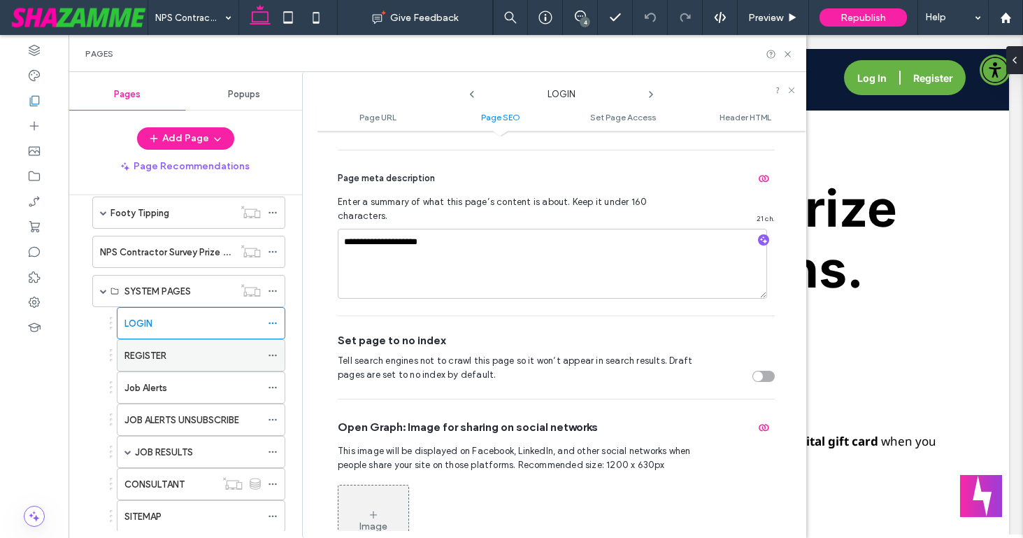
click at [270, 355] on use at bounding box center [273, 356] width 8 height 2
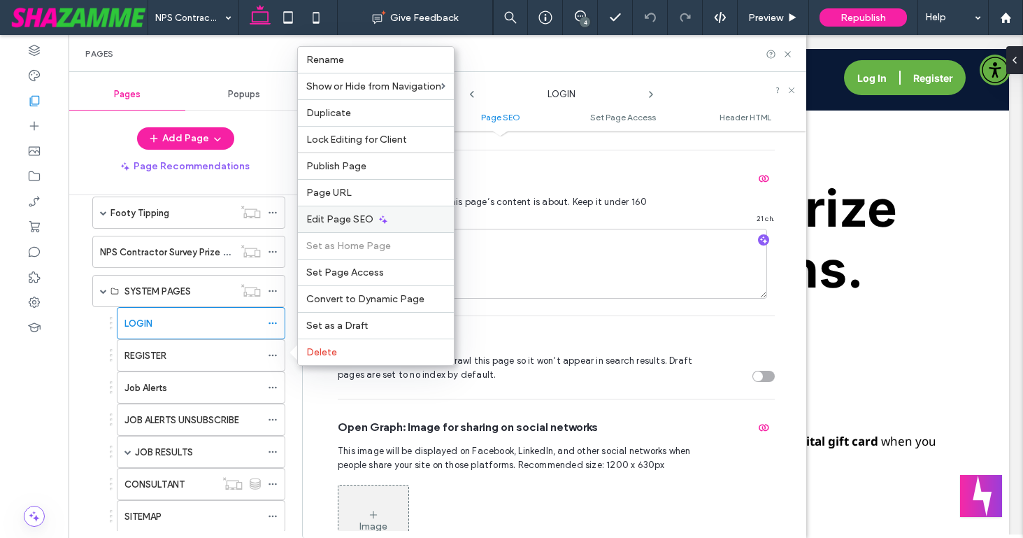
click at [371, 216] on span "Edit Page SEO" at bounding box center [339, 219] width 67 height 12
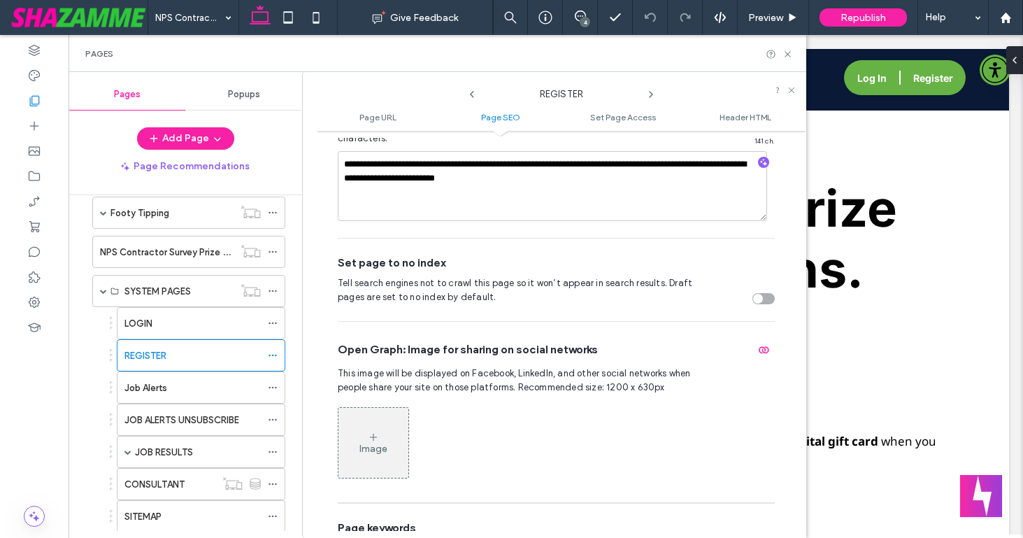
scroll to position [515, 0]
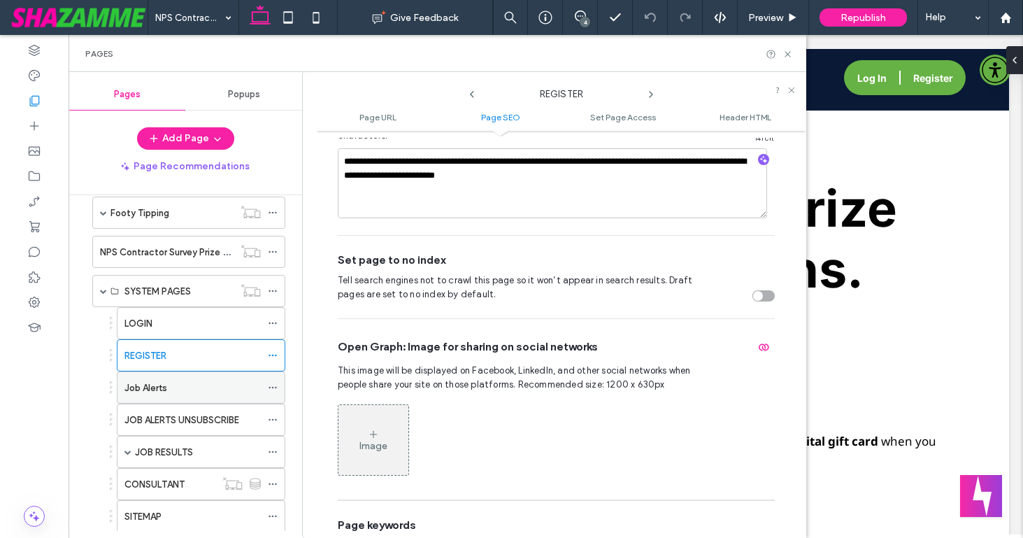
click at [272, 387] on use at bounding box center [273, 388] width 8 height 2
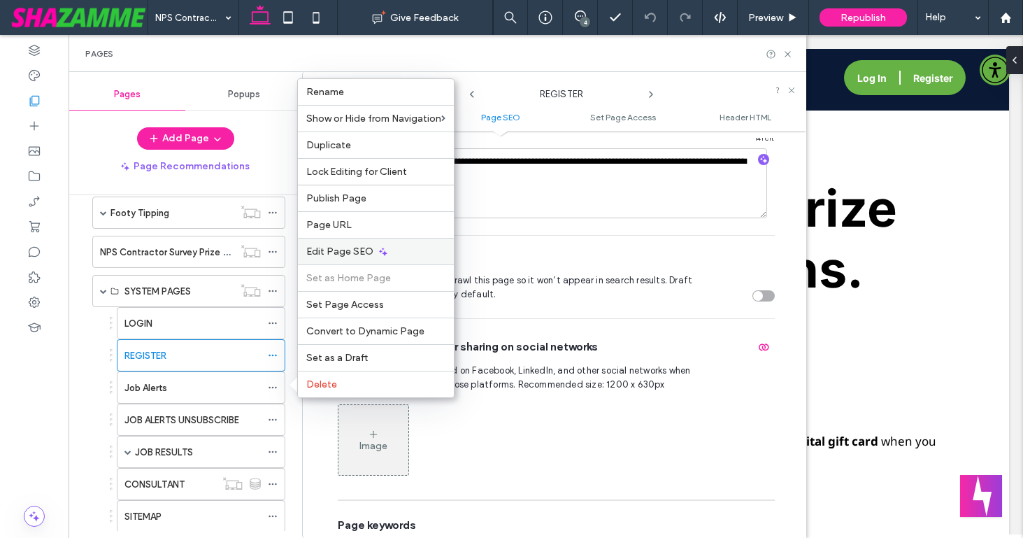
click at [347, 252] on span "Edit Page SEO" at bounding box center [339, 251] width 67 height 12
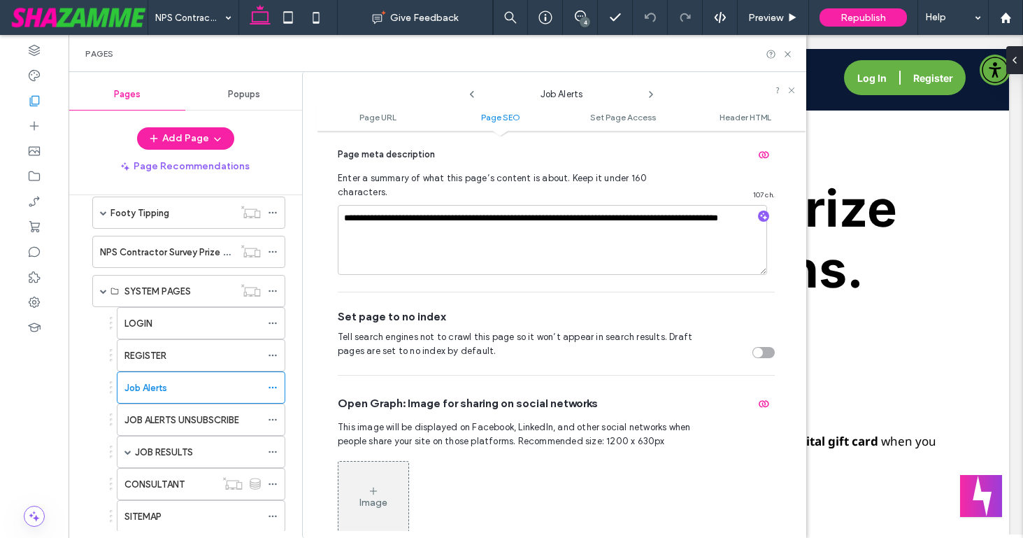
scroll to position [459, 0]
click at [272, 452] on use at bounding box center [273, 452] width 8 height 2
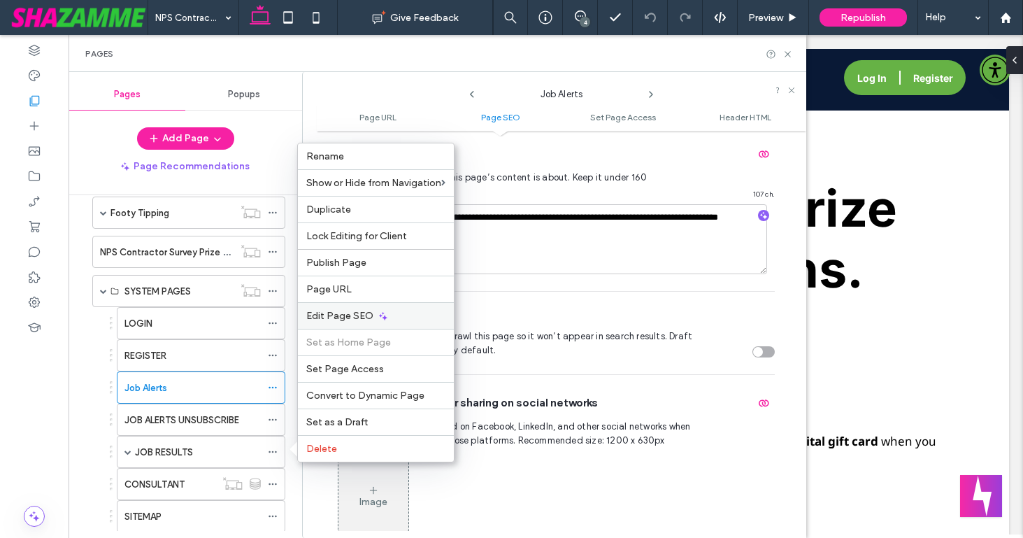
click at [338, 311] on span "Edit Page SEO" at bounding box center [339, 316] width 67 height 12
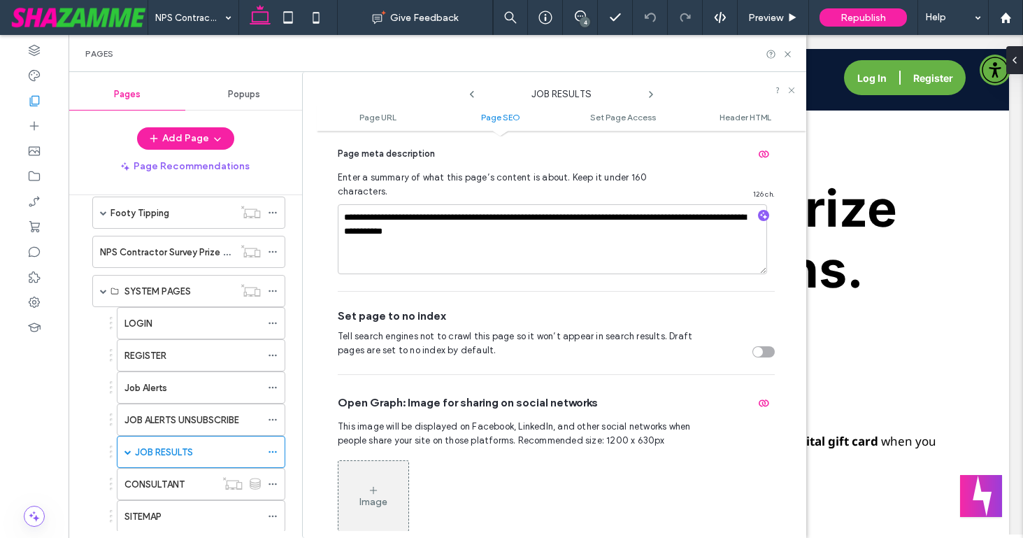
scroll to position [460, 0]
click at [128, 449] on span at bounding box center [127, 451] width 7 height 7
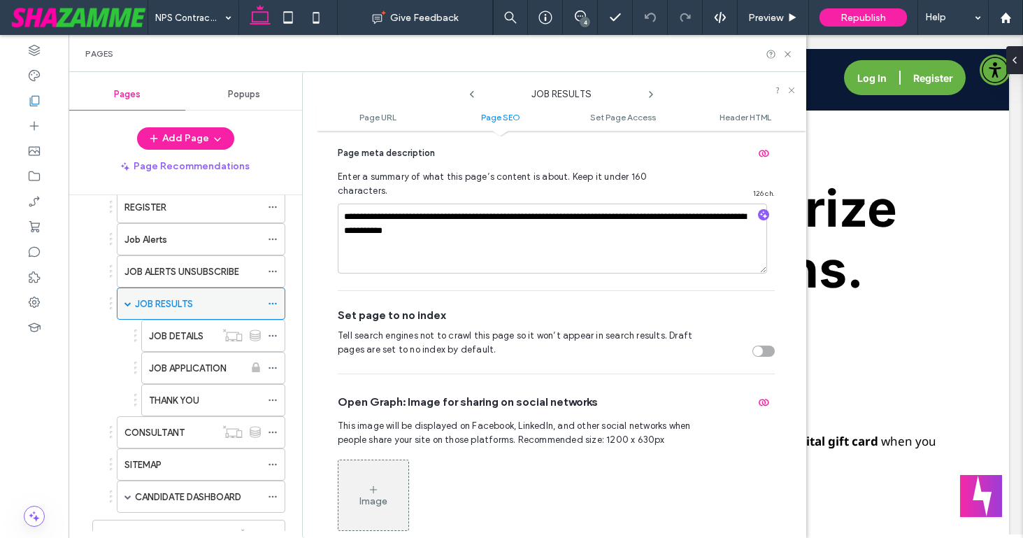
scroll to position [2153, 0]
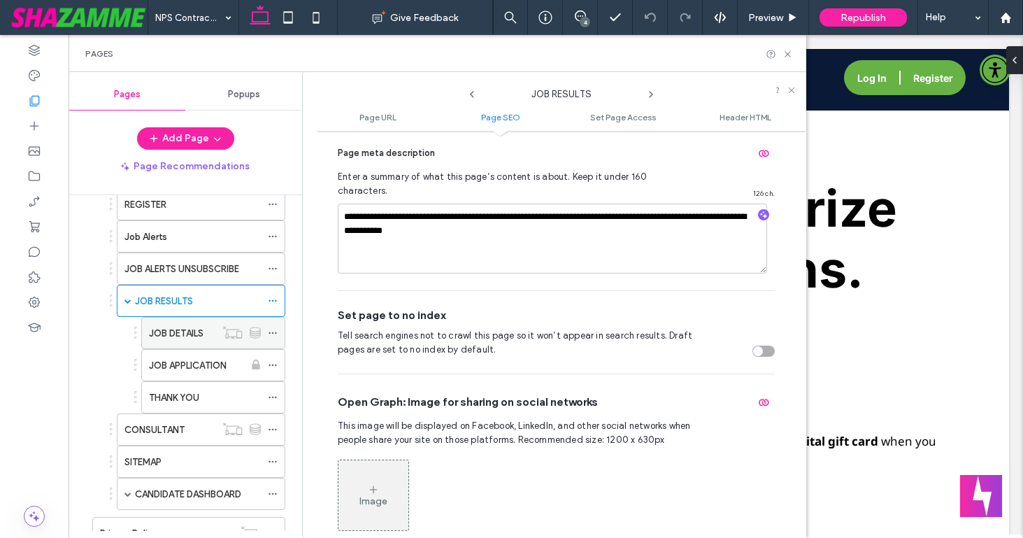
click at [270, 332] on icon at bounding box center [273, 333] width 10 height 10
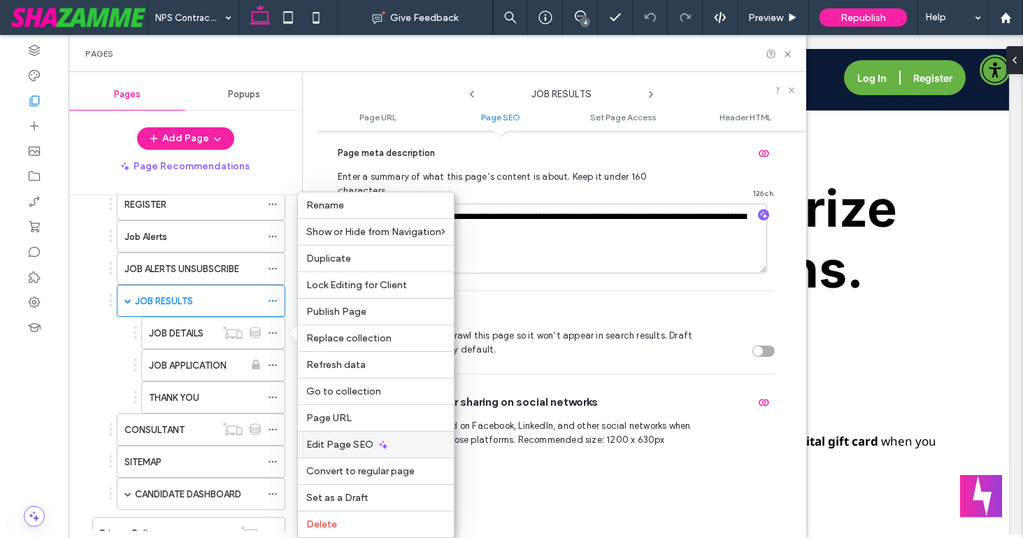
click at [320, 433] on div "Edit Page SEO" at bounding box center [376, 444] width 156 height 27
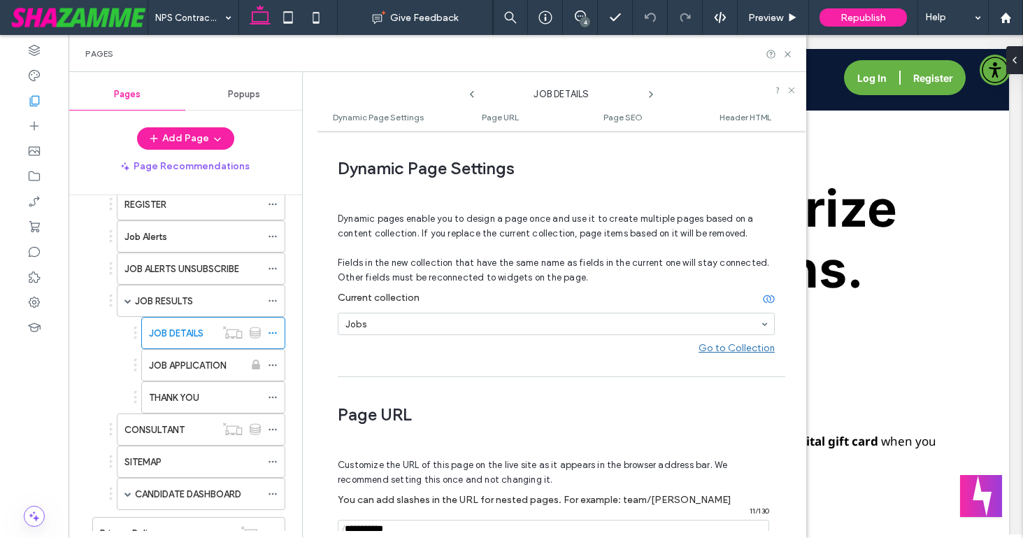
click at [324, 442] on div "Dynamic Page Settings Dynamic pages enable you to design a page once and use it…" at bounding box center [562, 334] width 490 height 393
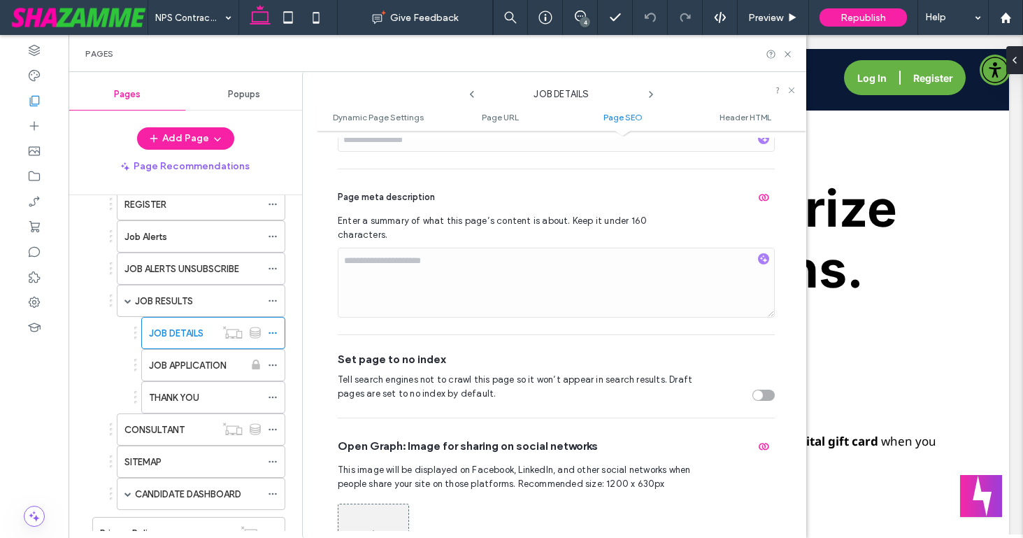
scroll to position [691, 0]
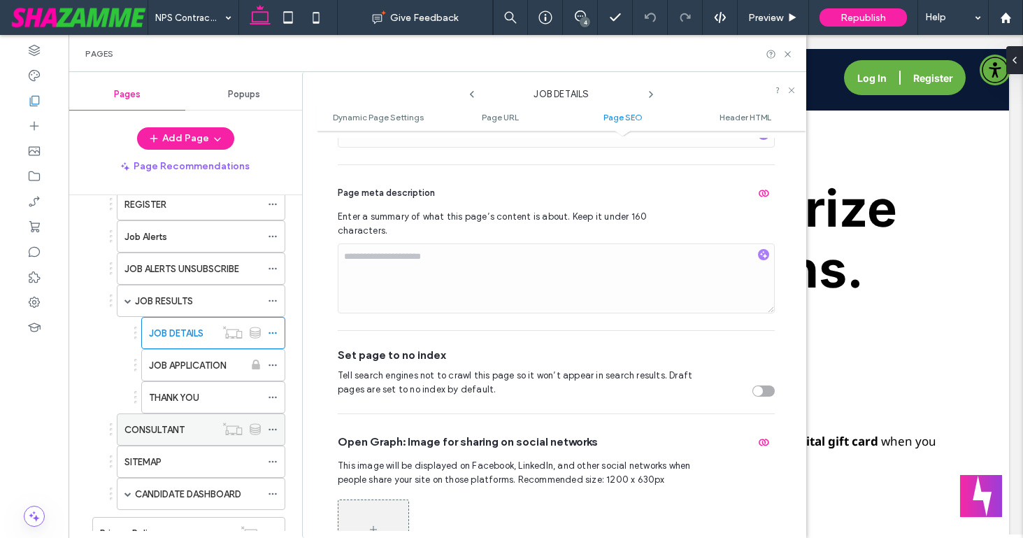
click at [271, 427] on icon at bounding box center [273, 429] width 10 height 10
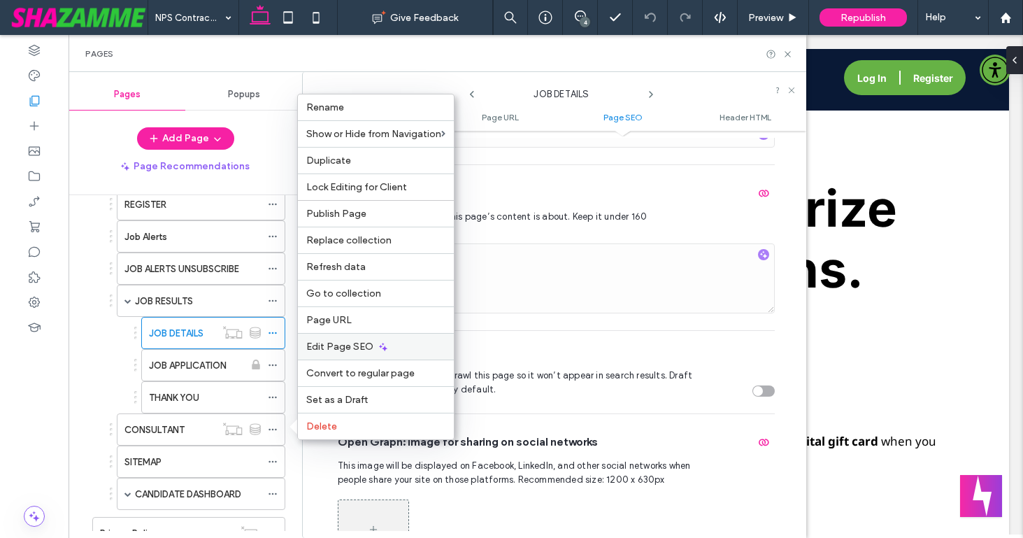
click at [327, 345] on span "Edit Page SEO" at bounding box center [339, 347] width 67 height 12
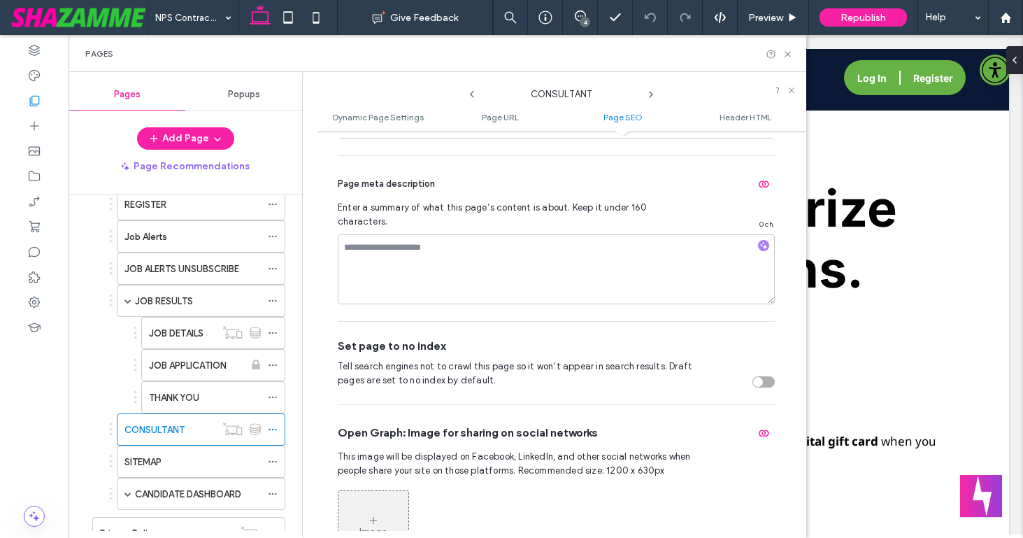
scroll to position [706, 0]
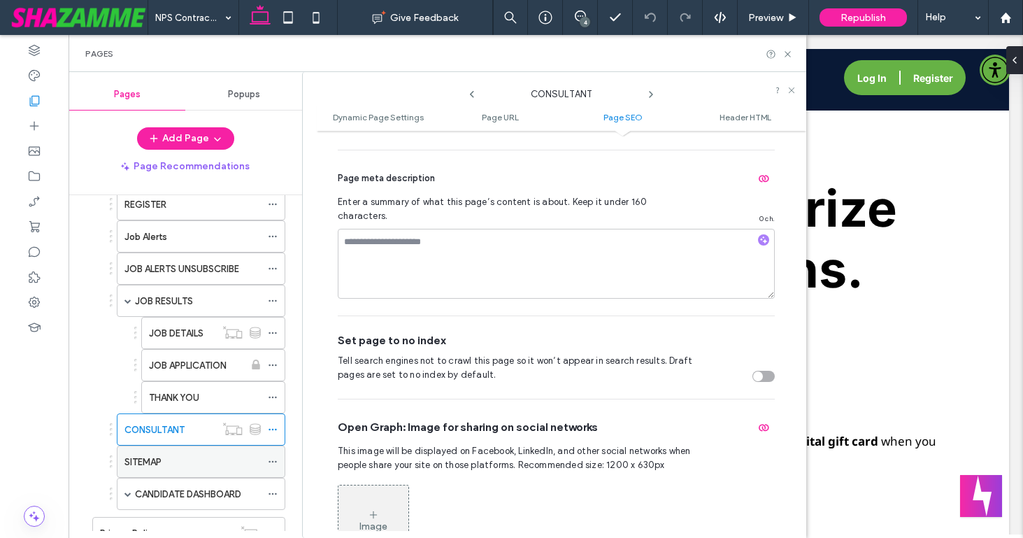
click at [272, 459] on icon at bounding box center [273, 462] width 10 height 10
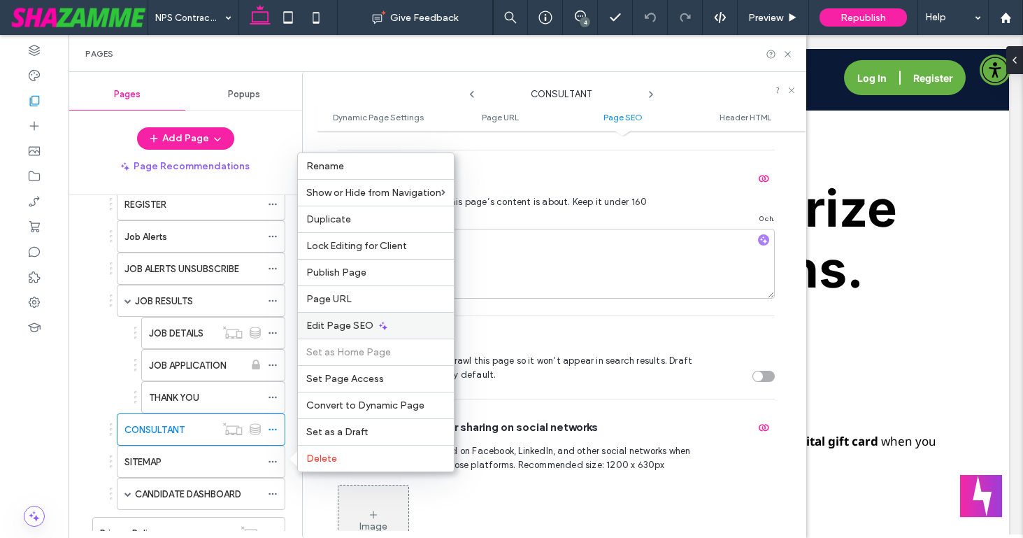
click at [330, 323] on span "Edit Page SEO" at bounding box center [339, 326] width 67 height 12
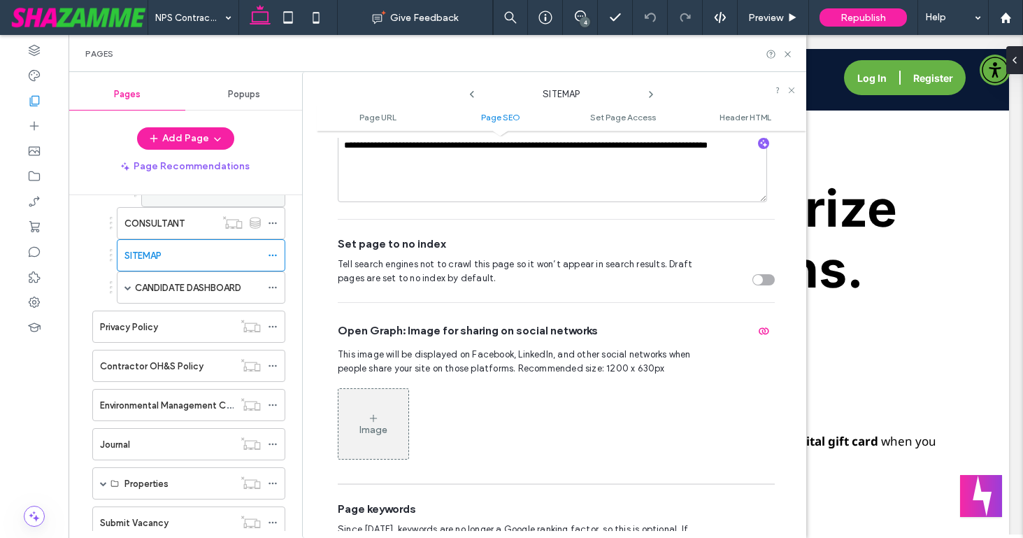
scroll to position [2380, 0]
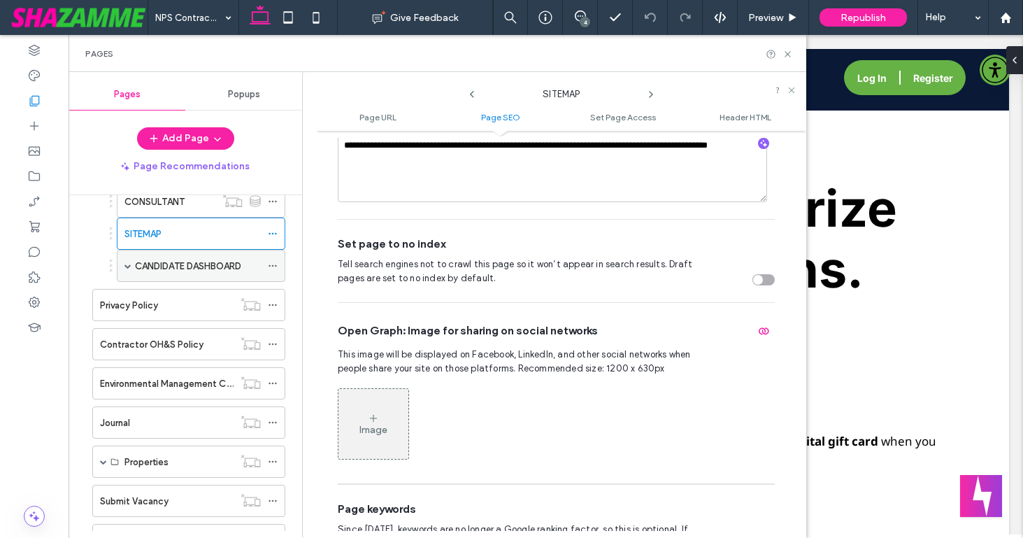
click at [269, 264] on icon at bounding box center [273, 266] width 10 height 10
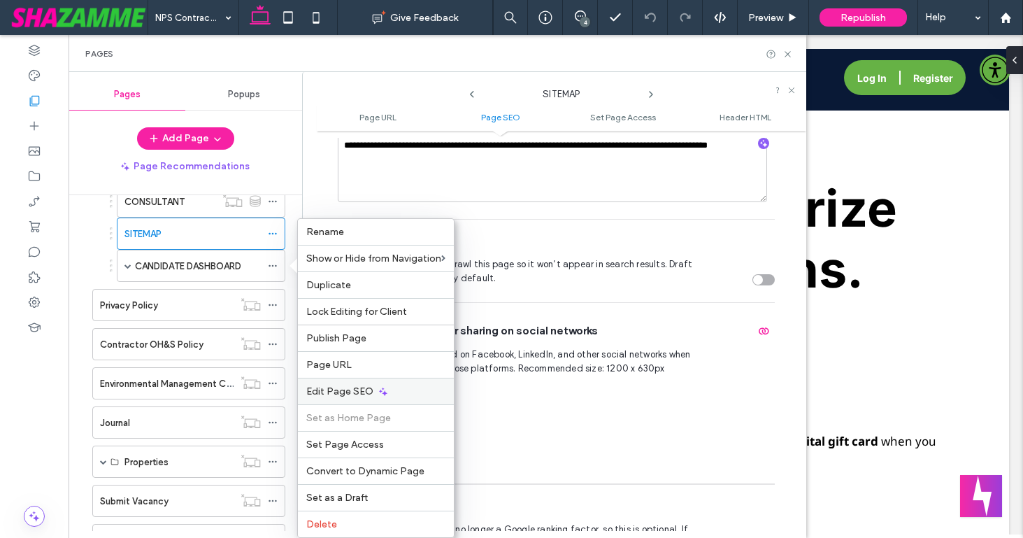
click at [322, 387] on span "Edit Page SEO" at bounding box center [339, 391] width 67 height 12
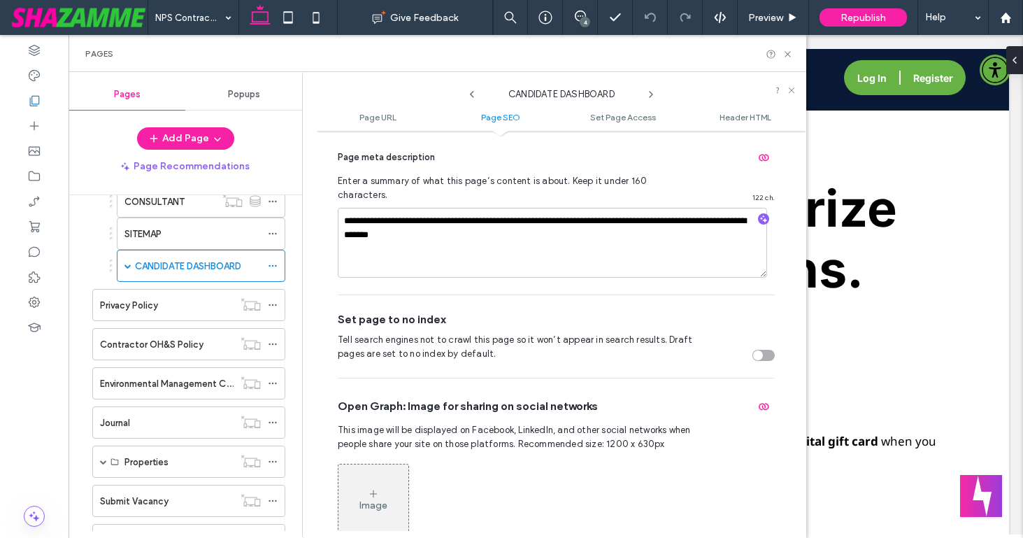
scroll to position [468, 0]
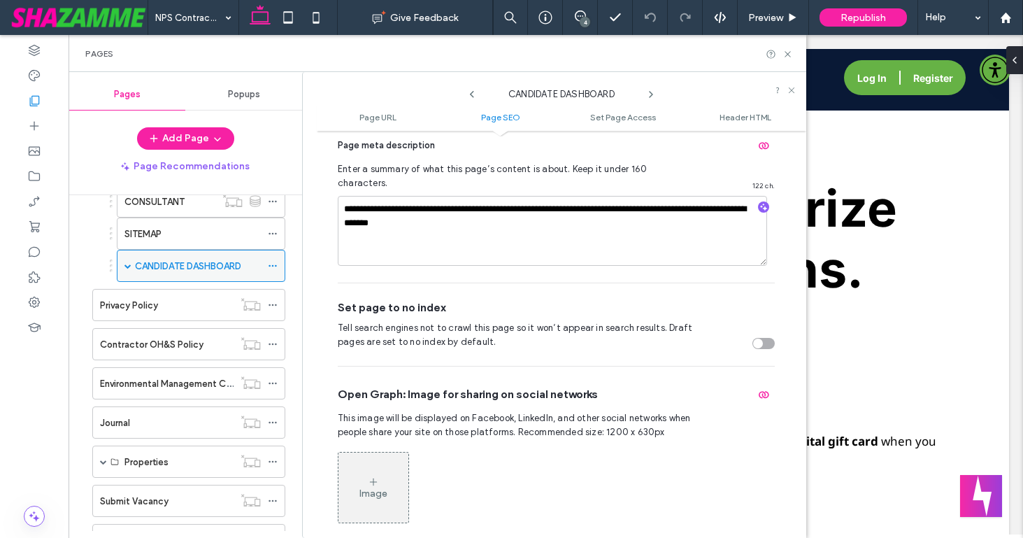
click at [127, 266] on span at bounding box center [127, 265] width 7 height 7
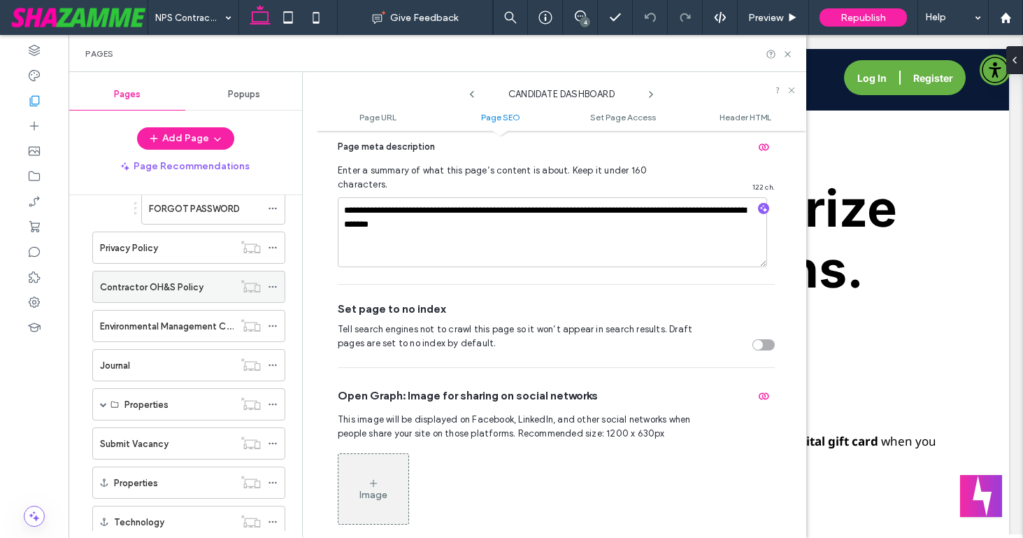
scroll to position [2476, 0]
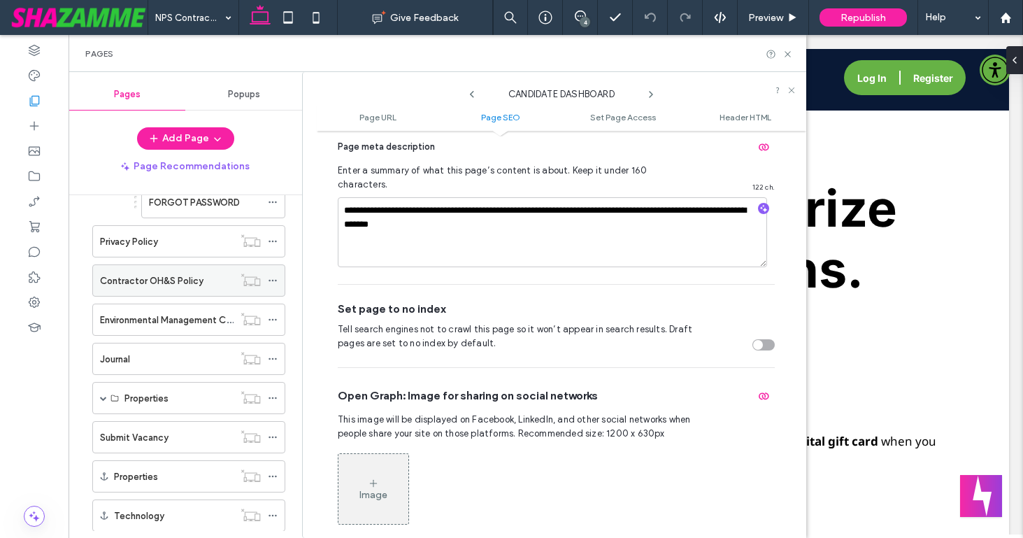
click at [273, 273] on span at bounding box center [273, 280] width 10 height 21
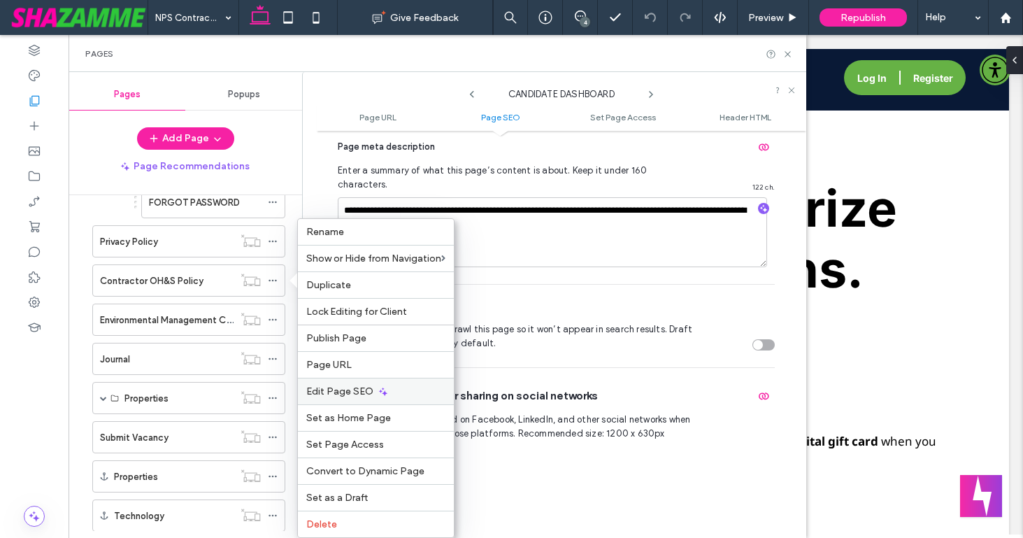
click at [341, 384] on div "Edit Page SEO" at bounding box center [376, 391] width 156 height 27
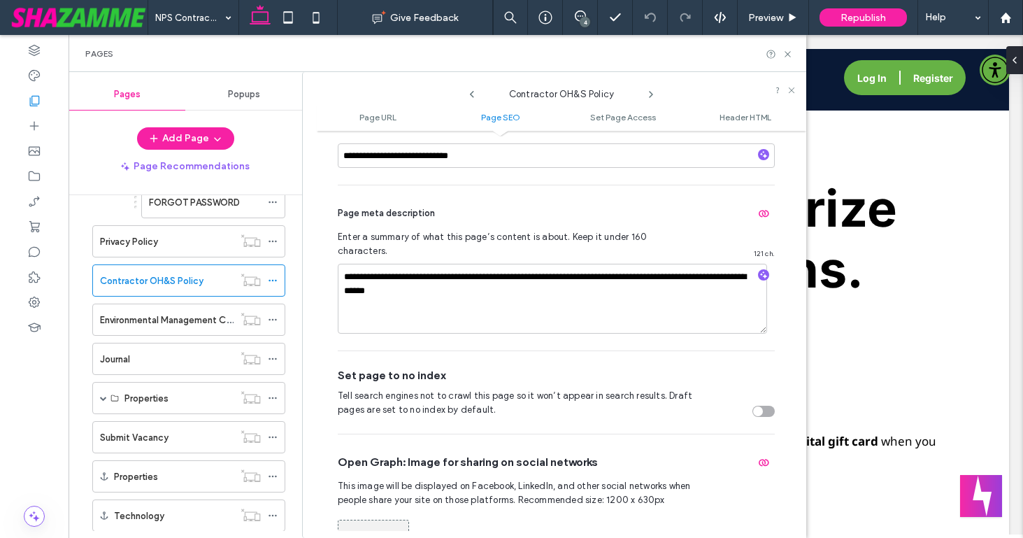
scroll to position [460, 0]
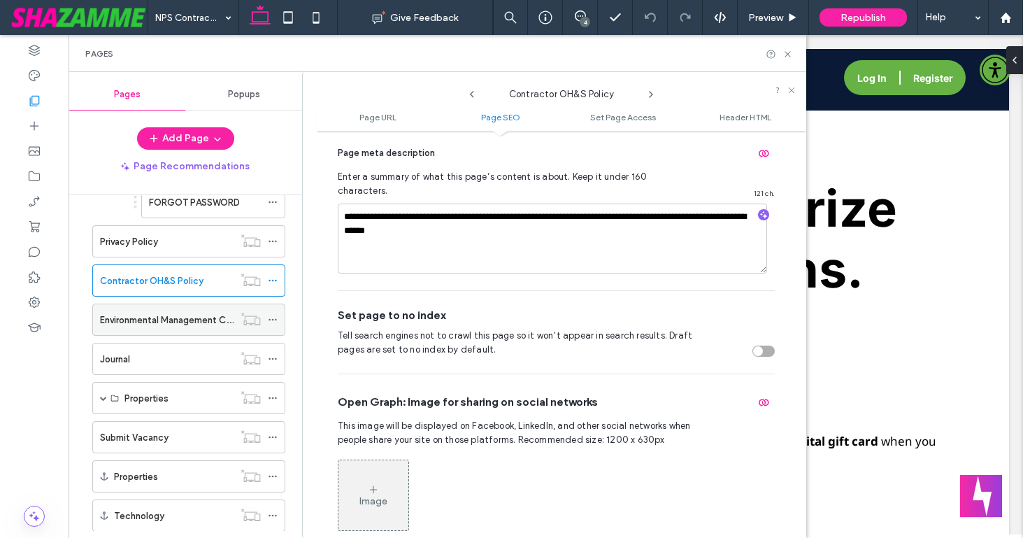
click at [271, 317] on icon at bounding box center [273, 320] width 10 height 10
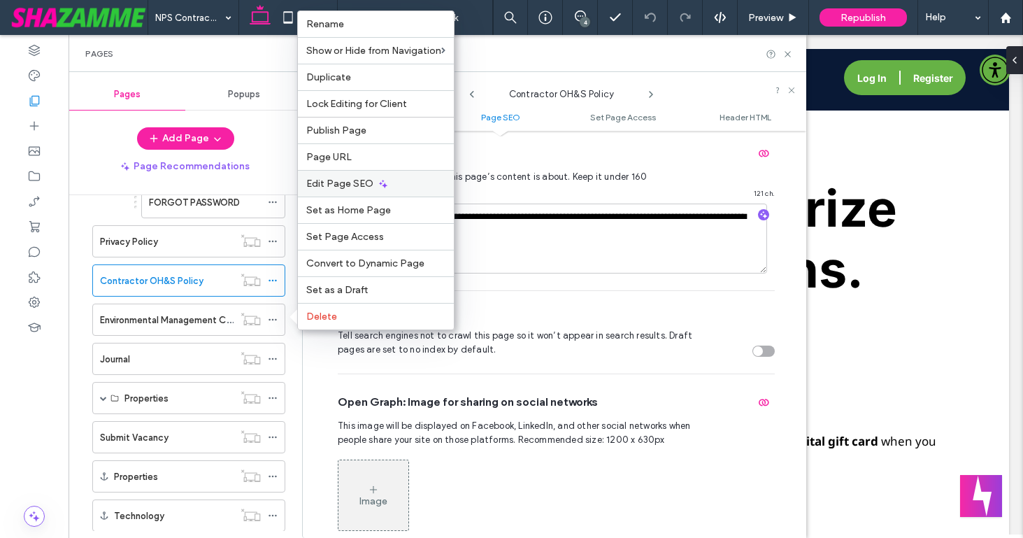
click at [333, 185] on span "Edit Page SEO" at bounding box center [339, 184] width 67 height 12
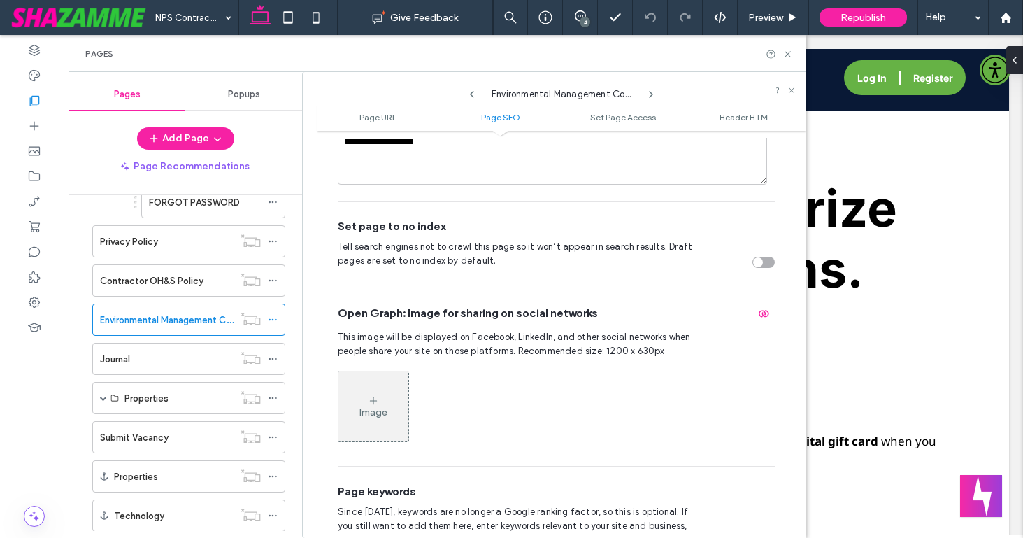
scroll to position [550, 0]
click at [271, 434] on icon at bounding box center [273, 437] width 10 height 10
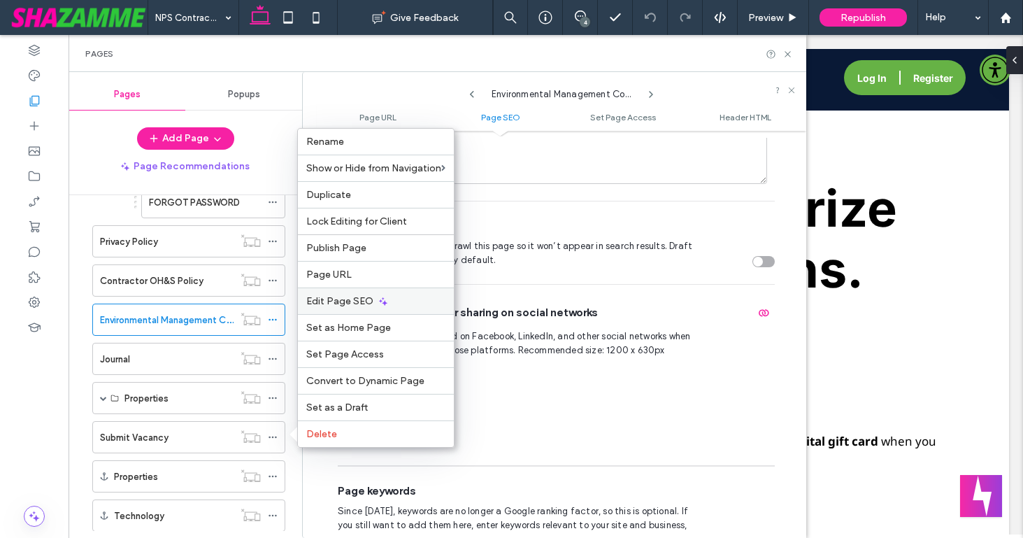
click at [327, 303] on span "Edit Page SEO" at bounding box center [339, 301] width 67 height 12
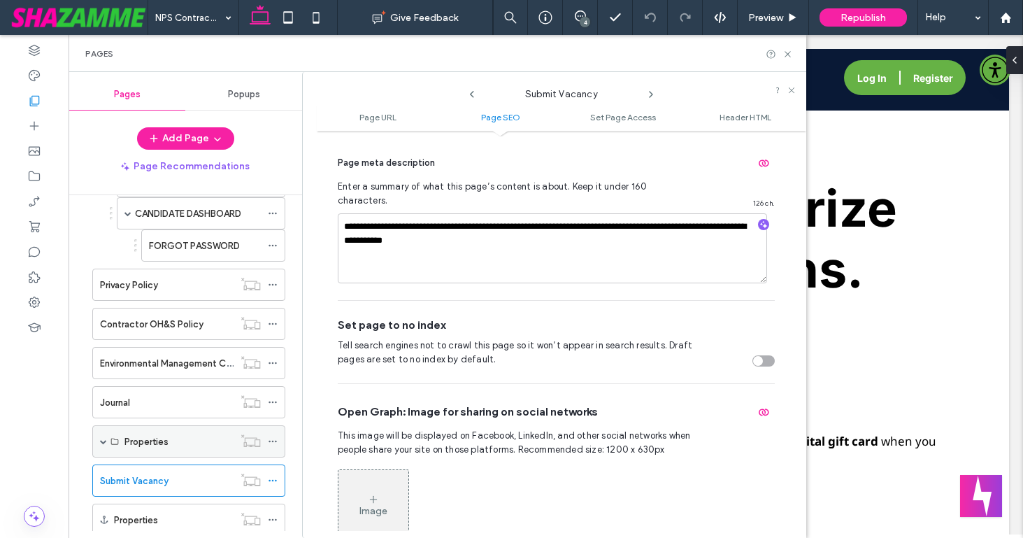
scroll to position [2429, 0]
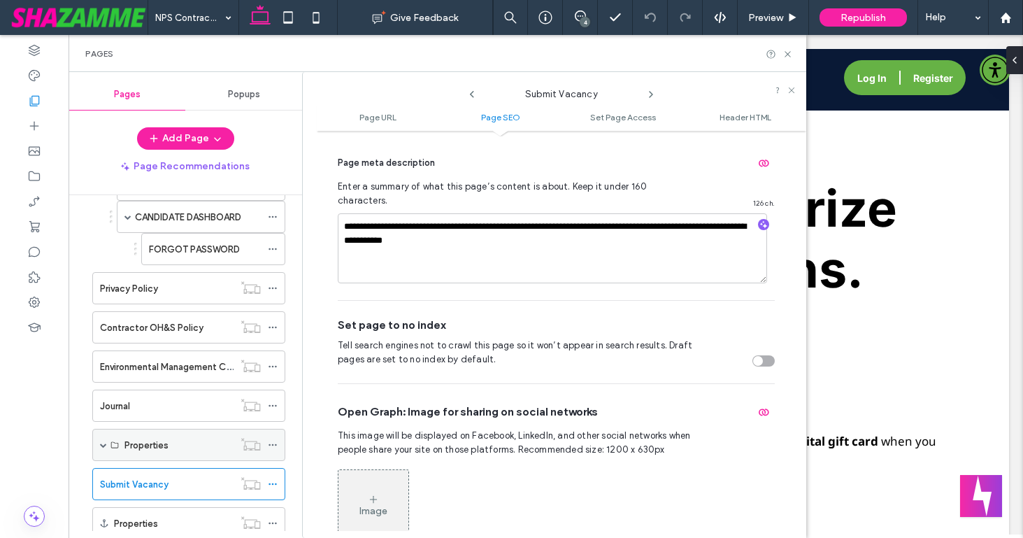
click at [103, 441] on span at bounding box center [103, 444] width 7 height 7
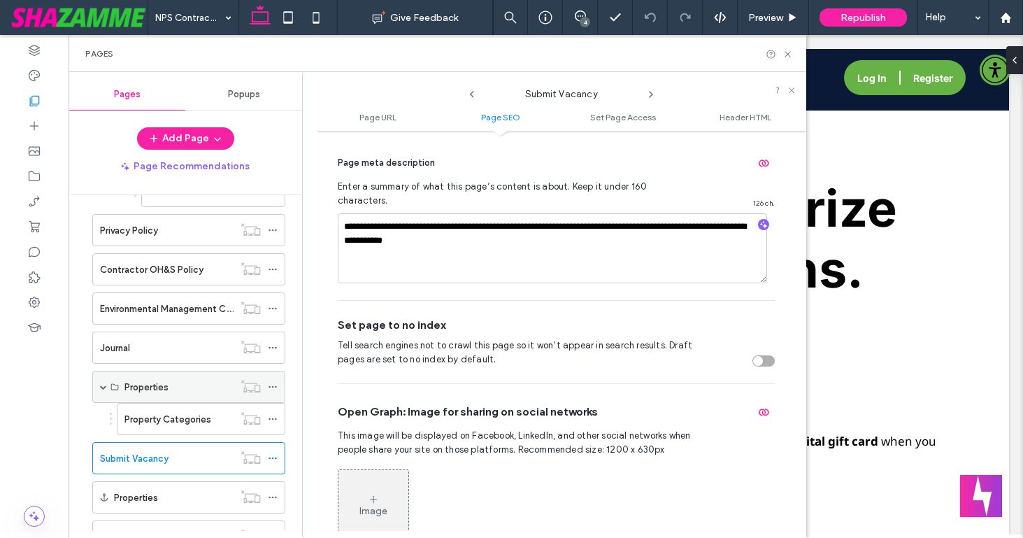
scroll to position [2489, 0]
click at [150, 422] on label "Property Categories" at bounding box center [167, 418] width 87 height 24
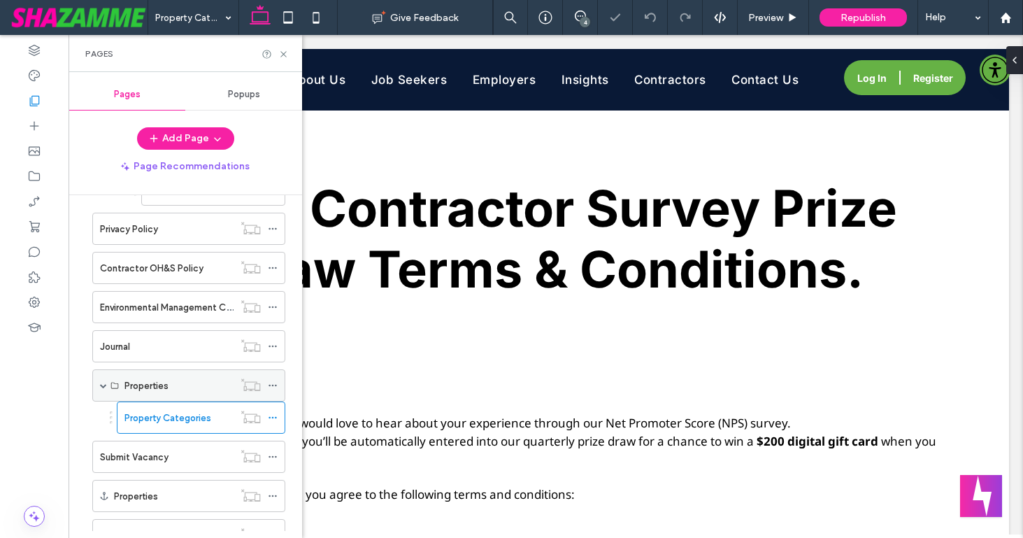
click at [270, 383] on icon at bounding box center [273, 385] width 10 height 10
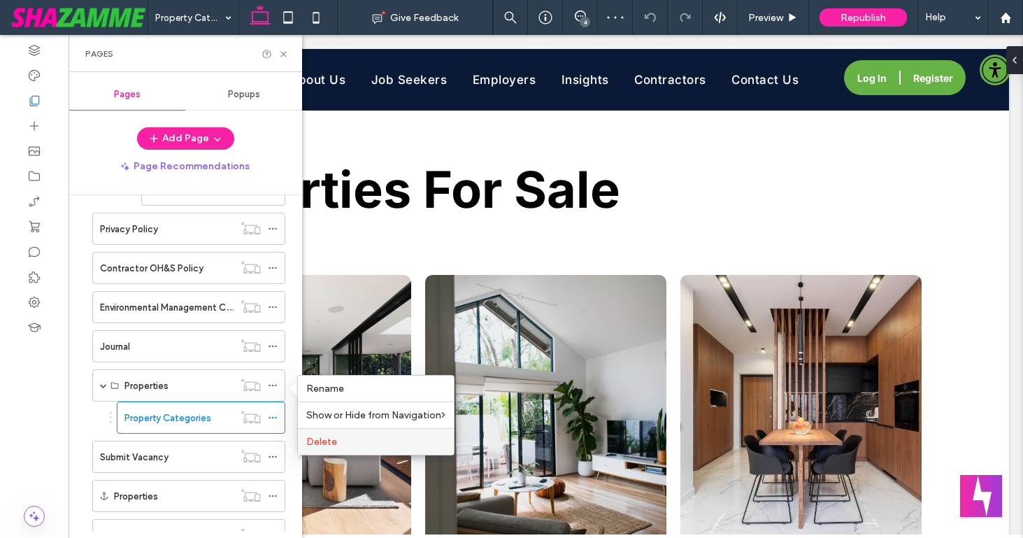
click at [314, 436] on span "Delete" at bounding box center [321, 442] width 31 height 12
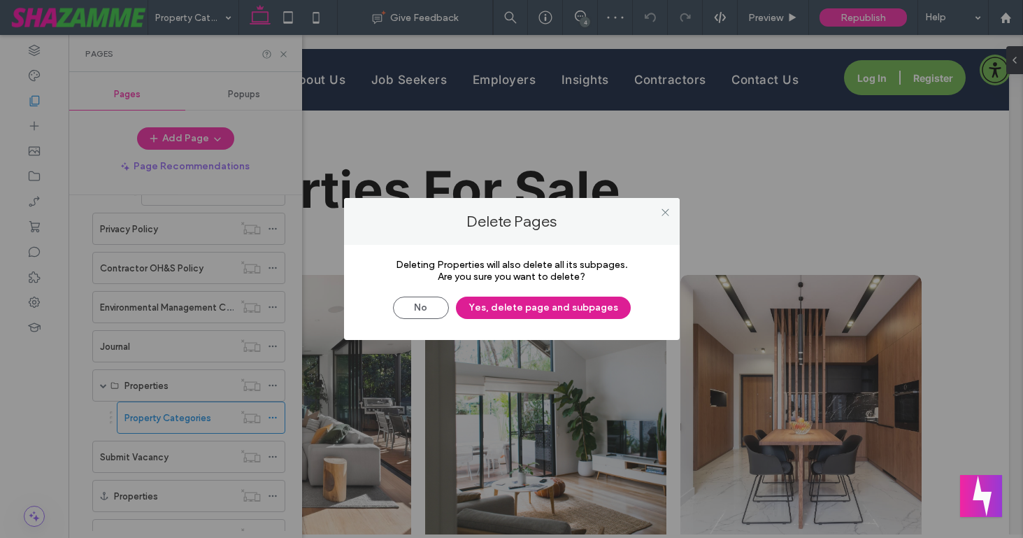
click at [528, 302] on button "Yes, delete page and subpages" at bounding box center [543, 308] width 175 height 22
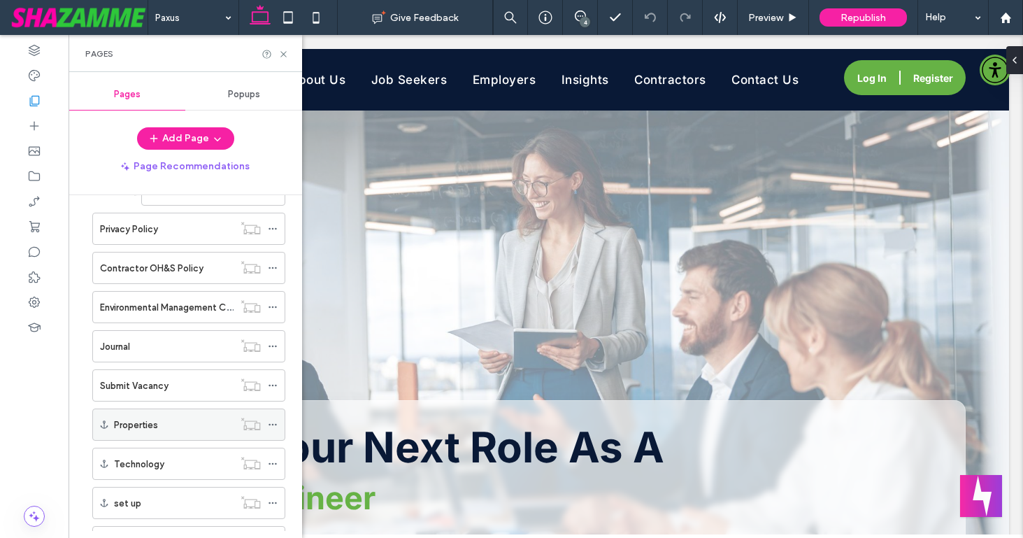
click at [271, 421] on icon at bounding box center [273, 425] width 10 height 10
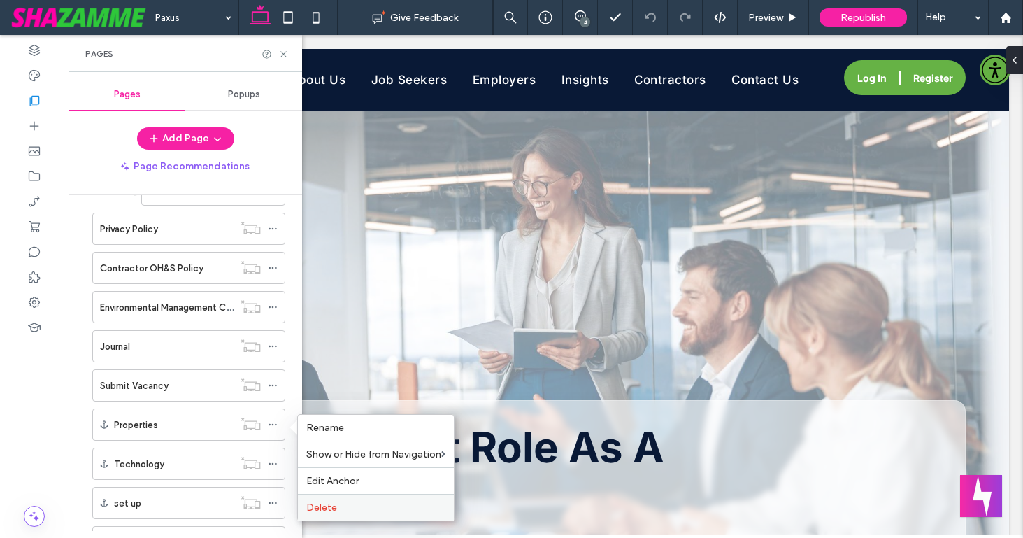
click at [316, 499] on div "Delete" at bounding box center [376, 507] width 156 height 27
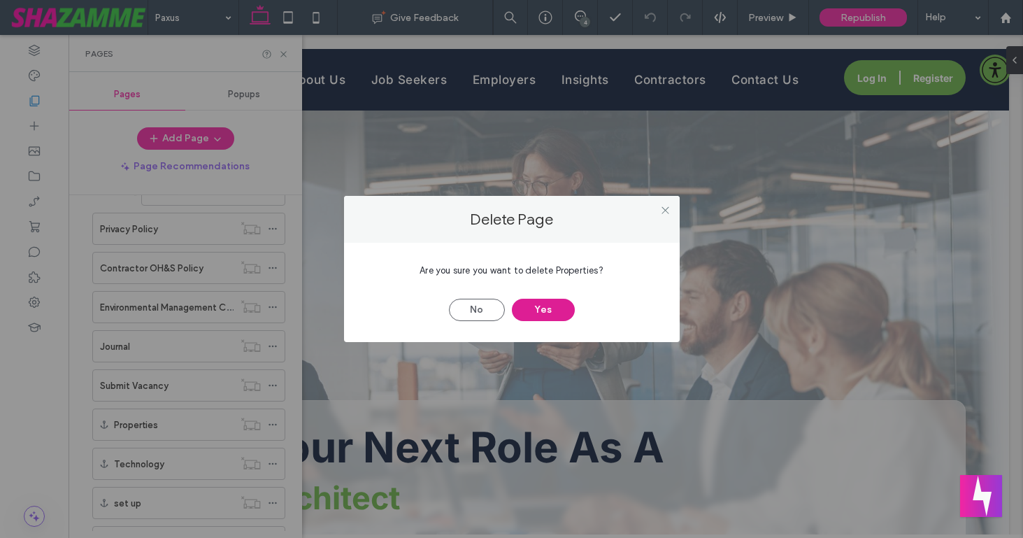
click at [547, 301] on button "Yes" at bounding box center [543, 310] width 63 height 22
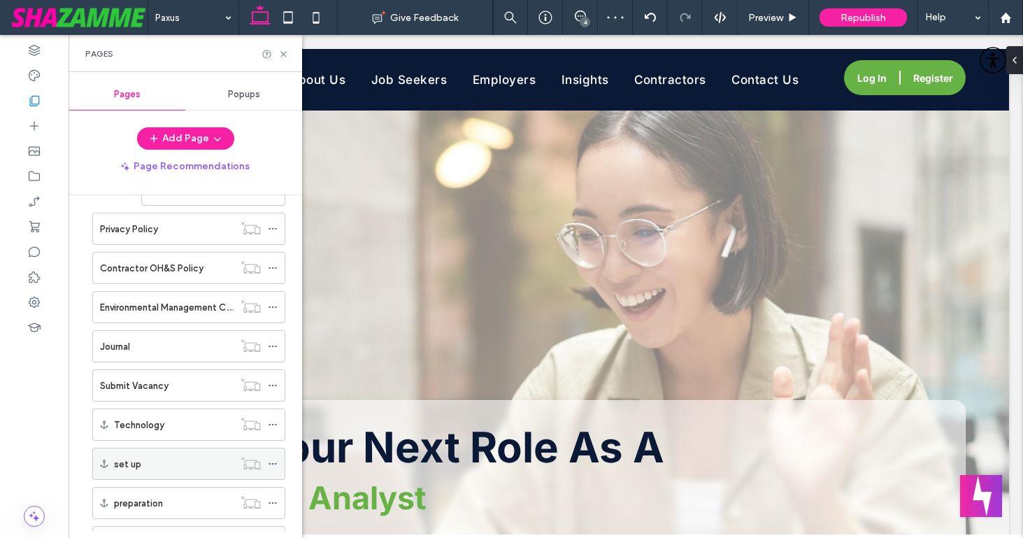
click at [187, 453] on div "set up" at bounding box center [174, 463] width 120 height 31
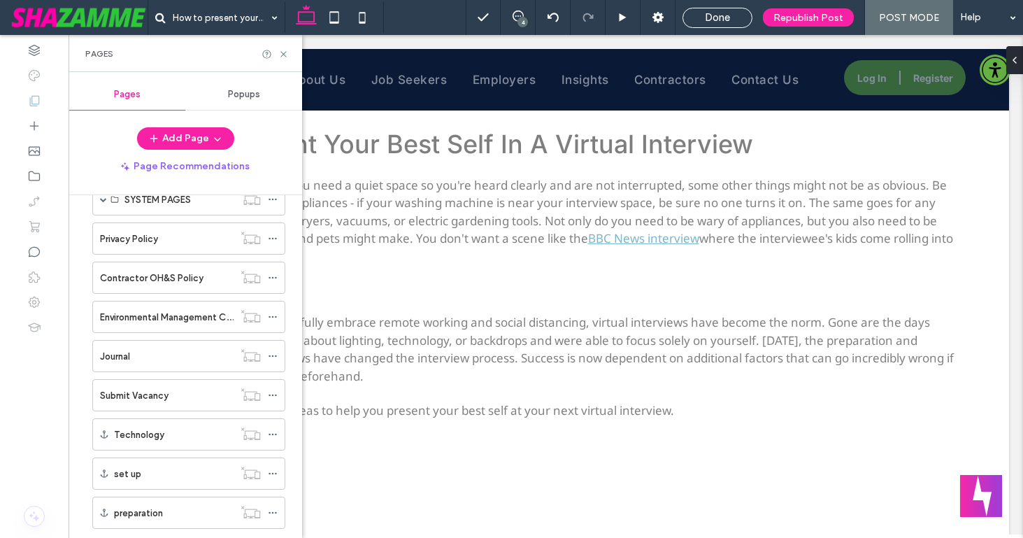
scroll to position [364, 0]
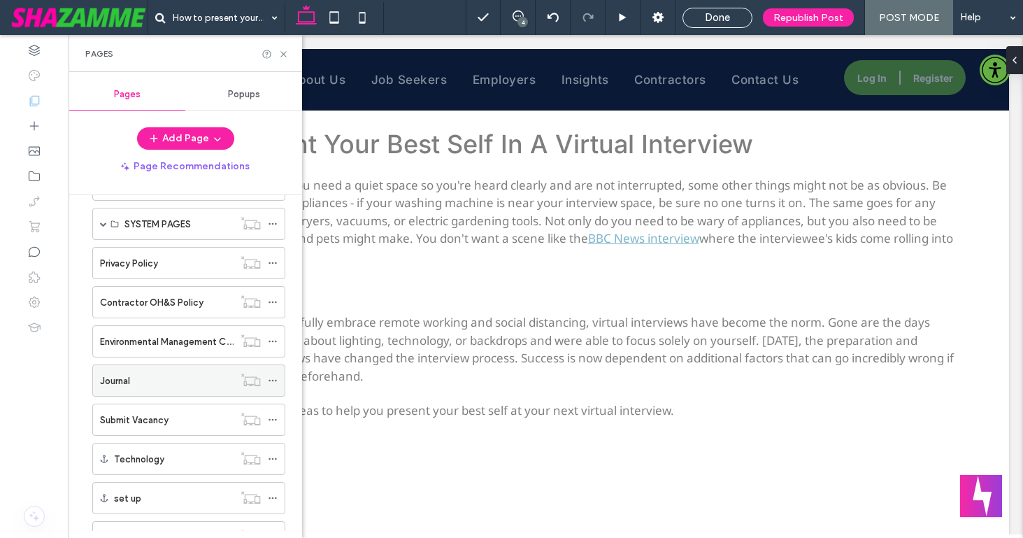
click at [273, 376] on icon at bounding box center [273, 381] width 10 height 10
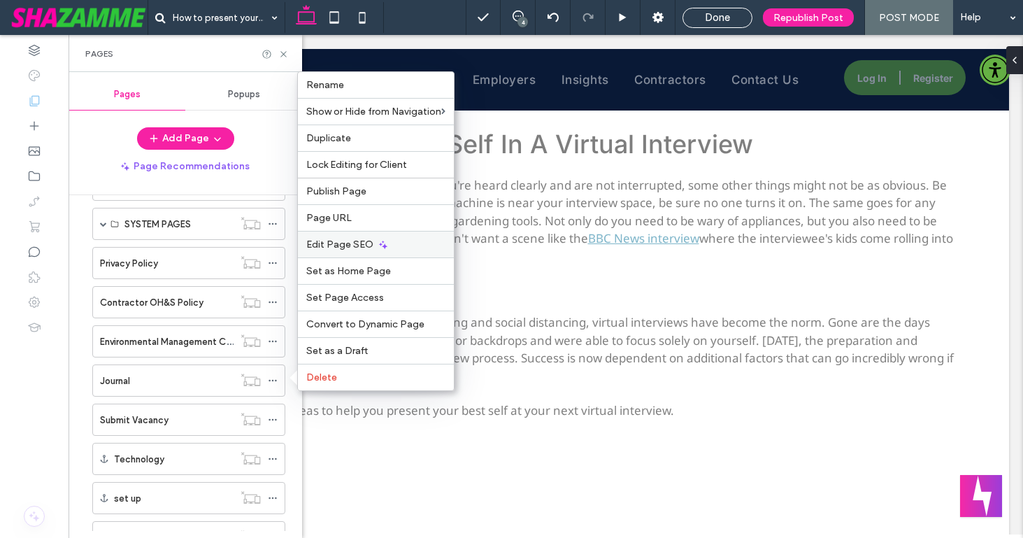
click at [345, 243] on span "Edit Page SEO" at bounding box center [339, 244] width 67 height 12
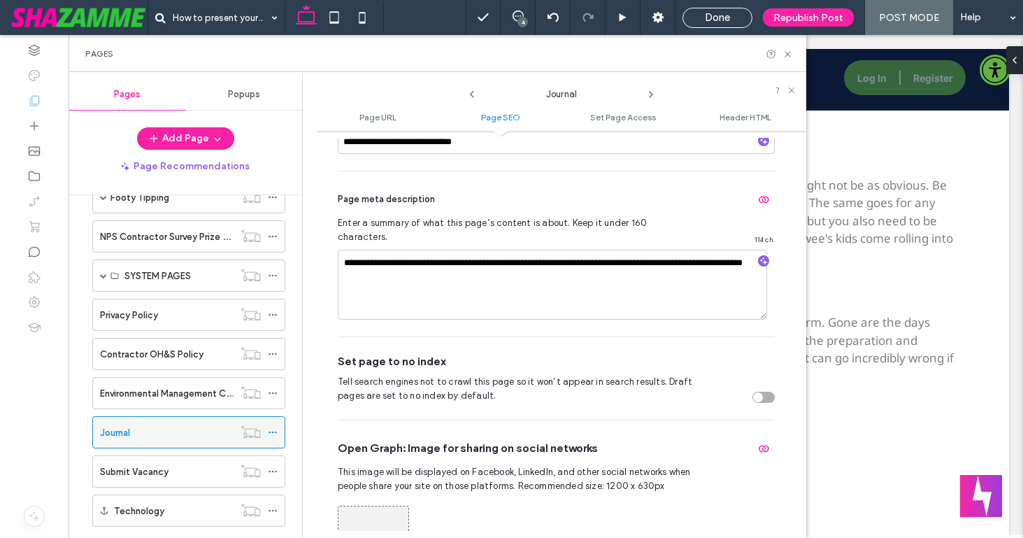
scroll to position [294, 0]
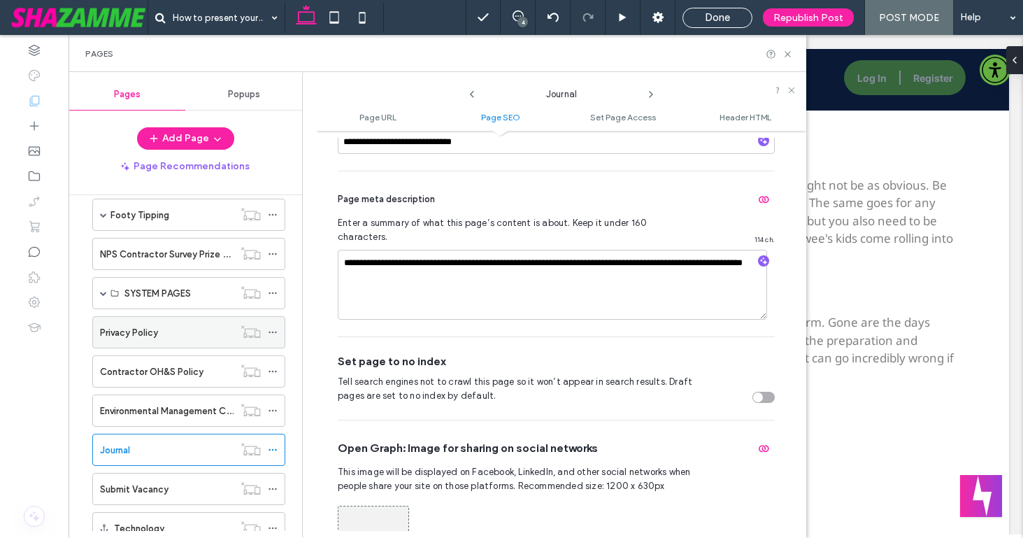
click at [271, 329] on icon at bounding box center [273, 332] width 10 height 10
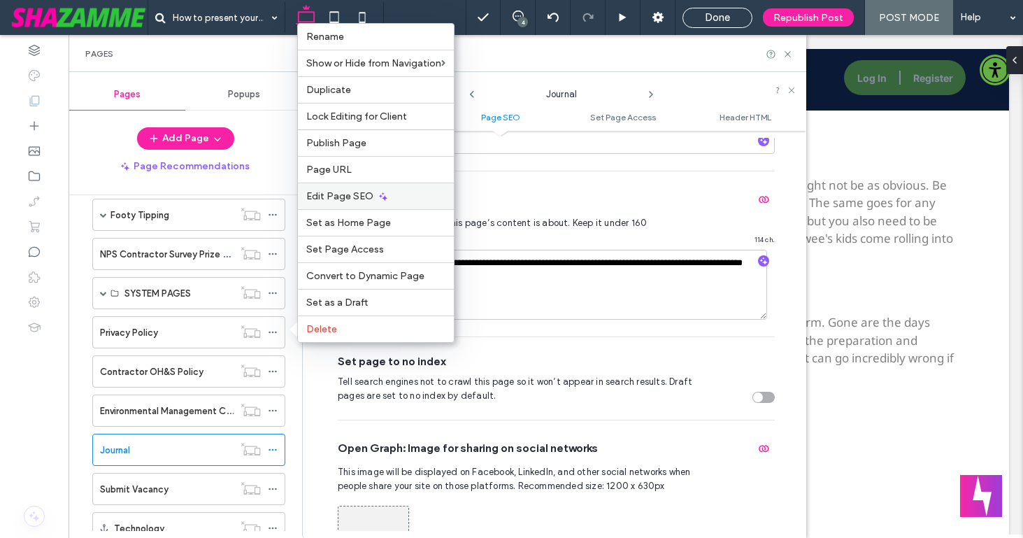
click at [336, 192] on span "Edit Page SEO" at bounding box center [339, 196] width 67 height 12
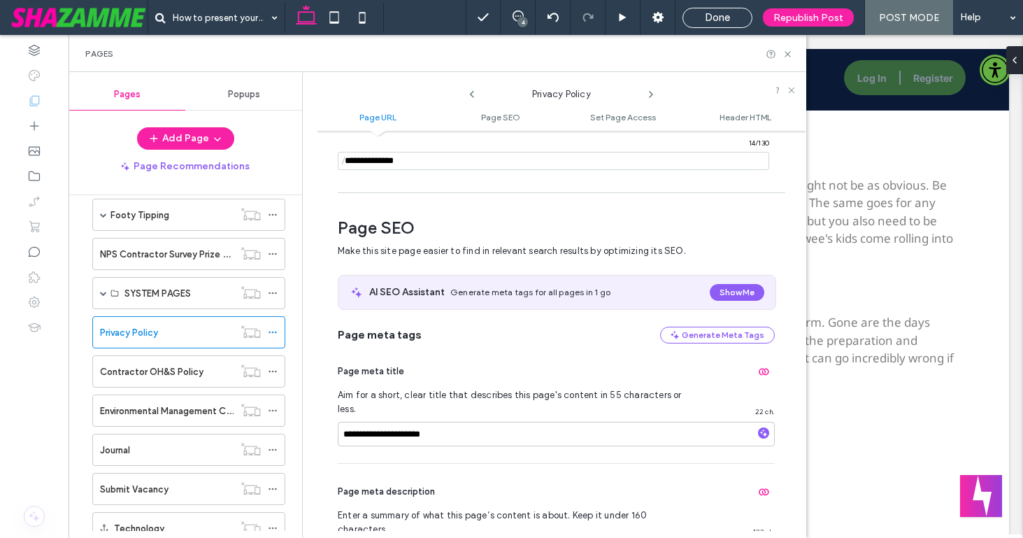
scroll to position [0, 0]
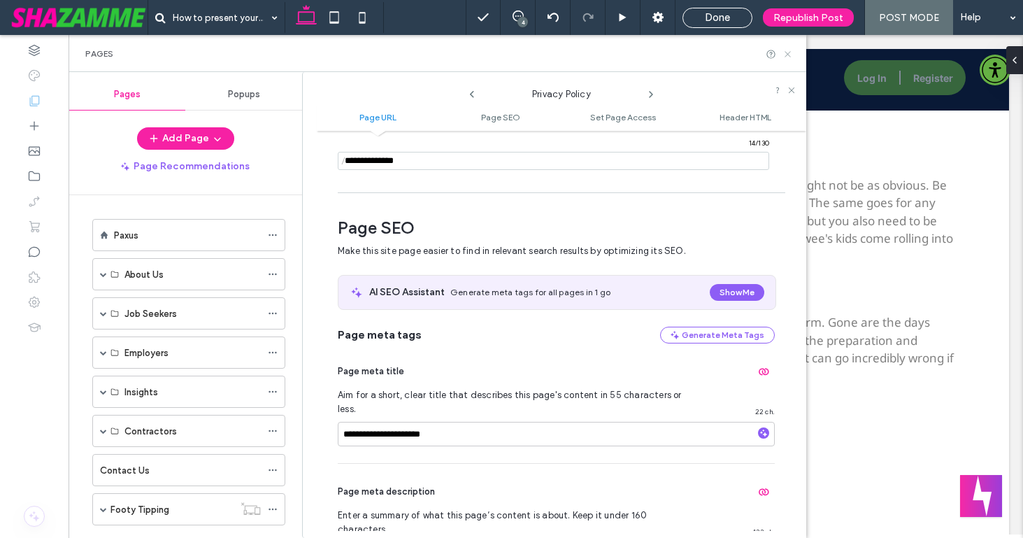
click at [785, 52] on icon at bounding box center [788, 54] width 10 height 10
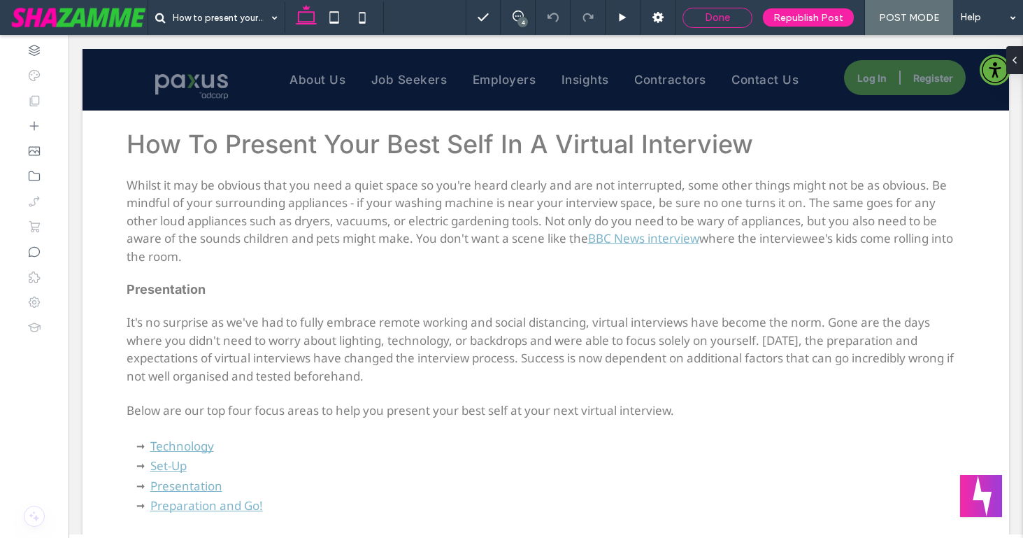
click at [706, 22] on span "Done" at bounding box center [717, 17] width 25 height 13
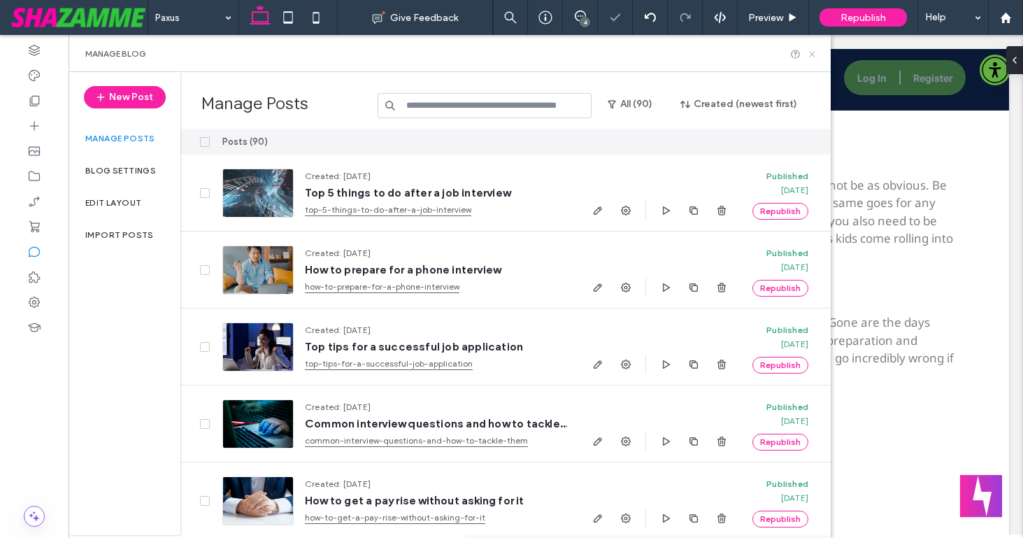
click at [811, 52] on icon at bounding box center [812, 54] width 10 height 10
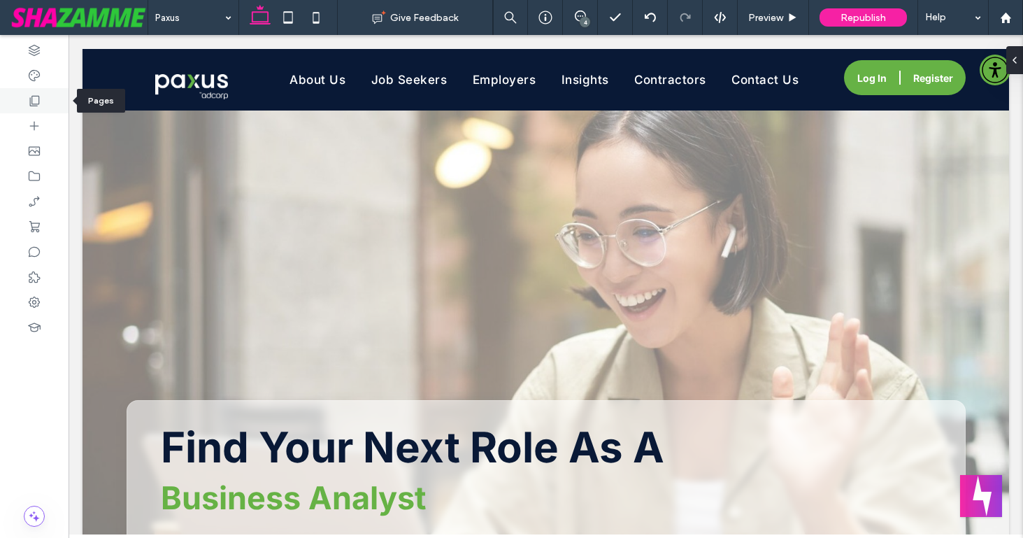
click at [31, 97] on icon at bounding box center [34, 101] width 14 height 14
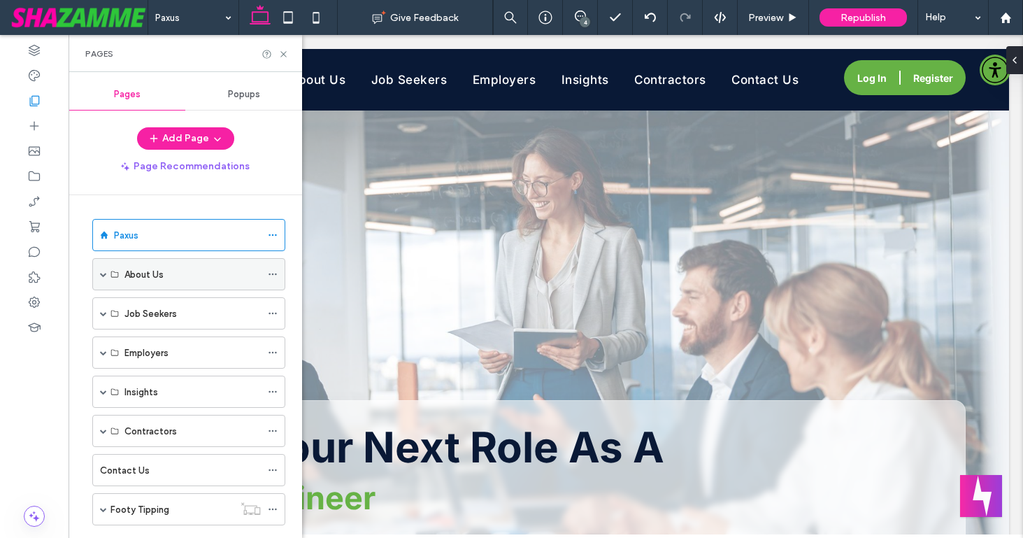
click at [103, 273] on span at bounding box center [103, 274] width 7 height 7
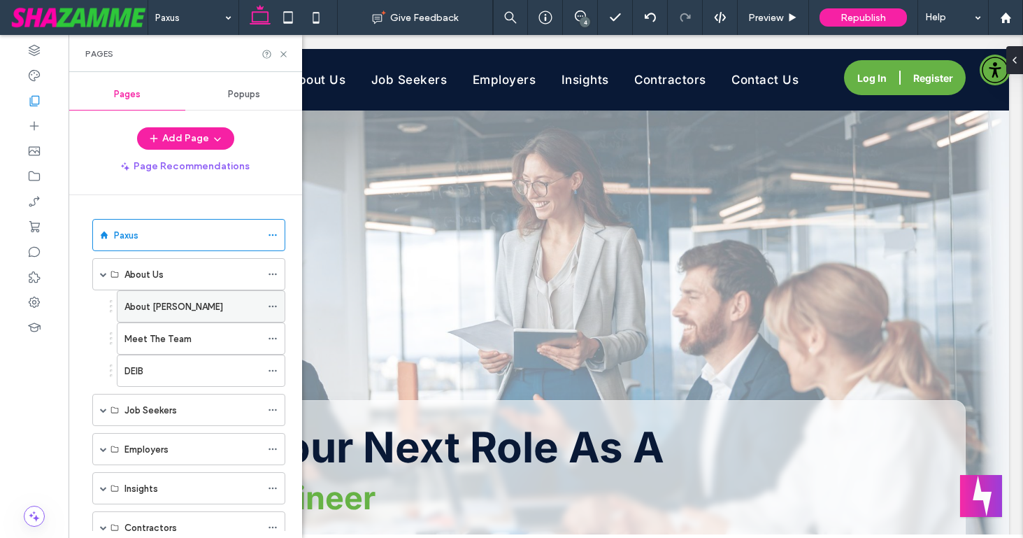
click at [271, 306] on icon at bounding box center [273, 306] width 10 height 10
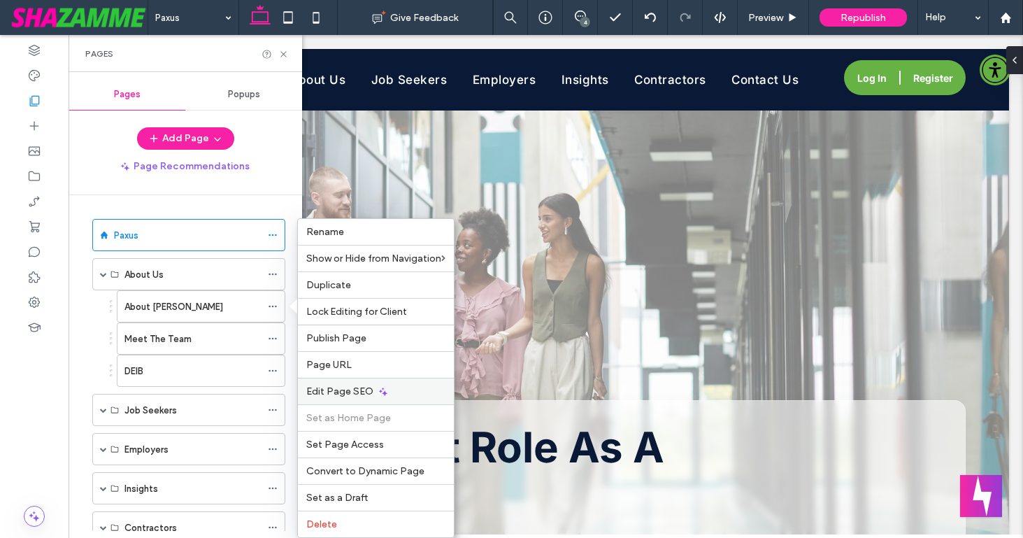
click at [345, 387] on span "Edit Page SEO" at bounding box center [339, 391] width 67 height 12
click at [164, 361] on div "DEIB" at bounding box center [192, 370] width 136 height 31
click at [0, 0] on div at bounding box center [0, 0] width 0 height 0
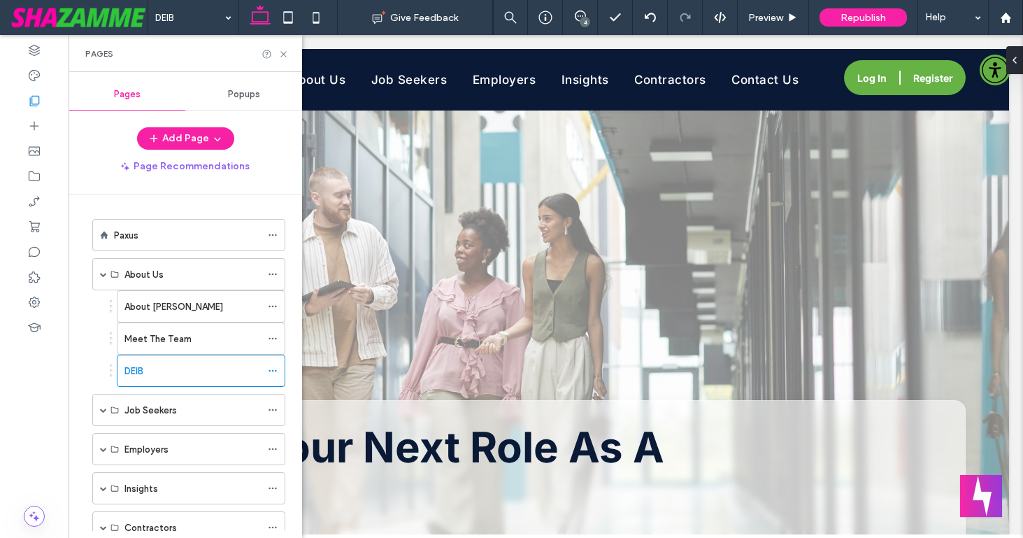
click at [271, 371] on div at bounding box center [511, 269] width 1023 height 538
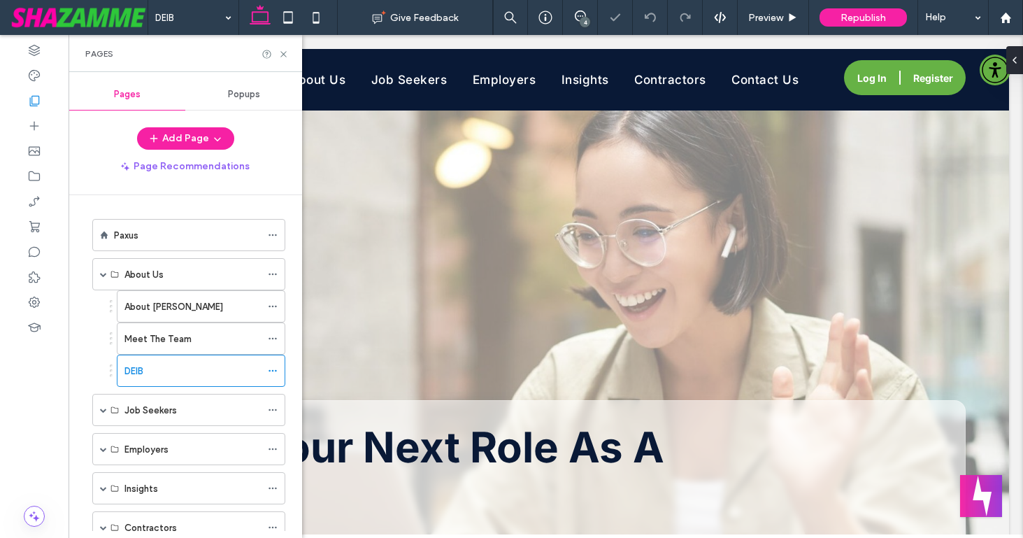
click at [273, 369] on icon at bounding box center [273, 371] width 10 height 10
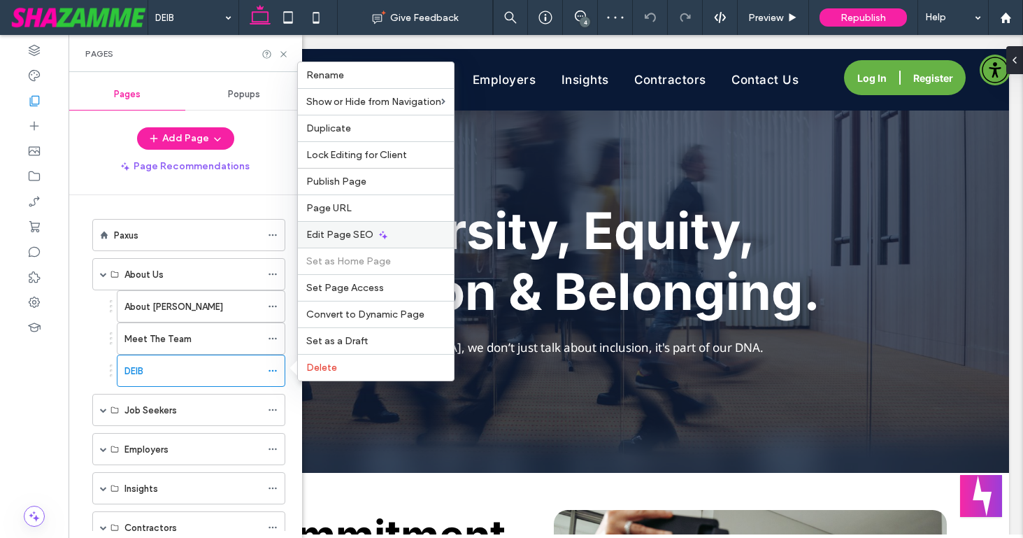
click at [337, 238] on span "Edit Page SEO" at bounding box center [339, 235] width 67 height 12
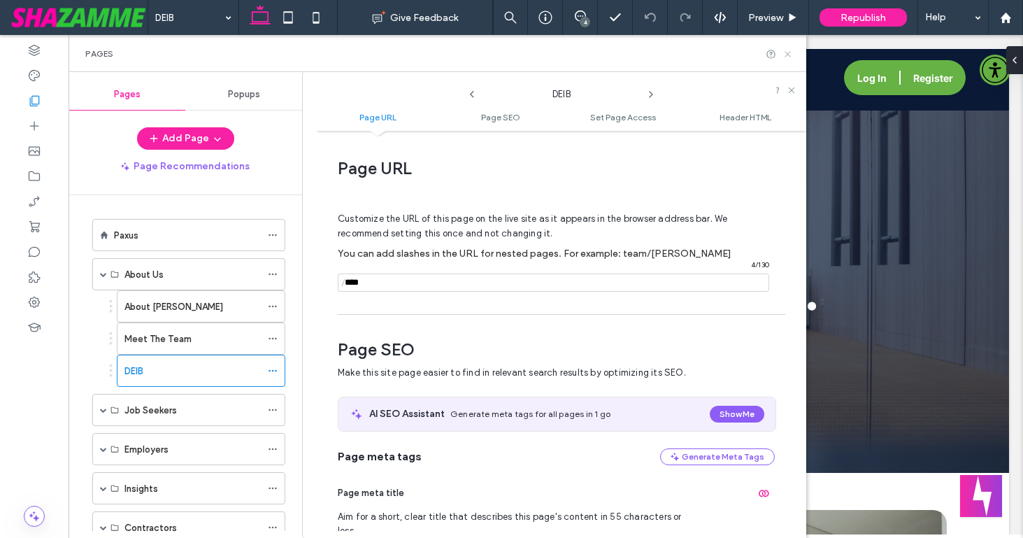
click at [788, 51] on icon at bounding box center [788, 54] width 10 height 10
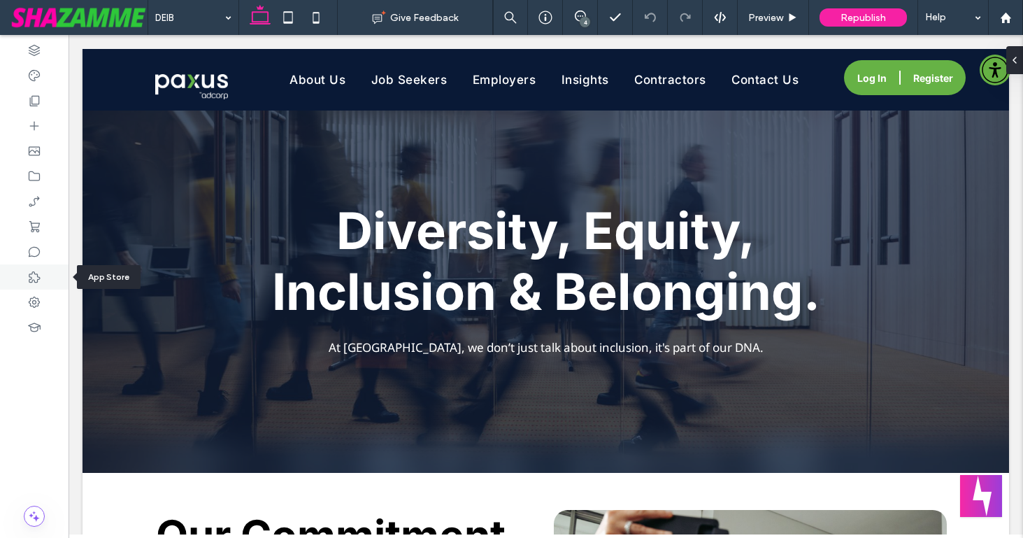
click at [37, 274] on use at bounding box center [34, 276] width 11 height 11
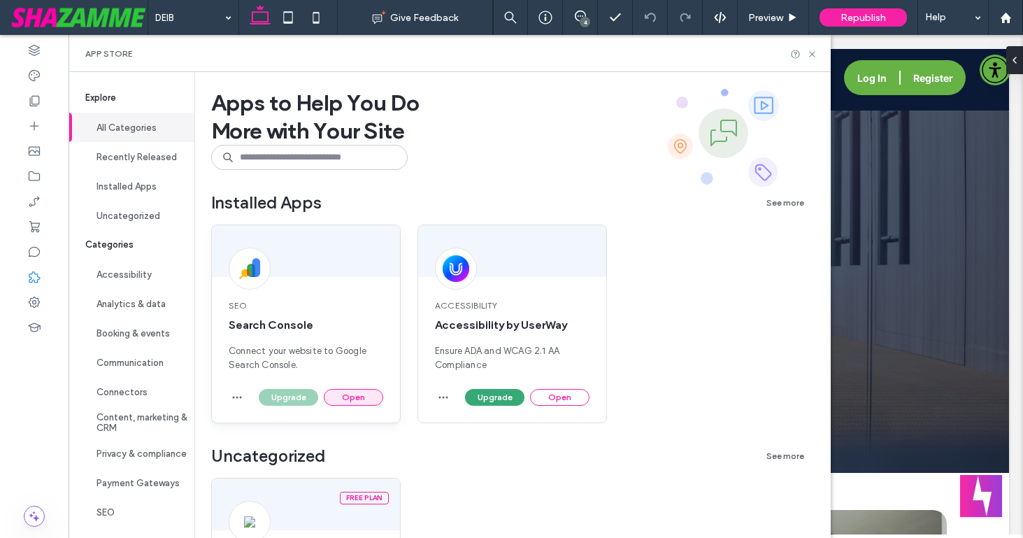
click at [357, 395] on button "Open" at bounding box center [353, 397] width 59 height 17
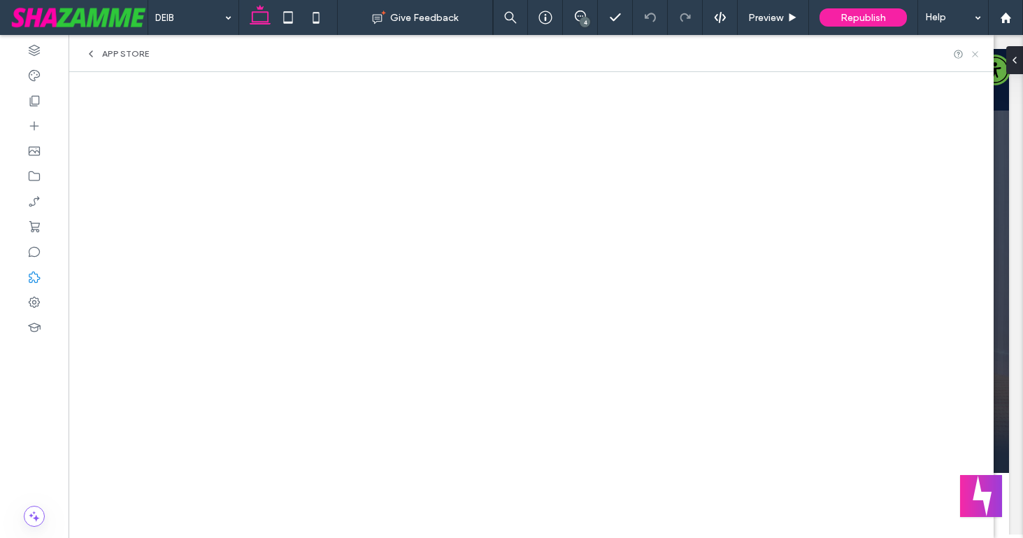
click at [974, 52] on icon at bounding box center [975, 54] width 10 height 10
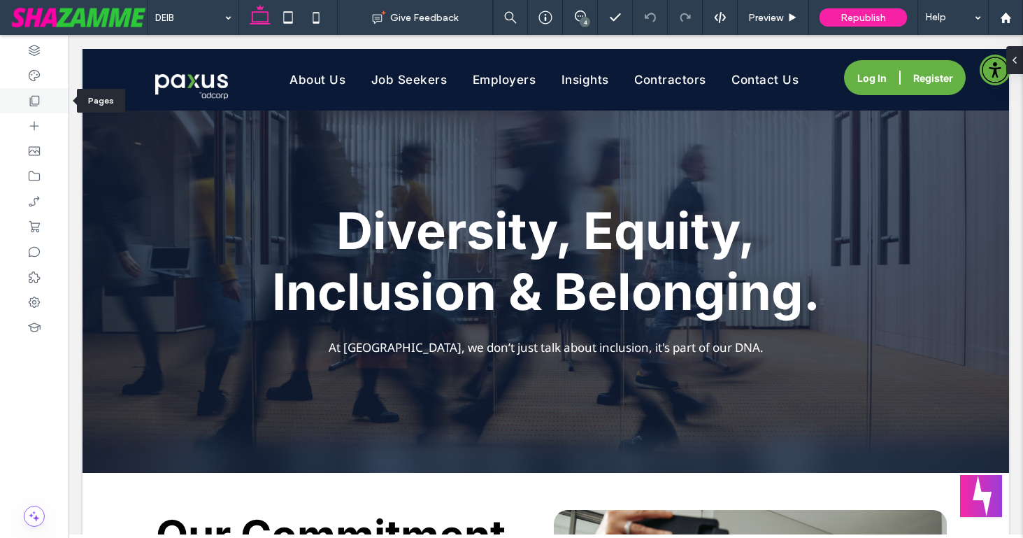
click at [31, 94] on icon at bounding box center [34, 101] width 14 height 14
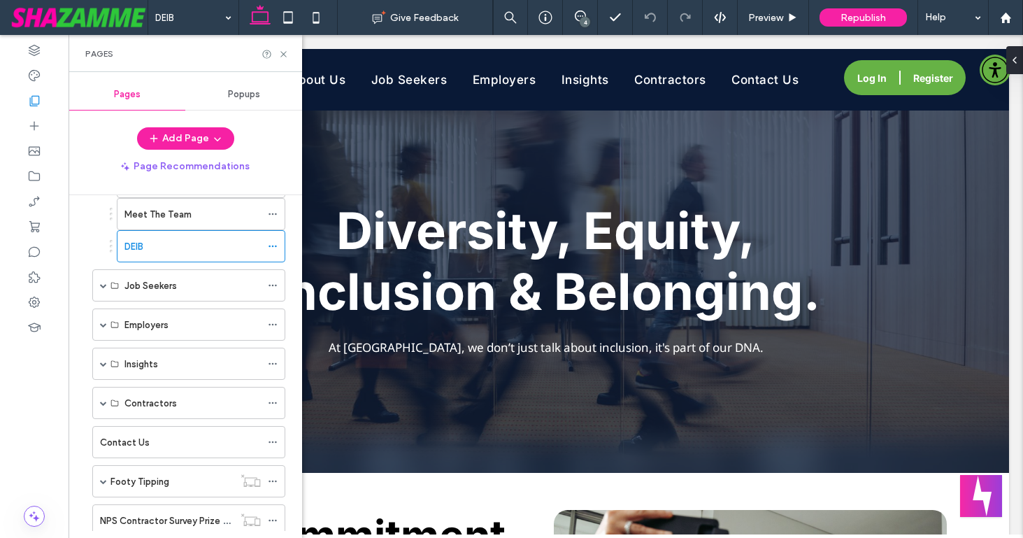
scroll to position [231, 0]
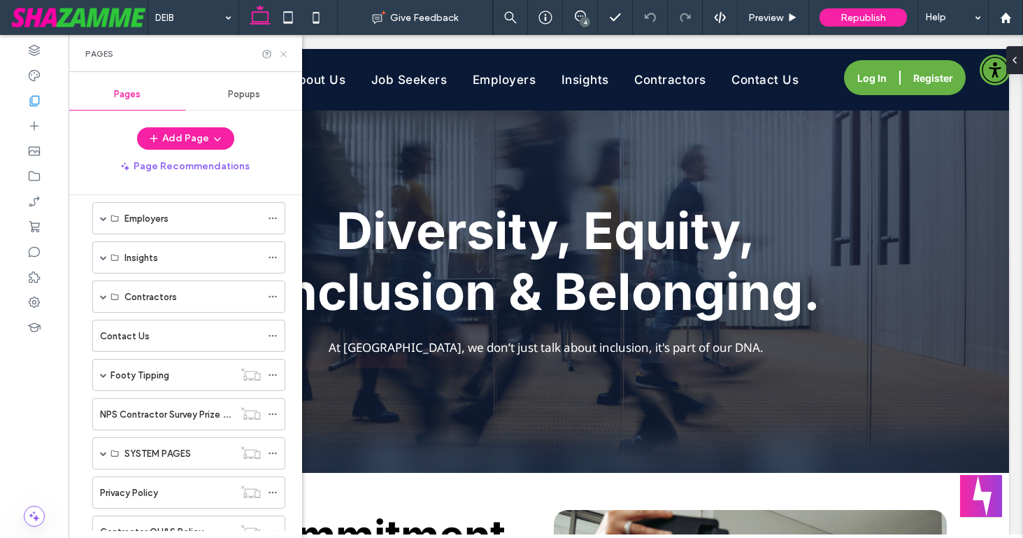
click at [285, 51] on icon at bounding box center [283, 54] width 10 height 10
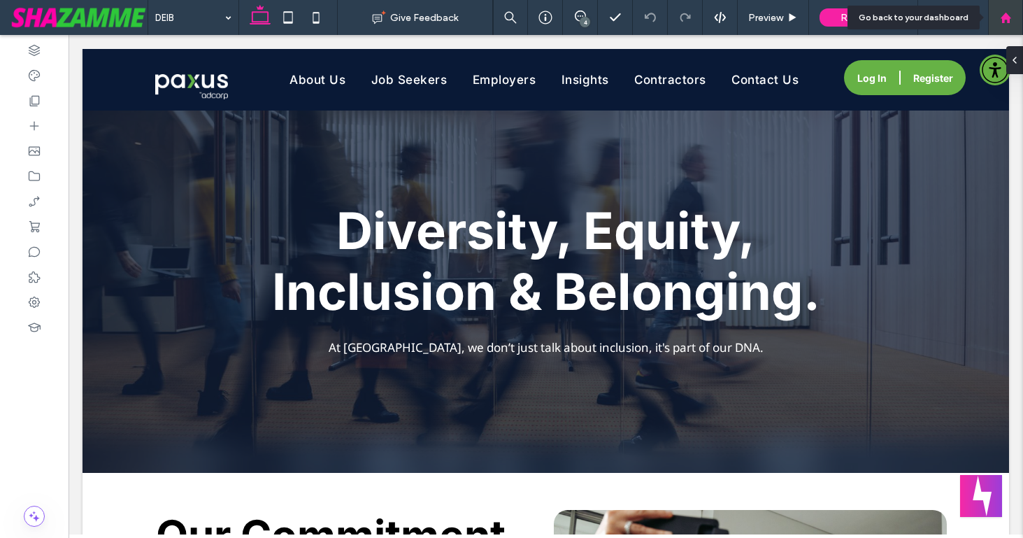
click at [1008, 17] on use at bounding box center [1005, 17] width 10 height 10
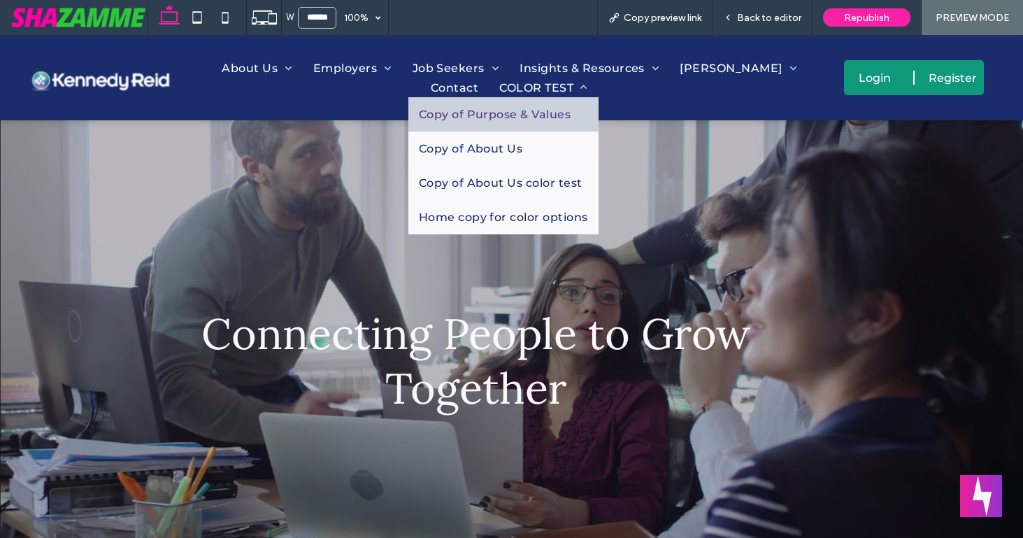
click at [512, 110] on span "Copy of Purpose & Values" at bounding box center [495, 114] width 152 height 13
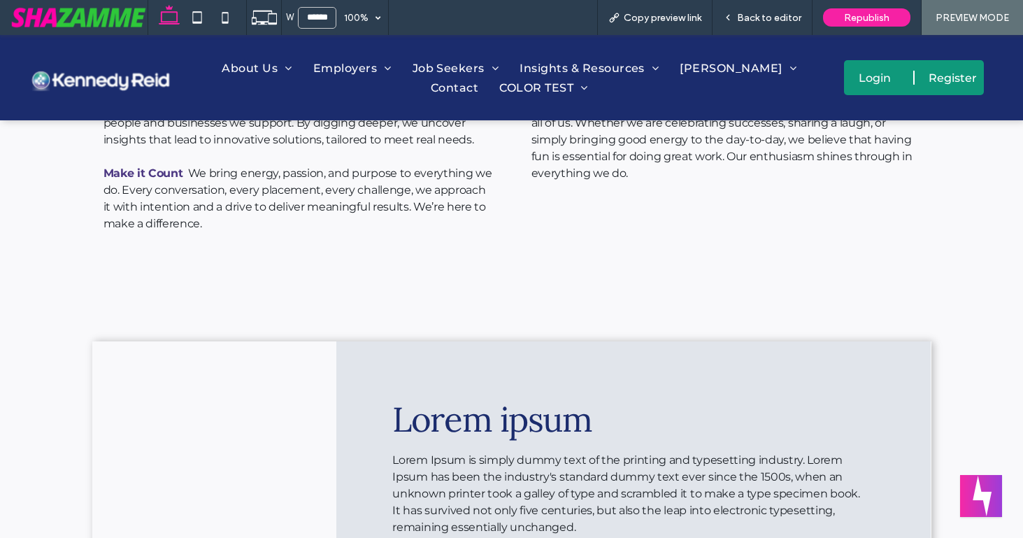
scroll to position [1026, 0]
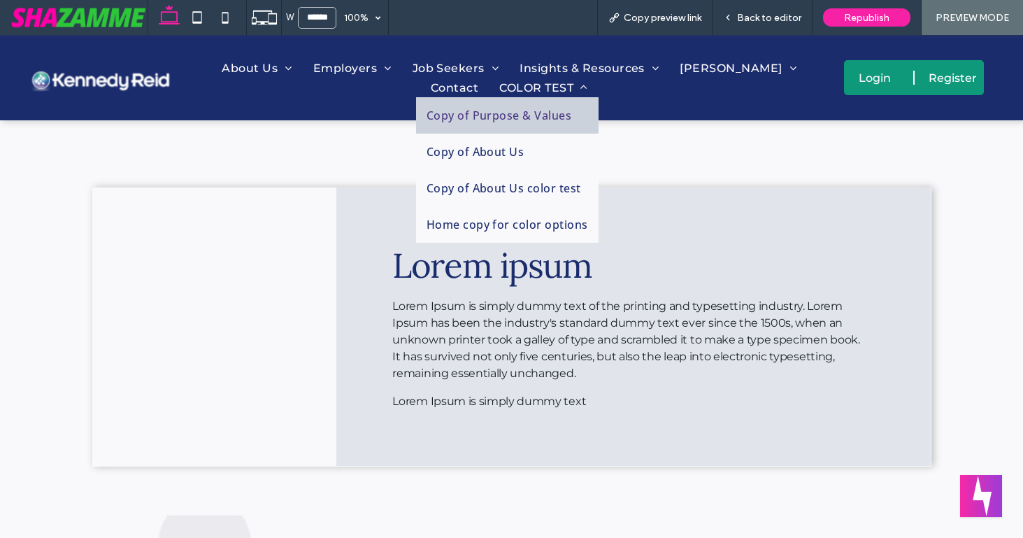
click at [581, 90] on span at bounding box center [580, 87] width 14 height 11
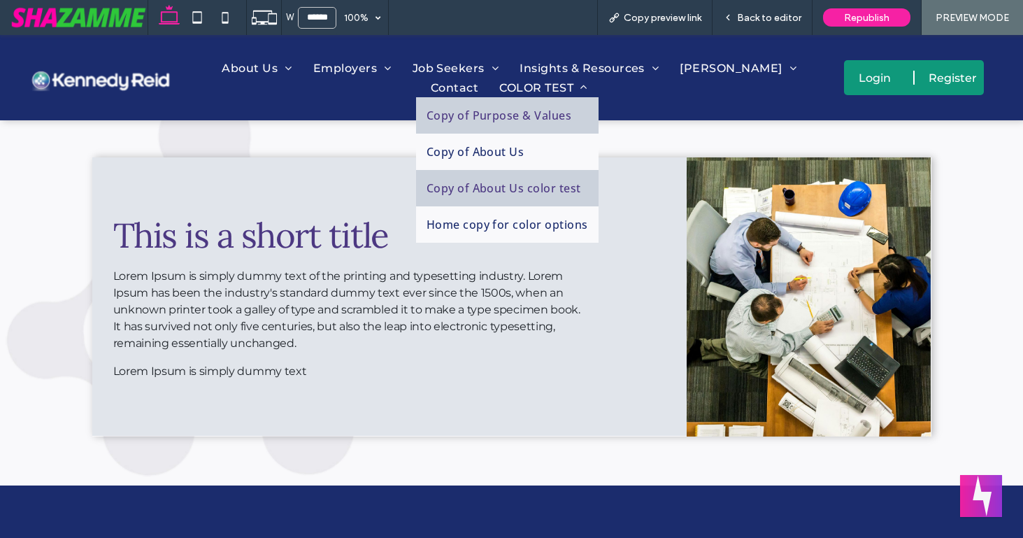
click at [504, 190] on span "Copy of About Us color test" at bounding box center [504, 187] width 155 height 15
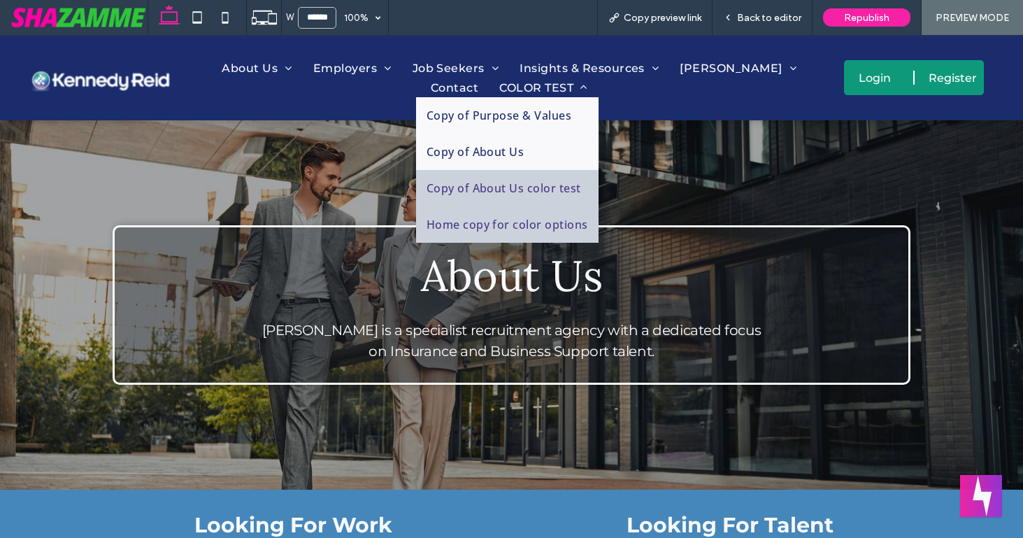
click at [504, 224] on span "Home copy for color options" at bounding box center [508, 224] width 162 height 15
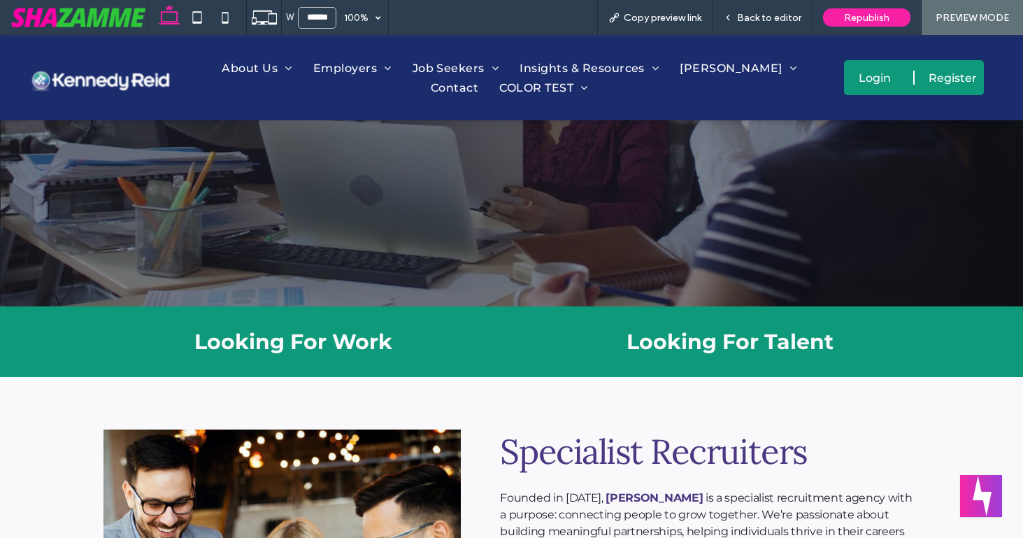
scroll to position [272, 0]
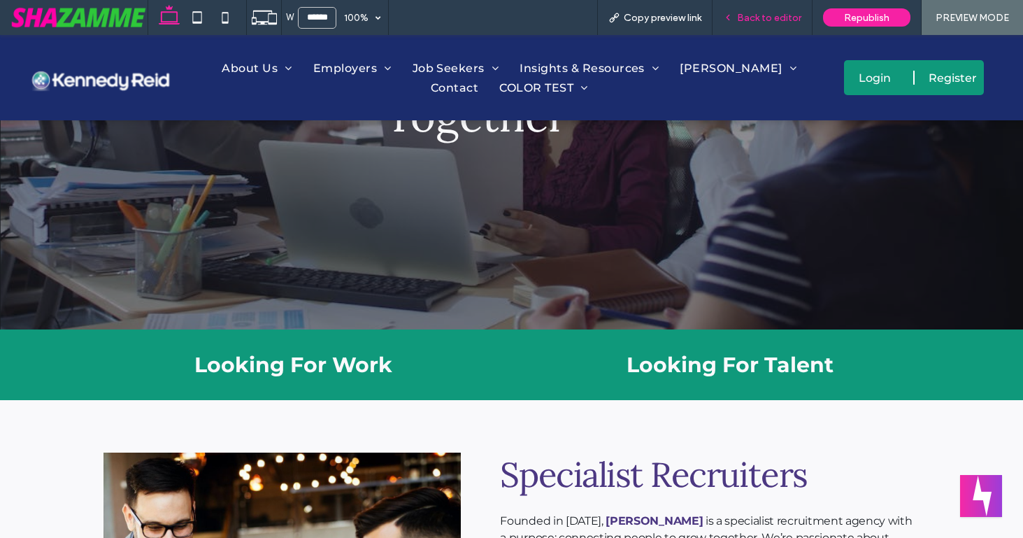
click at [753, 16] on span "Back to editor" at bounding box center [769, 18] width 64 height 12
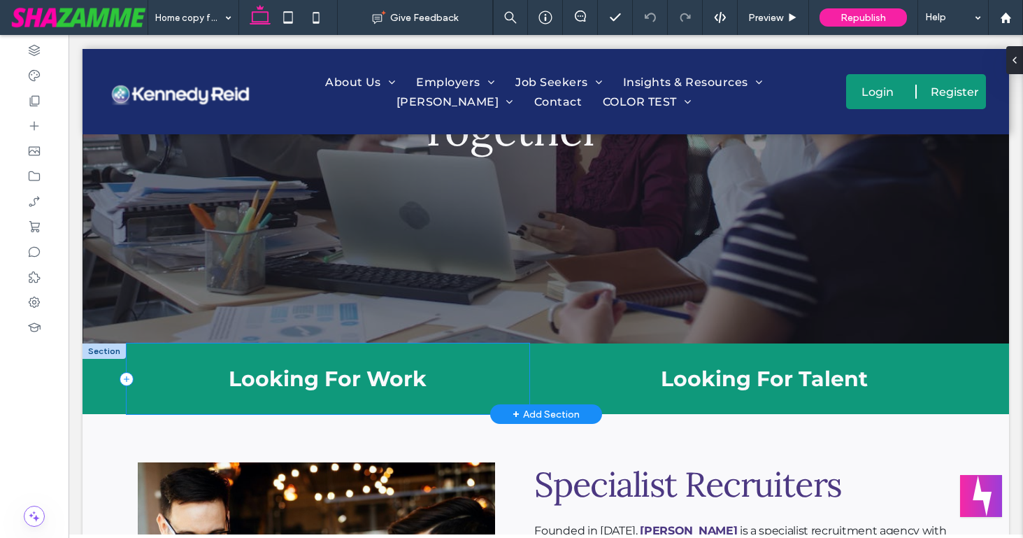
click at [480, 352] on div "Looking For Work" at bounding box center [328, 378] width 403 height 71
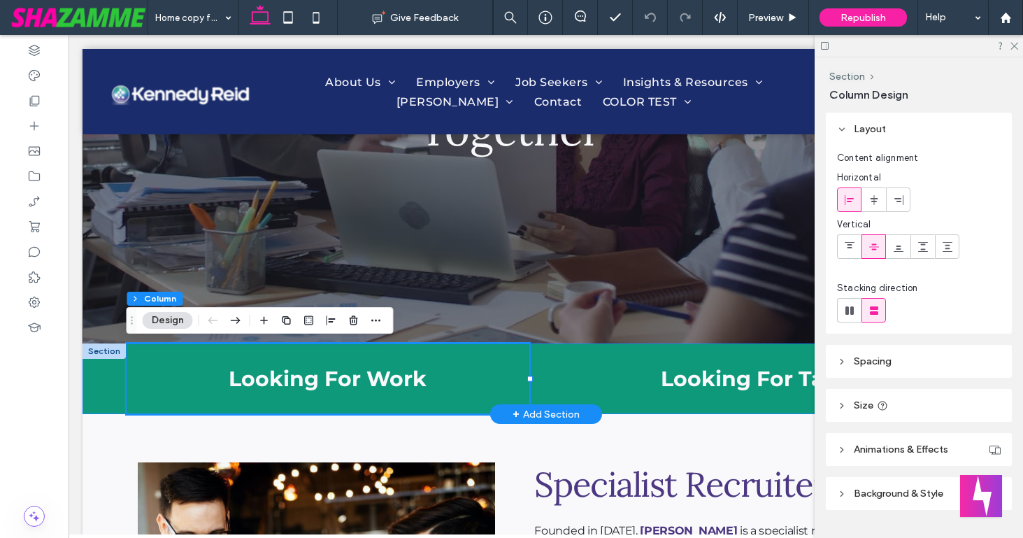
click at [96, 389] on div "Looking For Work Looking For Talent" at bounding box center [546, 378] width 927 height 71
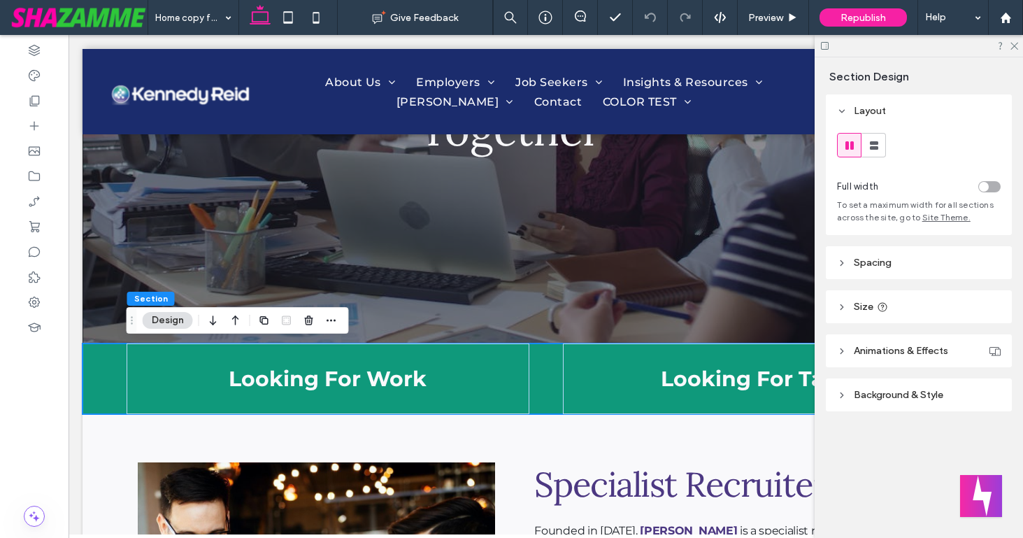
click at [867, 394] on span "Background & Style" at bounding box center [899, 395] width 90 height 12
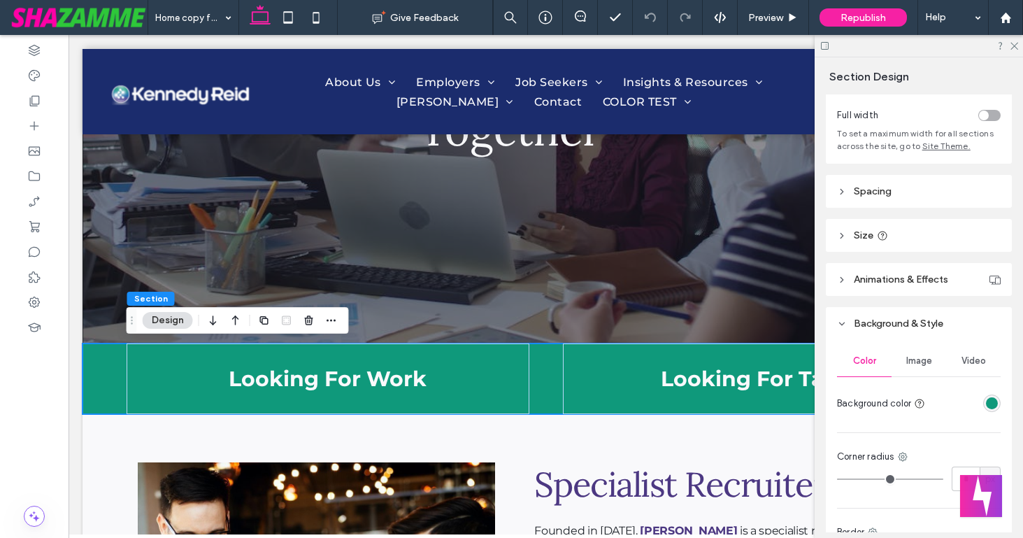
scroll to position [157, 0]
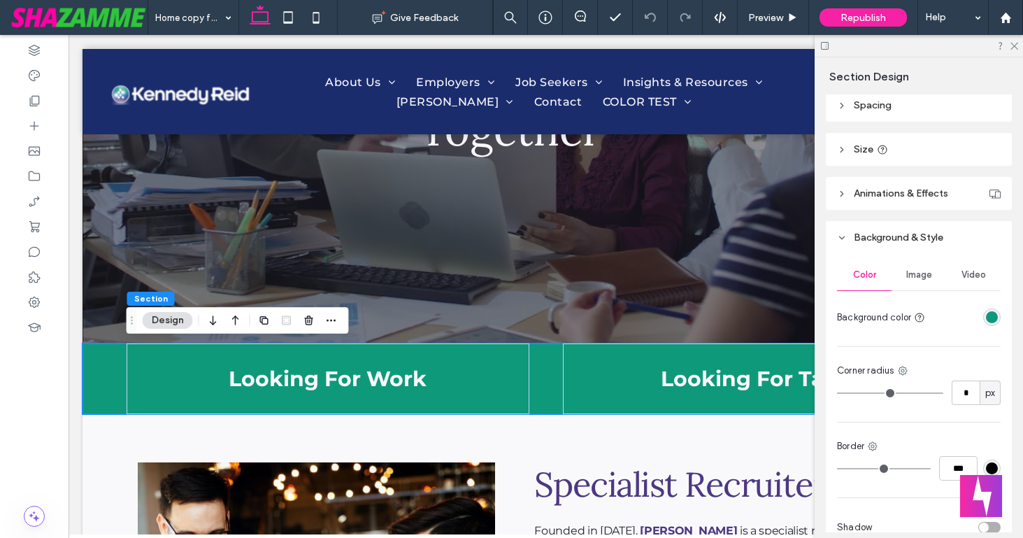
click at [992, 315] on div "rgba(15, 153, 123, 1)" at bounding box center [992, 317] width 12 height 12
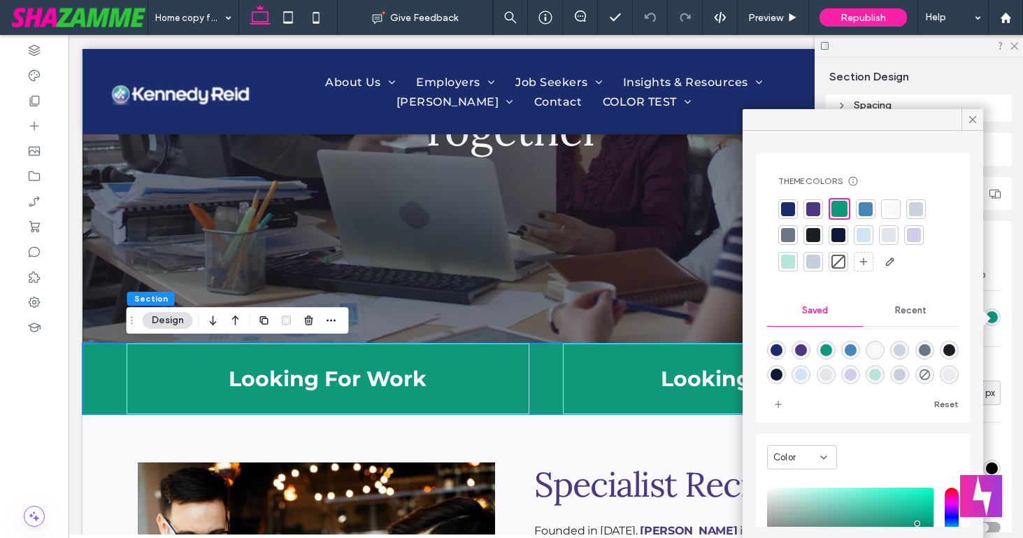
click at [787, 210] on div at bounding box center [788, 209] width 14 height 14
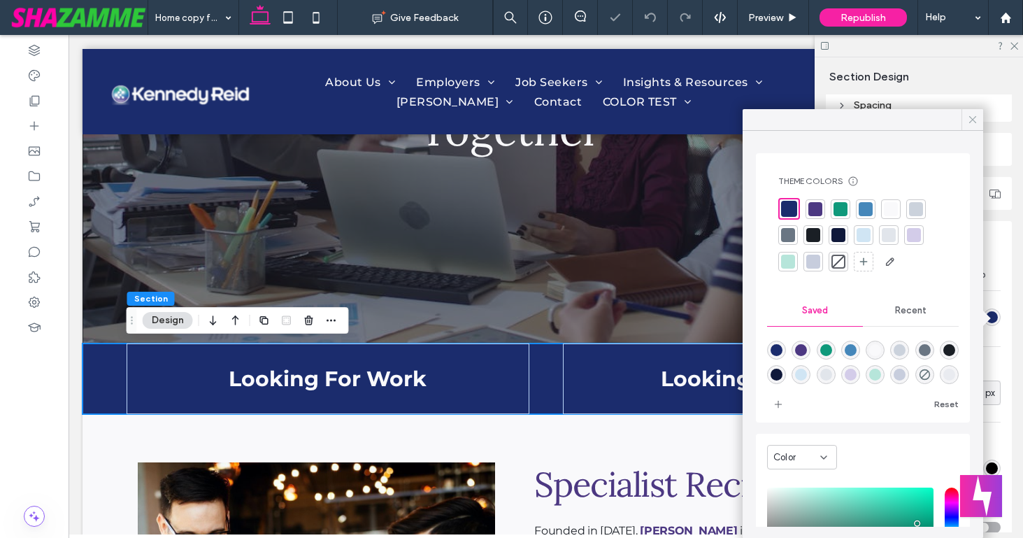
click at [973, 117] on icon at bounding box center [972, 119] width 13 height 13
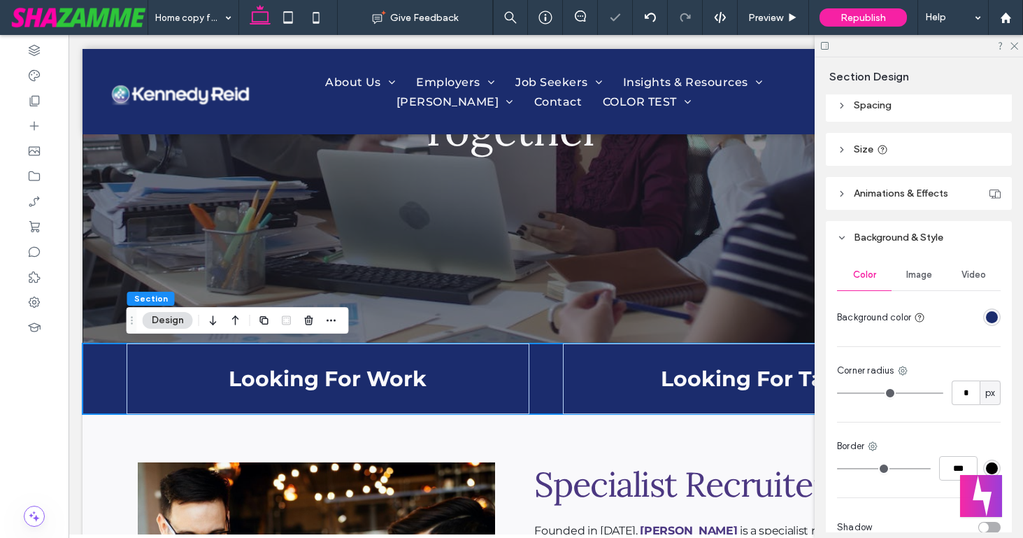
click at [1019, 43] on div at bounding box center [919, 46] width 208 height 22
click at [1014, 43] on icon at bounding box center [1013, 45] width 9 height 9
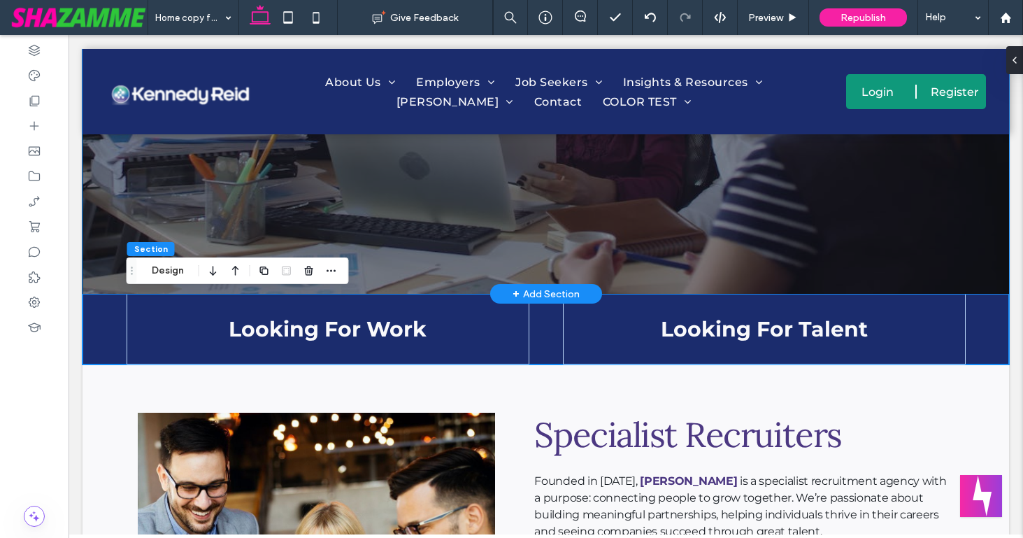
scroll to position [322, 0]
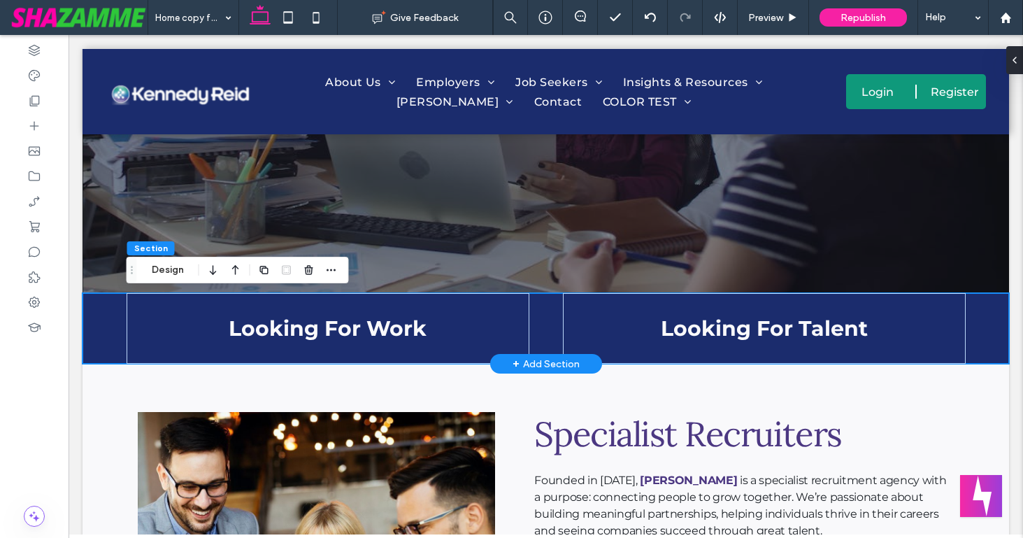
click at [101, 325] on div "Looking For Work Looking For Talent" at bounding box center [546, 328] width 927 height 71
click at [171, 269] on button "Design" at bounding box center [168, 270] width 50 height 17
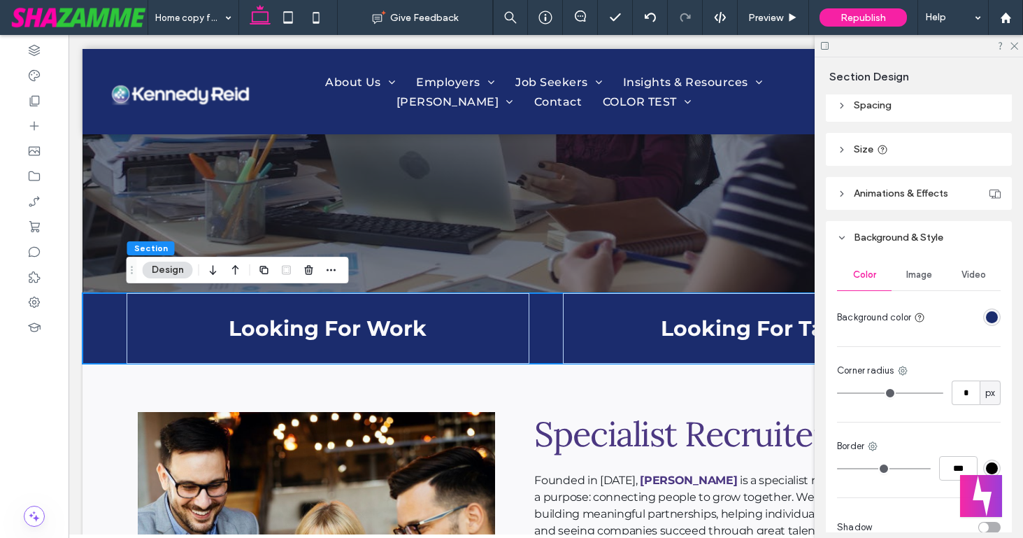
click at [990, 320] on div "rgba(27, 44, 109, 1)" at bounding box center [992, 317] width 12 height 12
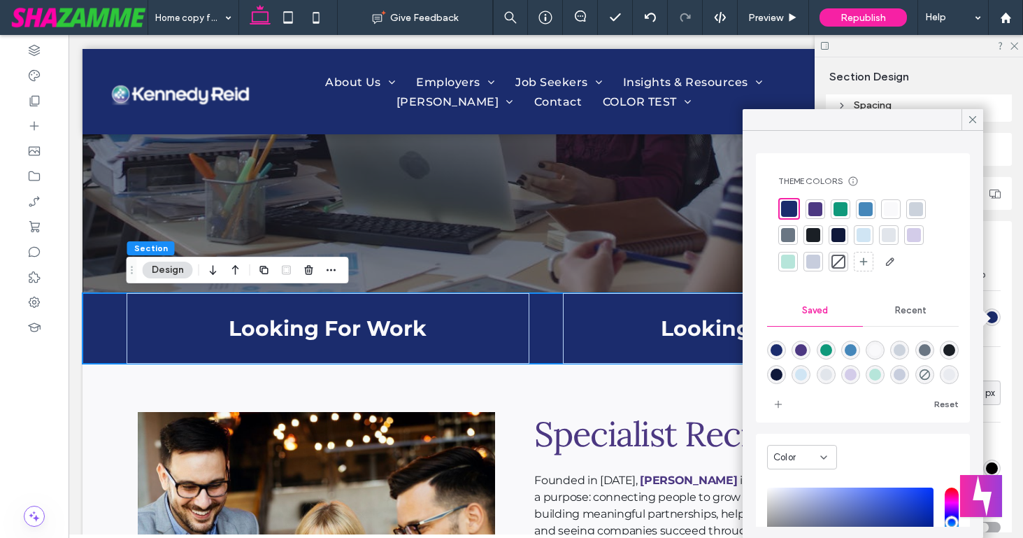
click at [816, 210] on div at bounding box center [815, 209] width 14 height 14
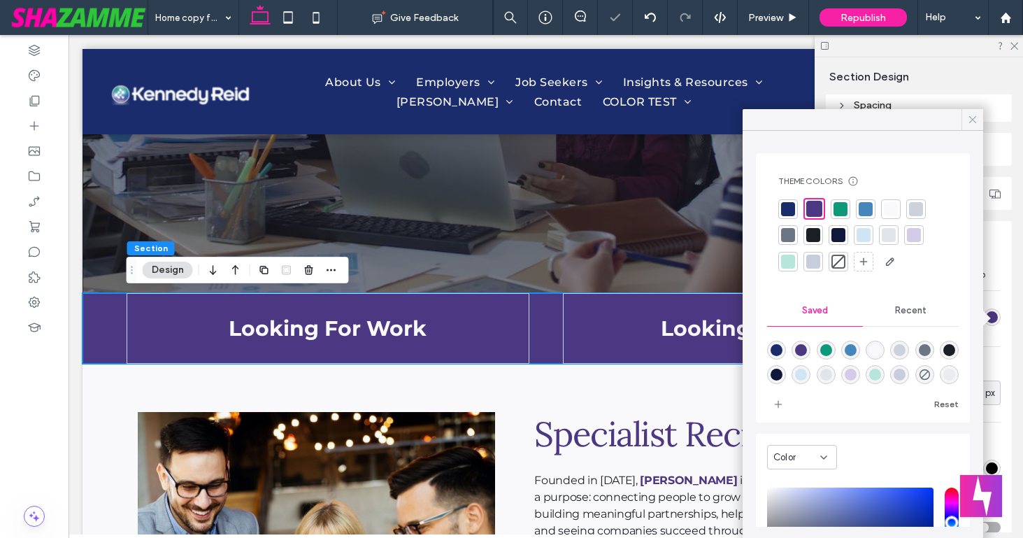
click at [967, 122] on icon at bounding box center [972, 119] width 13 height 13
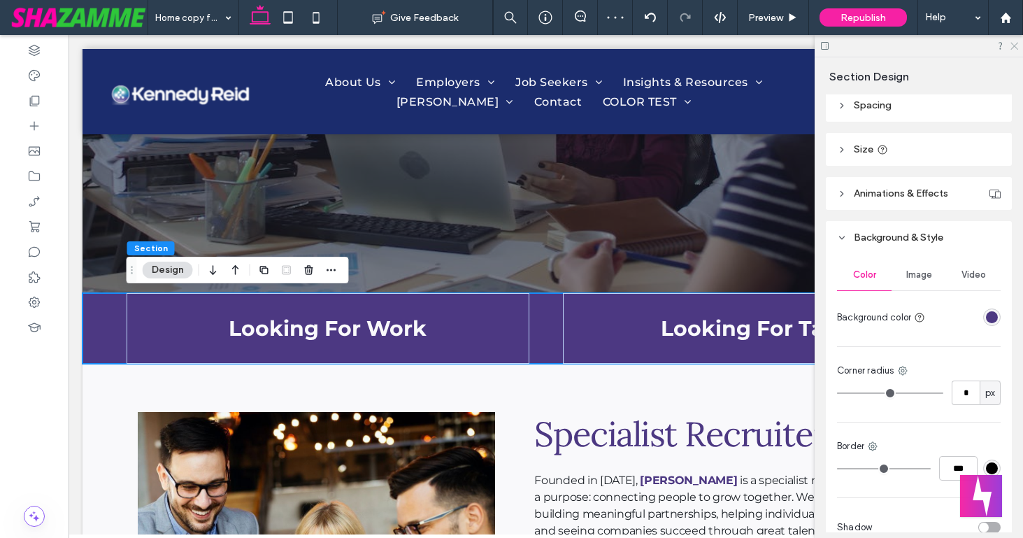
click at [1012, 44] on icon at bounding box center [1013, 45] width 9 height 9
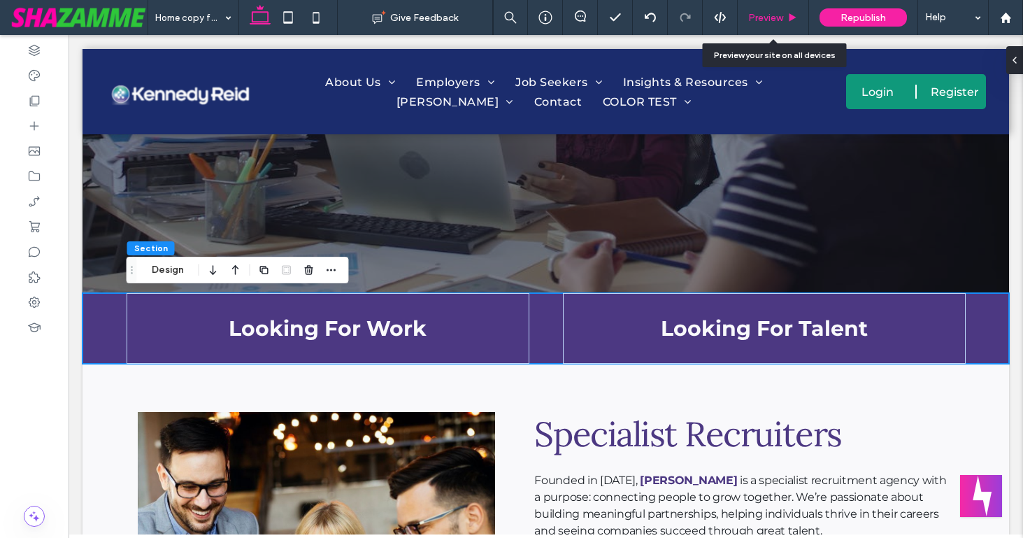
click at [759, 12] on span "Preview" at bounding box center [765, 18] width 35 height 12
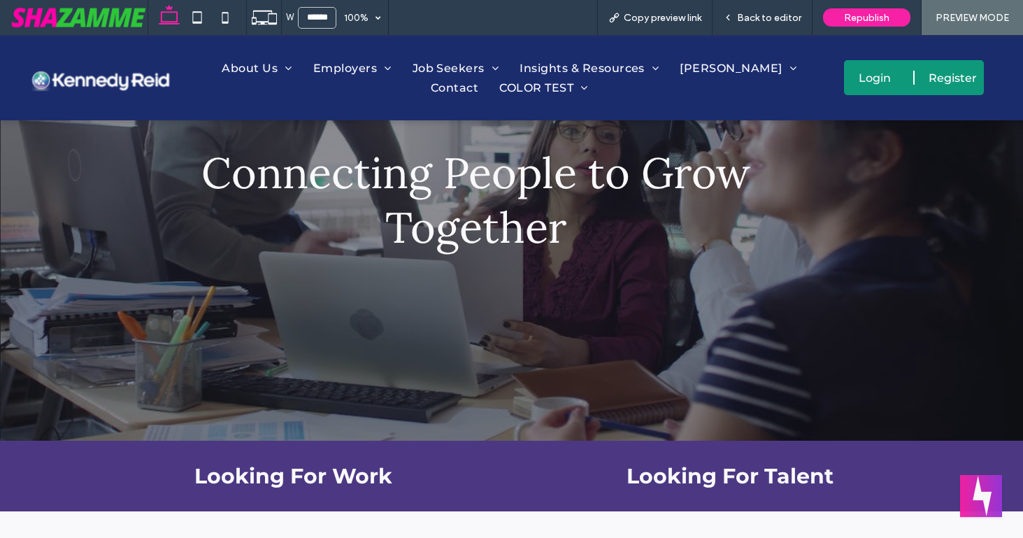
scroll to position [155, 0]
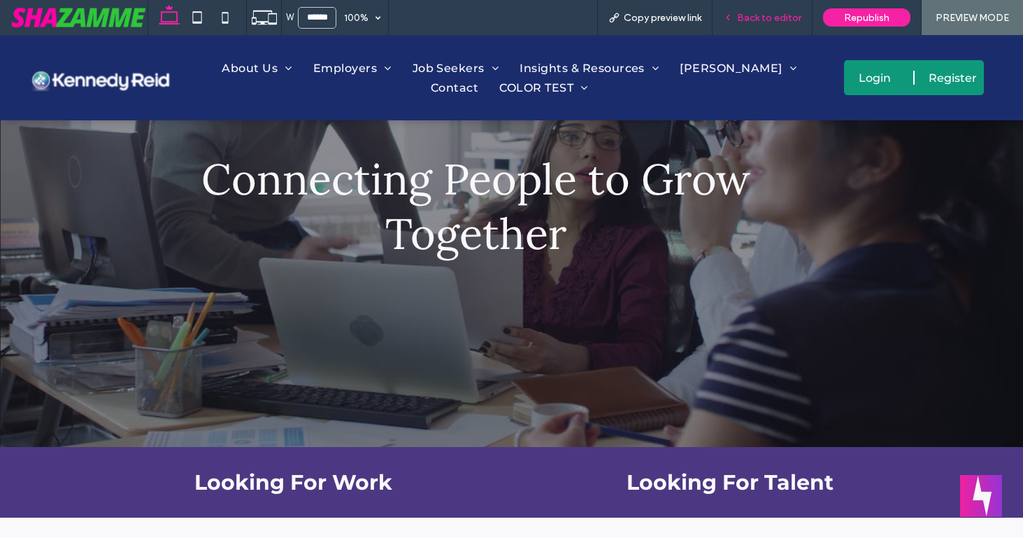
click at [778, 24] on div "Back to editor" at bounding box center [763, 17] width 100 height 35
click at [778, 17] on span "Back to editor" at bounding box center [769, 18] width 64 height 12
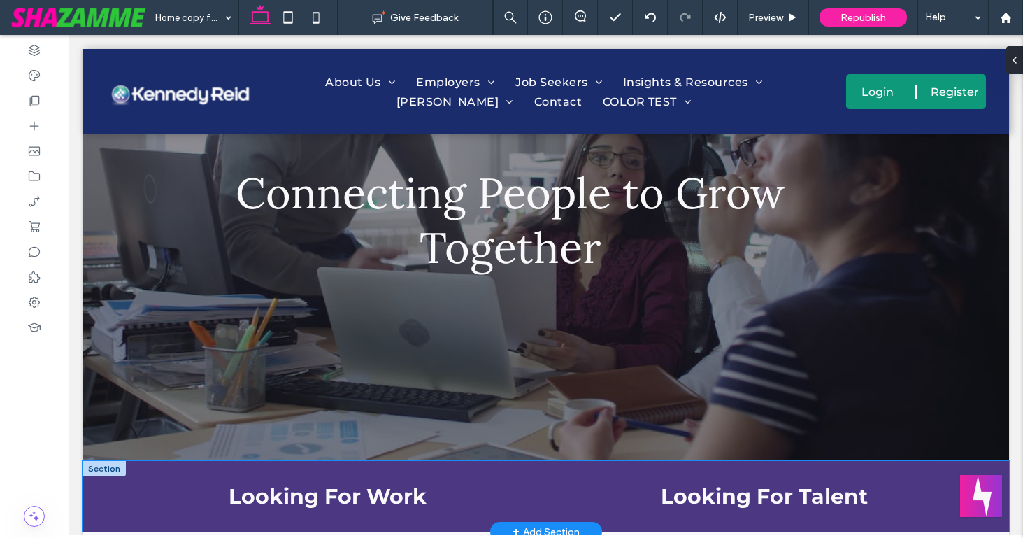
click at [94, 499] on div "Looking For Work Looking For Talent" at bounding box center [546, 496] width 927 height 71
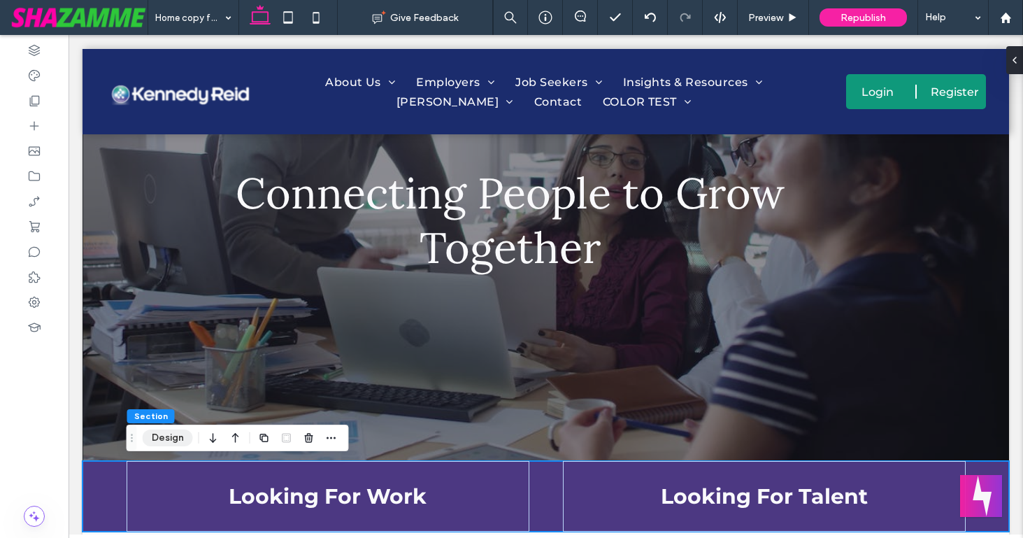
click at [162, 438] on button "Design" at bounding box center [168, 437] width 50 height 17
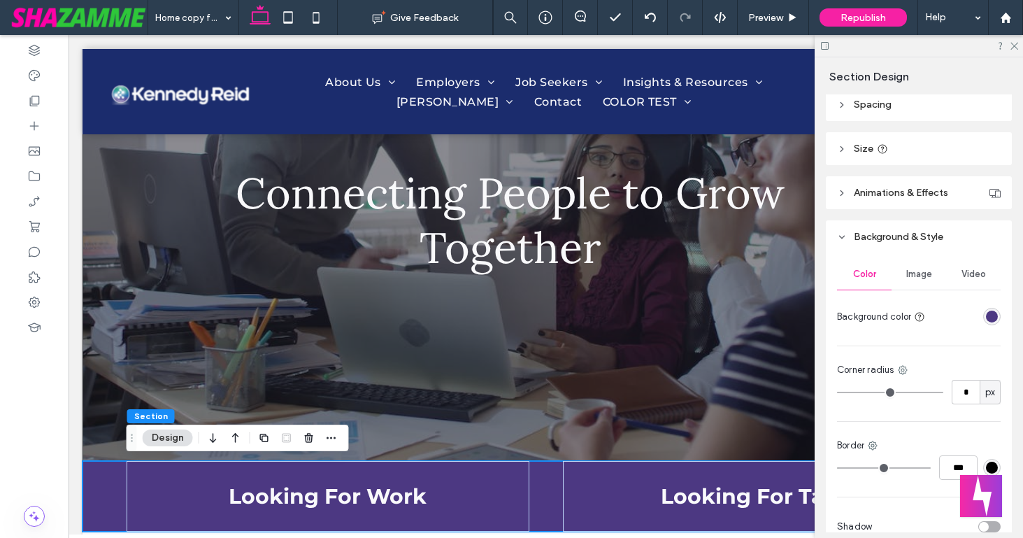
scroll to position [164, 0]
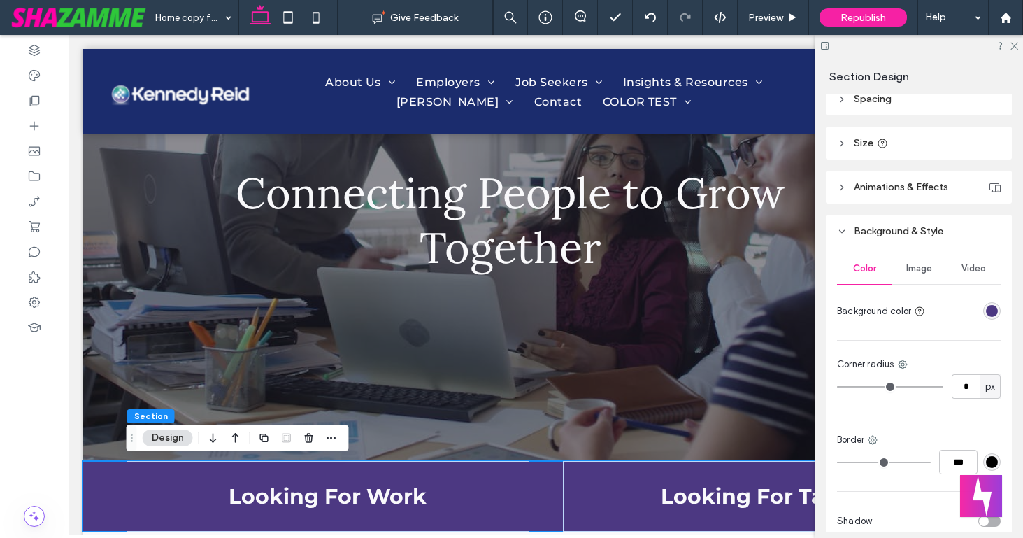
click at [991, 311] on div "rgba(76, 56, 130, 1)" at bounding box center [992, 311] width 12 height 12
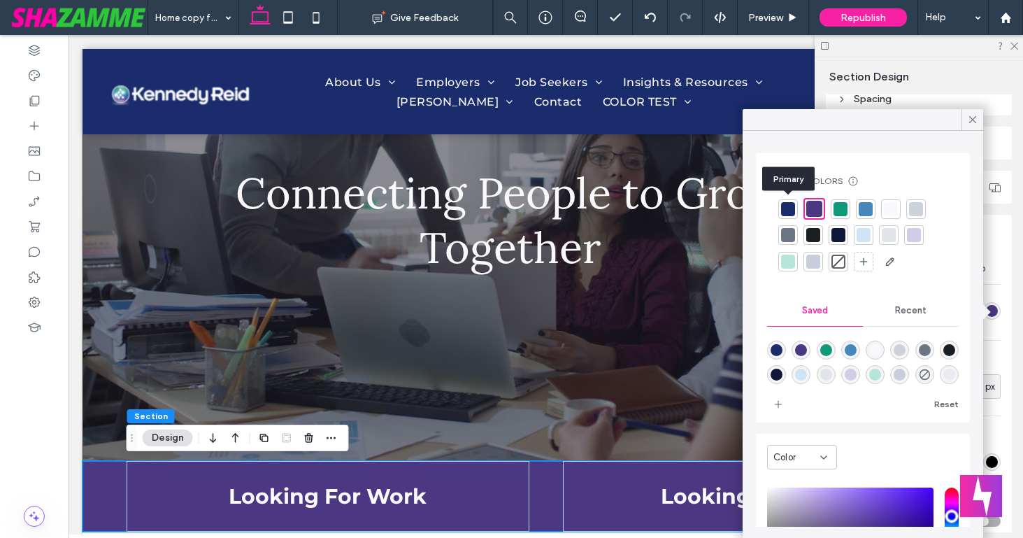
click at [786, 207] on div at bounding box center [788, 209] width 14 height 14
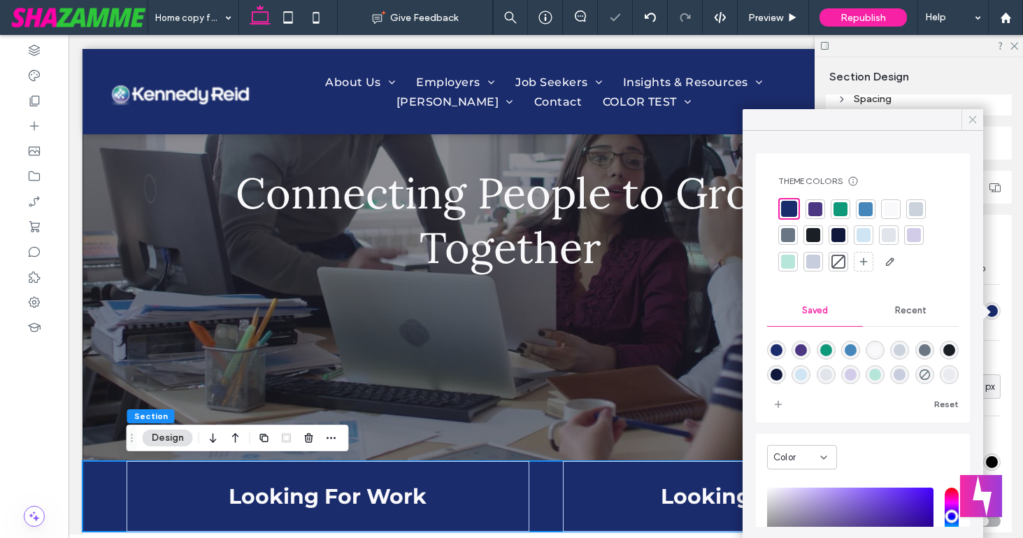
click at [971, 120] on use at bounding box center [972, 119] width 7 height 7
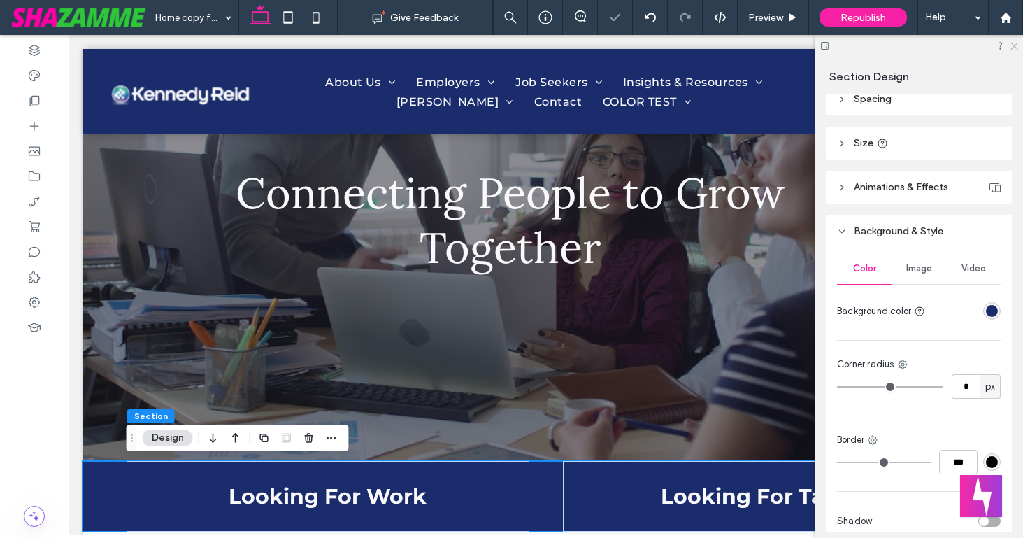
click at [1012, 43] on icon at bounding box center [1013, 45] width 9 height 9
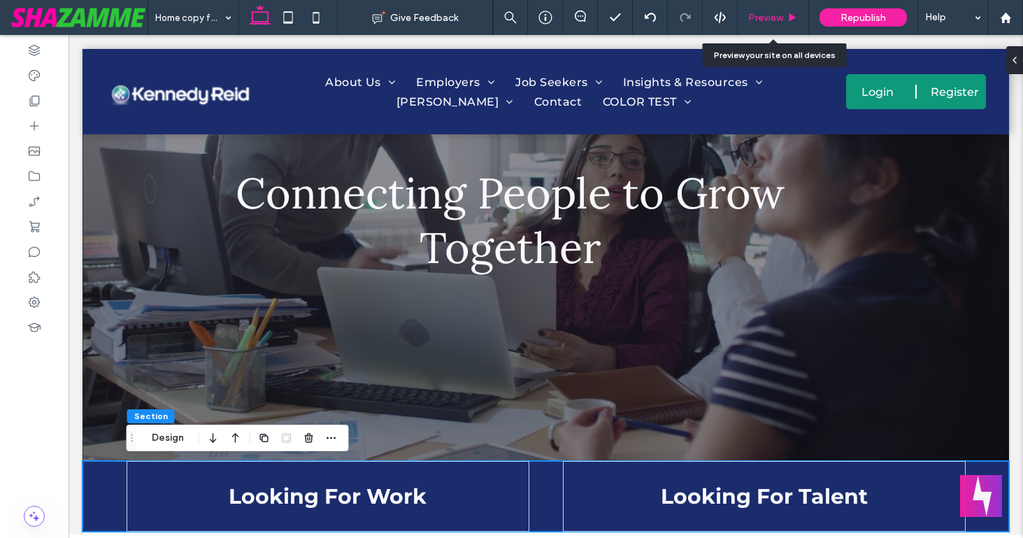
click at [780, 21] on span "Preview" at bounding box center [765, 18] width 35 height 12
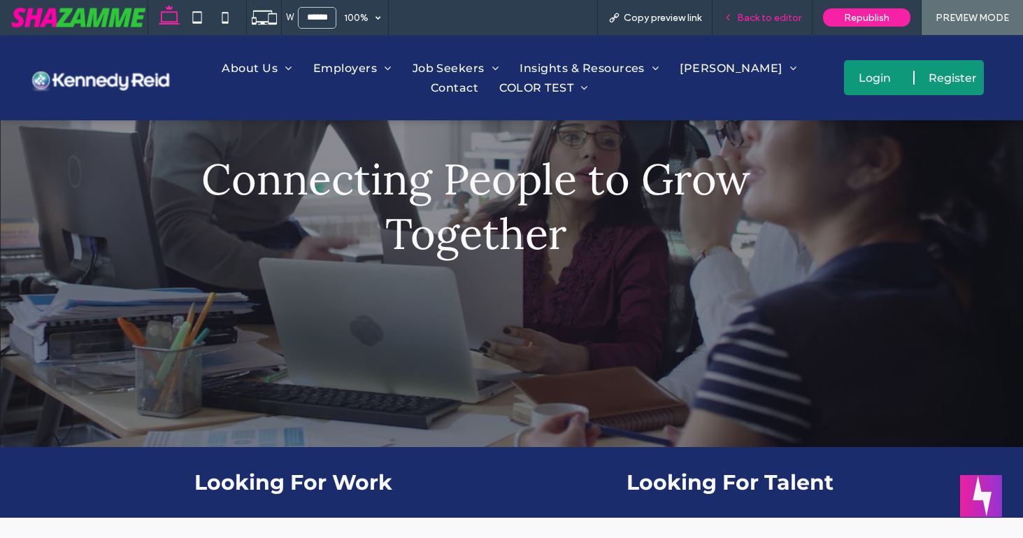
click at [776, 19] on span "Back to editor" at bounding box center [769, 18] width 64 height 12
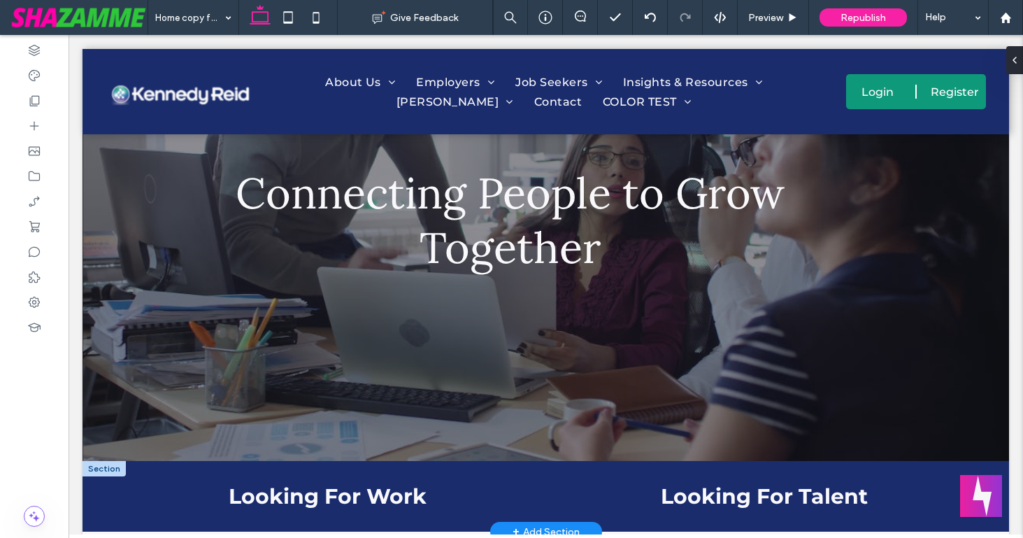
click at [103, 465] on div at bounding box center [104, 468] width 43 height 15
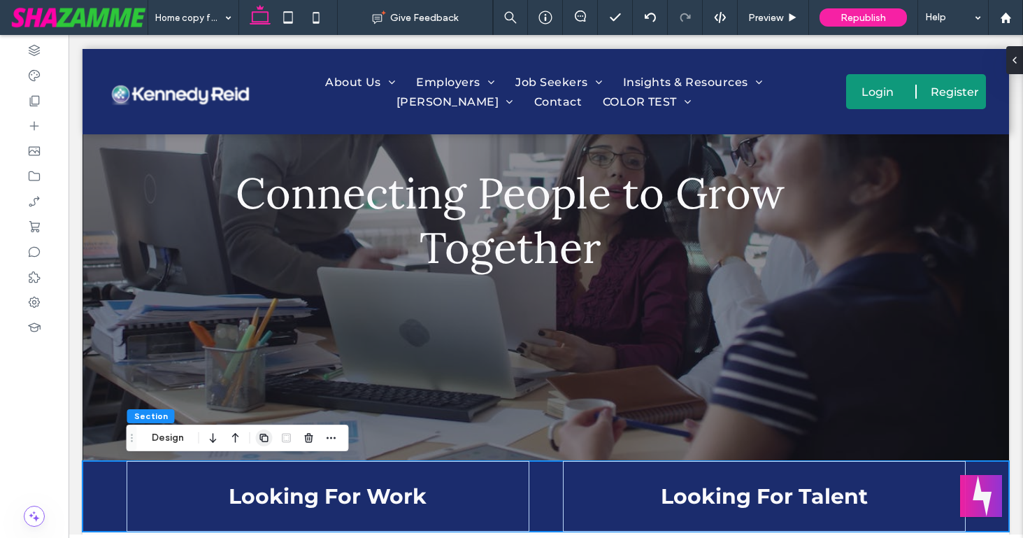
click at [264, 432] on icon "button" at bounding box center [264, 437] width 11 height 11
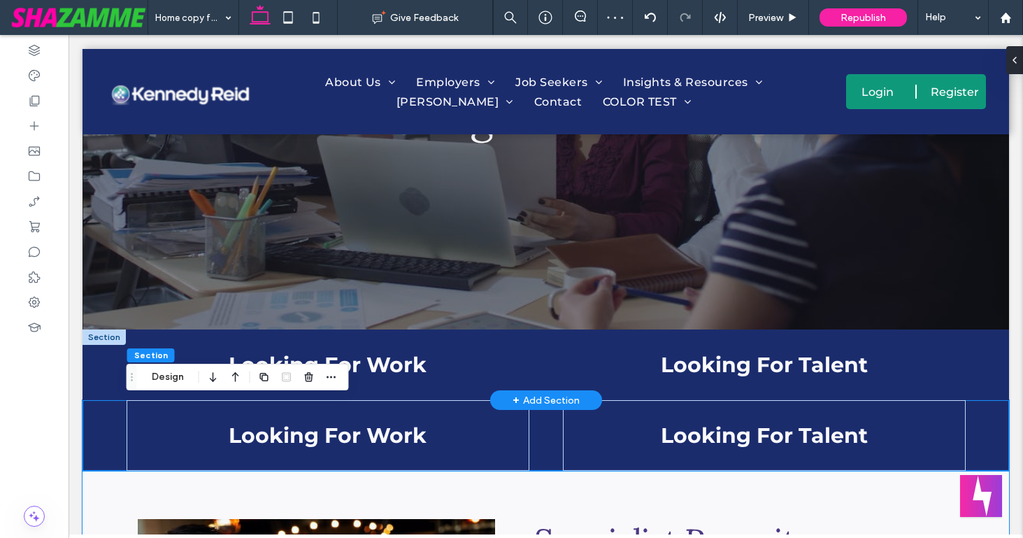
scroll to position [285, 0]
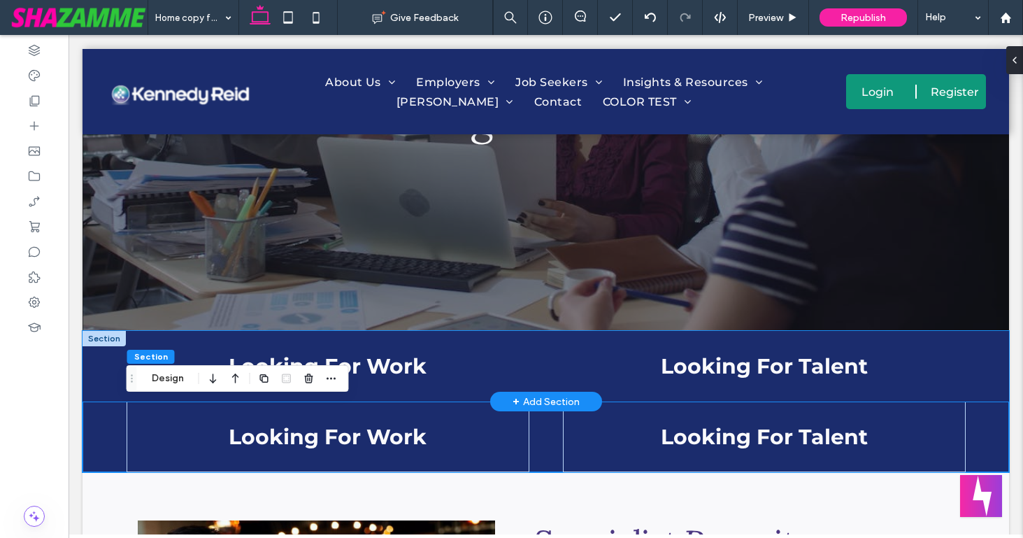
click at [97, 353] on div "Looking For Work Looking For Talent" at bounding box center [546, 366] width 927 height 71
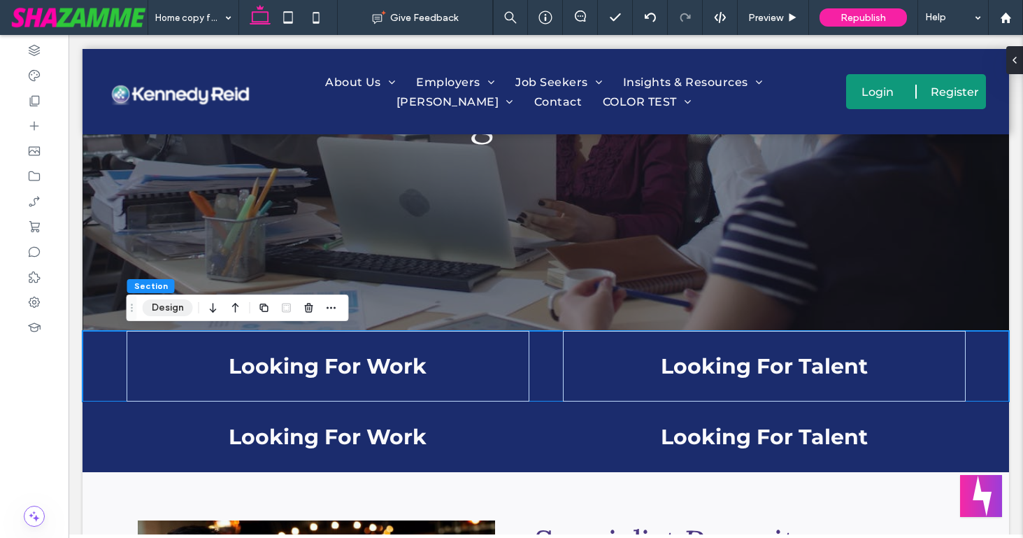
click at [168, 303] on button "Design" at bounding box center [168, 307] width 50 height 17
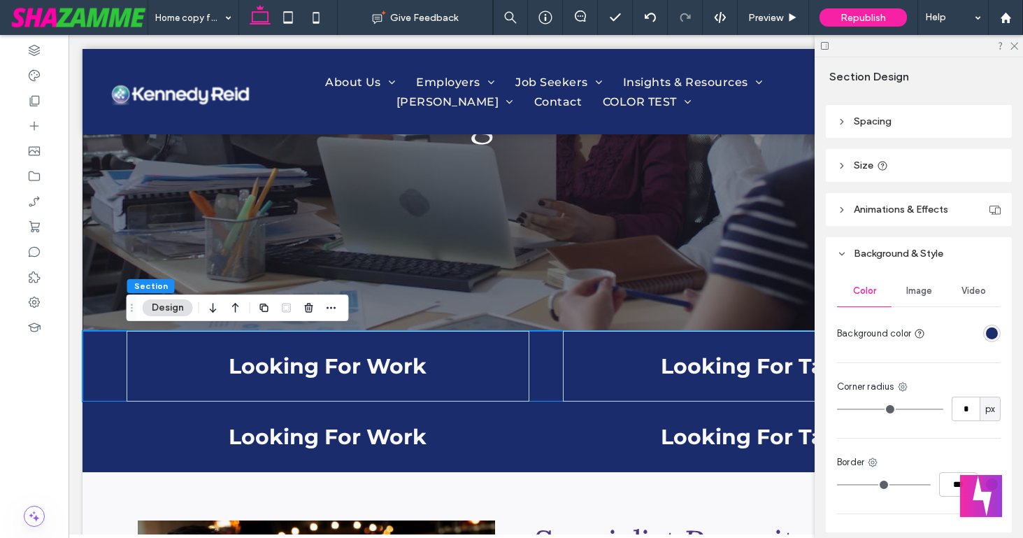
scroll to position [143, 0]
click at [988, 329] on div "rgba(27, 44, 109, 1)" at bounding box center [992, 331] width 12 height 12
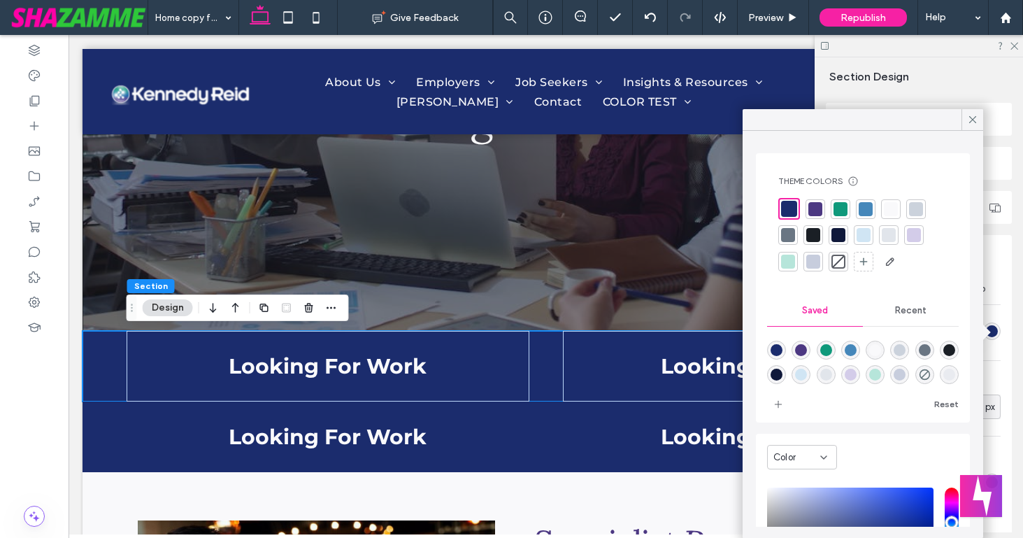
click at [859, 229] on div at bounding box center [864, 235] width 14 height 14
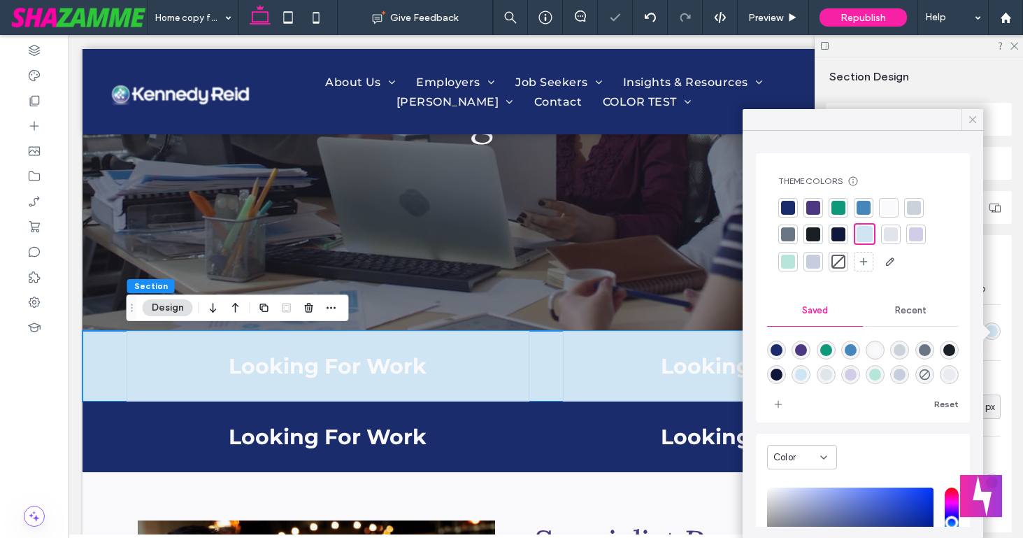
click at [972, 121] on icon at bounding box center [972, 119] width 13 height 13
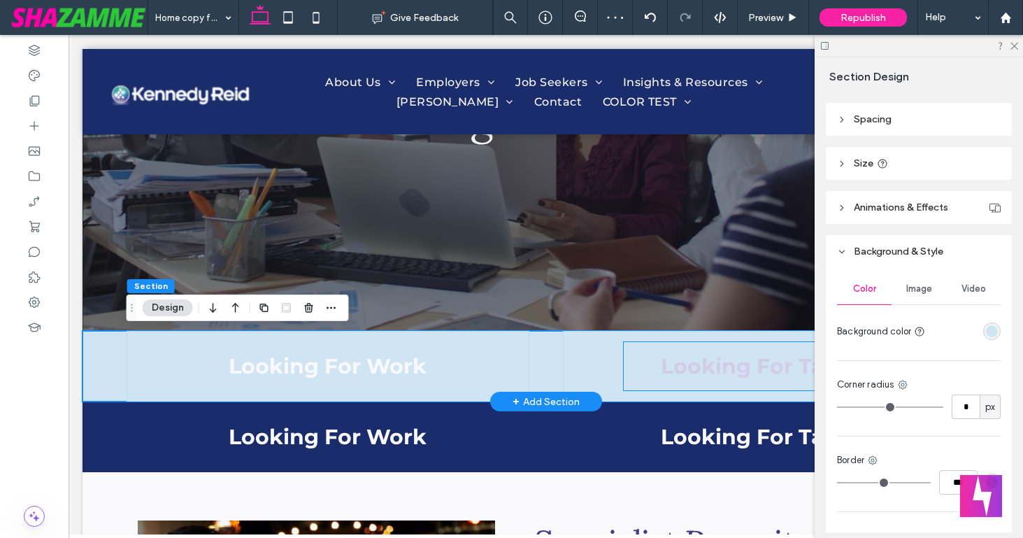
click at [728, 370] on span "Looking For Talent" at bounding box center [764, 366] width 207 height 26
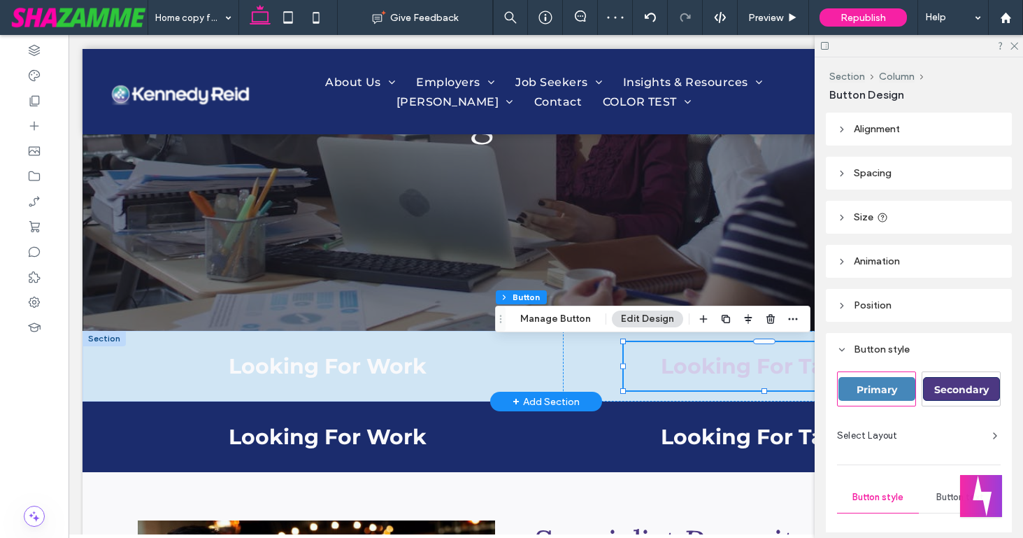
click at [728, 370] on span "Looking For Talent" at bounding box center [764, 366] width 207 height 26
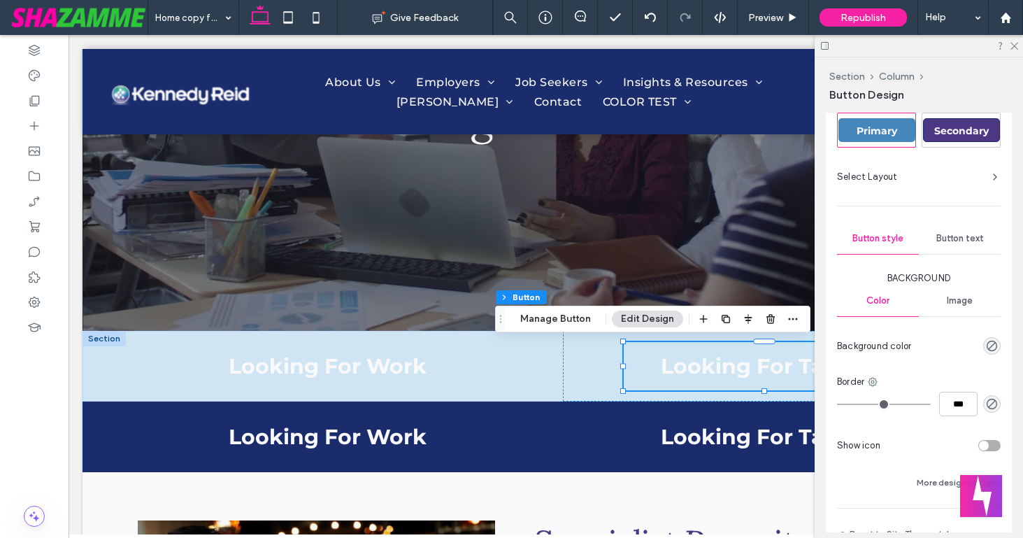
scroll to position [265, 0]
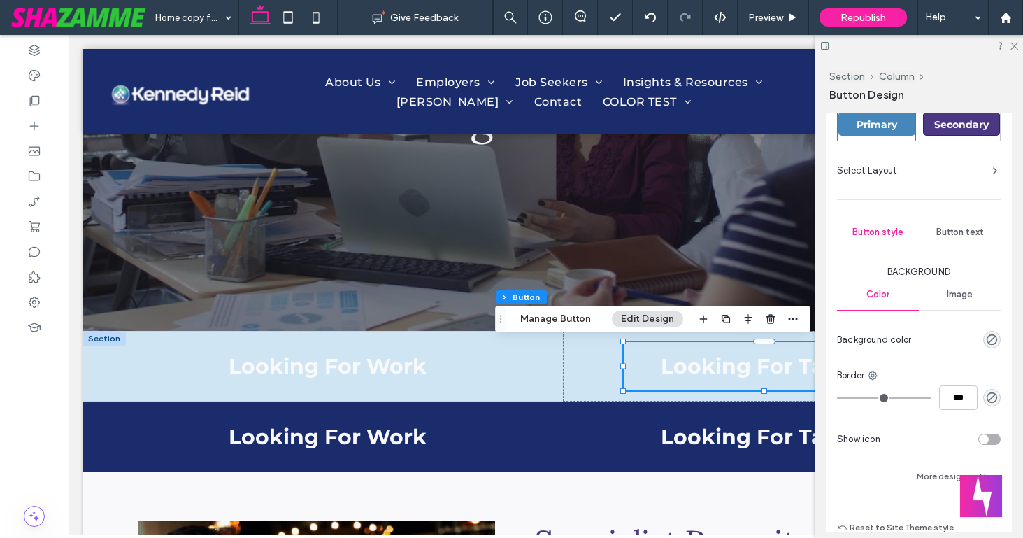
click at [943, 229] on span "Button text" at bounding box center [960, 232] width 48 height 11
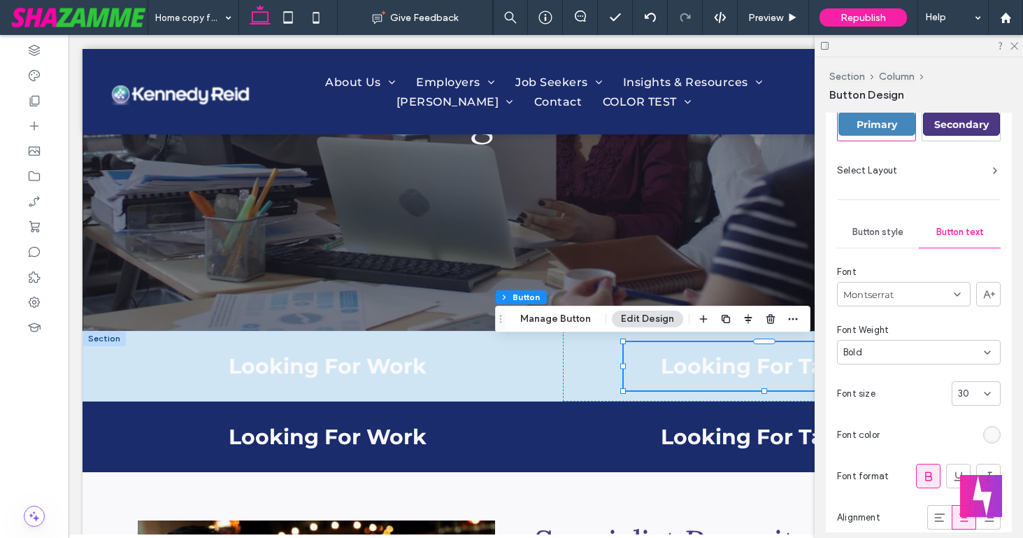
click at [996, 434] on div "rgb(249, 249, 251)" at bounding box center [992, 435] width 12 height 12
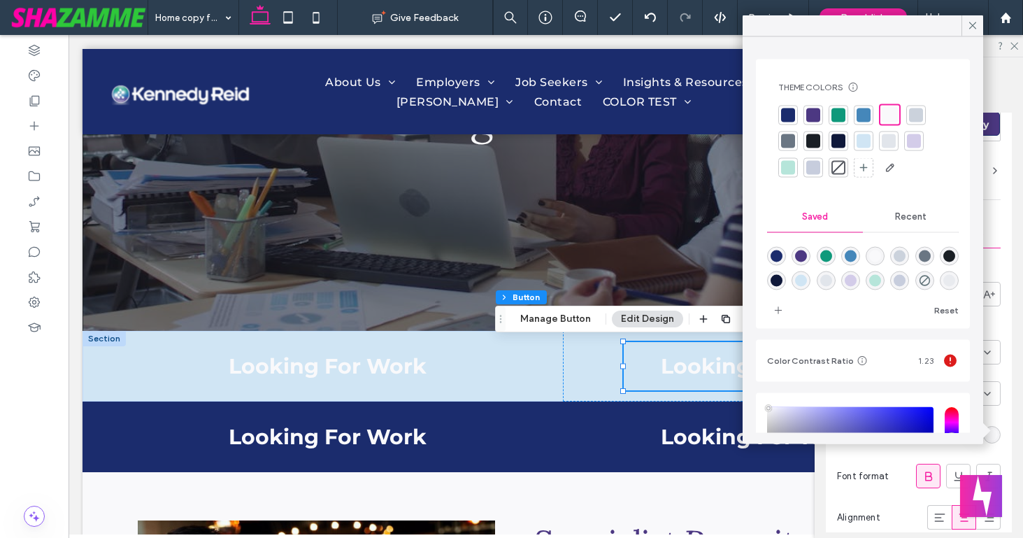
click at [783, 109] on div at bounding box center [788, 115] width 14 height 14
click at [973, 25] on use at bounding box center [972, 25] width 7 height 7
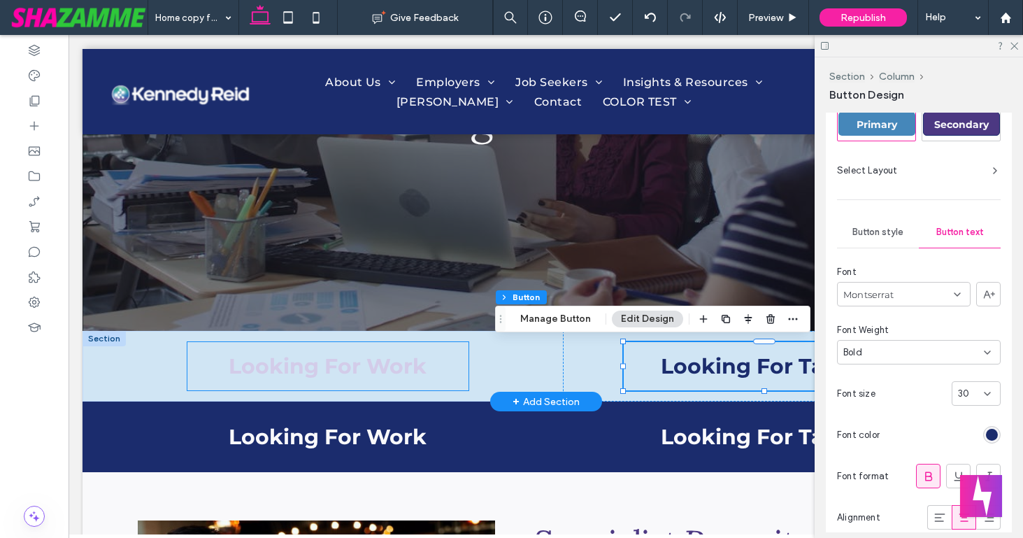
click at [345, 374] on span "Looking For Work" at bounding box center [328, 366] width 198 height 26
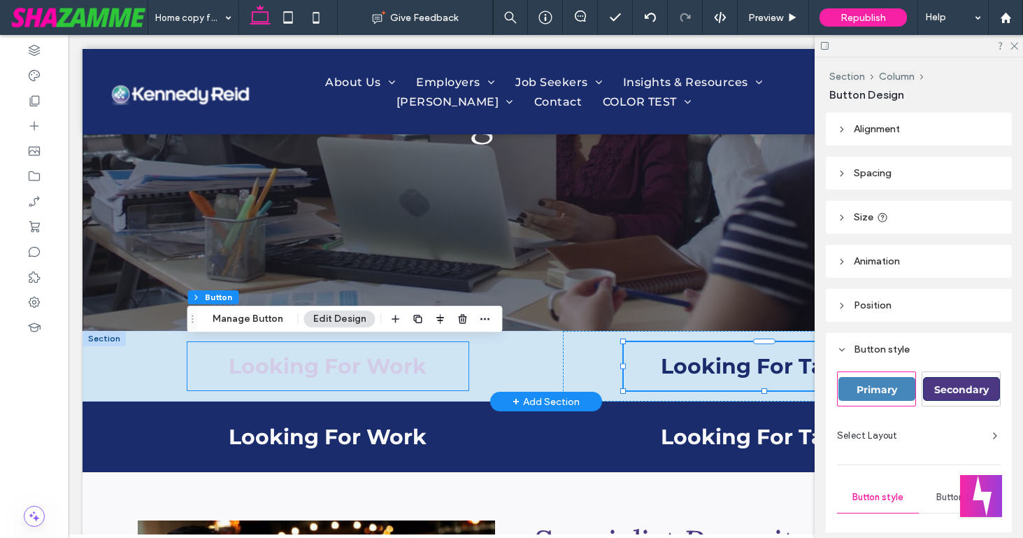
type input "**"
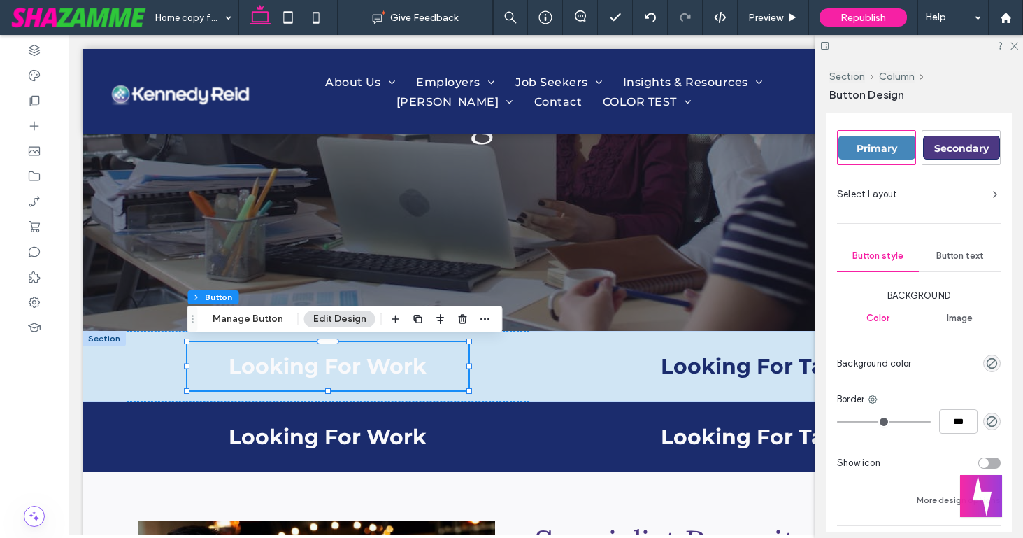
scroll to position [242, 0]
click at [952, 255] on span "Button text" at bounding box center [960, 255] width 48 height 11
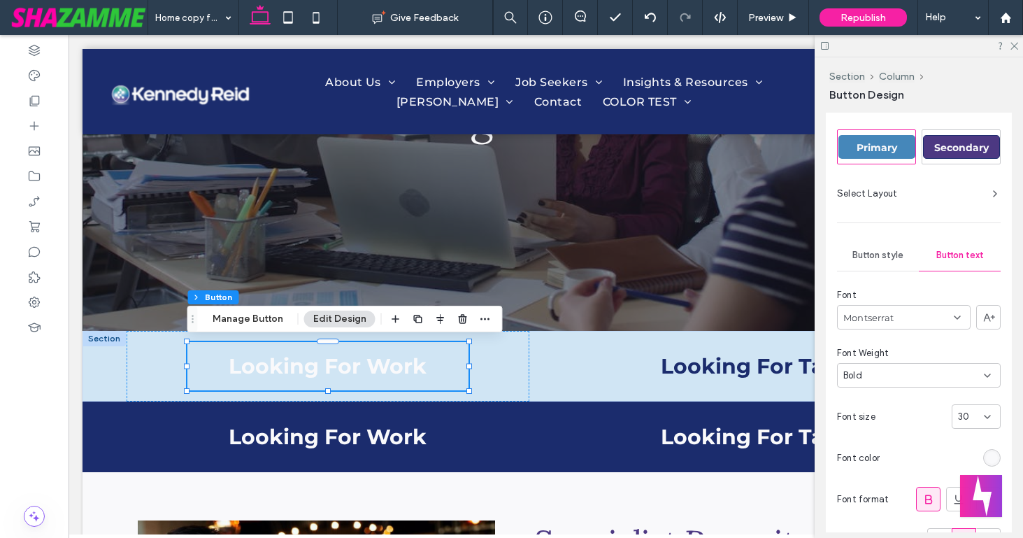
click at [990, 455] on div "rgb(249, 249, 251)" at bounding box center [992, 458] width 12 height 12
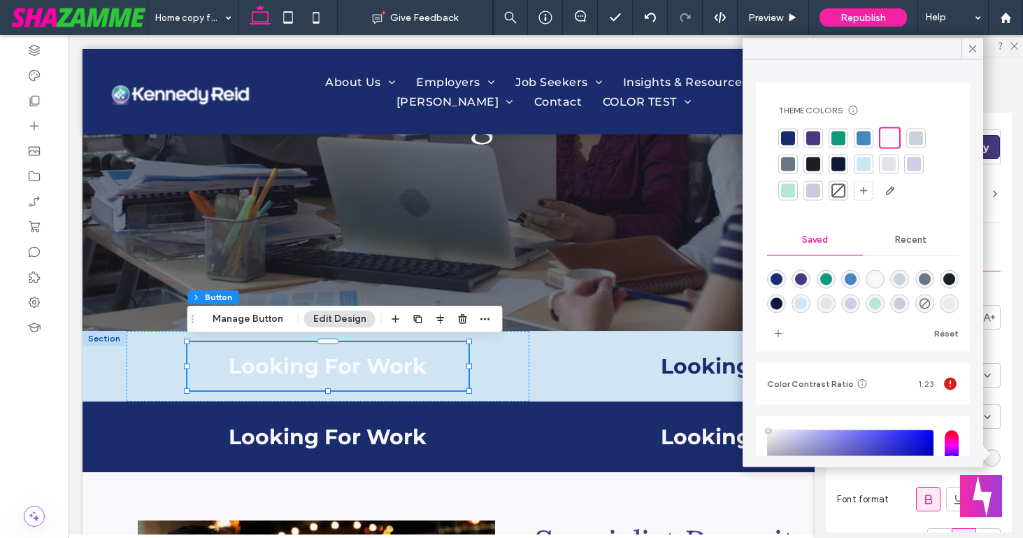
click at [783, 137] on div at bounding box center [788, 138] width 14 height 14
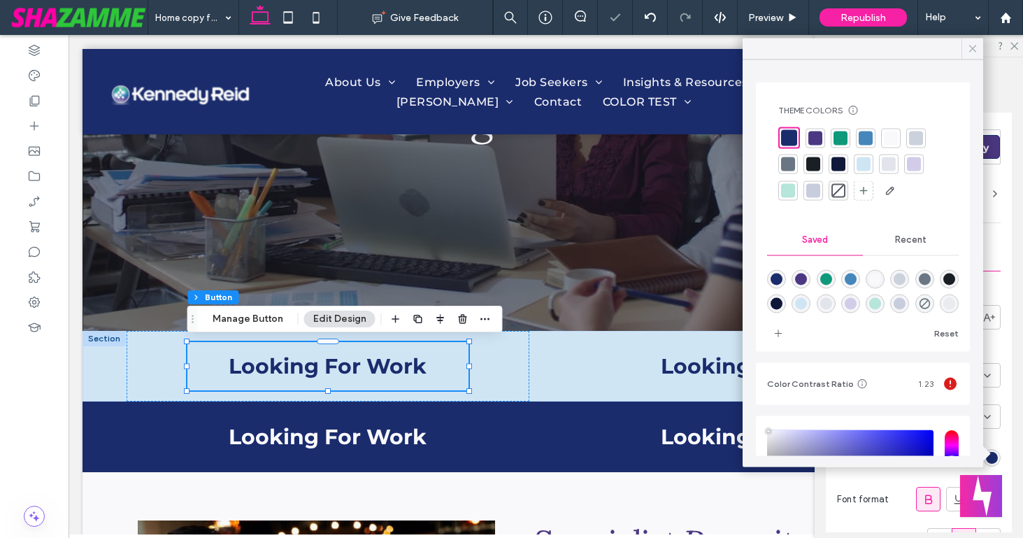
click at [972, 48] on use at bounding box center [972, 48] width 7 height 7
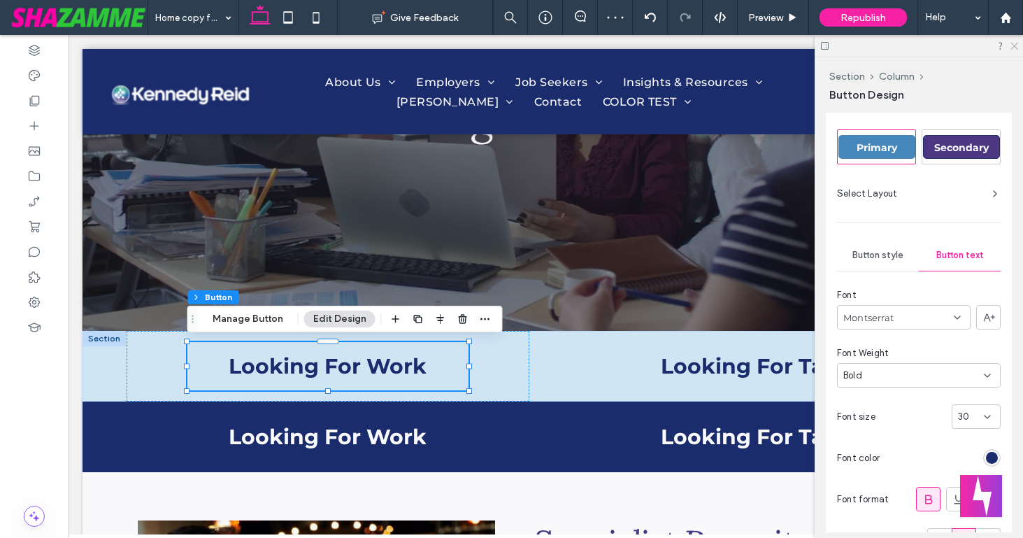
click at [1018, 48] on icon at bounding box center [1013, 45] width 9 height 9
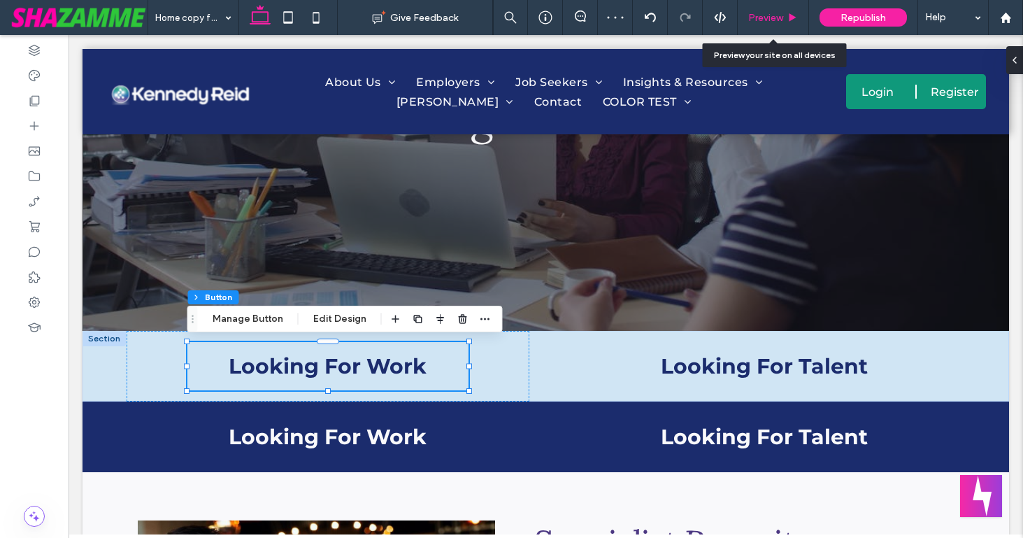
click at [761, 15] on span "Preview" at bounding box center [765, 18] width 35 height 12
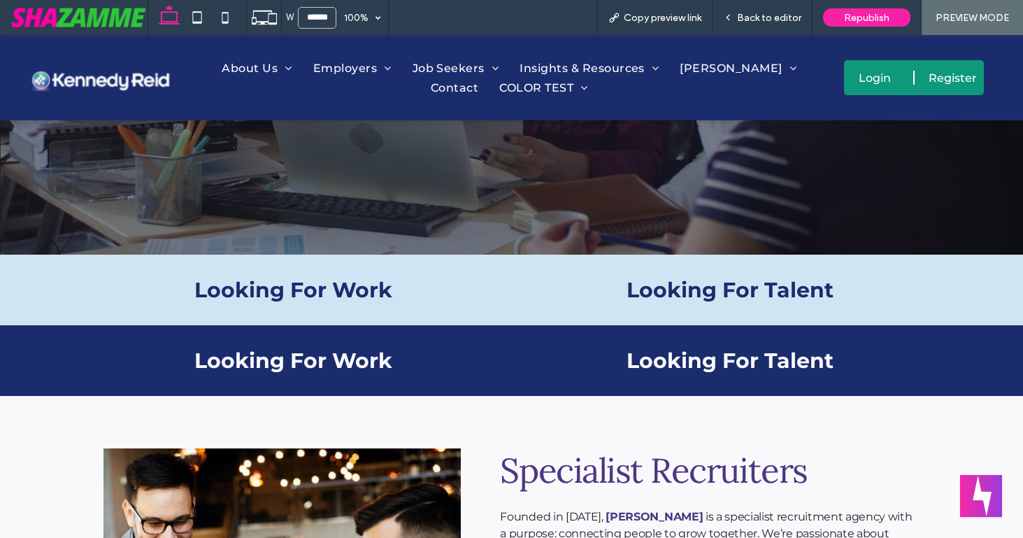
scroll to position [346, 0]
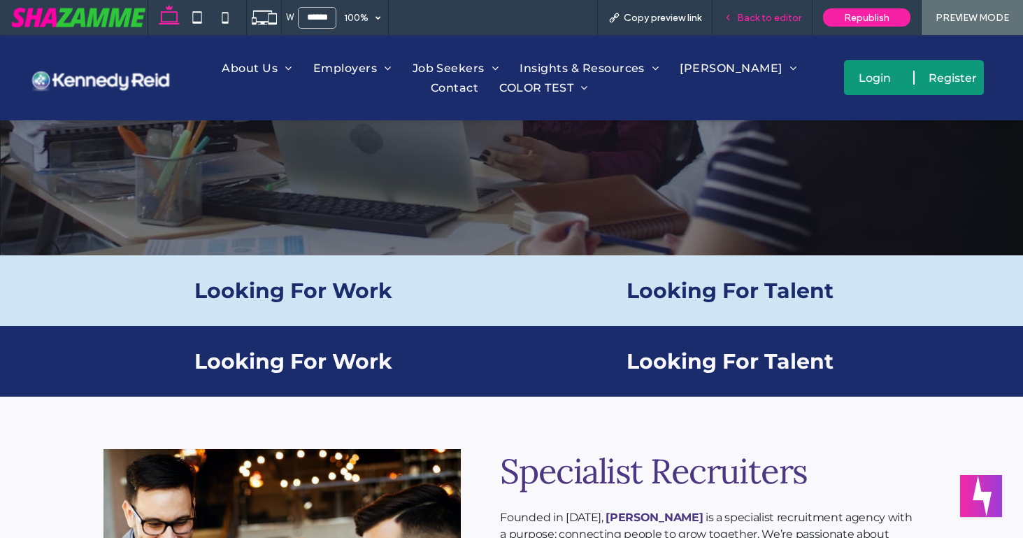
click at [736, 13] on div "Back to editor" at bounding box center [762, 18] width 99 height 12
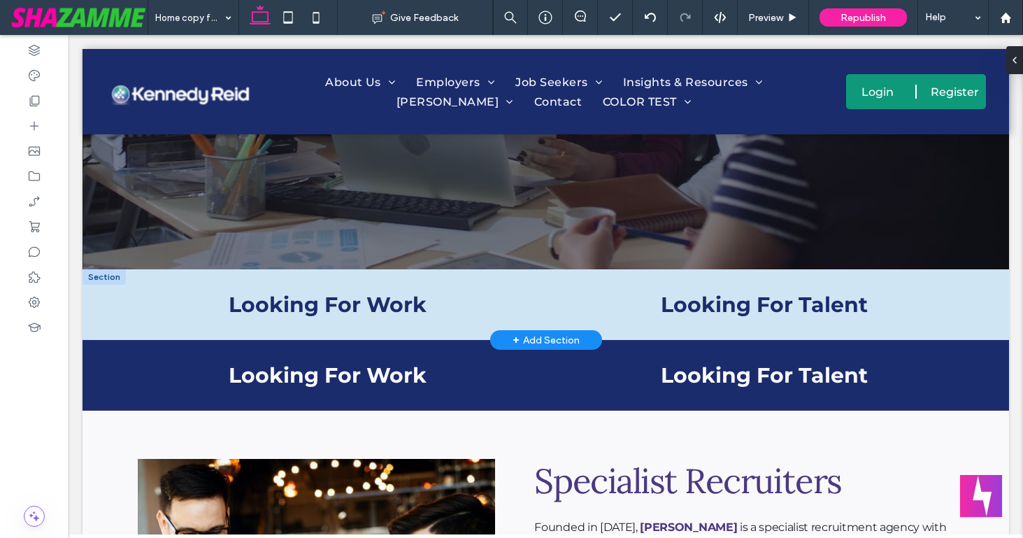
click at [100, 276] on div at bounding box center [104, 276] width 43 height 15
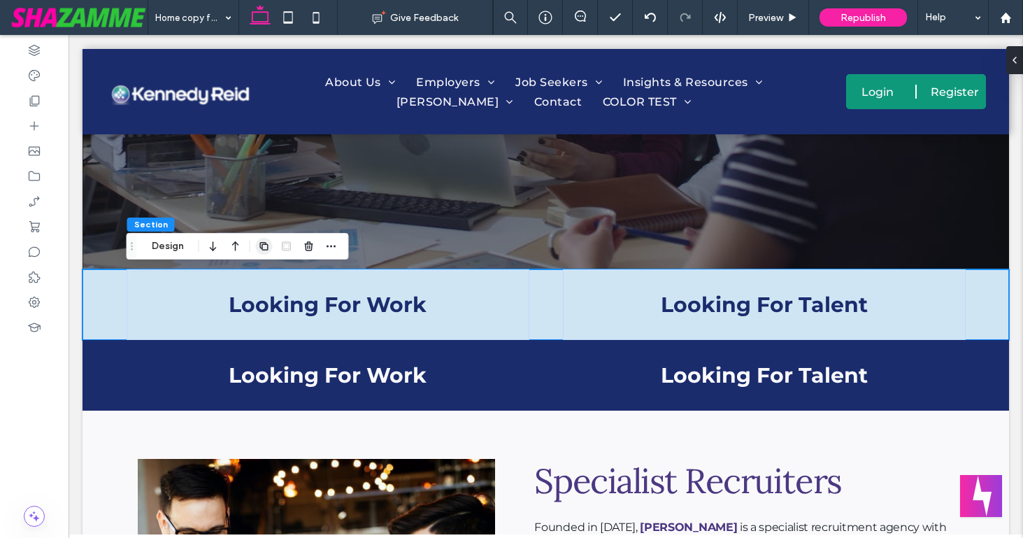
click at [259, 241] on icon "button" at bounding box center [264, 246] width 11 height 11
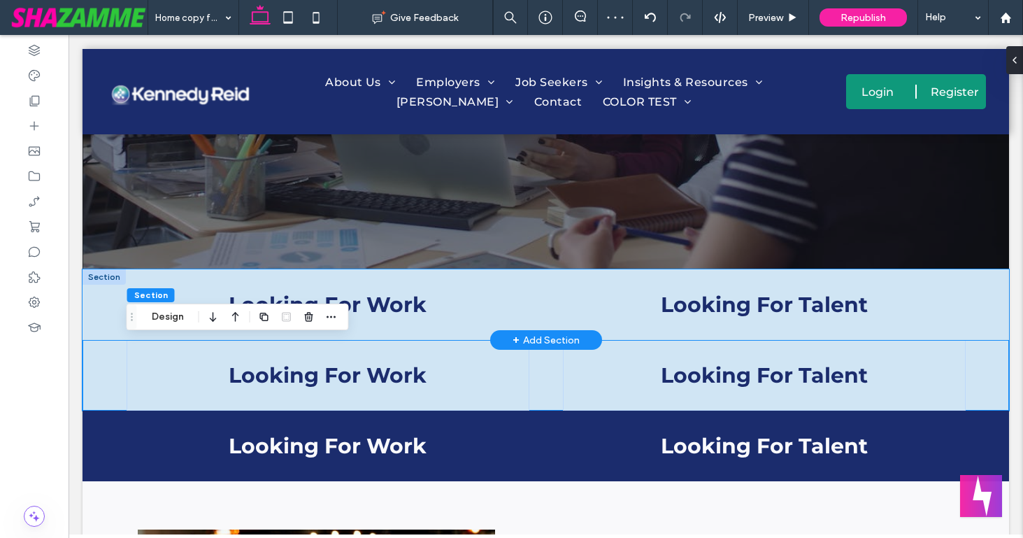
click at [90, 321] on div "Looking For Work Looking For Talent" at bounding box center [546, 304] width 927 height 71
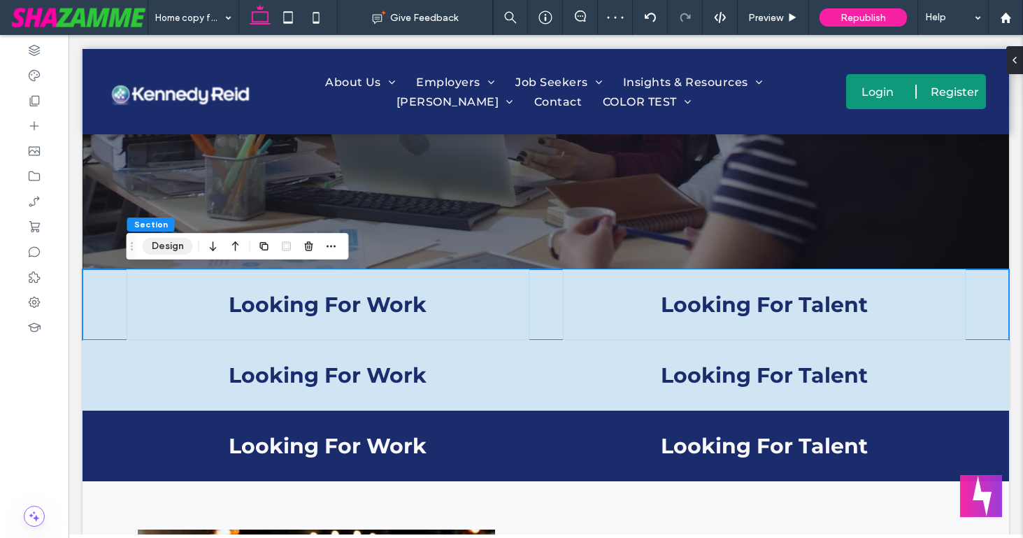
click at [162, 248] on button "Design" at bounding box center [168, 246] width 50 height 17
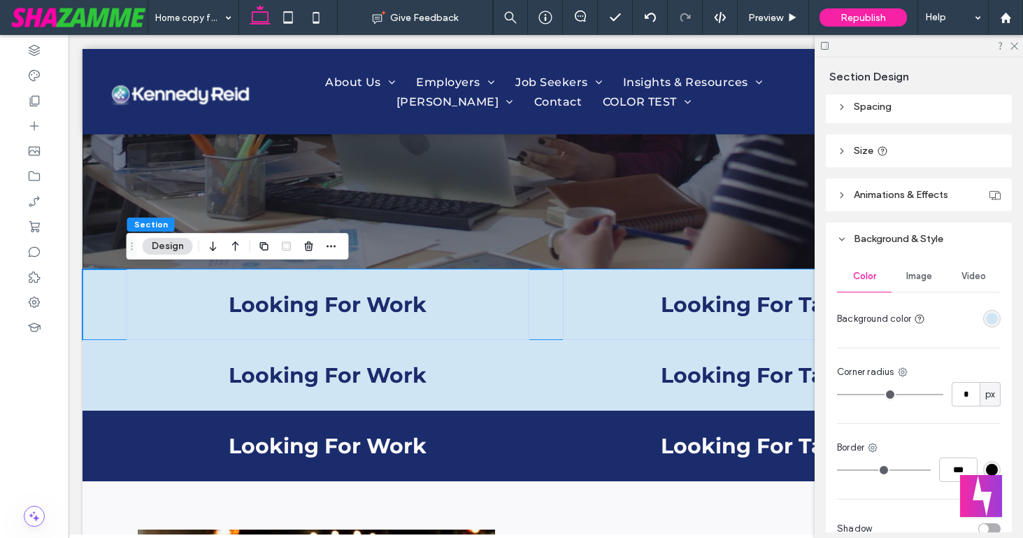
scroll to position [160, 0]
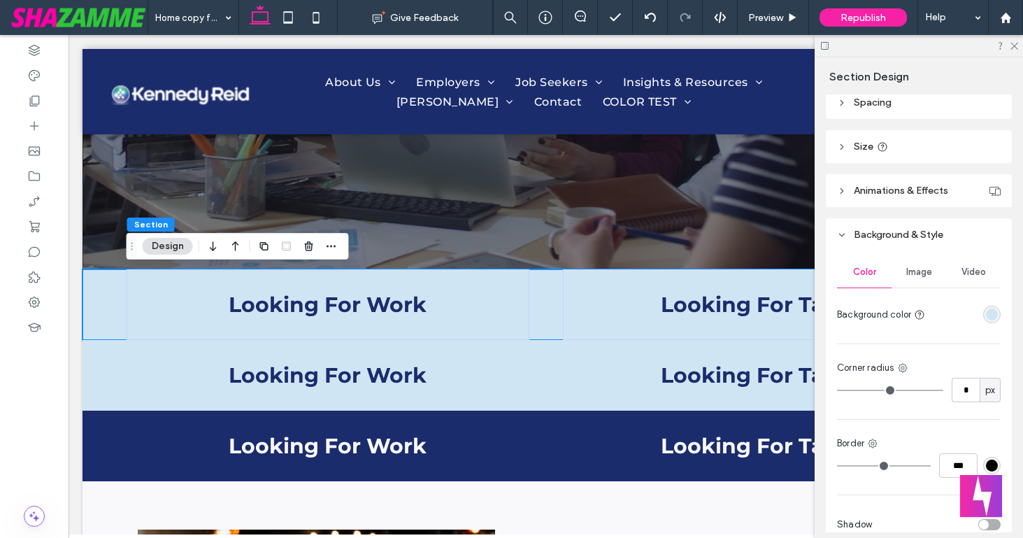
click at [993, 310] on div "rgba(208, 229, 244, 1)" at bounding box center [992, 314] width 12 height 12
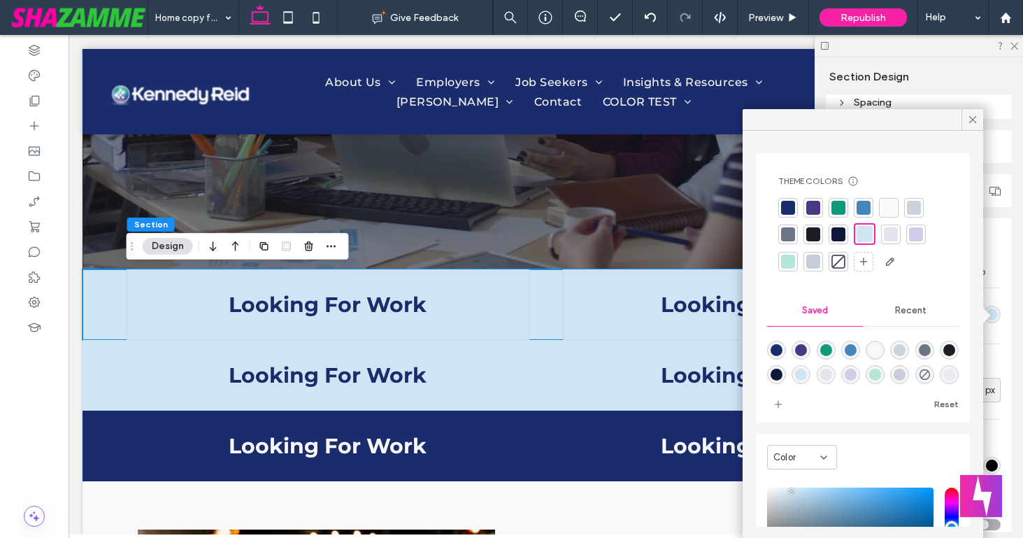
click at [815, 263] on div at bounding box center [813, 262] width 14 height 14
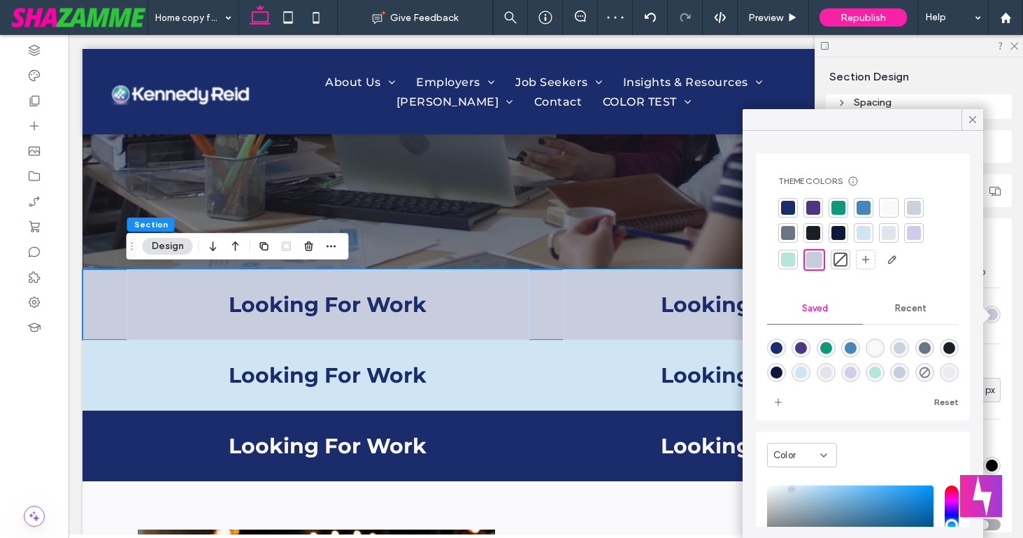
click at [893, 232] on div at bounding box center [889, 233] width 14 height 14
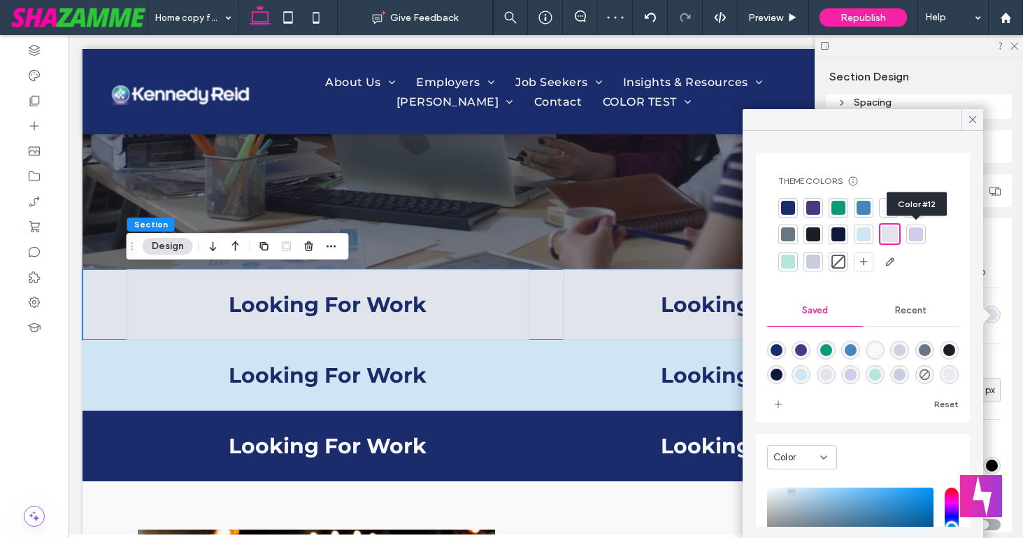
click at [915, 231] on div at bounding box center [916, 234] width 14 height 14
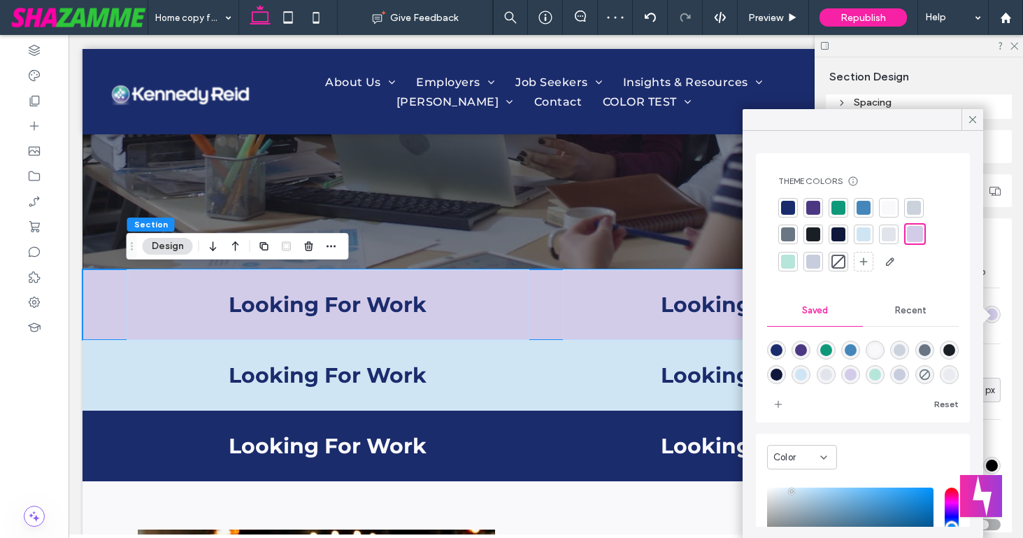
click at [941, 247] on div at bounding box center [862, 235] width 169 height 75
click at [969, 119] on icon at bounding box center [972, 119] width 13 height 13
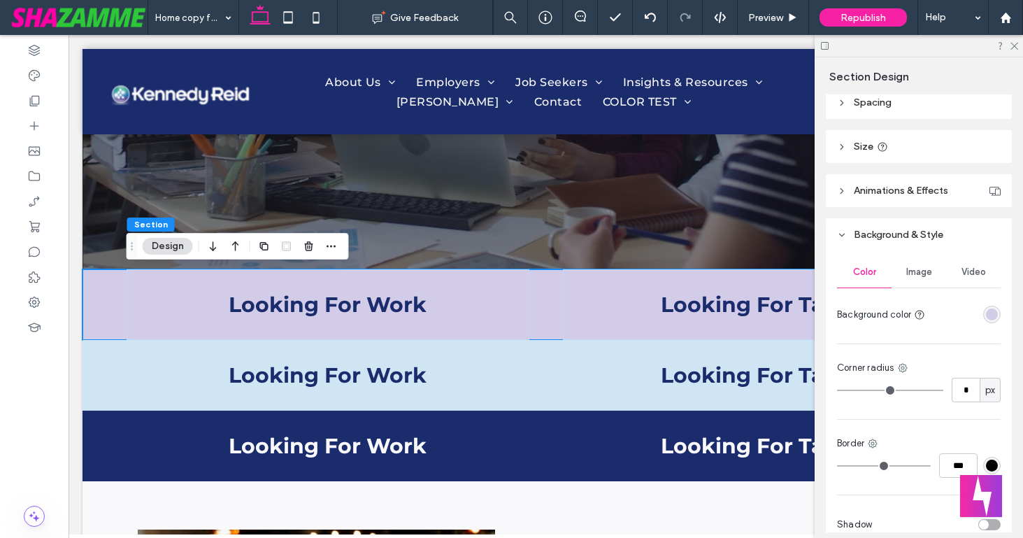
click at [992, 310] on div "rgba(211, 204, 233, 1)" at bounding box center [992, 314] width 12 height 12
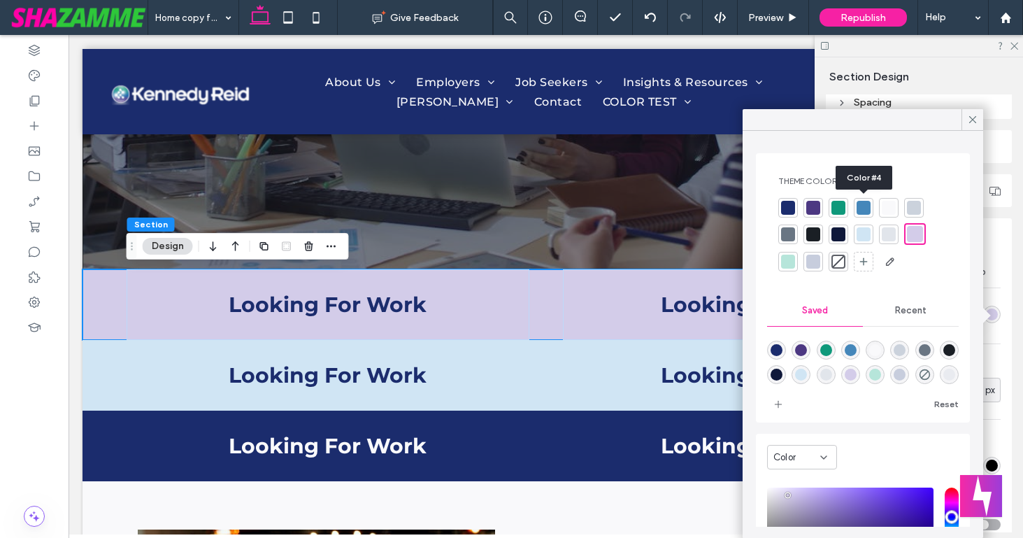
click at [862, 206] on div at bounding box center [864, 208] width 14 height 14
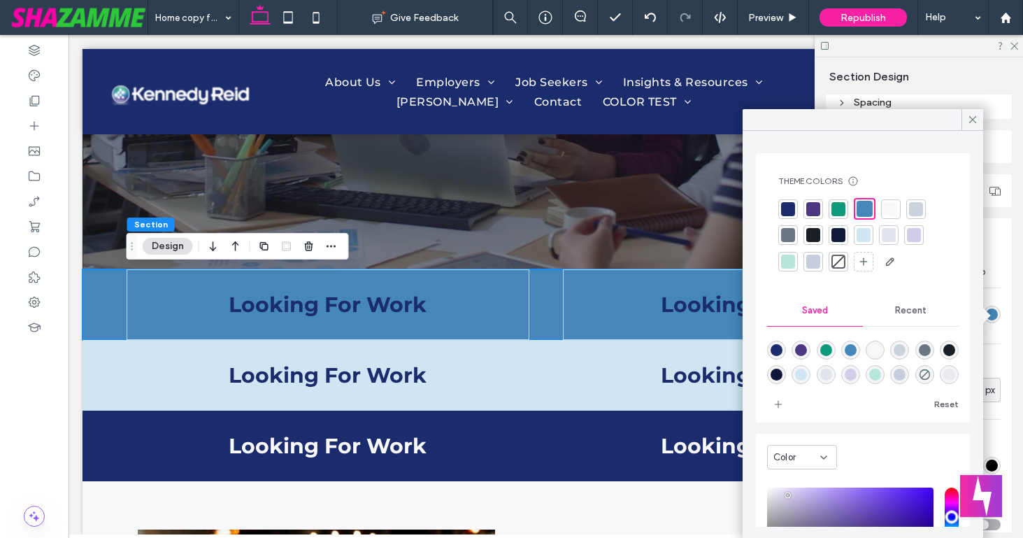
click at [904, 139] on div "Theme Colors Save time with Theme Colors Create a color palette to instantly ad…" at bounding box center [863, 334] width 241 height 407
click at [970, 121] on icon at bounding box center [972, 119] width 13 height 13
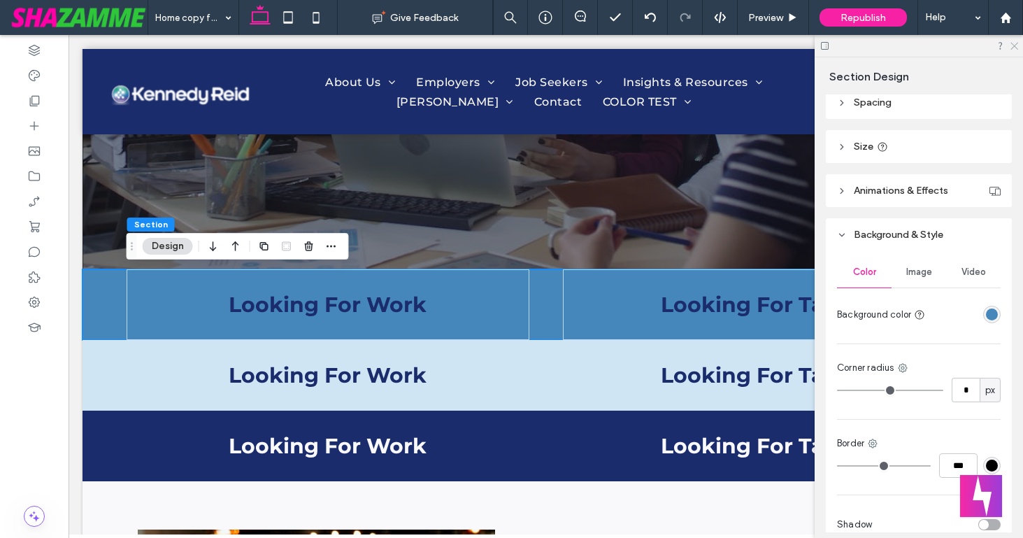
click at [1012, 43] on use at bounding box center [1015, 47] width 8 height 8
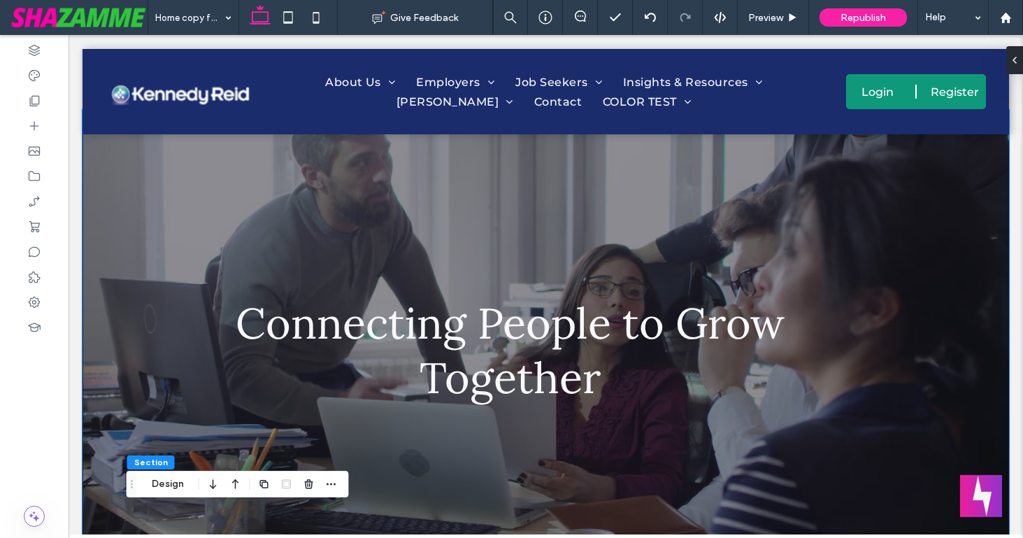
scroll to position [184, 0]
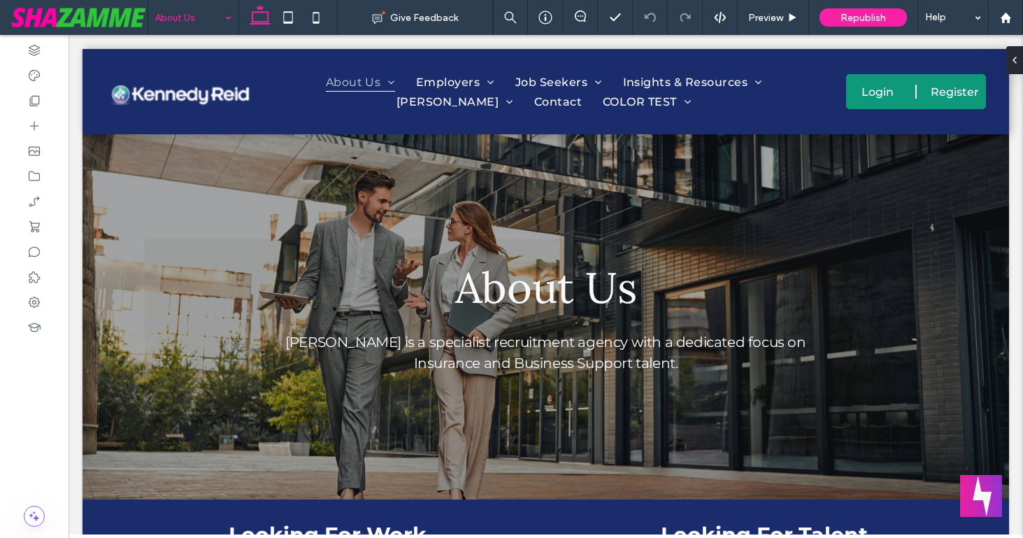
click at [88, 397] on div "About Us Kennedy Reid is a specialist recruitment agency with a dedicated focus…" at bounding box center [546, 316] width 927 height 365
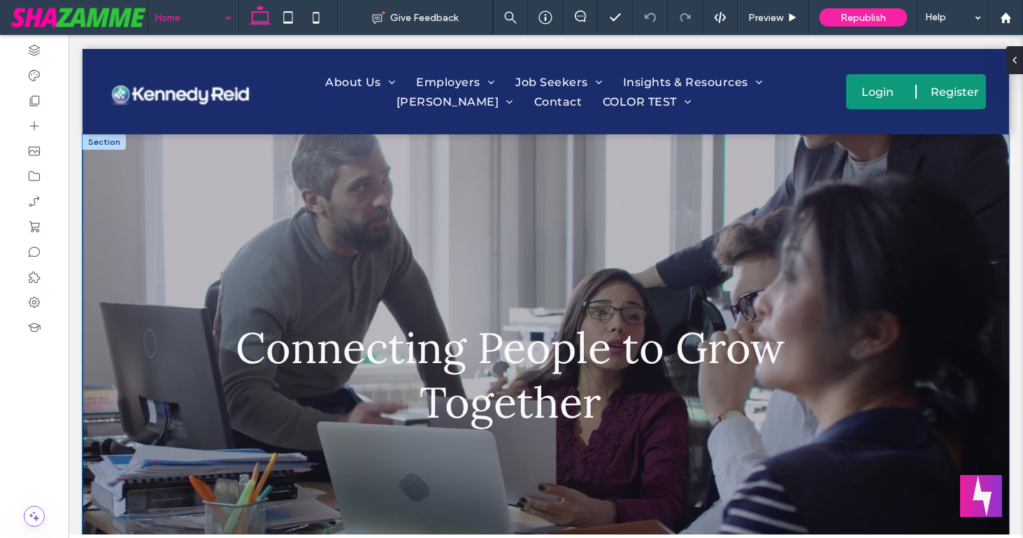
click at [99, 171] on div at bounding box center [546, 374] width 927 height 481
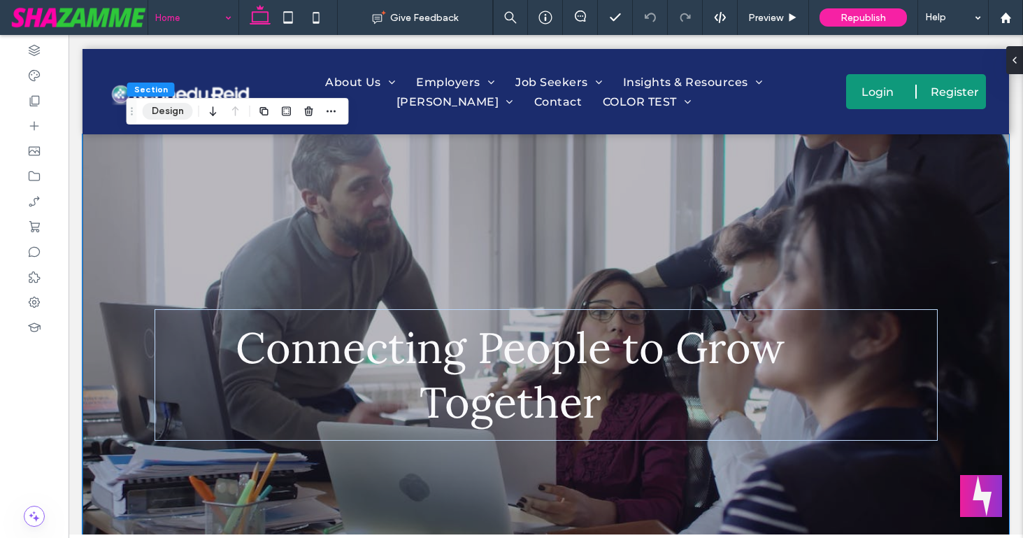
click at [164, 112] on button "Design" at bounding box center [168, 111] width 50 height 17
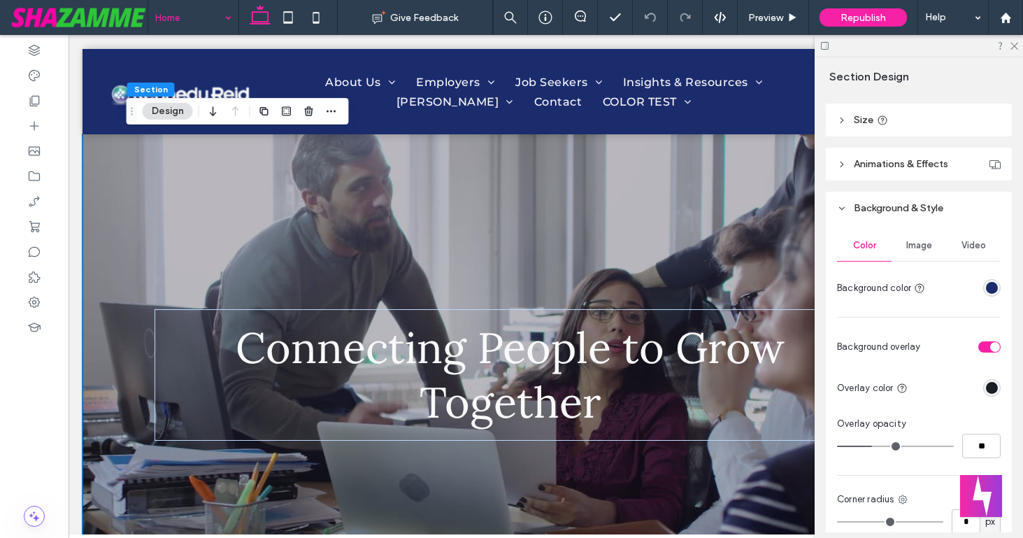
scroll to position [243, 0]
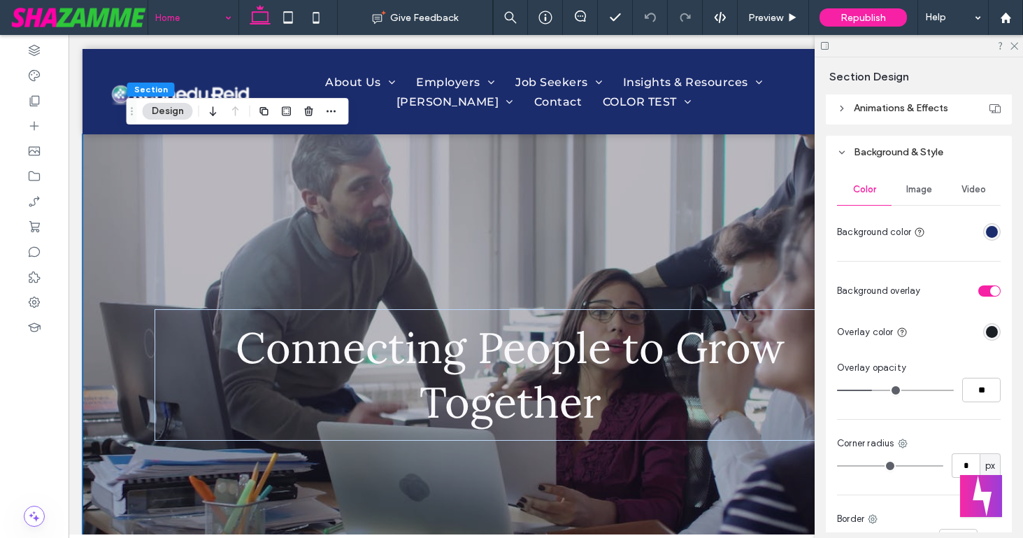
click at [969, 192] on span "Video" at bounding box center [974, 189] width 24 height 11
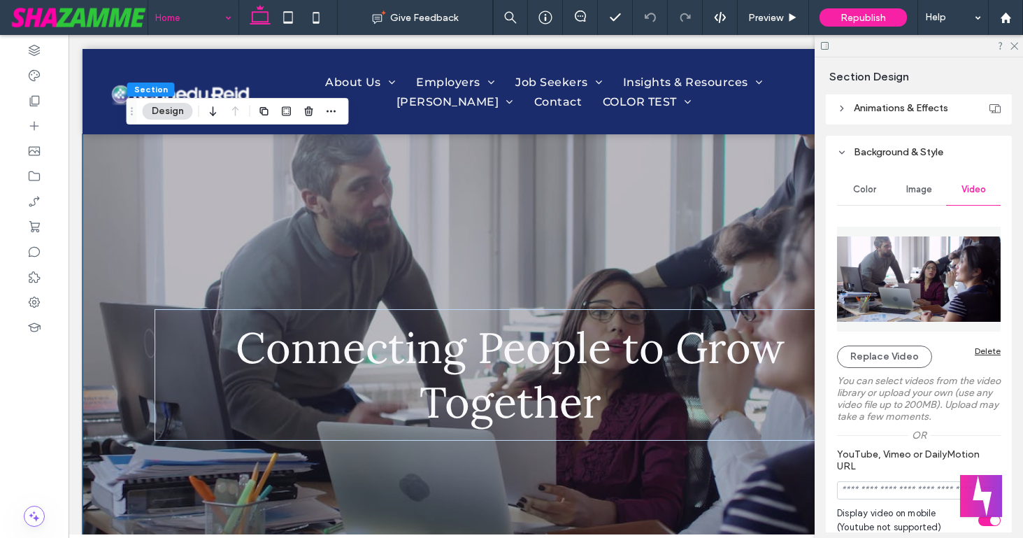
click at [985, 353] on div "Delete" at bounding box center [988, 350] width 26 height 10
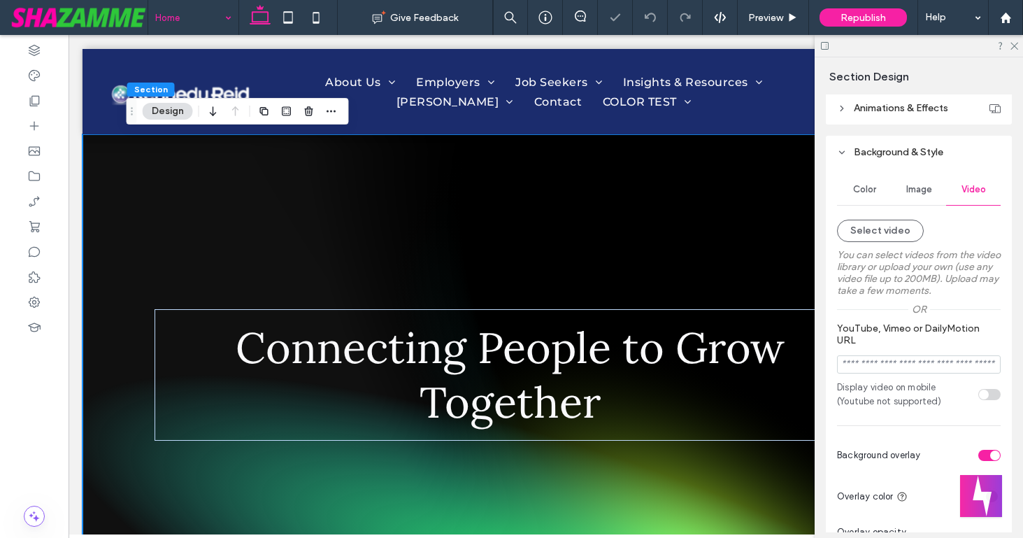
click at [915, 190] on span "Image" at bounding box center [919, 189] width 26 height 11
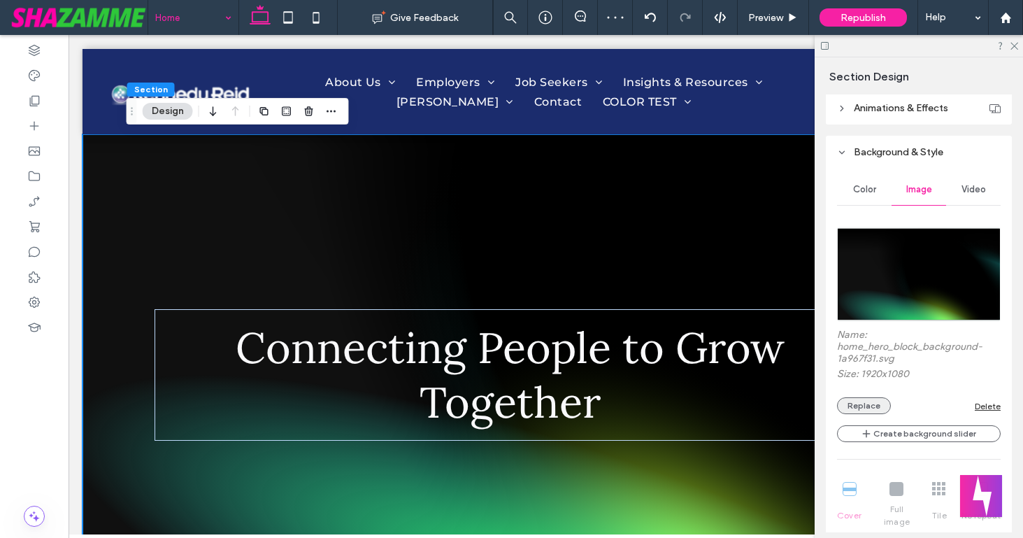
click at [864, 405] on button "Replace" at bounding box center [864, 405] width 54 height 17
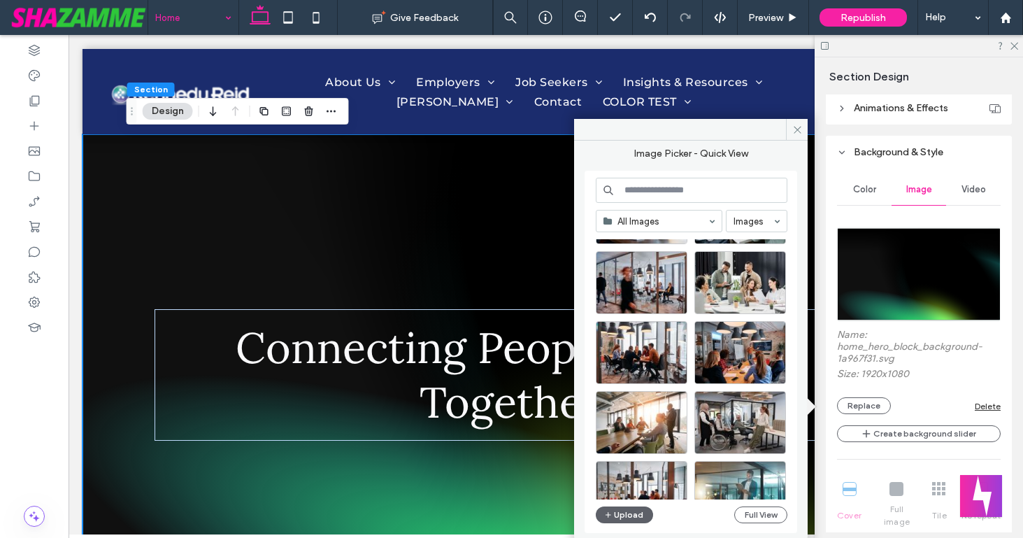
scroll to position [2451, 0]
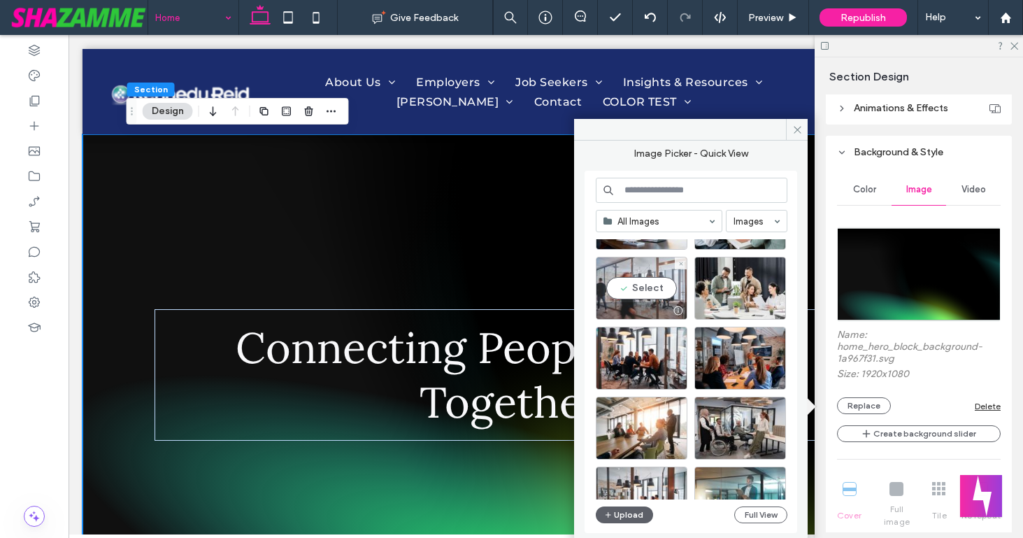
click at [655, 283] on div "Select" at bounding box center [642, 288] width 92 height 63
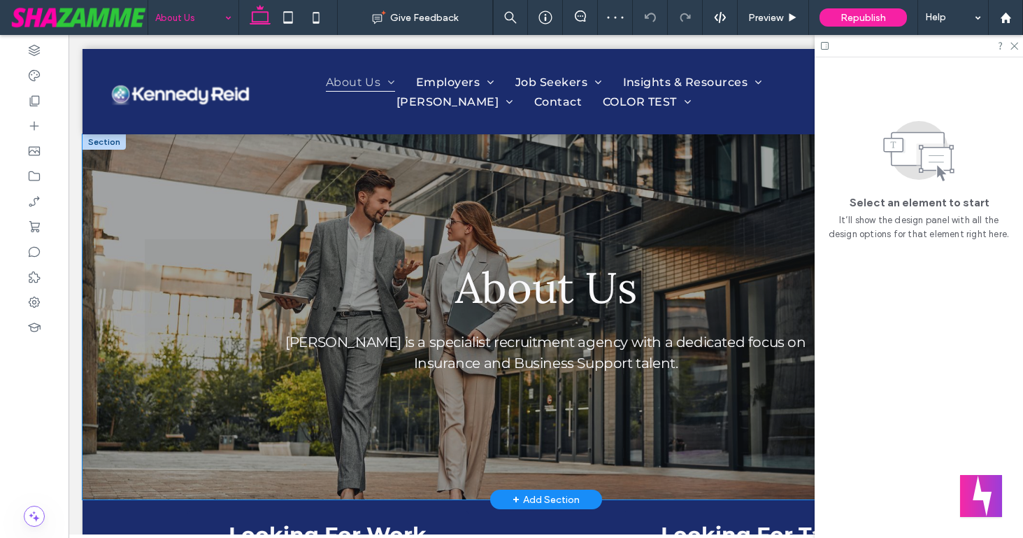
click at [113, 490] on div "About Us Kennedy Reid is a specialist recruitment agency with a dedicated focus…" at bounding box center [546, 316] width 927 height 365
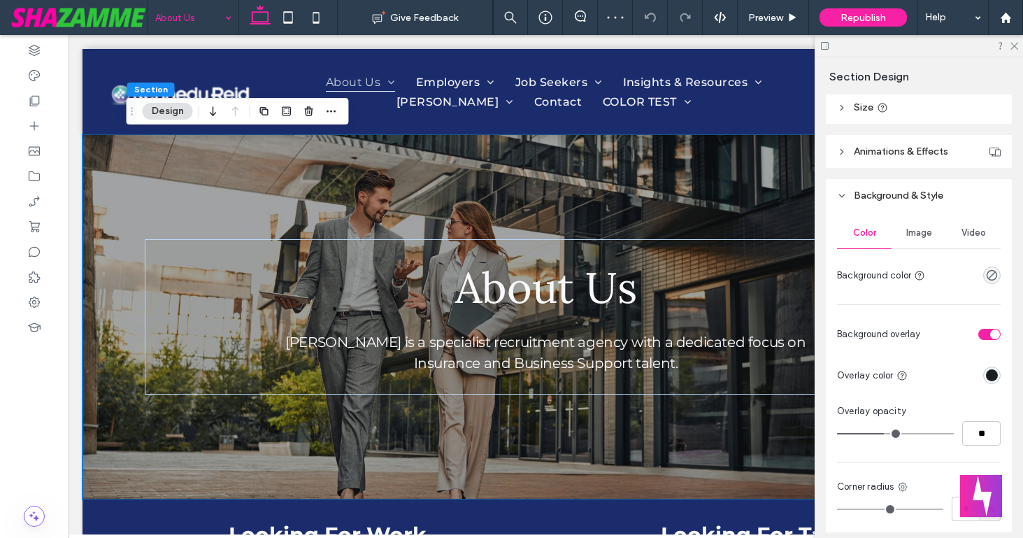
scroll to position [200, 0]
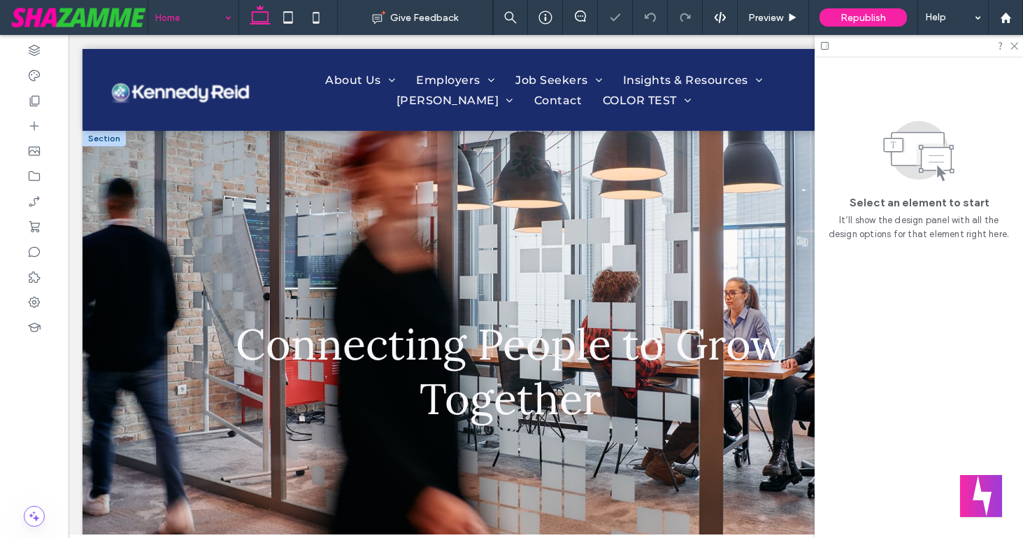
click at [115, 476] on div "Connecting People to Grow Together" at bounding box center [546, 371] width 927 height 481
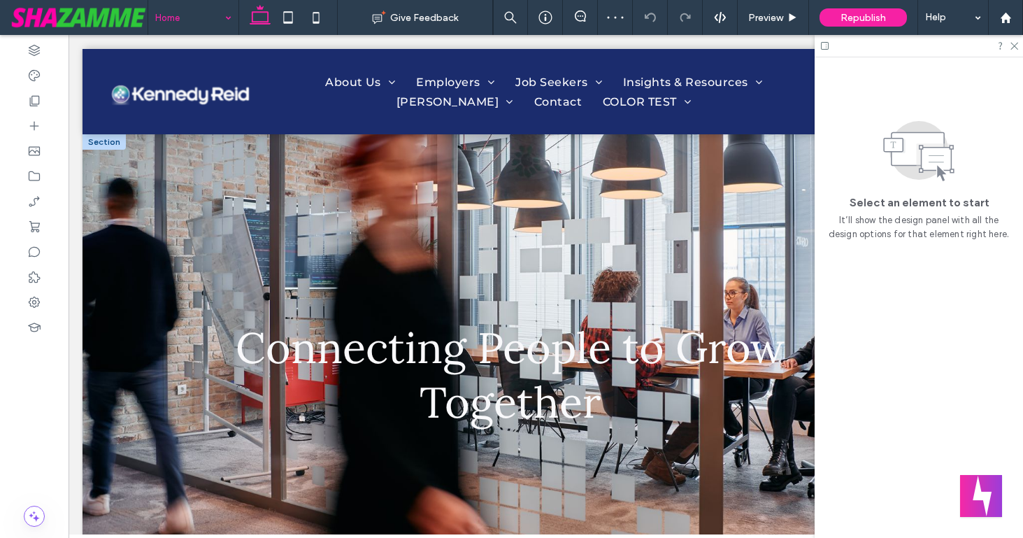
click at [107, 459] on div "Connecting People to Grow Together" at bounding box center [546, 374] width 927 height 481
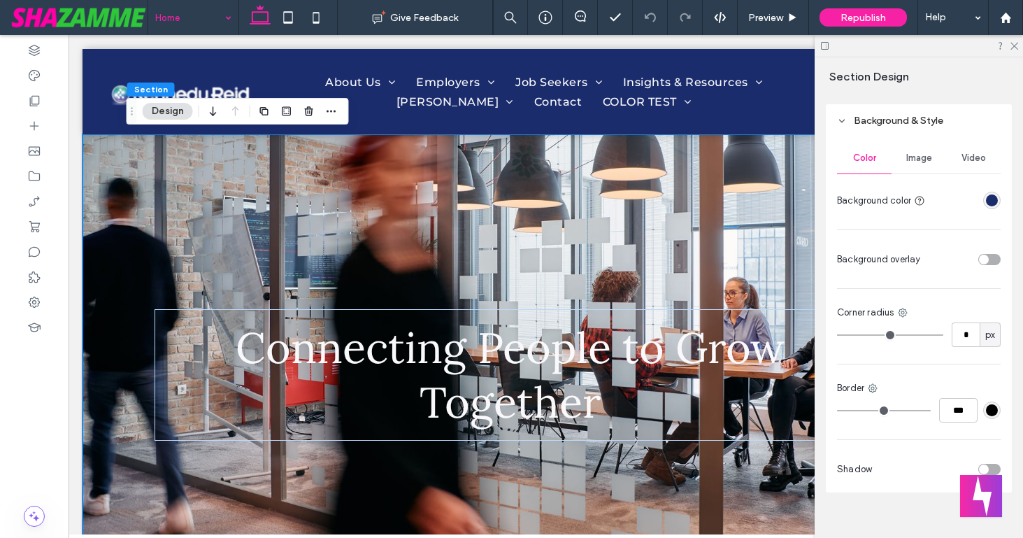
scroll to position [281, 0]
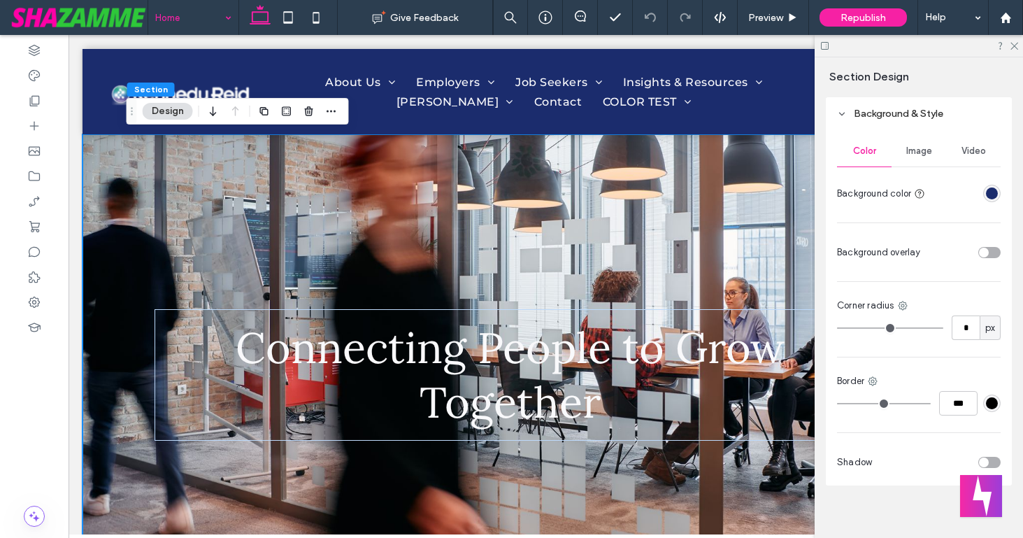
click at [990, 249] on div "toggle" at bounding box center [989, 252] width 22 height 11
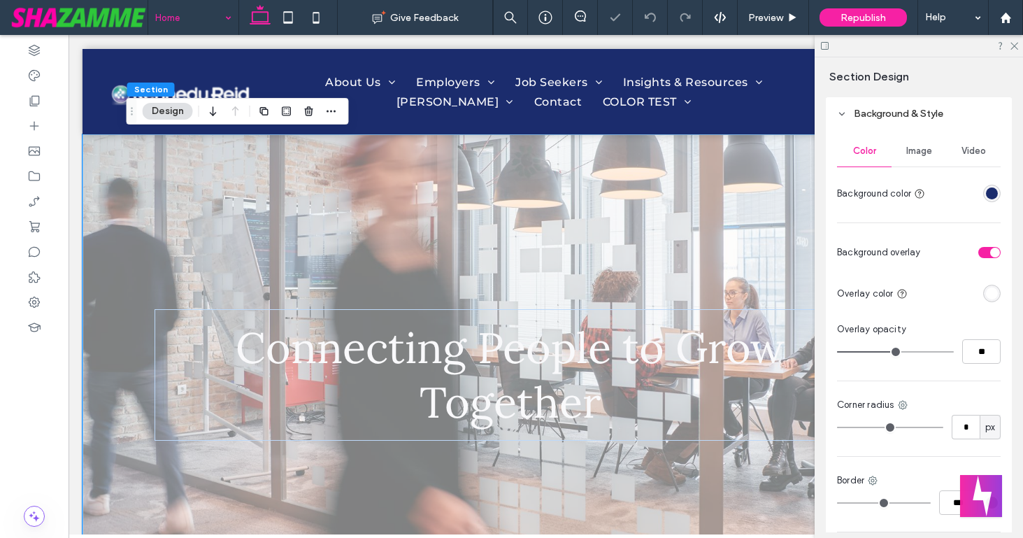
click at [988, 292] on div "rgba(255, 255, 255, 1)" at bounding box center [992, 293] width 12 height 12
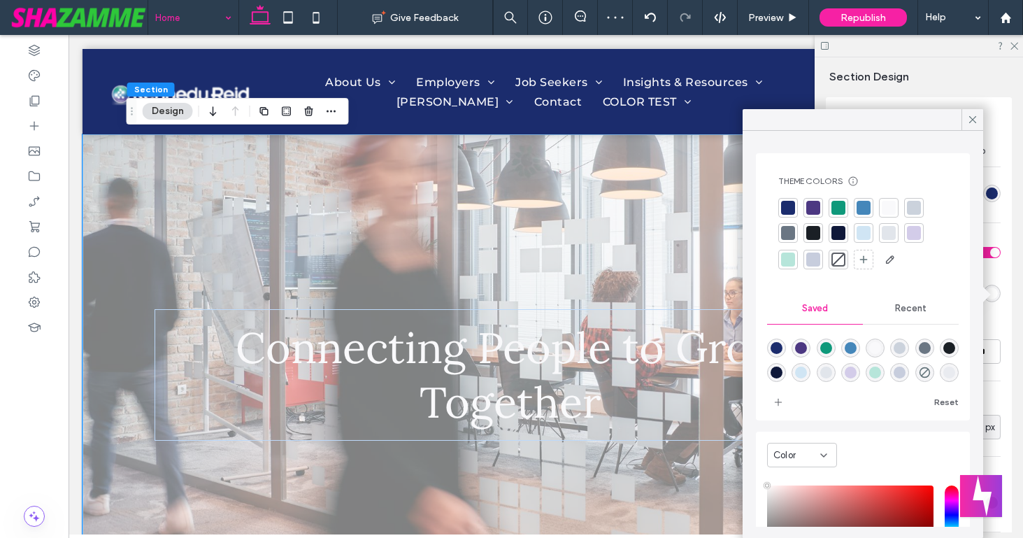
click at [839, 235] on div at bounding box center [838, 233] width 14 height 14
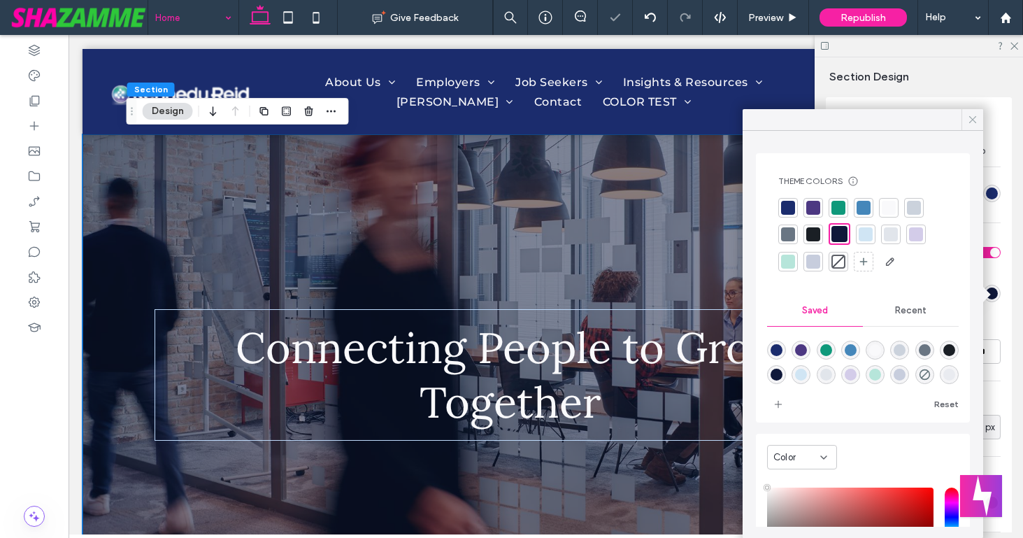
click at [973, 117] on icon at bounding box center [972, 119] width 13 height 13
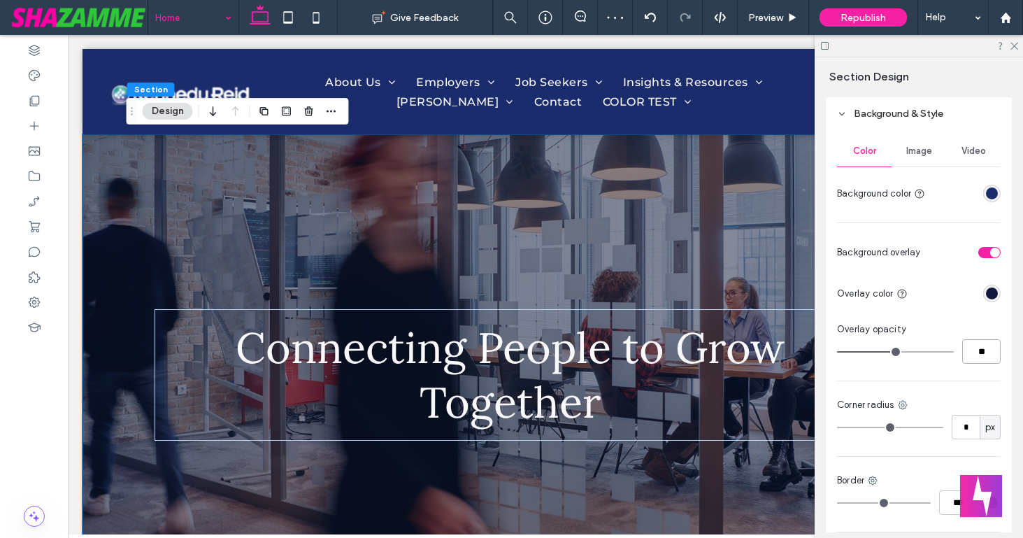
drag, startPoint x: 987, startPoint y: 353, endPoint x: 978, endPoint y: 352, distance: 9.2
click at [978, 352] on input "**" at bounding box center [981, 351] width 38 height 24
type input "**"
click at [955, 366] on div "Color Image Video Background color Background overlay Overlay color Overlay opa…" at bounding box center [919, 357] width 186 height 455
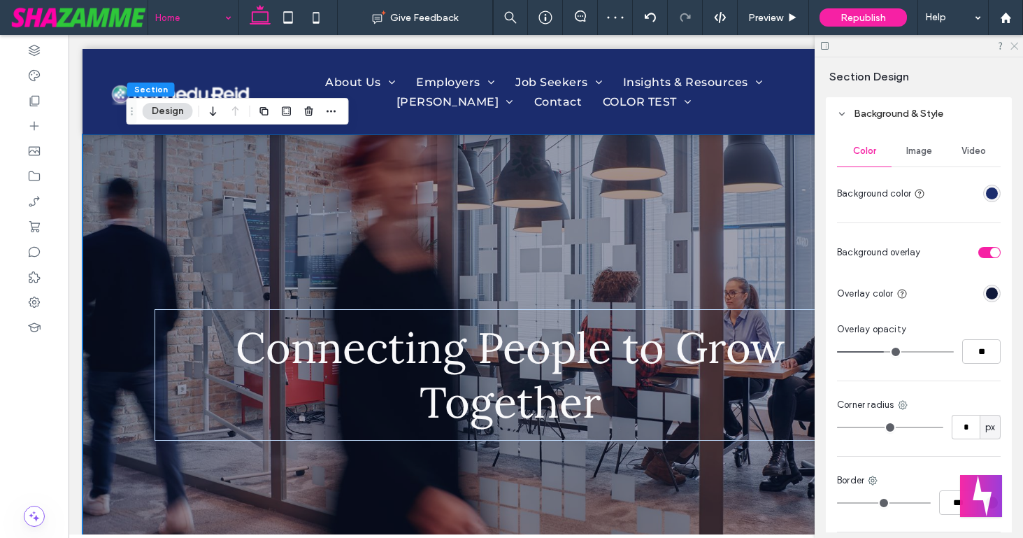
click at [1013, 48] on use at bounding box center [1015, 47] width 8 height 8
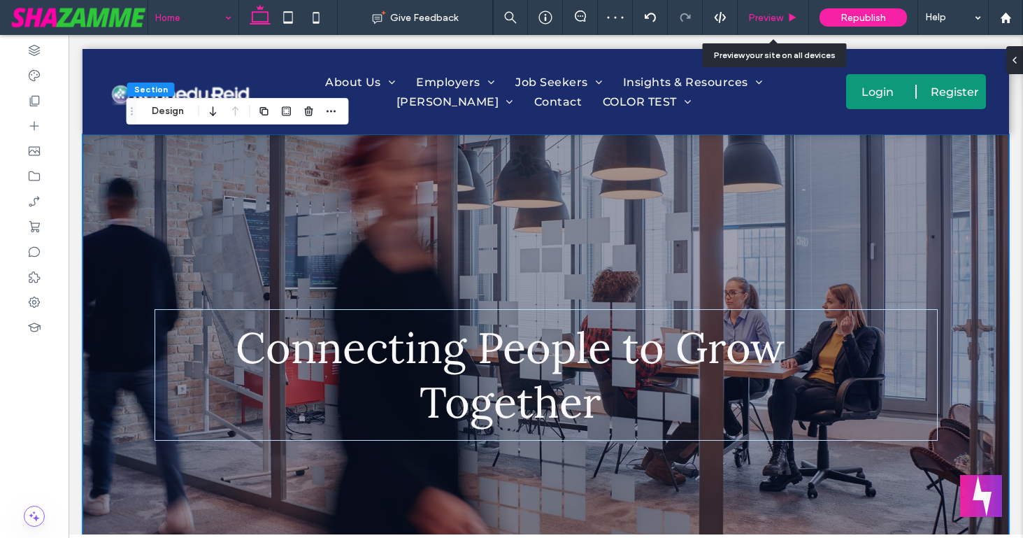
click at [762, 14] on span "Preview" at bounding box center [765, 18] width 35 height 12
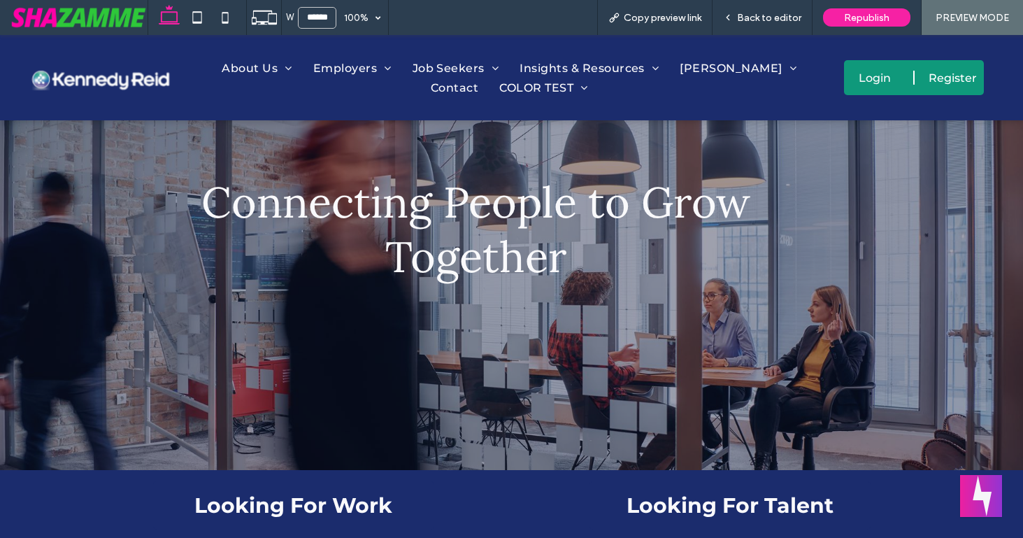
scroll to position [130, 0]
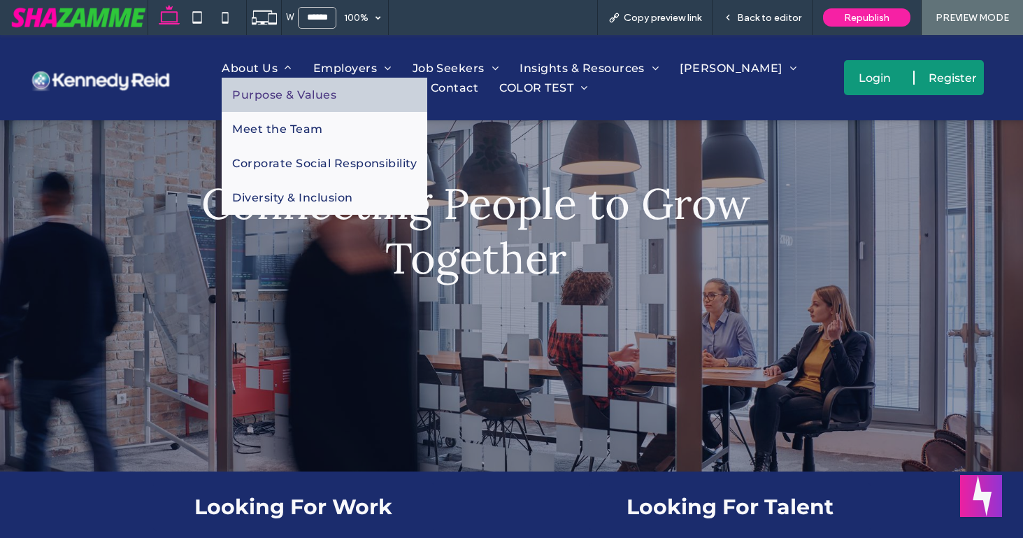
click at [252, 98] on span "Purpose & Values" at bounding box center [284, 94] width 104 height 13
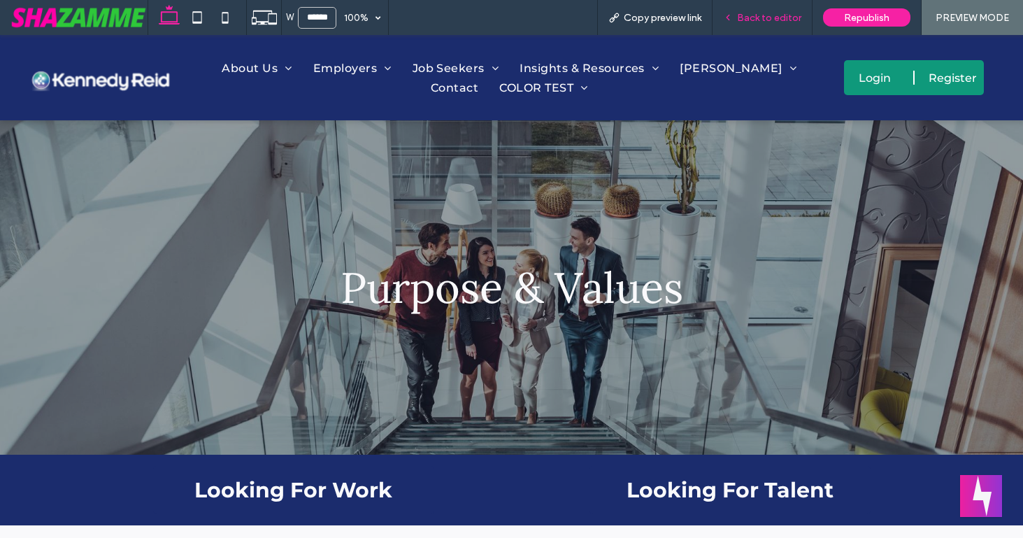
drag, startPoint x: 770, startPoint y: 16, endPoint x: 168, endPoint y: 197, distance: 628.6
click at [770, 16] on span "Back to editor" at bounding box center [769, 18] width 64 height 12
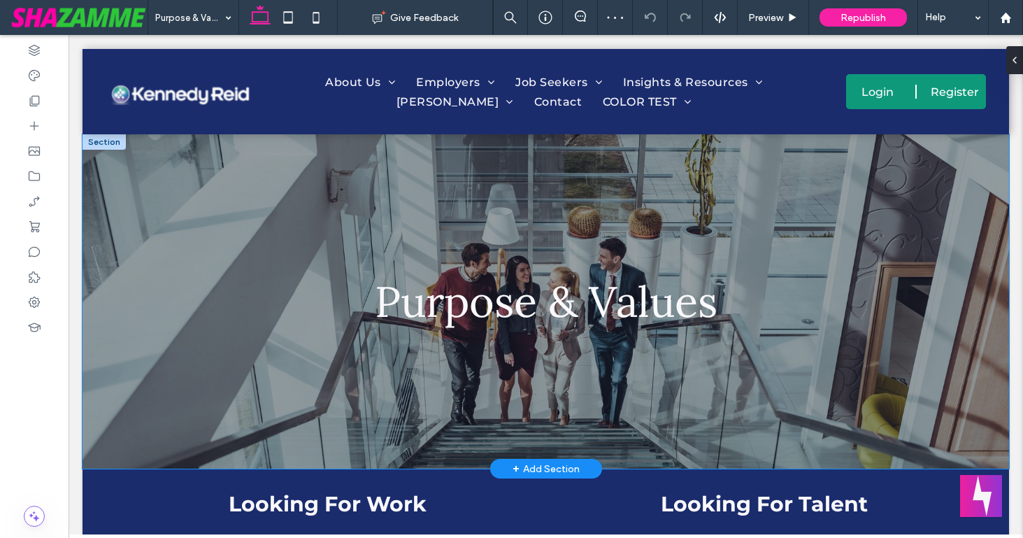
click at [166, 436] on div "Purpose & Values" at bounding box center [546, 301] width 839 height 334
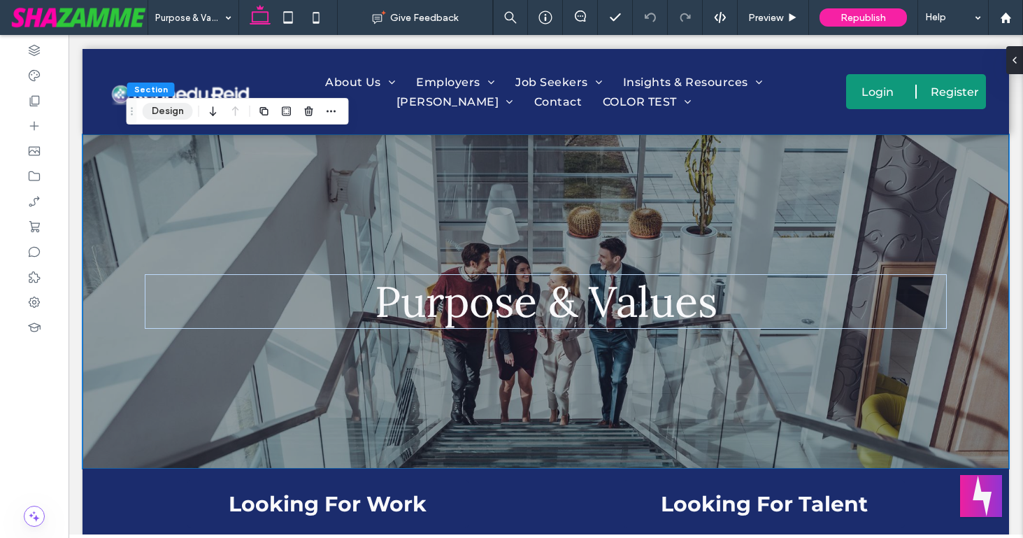
click at [181, 107] on button "Design" at bounding box center [168, 111] width 50 height 17
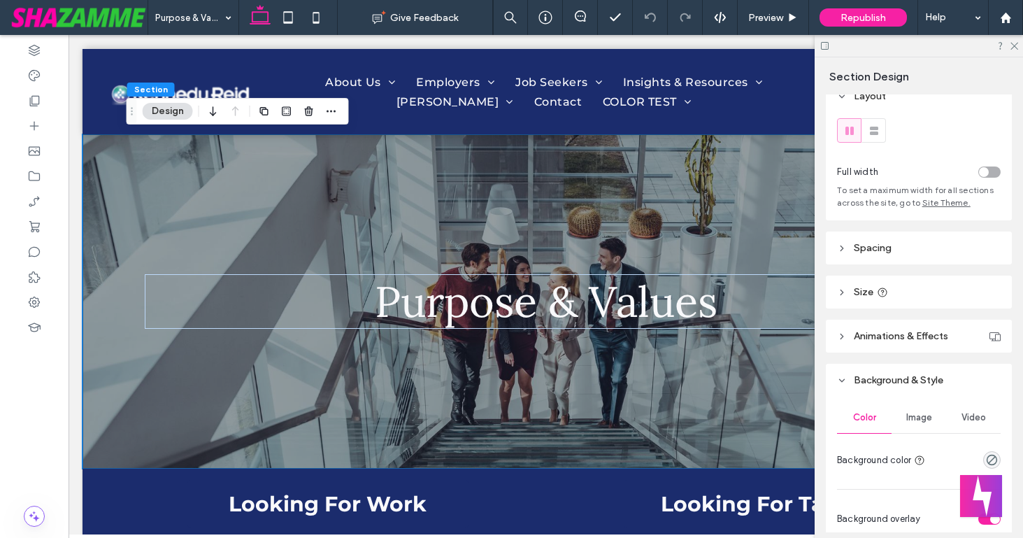
scroll to position [8, 0]
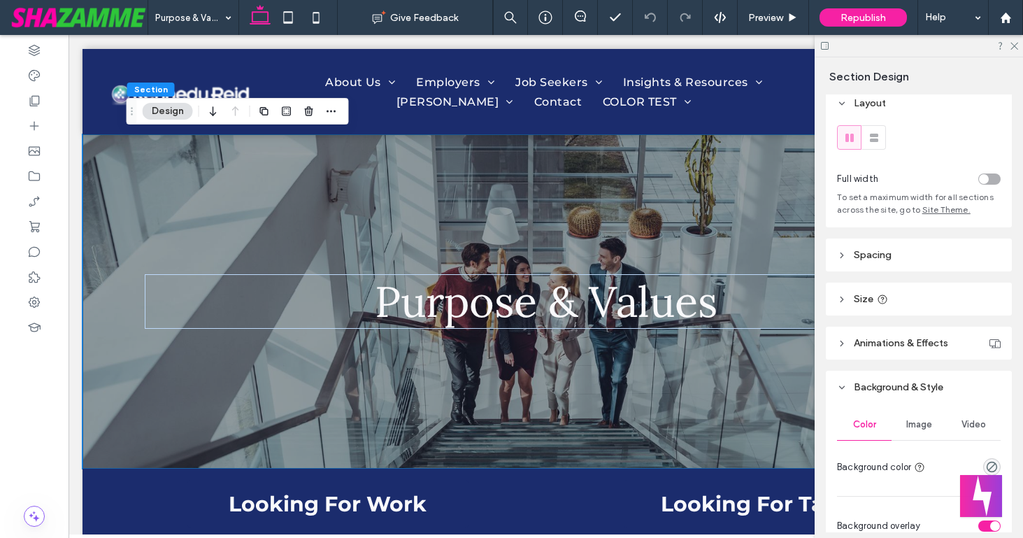
click at [847, 254] on header "Spacing" at bounding box center [919, 254] width 186 height 33
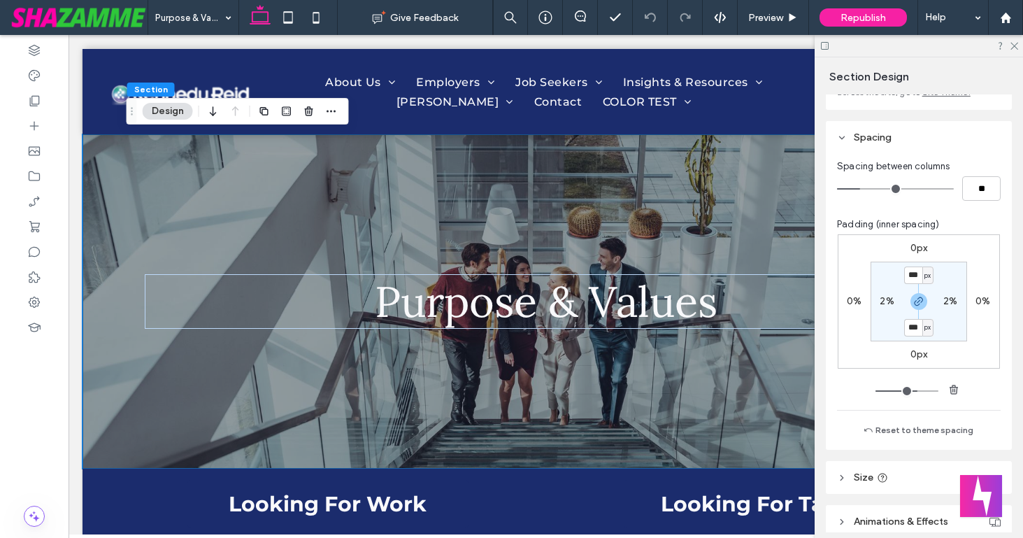
scroll to position [131, 0]
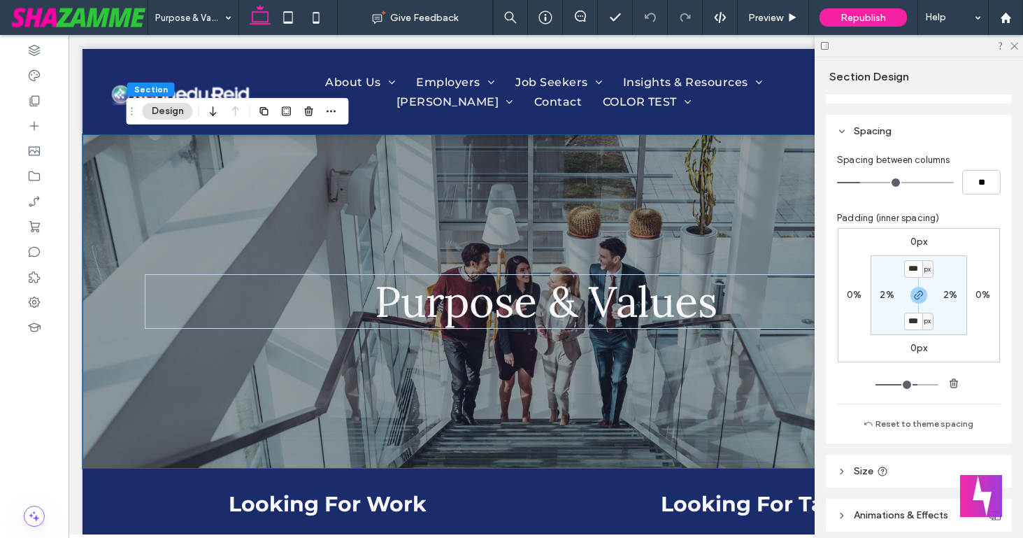
click at [852, 294] on label "0%" at bounding box center [854, 295] width 15 height 12
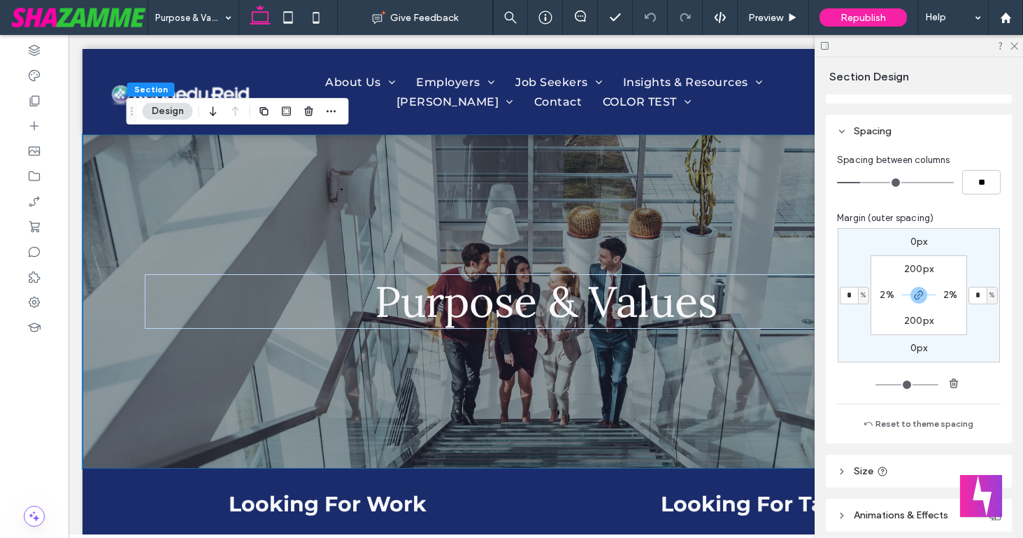
type input "*"
type input "**"
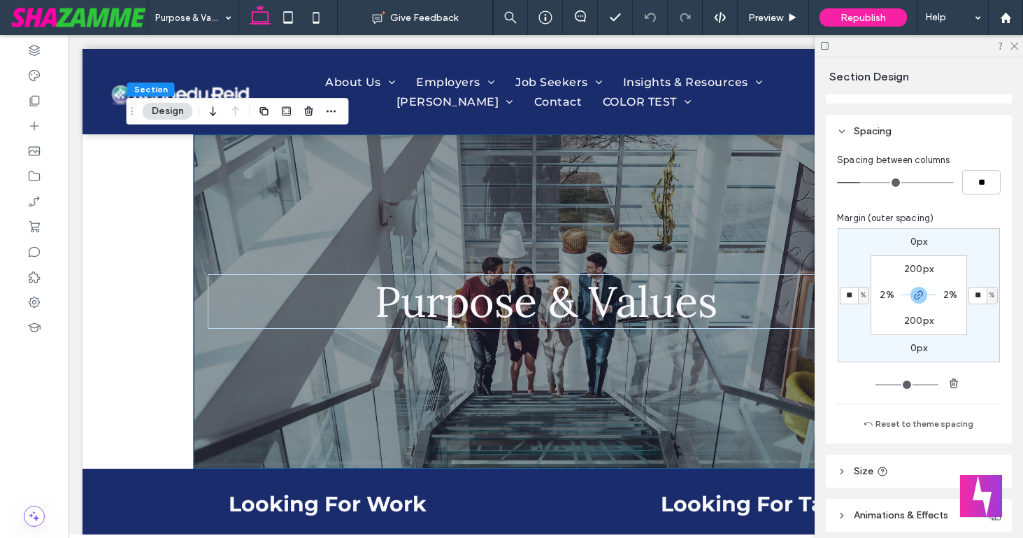
click at [855, 330] on div "0px ** % 0px ** % 200px 2% 200px 2%" at bounding box center [919, 295] width 162 height 134
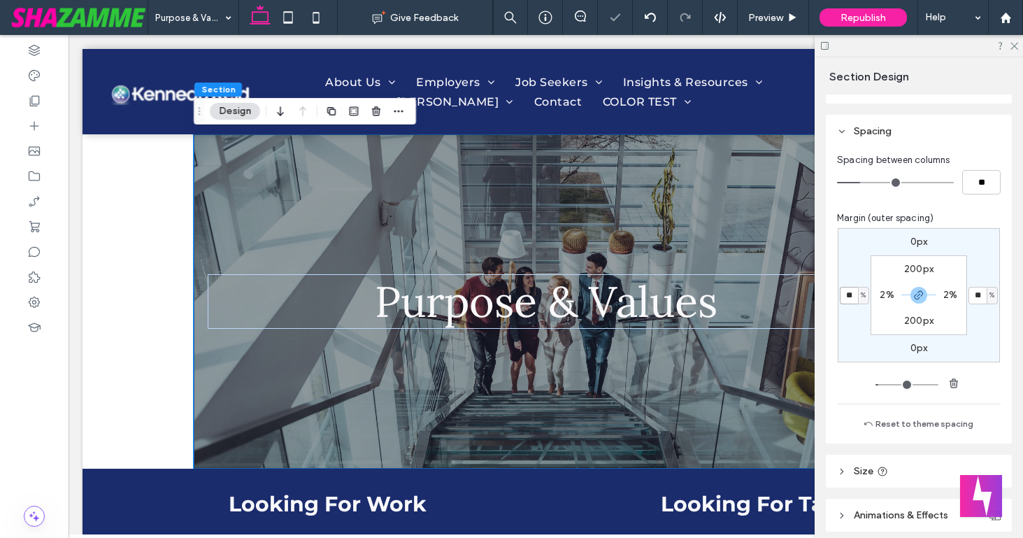
click at [853, 297] on input "**" at bounding box center [849, 295] width 18 height 17
type input "*"
click at [852, 320] on div "0px ** % 0px * % 200px 2% 200px 2%" at bounding box center [919, 295] width 162 height 134
type input "*"
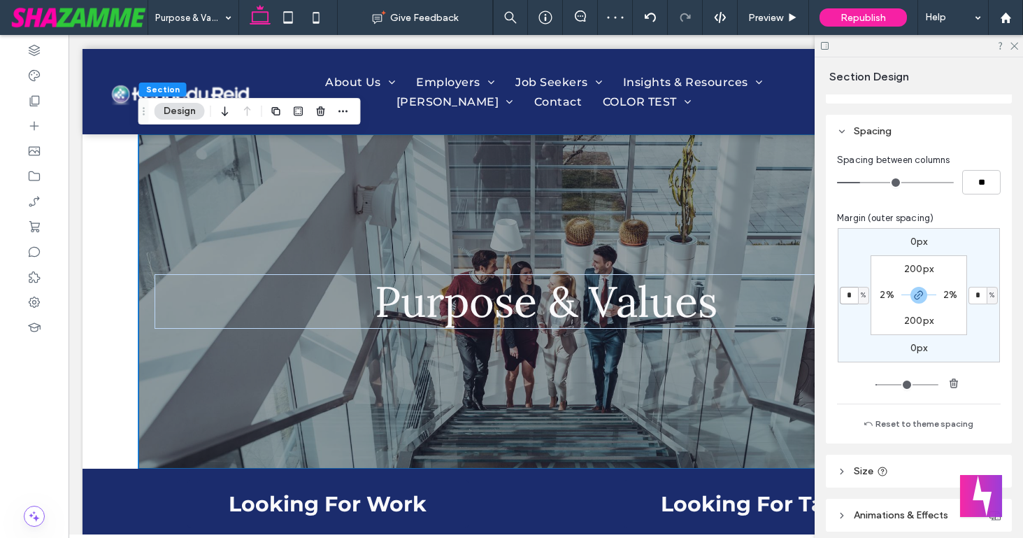
click at [853, 297] on input "*" at bounding box center [849, 295] width 18 height 17
type input "*"
click at [854, 331] on div "0px * % 0px * % 200px 2% 200px 2%" at bounding box center [919, 295] width 162 height 134
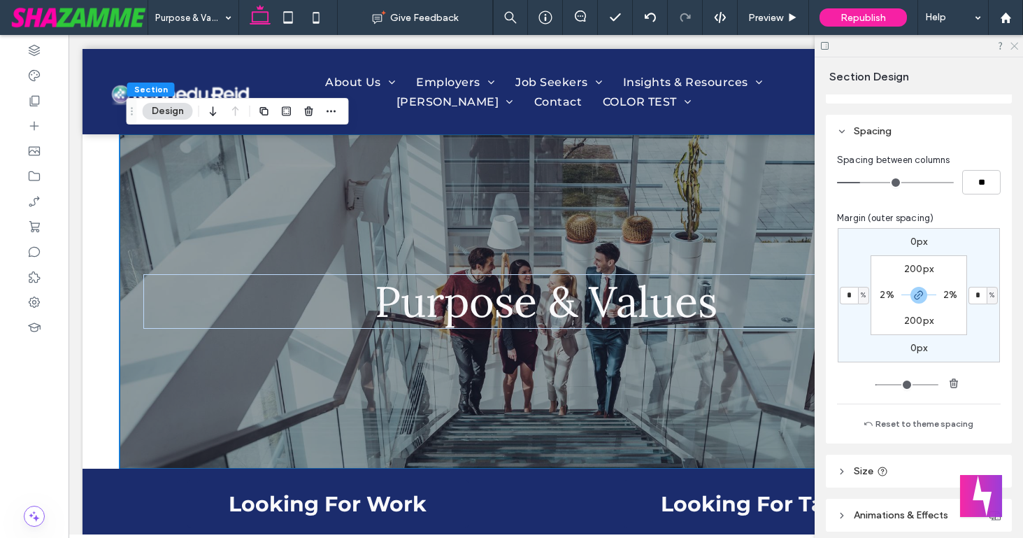
click at [1015, 42] on icon at bounding box center [1013, 45] width 9 height 9
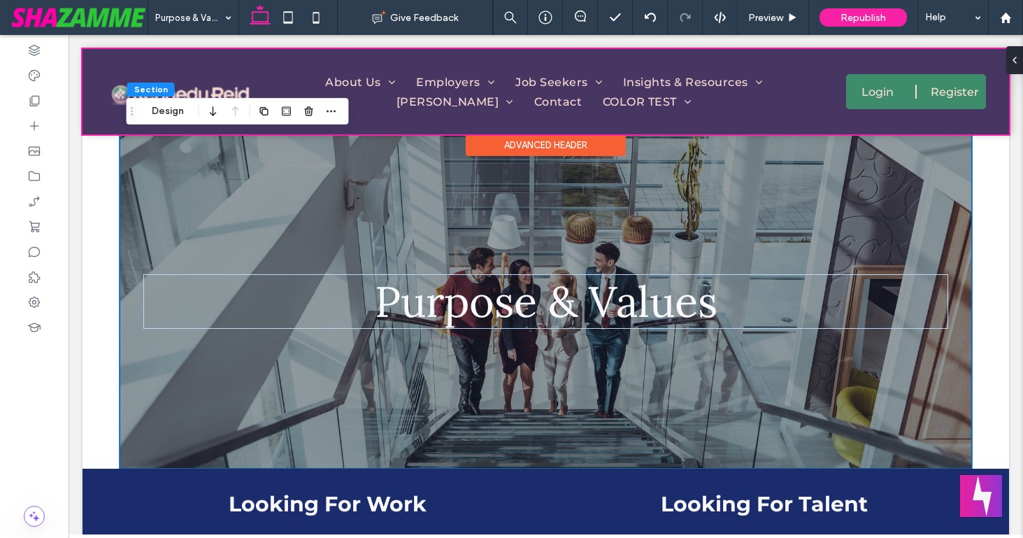
click at [724, 126] on div at bounding box center [546, 91] width 927 height 85
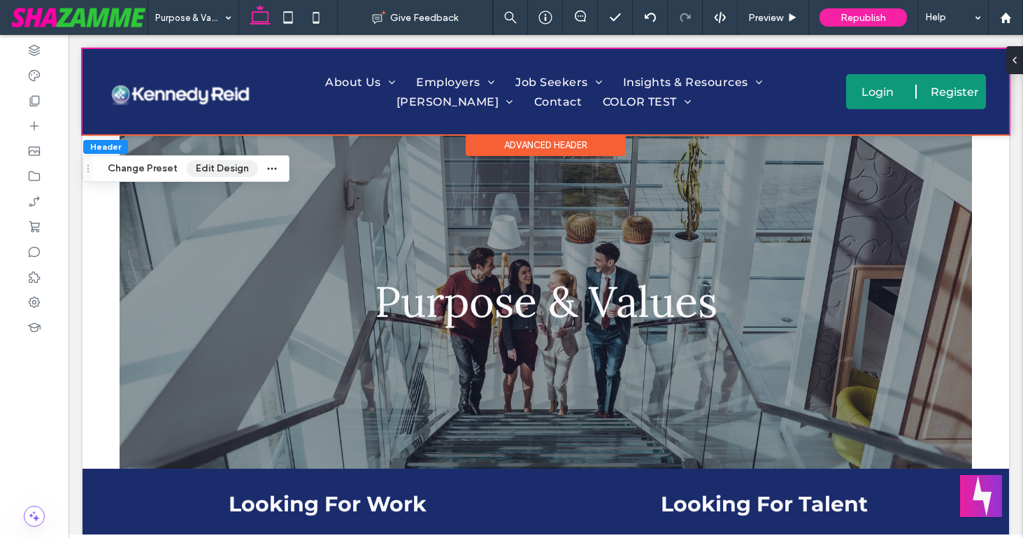
click at [224, 169] on button "Edit Design" at bounding box center [222, 168] width 71 height 17
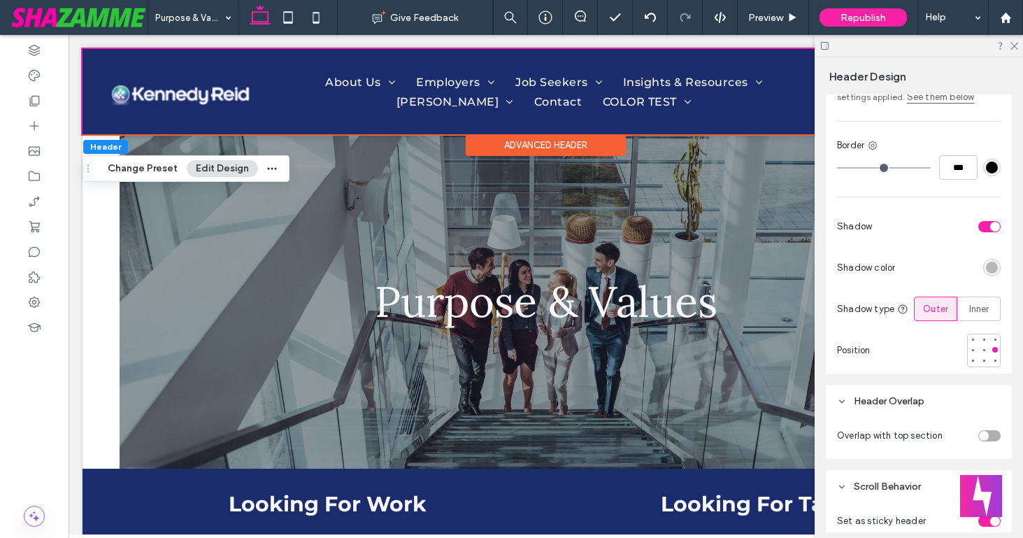
scroll to position [347, 0]
click at [990, 222] on div "toggle" at bounding box center [989, 225] width 22 height 11
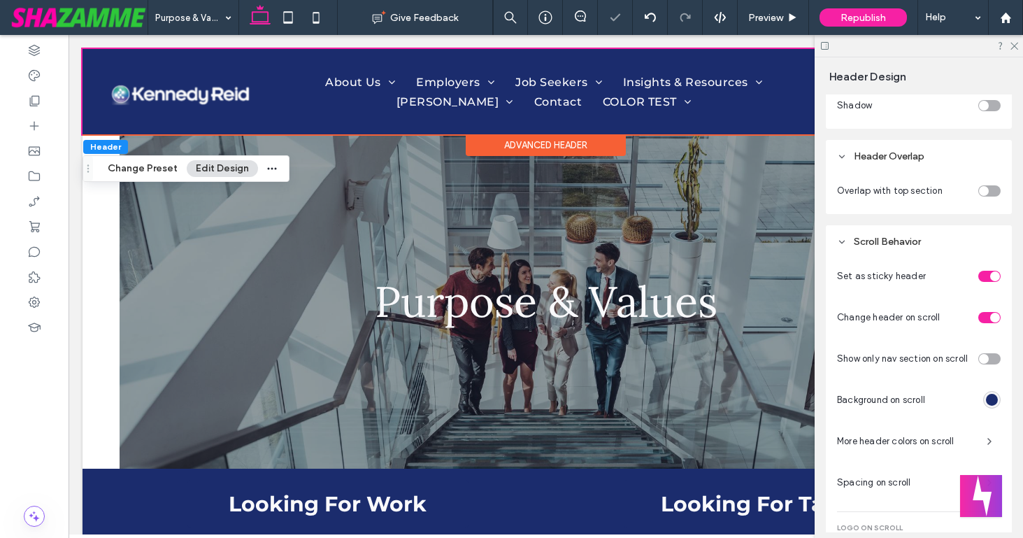
scroll to position [510, 0]
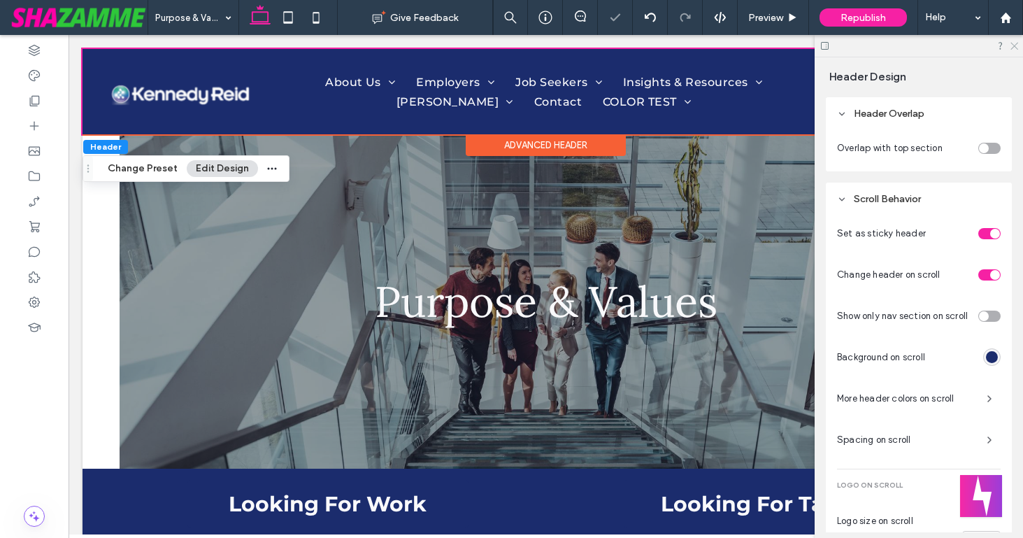
click at [1015, 43] on icon at bounding box center [1013, 45] width 9 height 9
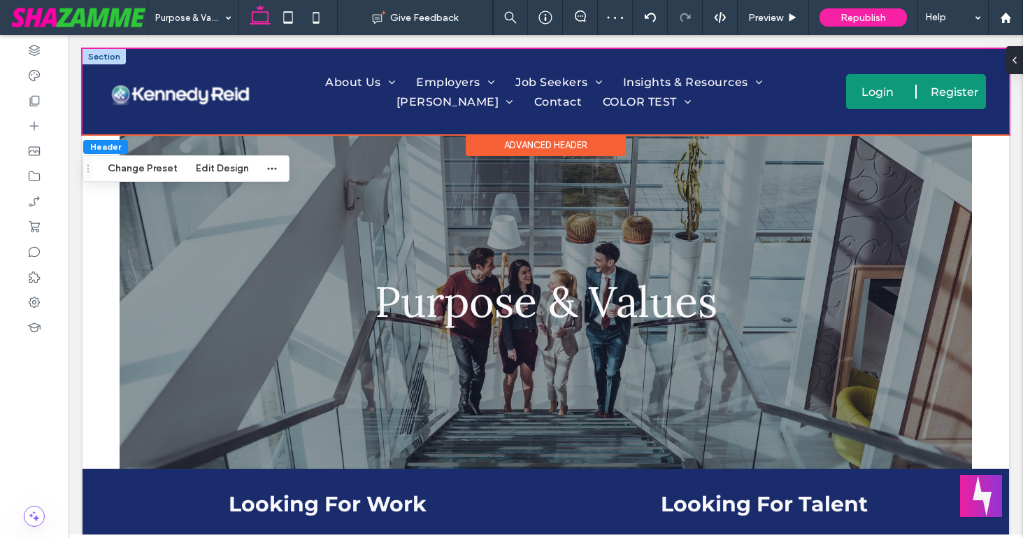
click at [106, 60] on div at bounding box center [104, 56] width 43 height 15
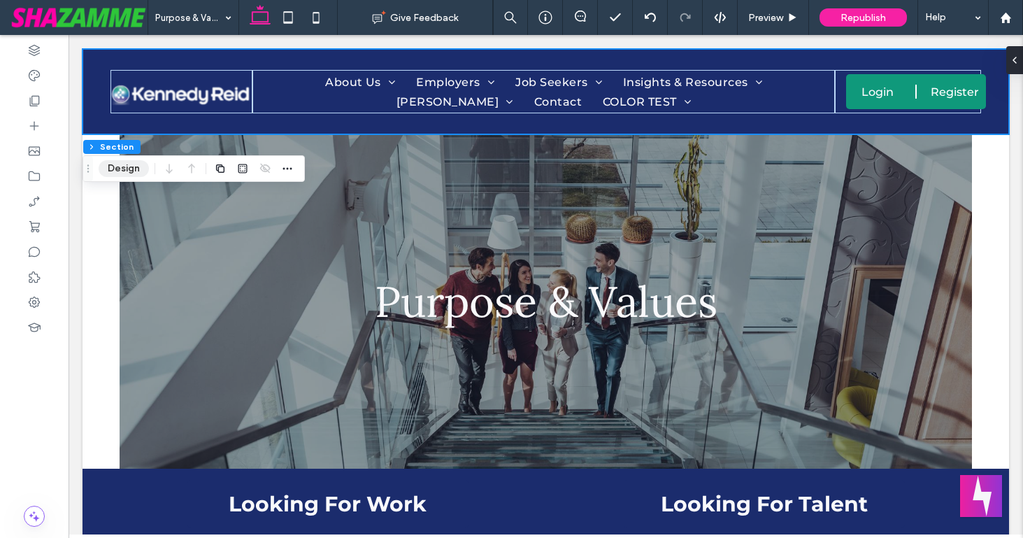
click at [118, 164] on button "Design" at bounding box center [124, 168] width 50 height 17
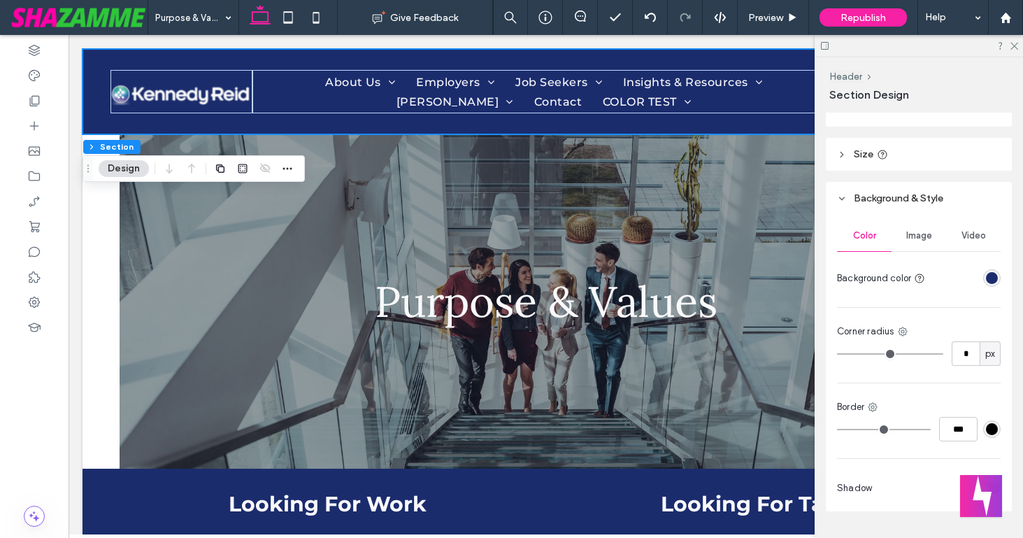
scroll to position [429, 0]
click at [992, 271] on div "rgba(27, 44, 109, 1)" at bounding box center [992, 274] width 12 height 12
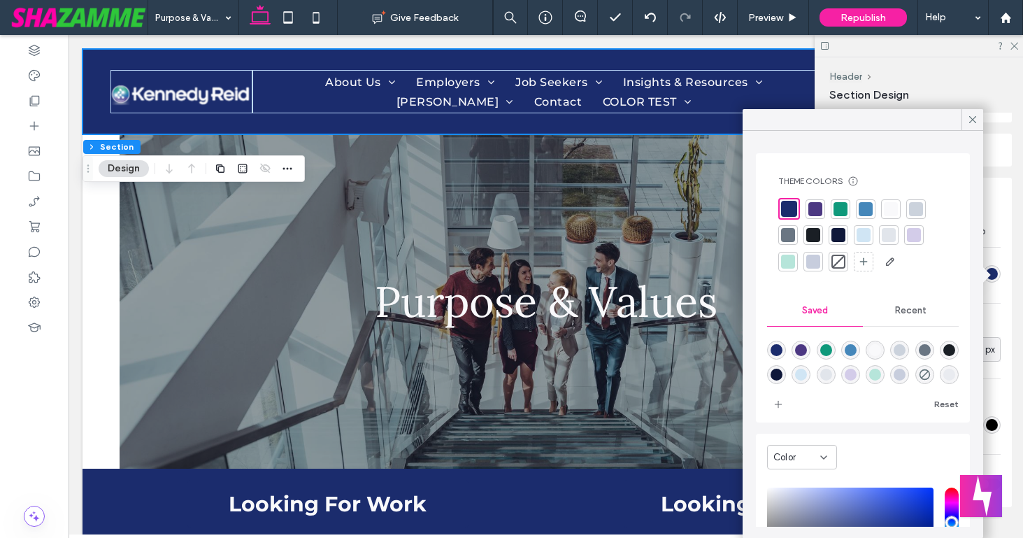
click at [841, 261] on div at bounding box center [838, 262] width 14 height 14
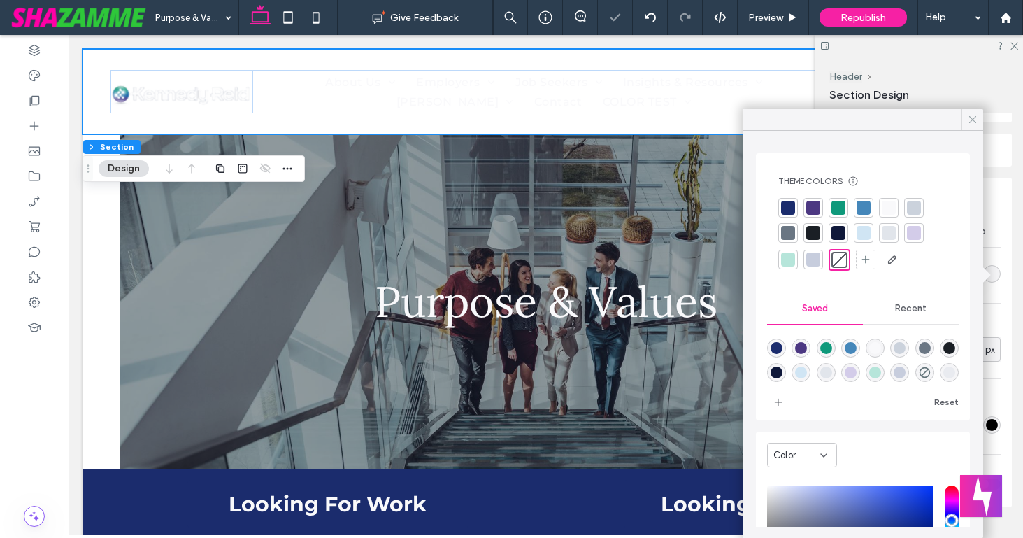
drag, startPoint x: 975, startPoint y: 117, endPoint x: 640, endPoint y: 63, distance: 339.4
click at [975, 117] on use at bounding box center [972, 119] width 7 height 7
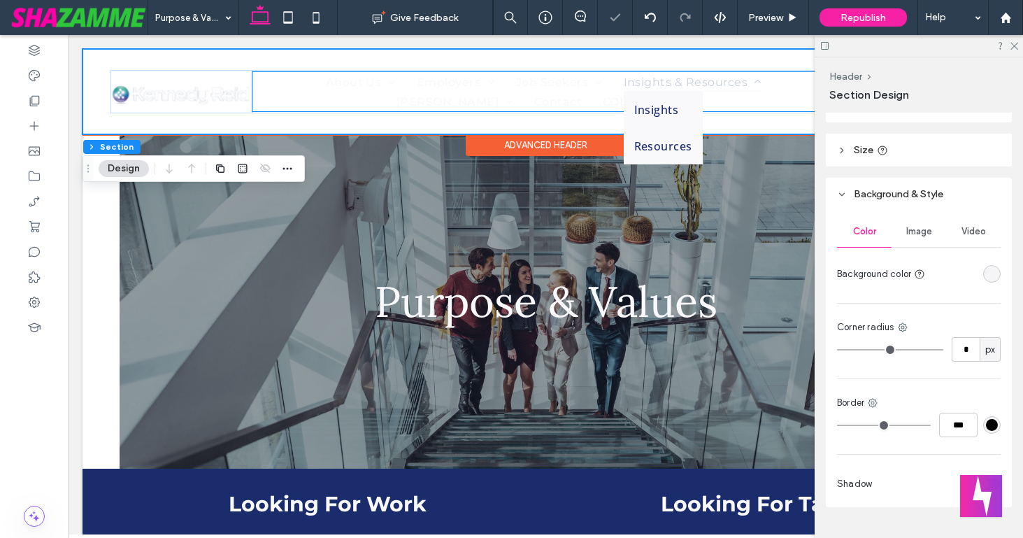
click at [657, 83] on span "Insights & Resources" at bounding box center [693, 82] width 138 height 20
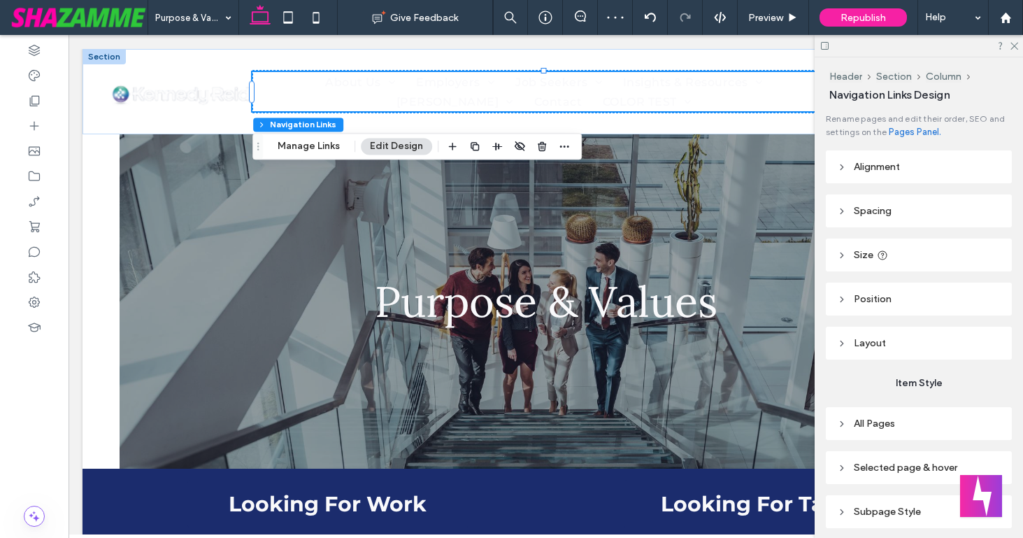
click at [400, 149] on button "Edit Design" at bounding box center [396, 146] width 71 height 17
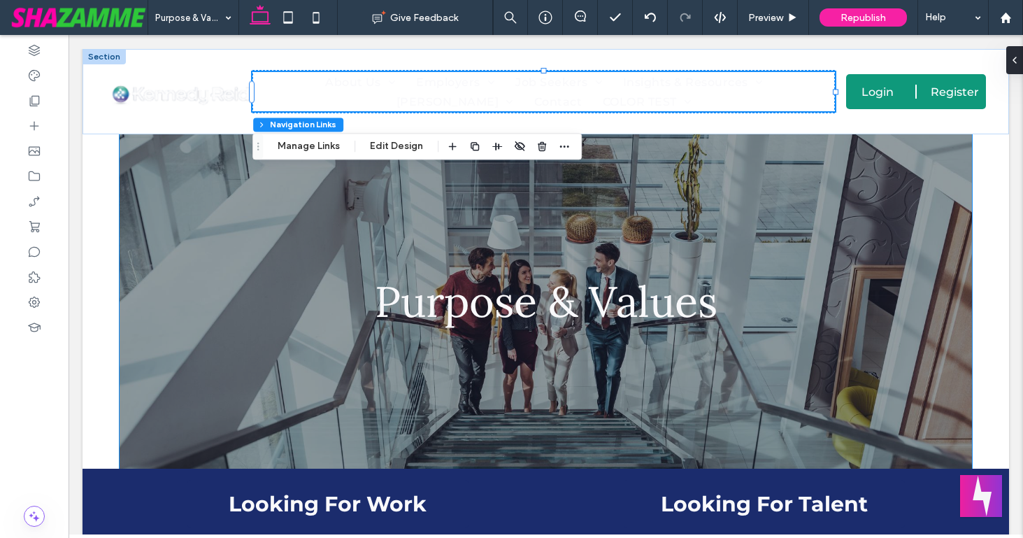
scroll to position [52, 0]
click at [408, 145] on button "Edit Design" at bounding box center [396, 146] width 71 height 17
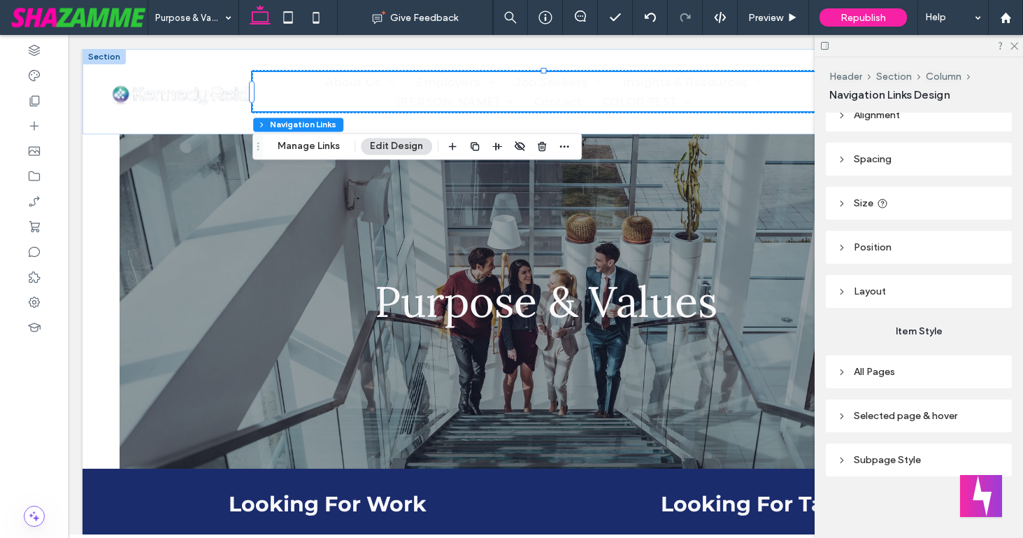
click at [856, 372] on span "All Pages" at bounding box center [874, 372] width 41 height 12
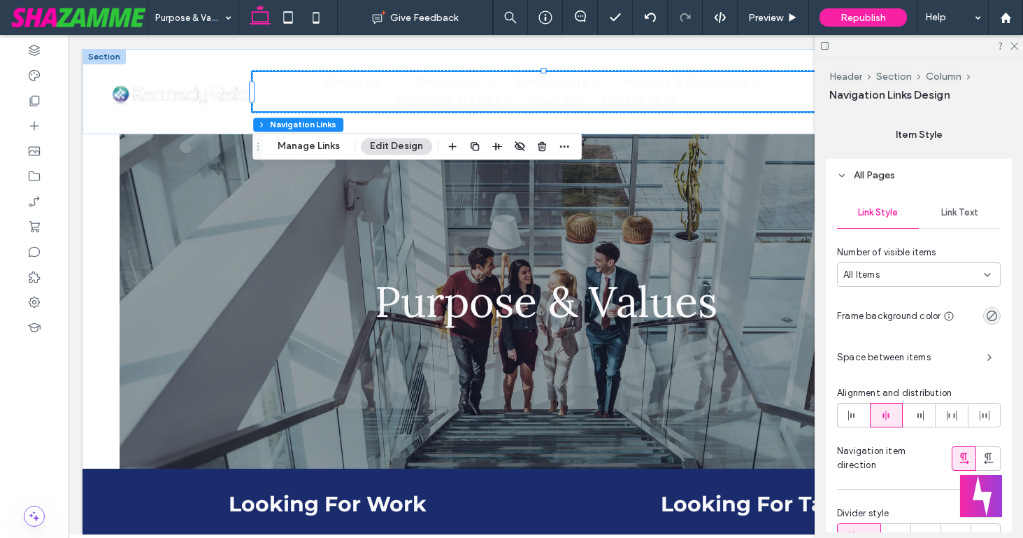
scroll to position [293, 0]
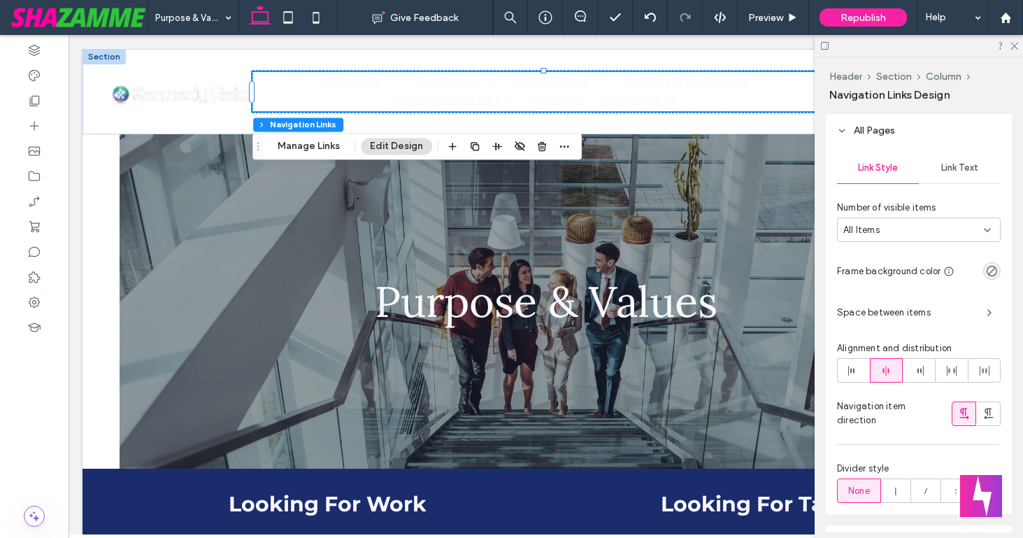
click at [945, 171] on span "Link Text" at bounding box center [959, 167] width 37 height 11
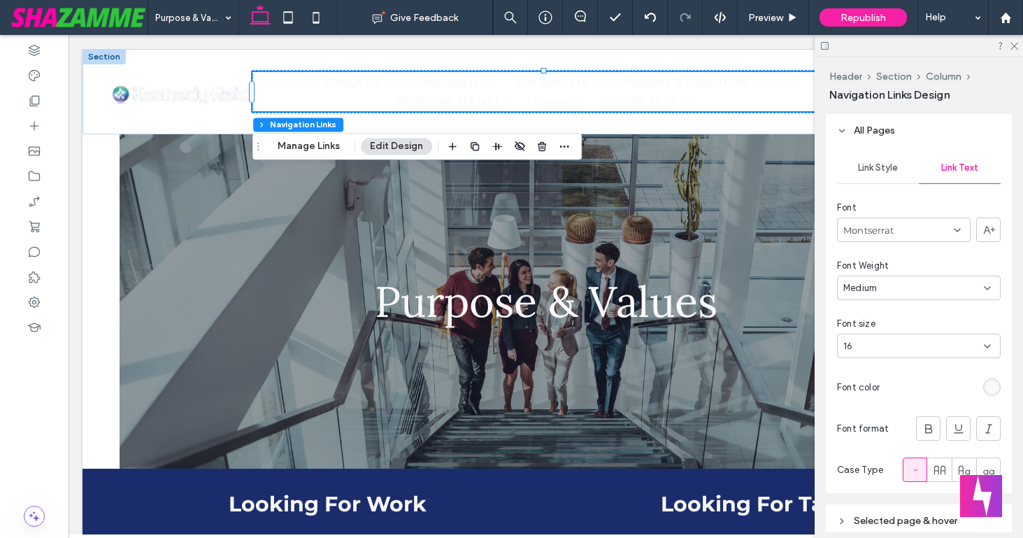
click at [992, 383] on div "rgb(249, 249, 251)" at bounding box center [992, 387] width 12 height 12
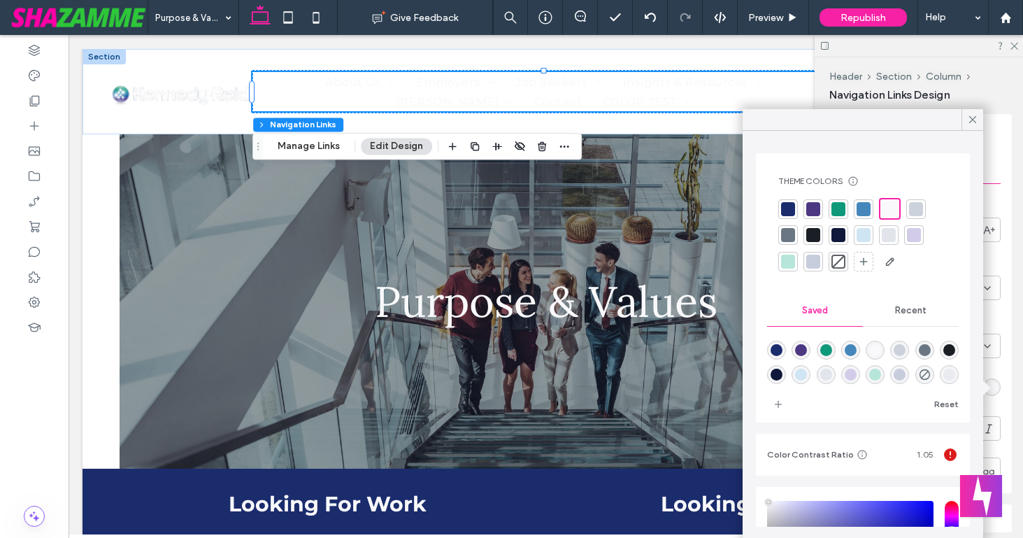
click at [787, 204] on div at bounding box center [788, 209] width 14 height 14
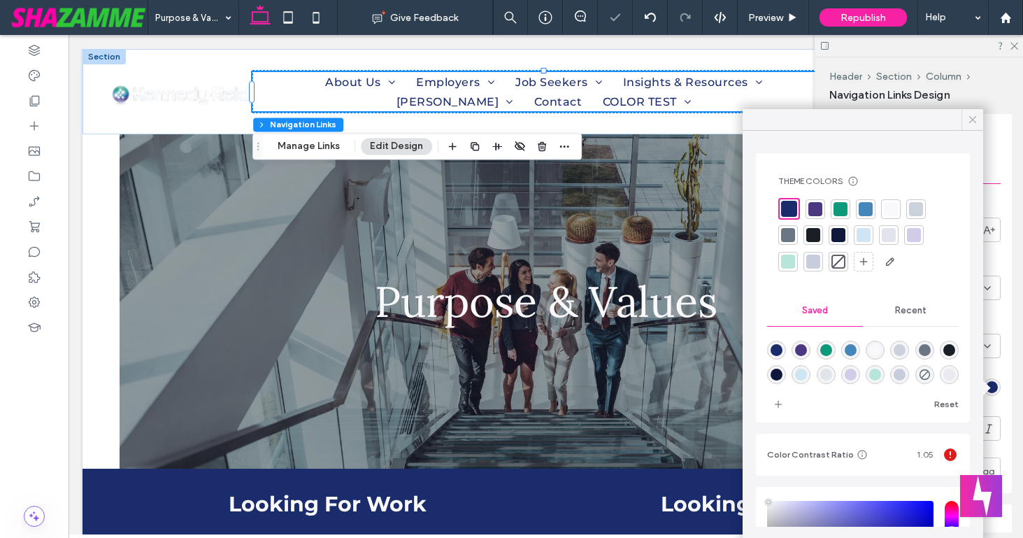
type input "*"
click at [971, 117] on use at bounding box center [972, 119] width 7 height 7
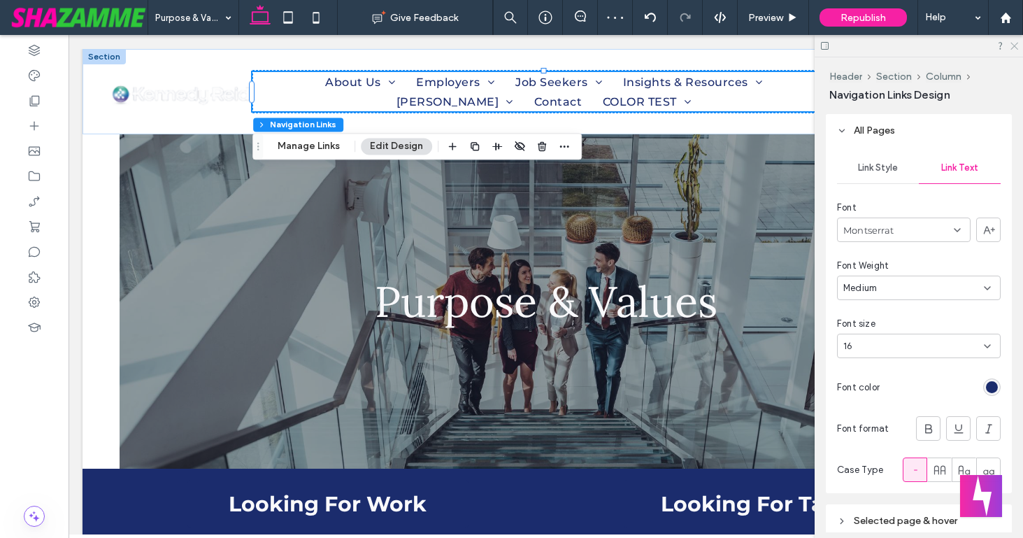
drag, startPoint x: 1013, startPoint y: 43, endPoint x: 126, endPoint y: 55, distance: 886.8
click at [1013, 43] on icon at bounding box center [1013, 45] width 9 height 9
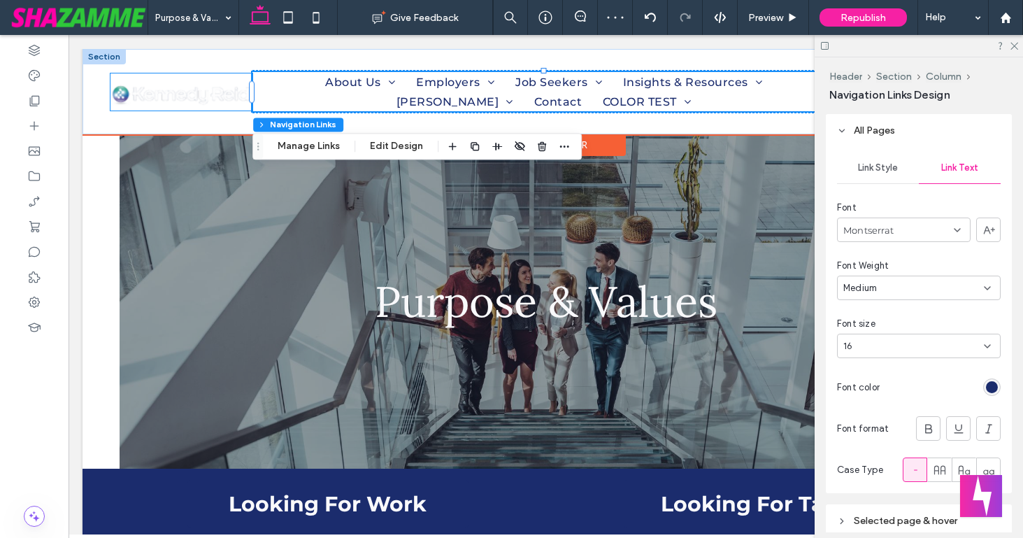
click at [183, 92] on img at bounding box center [181, 91] width 142 height 37
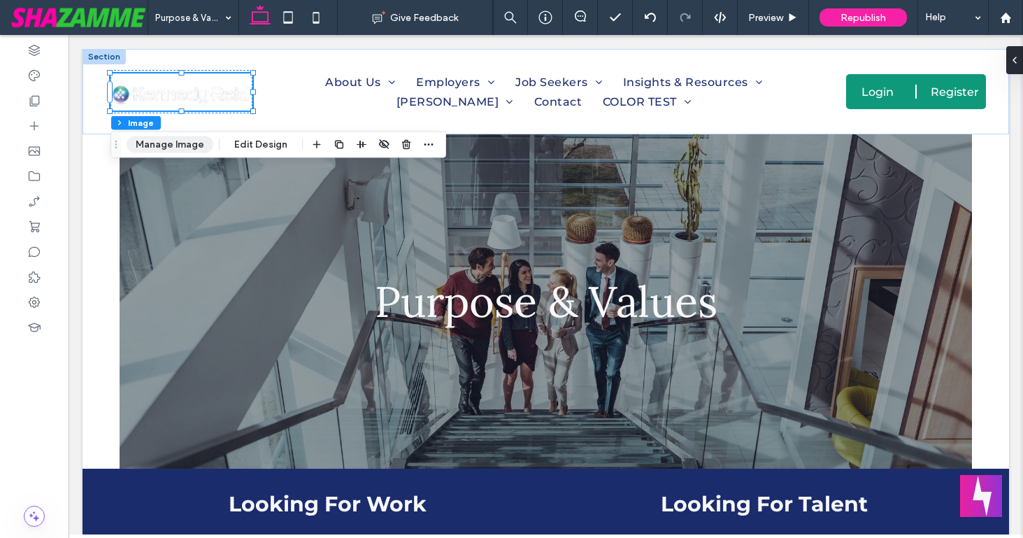
click at [170, 141] on button "Manage Image" at bounding box center [170, 144] width 87 height 17
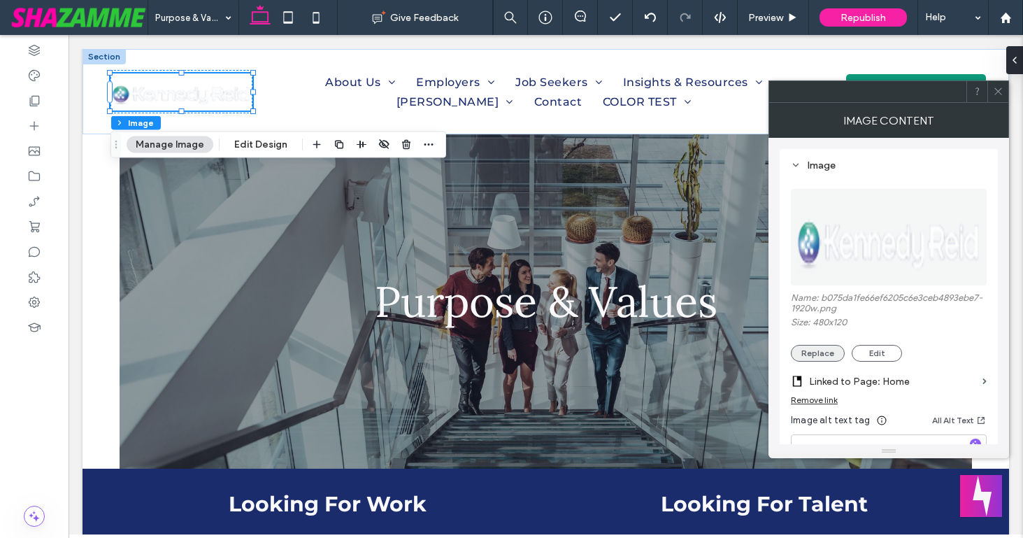
click at [829, 362] on button "Replace" at bounding box center [818, 353] width 54 height 17
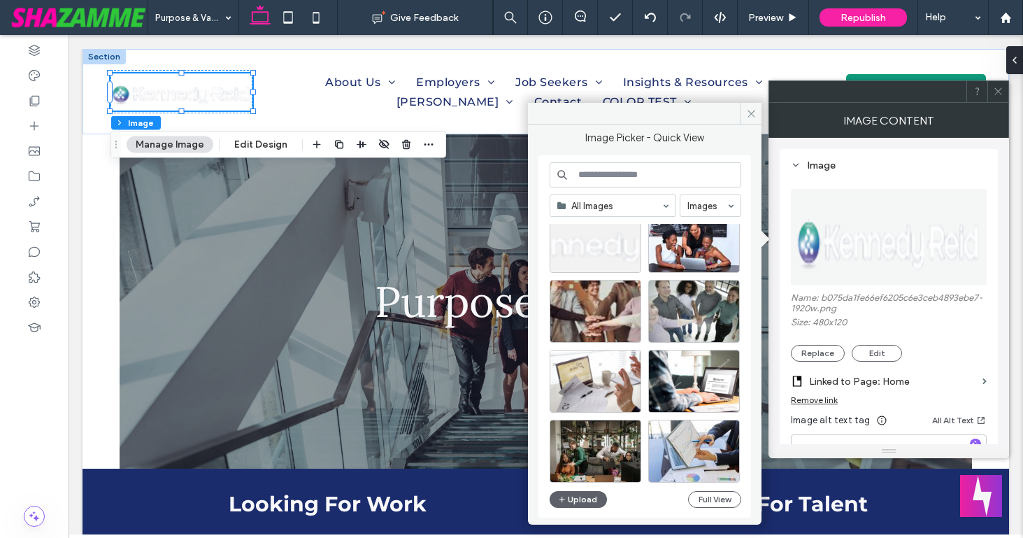
scroll to position [11974, 0]
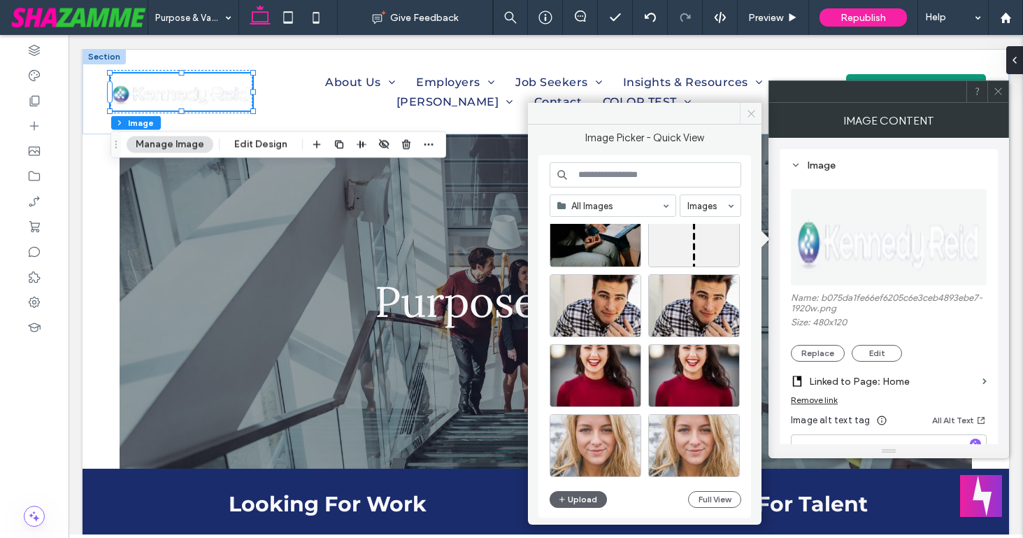
click at [748, 110] on use at bounding box center [751, 113] width 7 height 7
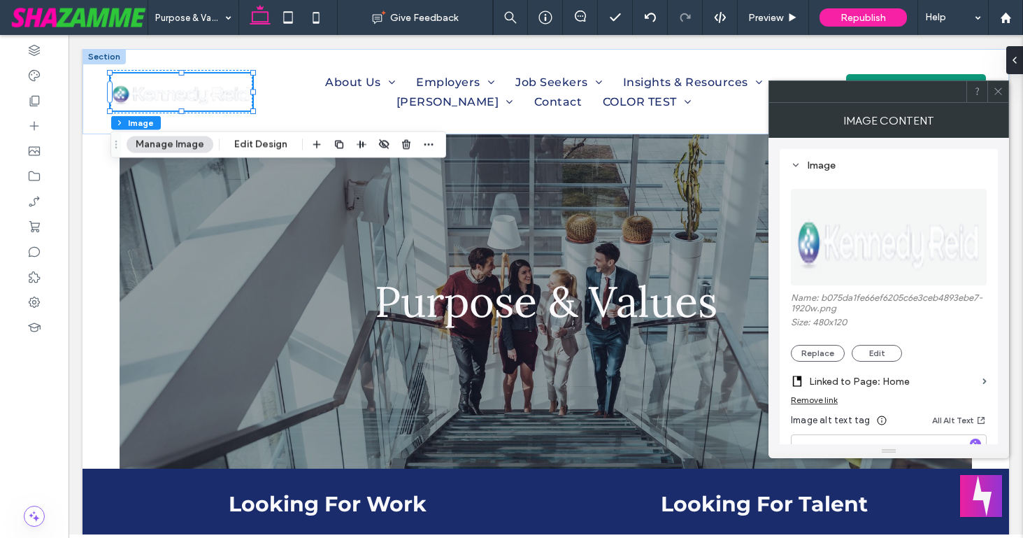
click at [997, 87] on icon at bounding box center [998, 91] width 10 height 10
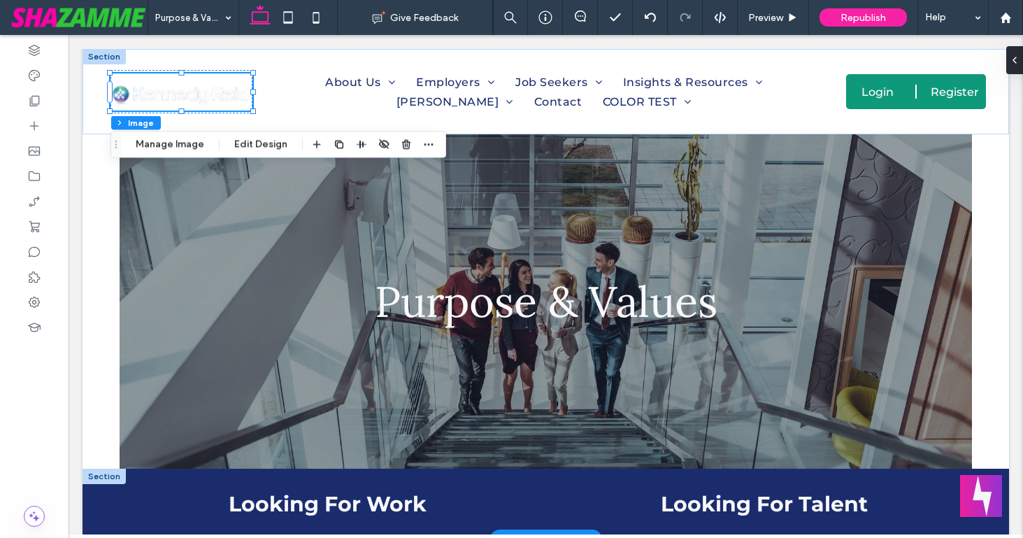
click at [92, 473] on div at bounding box center [104, 476] width 43 height 15
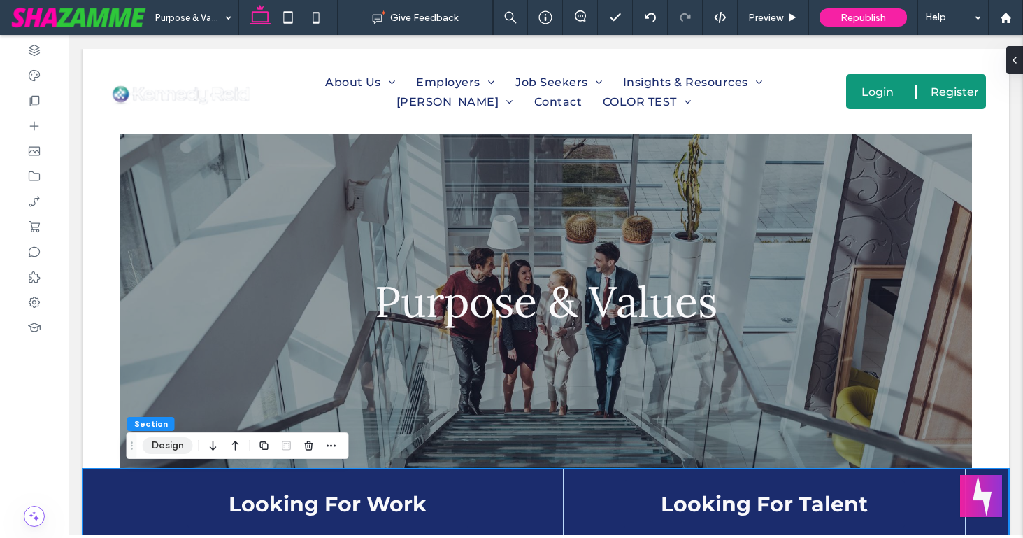
click at [172, 444] on button "Design" at bounding box center [168, 445] width 50 height 17
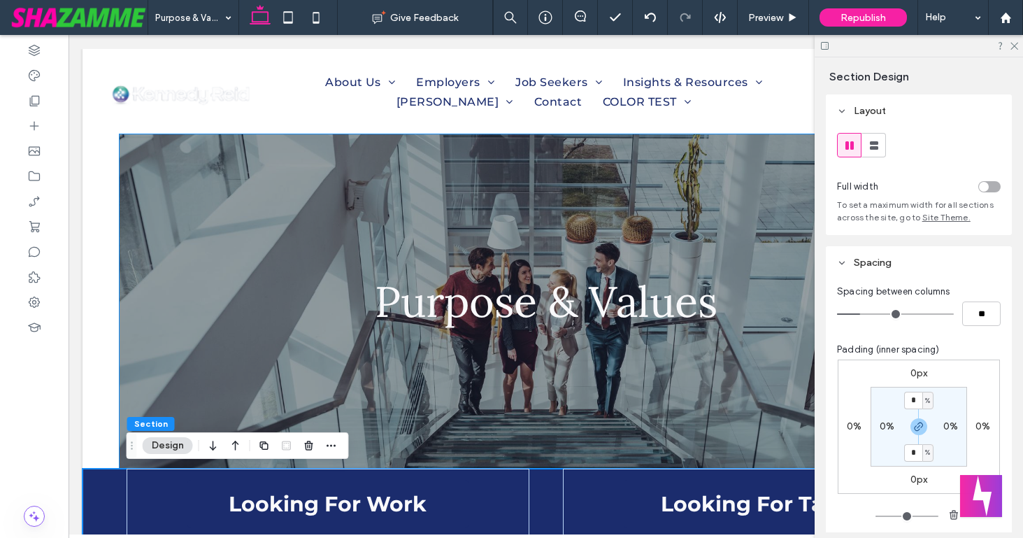
click at [855, 428] on label "0%" at bounding box center [854, 426] width 15 height 12
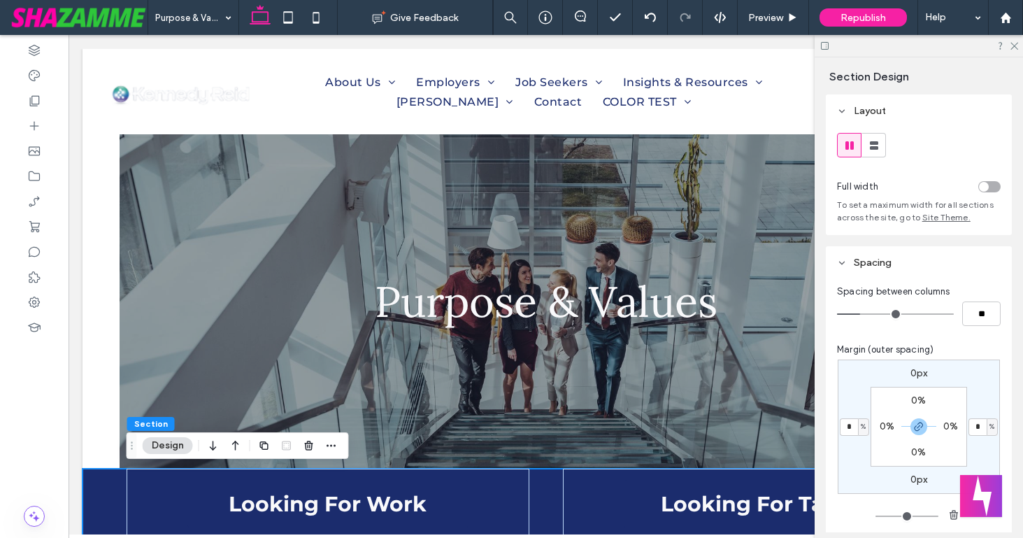
type input "*"
click at [850, 452] on div "0px * % 0px * % 0% 0% 0% 0%" at bounding box center [919, 426] width 162 height 134
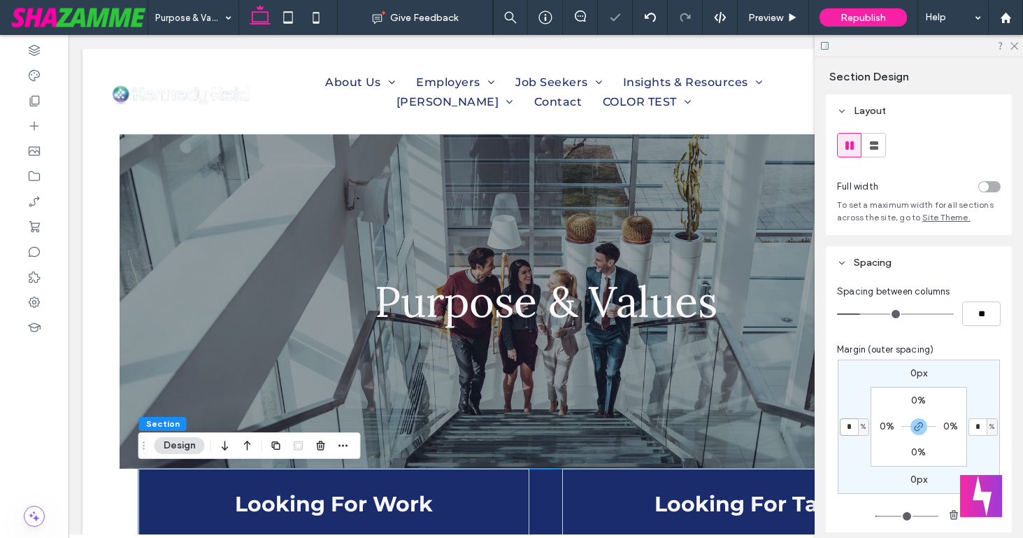
click at [849, 427] on input "*" at bounding box center [849, 426] width 18 height 17
type input "*"
click at [848, 451] on div "0px * % 0px * % 0% 0% 0% 0%" at bounding box center [919, 426] width 162 height 134
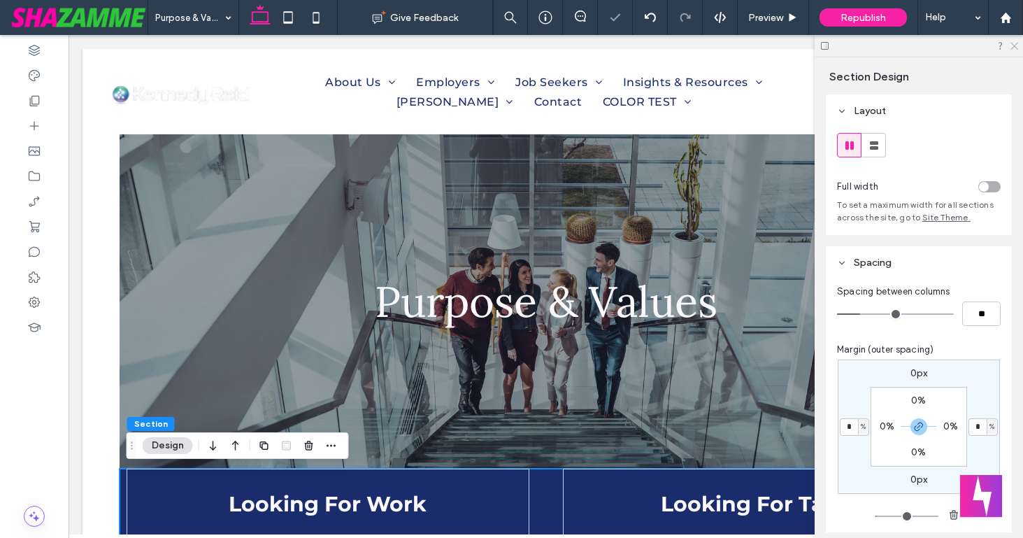
click at [1011, 45] on icon at bounding box center [1013, 45] width 9 height 9
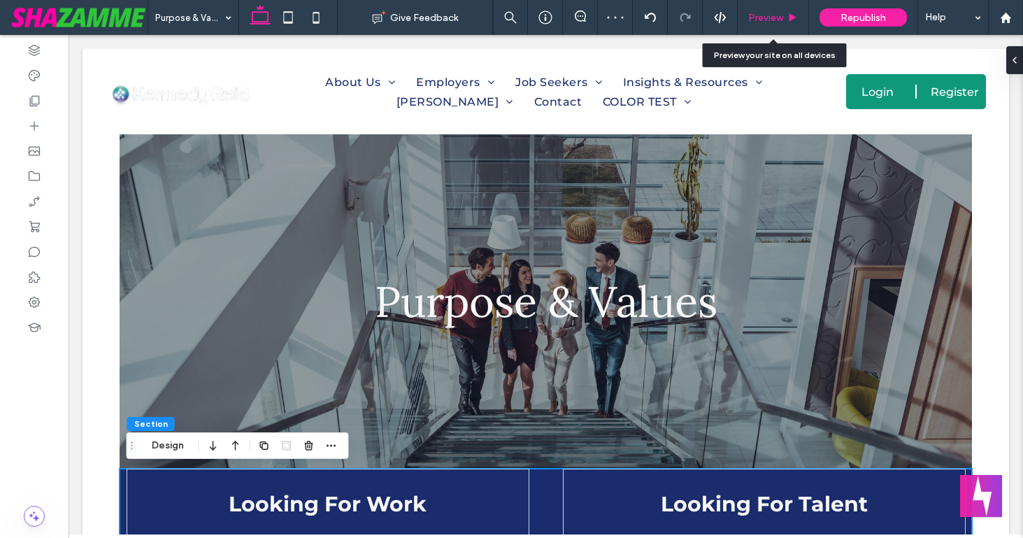
click at [769, 21] on span "Preview" at bounding box center [765, 18] width 35 height 12
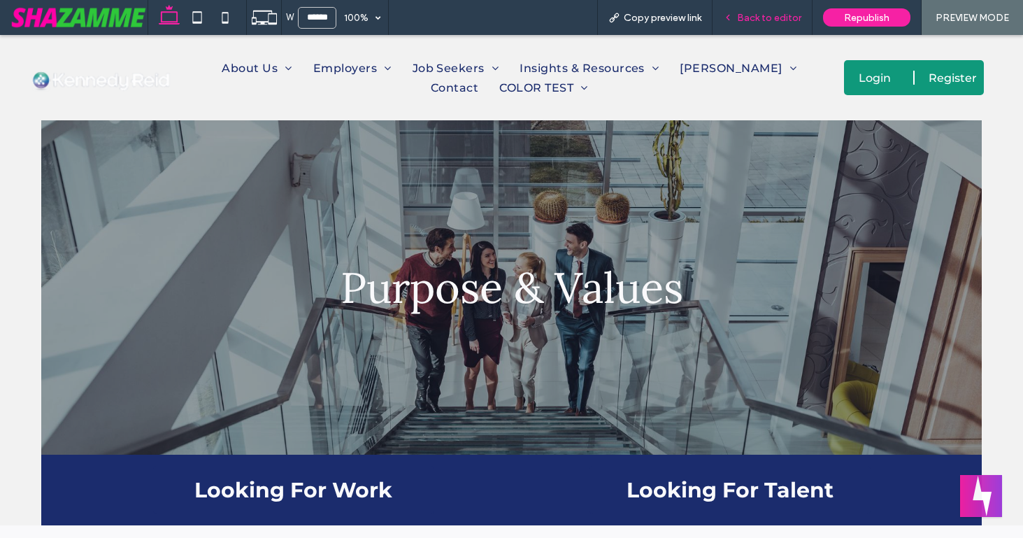
click at [749, 20] on span "Back to editor" at bounding box center [769, 18] width 64 height 12
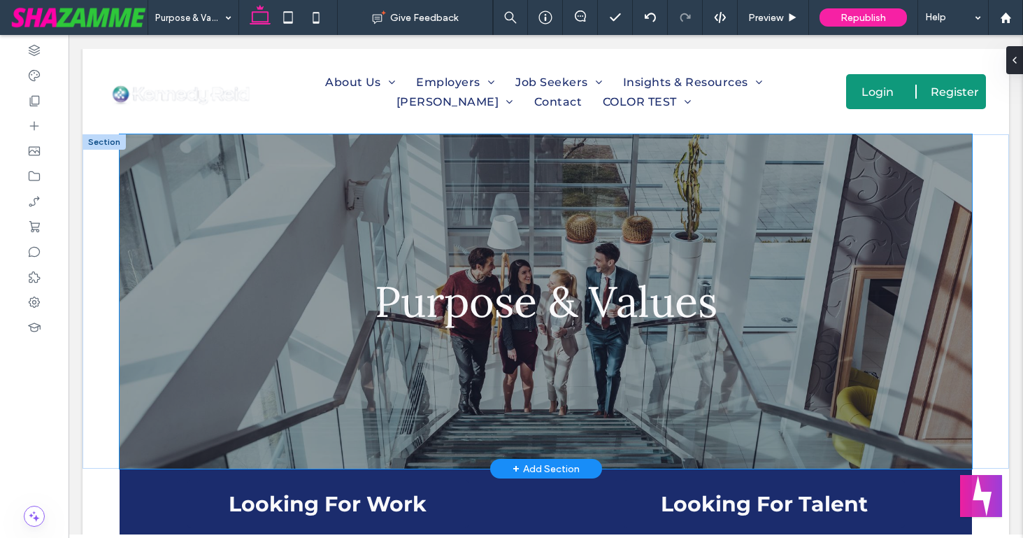
click at [164, 209] on div "Purpose & Values" at bounding box center [546, 301] width 839 height 334
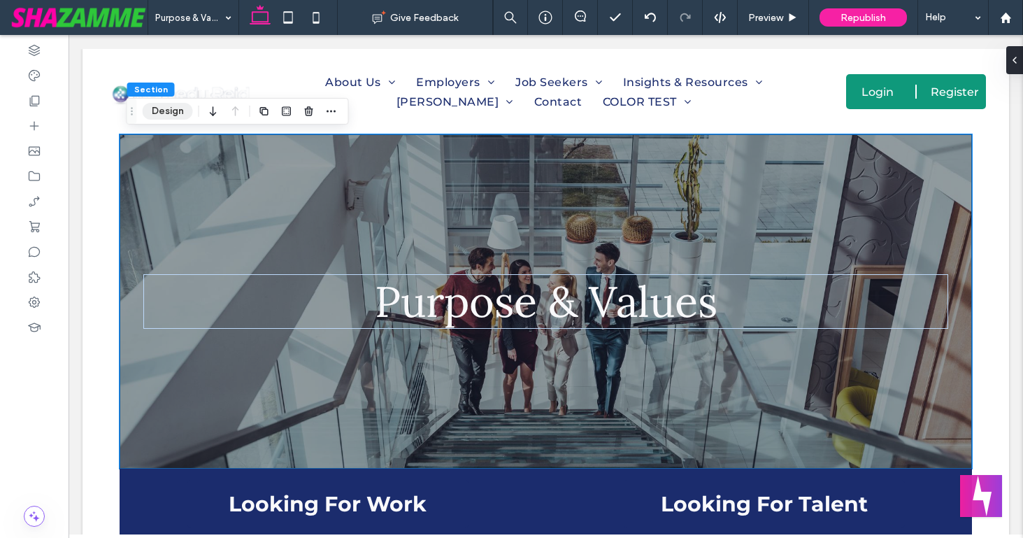
click at [159, 110] on button "Design" at bounding box center [168, 111] width 50 height 17
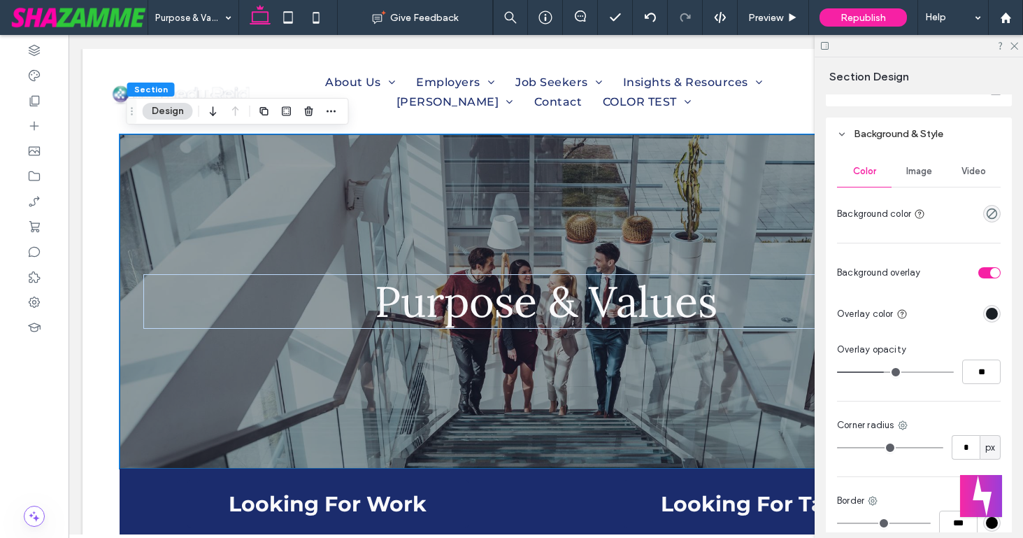
scroll to position [686, 0]
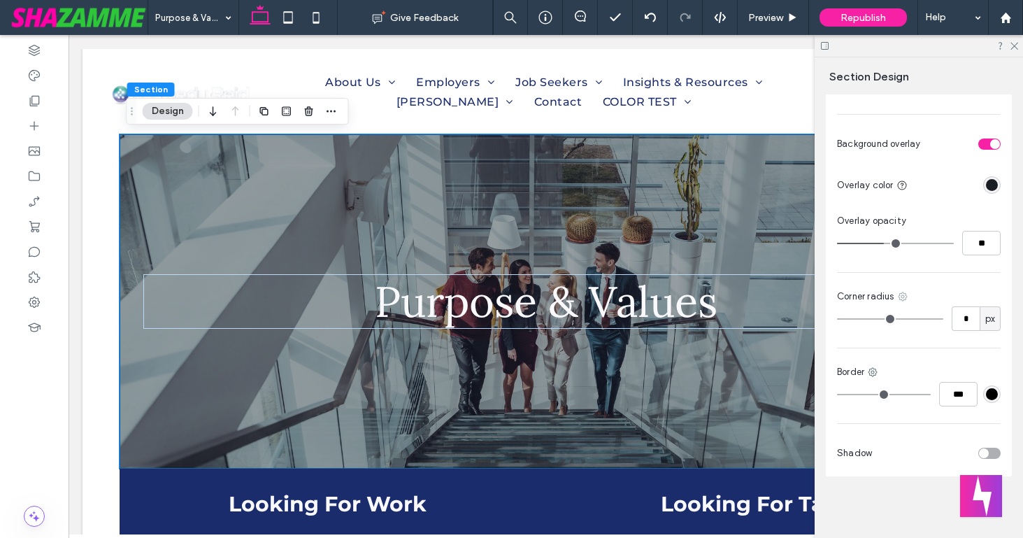
click at [901, 298] on icon at bounding box center [902, 296] width 11 height 11
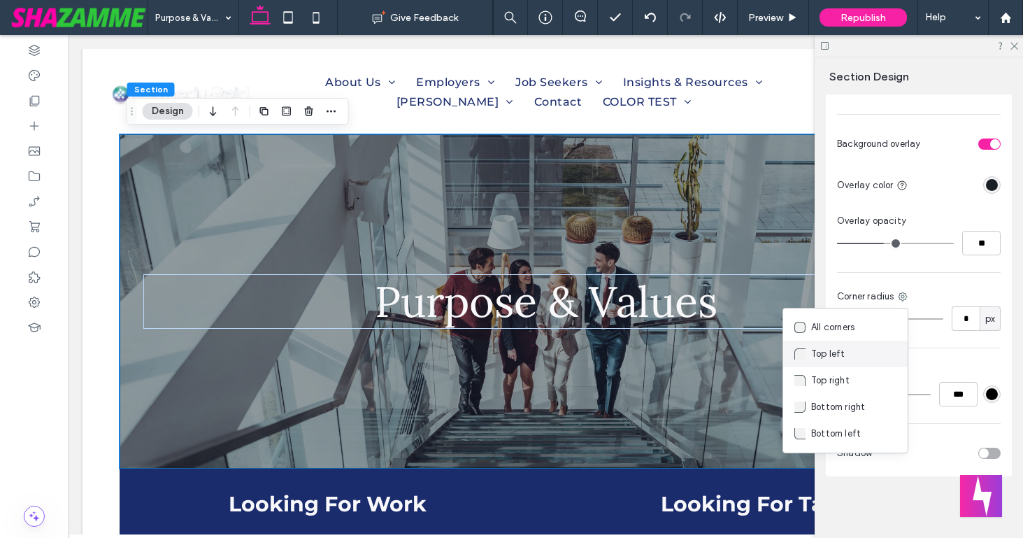
click at [827, 358] on span "Top left" at bounding box center [828, 354] width 34 height 14
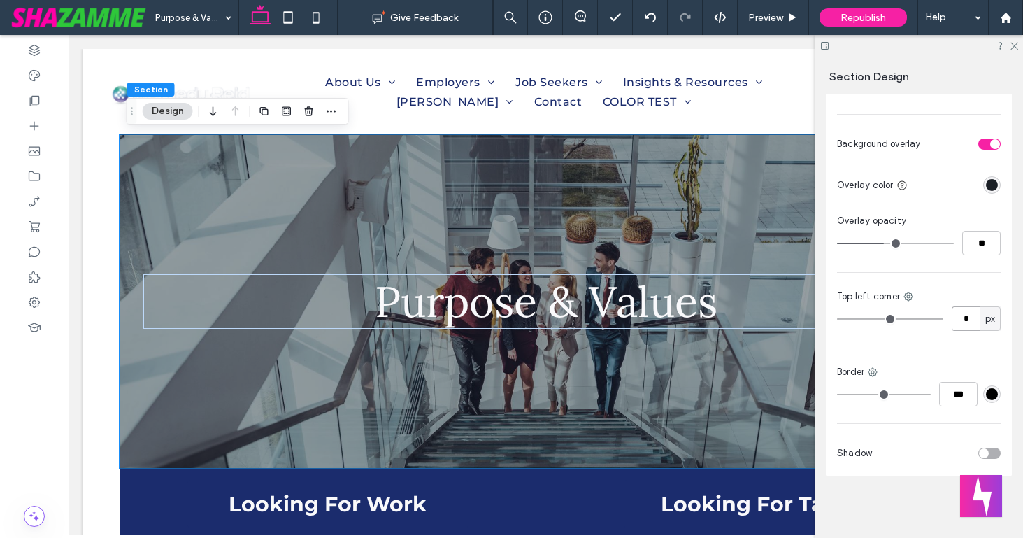
click at [961, 315] on input "*" at bounding box center [966, 318] width 28 height 24
type input "**"
click at [928, 338] on div "Color Image Video Background color Background overlay Overlay color Overlay opa…" at bounding box center [919, 249] width 186 height 455
click at [908, 296] on icon at bounding box center [908, 296] width 11 height 11
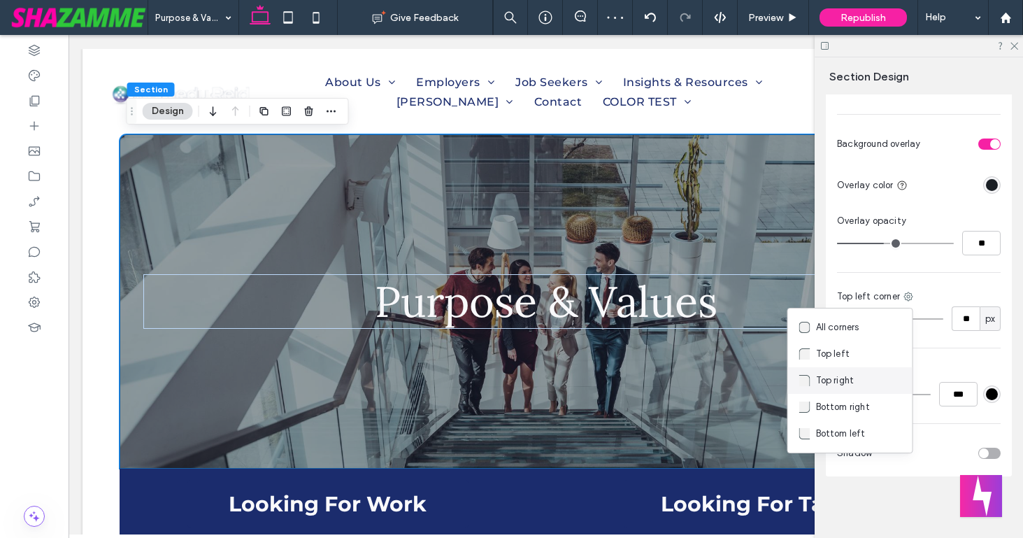
click at [839, 378] on span "Top right" at bounding box center [835, 380] width 38 height 14
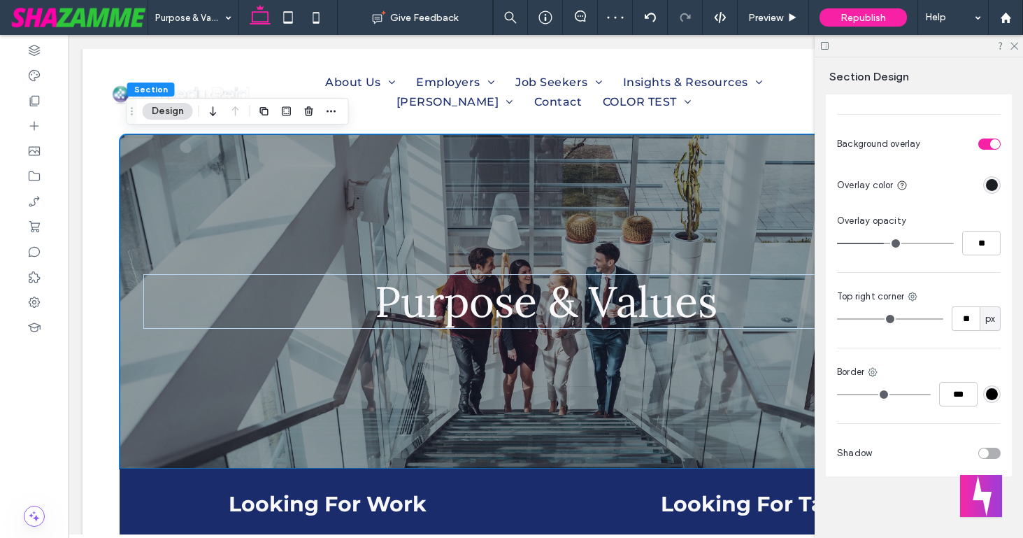
type input "*"
click at [957, 324] on input "*" at bounding box center [966, 318] width 28 height 24
type input "**"
click at [930, 340] on div "Color Image Video Background color Background overlay Overlay color Overlay opa…" at bounding box center [919, 249] width 186 height 455
type input "**"
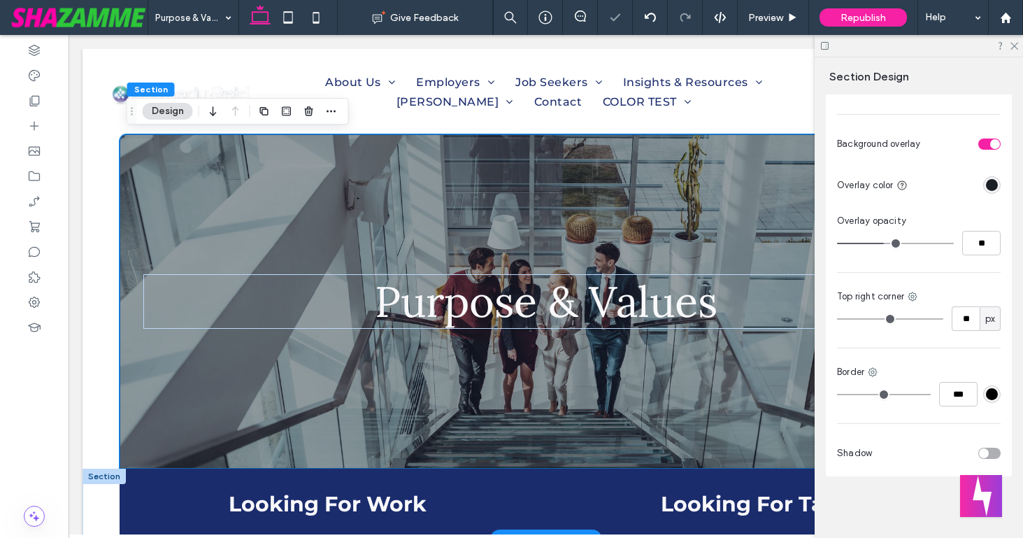
click at [117, 473] on div at bounding box center [104, 476] width 43 height 15
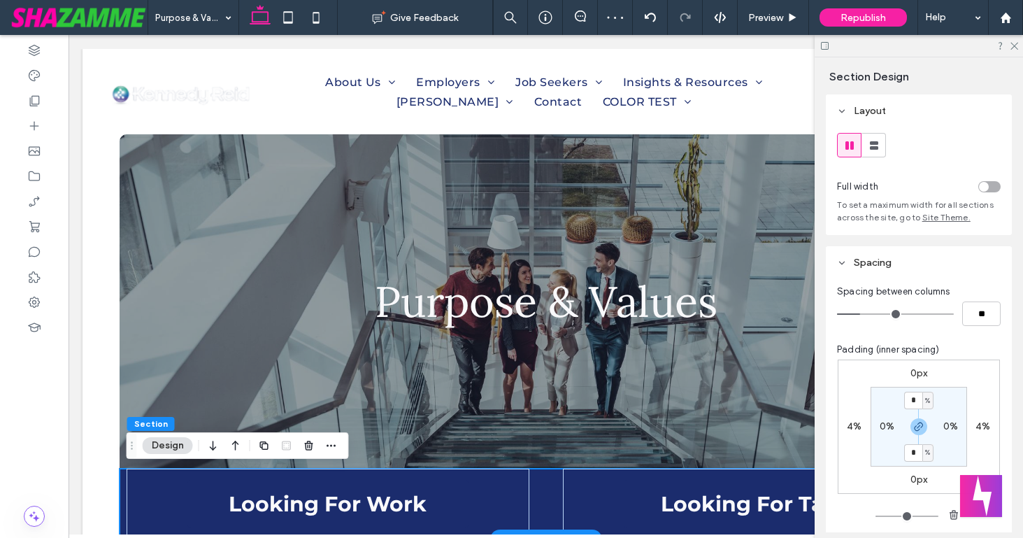
click at [124, 485] on div "Looking For Work Looking For Talent" at bounding box center [546, 504] width 852 height 71
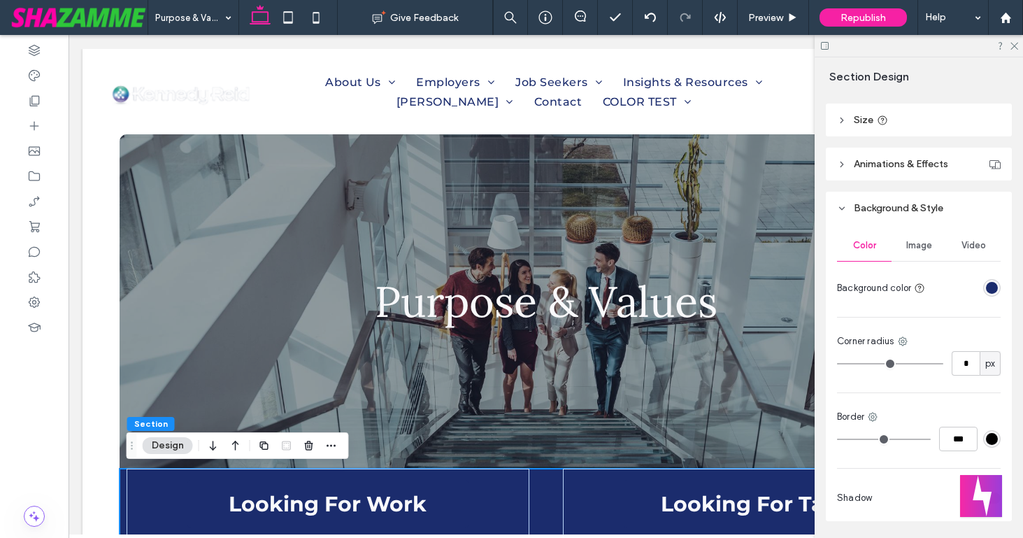
scroll to position [528, 0]
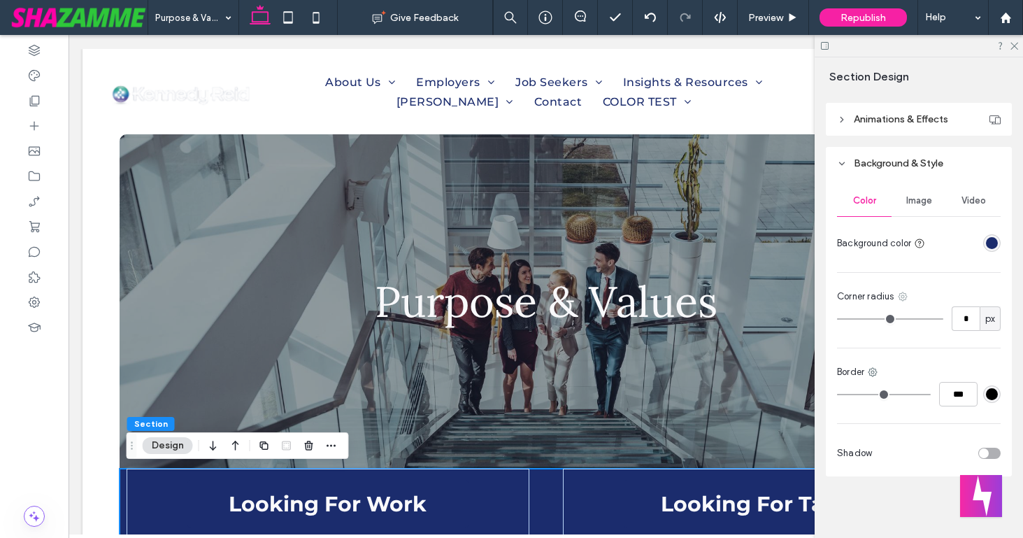
click at [901, 297] on use at bounding box center [902, 296] width 9 height 9
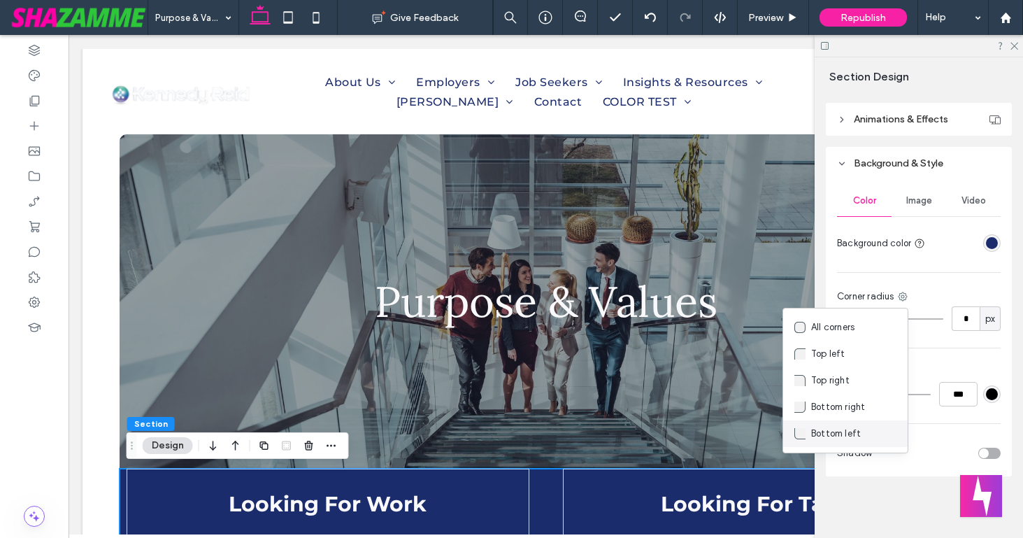
click at [799, 431] on use at bounding box center [799, 433] width 11 height 11
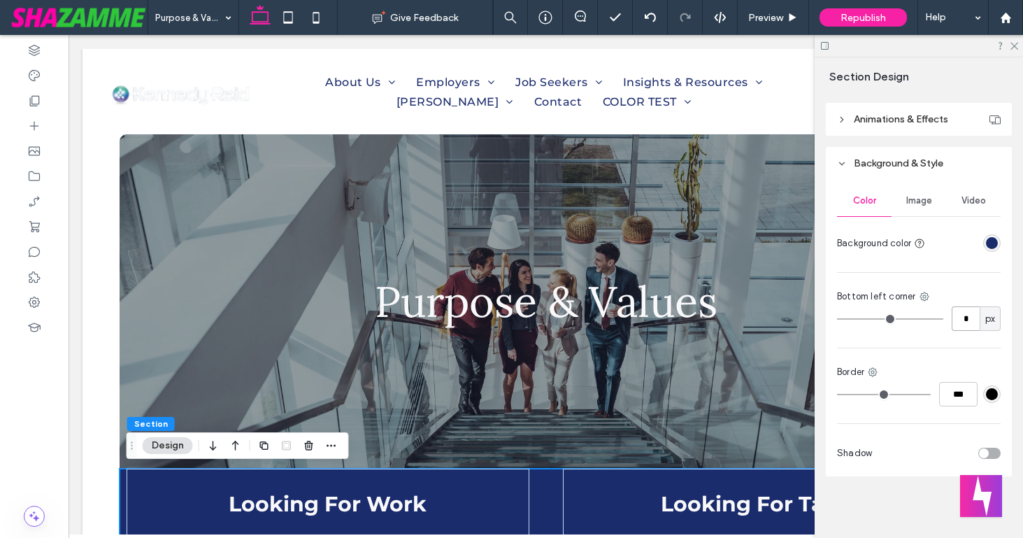
click at [956, 316] on input "*" at bounding box center [966, 318] width 28 height 24
type input "**"
click at [922, 294] on icon at bounding box center [924, 296] width 11 height 11
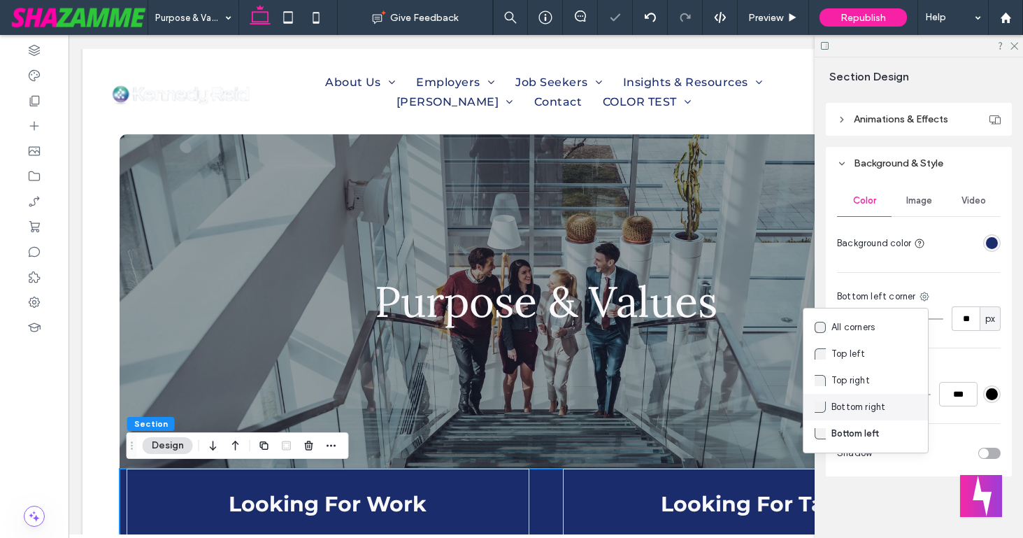
click at [852, 410] on span "Bottom right" at bounding box center [858, 407] width 54 height 14
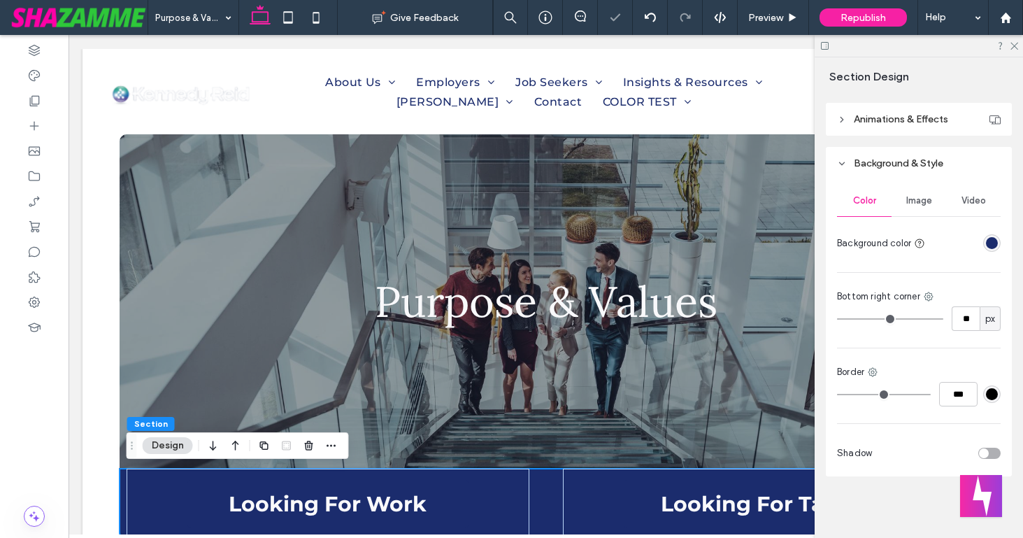
type input "*"
click at [966, 322] on input "*" at bounding box center [966, 318] width 28 height 24
type input "**"
click at [925, 343] on div "Color Image Video Background color Bottom right corner ** px Border *** Shadow" at bounding box center [919, 328] width 186 height 297
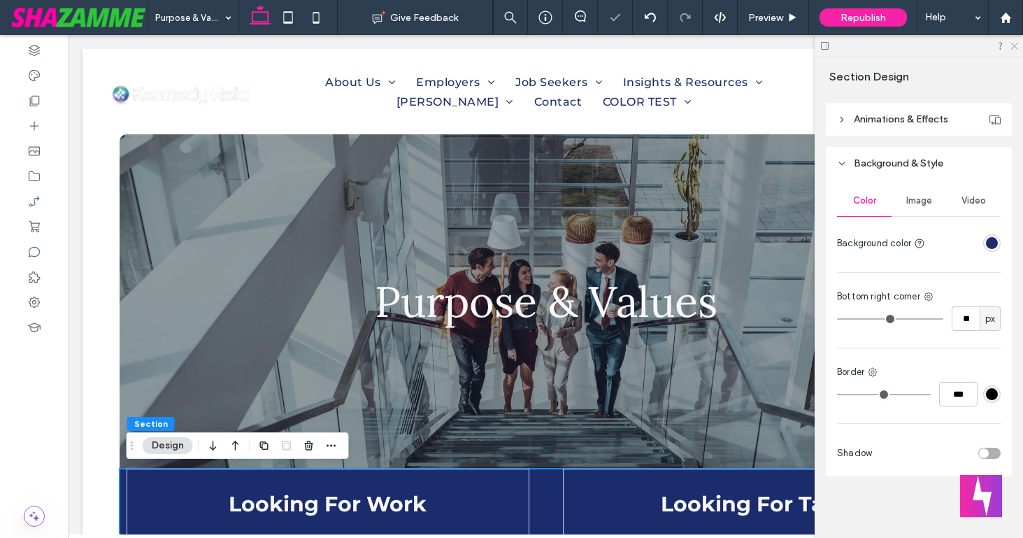
click at [1013, 43] on icon at bounding box center [1013, 45] width 9 height 9
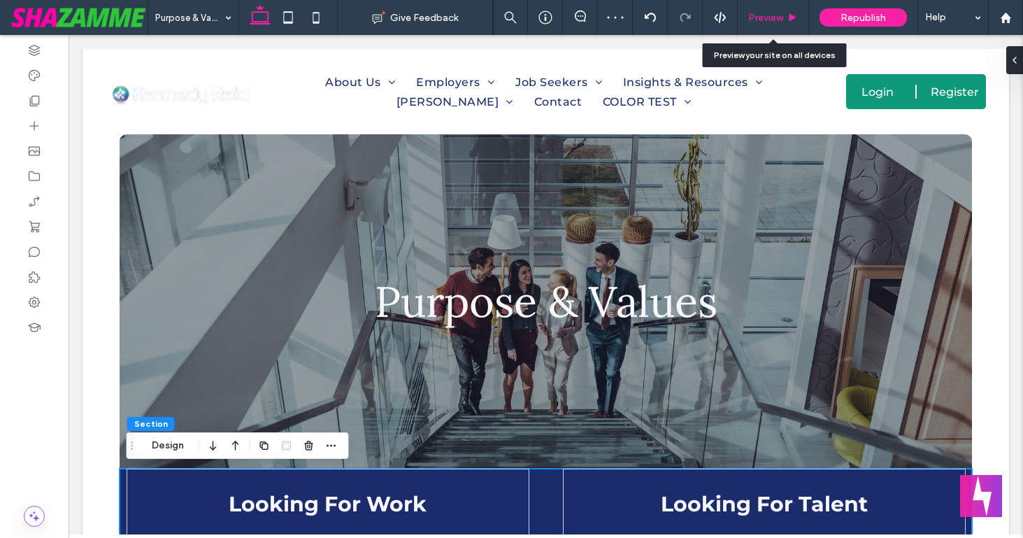
click at [772, 15] on span "Preview" at bounding box center [765, 18] width 35 height 12
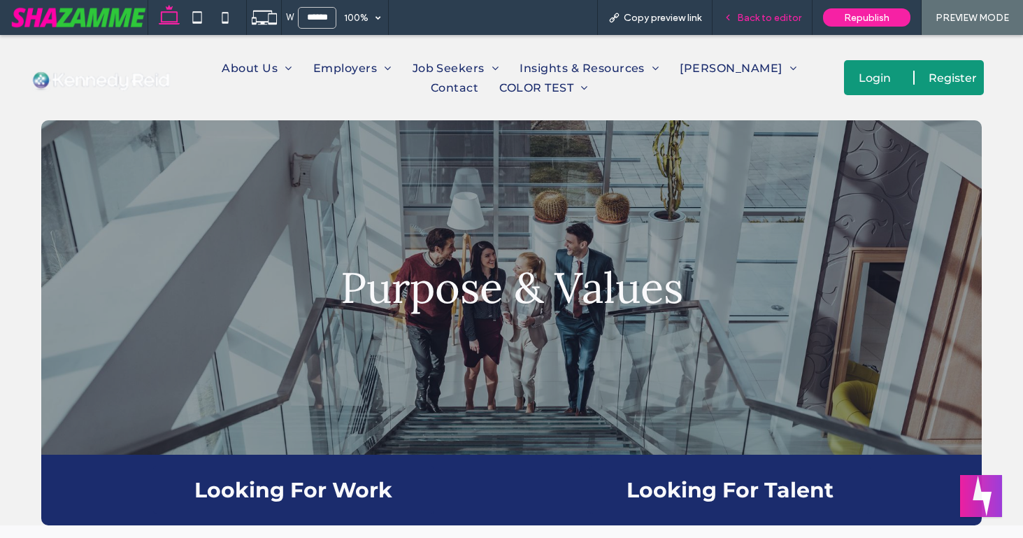
click at [752, 13] on span "Back to editor" at bounding box center [769, 18] width 64 height 12
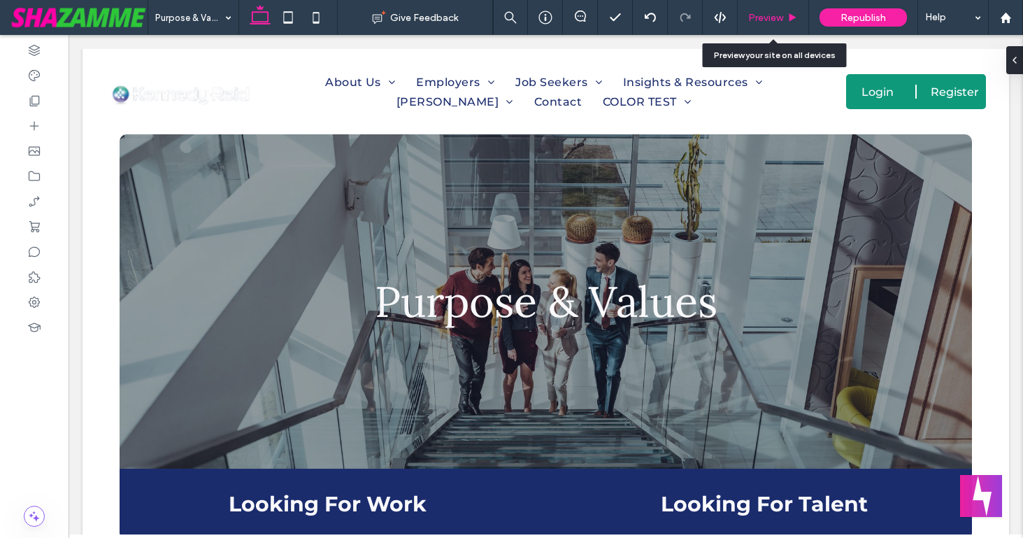
click at [776, 17] on span "Preview" at bounding box center [765, 18] width 35 height 12
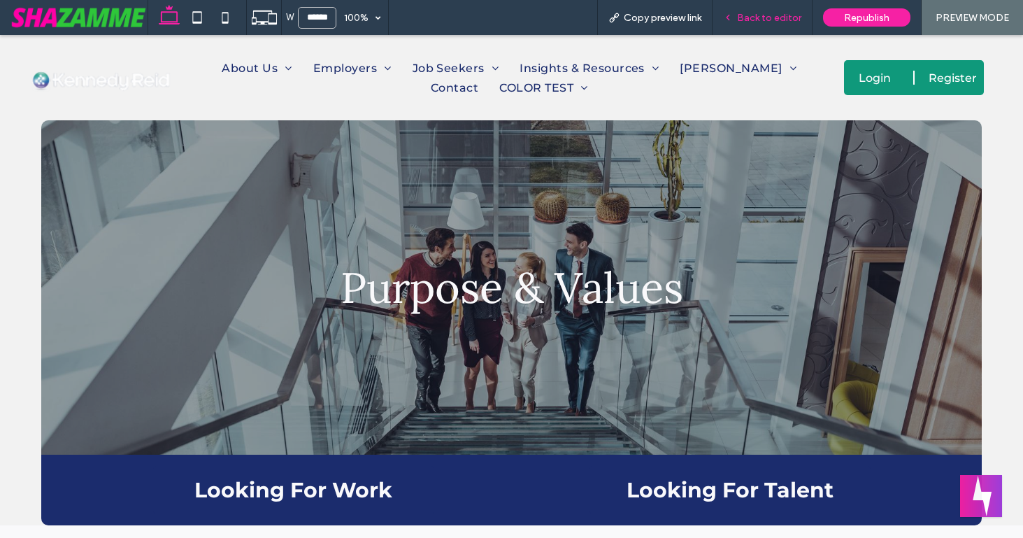
click at [767, 20] on span "Back to editor" at bounding box center [769, 18] width 64 height 12
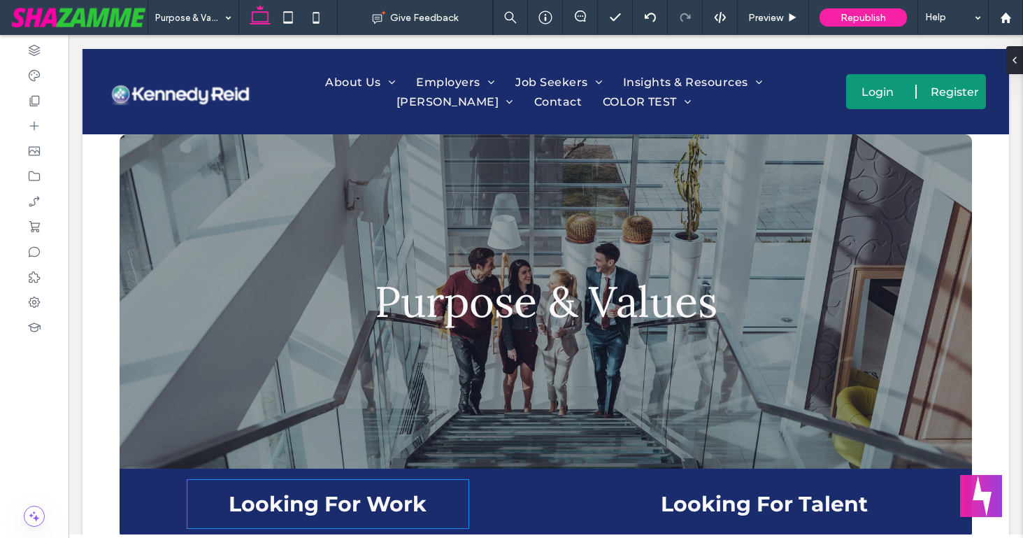
scroll to position [139, 0]
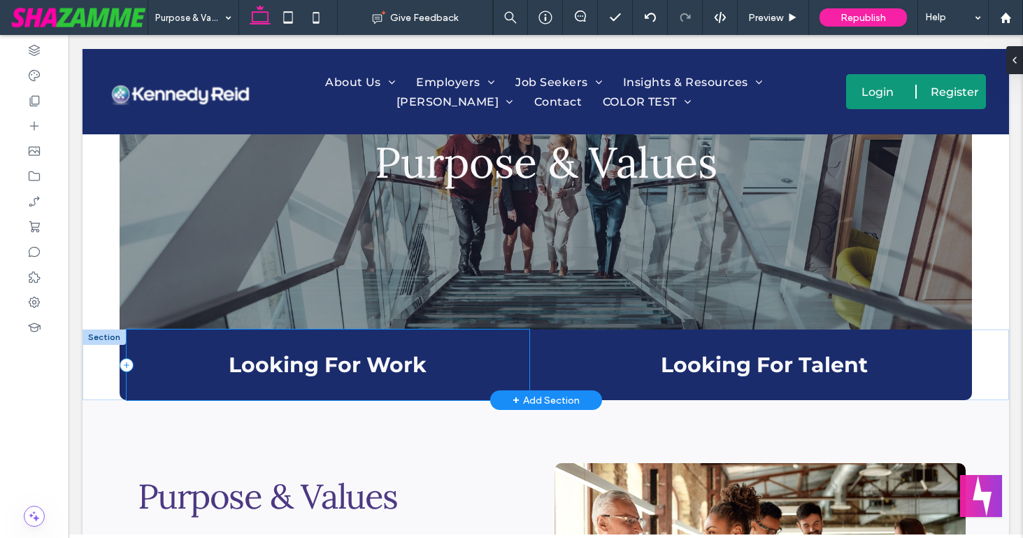
click at [485, 340] on div "Looking For Work" at bounding box center [328, 364] width 403 height 71
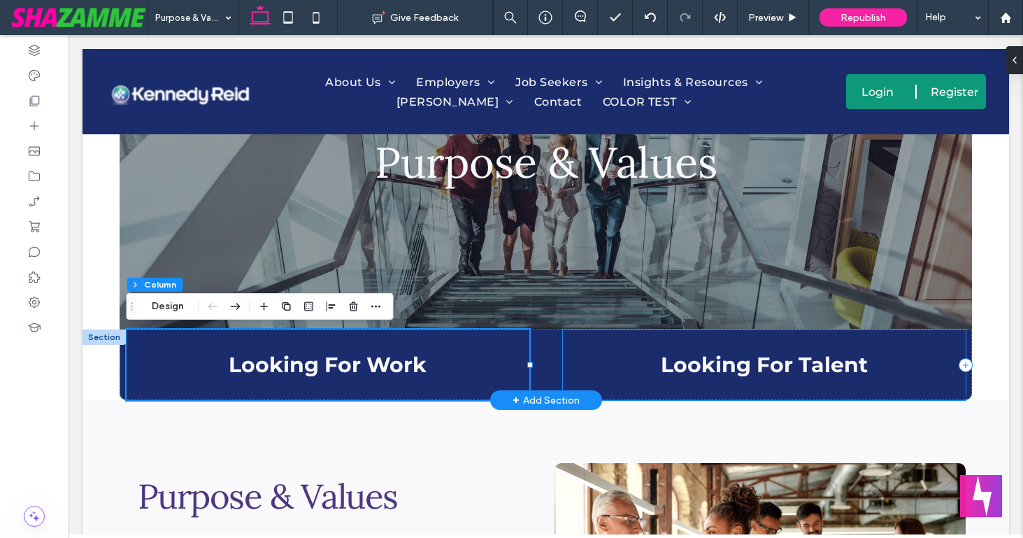
click at [574, 344] on div "Looking For Talent" at bounding box center [764, 364] width 403 height 71
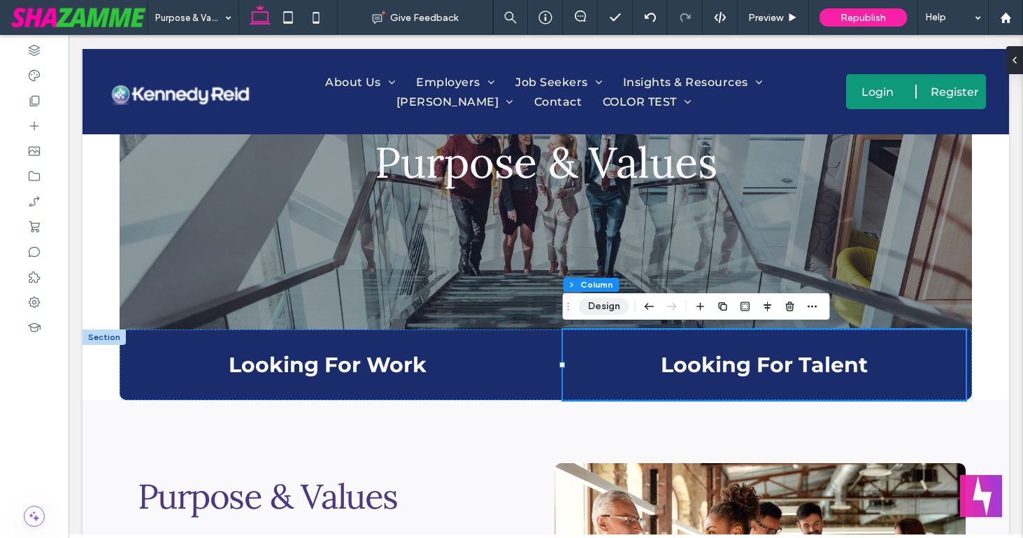
click at [594, 310] on button "Design" at bounding box center [604, 306] width 50 height 17
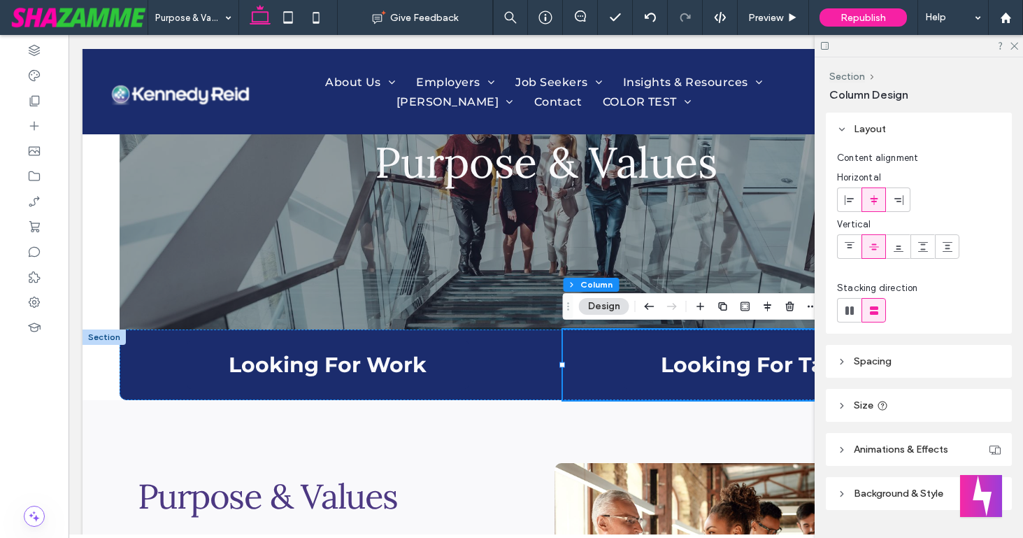
scroll to position [34, 0]
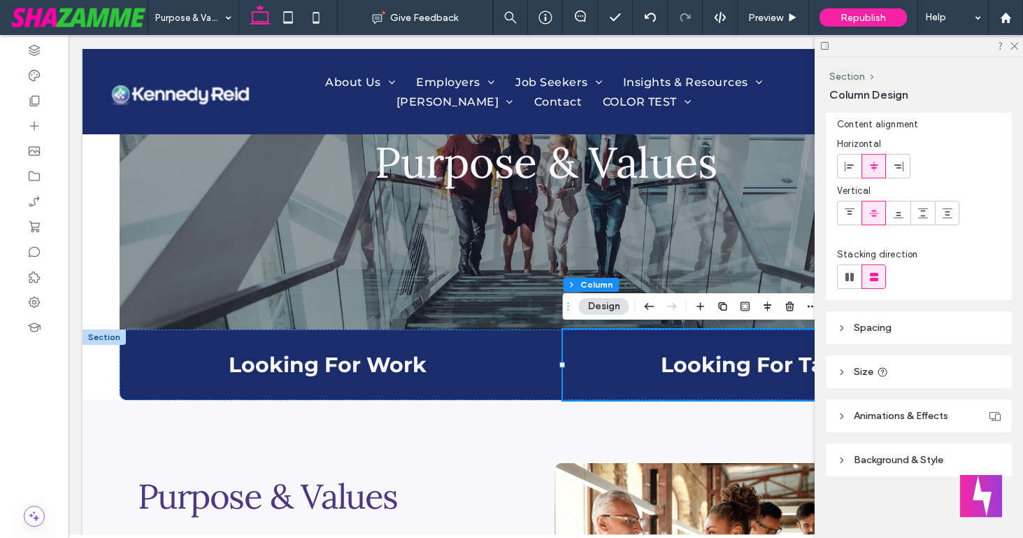
click at [843, 459] on icon at bounding box center [842, 460] width 10 height 10
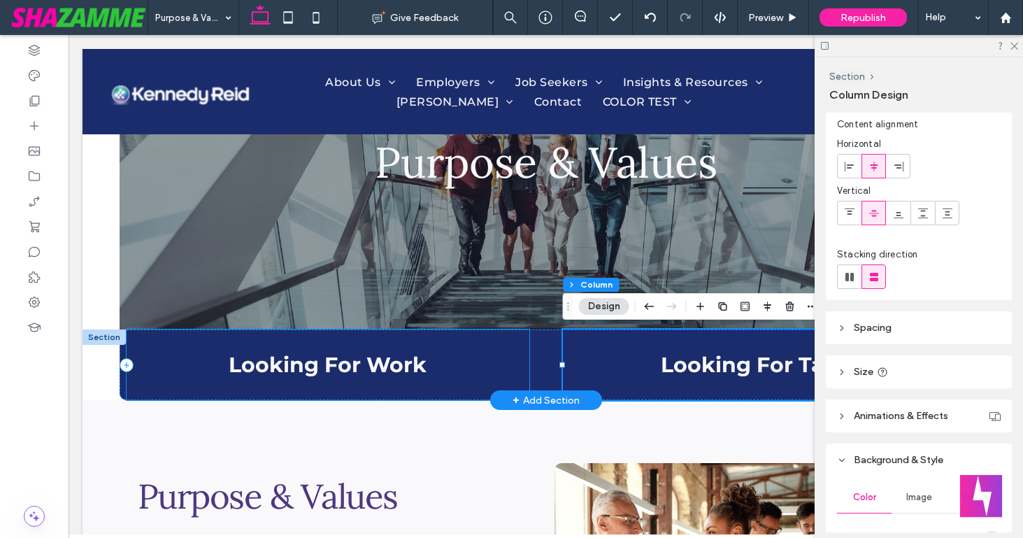
click at [523, 343] on div "Looking For Work" at bounding box center [328, 364] width 403 height 71
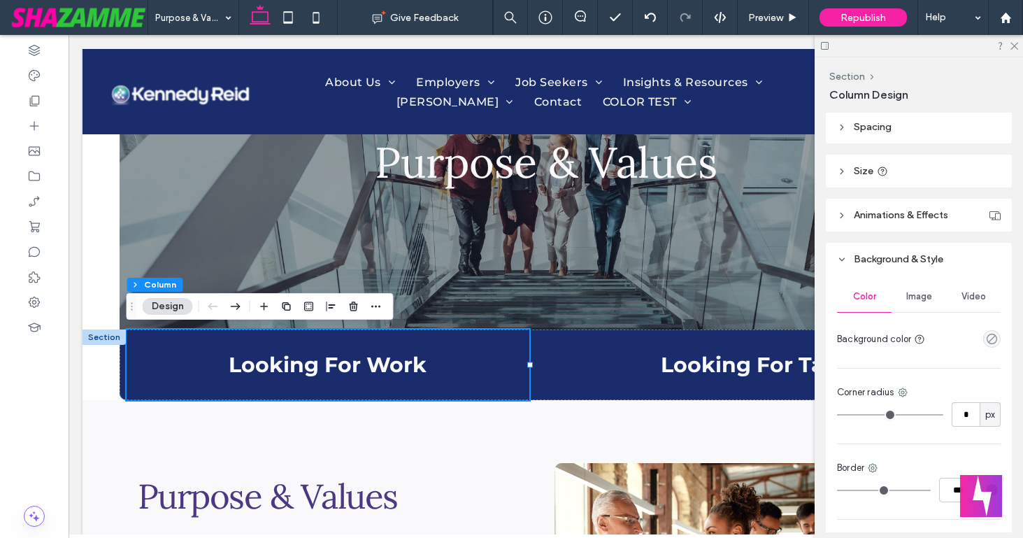
scroll to position [248, 0]
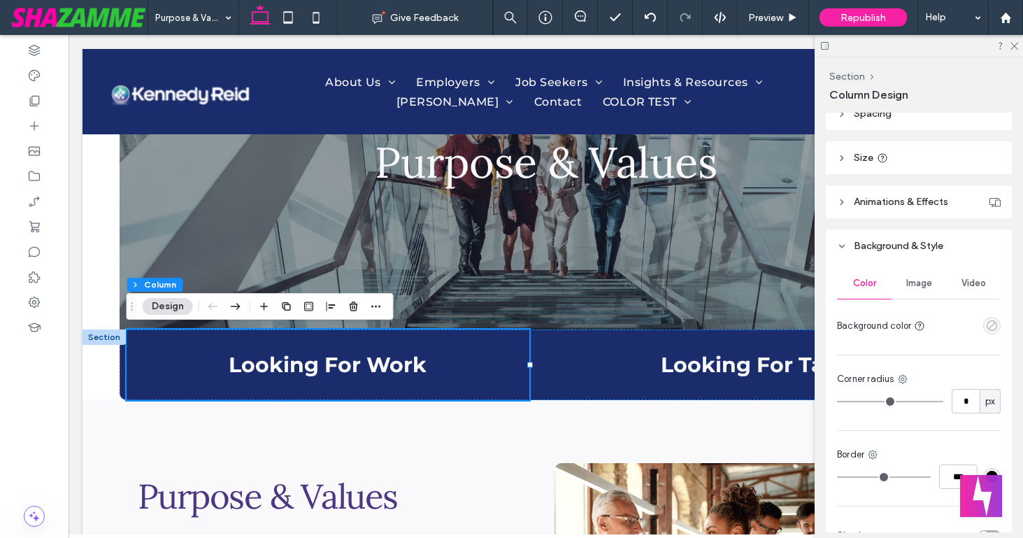
click at [991, 324] on icon "empty color" at bounding box center [992, 326] width 12 height 12
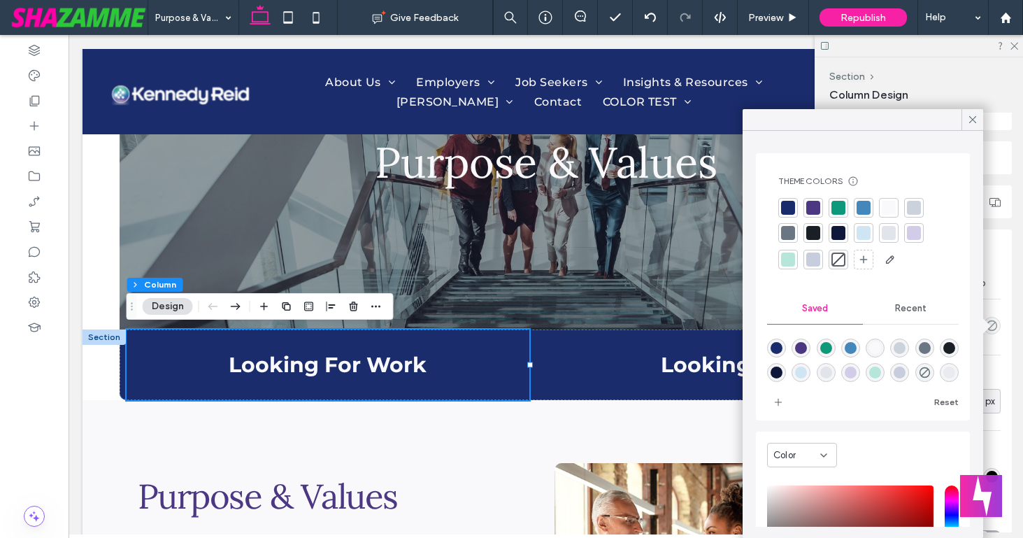
click at [885, 206] on div at bounding box center [889, 208] width 14 height 14
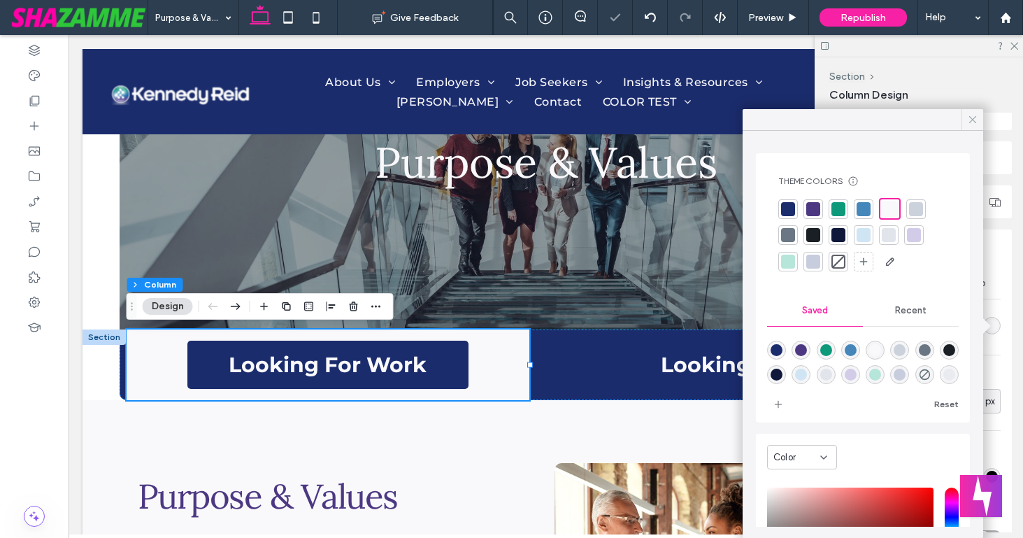
click at [973, 116] on icon at bounding box center [972, 119] width 13 height 13
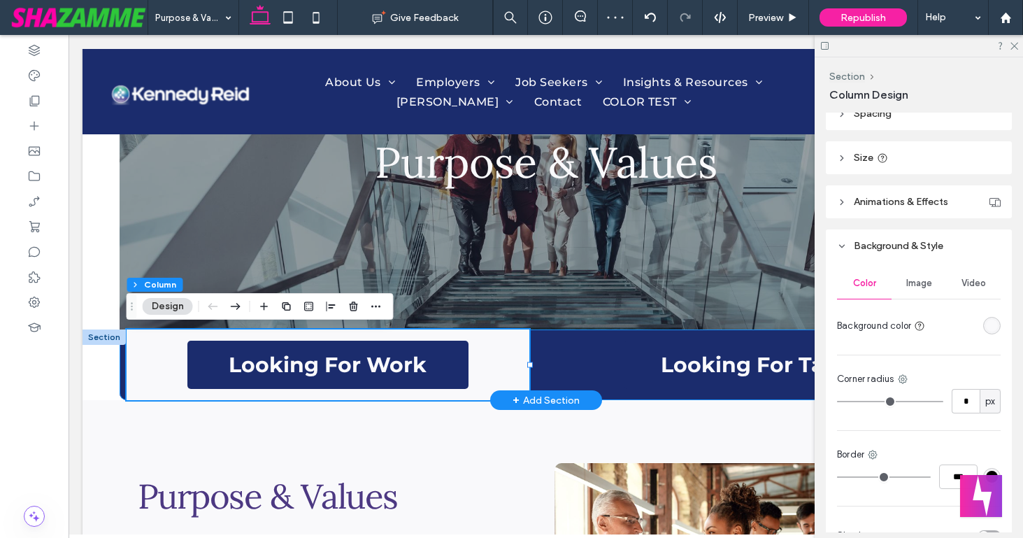
click at [539, 354] on div "Looking For Work Looking For Talent" at bounding box center [546, 364] width 839 height 71
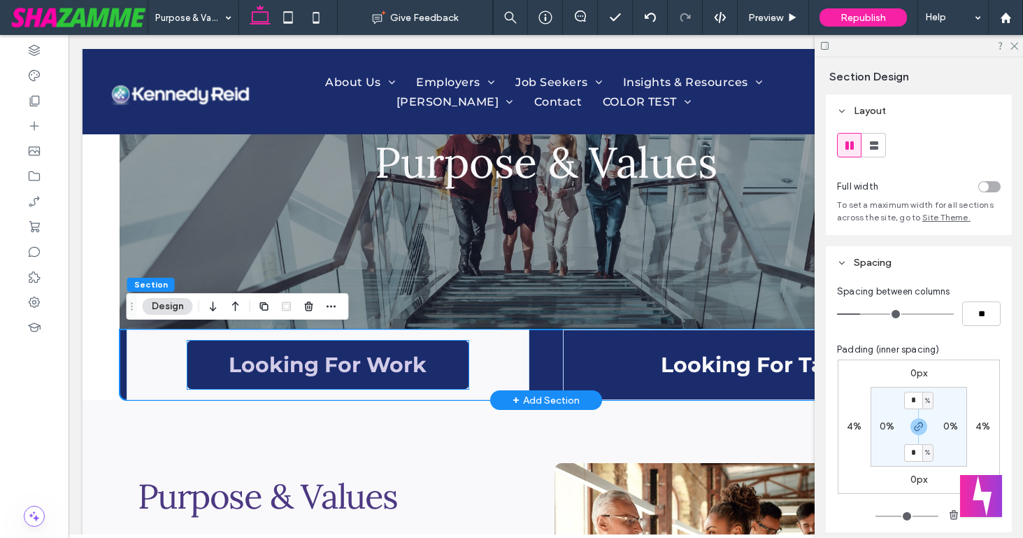
click at [442, 362] on link "Looking For Work" at bounding box center [327, 365] width 281 height 48
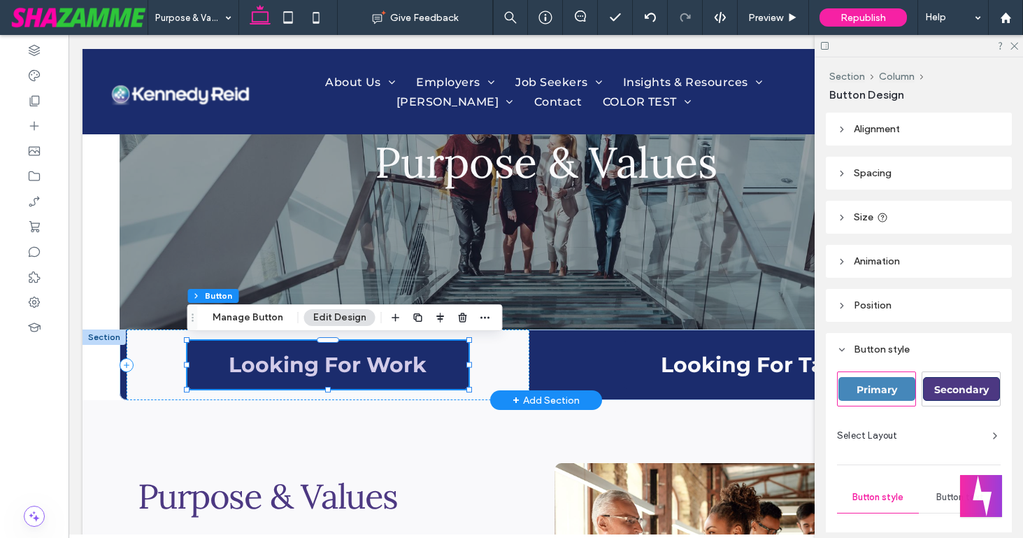
type input "**"
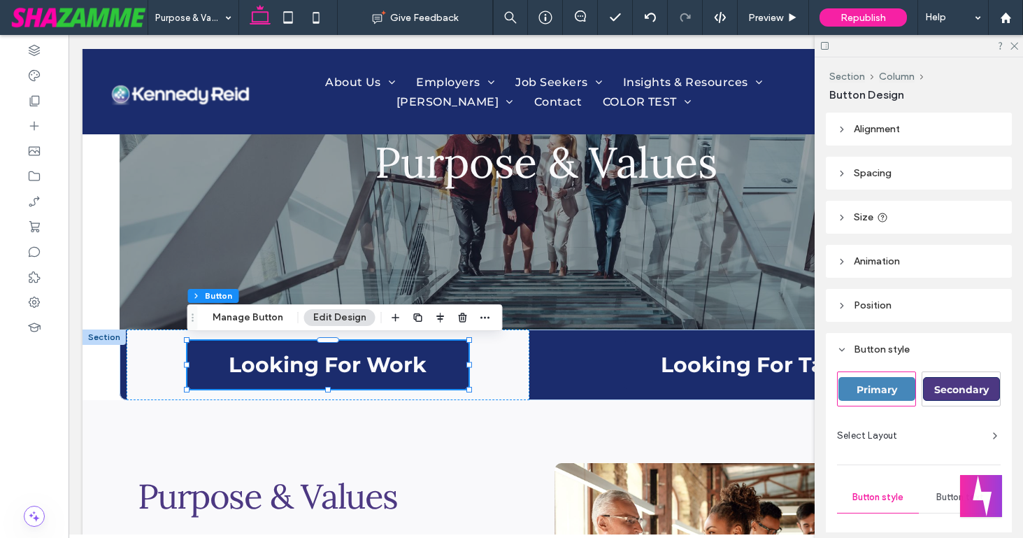
scroll to position [217, 0]
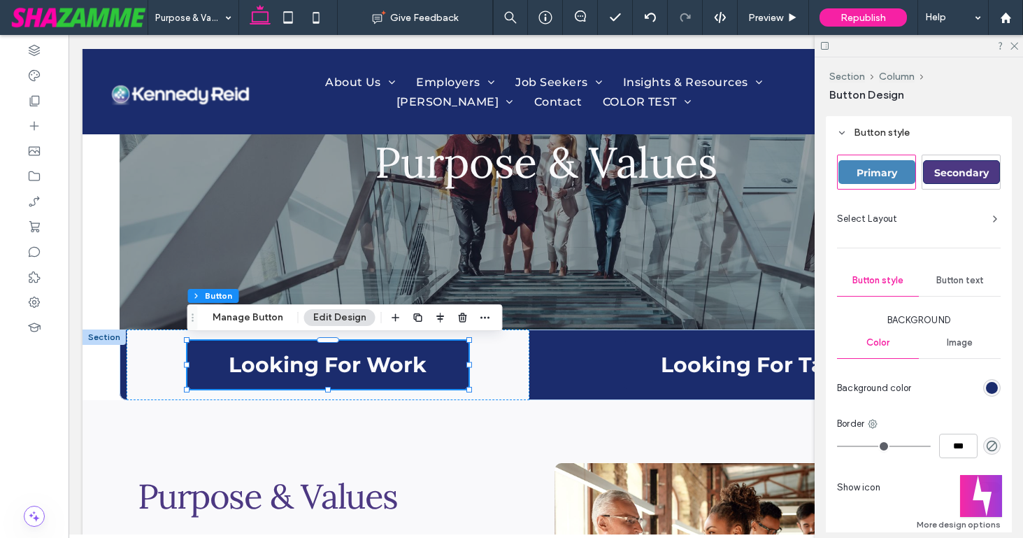
click at [994, 389] on div "rgb(27, 44, 109)" at bounding box center [992, 388] width 12 height 12
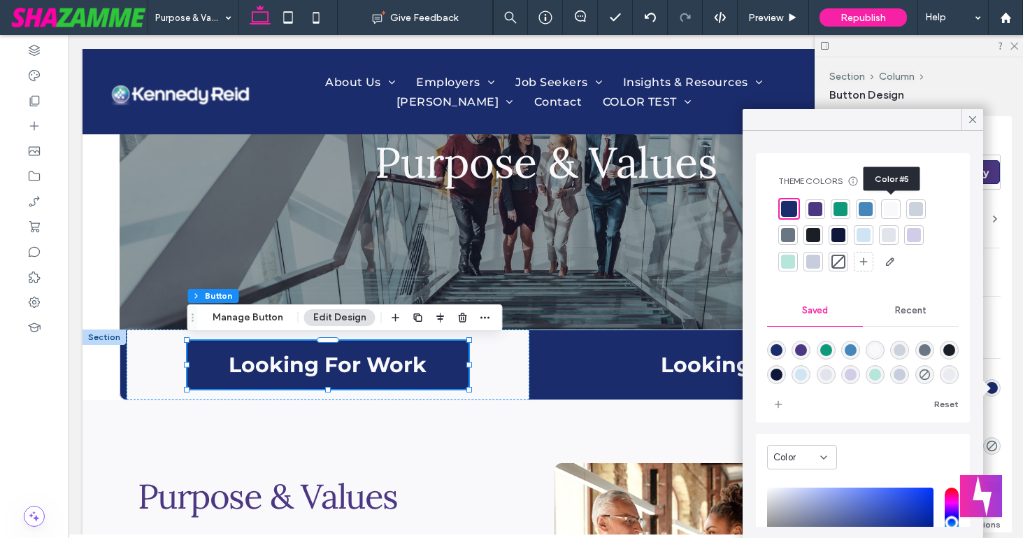
click at [893, 206] on div at bounding box center [891, 209] width 14 height 14
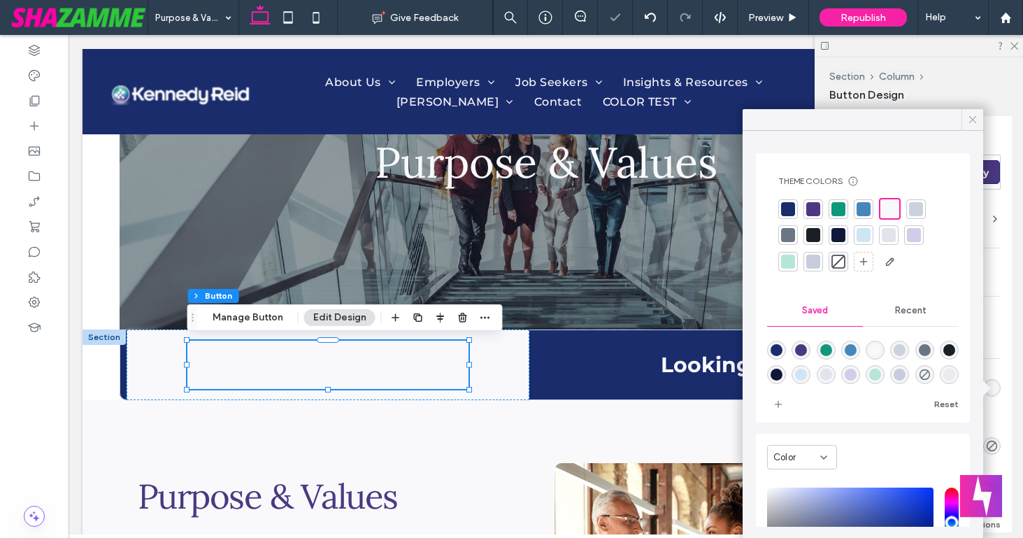
click at [971, 117] on use at bounding box center [972, 119] width 7 height 7
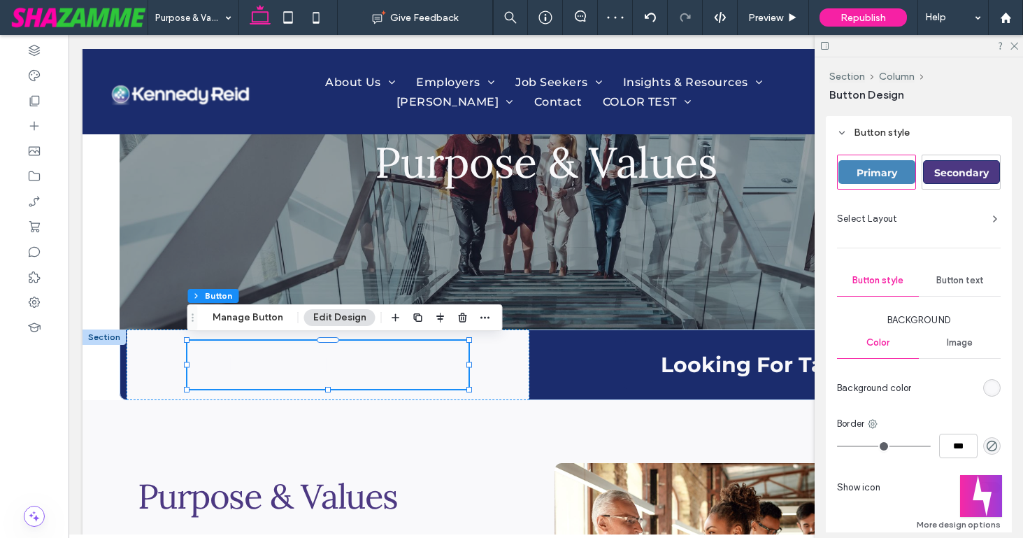
click at [950, 284] on span "Button text" at bounding box center [960, 280] width 48 height 11
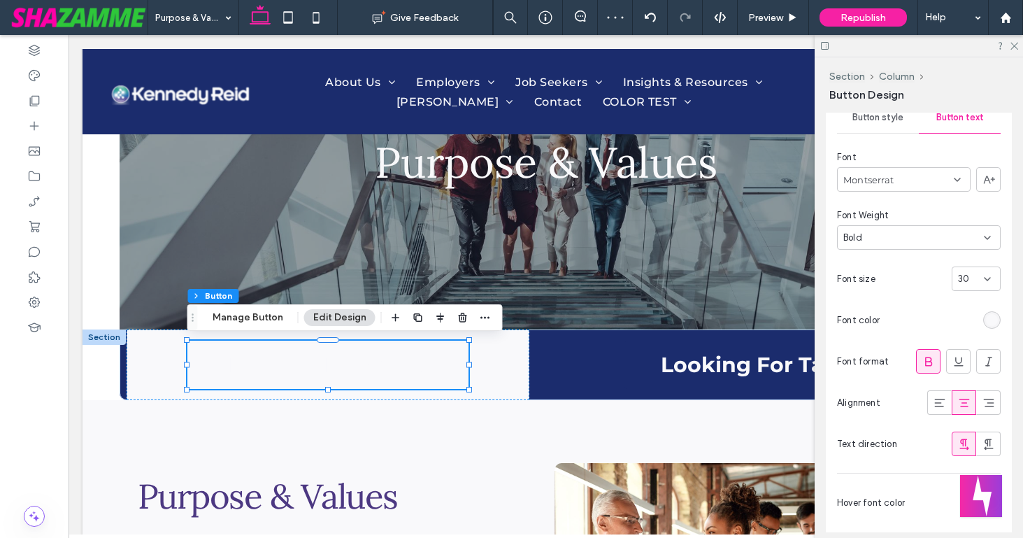
scroll to position [381, 0]
click at [986, 319] on div "rgb(249, 249, 251)" at bounding box center [992, 319] width 12 height 12
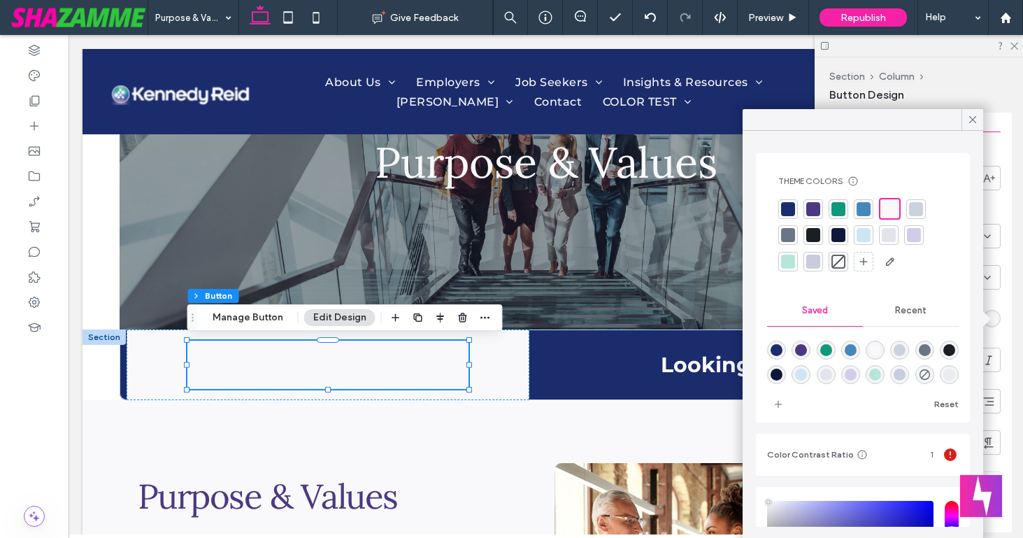
click at [782, 212] on div at bounding box center [788, 209] width 14 height 14
click at [971, 115] on icon at bounding box center [972, 119] width 13 height 13
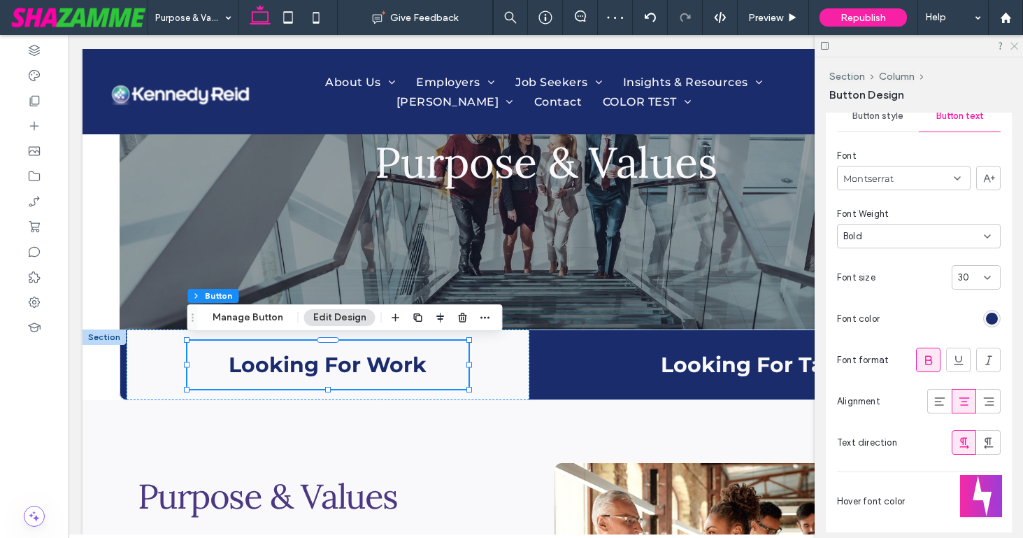
click at [1012, 43] on icon at bounding box center [1013, 45] width 9 height 9
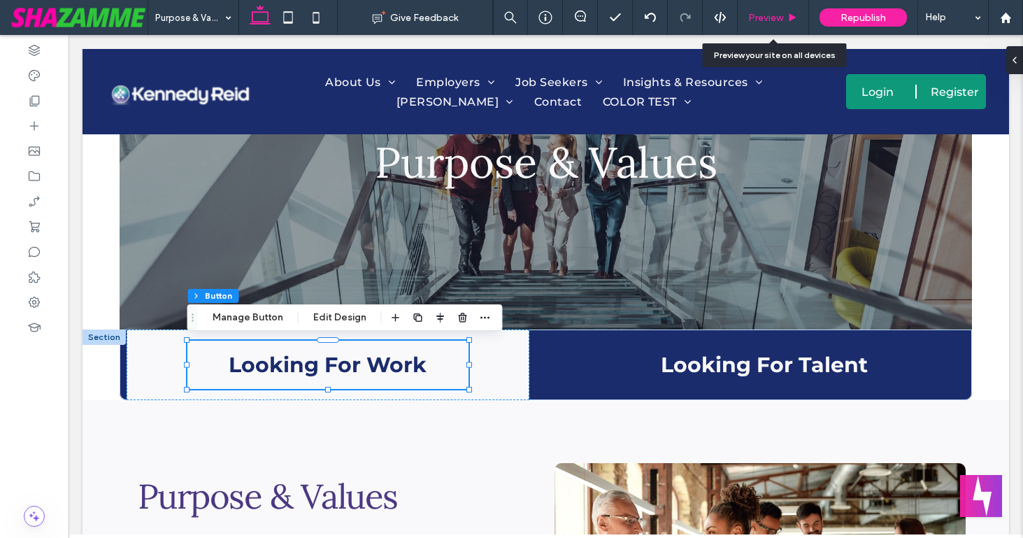
click at [764, 15] on span "Preview" at bounding box center [765, 18] width 35 height 12
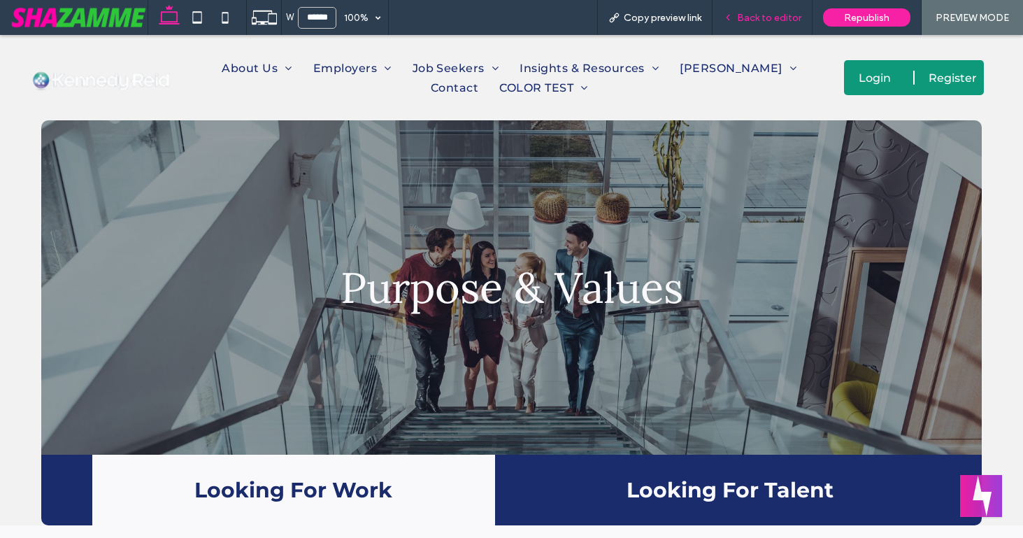
click at [738, 16] on div "Back to editor" at bounding box center [762, 18] width 99 height 12
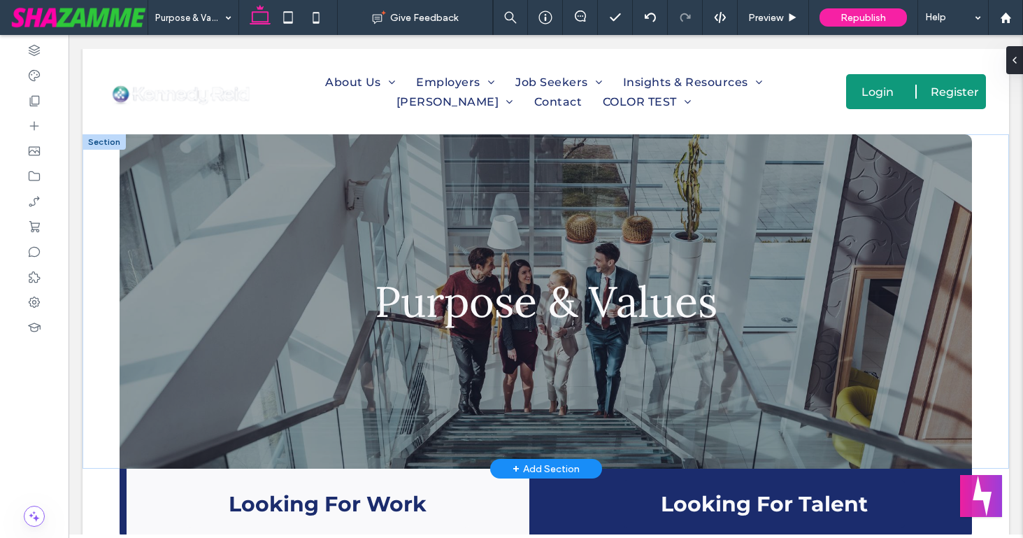
click at [90, 294] on div "Purpose & Values Section + Add Section" at bounding box center [546, 301] width 927 height 334
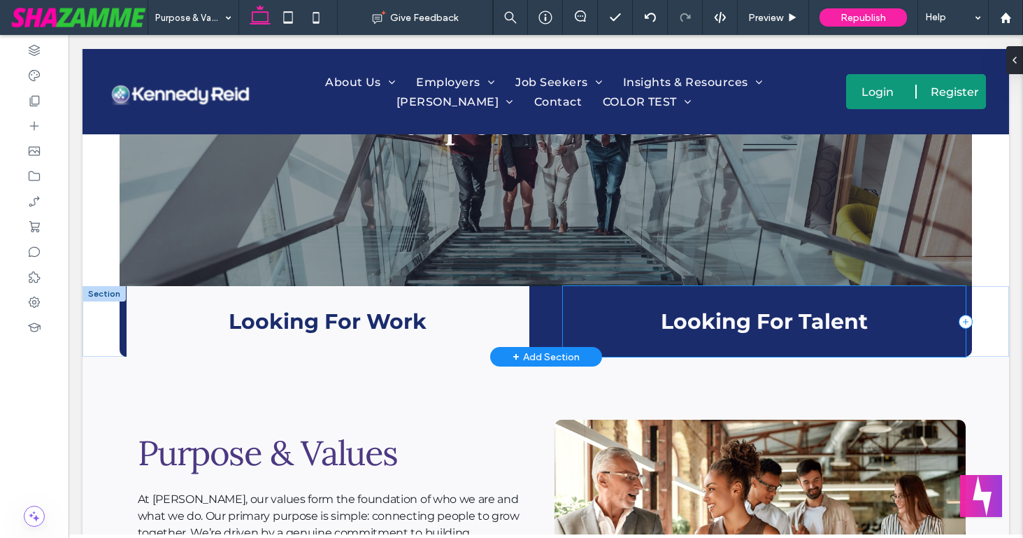
scroll to position [192, 0]
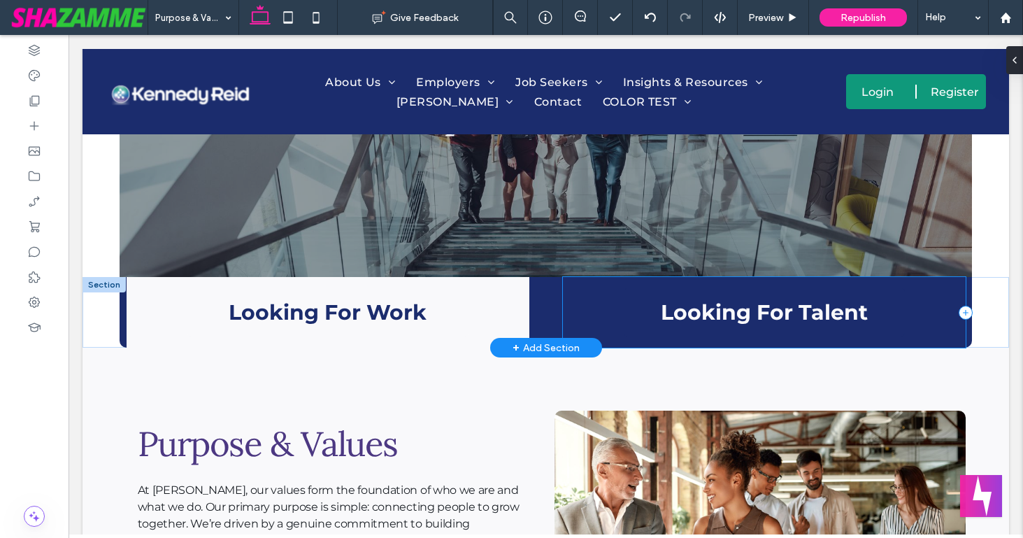
click at [566, 287] on div "Looking For Talent" at bounding box center [764, 312] width 403 height 71
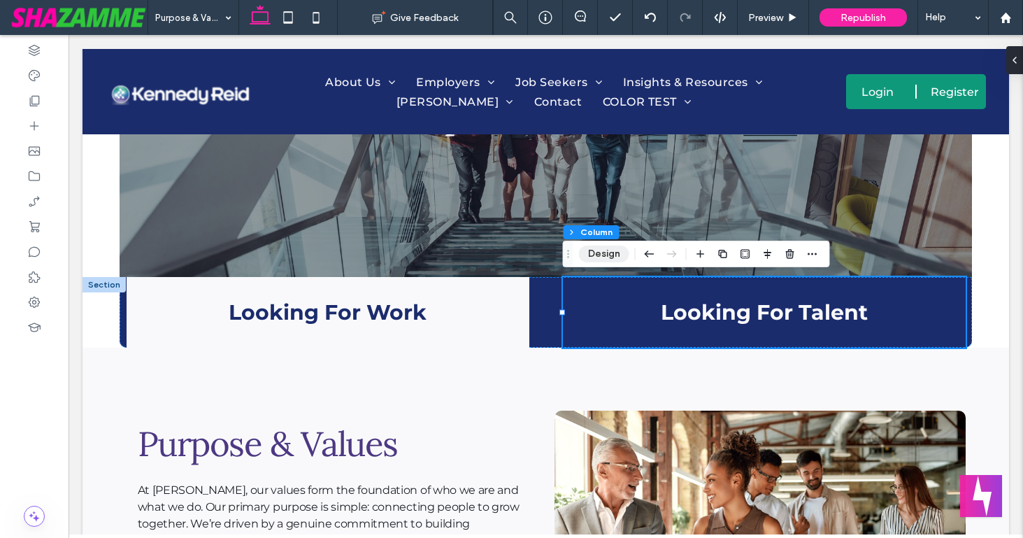
click at [605, 248] on button "Design" at bounding box center [604, 253] width 50 height 17
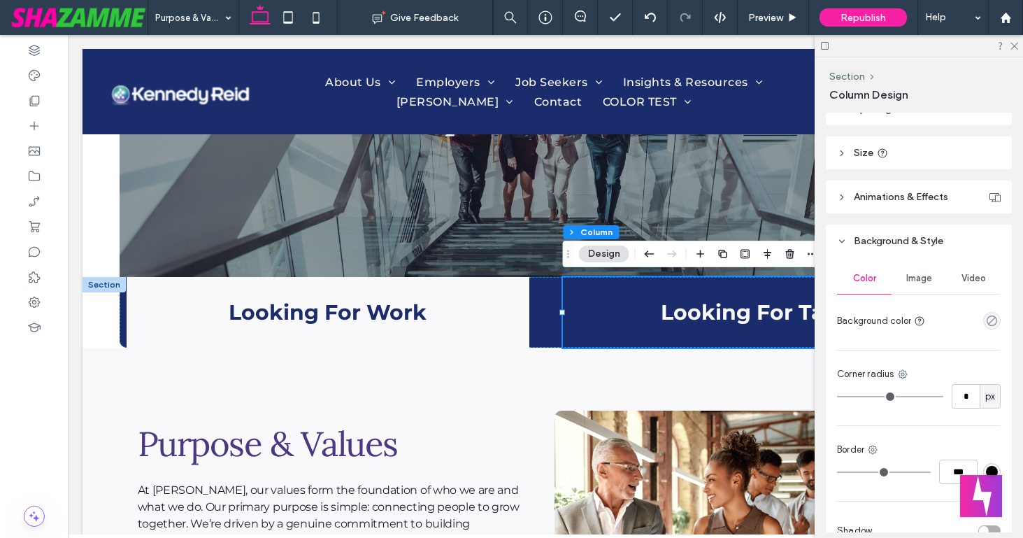
scroll to position [259, 0]
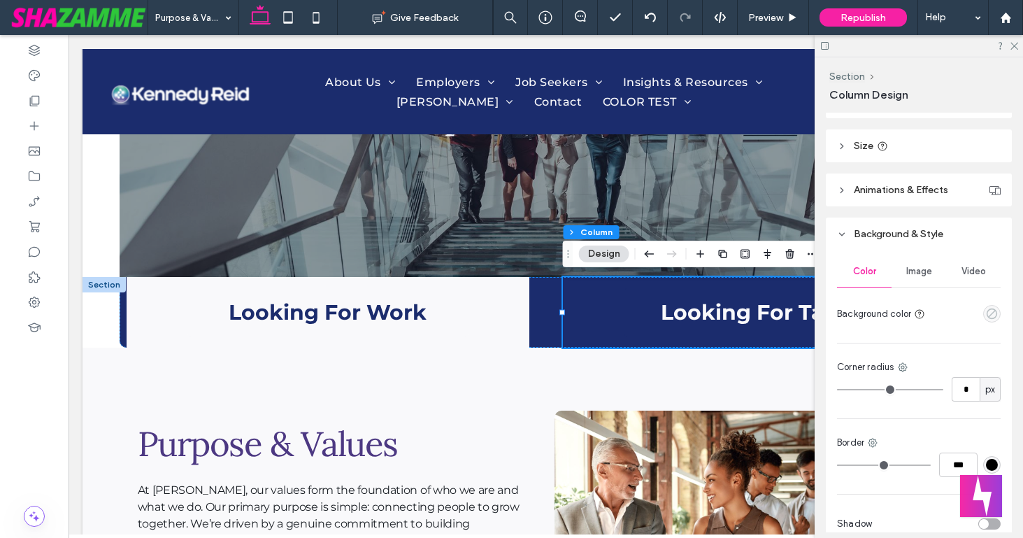
click at [992, 315] on icon "empty color" at bounding box center [992, 314] width 12 height 12
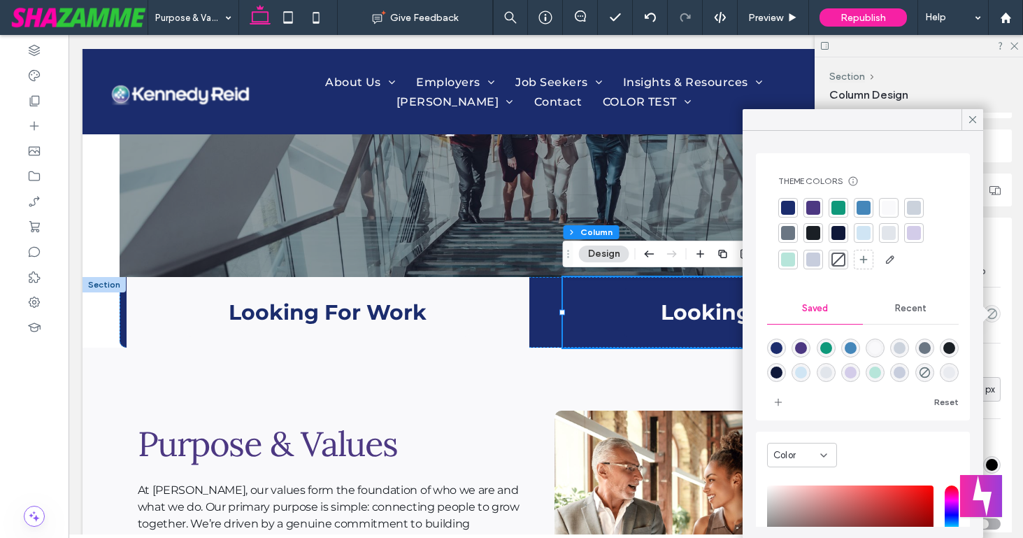
click at [866, 237] on div at bounding box center [864, 233] width 14 height 14
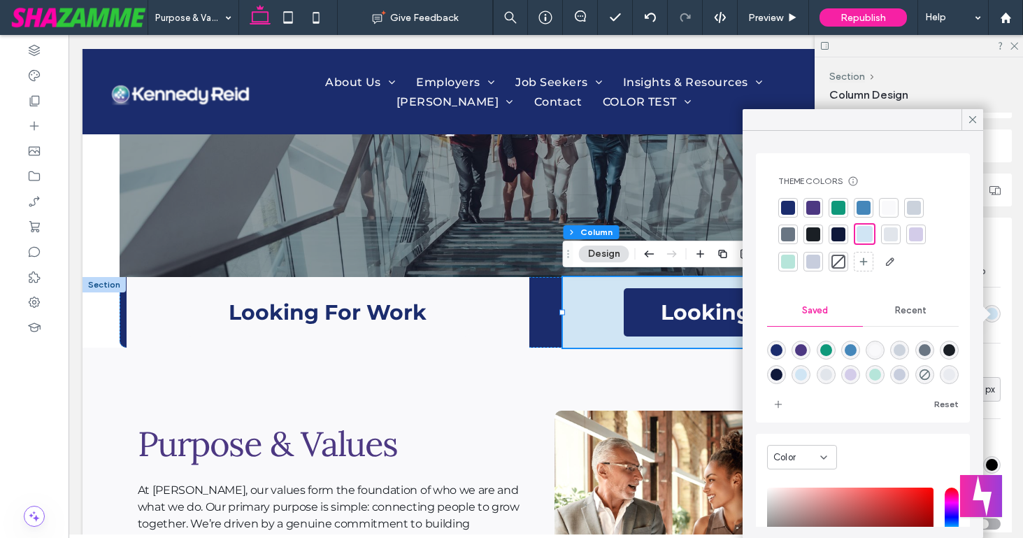
click at [787, 203] on div at bounding box center [788, 208] width 14 height 14
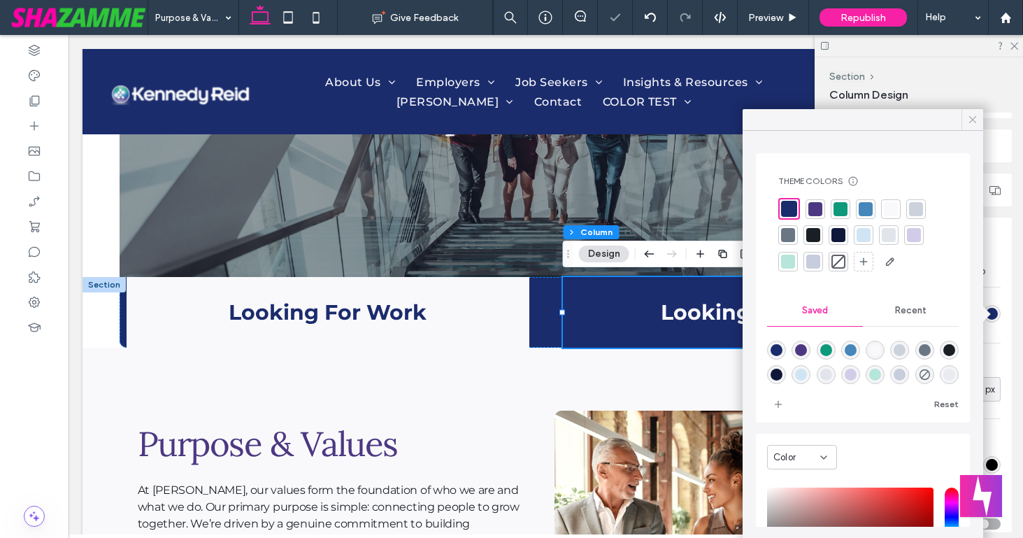
click at [970, 118] on icon at bounding box center [972, 119] width 13 height 13
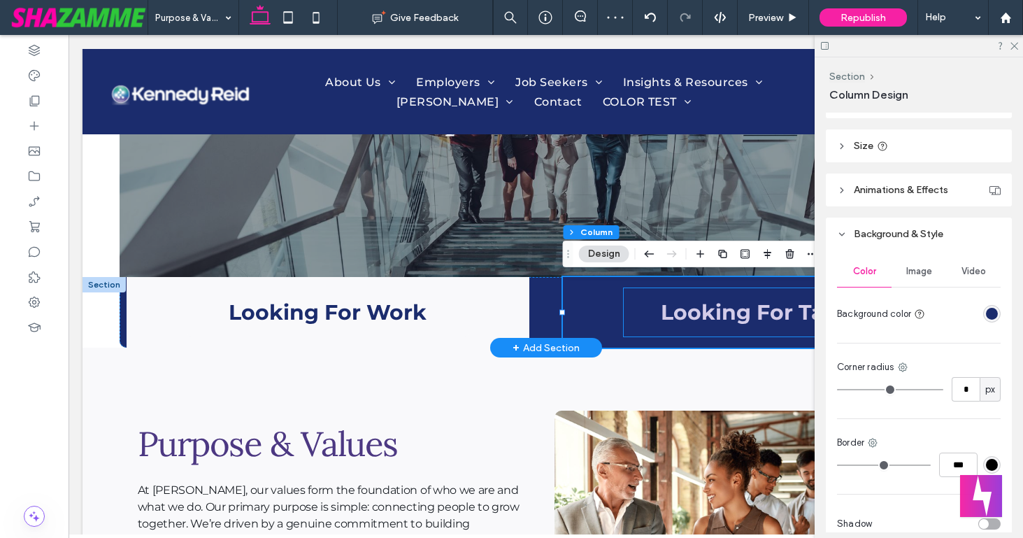
click at [732, 297] on link "Looking For Talent" at bounding box center [764, 312] width 281 height 48
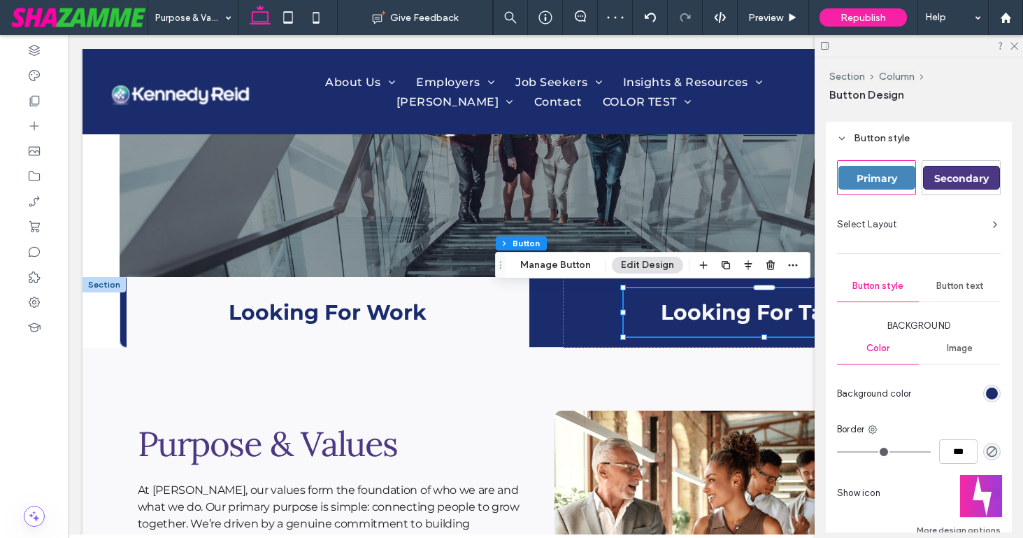
scroll to position [214, 0]
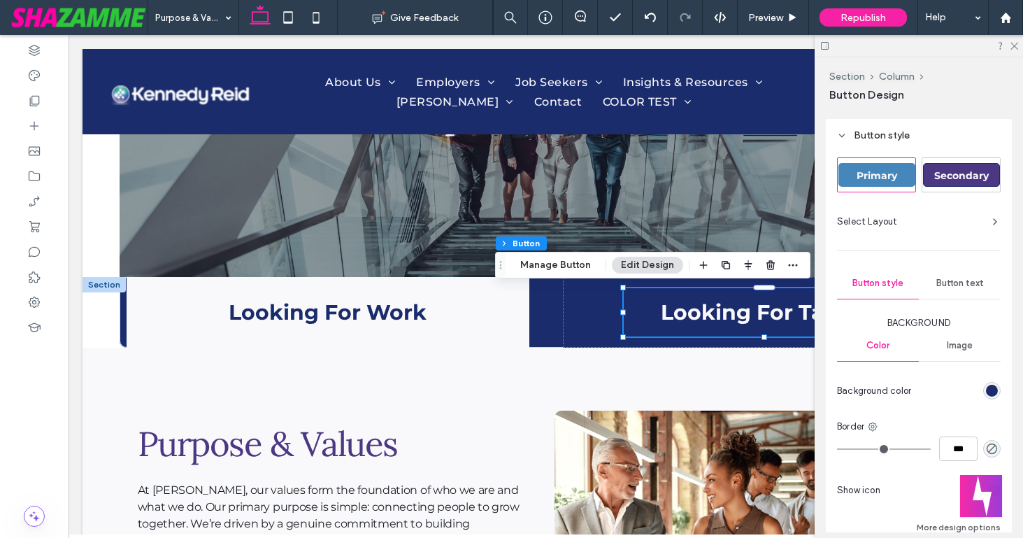
click at [992, 386] on div "rgb(27, 44, 109)" at bounding box center [992, 391] width 12 height 12
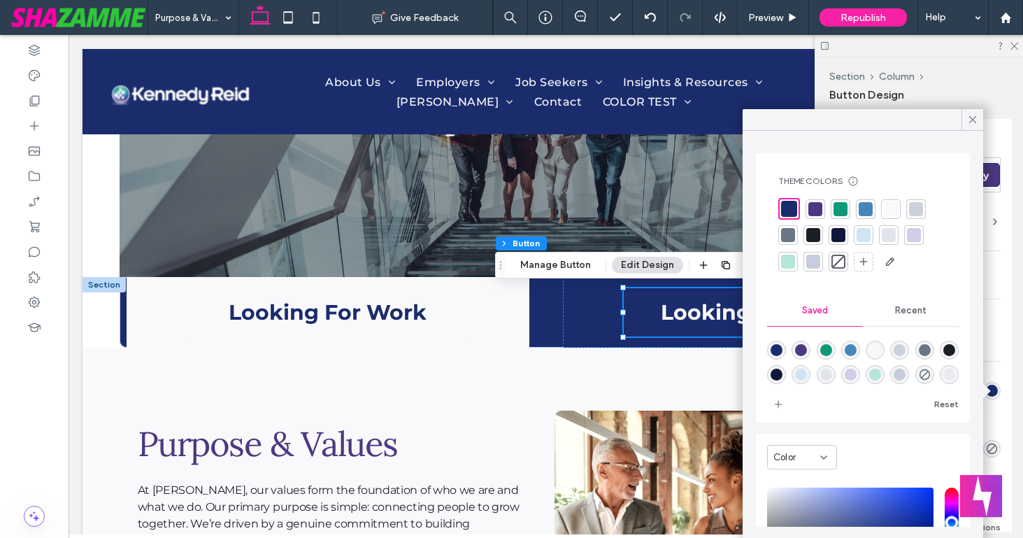
click at [862, 231] on div at bounding box center [864, 235] width 14 height 14
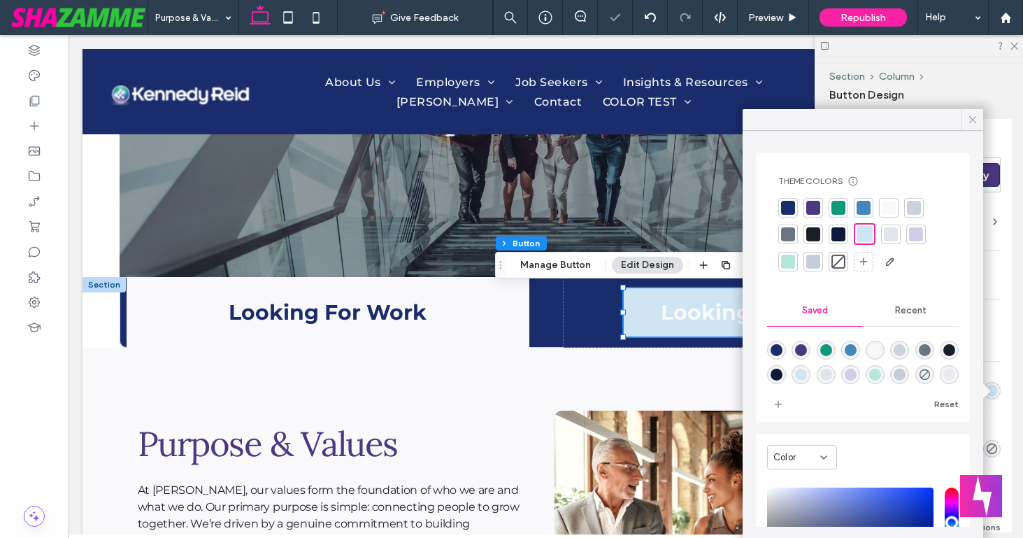
click at [969, 117] on icon at bounding box center [972, 119] width 13 height 13
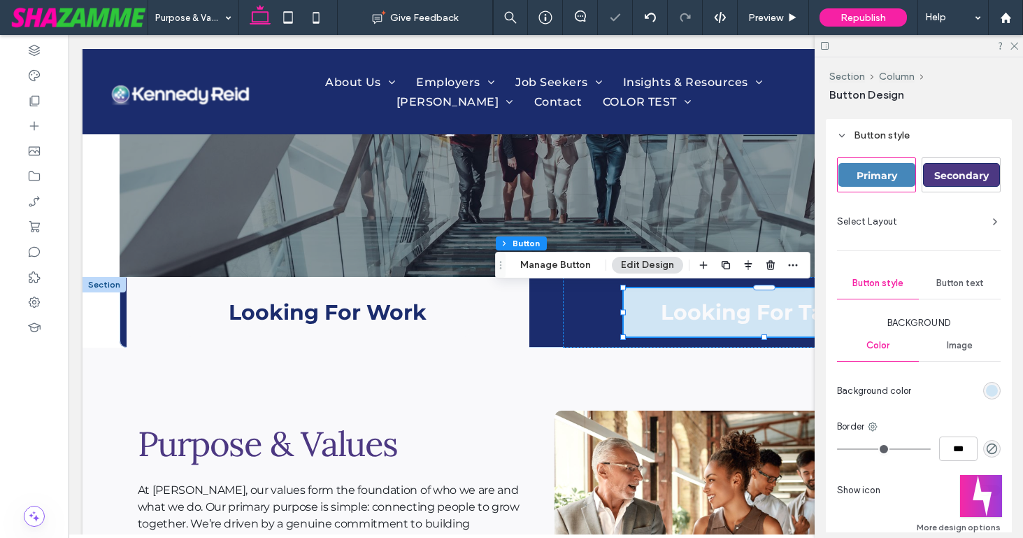
click at [958, 286] on span "Button text" at bounding box center [960, 283] width 48 height 11
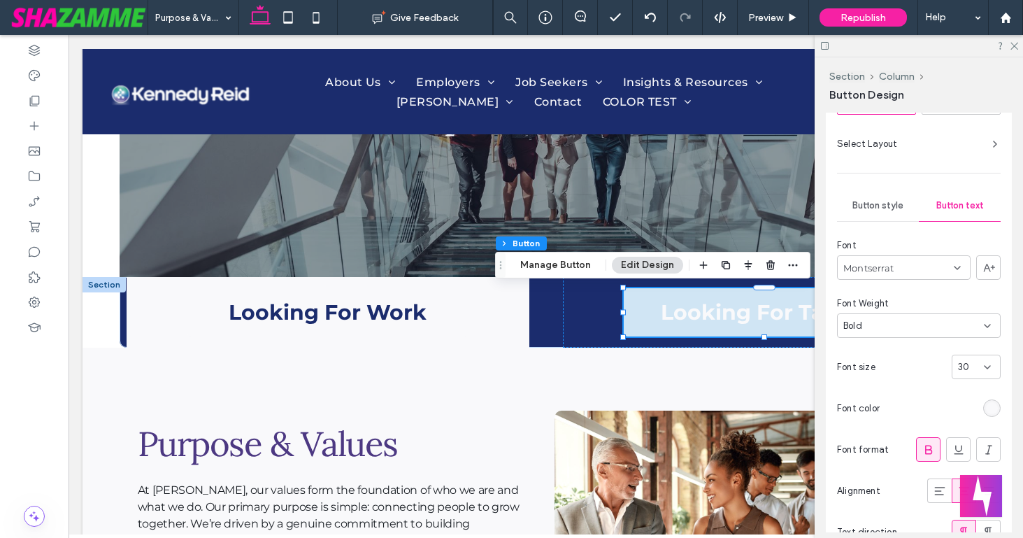
scroll to position [336, 0]
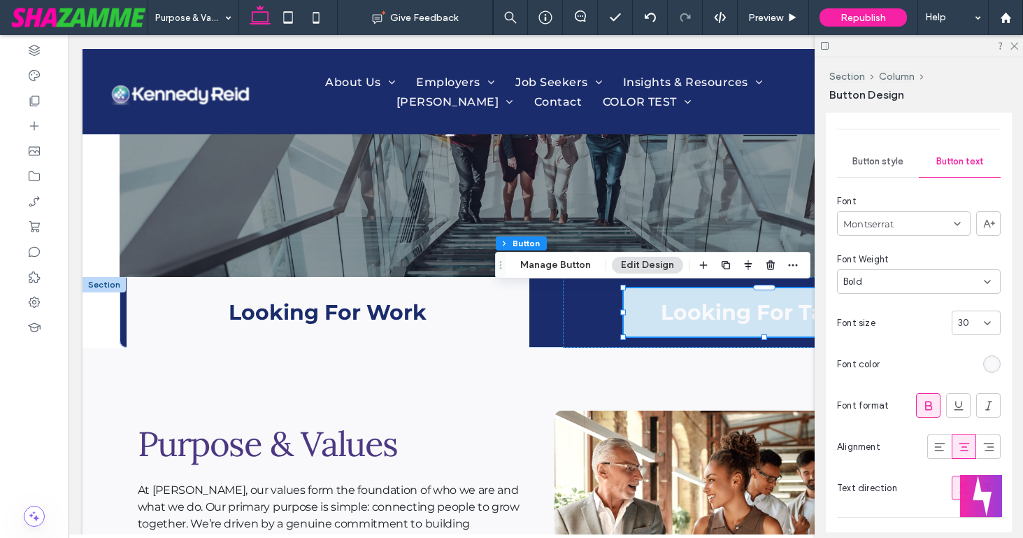
click at [987, 364] on div "rgb(249, 249, 251)" at bounding box center [992, 364] width 12 height 12
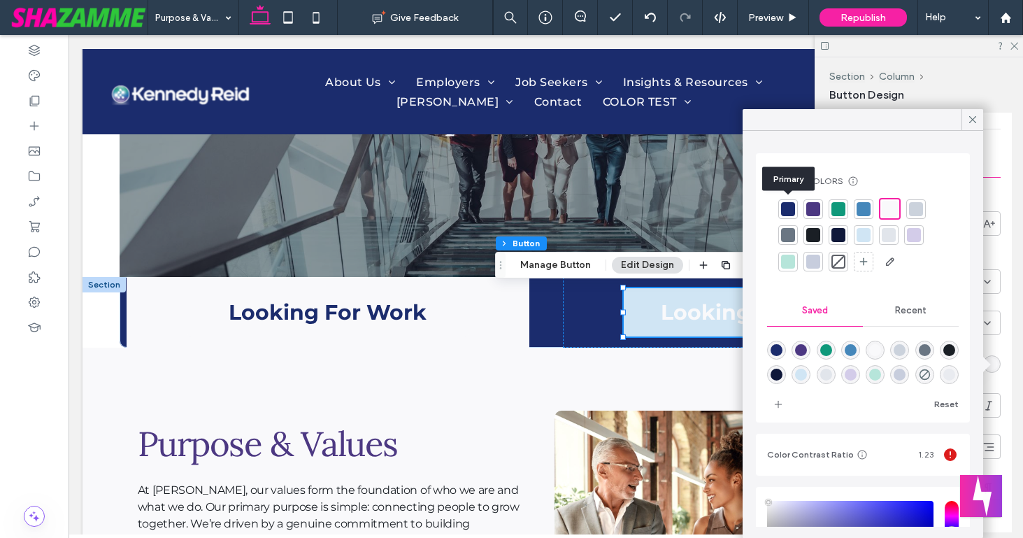
click at [785, 203] on div at bounding box center [788, 209] width 14 height 14
click at [975, 115] on icon at bounding box center [972, 119] width 13 height 13
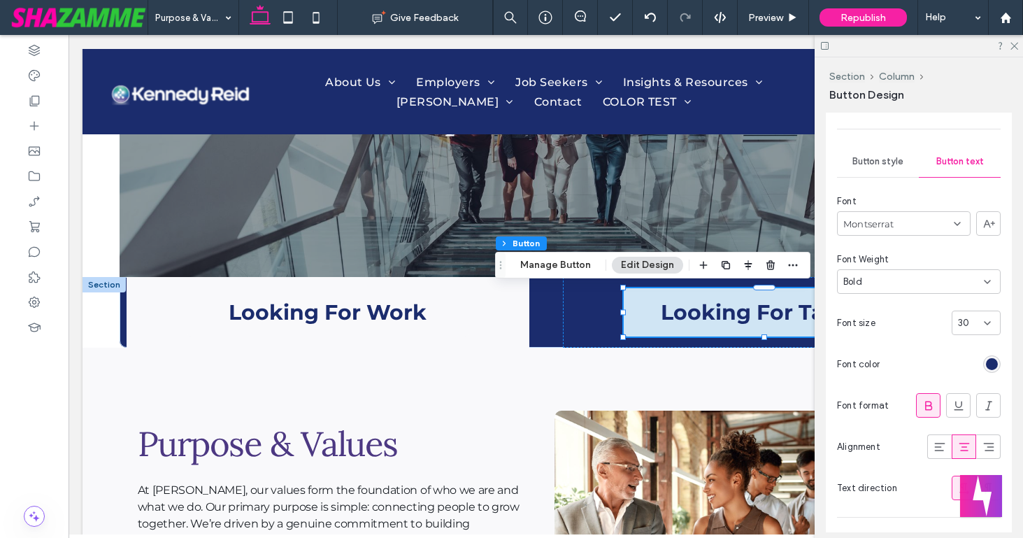
click at [988, 362] on div "rgb(27, 44, 109)" at bounding box center [992, 364] width 12 height 12
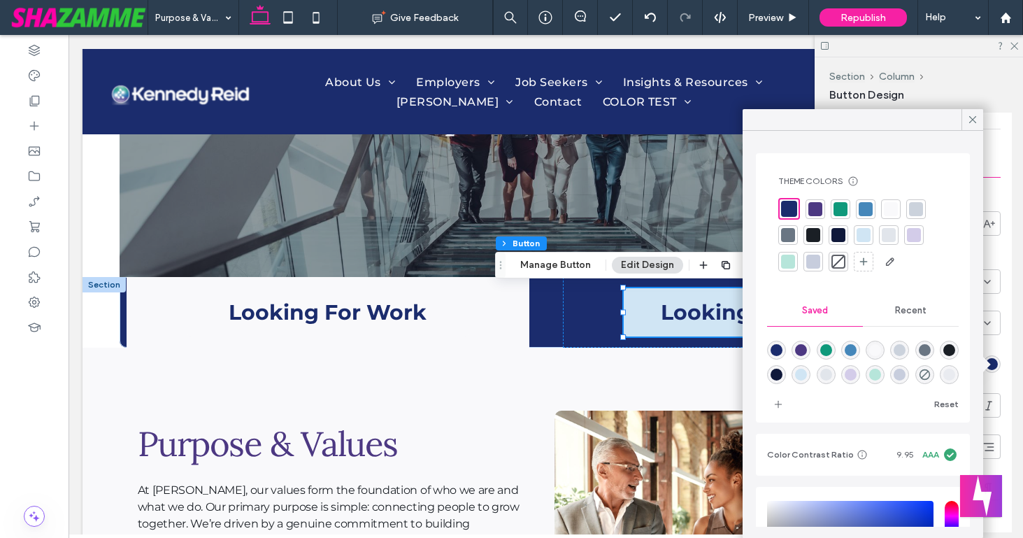
click at [866, 208] on div at bounding box center [866, 209] width 14 height 14
click at [967, 120] on icon at bounding box center [972, 119] width 13 height 13
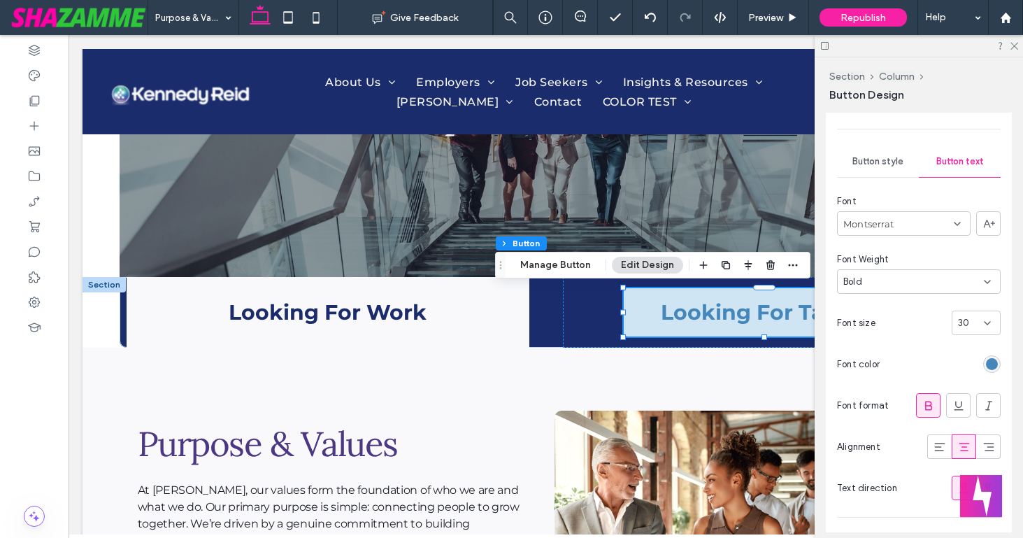
click at [990, 366] on div "rgb(69, 135, 186)" at bounding box center [992, 364] width 12 height 12
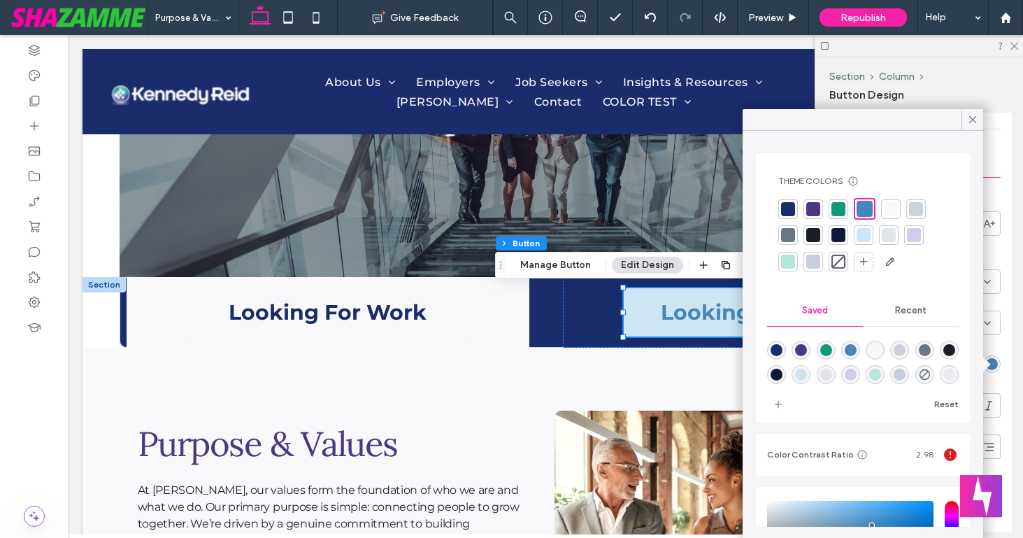
click at [888, 215] on div at bounding box center [891, 209] width 14 height 14
click at [971, 113] on icon at bounding box center [972, 119] width 13 height 13
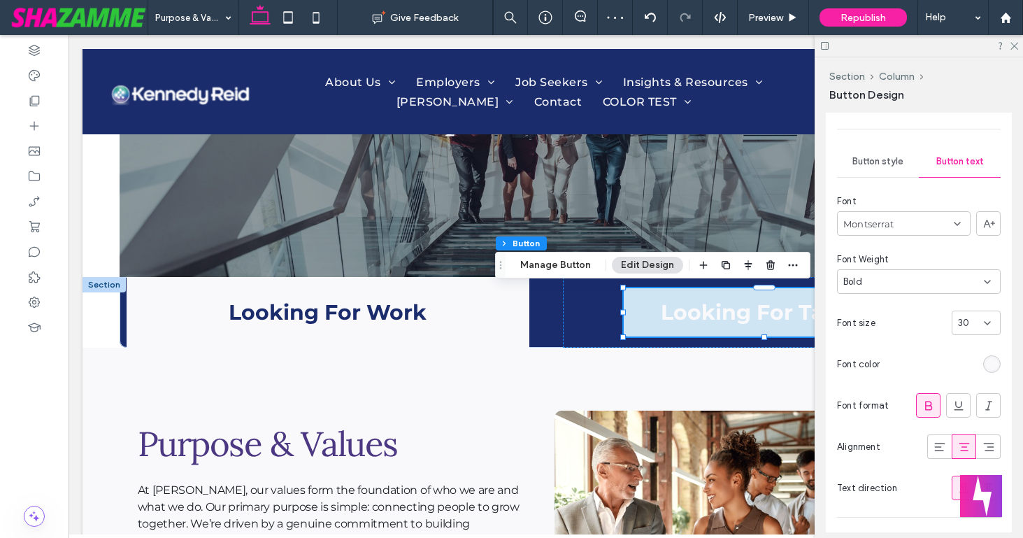
click at [867, 162] on span "Button style" at bounding box center [877, 161] width 51 height 11
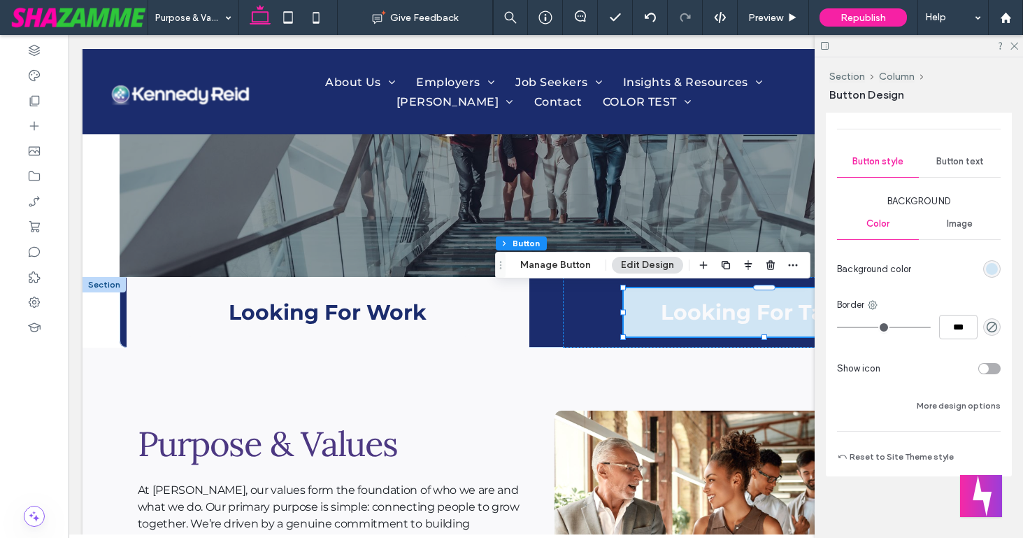
click at [990, 265] on div "rgb(208, 229, 244)" at bounding box center [992, 269] width 12 height 12
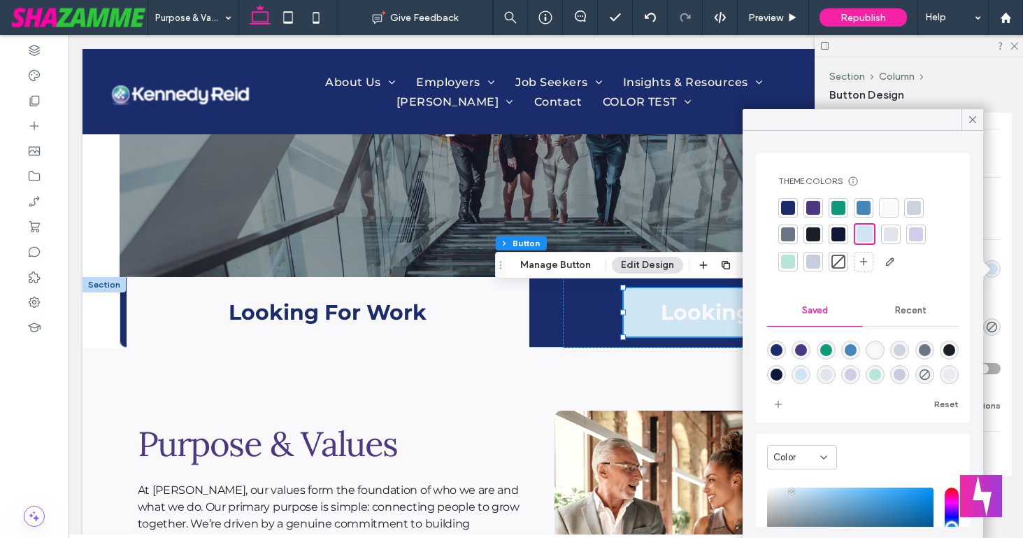
click at [864, 208] on div at bounding box center [864, 208] width 14 height 14
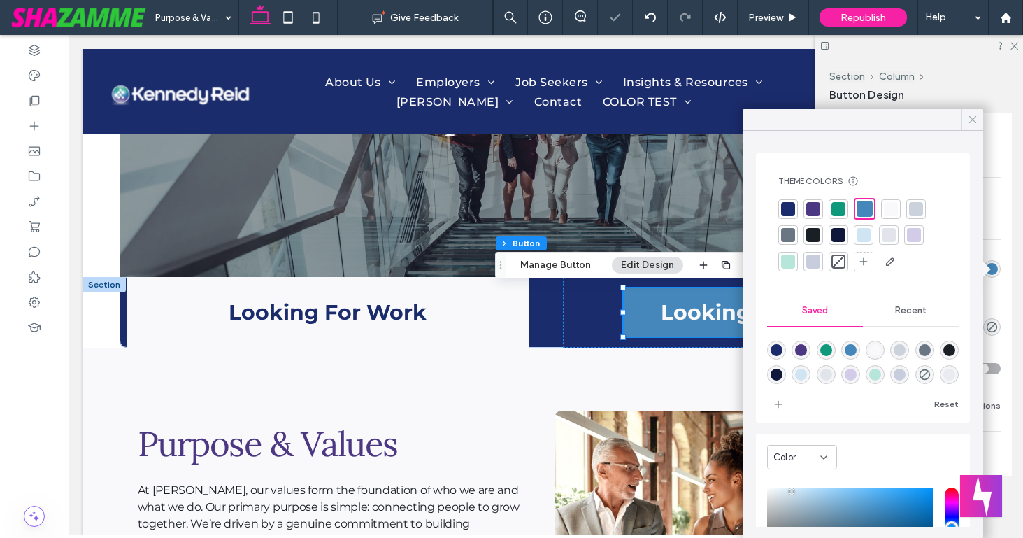
click at [973, 117] on icon at bounding box center [972, 119] width 13 height 13
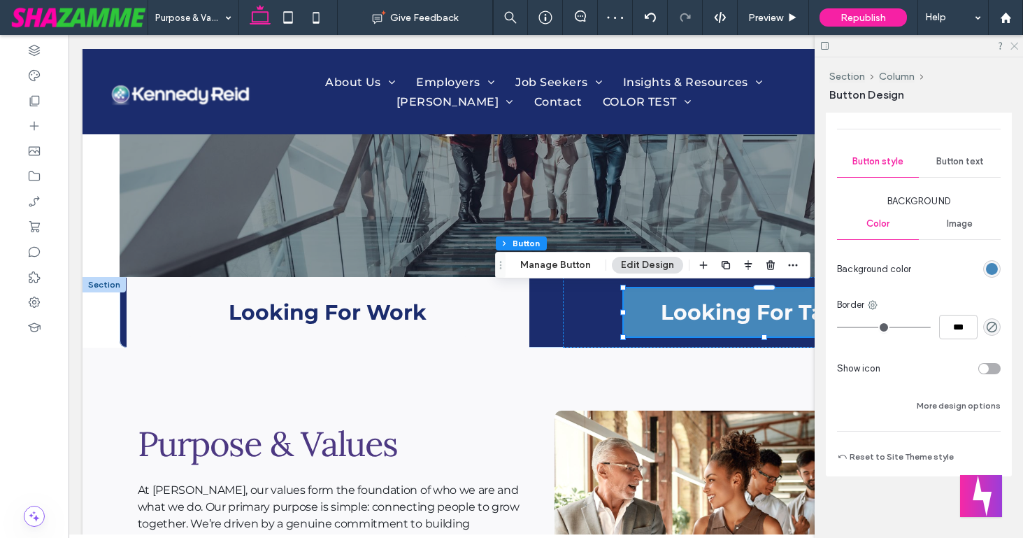
click at [1009, 43] on icon at bounding box center [1013, 45] width 9 height 9
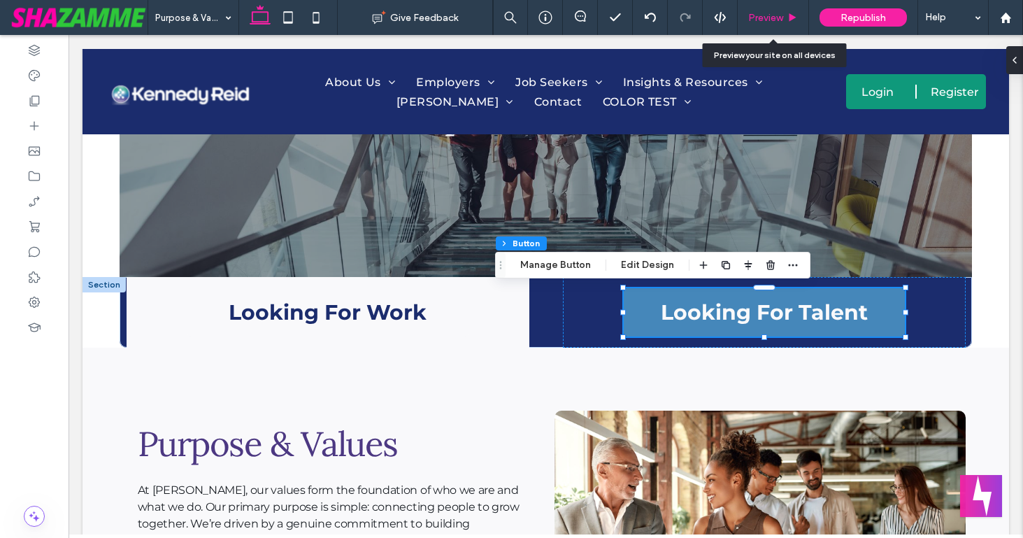
click at [761, 15] on span "Preview" at bounding box center [765, 18] width 35 height 12
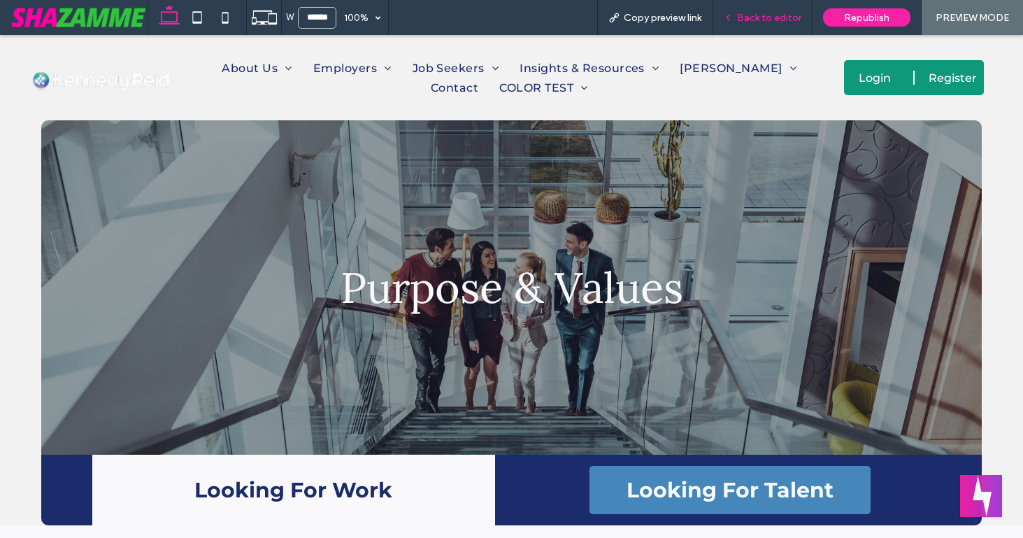
click at [759, 15] on span "Back to editor" at bounding box center [769, 18] width 64 height 12
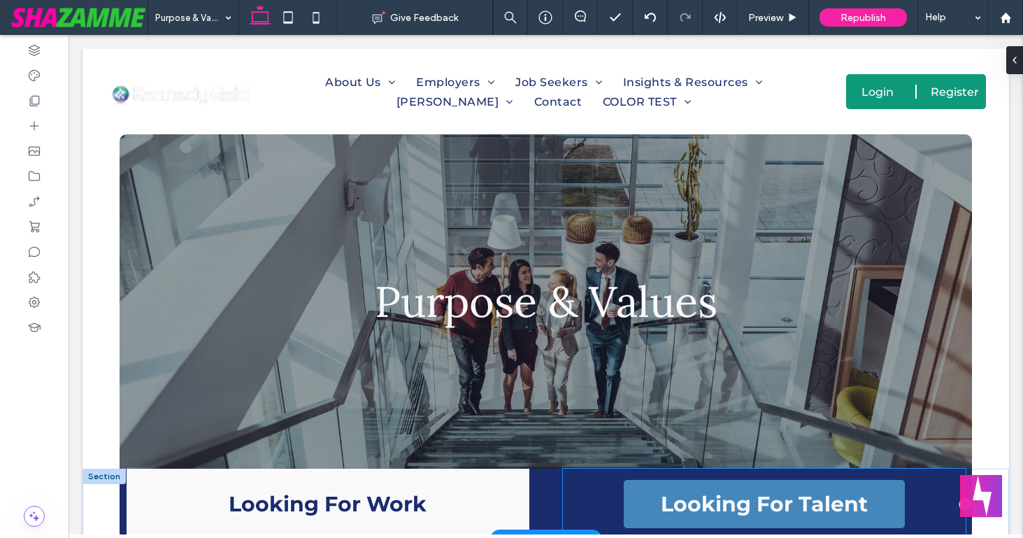
click at [587, 494] on div "Looking For Talent" at bounding box center [764, 504] width 403 height 71
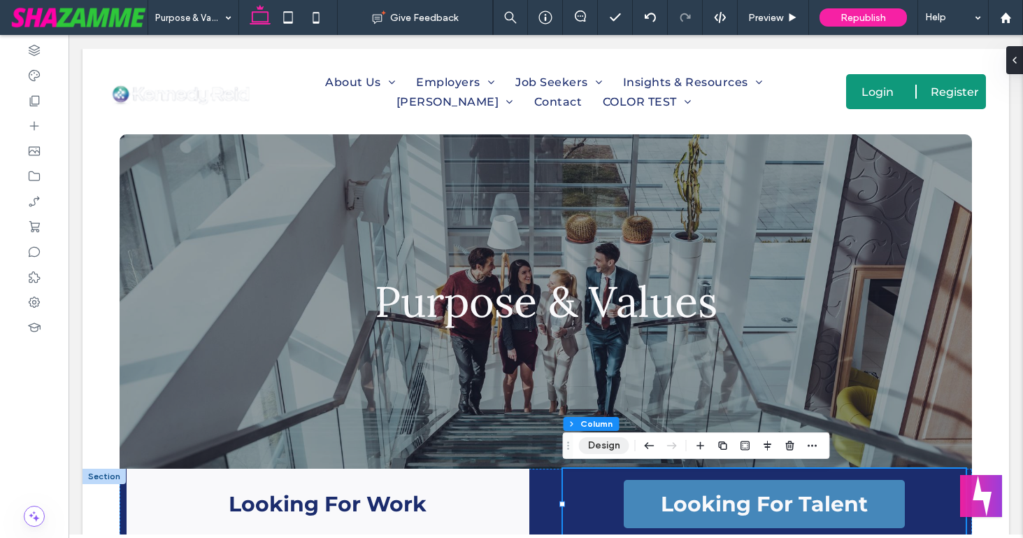
click at [602, 447] on button "Design" at bounding box center [604, 445] width 50 height 17
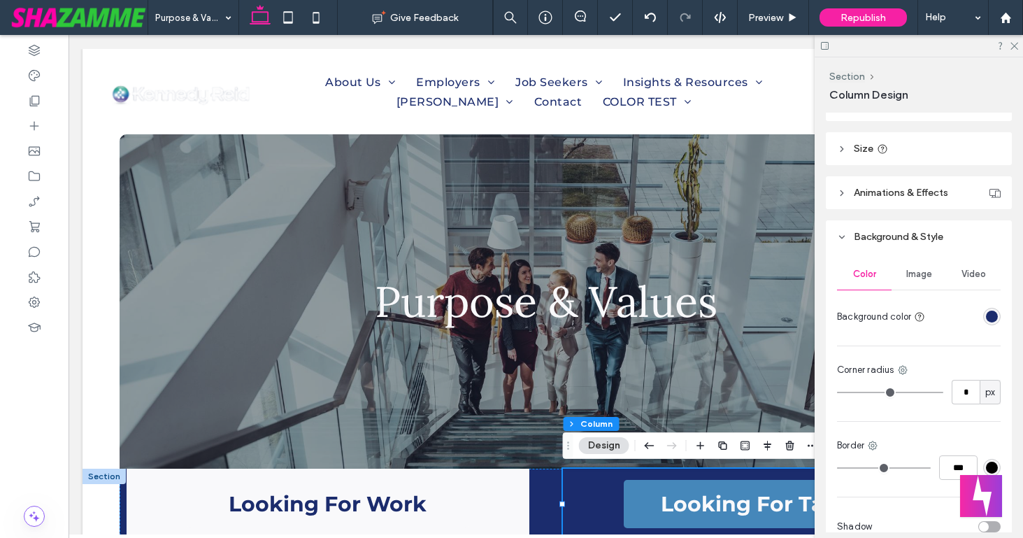
scroll to position [258, 0]
click at [992, 318] on div "rgba(27, 44, 109, 1)" at bounding box center [992, 315] width 12 height 12
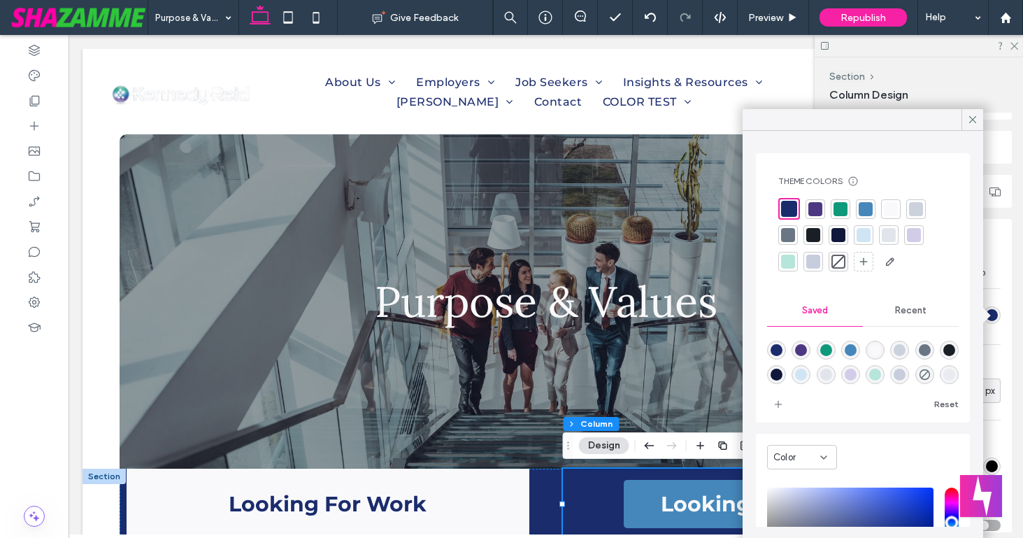
click at [890, 208] on div at bounding box center [891, 209] width 14 height 14
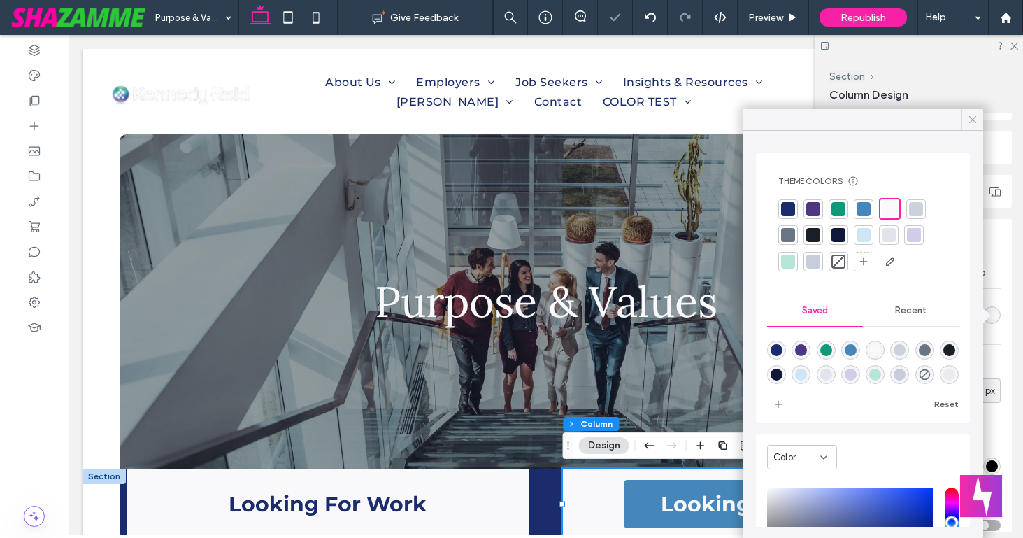
click at [976, 110] on span at bounding box center [972, 119] width 13 height 21
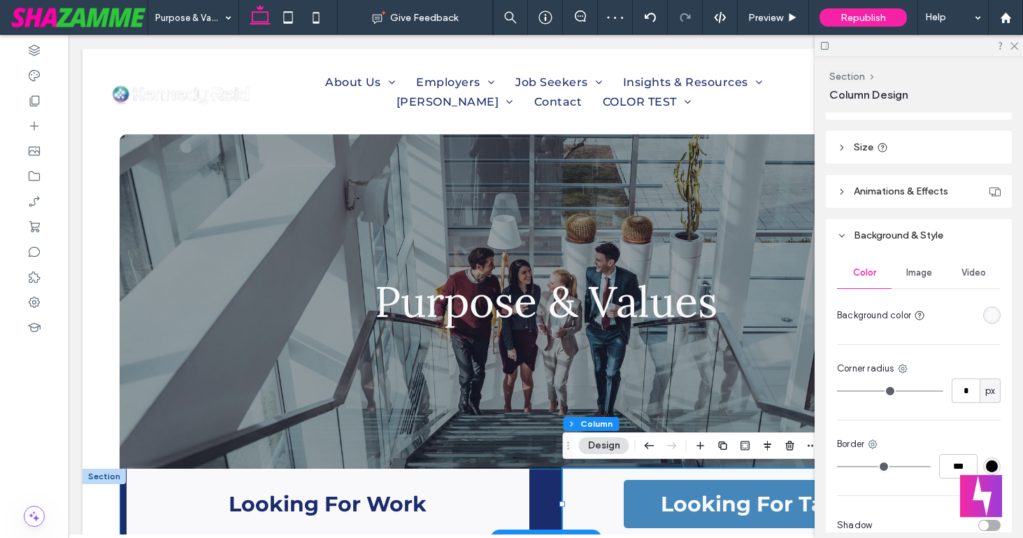
click at [123, 501] on div "Looking For Work Looking For Talent" at bounding box center [546, 504] width 852 height 71
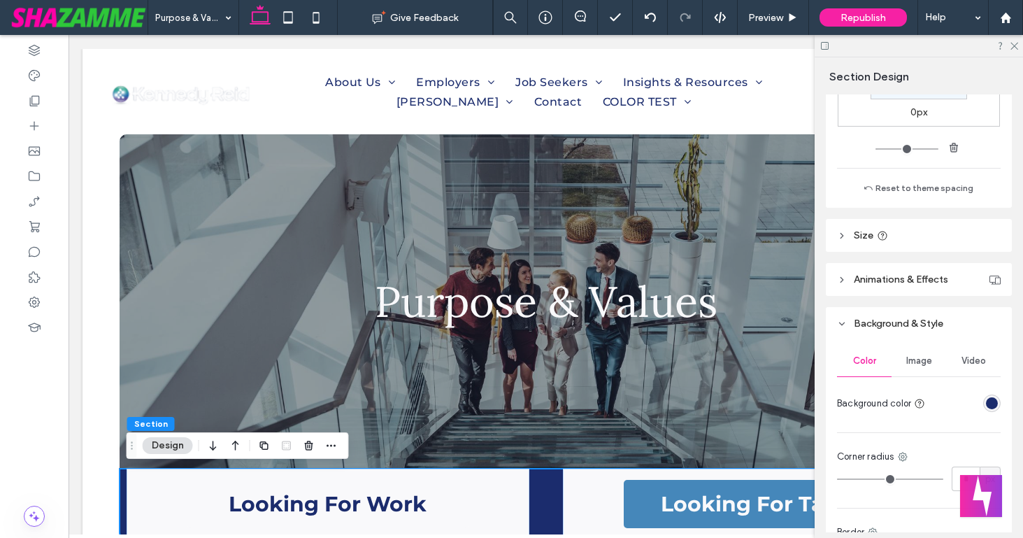
scroll to position [369, 0]
click at [994, 398] on div "rgba(27, 44, 109, 1)" at bounding box center [992, 401] width 12 height 12
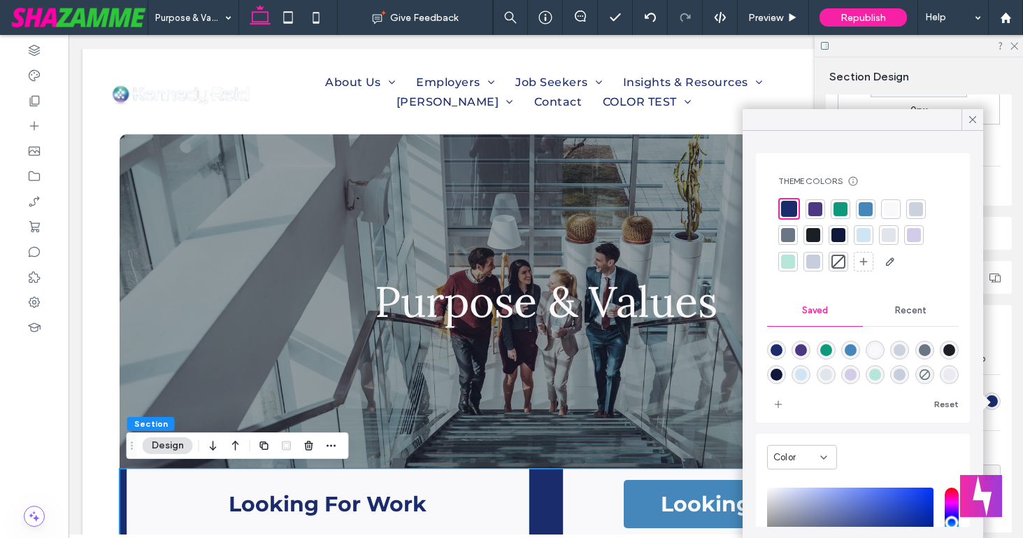
click at [892, 206] on div at bounding box center [891, 209] width 14 height 14
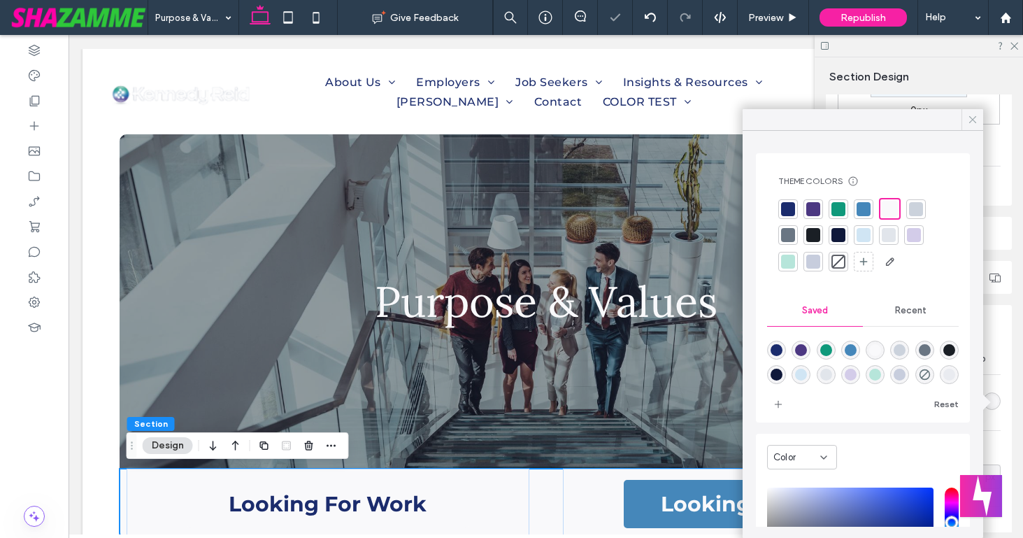
click at [968, 120] on icon at bounding box center [972, 119] width 13 height 13
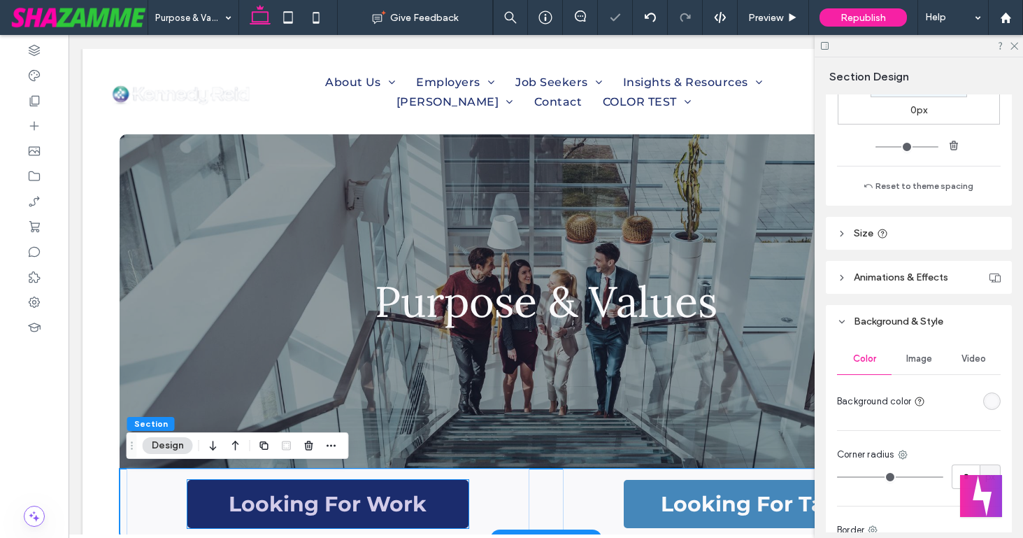
click at [401, 487] on link "Looking For Work" at bounding box center [327, 504] width 281 height 48
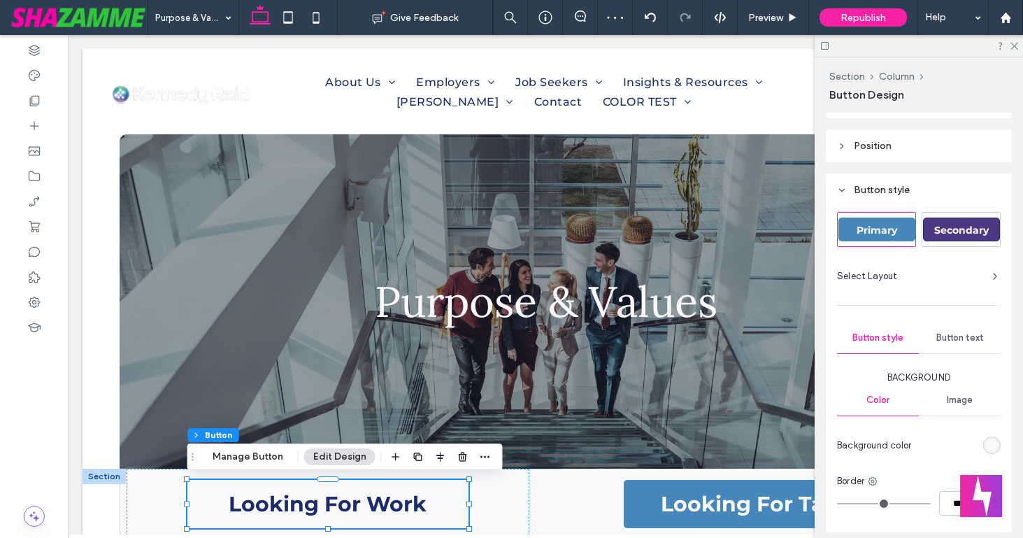
scroll to position [247, 0]
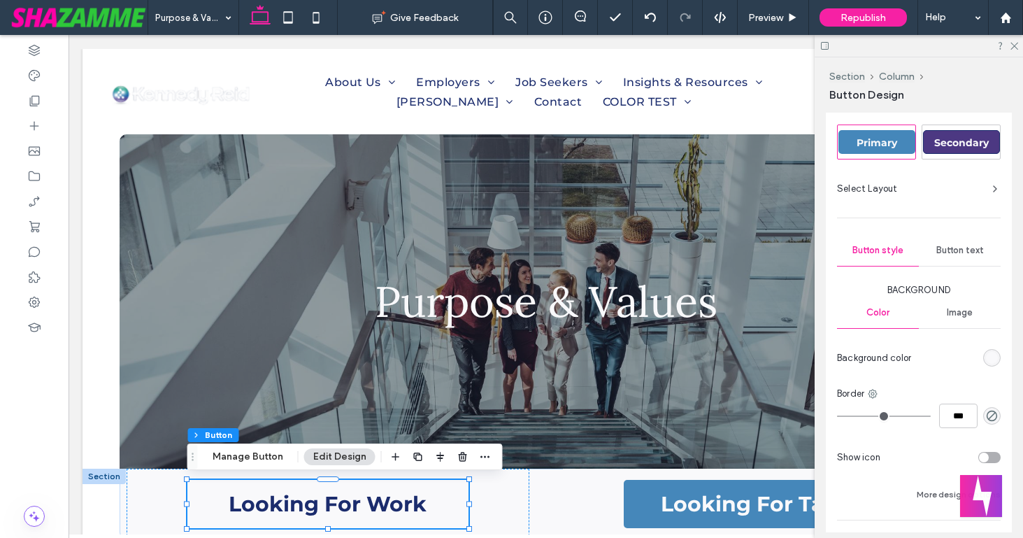
click at [992, 355] on div "rgb(249, 249, 251)" at bounding box center [992, 358] width 12 height 12
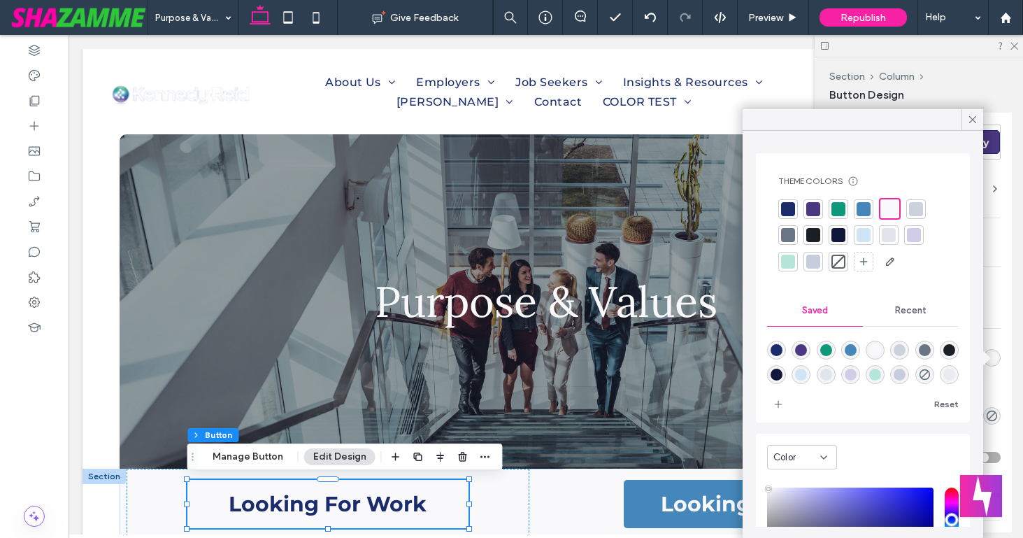
click at [807, 210] on div at bounding box center [813, 209] width 14 height 14
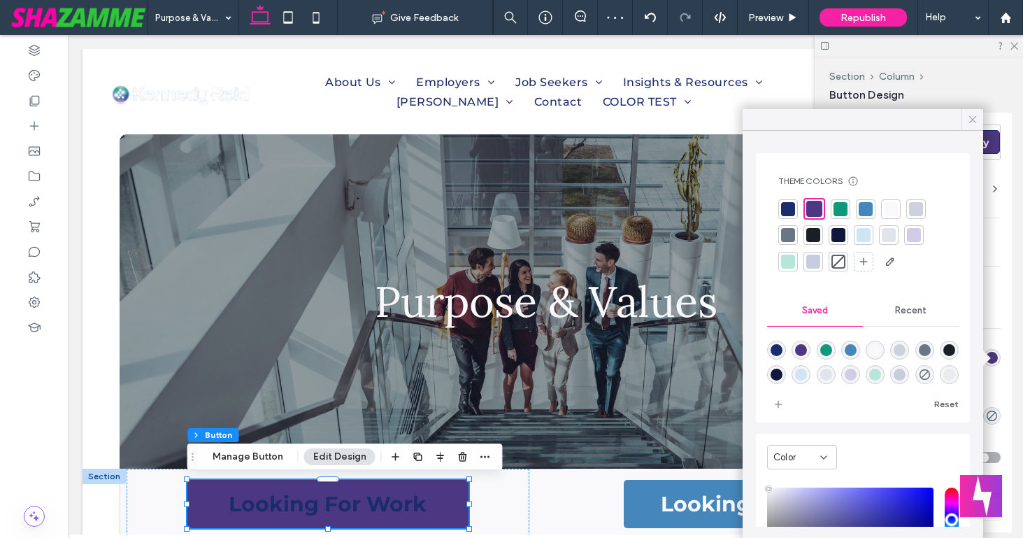
click at [974, 115] on icon at bounding box center [972, 119] width 13 height 13
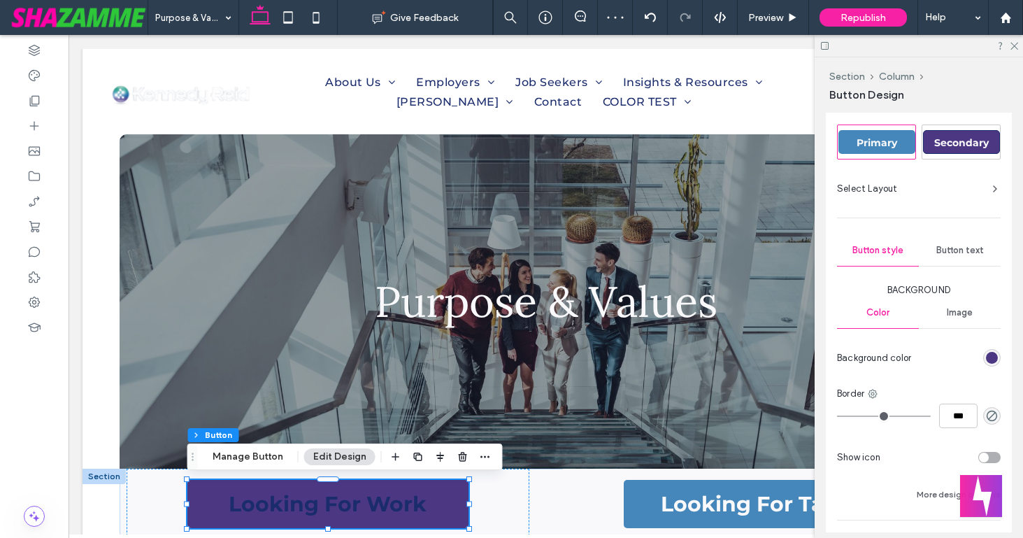
click at [959, 241] on div "Button text" at bounding box center [960, 250] width 82 height 31
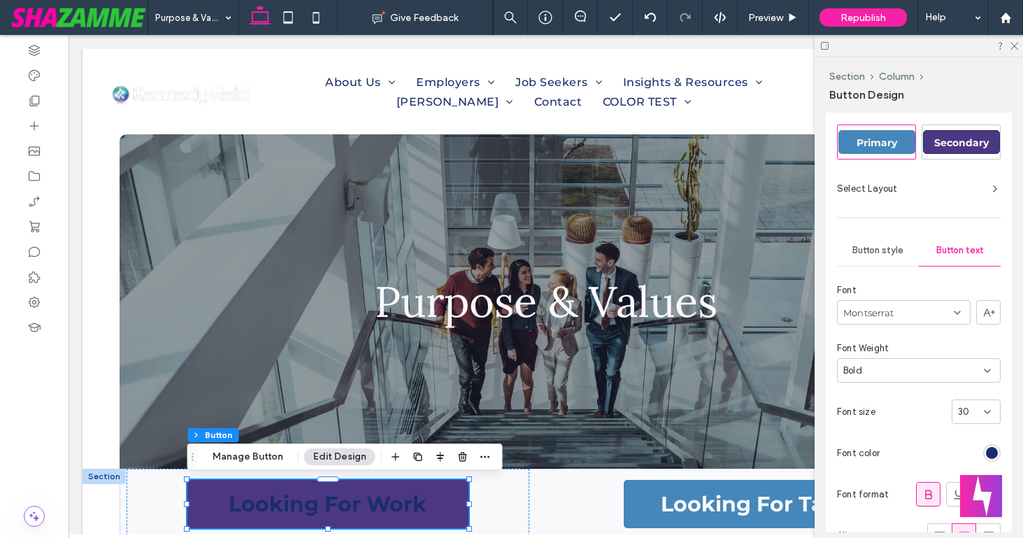
scroll to position [339, 0]
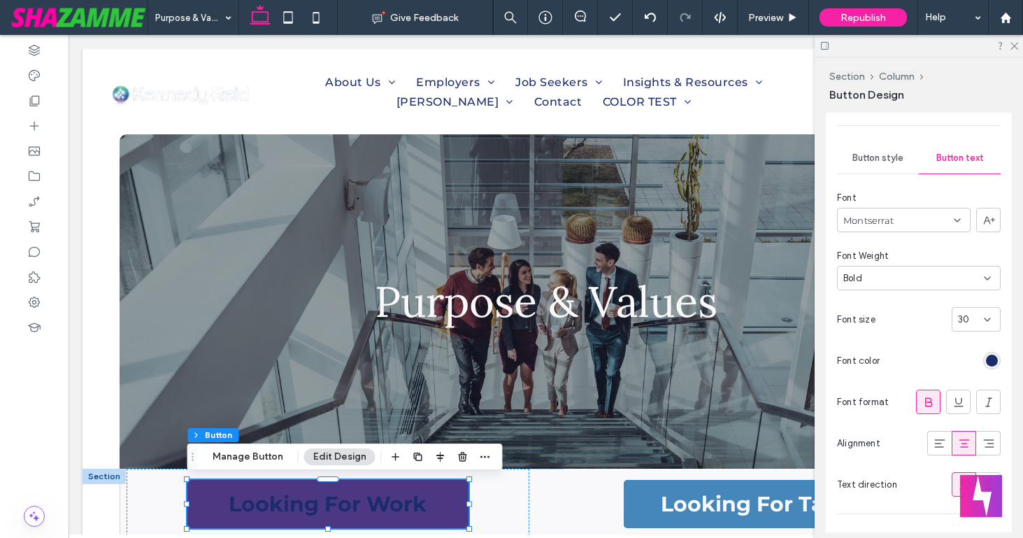
click at [990, 359] on div "rgb(27, 44, 109)" at bounding box center [992, 361] width 12 height 12
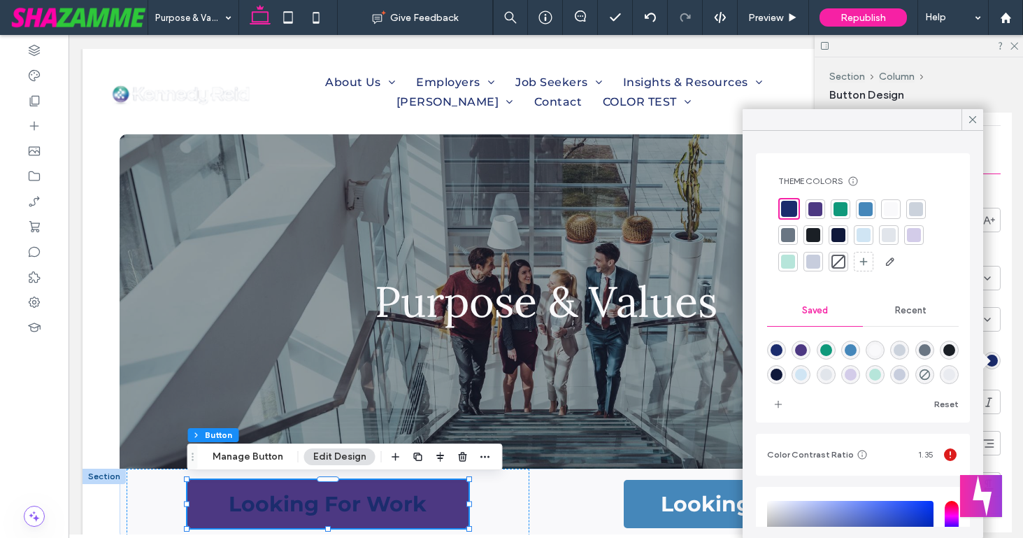
click at [887, 208] on div at bounding box center [891, 209] width 14 height 14
click at [968, 122] on icon at bounding box center [972, 119] width 13 height 13
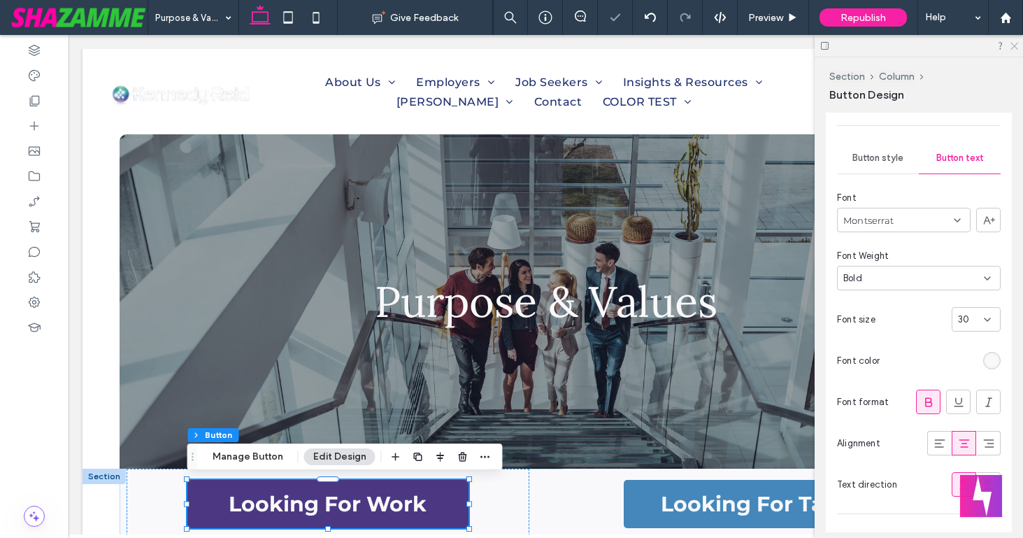
click at [1013, 45] on icon at bounding box center [1013, 45] width 9 height 9
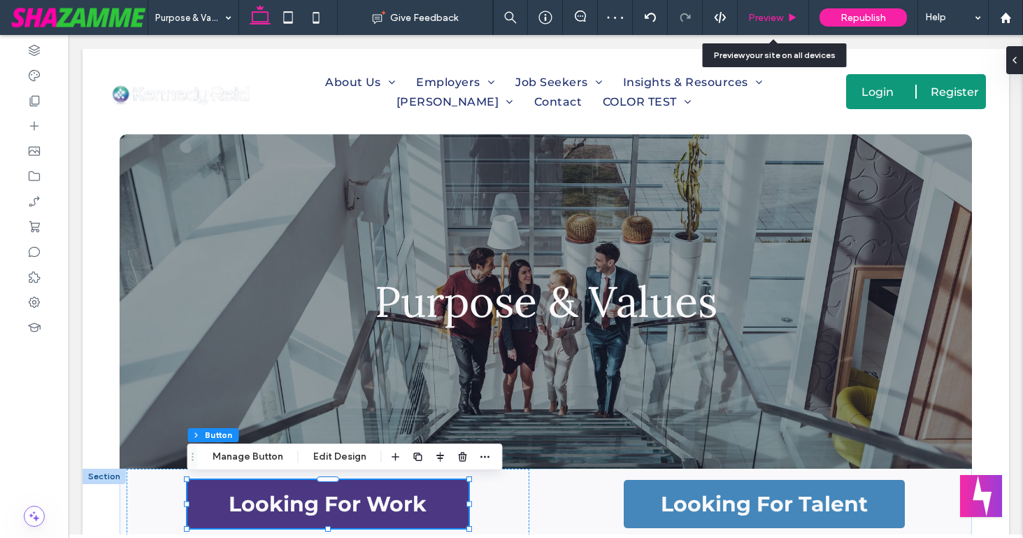
click at [766, 17] on span "Preview" at bounding box center [765, 18] width 35 height 12
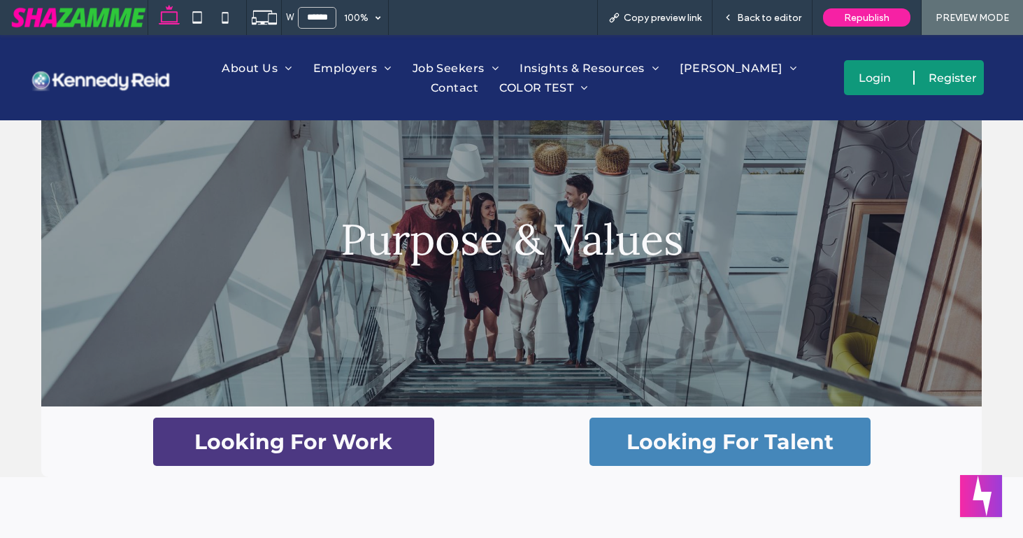
scroll to position [80, 0]
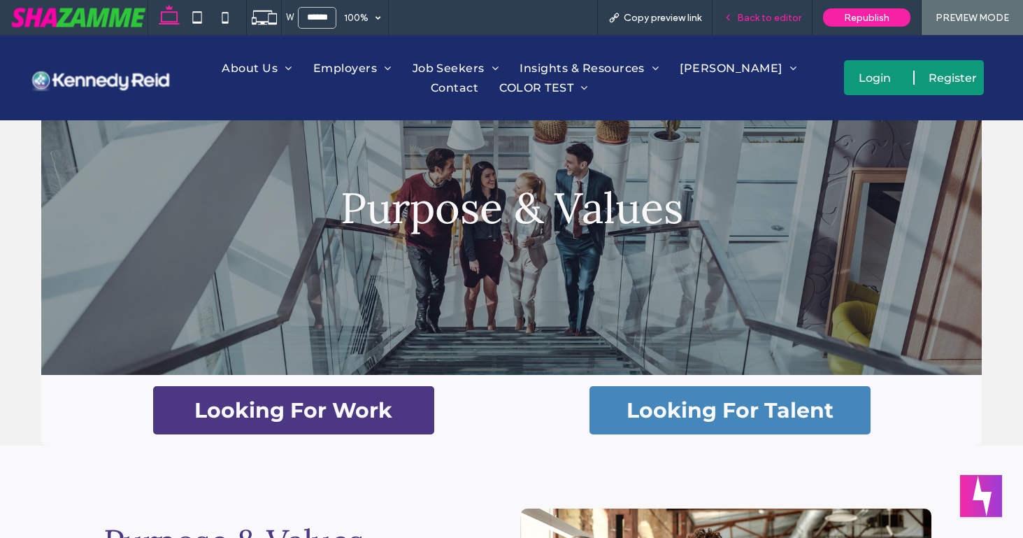
click at [742, 19] on span "Back to editor" at bounding box center [769, 18] width 64 height 12
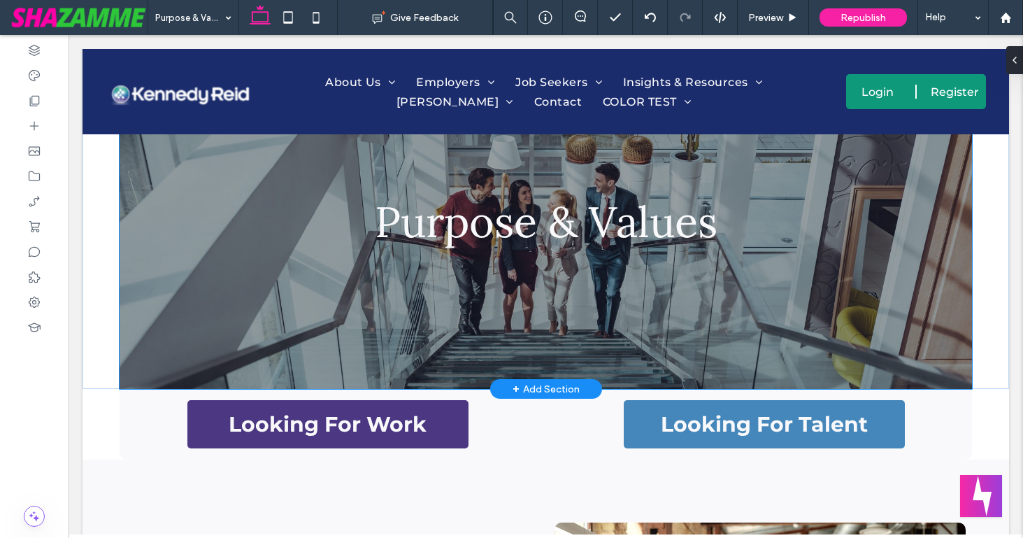
click at [149, 336] on div "Purpose & Values" at bounding box center [546, 222] width 839 height 334
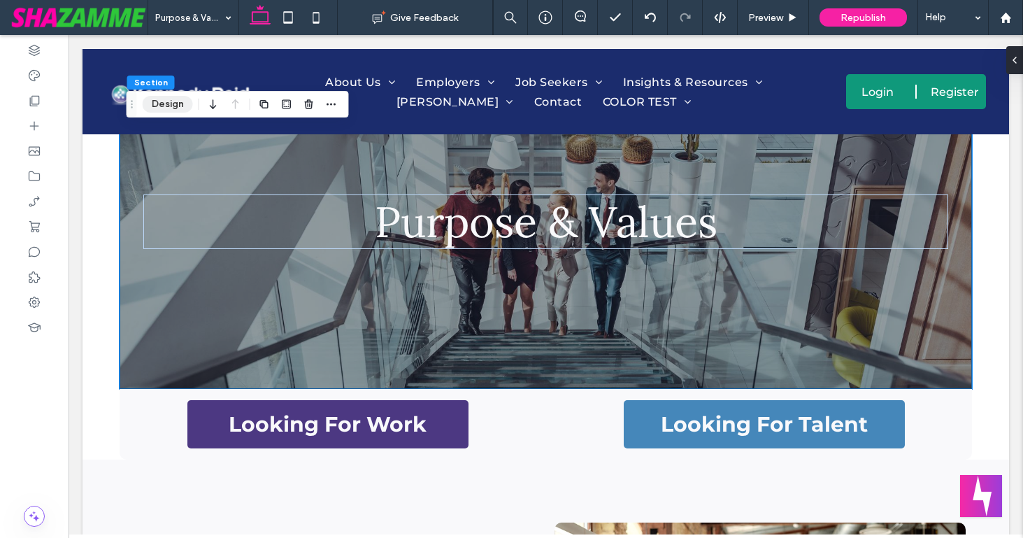
click at [178, 103] on button "Design" at bounding box center [168, 104] width 50 height 17
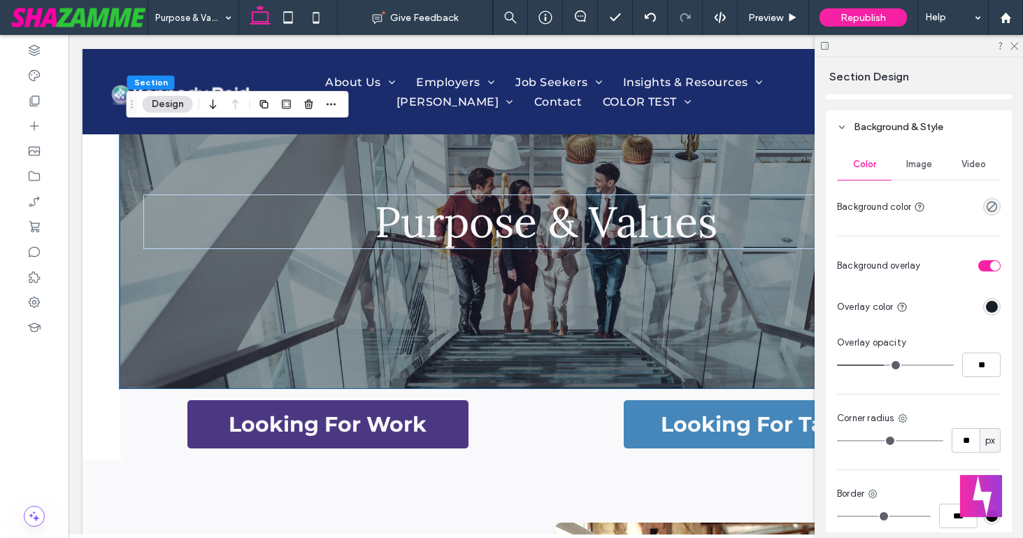
scroll to position [564, 0]
click at [898, 415] on icon at bounding box center [902, 417] width 11 height 11
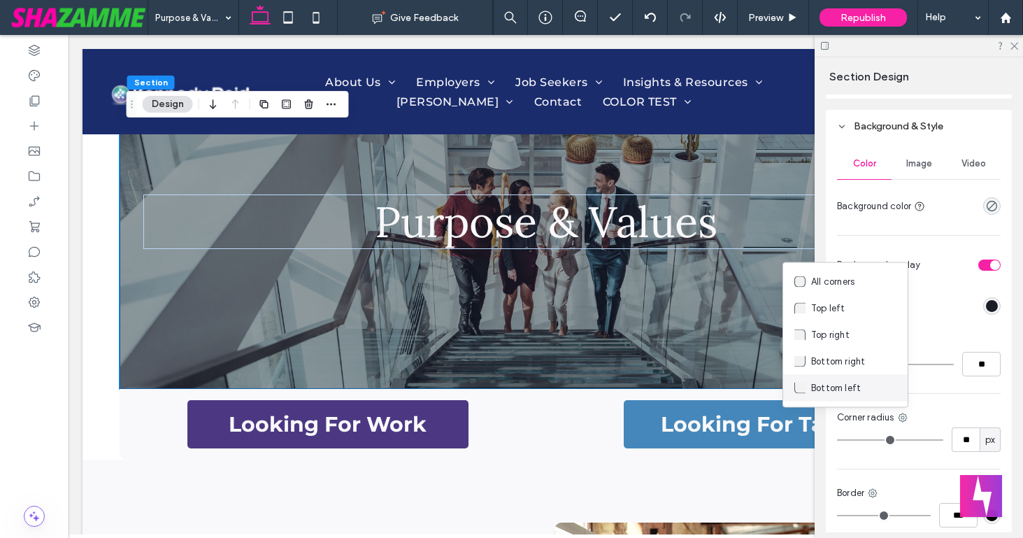
click at [848, 390] on span "Bottom left" at bounding box center [836, 388] width 50 height 14
type input "*"
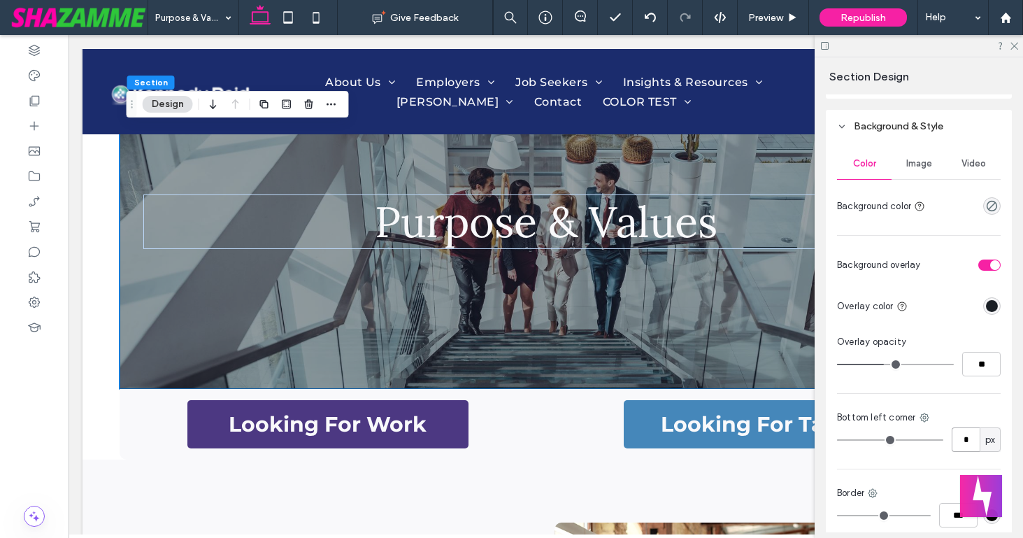
click at [957, 434] on input "*" at bounding box center [966, 439] width 28 height 24
type input "**"
click at [927, 416] on icon at bounding box center [924, 417] width 11 height 11
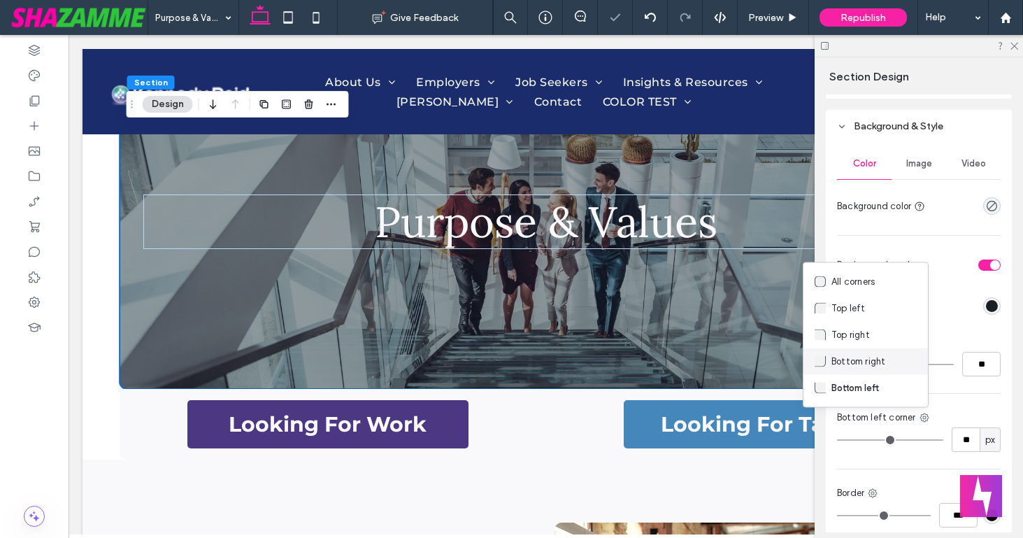
click at [872, 357] on span "Bottom right" at bounding box center [858, 362] width 54 height 14
type input "*"
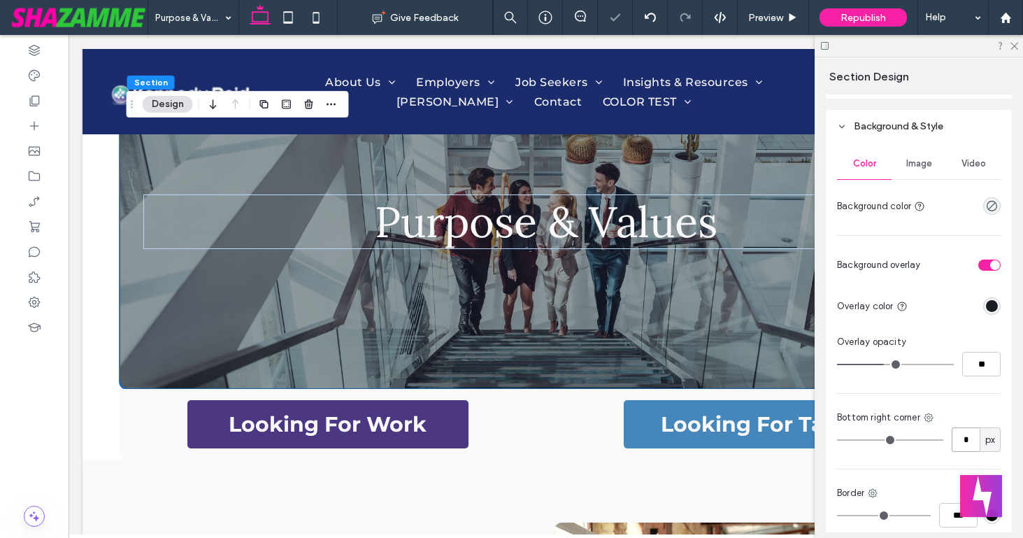
click at [955, 438] on input "*" at bounding box center [966, 439] width 28 height 24
type input "**"
click at [951, 385] on div "Color Image Video Background color Background overlay Overlay color Overlay opa…" at bounding box center [919, 370] width 186 height 455
click at [1012, 41] on icon at bounding box center [1013, 45] width 9 height 9
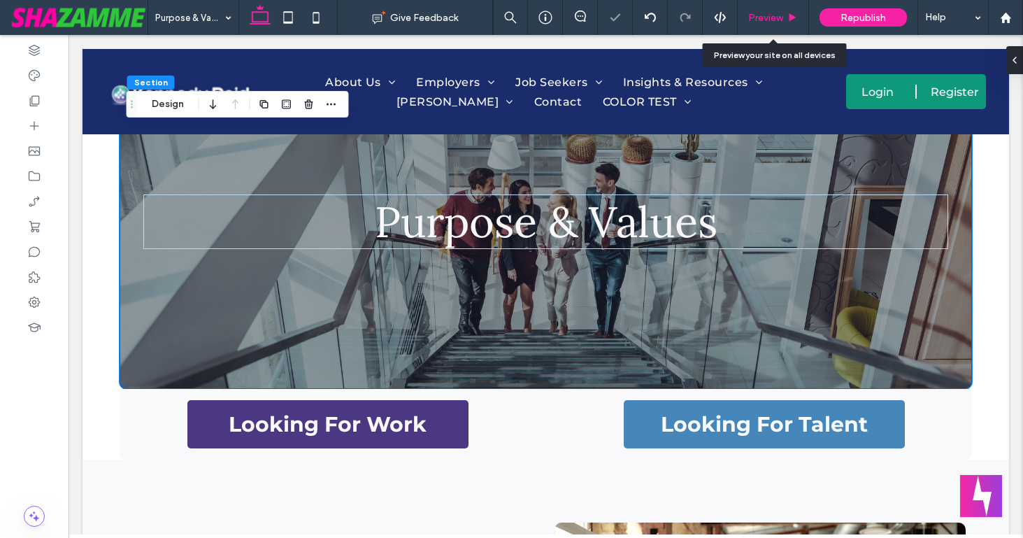
click at [778, 10] on div "Preview" at bounding box center [773, 17] width 71 height 35
click at [767, 15] on span "Preview" at bounding box center [765, 18] width 35 height 12
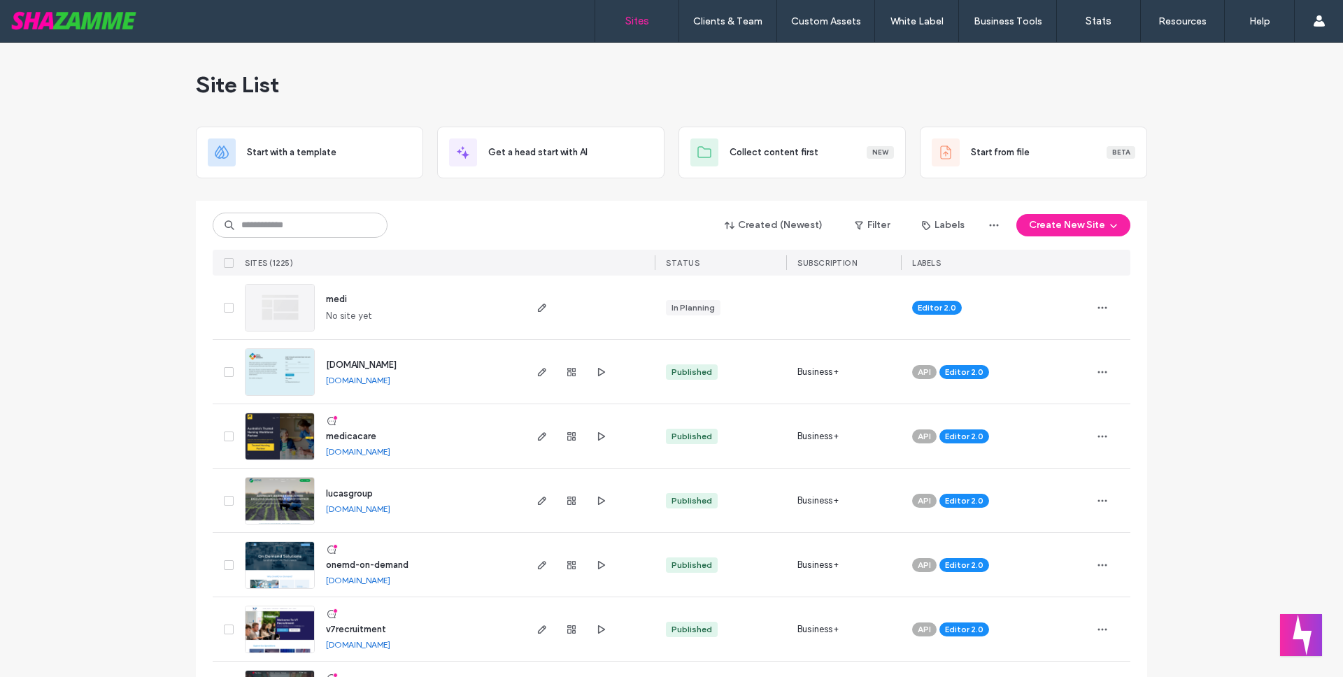
click at [229, 225] on icon at bounding box center [229, 225] width 11 height 11
type input "****"
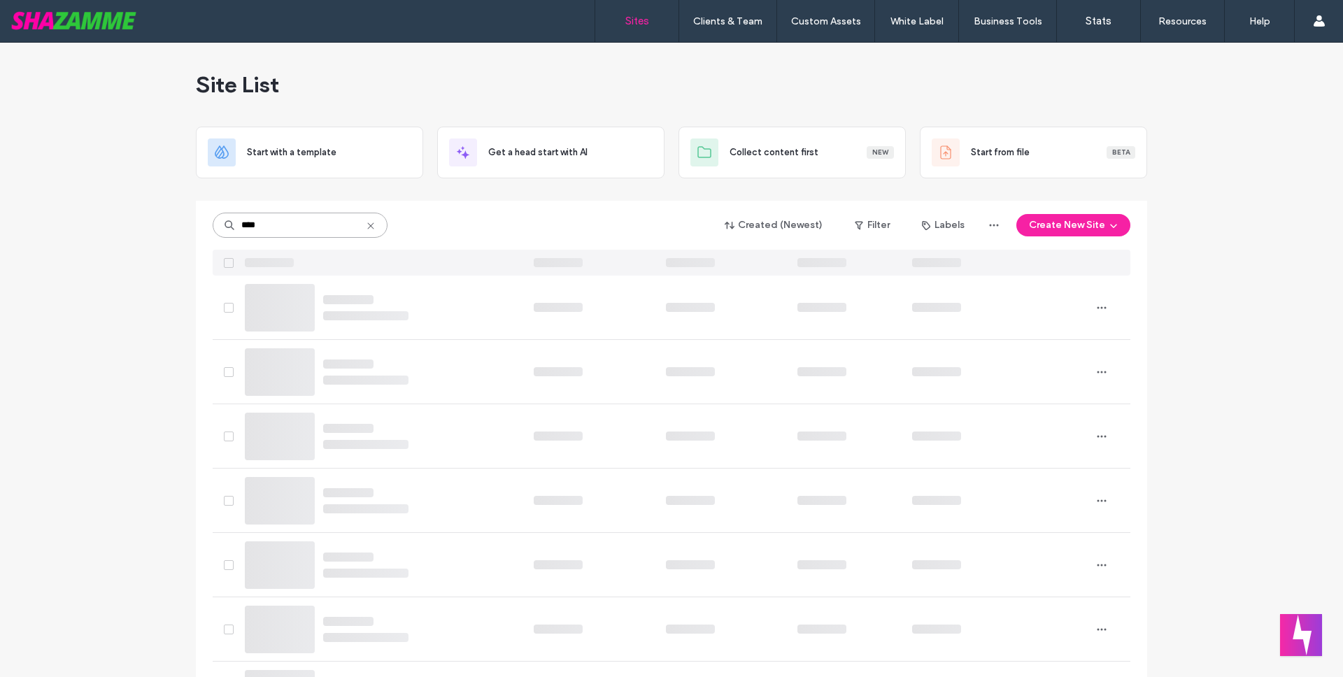
click at [304, 232] on input "****" at bounding box center [300, 225] width 175 height 25
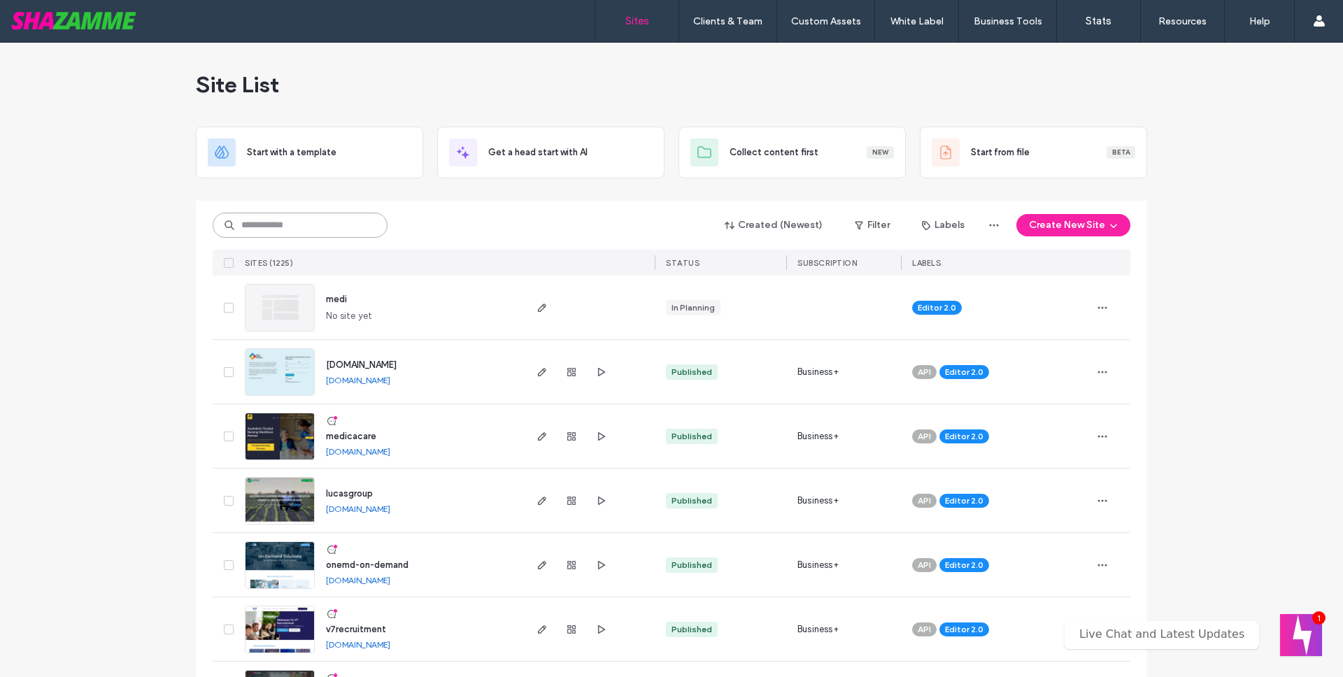
click at [304, 220] on input at bounding box center [300, 225] width 175 height 25
type input "****"
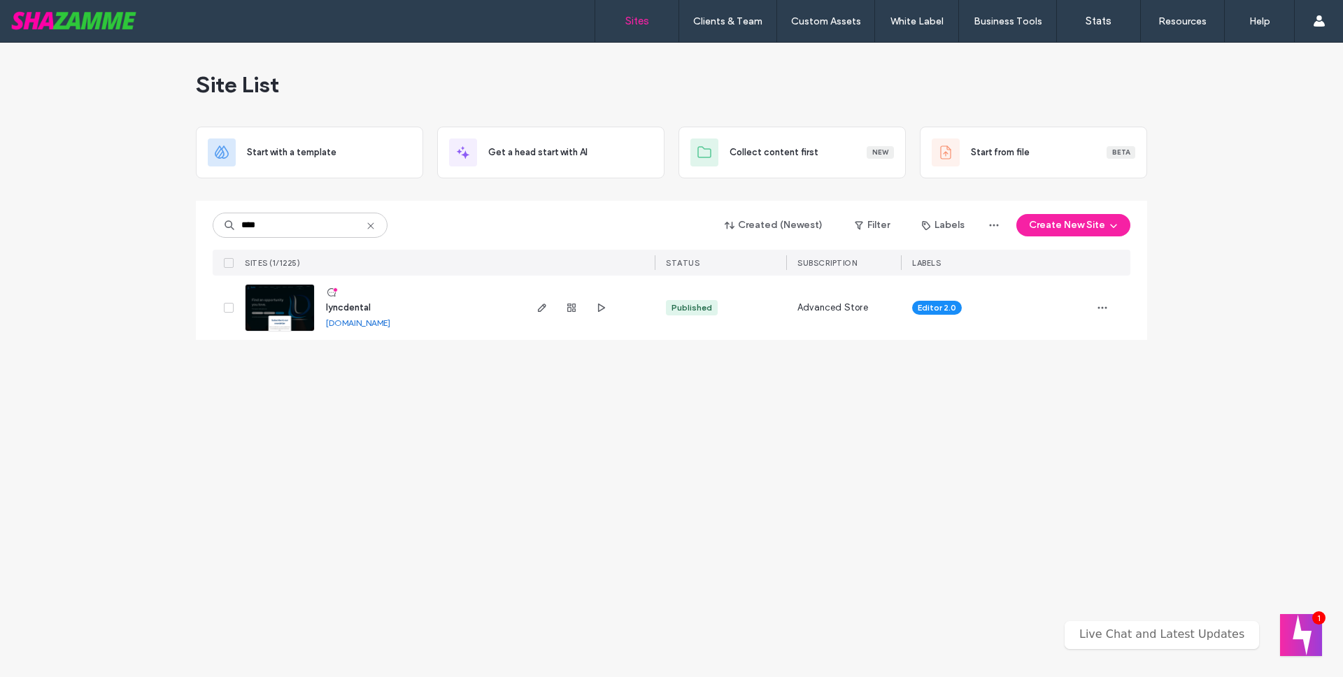
click at [361, 309] on span "lyncdental" at bounding box center [348, 307] width 45 height 10
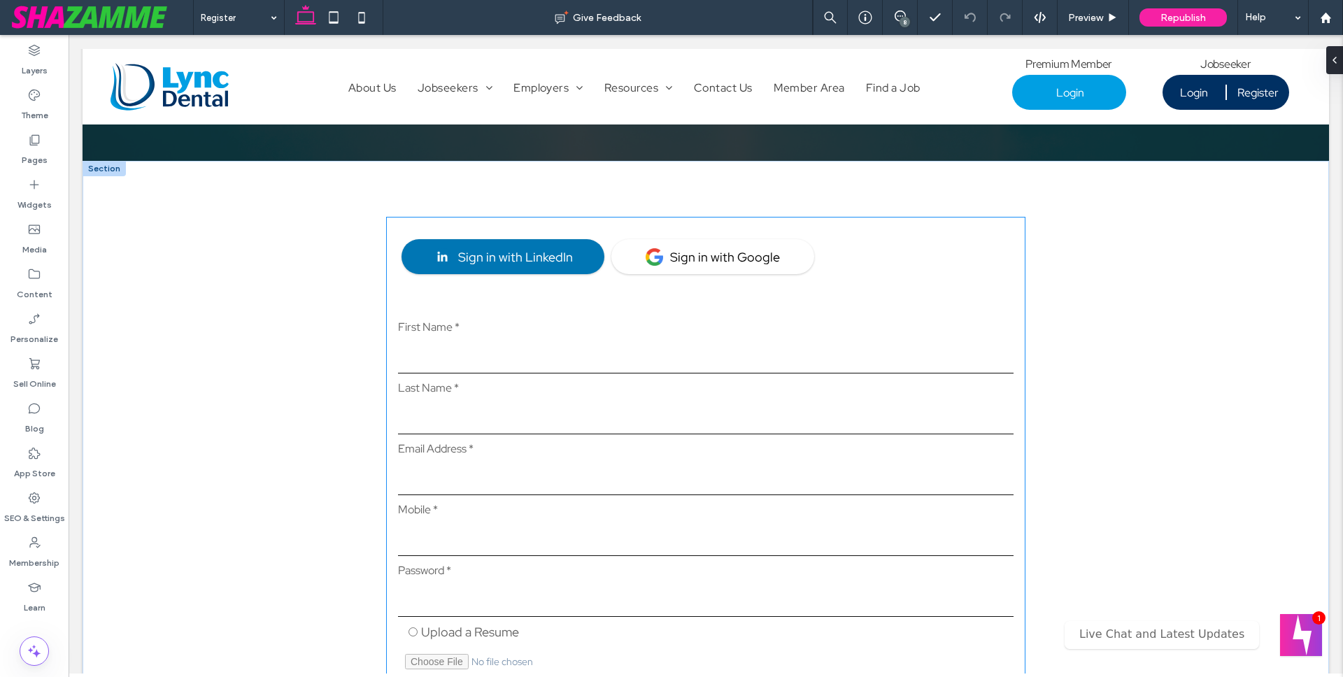
click at [527, 424] on input "Last Name *" at bounding box center [705, 418] width 615 height 32
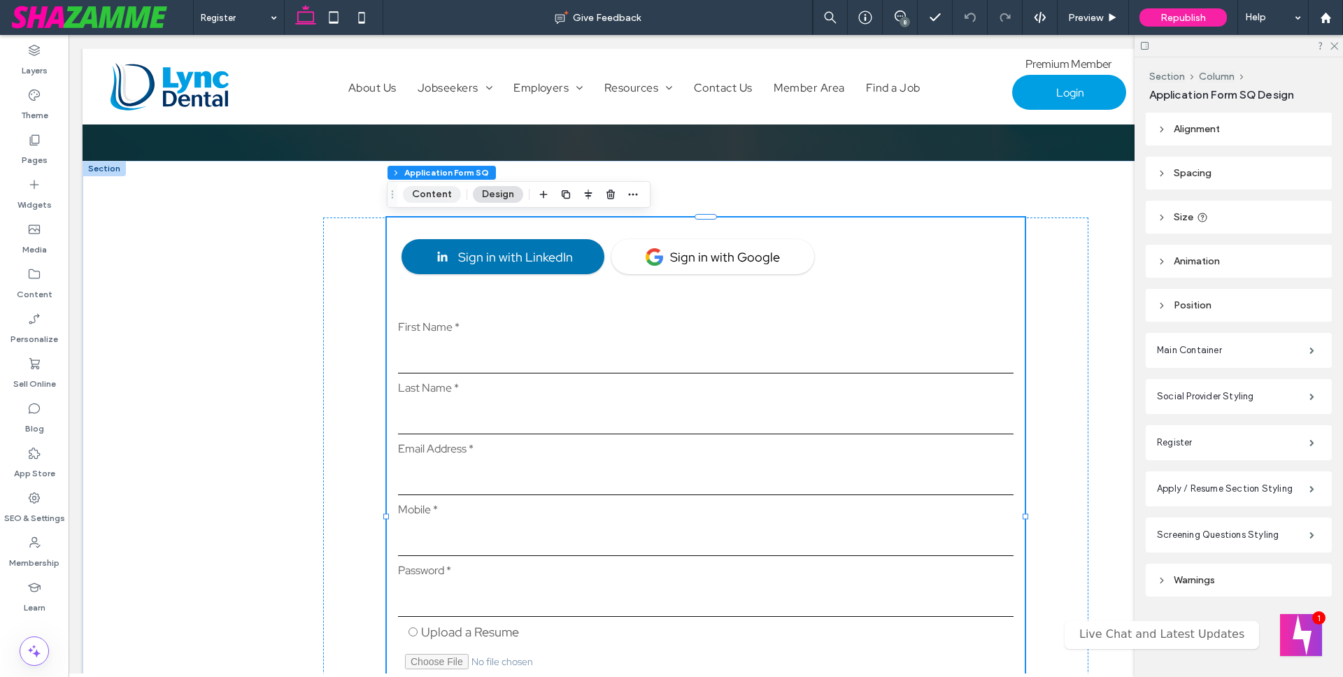
click at [440, 195] on button "Content" at bounding box center [432, 194] width 58 height 17
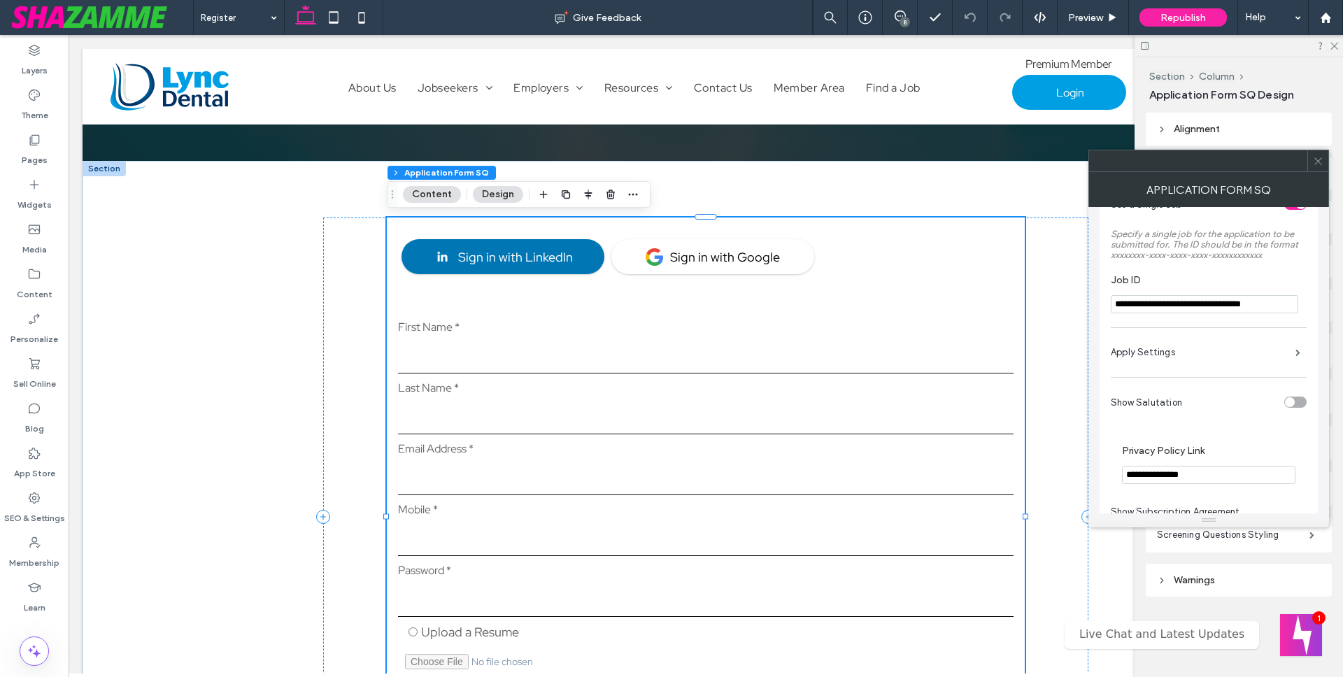
scroll to position [115, 0]
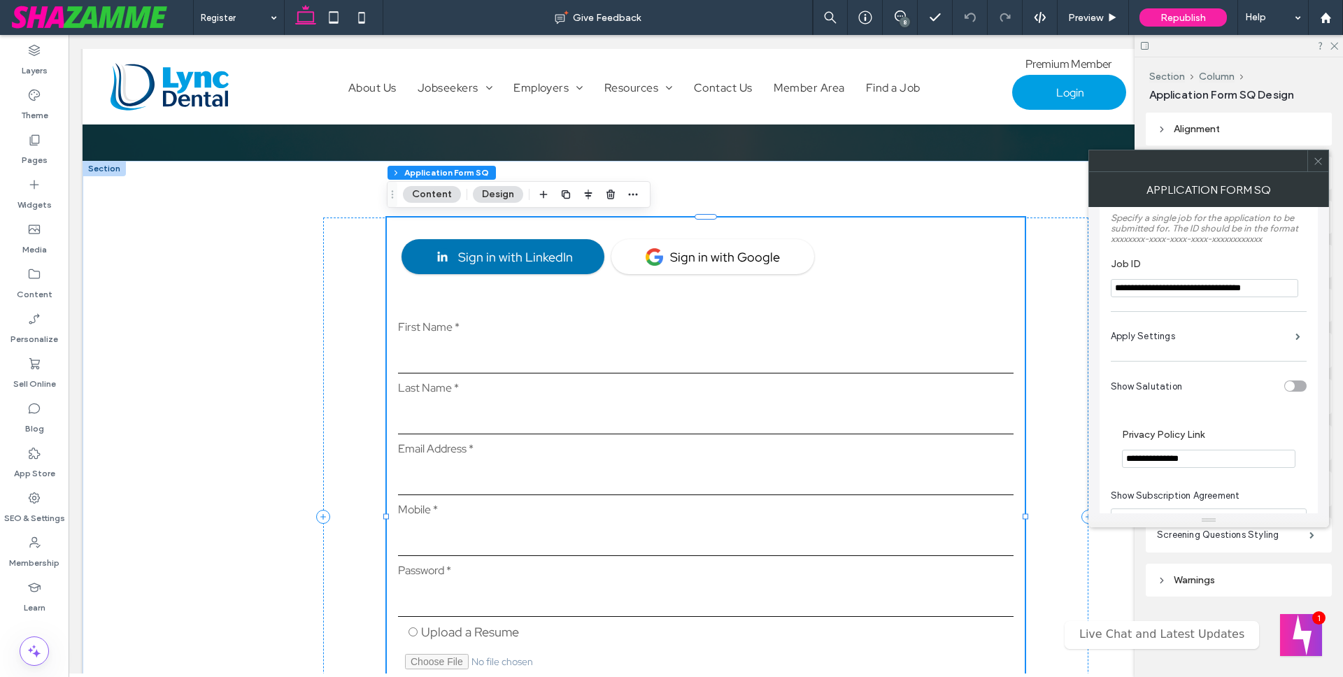
click at [1316, 161] on icon at bounding box center [1318, 161] width 10 height 10
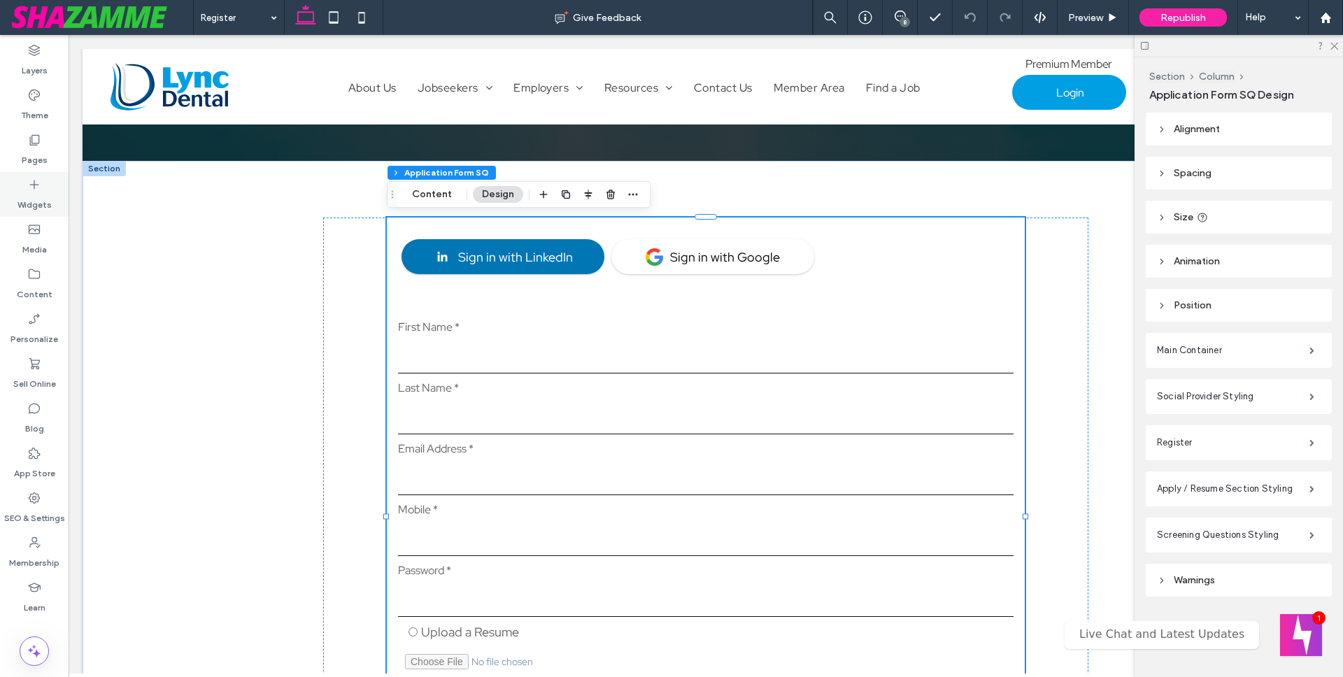
click at [39, 181] on icon at bounding box center [34, 185] width 14 height 14
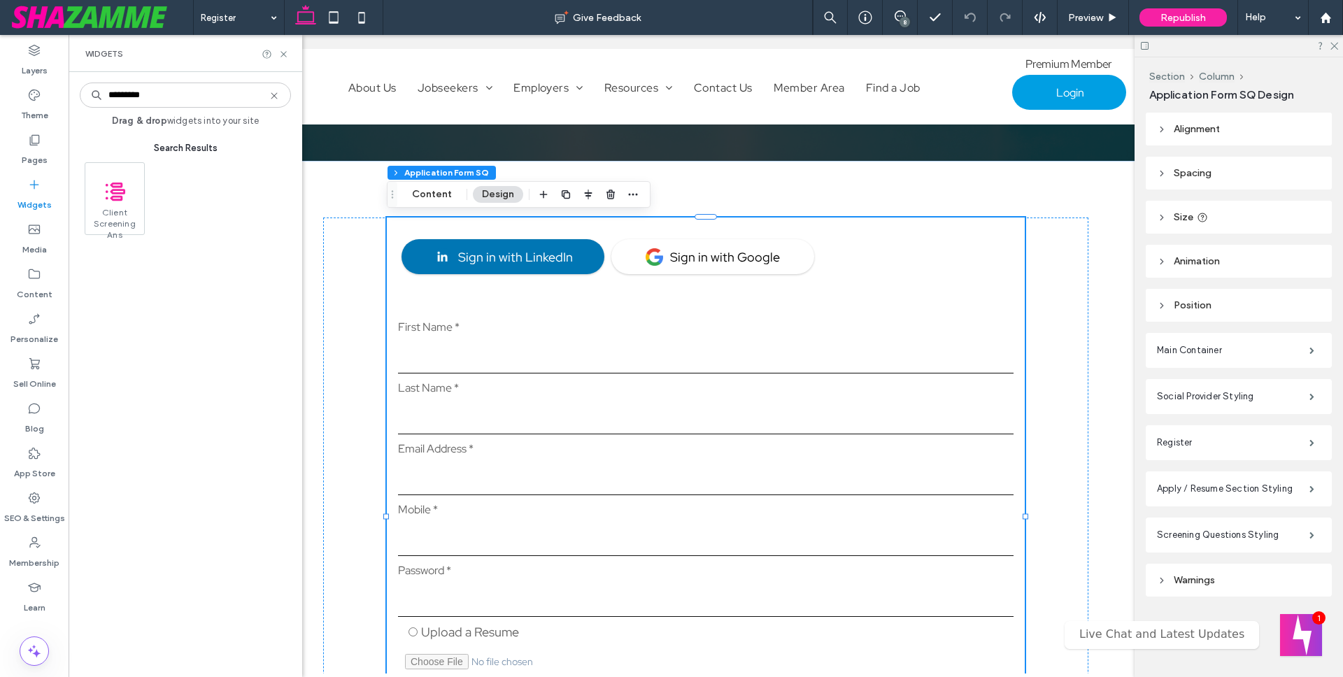
drag, startPoint x: 160, startPoint y: 100, endPoint x: 102, endPoint y: 98, distance: 58.1
click at [101, 98] on div "*********" at bounding box center [185, 95] width 211 height 25
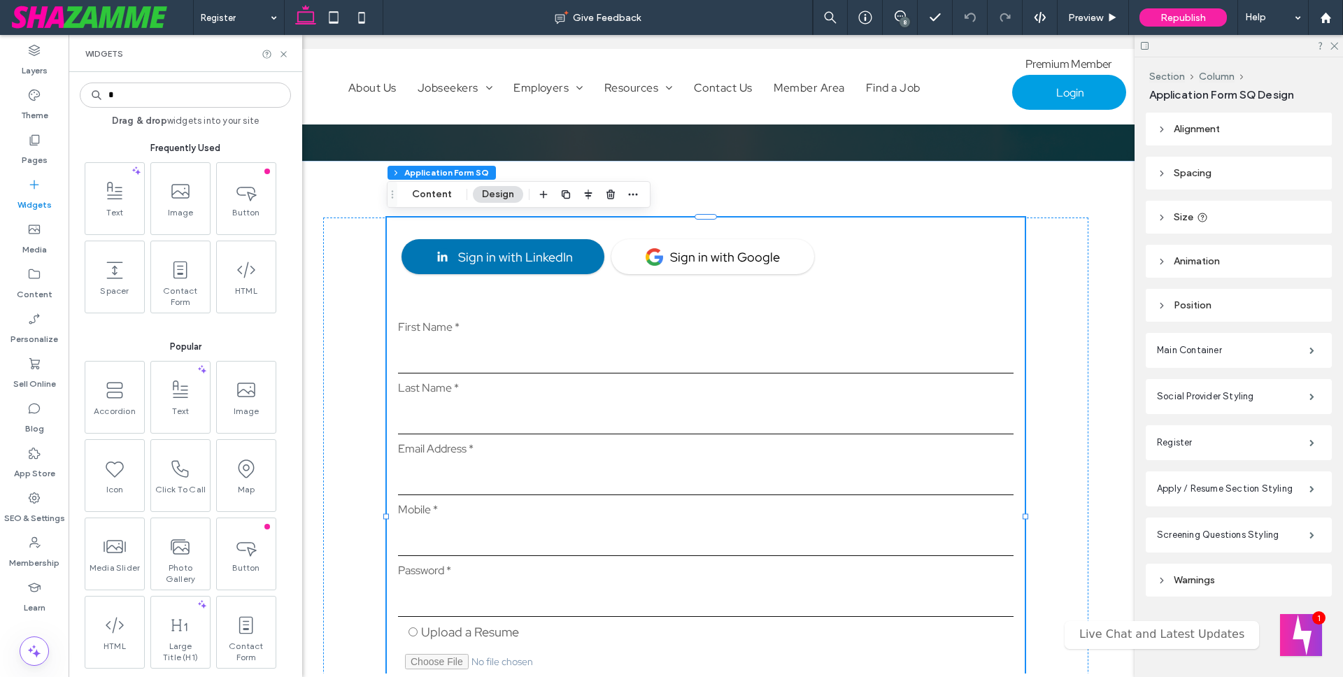
type input "*"
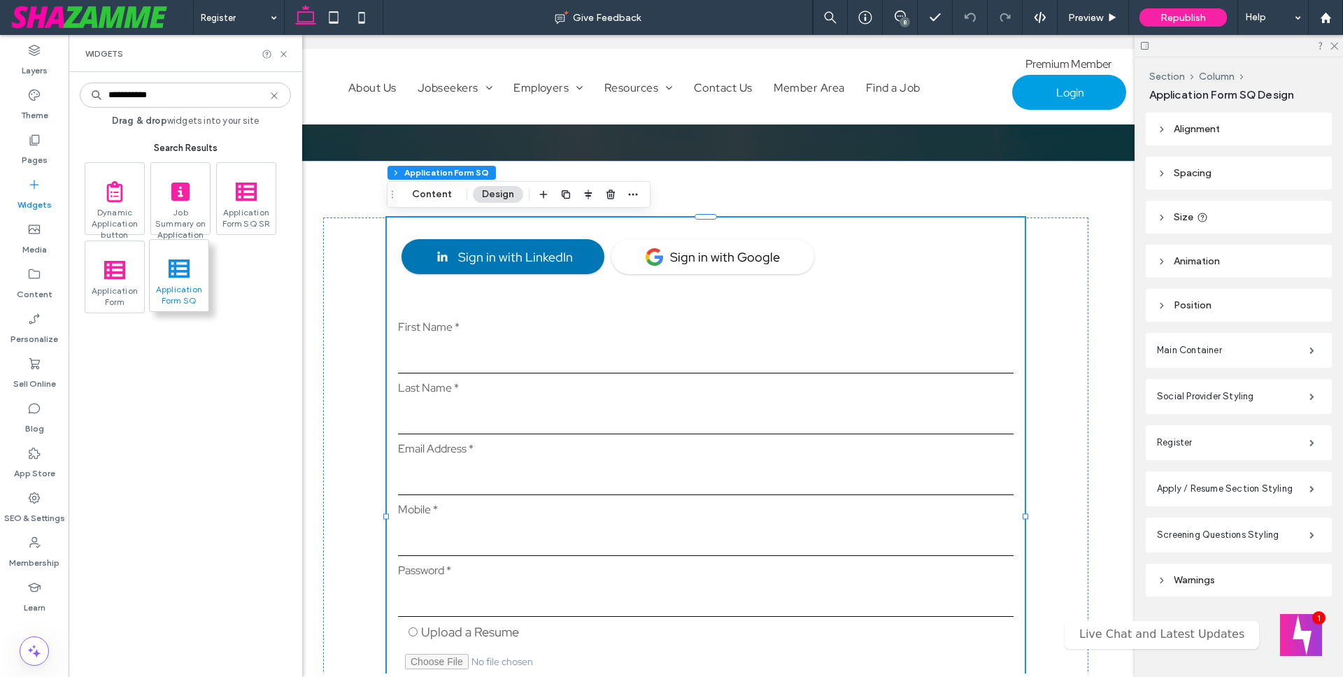
type input "**********"
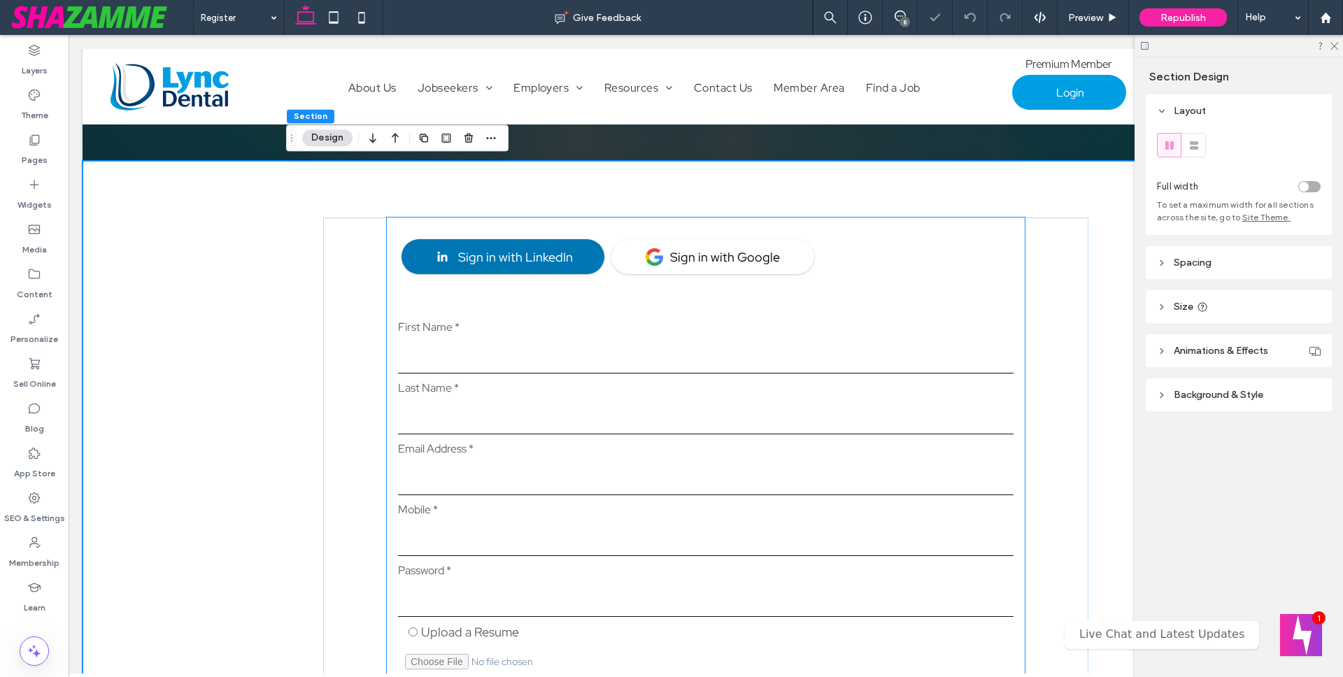
type input "*"
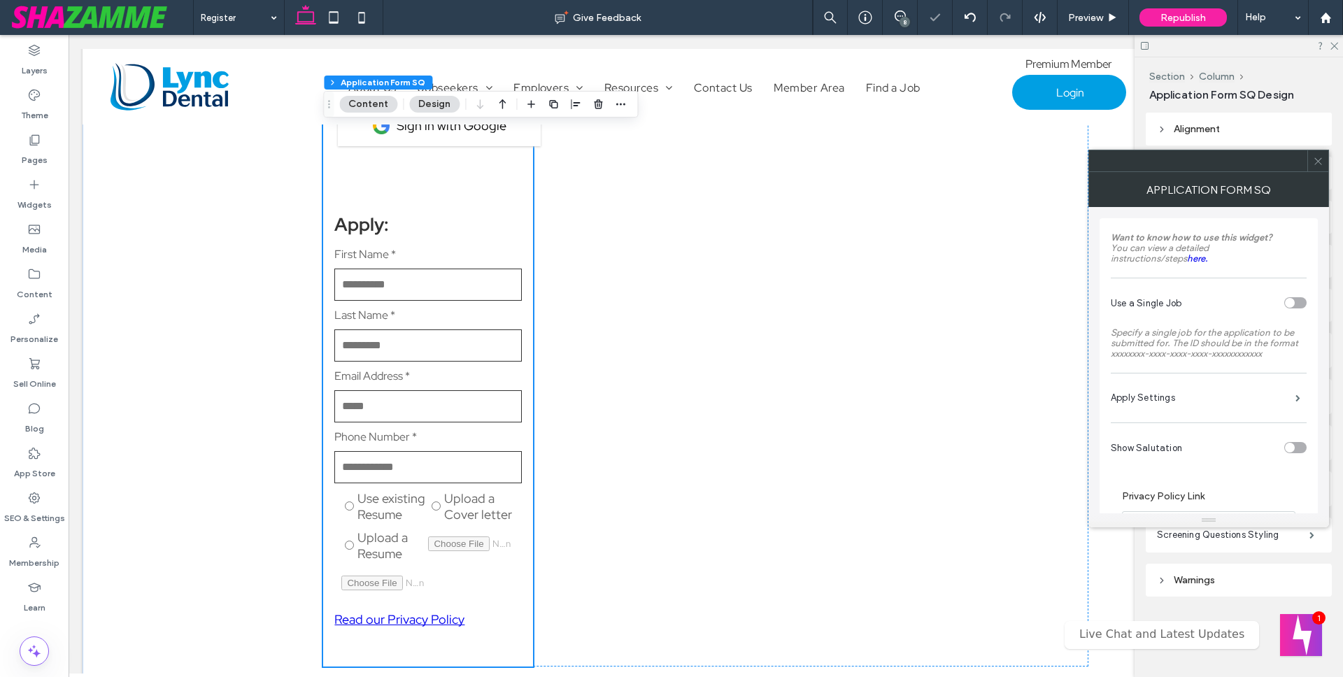
scroll to position [967, 0]
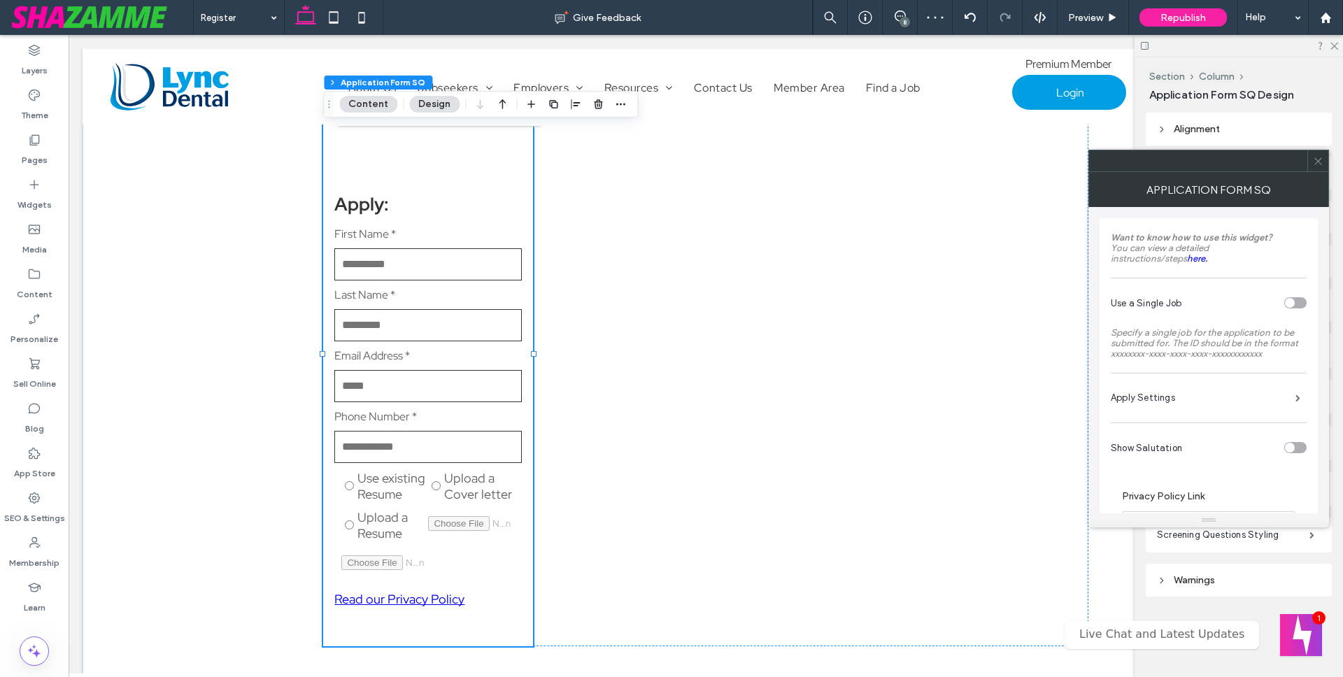
click at [366, 102] on button "Content" at bounding box center [368, 104] width 58 height 17
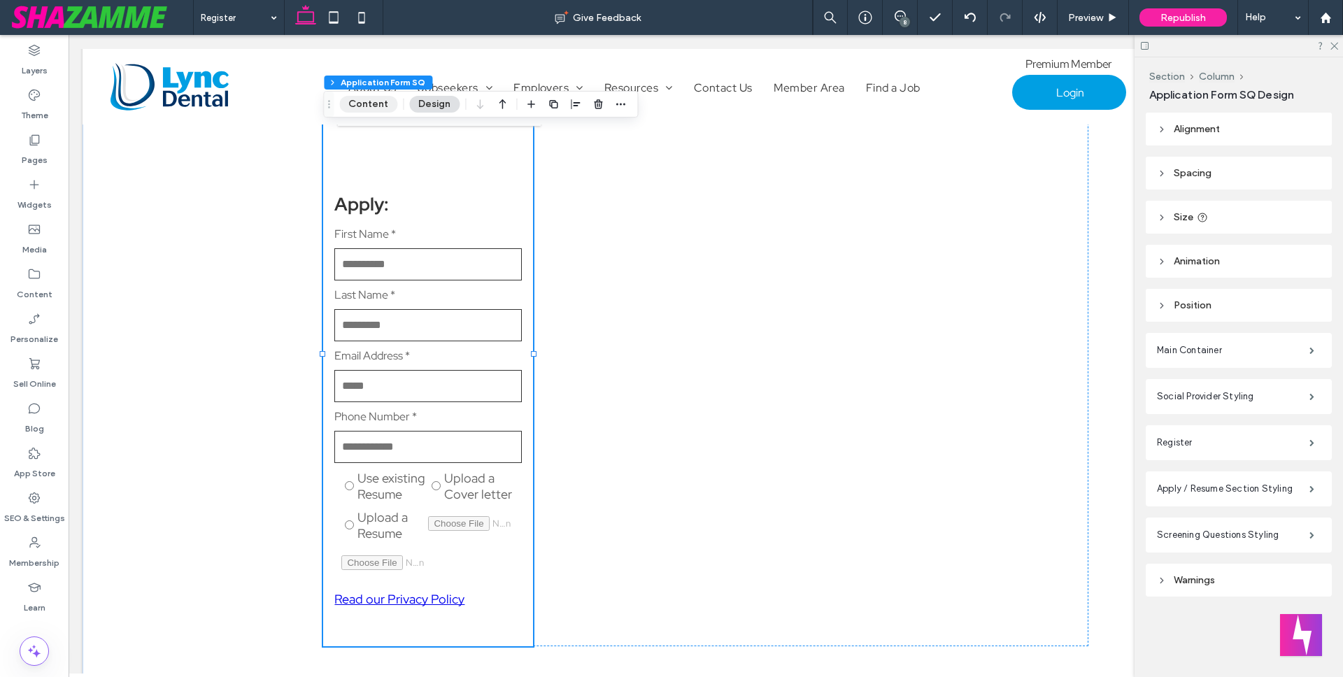
click at [366, 103] on button "Content" at bounding box center [368, 104] width 58 height 17
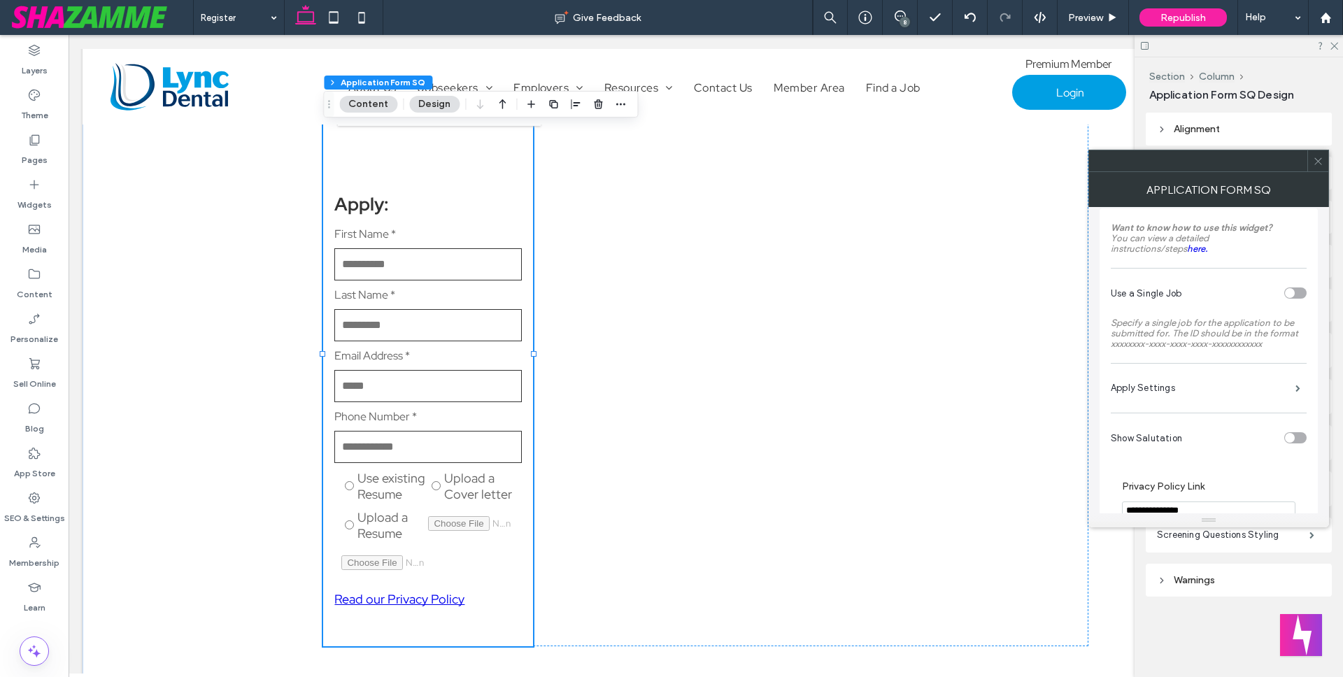
scroll to position [8, 0]
click at [1167, 388] on label "Apply Settings" at bounding box center [1203, 390] width 185 height 28
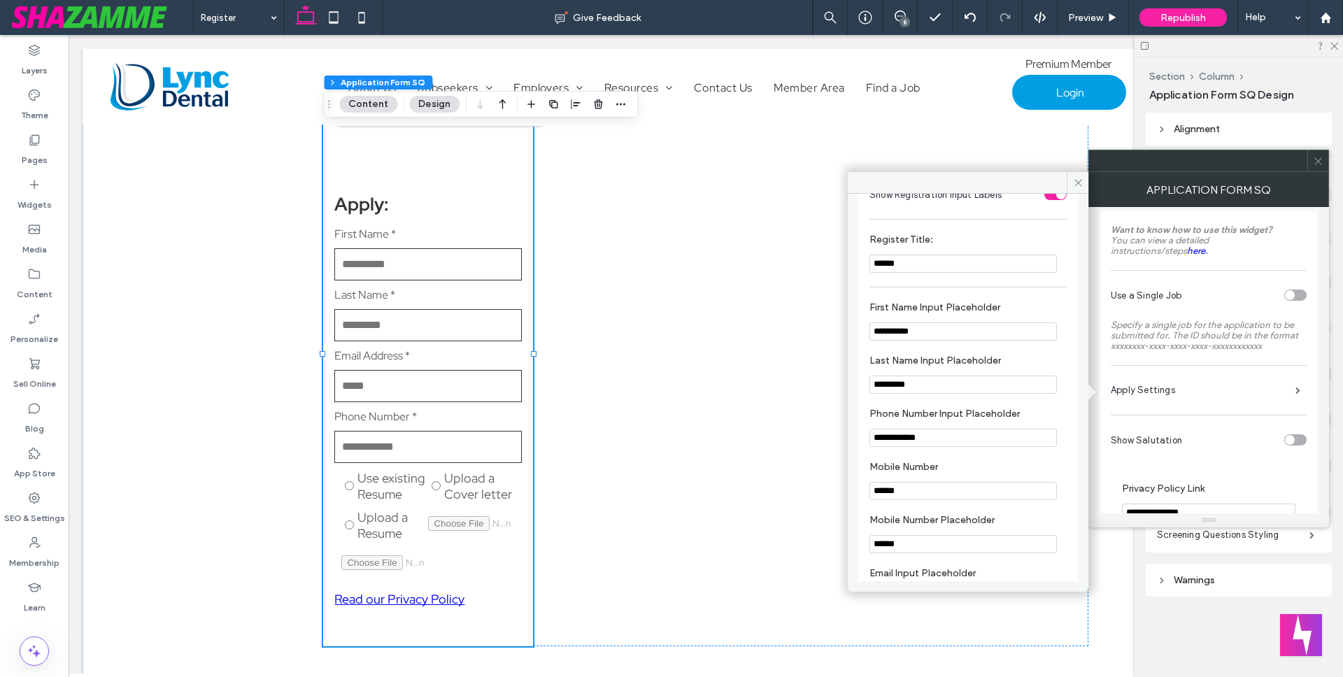
scroll to position [0, 0]
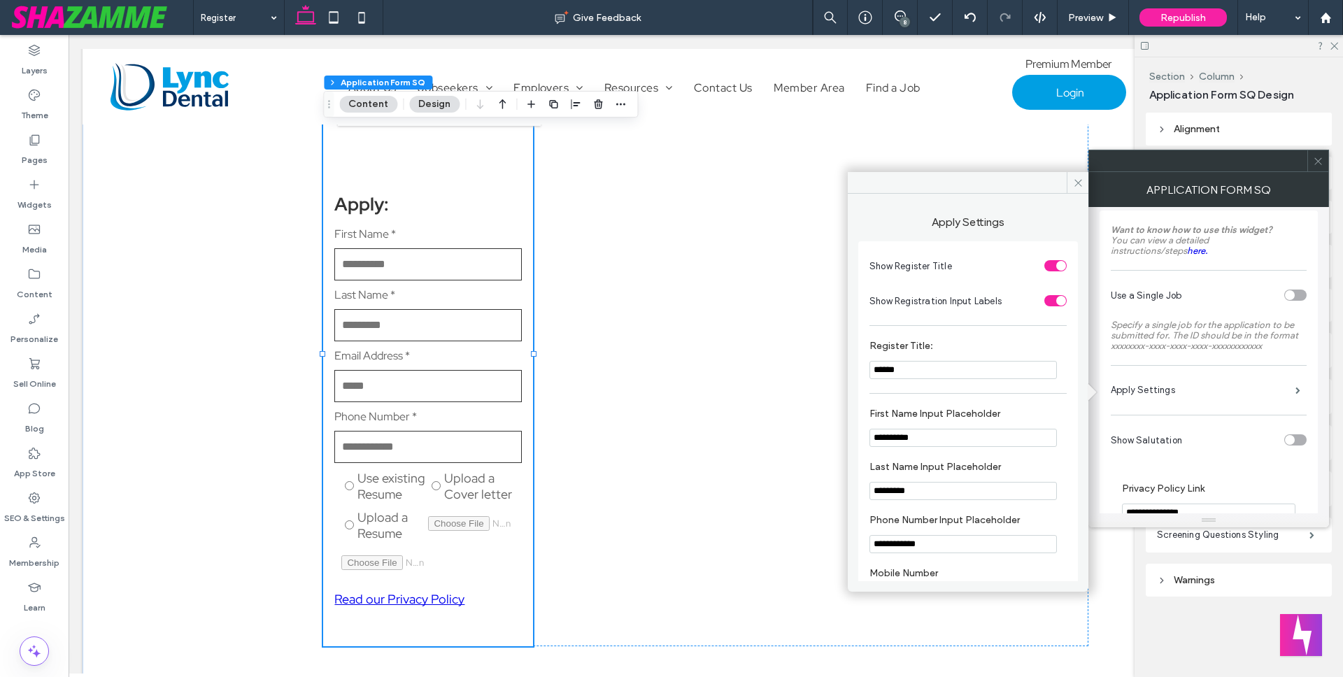
click at [1029, 183] on div at bounding box center [968, 183] width 241 height 22
click at [1075, 183] on icon at bounding box center [1078, 183] width 10 height 10
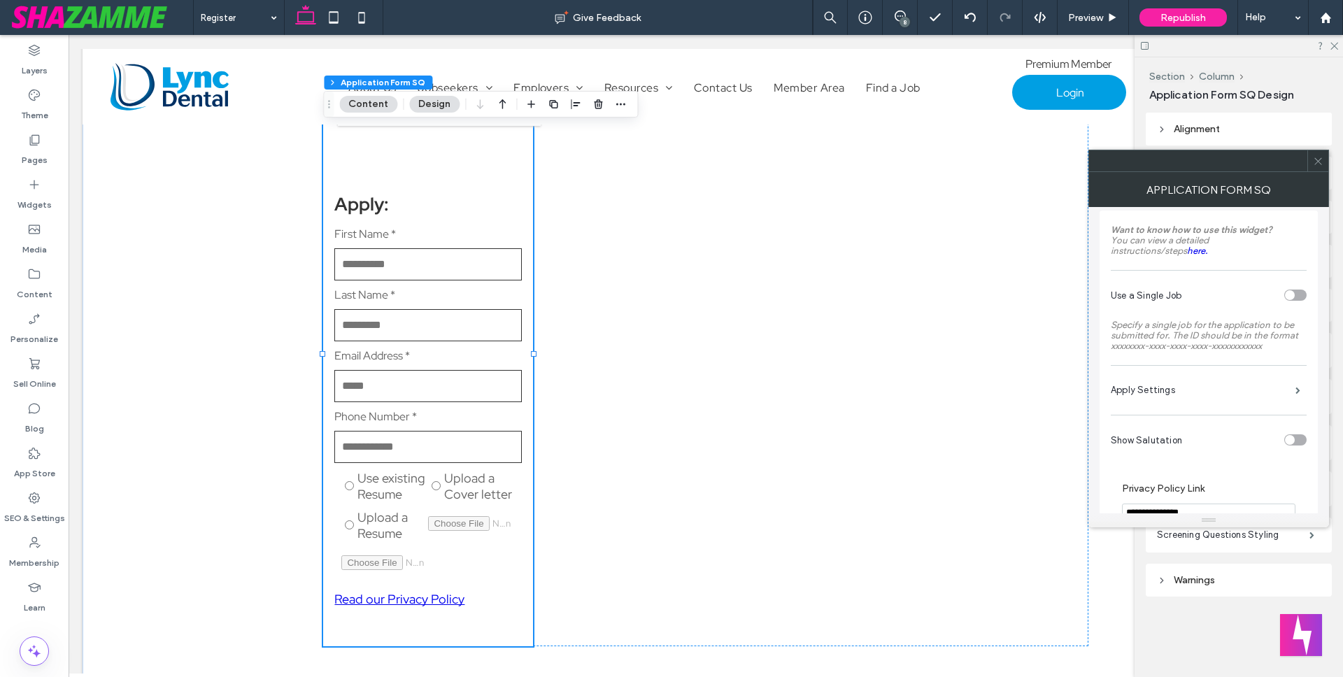
click at [1209, 162] on div at bounding box center [1198, 160] width 218 height 21
click at [1245, 159] on div at bounding box center [1198, 160] width 218 height 21
click at [1169, 387] on label "Apply Settings" at bounding box center [1203, 390] width 185 height 28
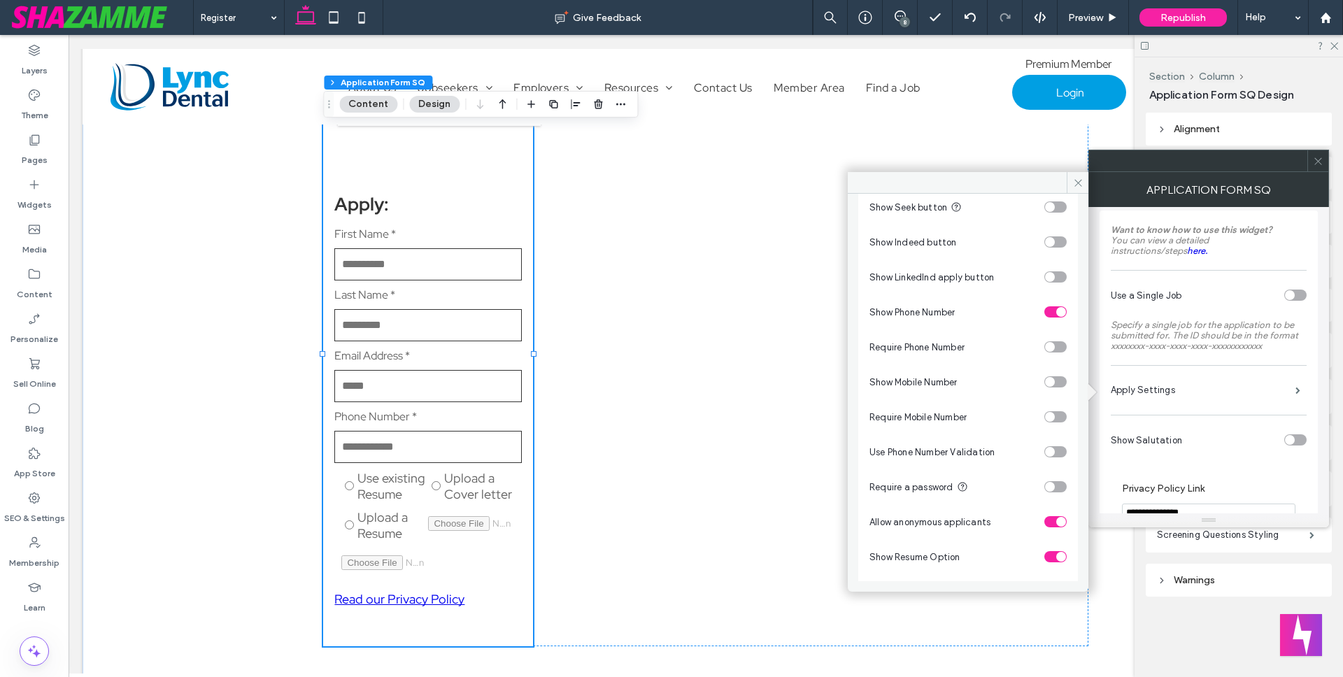
scroll to position [933, 0]
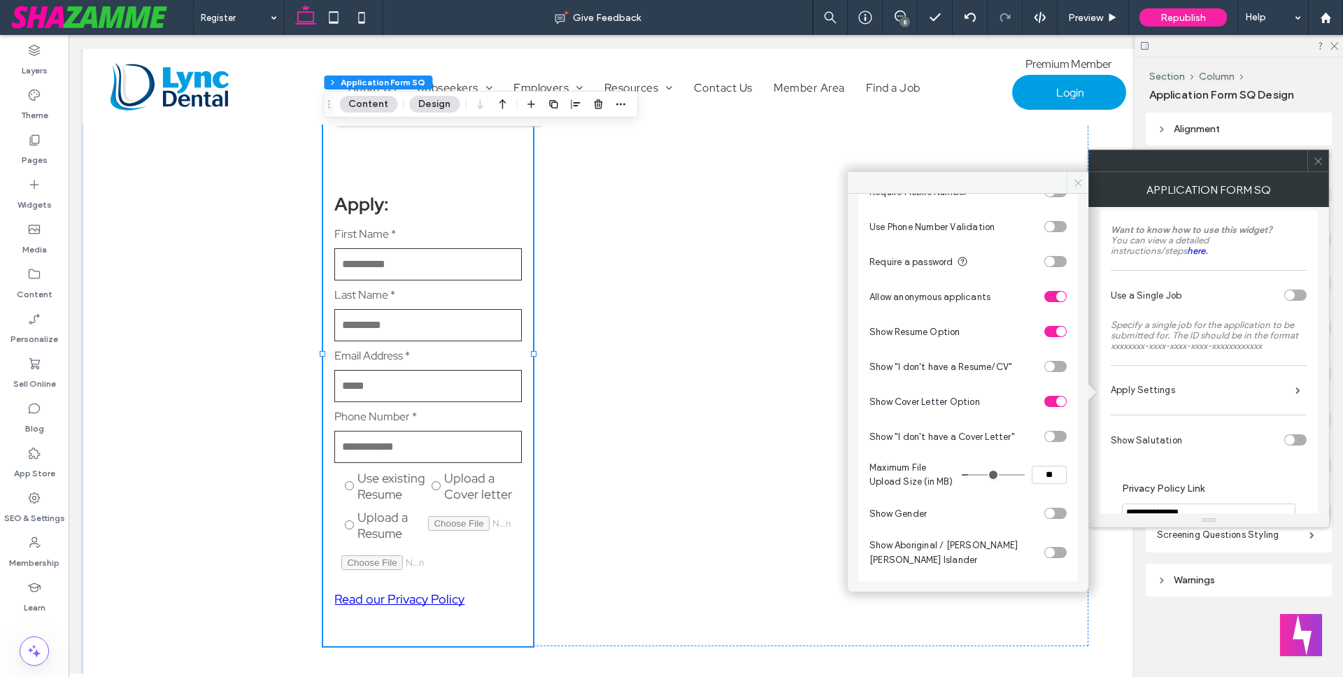
click at [1077, 184] on icon at bounding box center [1078, 183] width 10 height 10
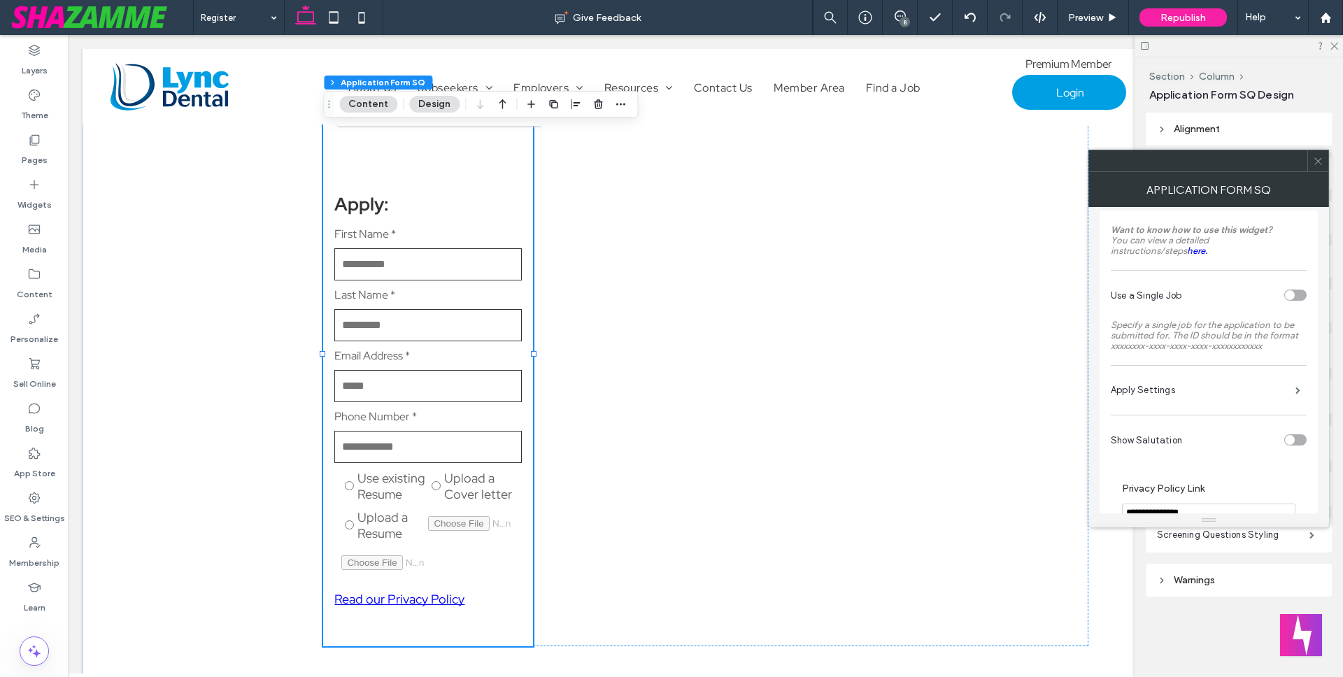
click at [1262, 166] on div at bounding box center [1198, 160] width 218 height 21
click at [1317, 159] on icon at bounding box center [1318, 161] width 10 height 10
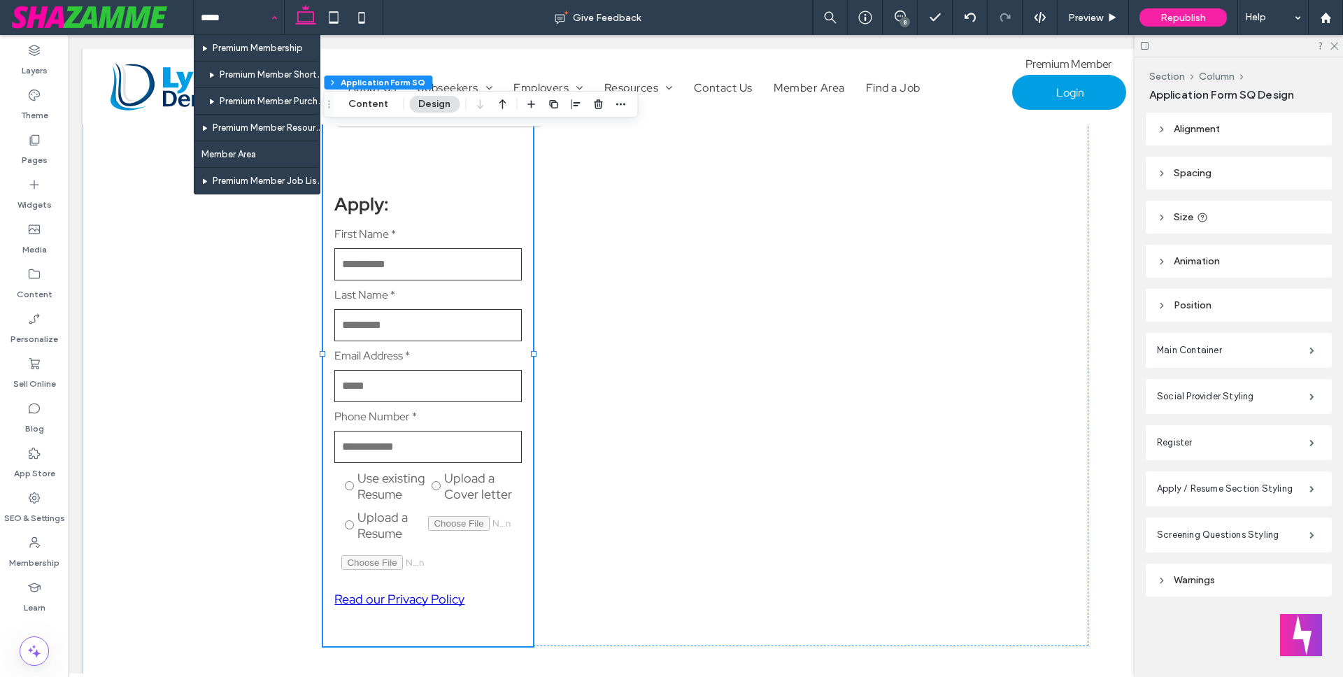
type input "******"
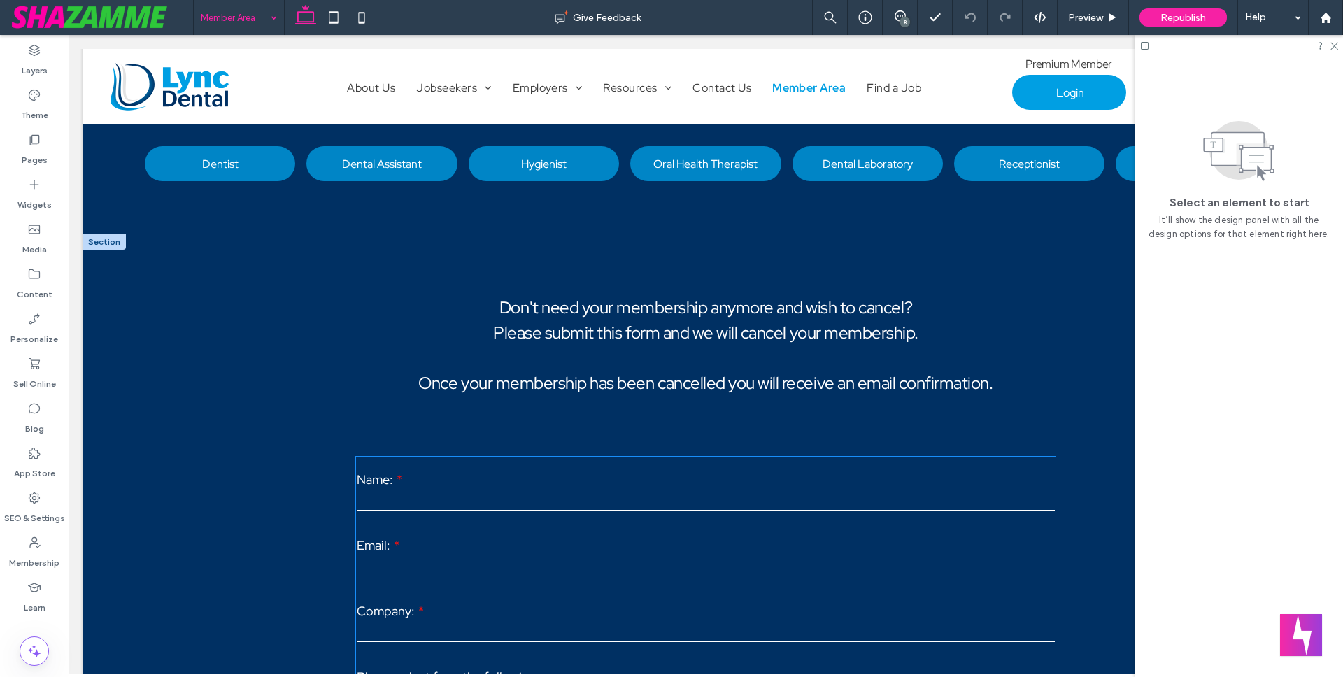
scroll to position [987, 0]
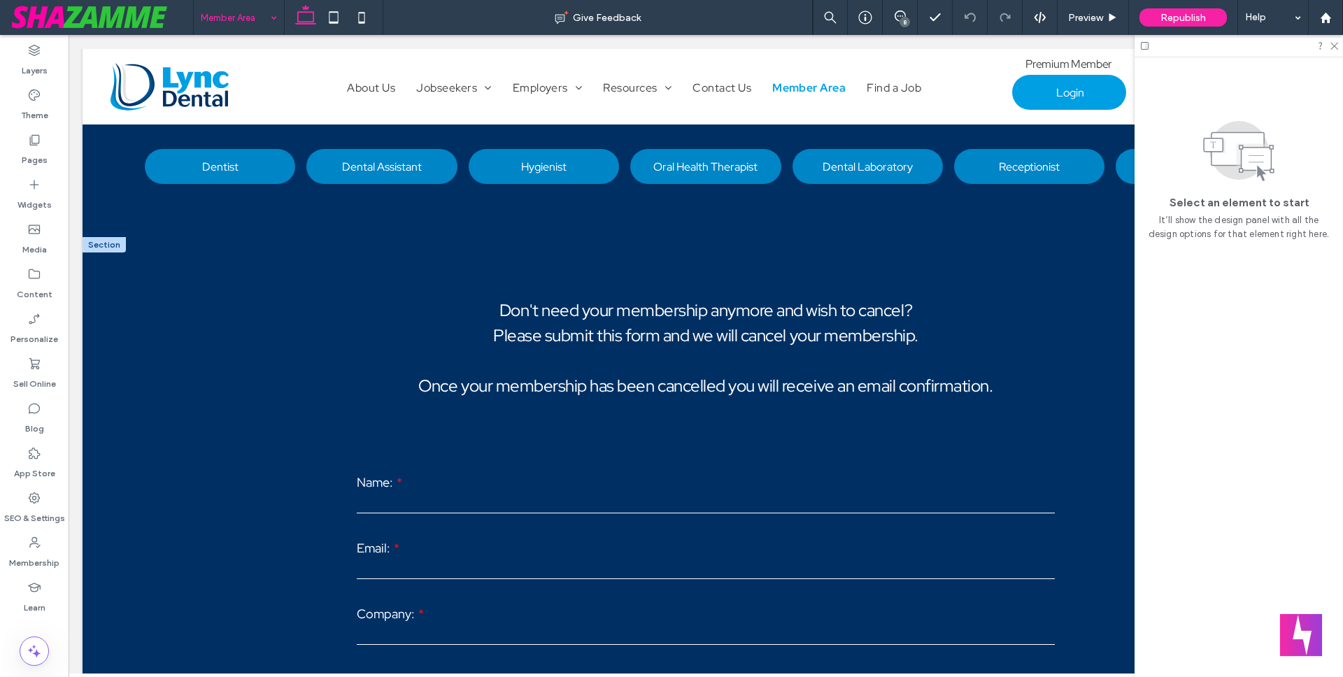
click at [119, 237] on div at bounding box center [104, 244] width 43 height 15
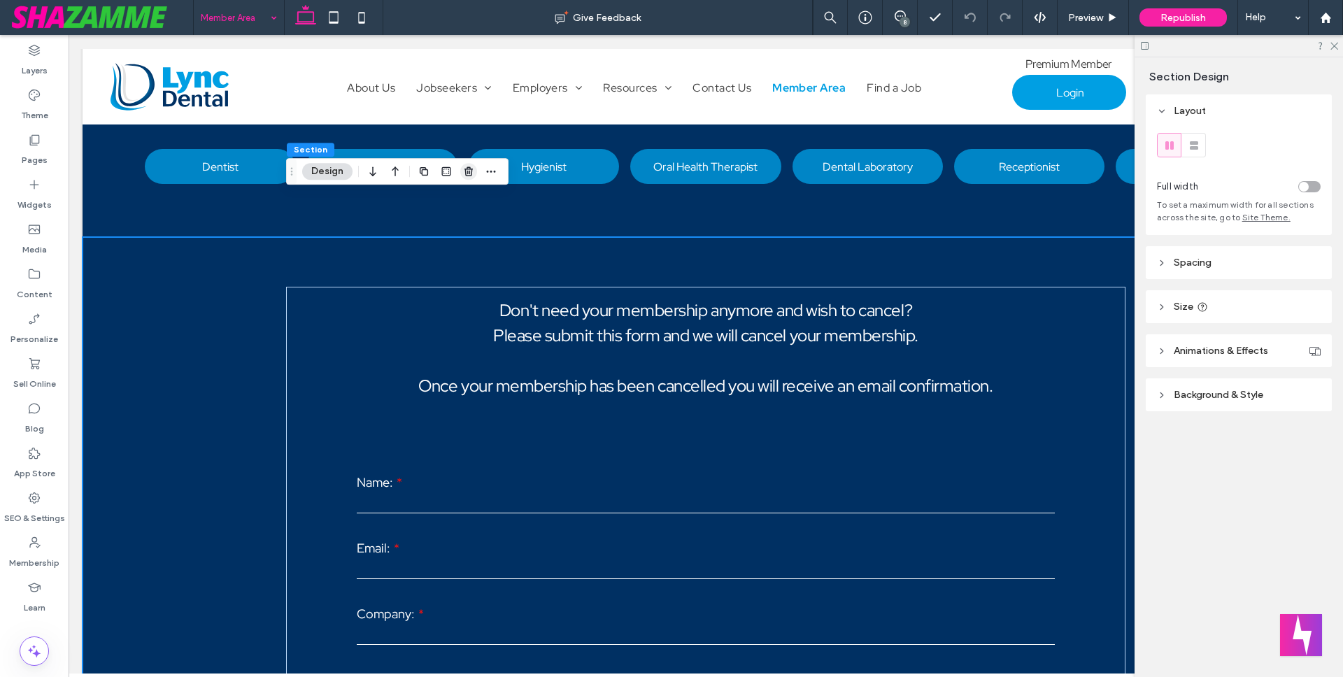
click at [468, 172] on use "button" at bounding box center [468, 170] width 8 height 9
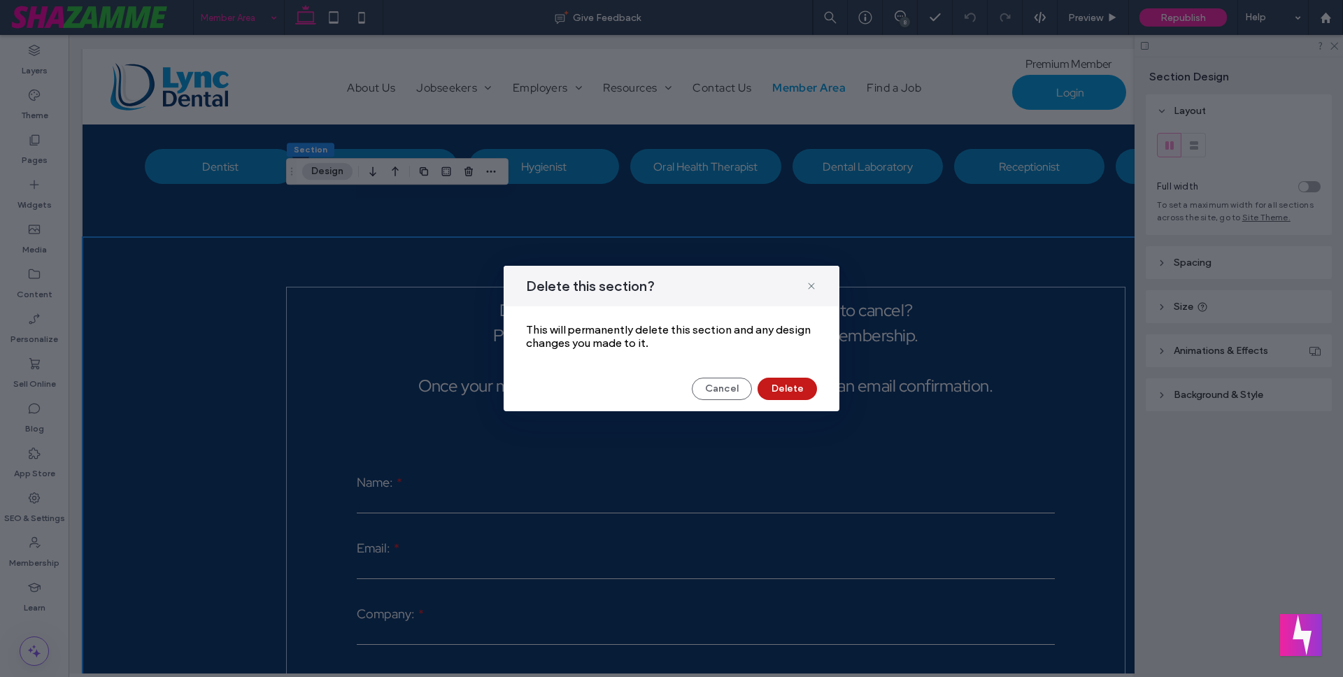
click at [780, 387] on button "Delete" at bounding box center [786, 389] width 59 height 22
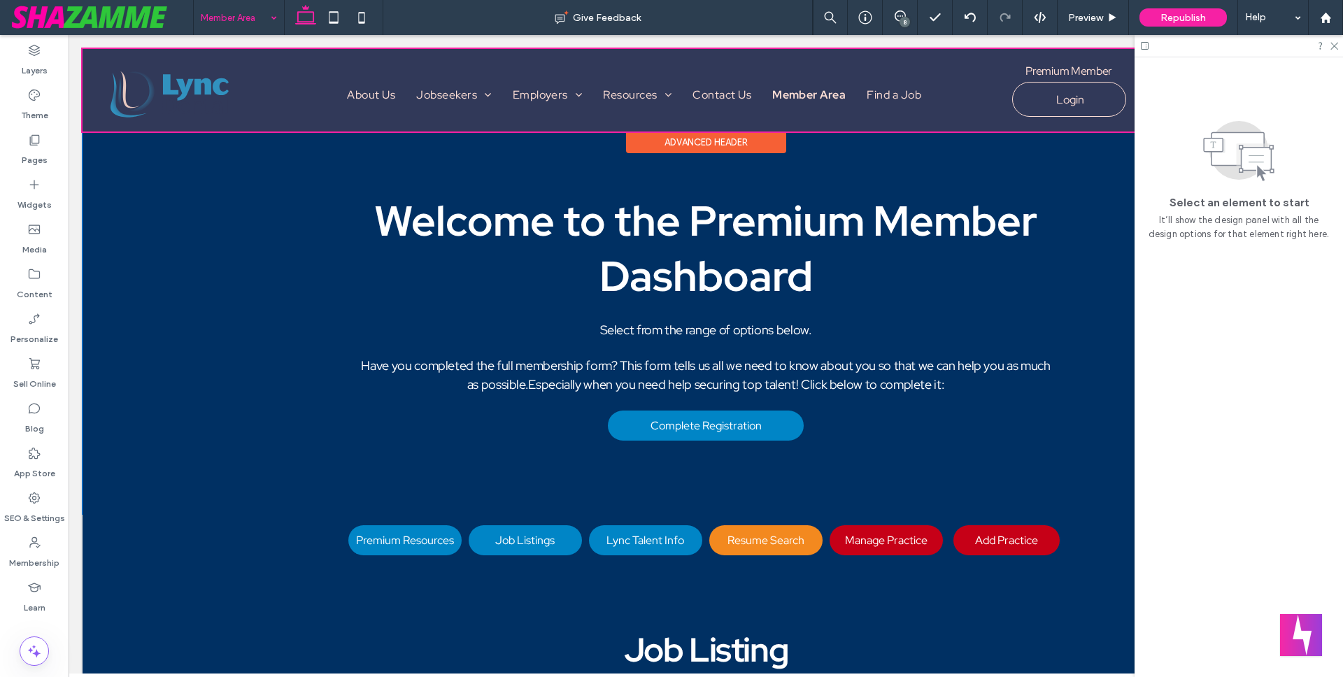
scroll to position [0, 0]
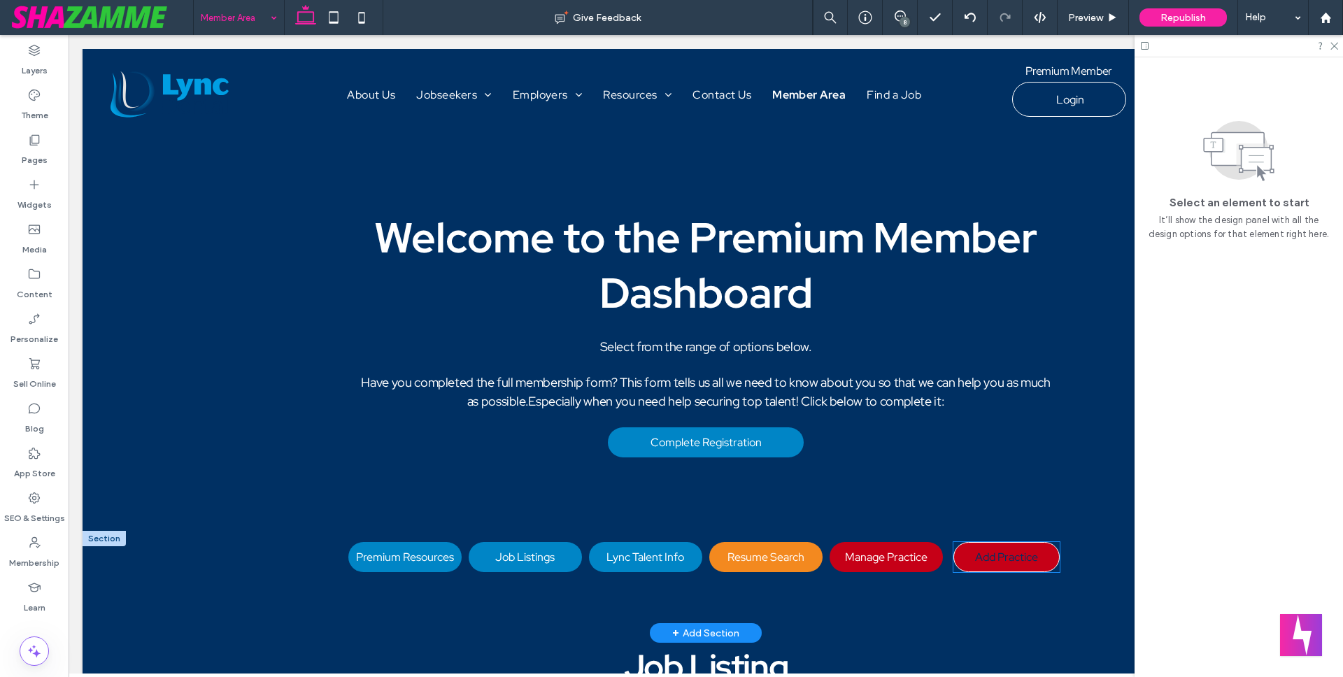
click at [993, 550] on span "Add Practice" at bounding box center [1006, 557] width 63 height 15
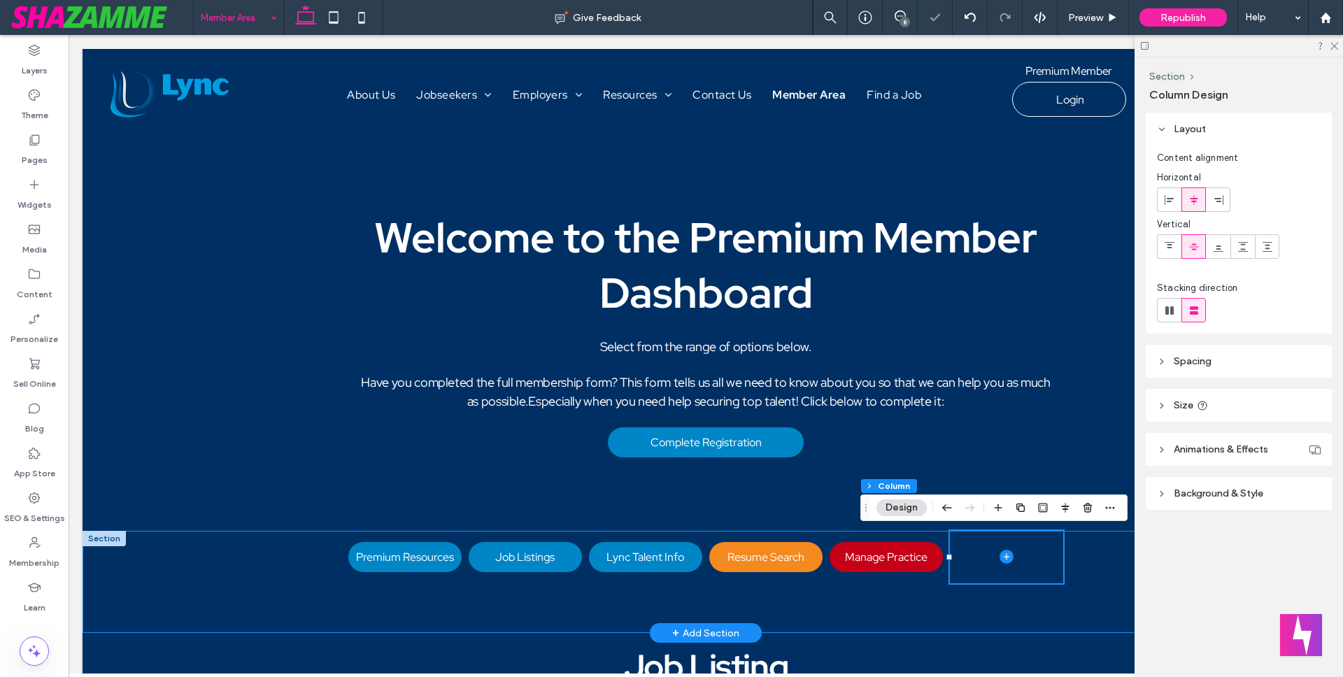
click at [934, 590] on div "Premium Resources Job Listings Lync Talent Info Resume Search Manage Practice" at bounding box center [705, 582] width 839 height 102
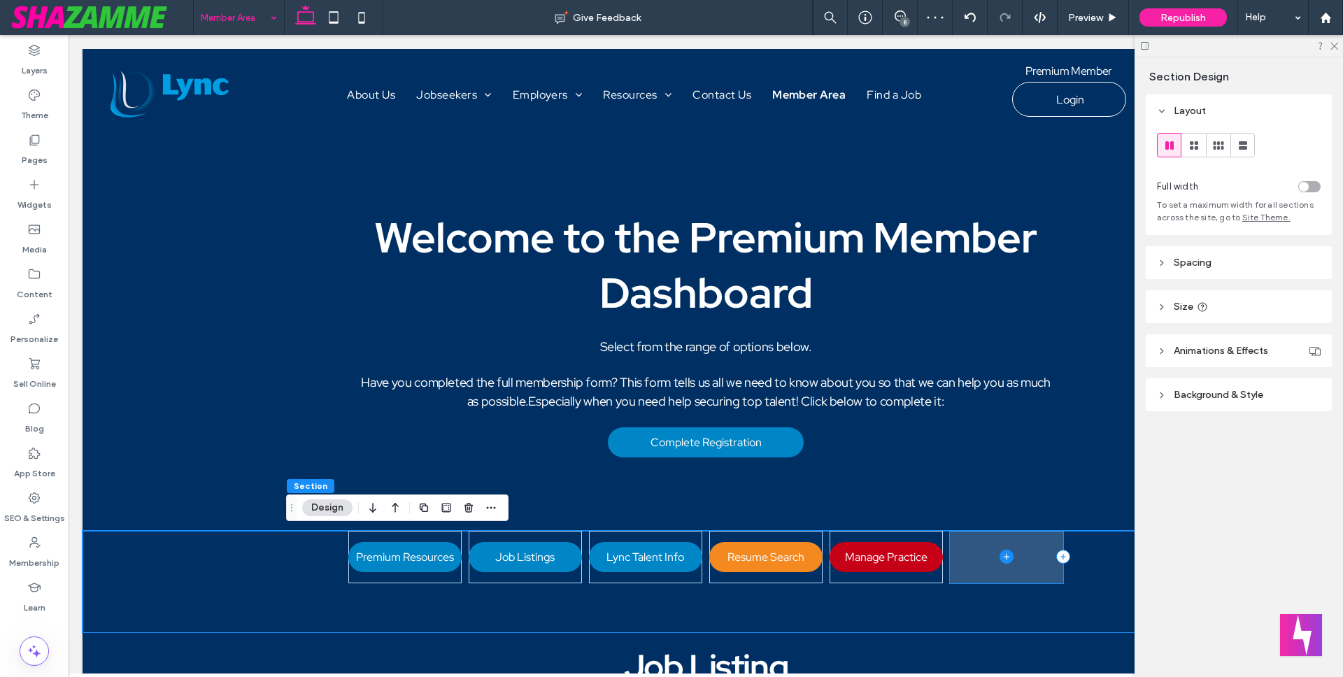
click at [966, 553] on span at bounding box center [1006, 557] width 113 height 52
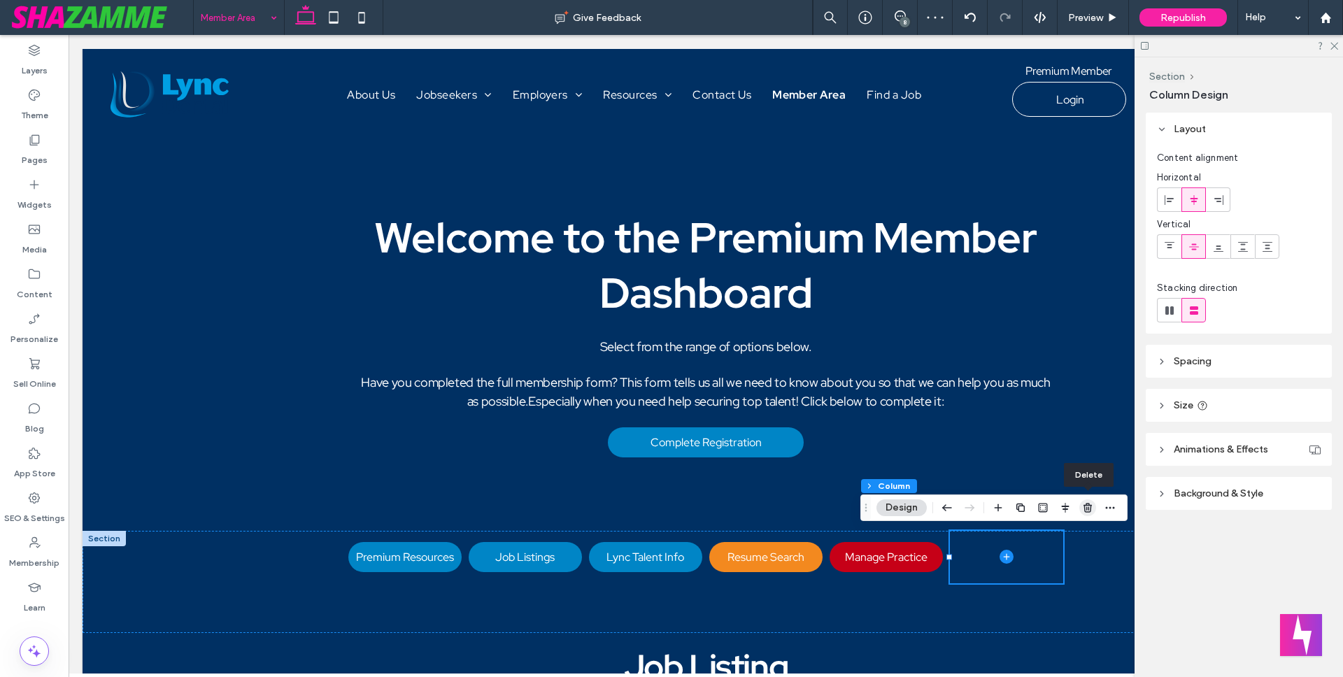
click at [1088, 506] on icon "button" at bounding box center [1087, 507] width 11 height 11
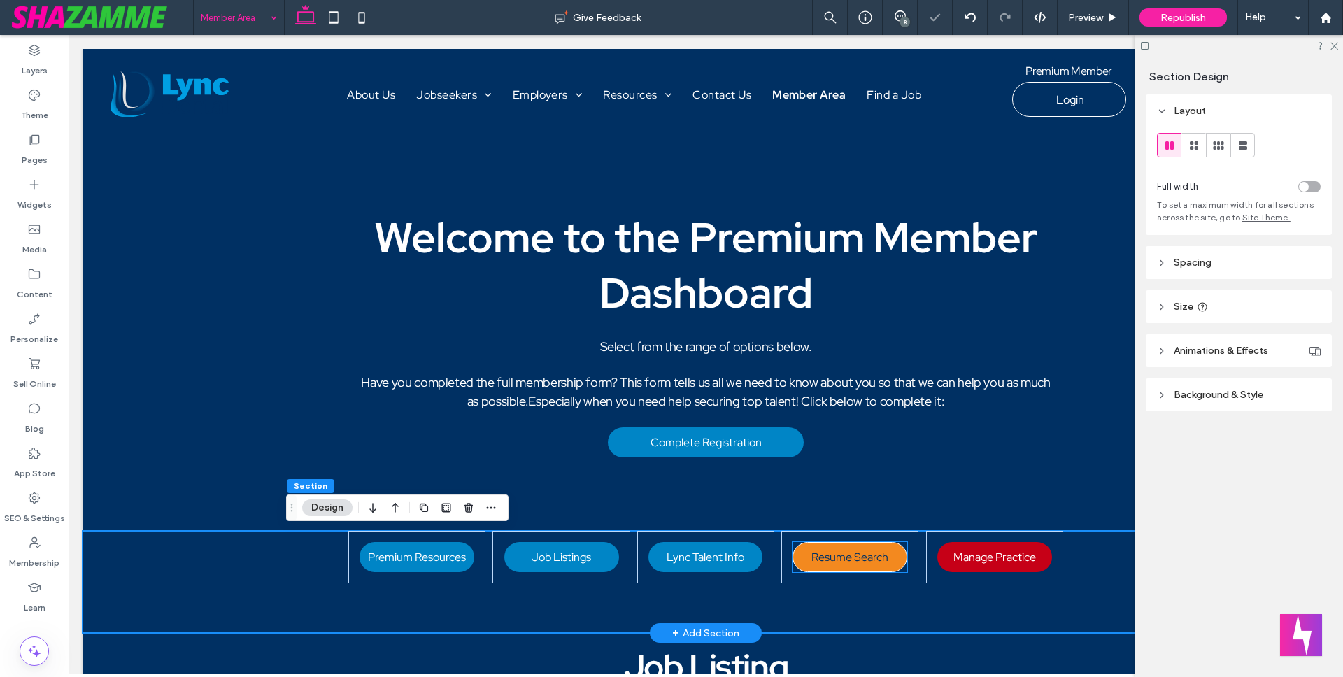
click at [840, 553] on span "Resume Search" at bounding box center [849, 557] width 77 height 15
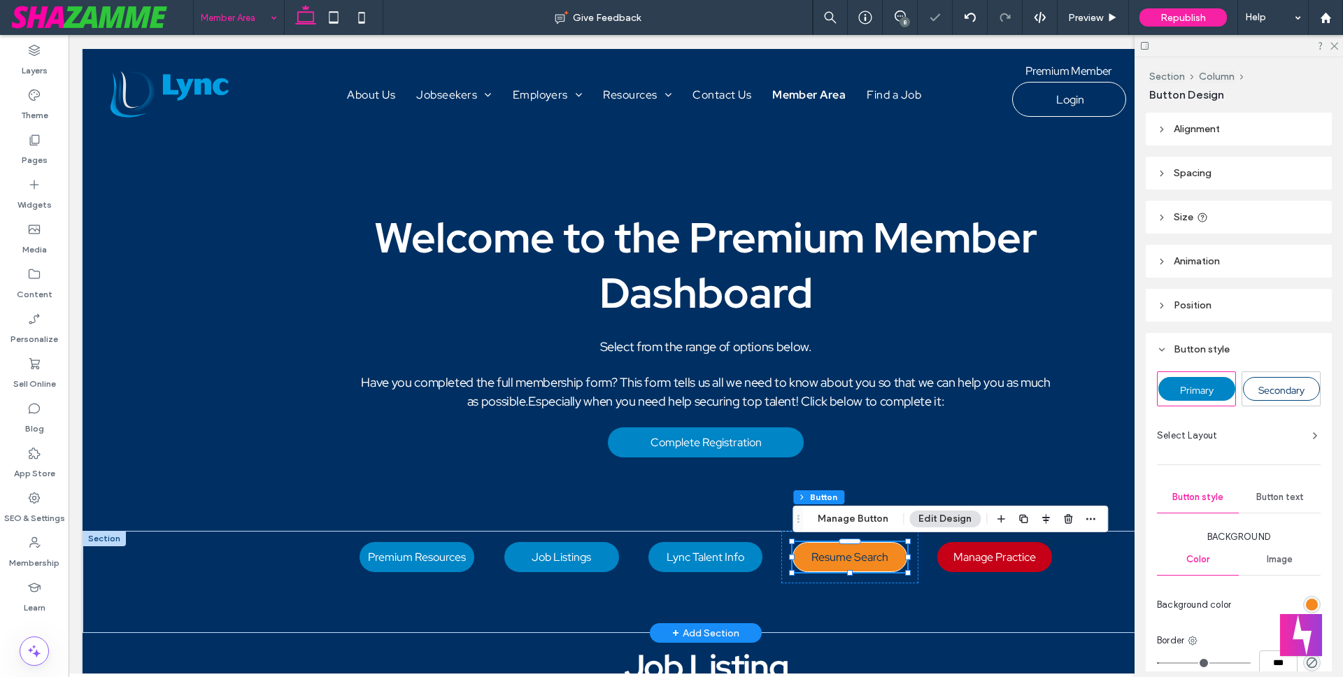
type input "**"
click at [869, 517] on button "Manage Button" at bounding box center [852, 519] width 89 height 17
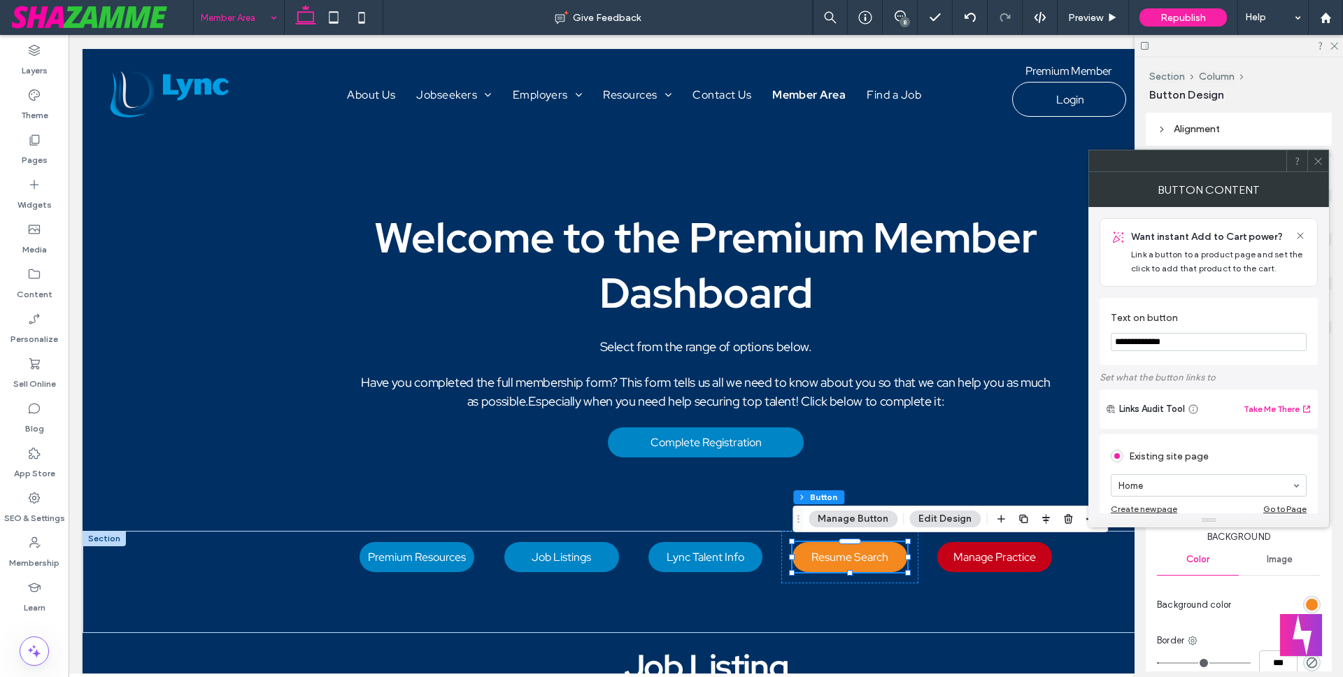
click at [1193, 342] on input "**********" at bounding box center [1209, 342] width 196 height 18
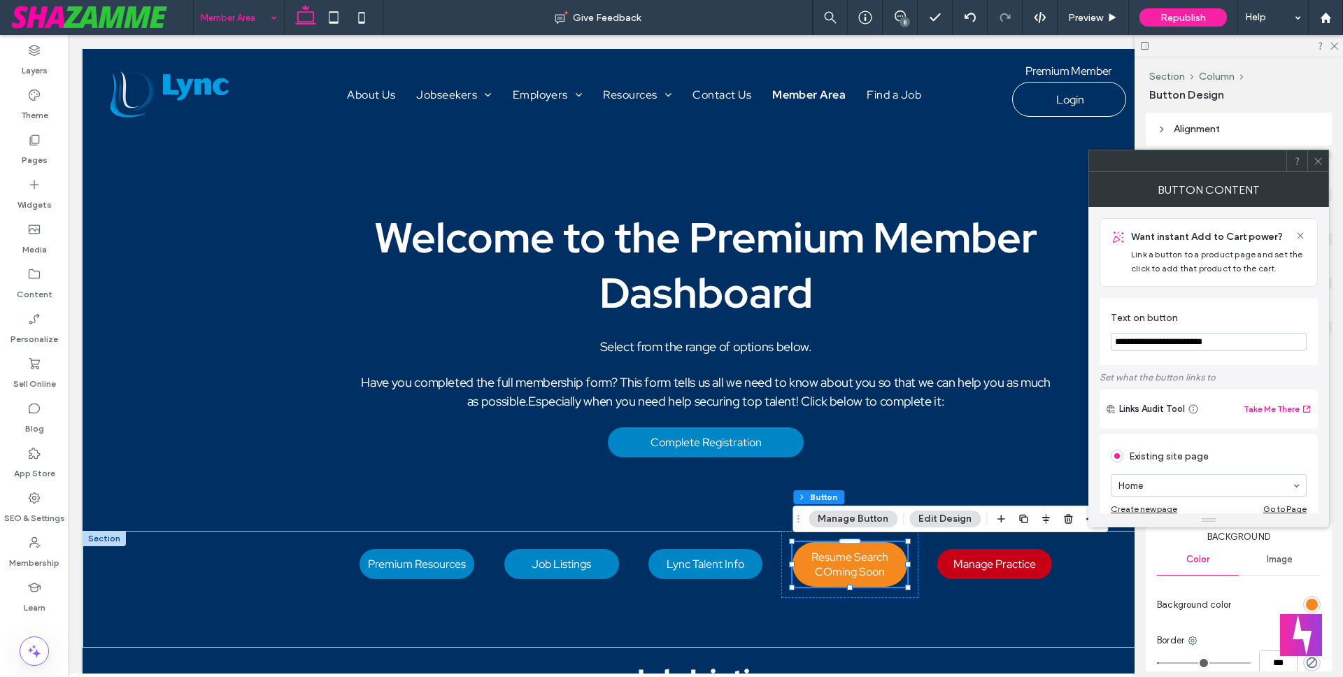
click at [1201, 341] on input "**********" at bounding box center [1209, 342] width 196 height 18
type input "**********"
click at [1170, 357] on section "**********" at bounding box center [1209, 331] width 196 height 53
click at [1315, 155] on span at bounding box center [1318, 160] width 10 height 21
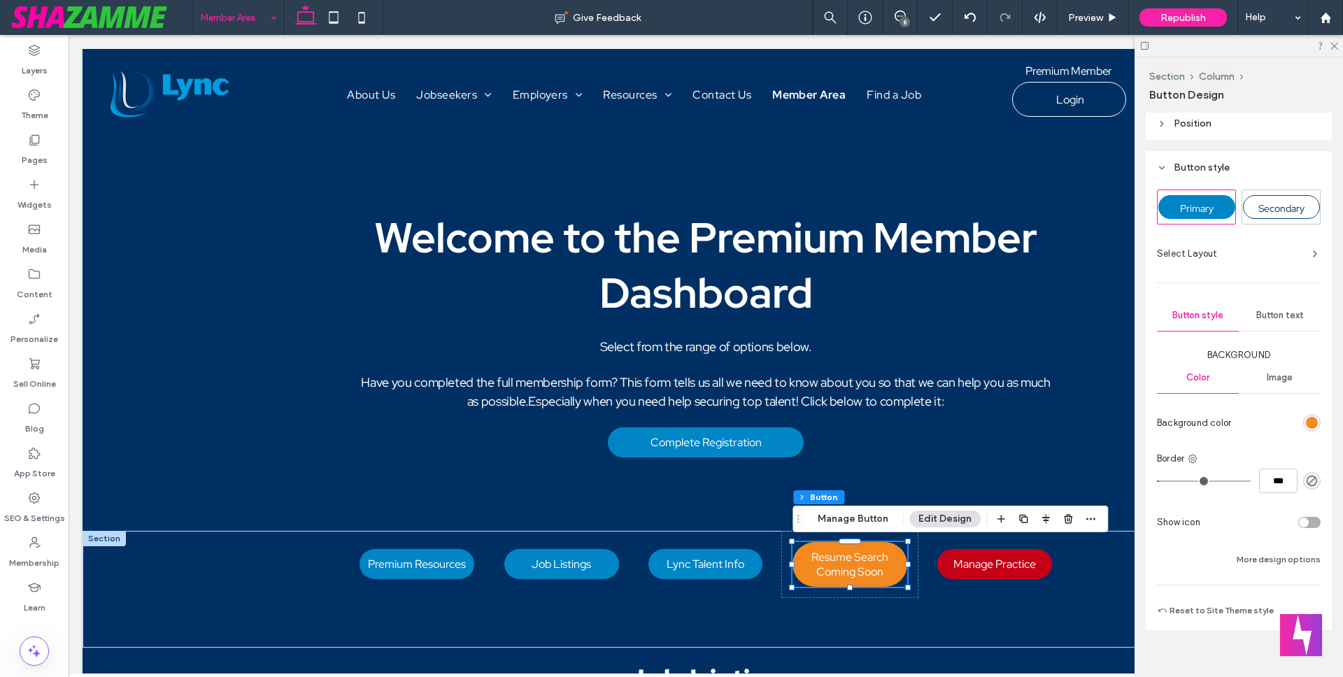
scroll to position [197, 0]
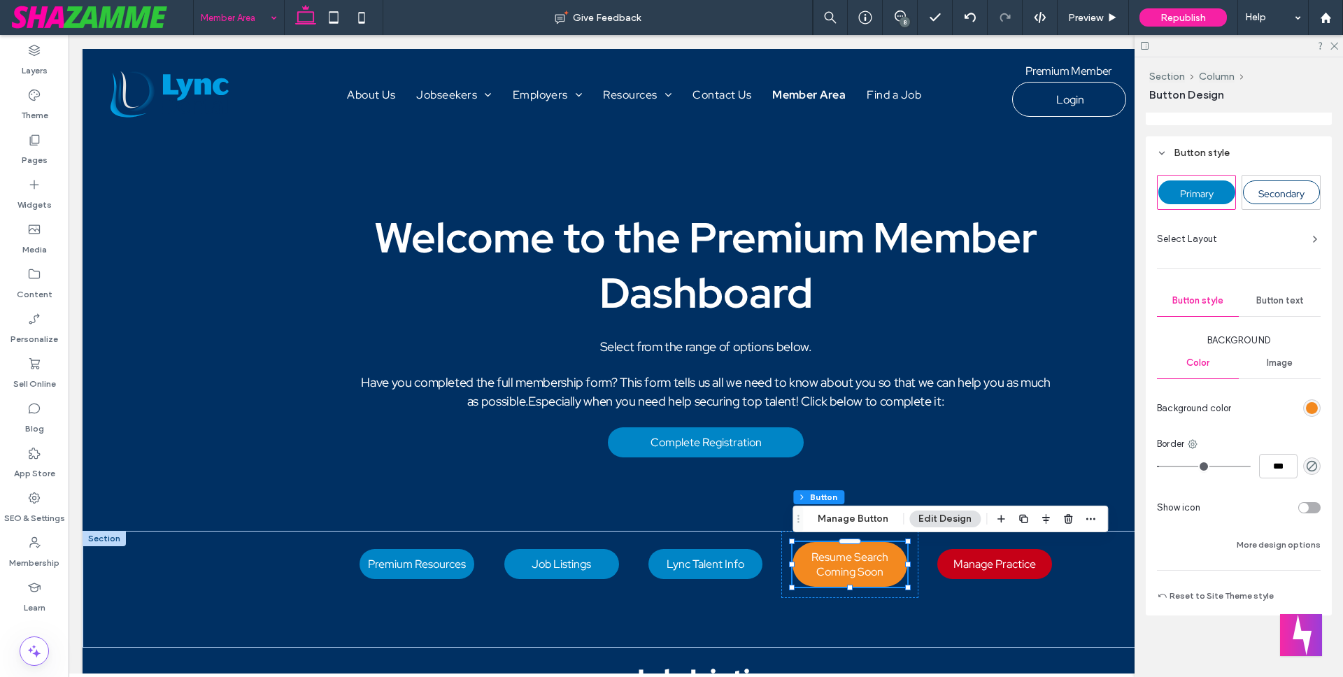
click at [1309, 404] on div "rgb(243, 137, 31)" at bounding box center [1312, 408] width 12 height 12
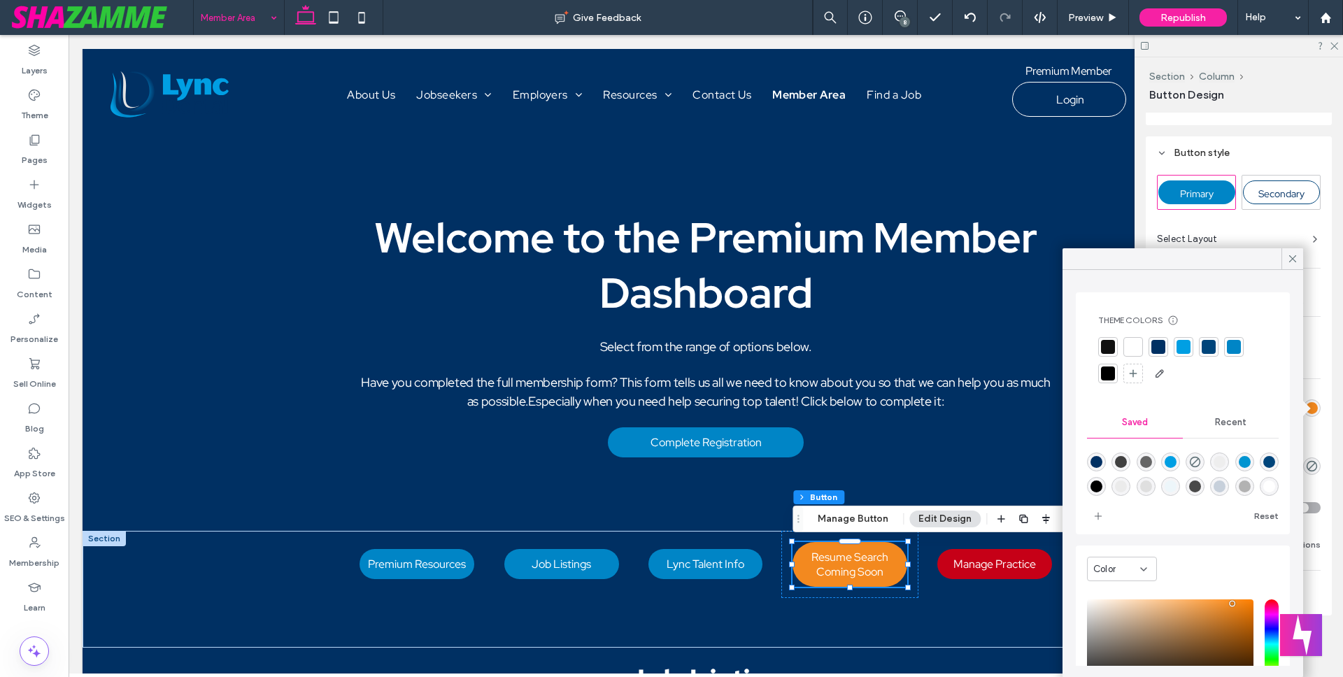
click at [1227, 344] on div at bounding box center [1234, 347] width 14 height 14
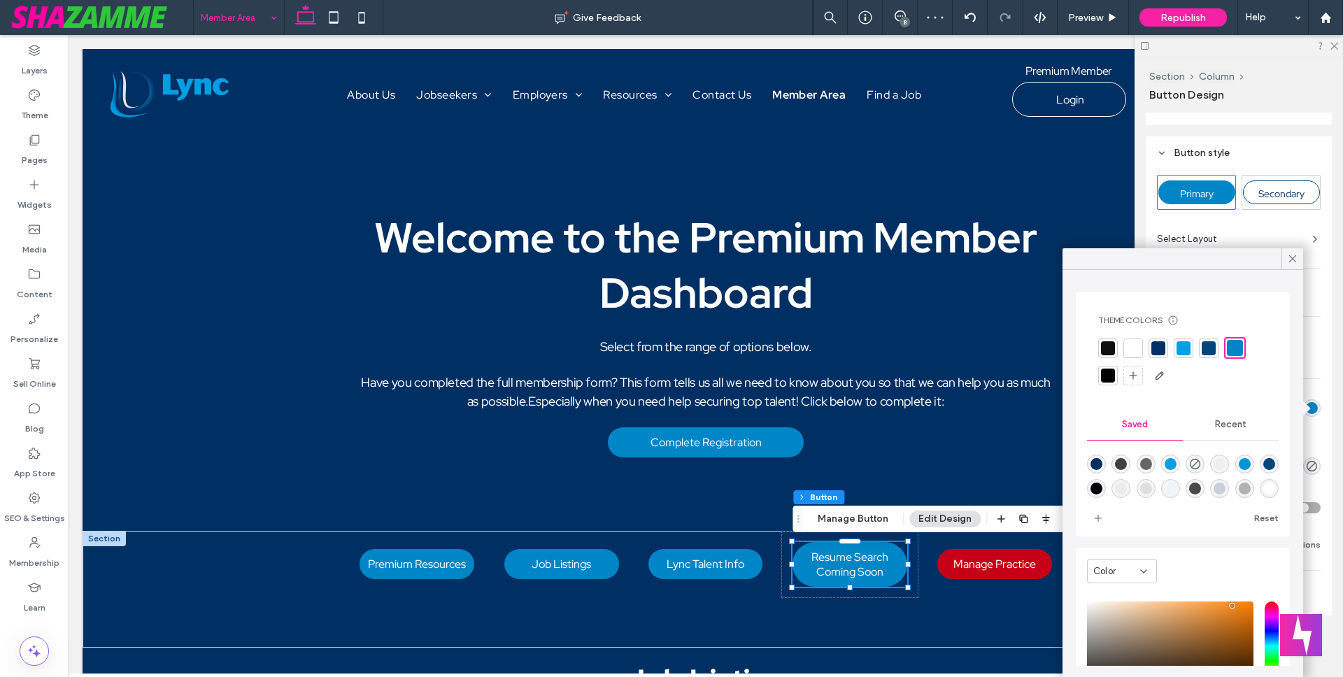
click at [1186, 348] on div at bounding box center [1183, 348] width 14 height 14
click at [1240, 345] on div at bounding box center [1236, 348] width 14 height 14
click at [1292, 258] on use at bounding box center [1292, 258] width 7 height 7
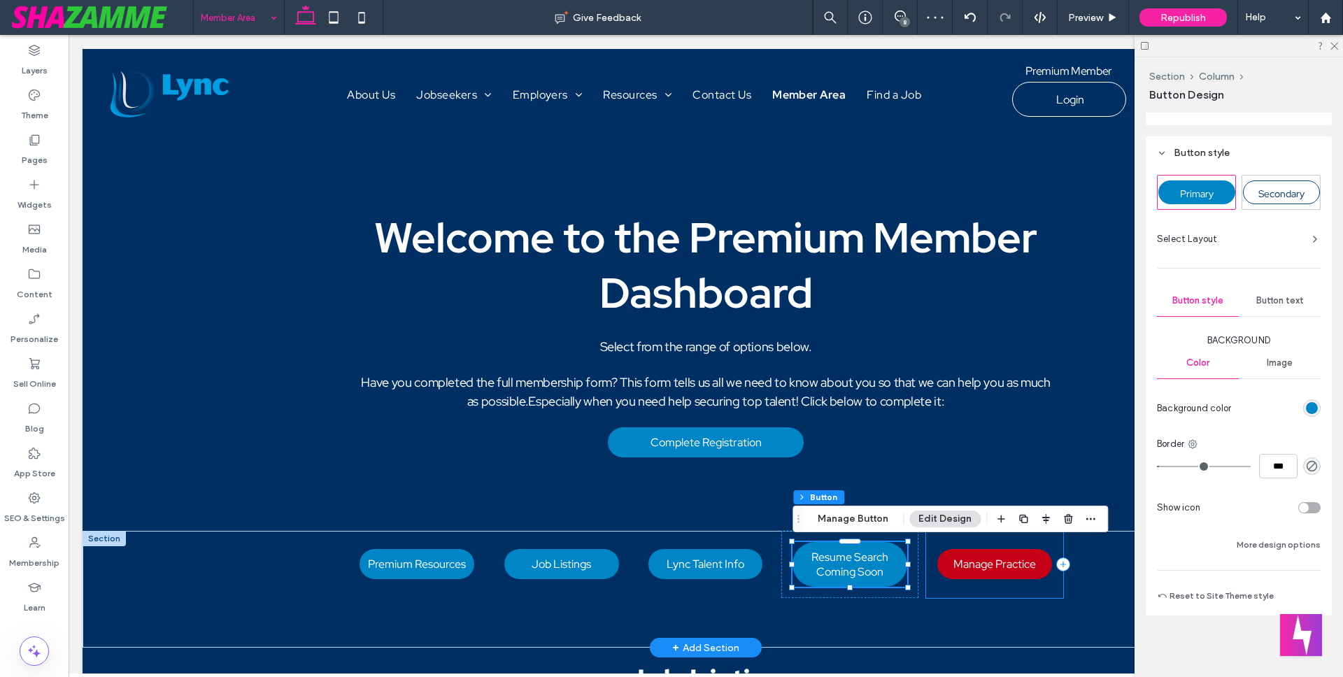
click at [987, 594] on div "Manage Practice" at bounding box center [994, 564] width 137 height 67
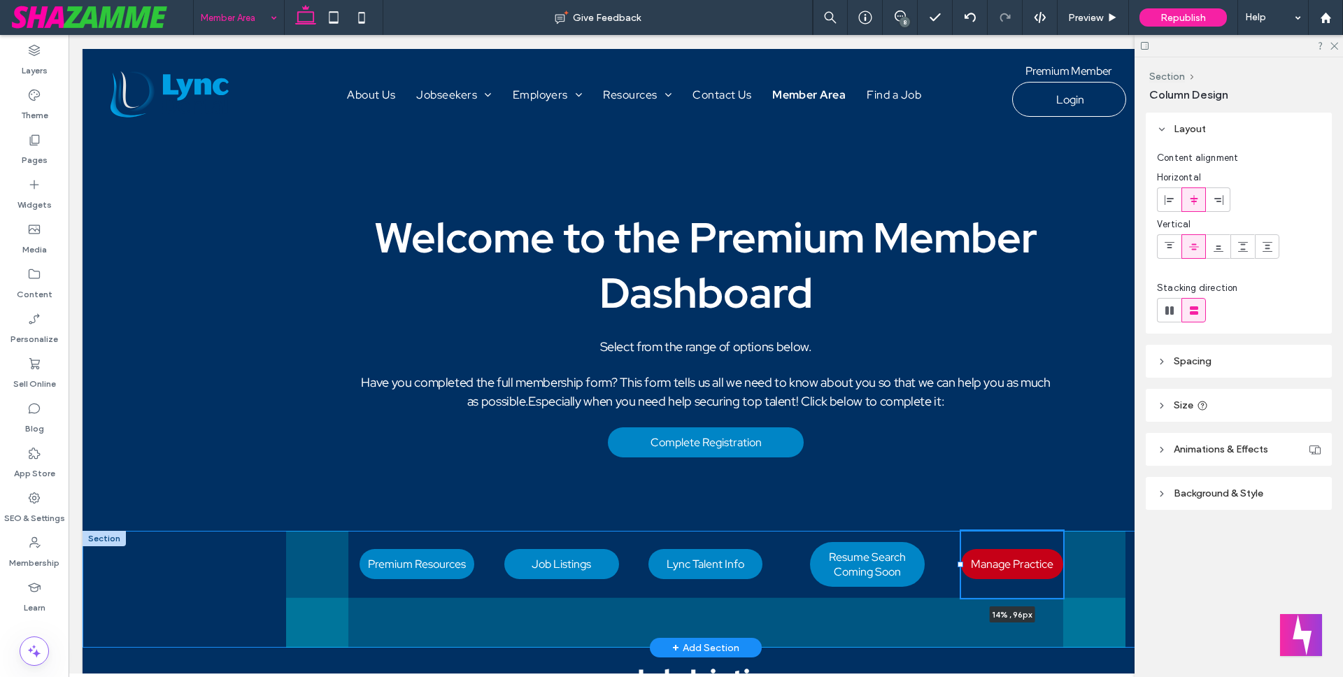
drag, startPoint x: 924, startPoint y: 562, endPoint x: 959, endPoint y: 562, distance: 35.0
click at [959, 562] on div at bounding box center [960, 565] width 6 height 6
type input "**"
type input "*****"
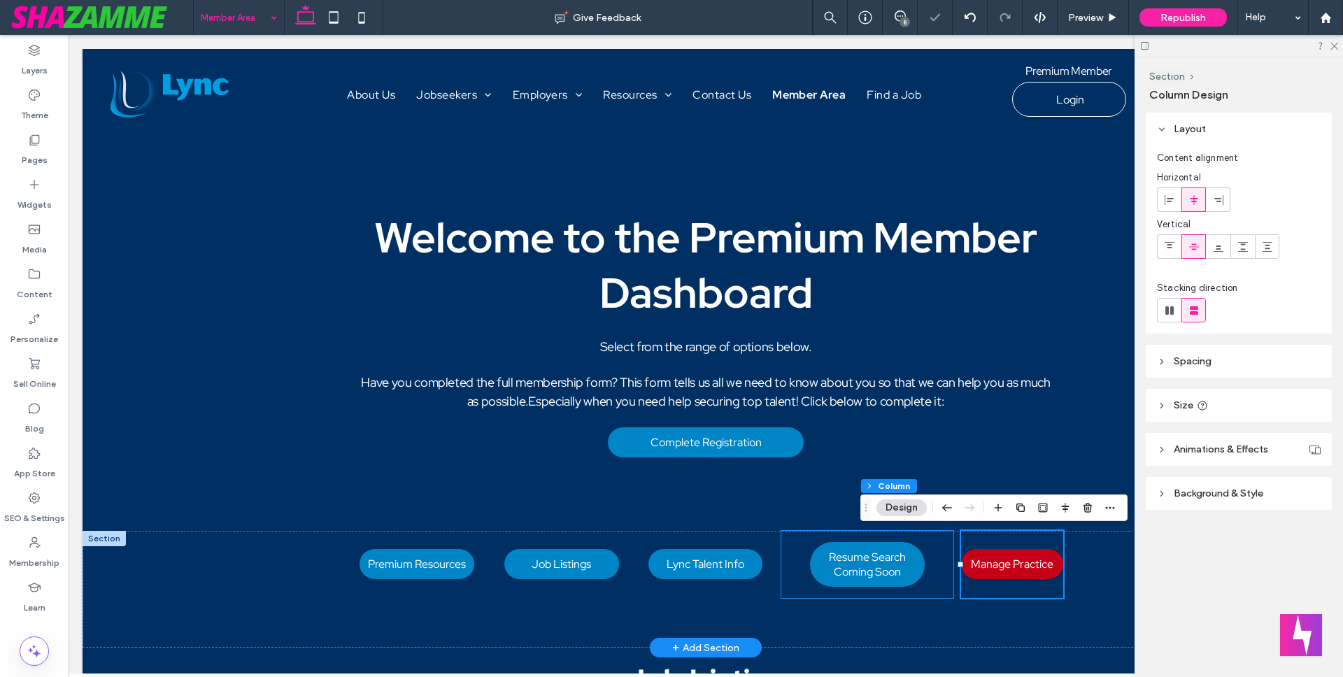
click at [804, 567] on div "Resume Search Coming Soon" at bounding box center [867, 564] width 172 height 67
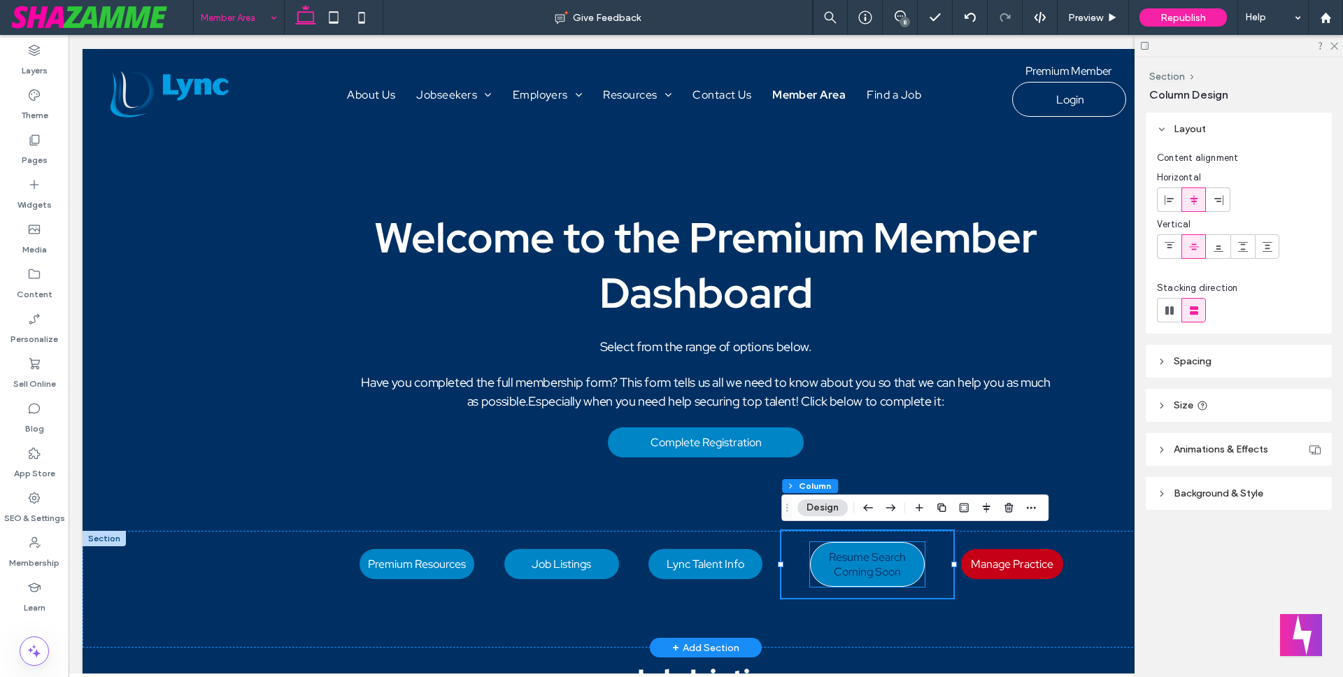
click at [842, 572] on span "Resume Search Coming Soon" at bounding box center [867, 564] width 113 height 29
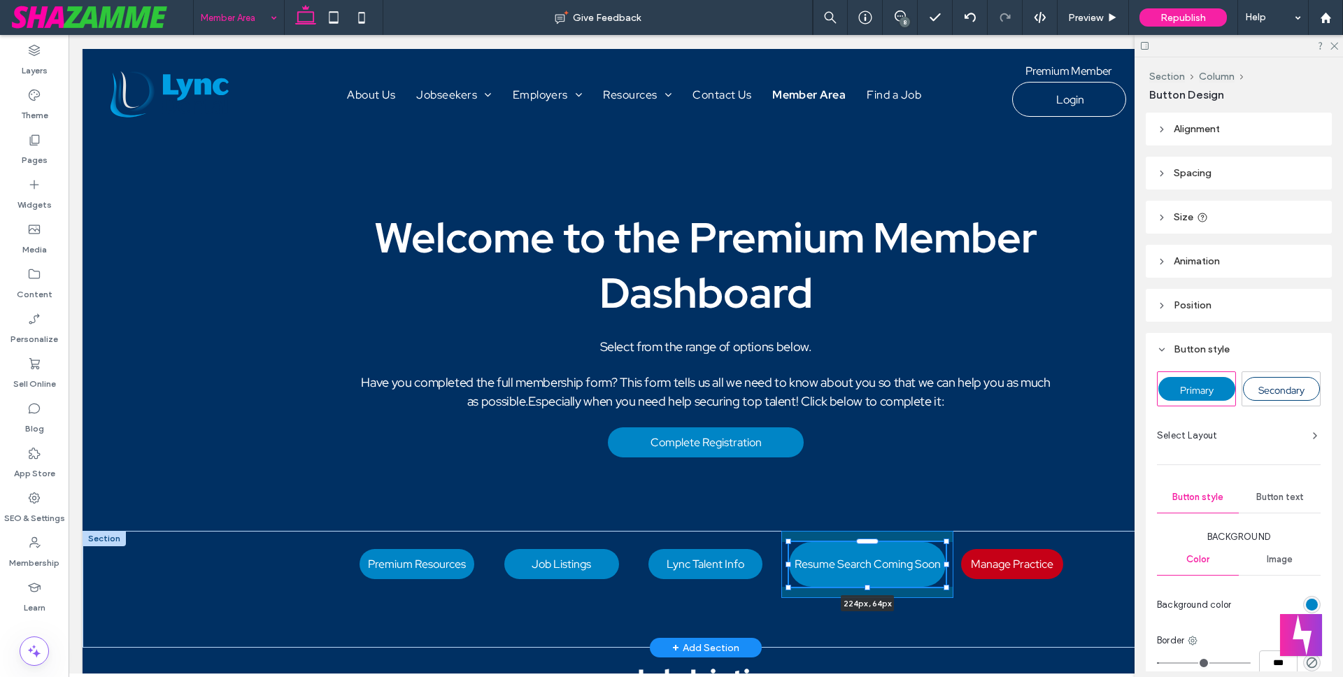
drag, startPoint x: 809, startPoint y: 564, endPoint x: 788, endPoint y: 565, distance: 21.0
click at [788, 565] on div at bounding box center [788, 565] width 6 height 6
type input "***"
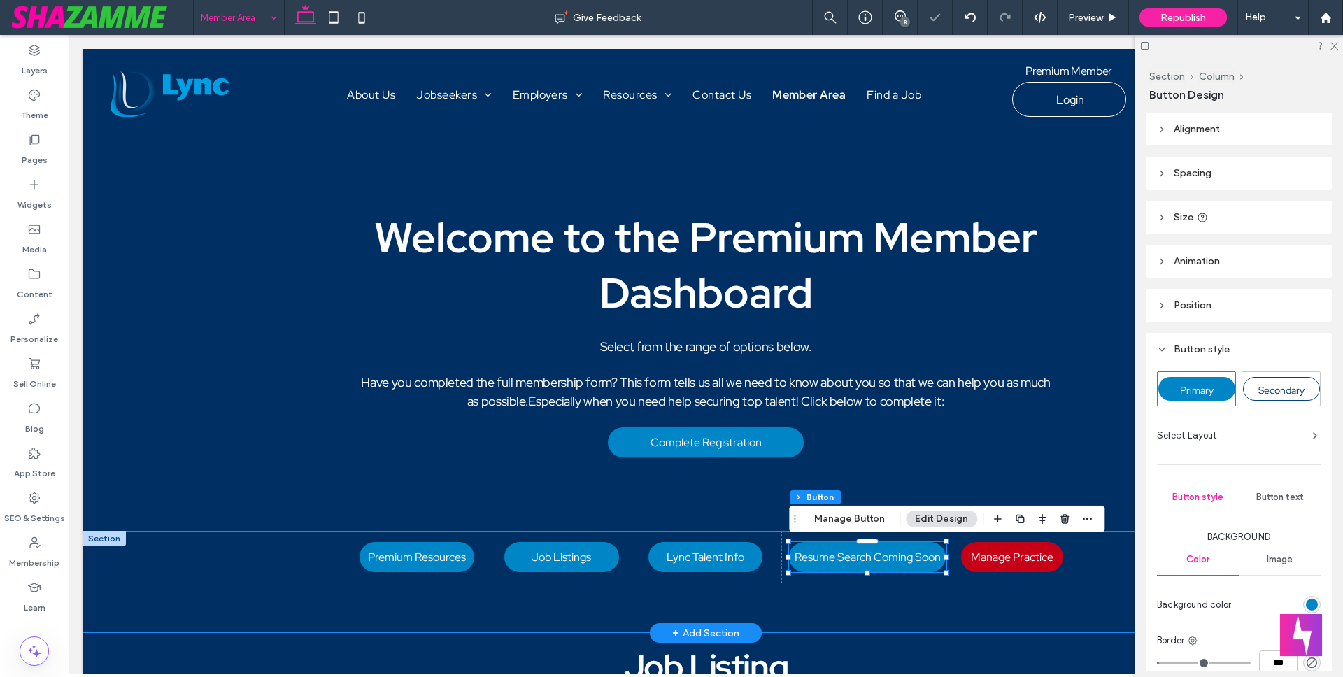
click at [822, 608] on div "Premium Resources Job Listings Lync Talent Info Resume Search Coming Soon 224px…" at bounding box center [705, 582] width 839 height 102
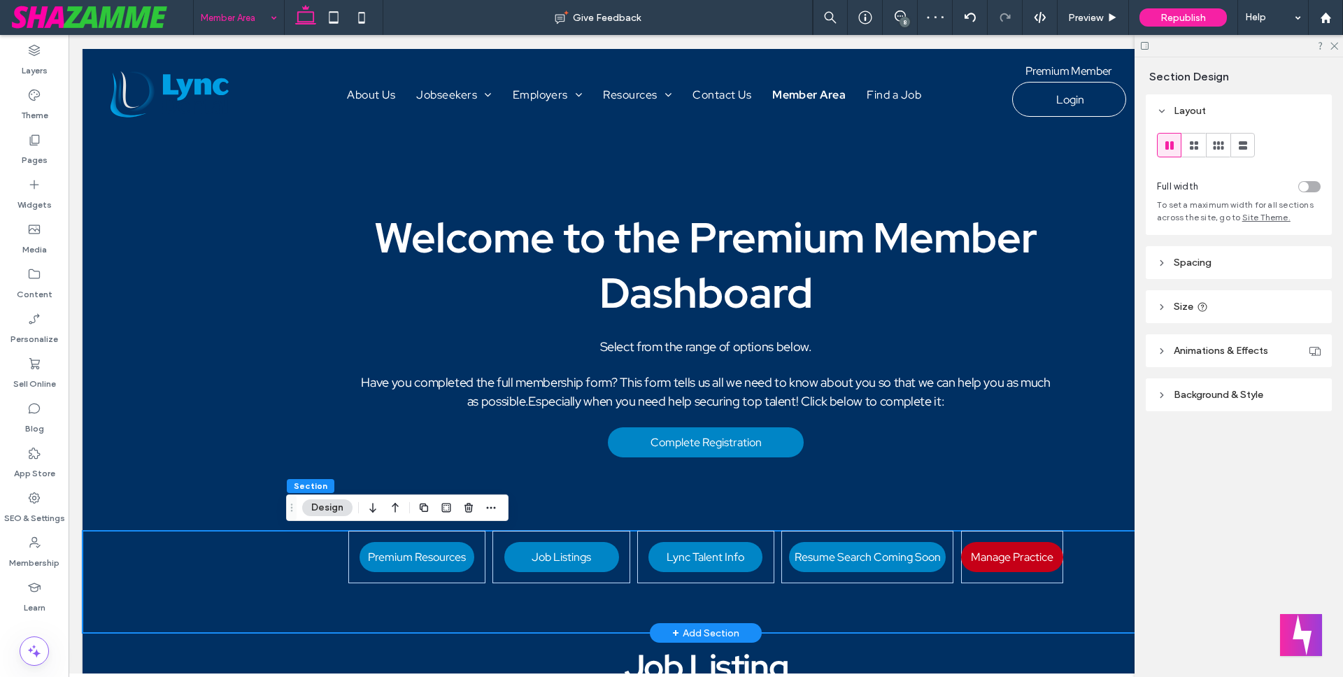
click at [855, 602] on div "Premium Resources Job Listings Lync Talent Info Resume Search Coming Soon Manag…" at bounding box center [705, 582] width 839 height 102
click at [900, 22] on div "8" at bounding box center [904, 22] width 10 height 10
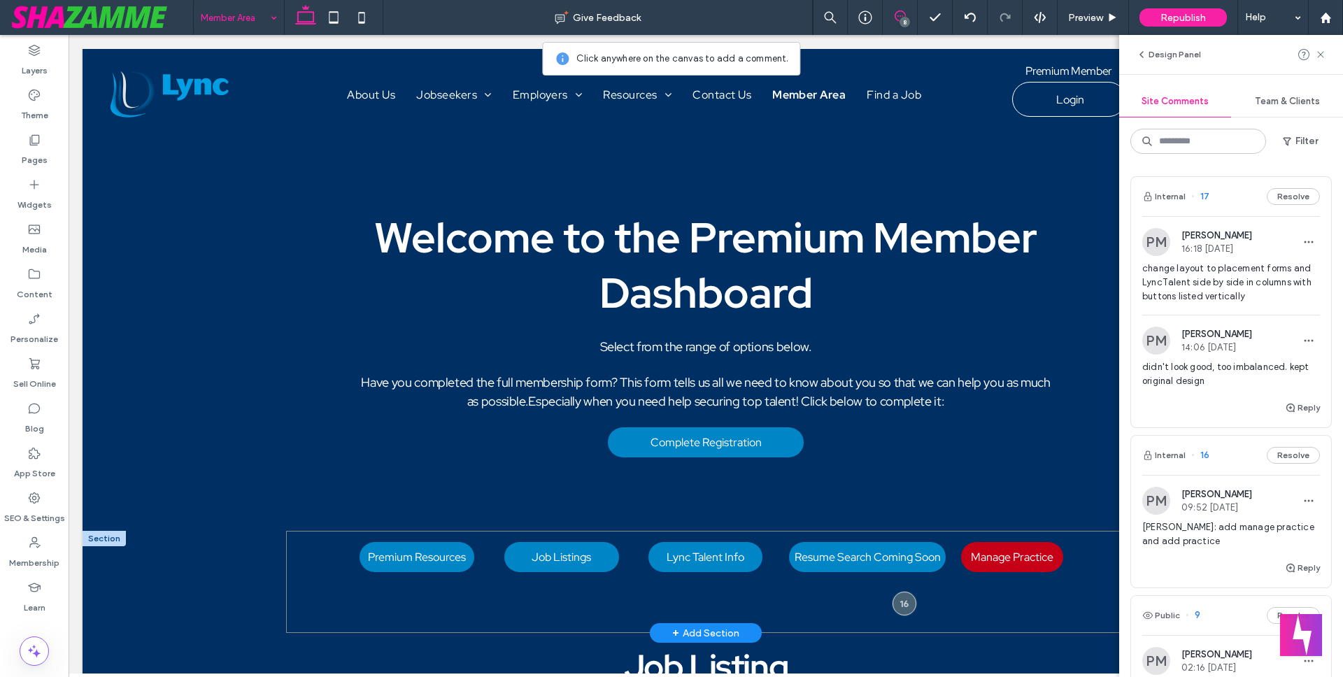
click at [1085, 613] on div "Premium Resources Job Listings Lync Talent Info Resume Search Coming Soon Manag…" at bounding box center [705, 582] width 839 height 102
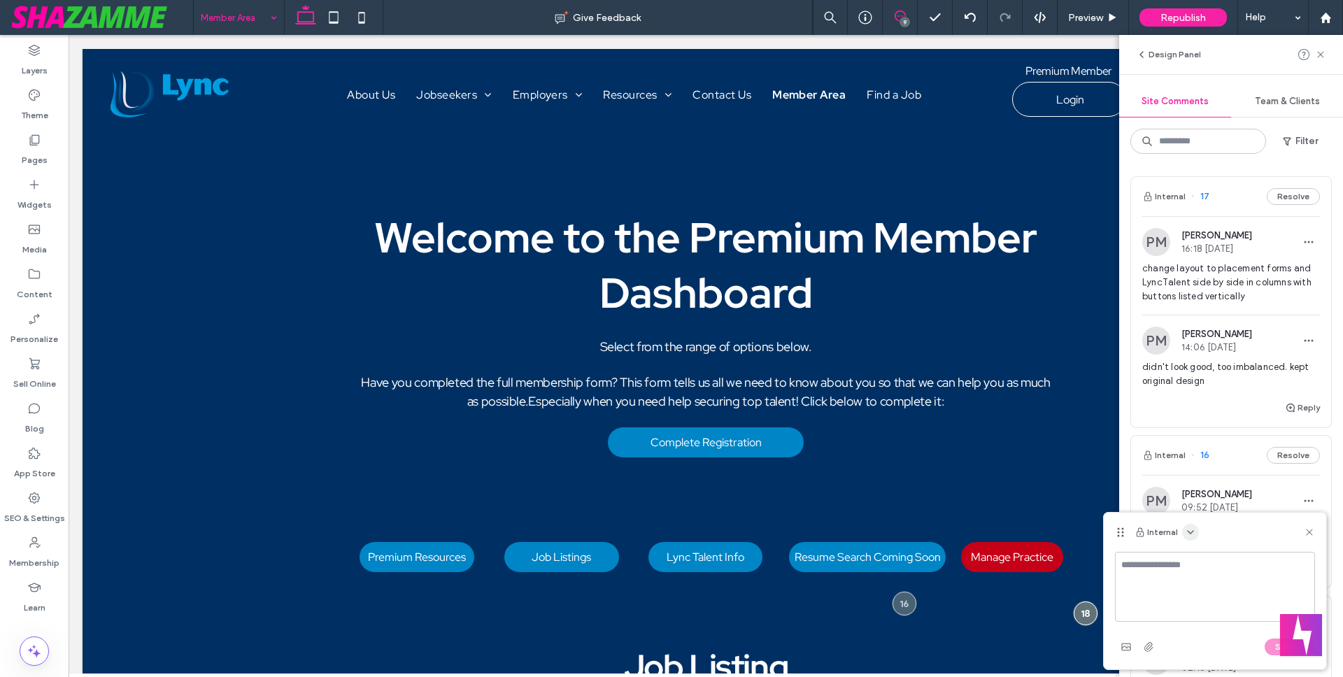
click at [1188, 529] on icon "button" at bounding box center [1190, 532] width 11 height 11
click at [1190, 566] on span "Public - visible to clients & team" at bounding box center [1259, 566] width 138 height 14
click at [1189, 565] on textarea at bounding box center [1215, 587] width 200 height 70
type textarea "**********"
drag, startPoint x: 1269, startPoint y: 648, endPoint x: 248, endPoint y: 495, distance: 1031.6
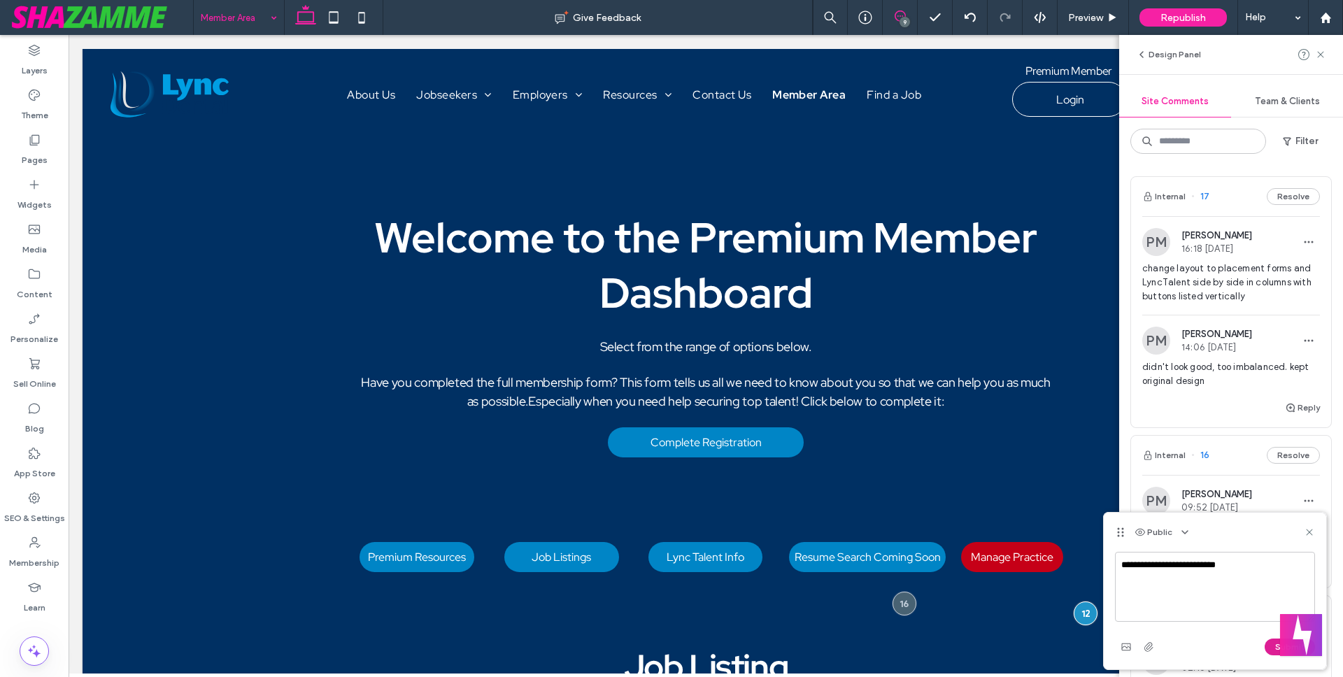
click at [1269, 648] on button "Submit" at bounding box center [1289, 646] width 50 height 17
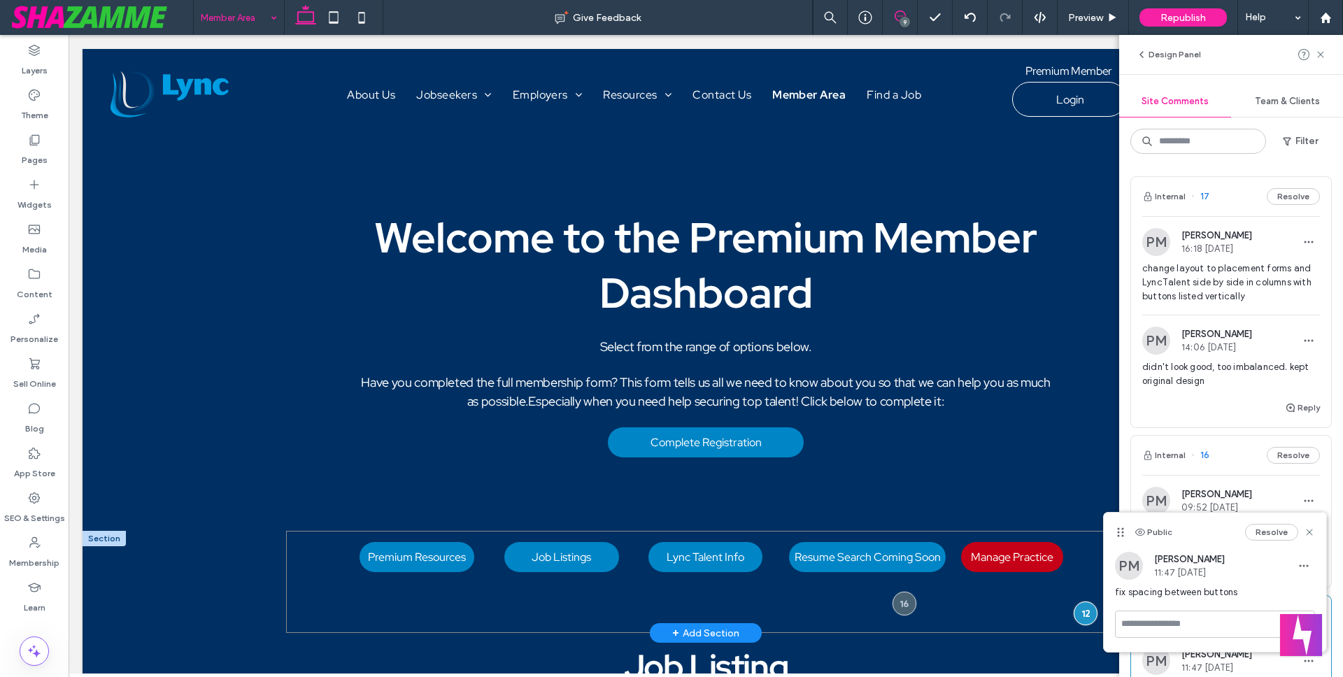
click at [1271, 645] on div at bounding box center [1215, 631] width 222 height 41
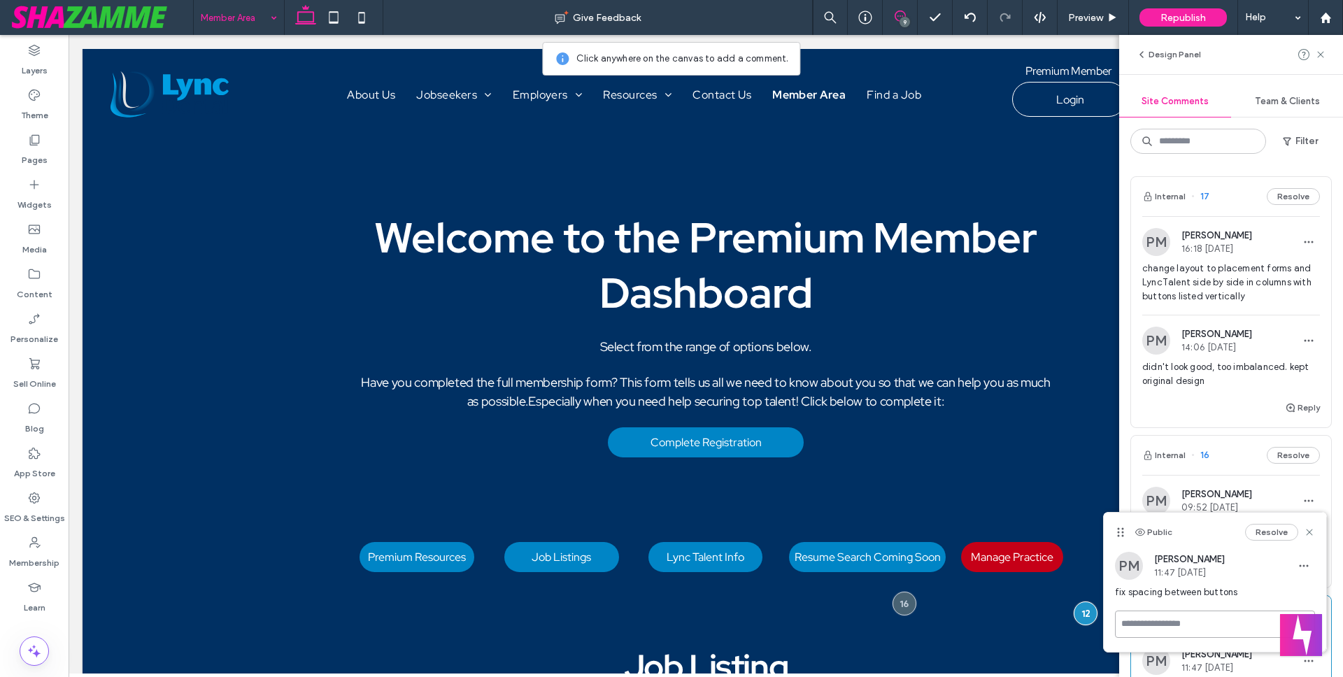
click at [1171, 625] on textarea at bounding box center [1215, 624] width 200 height 27
click at [1171, 625] on textarea at bounding box center [1215, 646] width 200 height 70
click at [1308, 531] on use at bounding box center [1309, 532] width 6 height 6
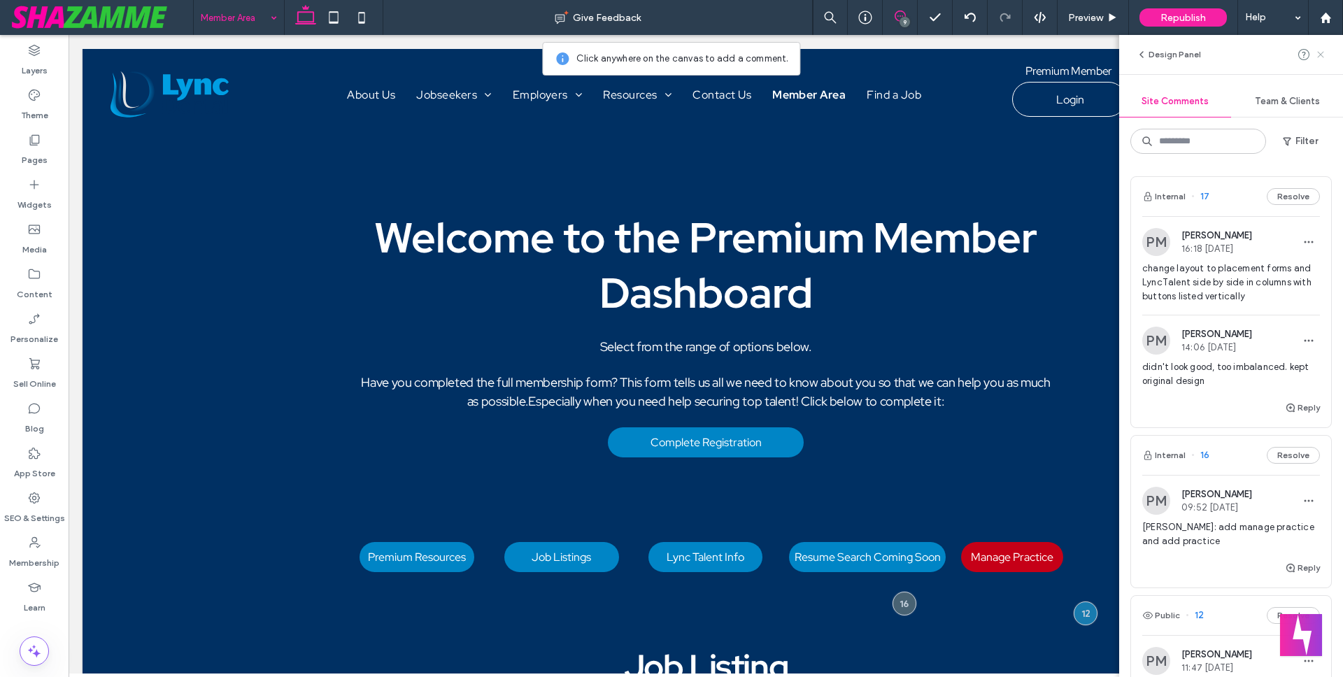
click at [1325, 49] on icon at bounding box center [1320, 54] width 11 height 11
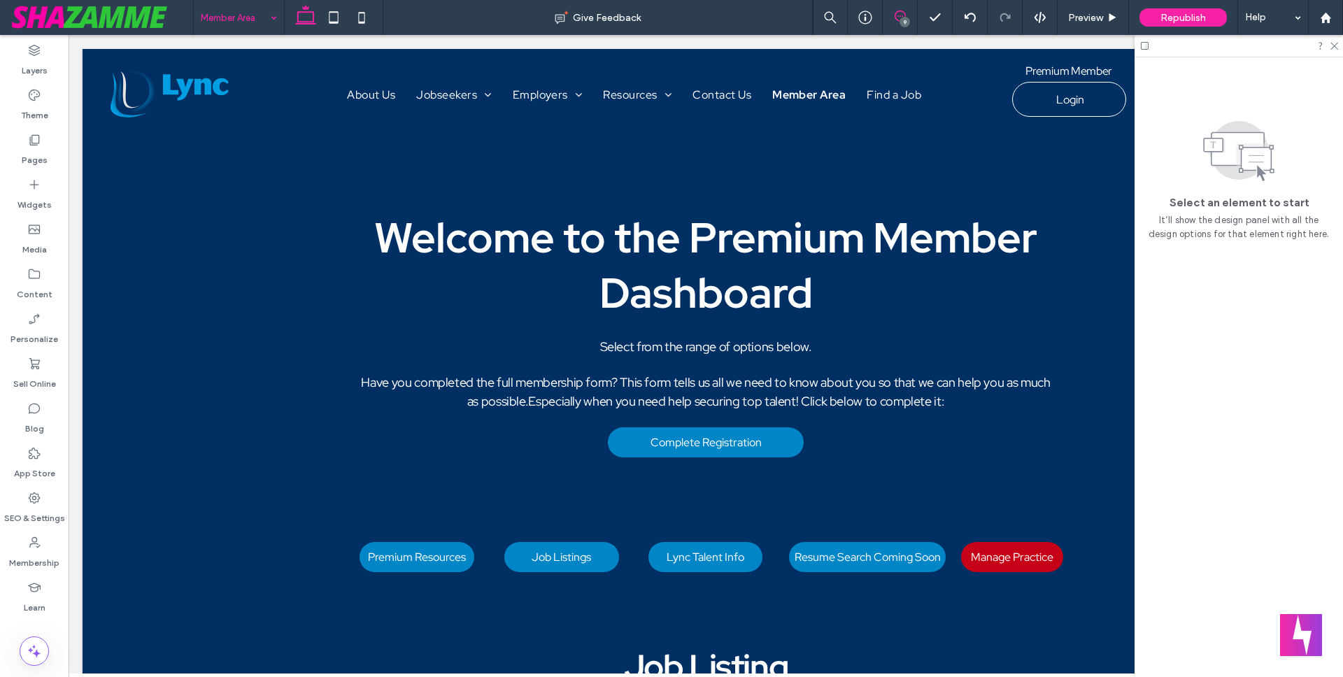
drag, startPoint x: 904, startPoint y: 14, endPoint x: 445, endPoint y: 101, distance: 466.2
click at [904, 14] on icon at bounding box center [899, 15] width 11 height 11
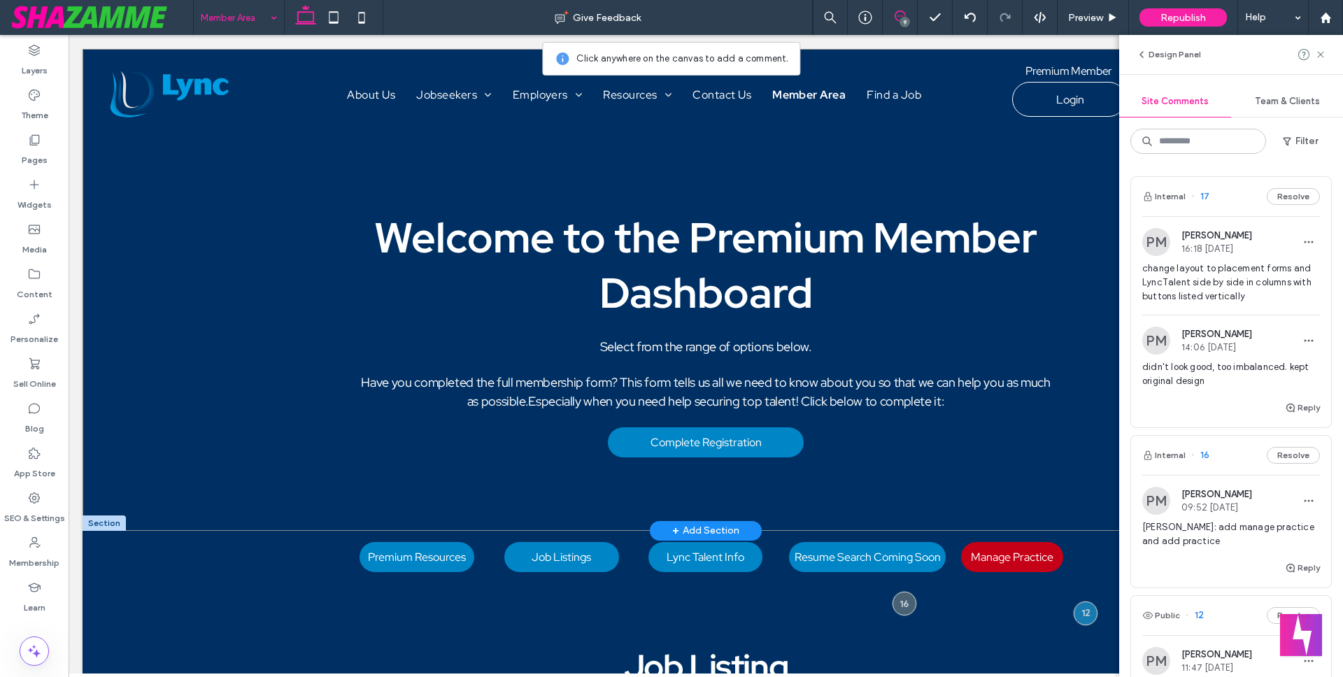
click at [121, 269] on div "Welcome to the Premium Member Dashboard Select from the range of options below.…" at bounding box center [706, 290] width 1246 height 482
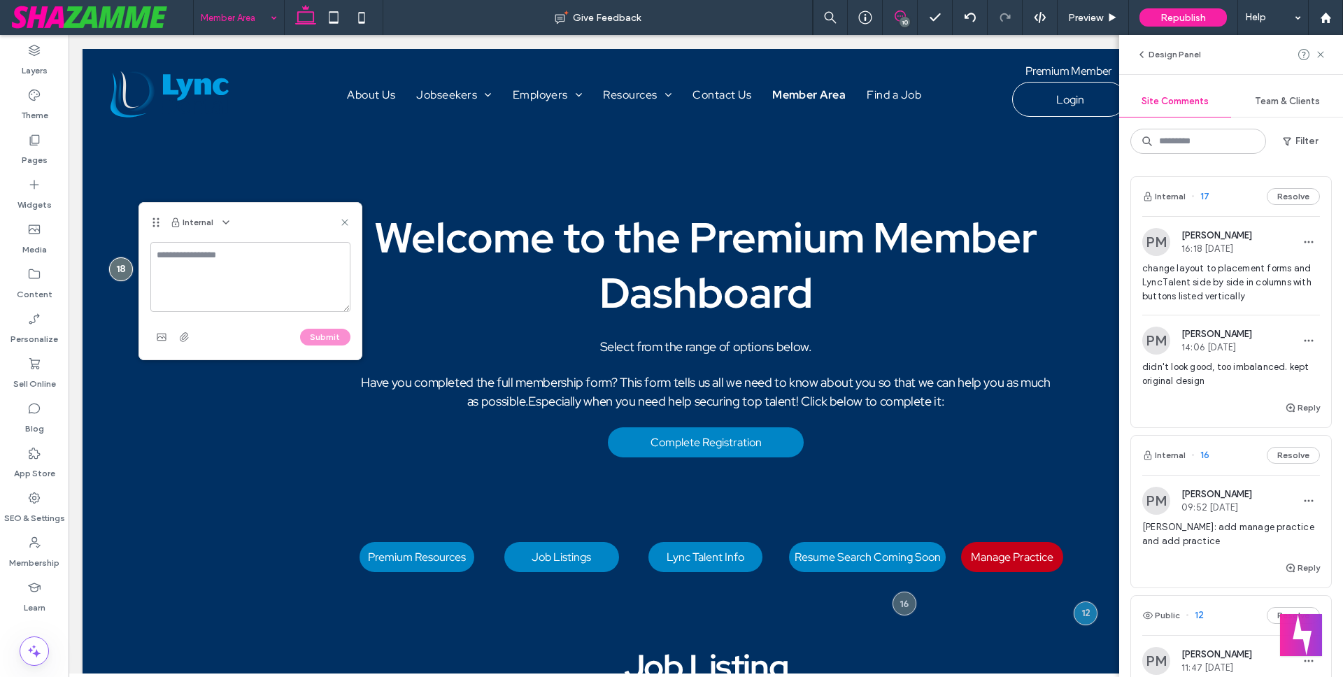
click at [190, 256] on textarea at bounding box center [250, 277] width 200 height 70
type textarea "**********"
click at [317, 336] on button "Submit" at bounding box center [325, 337] width 50 height 17
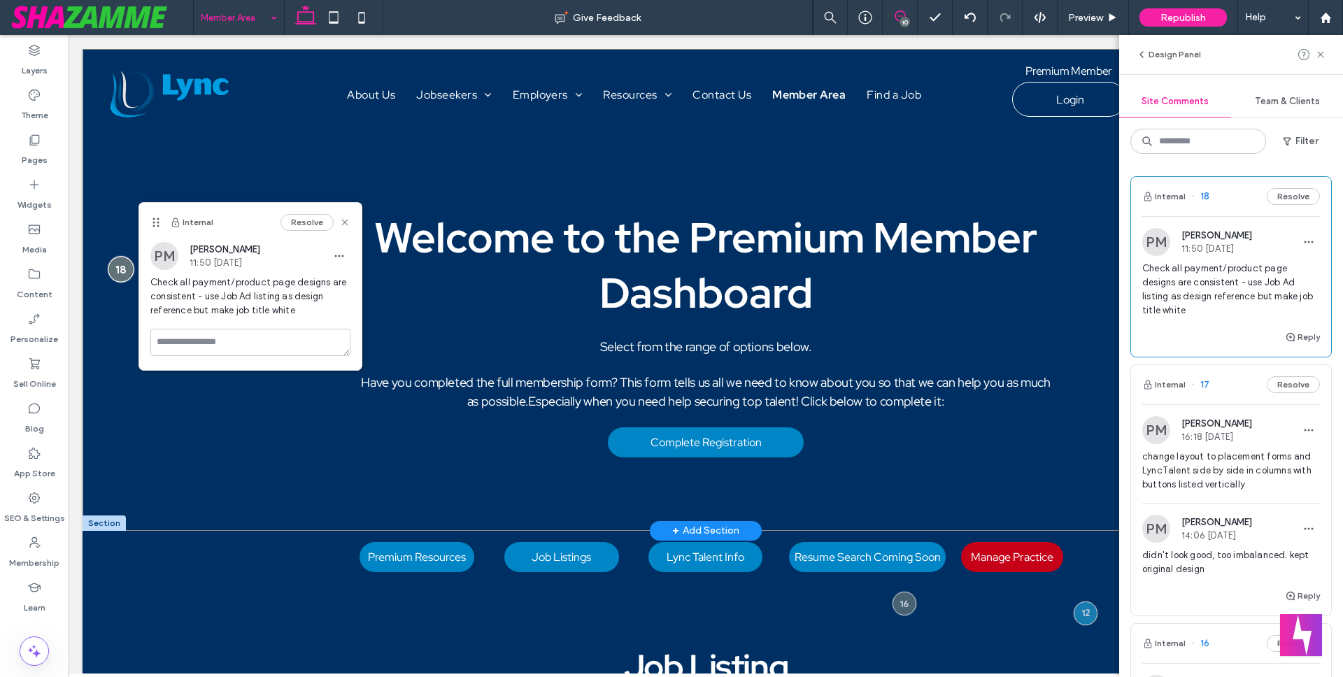
click at [119, 271] on div at bounding box center [121, 269] width 26 height 26
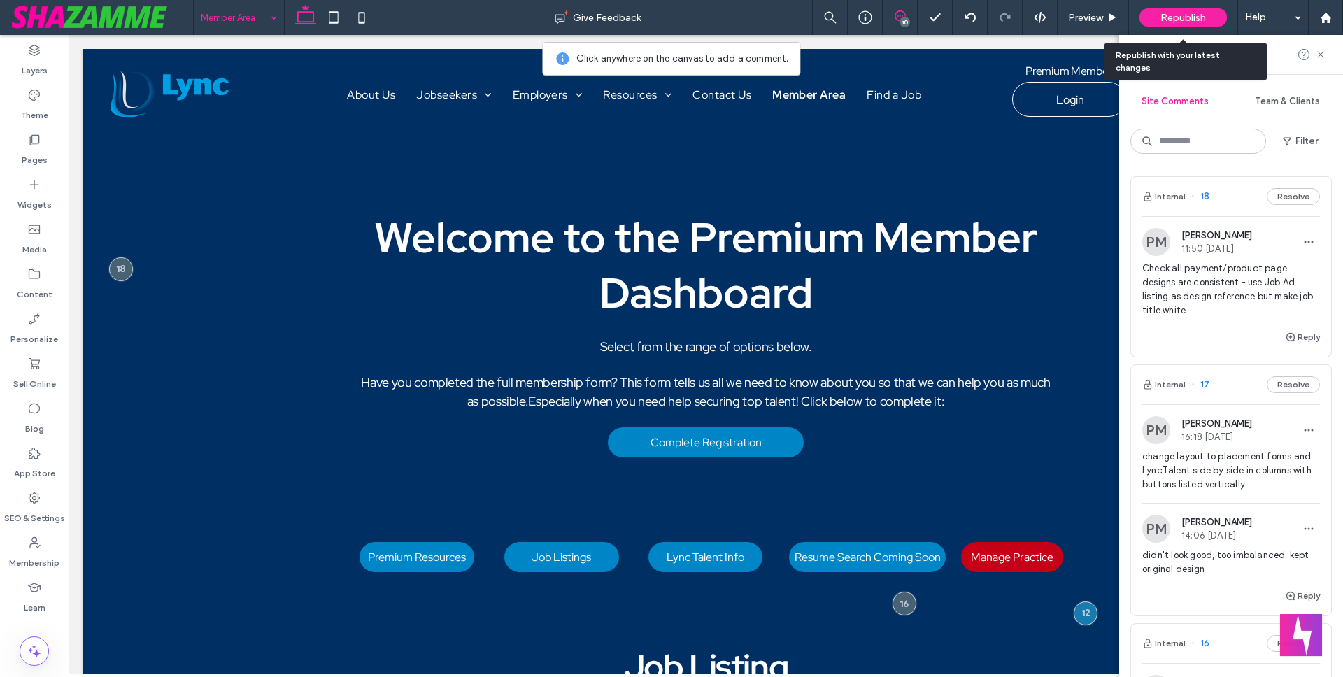
click at [1153, 19] on div "Republish" at bounding box center [1182, 17] width 87 height 18
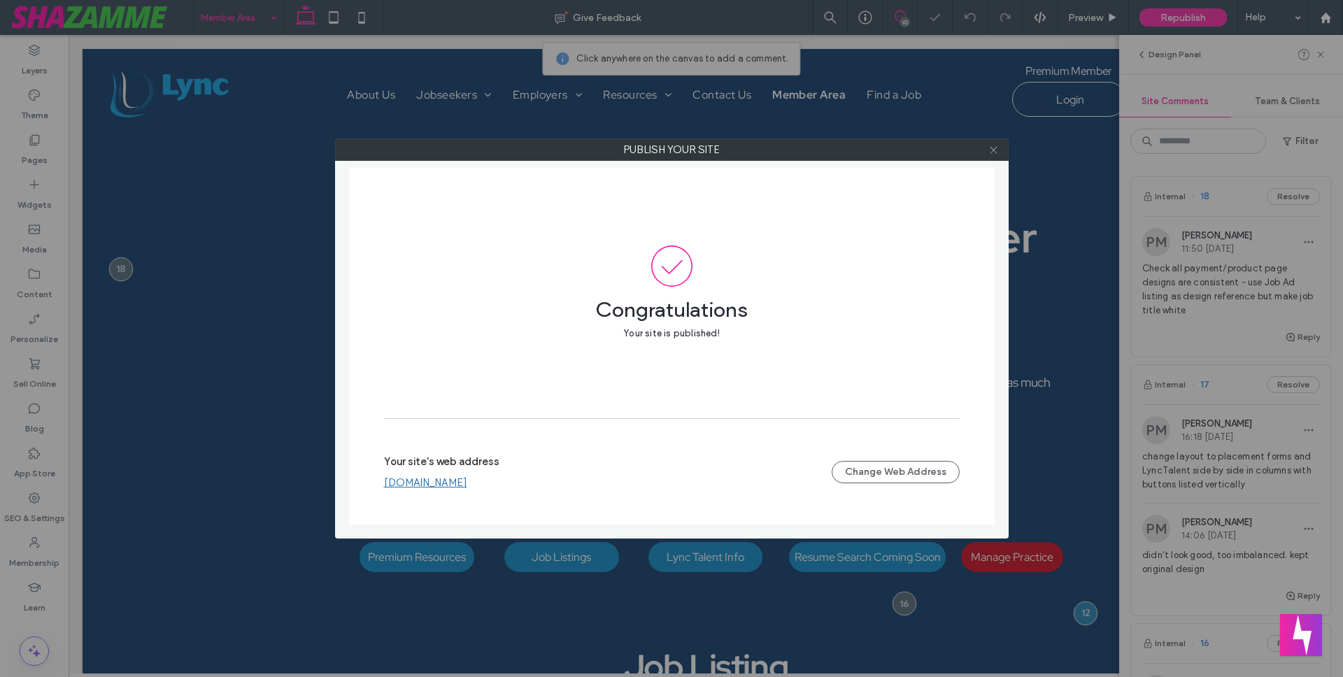
click at [994, 151] on icon at bounding box center [993, 150] width 10 height 10
click at [991, 152] on use at bounding box center [993, 149] width 7 height 7
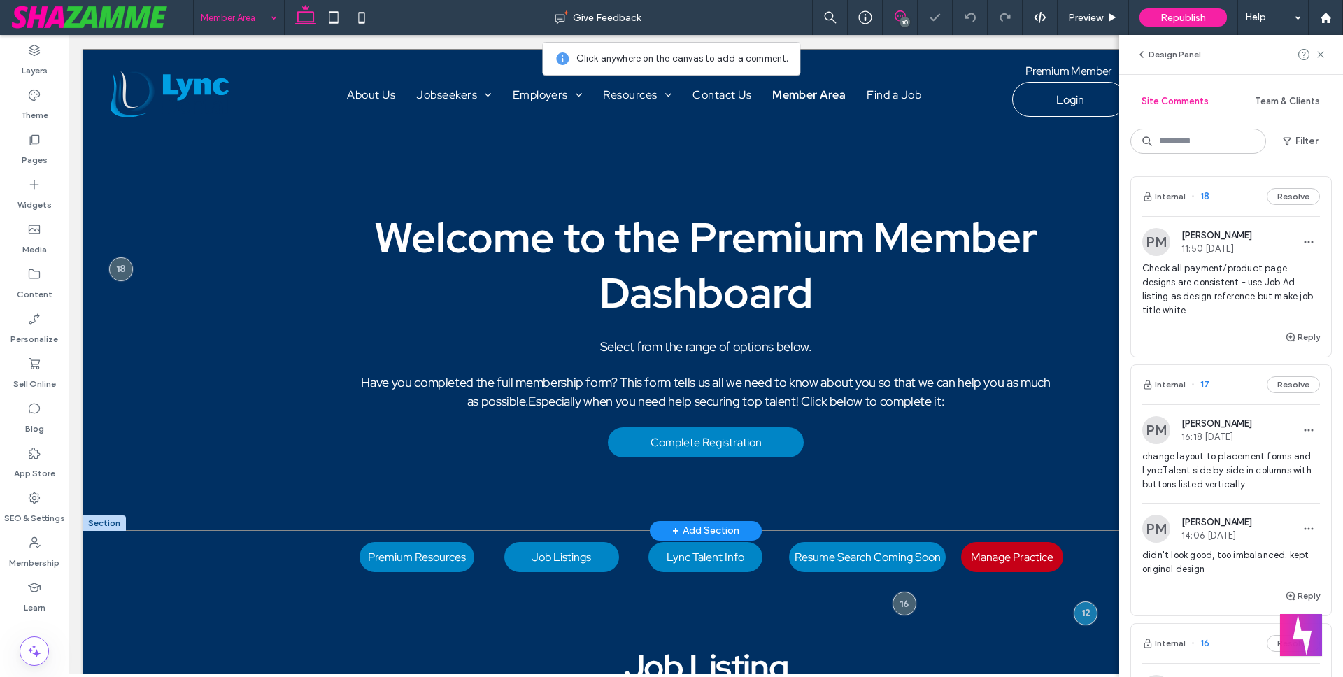
click at [994, 152] on div "Welcome to the Premium Member Dashboard Select from the range of options below.…" at bounding box center [705, 290] width 839 height 482
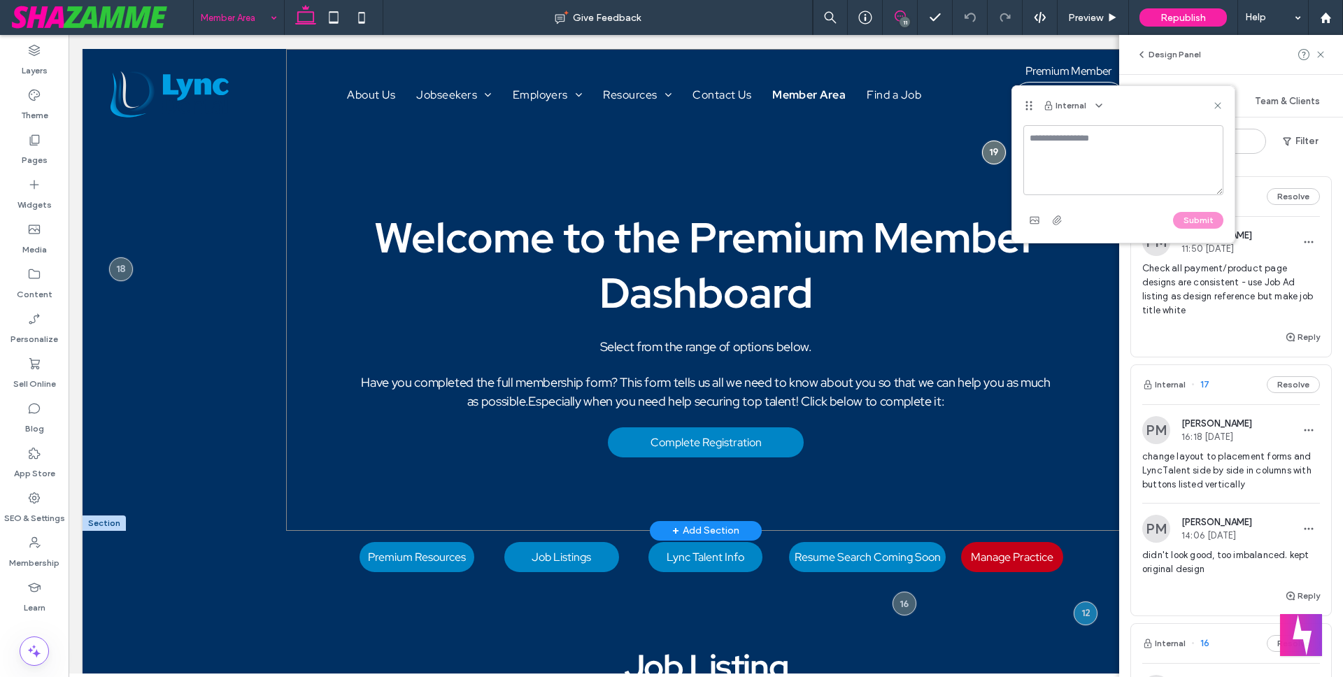
click at [934, 155] on div "Welcome to the Premium Member Dashboard Select from the range of options below.…" at bounding box center [705, 290] width 839 height 482
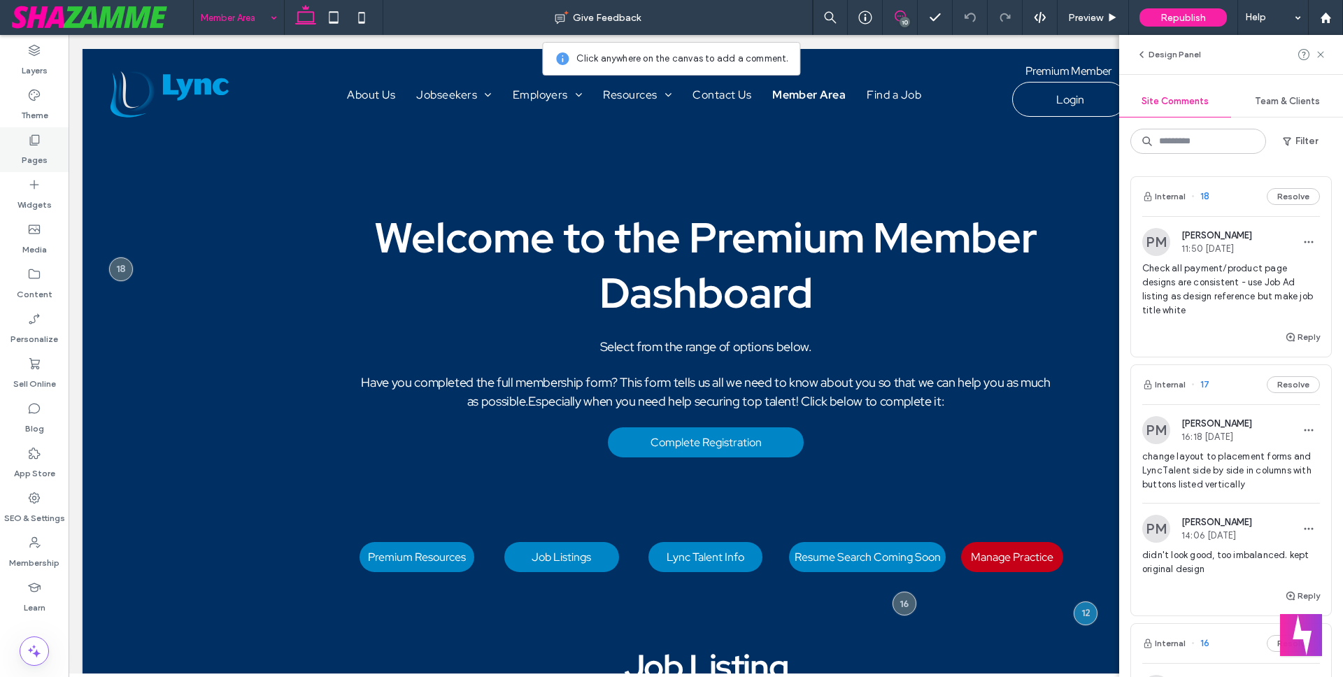
click at [34, 146] on icon at bounding box center [34, 140] width 14 height 14
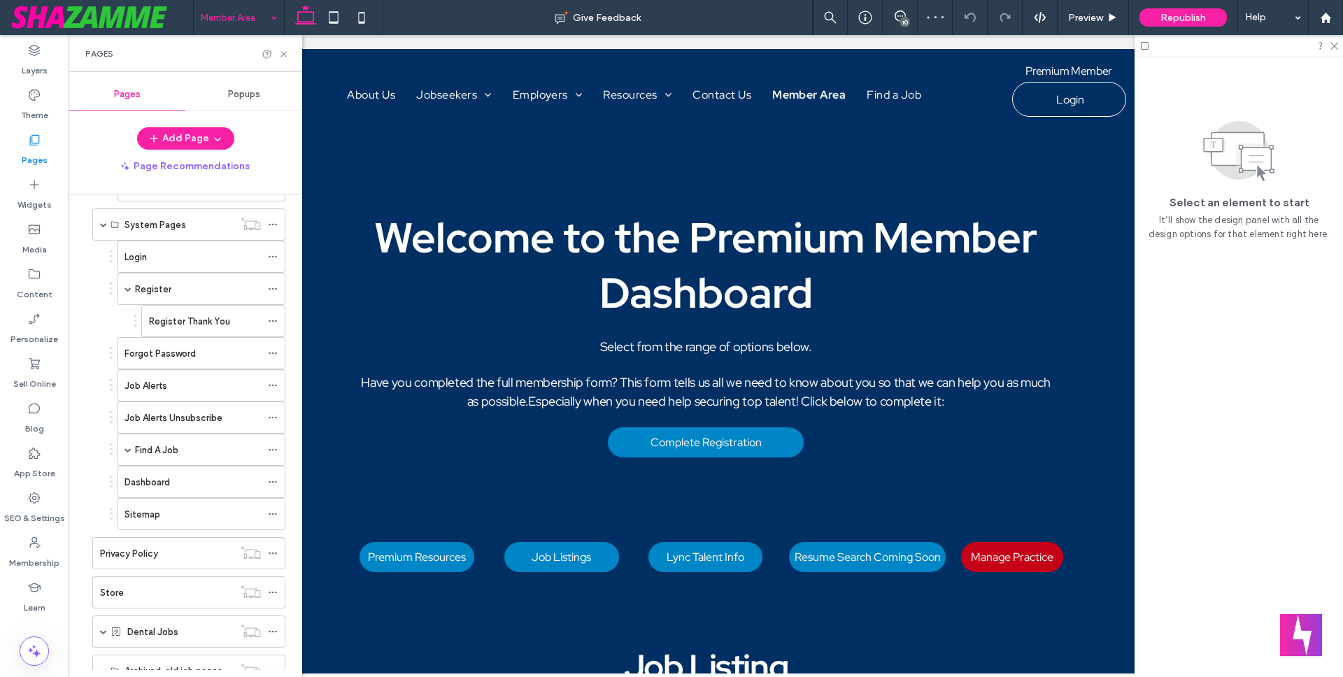
scroll to position [417, 0]
click at [272, 444] on icon at bounding box center [273, 446] width 10 height 10
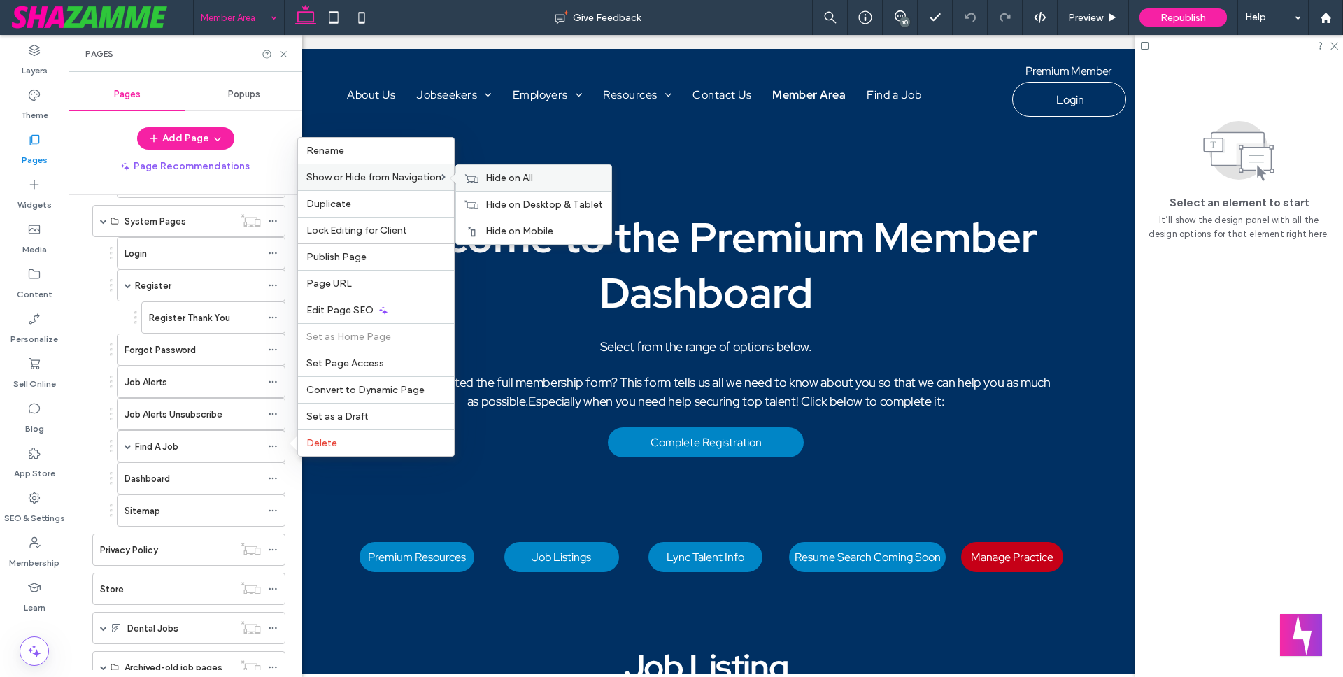
click at [478, 178] on icon at bounding box center [471, 178] width 14 height 10
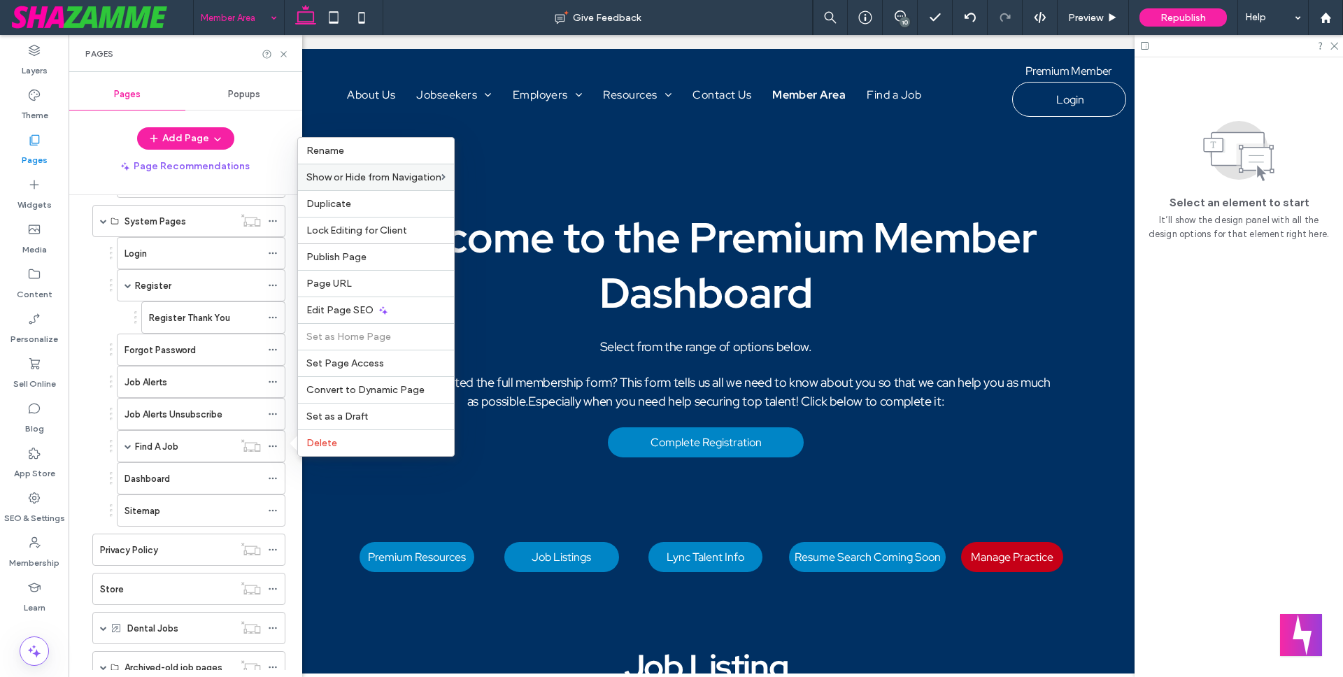
click at [272, 143] on div "Add Page" at bounding box center [186, 138] width 234 height 22
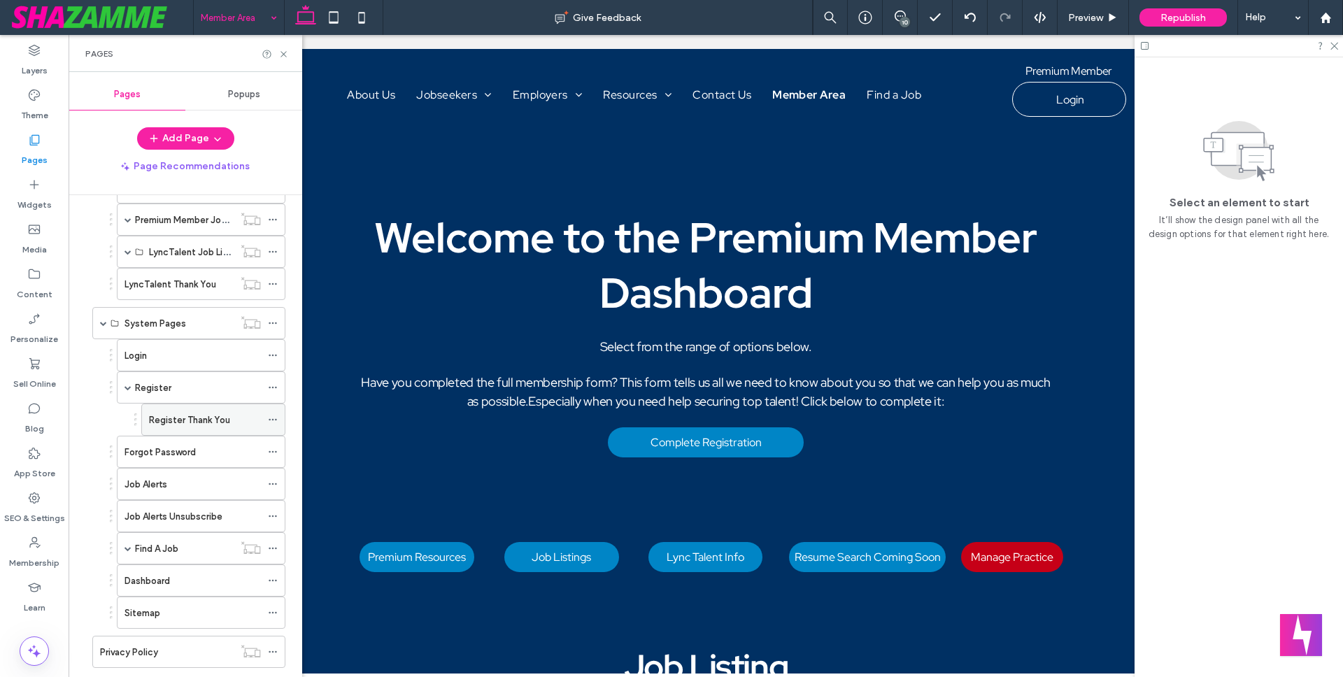
scroll to position [181, 0]
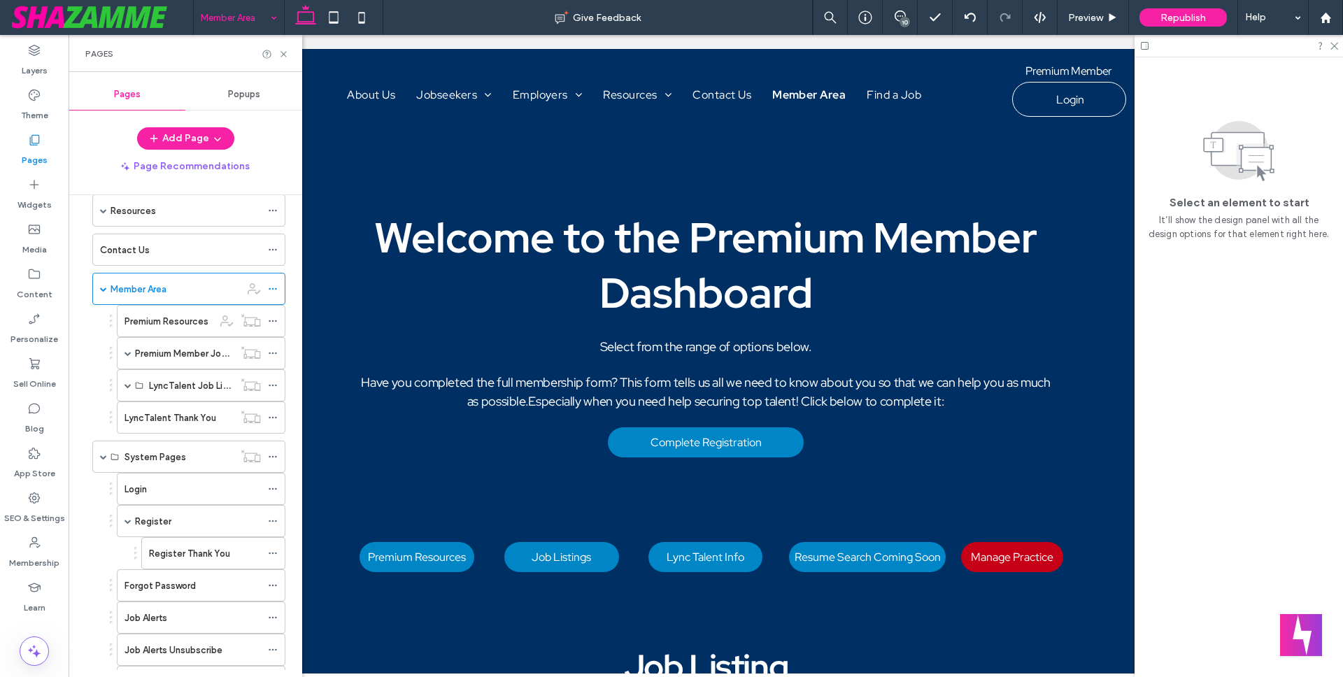
click at [80, 371] on div "Home About Us Jobseekers Find a Job Specialisations Clinical Dental Jobs Clinic…" at bounding box center [186, 432] width 234 height 475
click at [101, 288] on span at bounding box center [103, 288] width 7 height 7
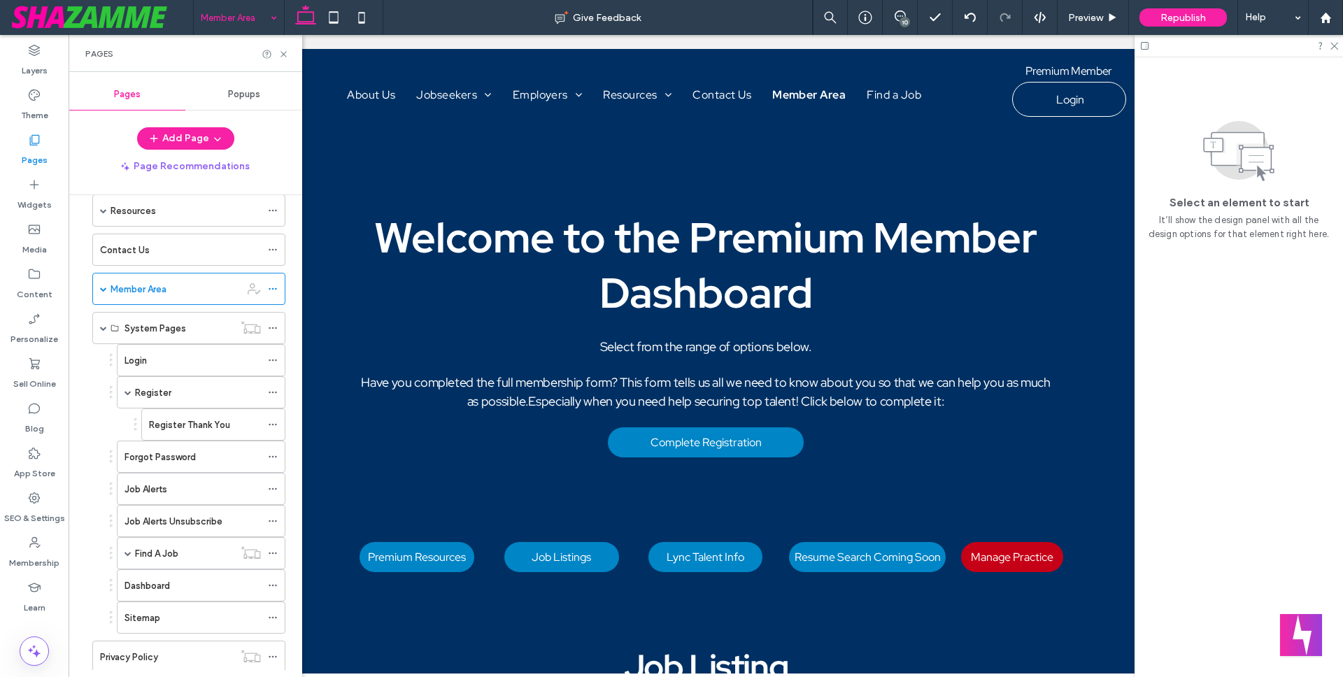
click at [83, 557] on div "Home About Us Jobseekers Find a Job Specialisations Clinical Dental Jobs Clinic…" at bounding box center [186, 432] width 234 height 475
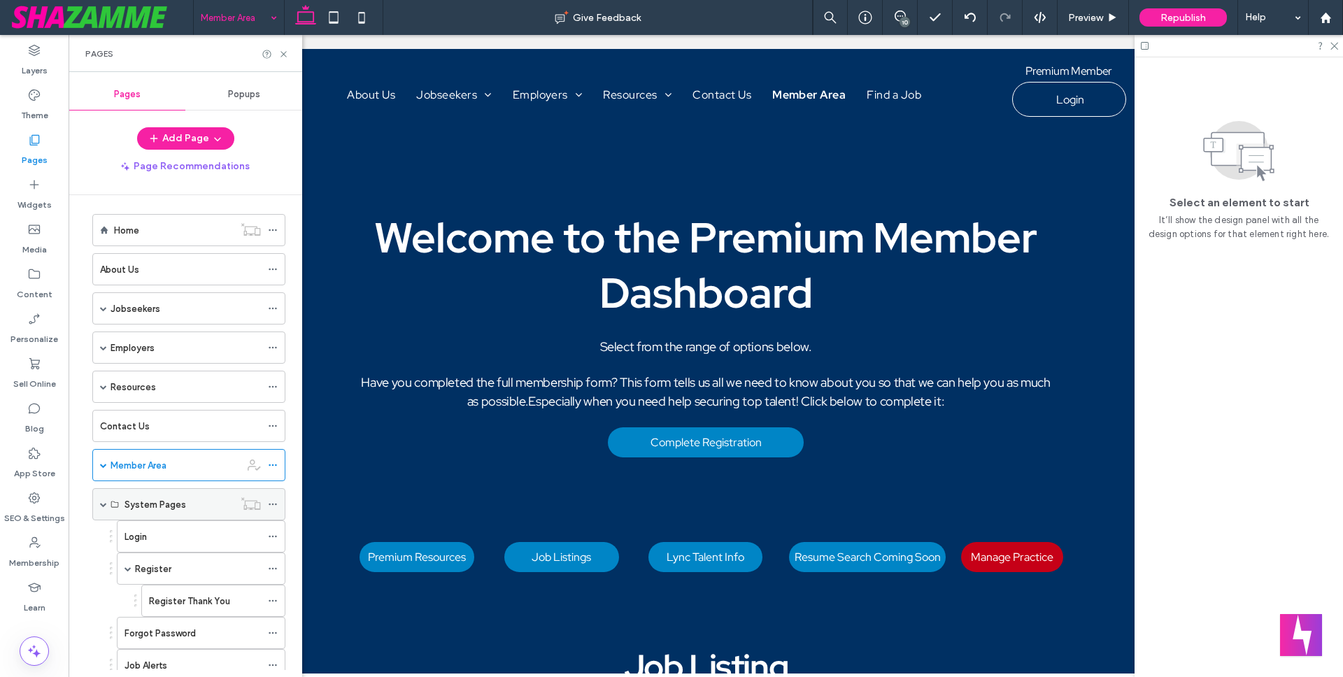
scroll to position [0, 0]
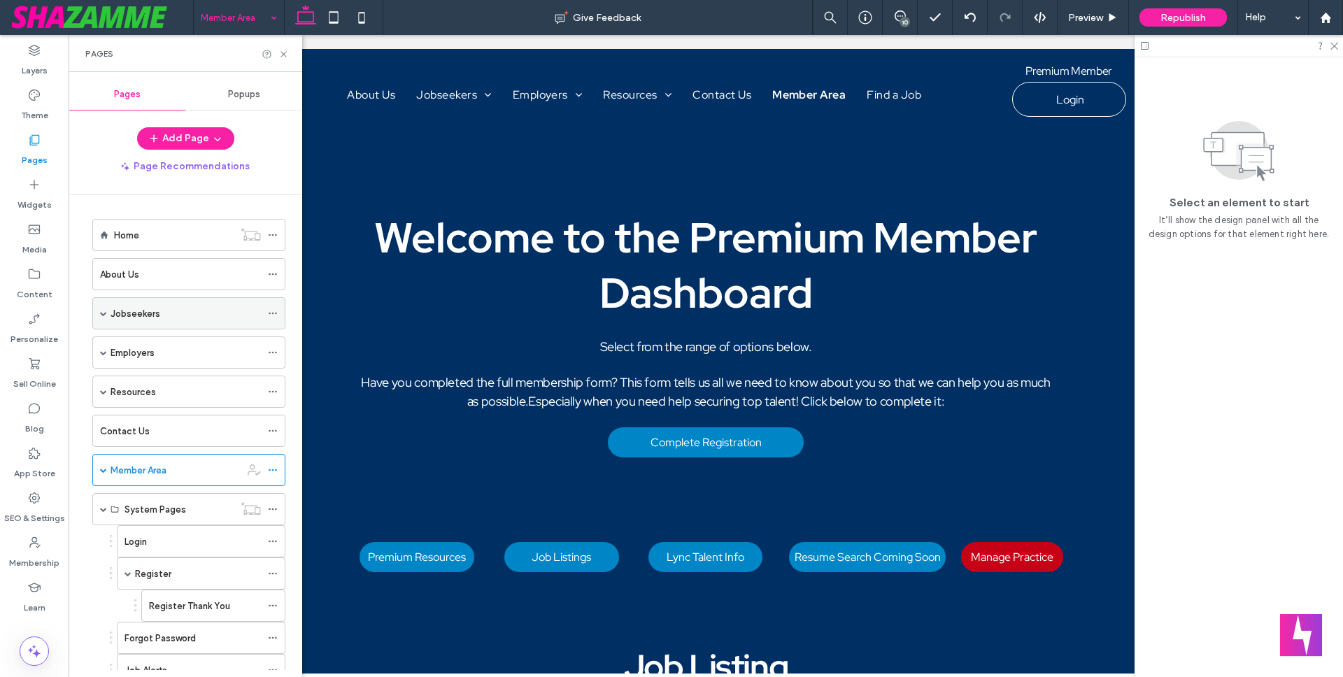
click at [101, 312] on span at bounding box center [103, 313] width 7 height 7
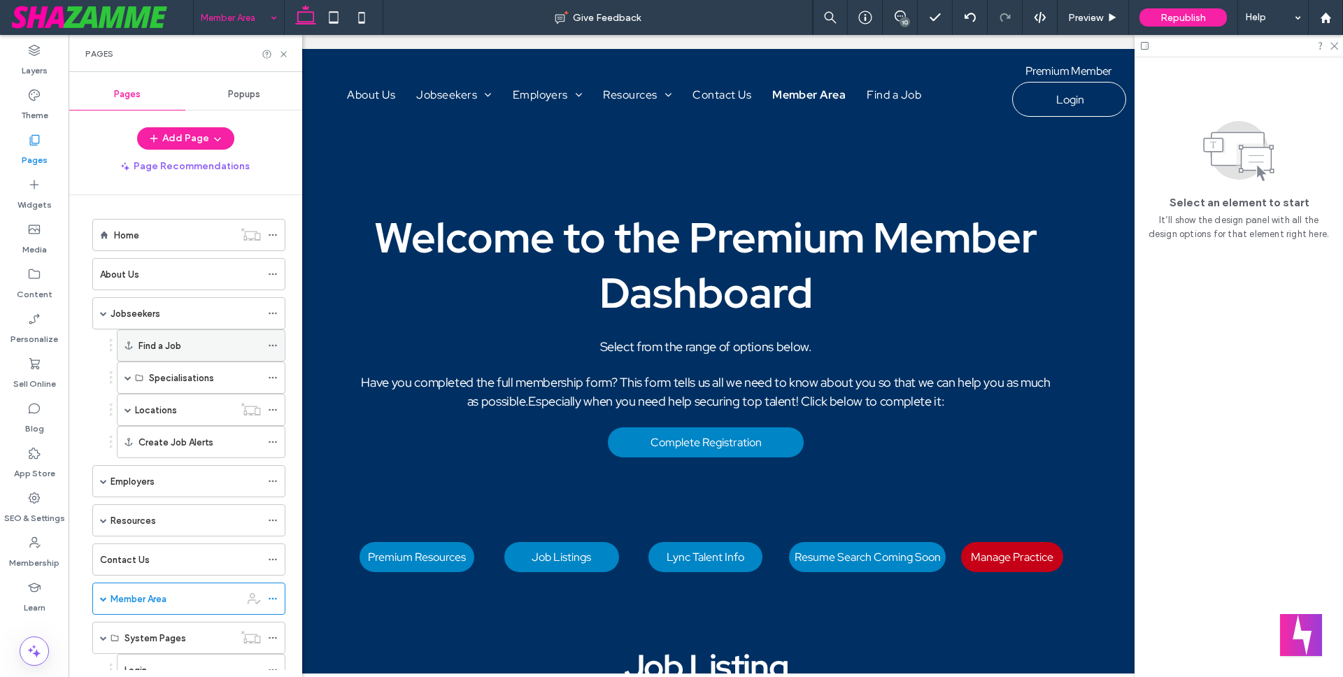
click at [272, 343] on icon at bounding box center [273, 346] width 10 height 10
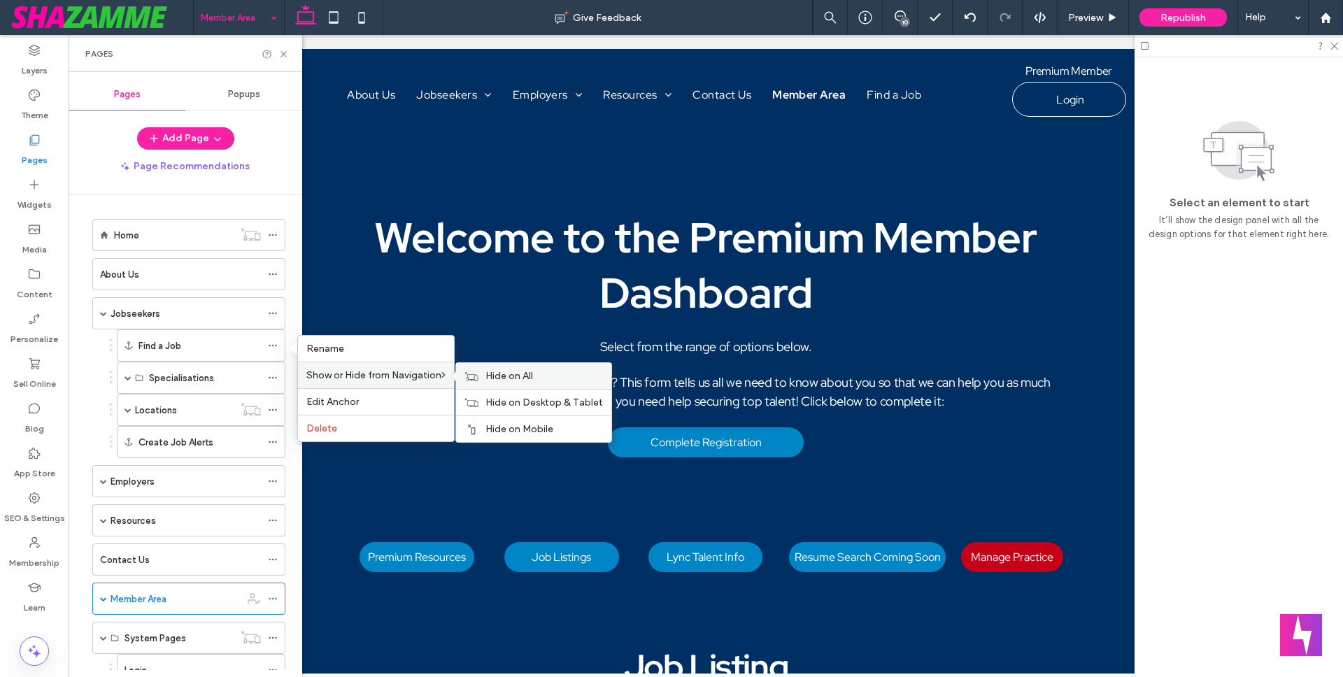
click at [502, 376] on span "Hide on All" at bounding box center [509, 376] width 48 height 12
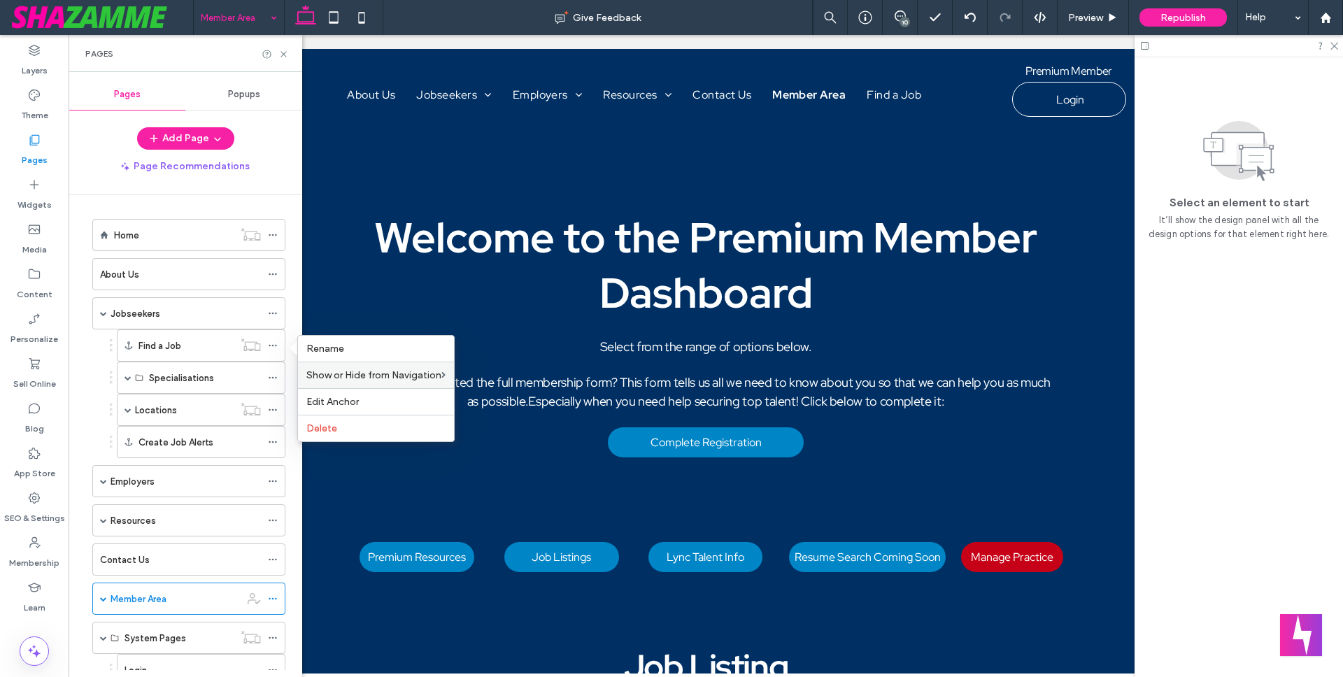
click at [88, 372] on div "Find a Job Specialisations Clinical Dental Jobs Clinical Dental Support Jobs De…" at bounding box center [185, 393] width 200 height 129
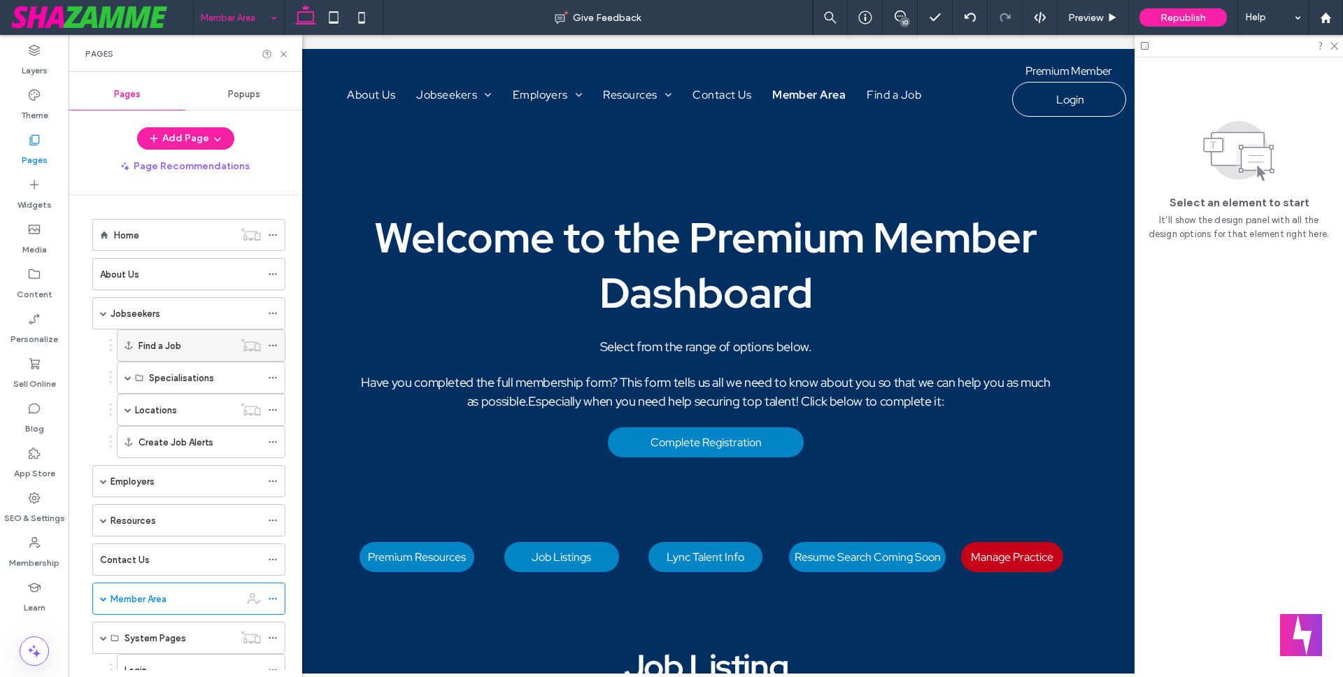
click at [276, 341] on icon at bounding box center [273, 346] width 10 height 10
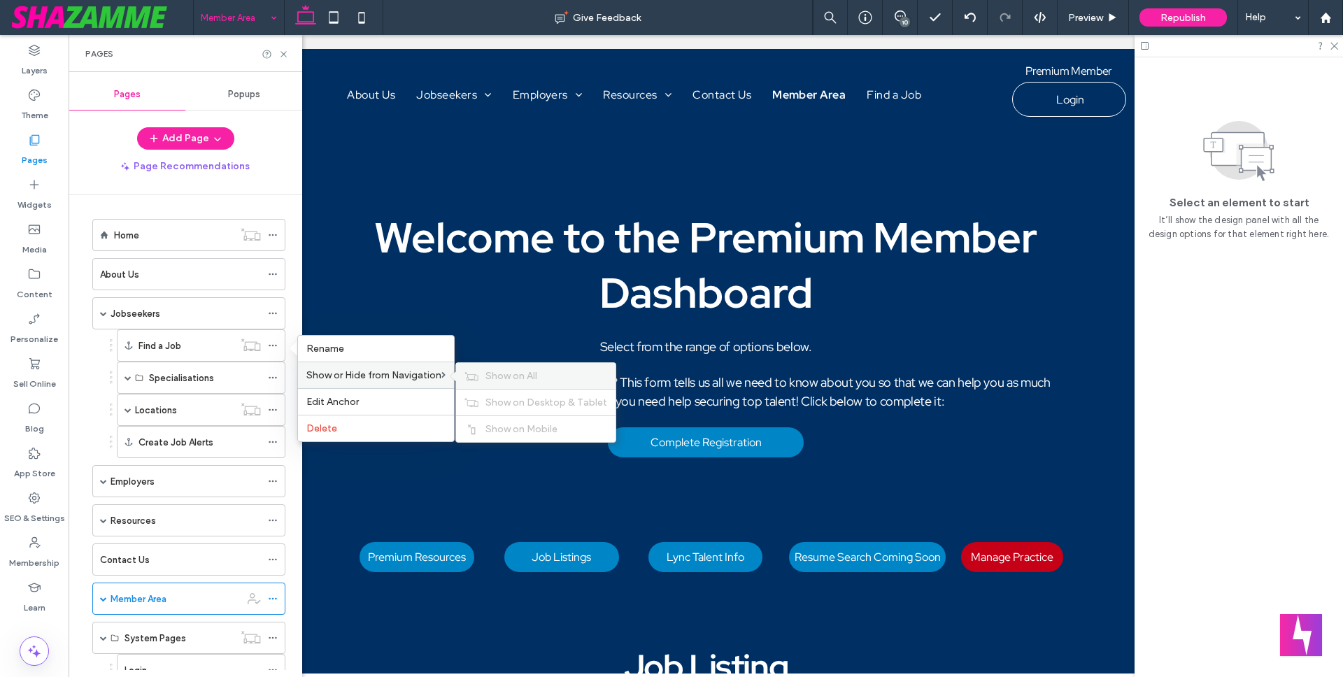
click at [506, 370] on span "Show on All" at bounding box center [511, 376] width 52 height 12
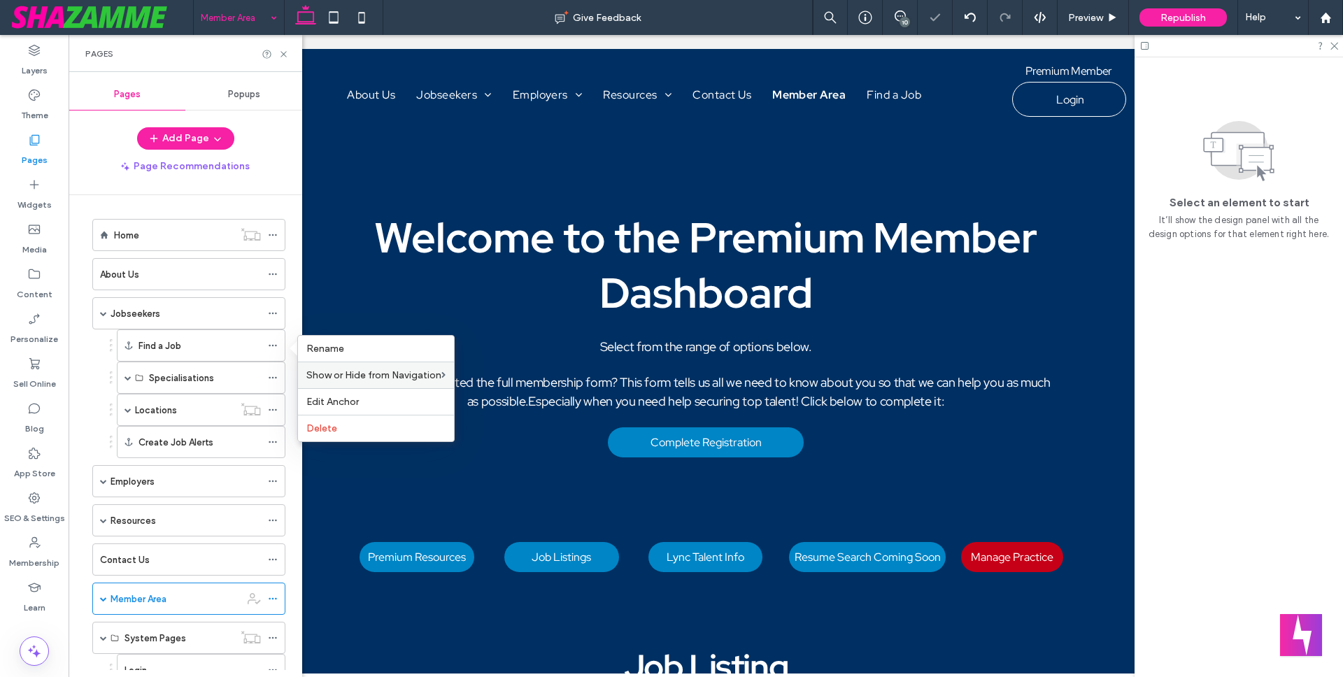
click at [91, 362] on div "Find a Job Specialisations Clinical Dental Jobs Clinical Dental Support Jobs De…" at bounding box center [185, 393] width 200 height 129
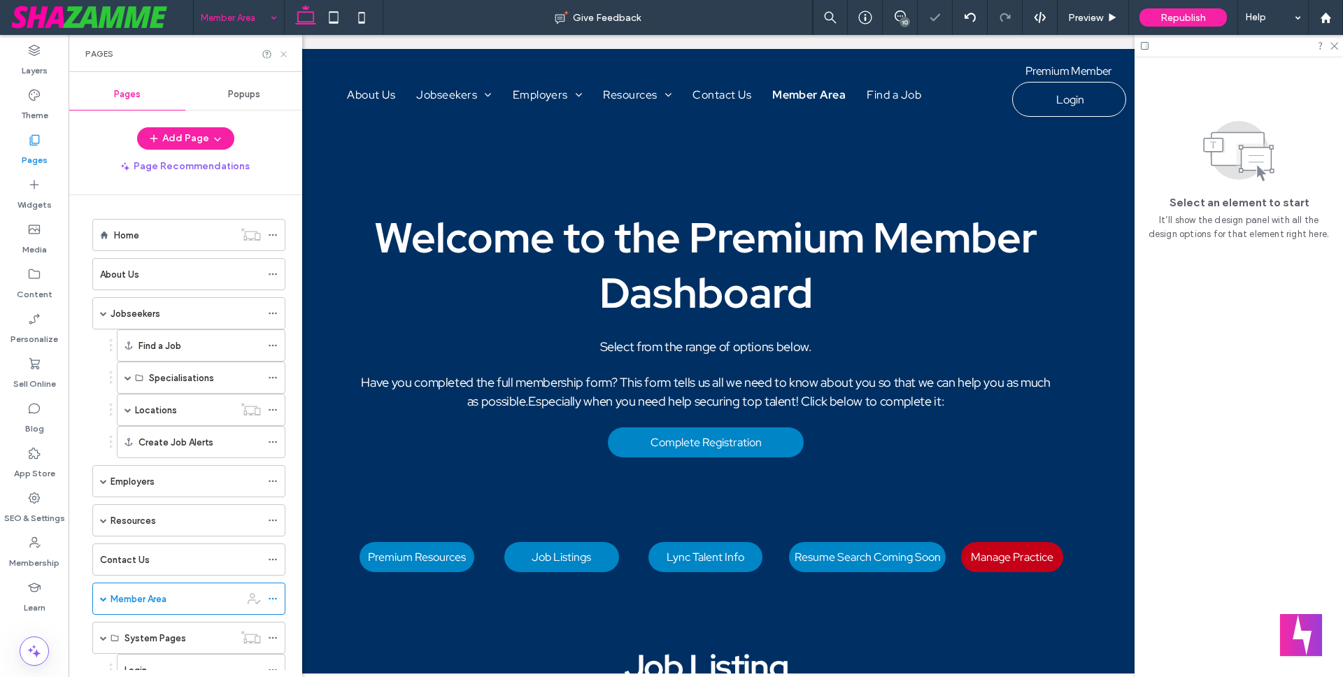
click at [285, 53] on icon at bounding box center [283, 54] width 10 height 10
